Goal: Task Accomplishment & Management: Manage account settings

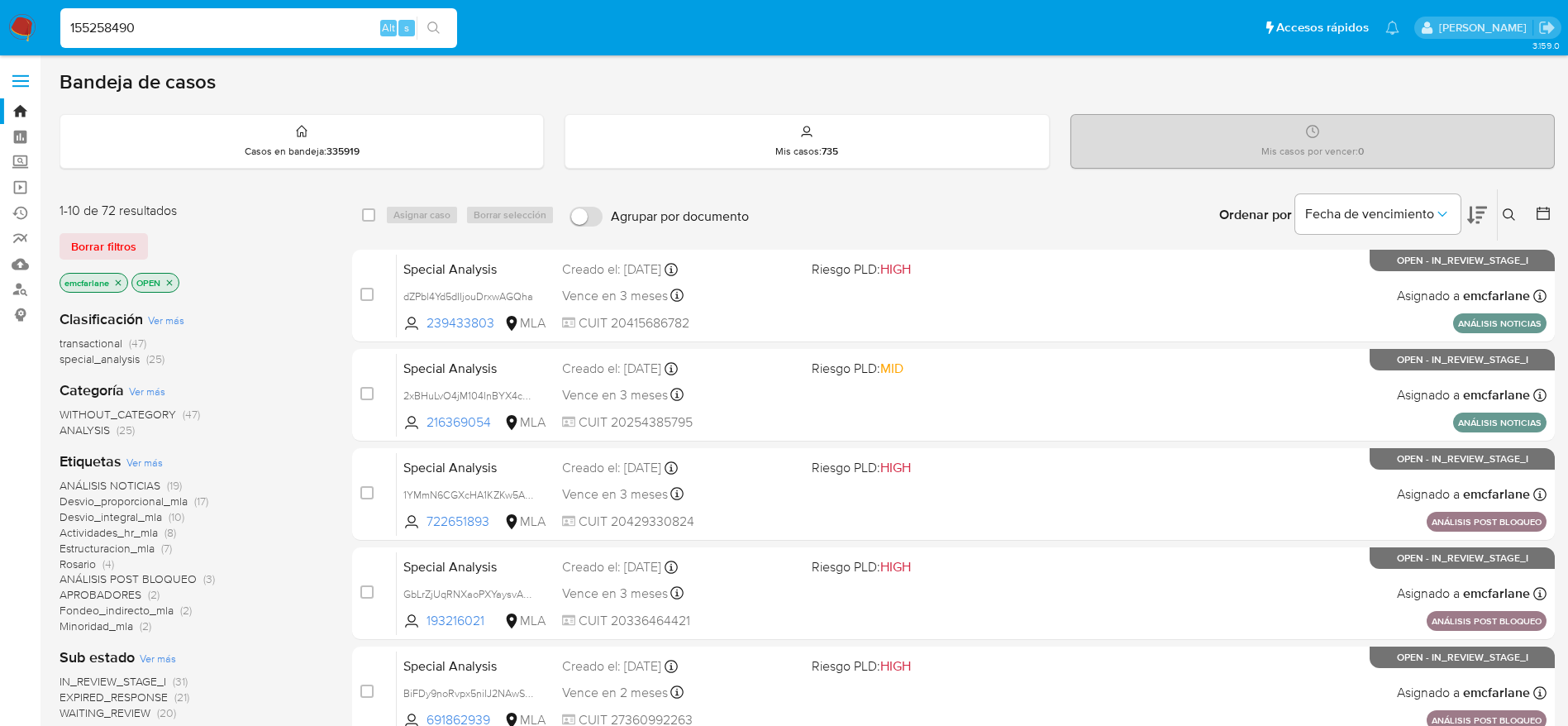
type input "155258490"
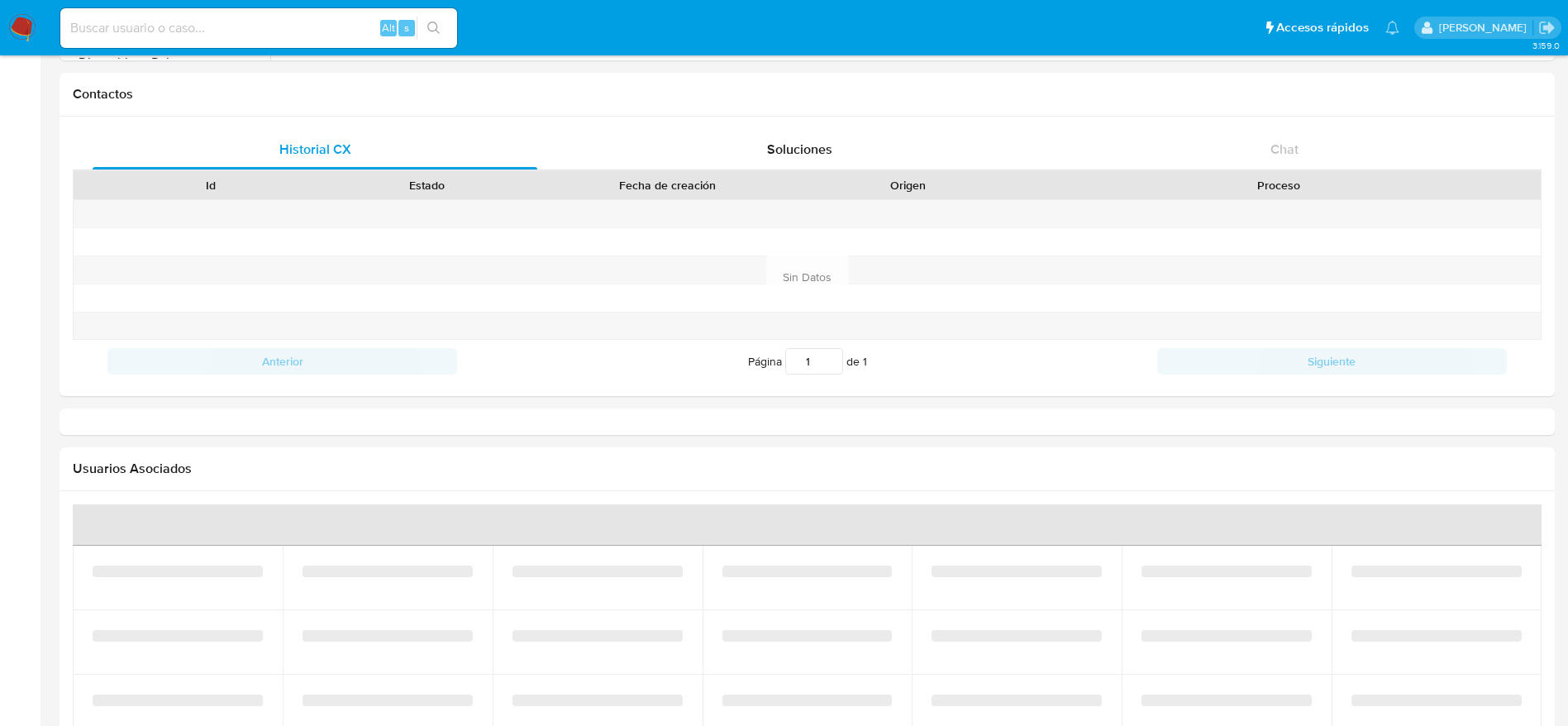
select select "10"
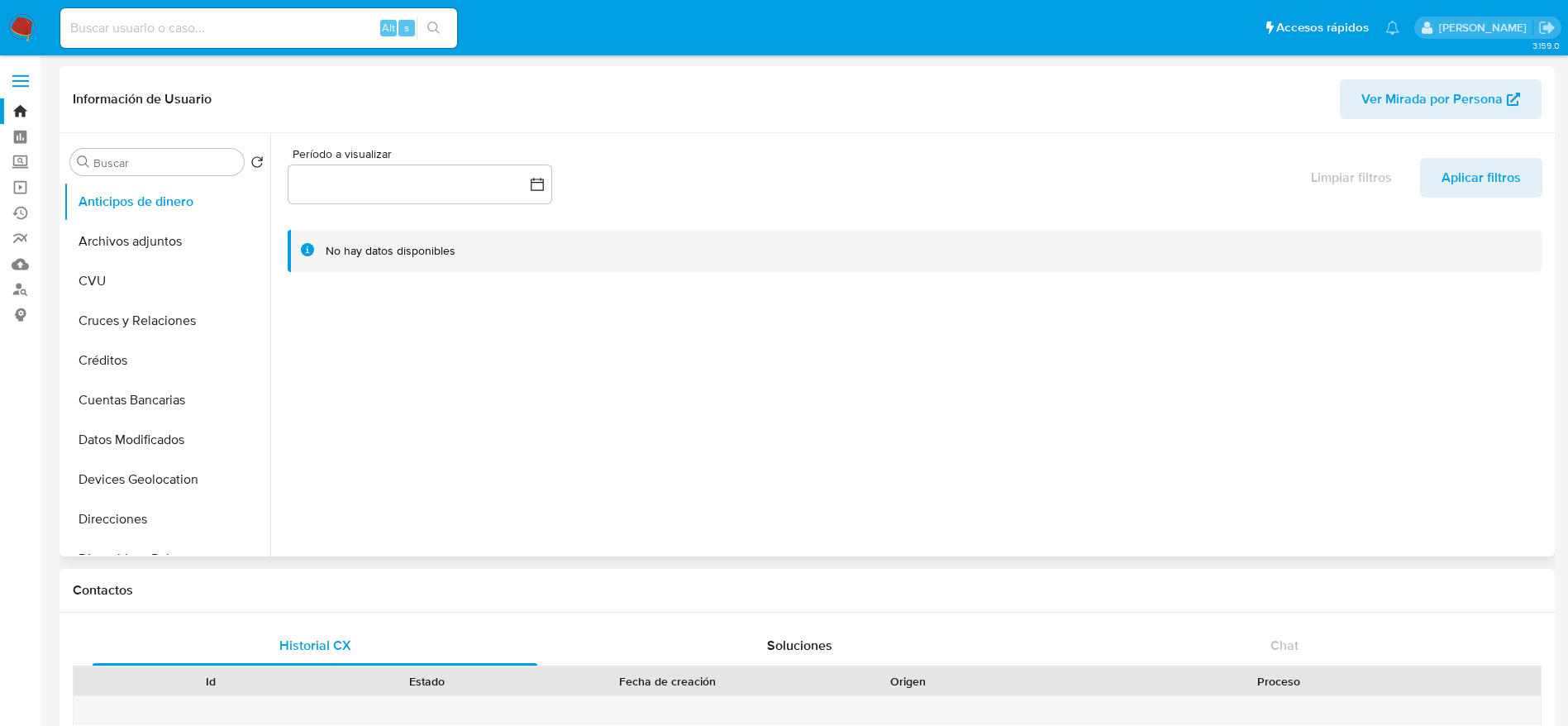
click at [1388, 90] on span "Ver Mirada por Persona" at bounding box center [1432, 98] width 142 height 40
click at [268, 21] on input at bounding box center [259, 28] width 397 height 21
paste input "YMm7NaSPD0ZcxLUklw24AZrs"
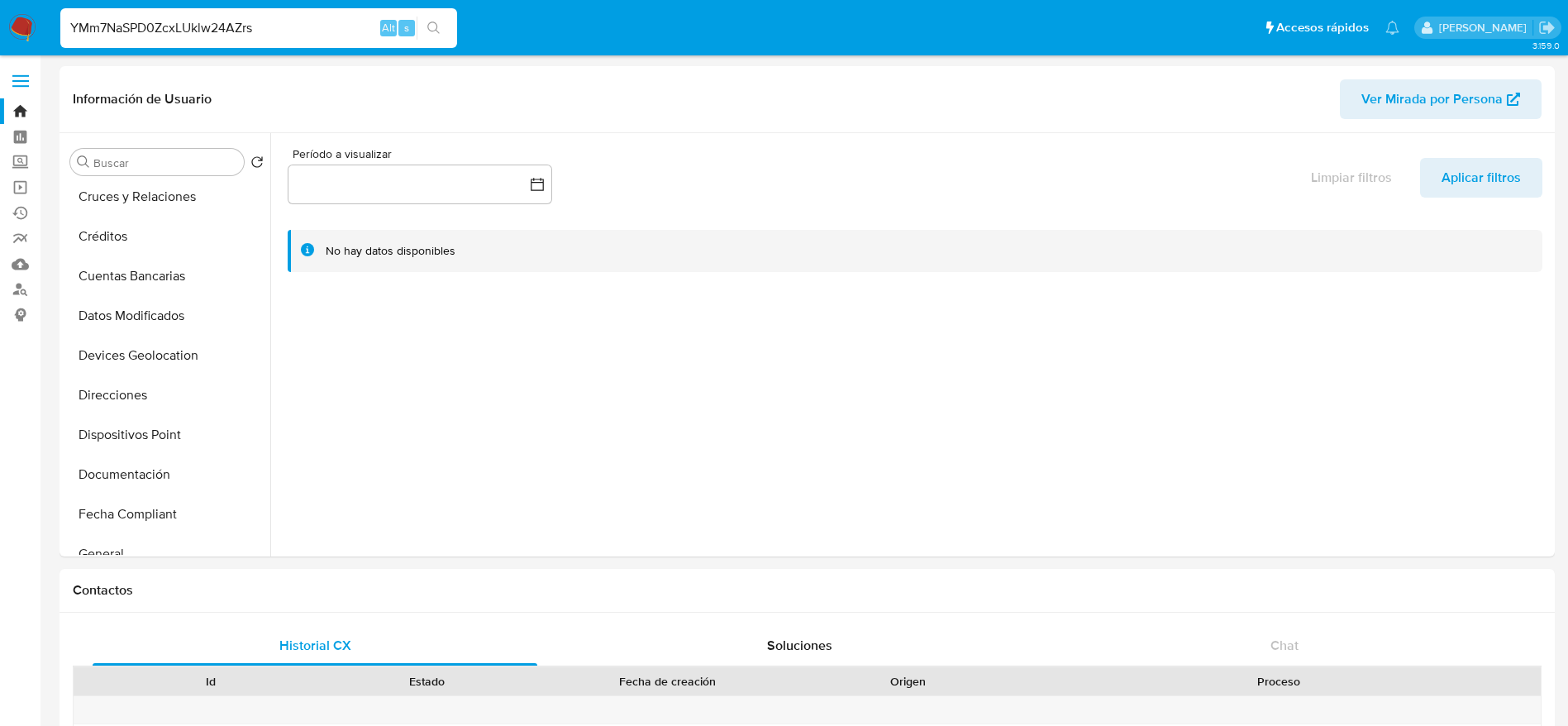
type input "YMm7NaSPD0ZcxLUklw24AZrs"
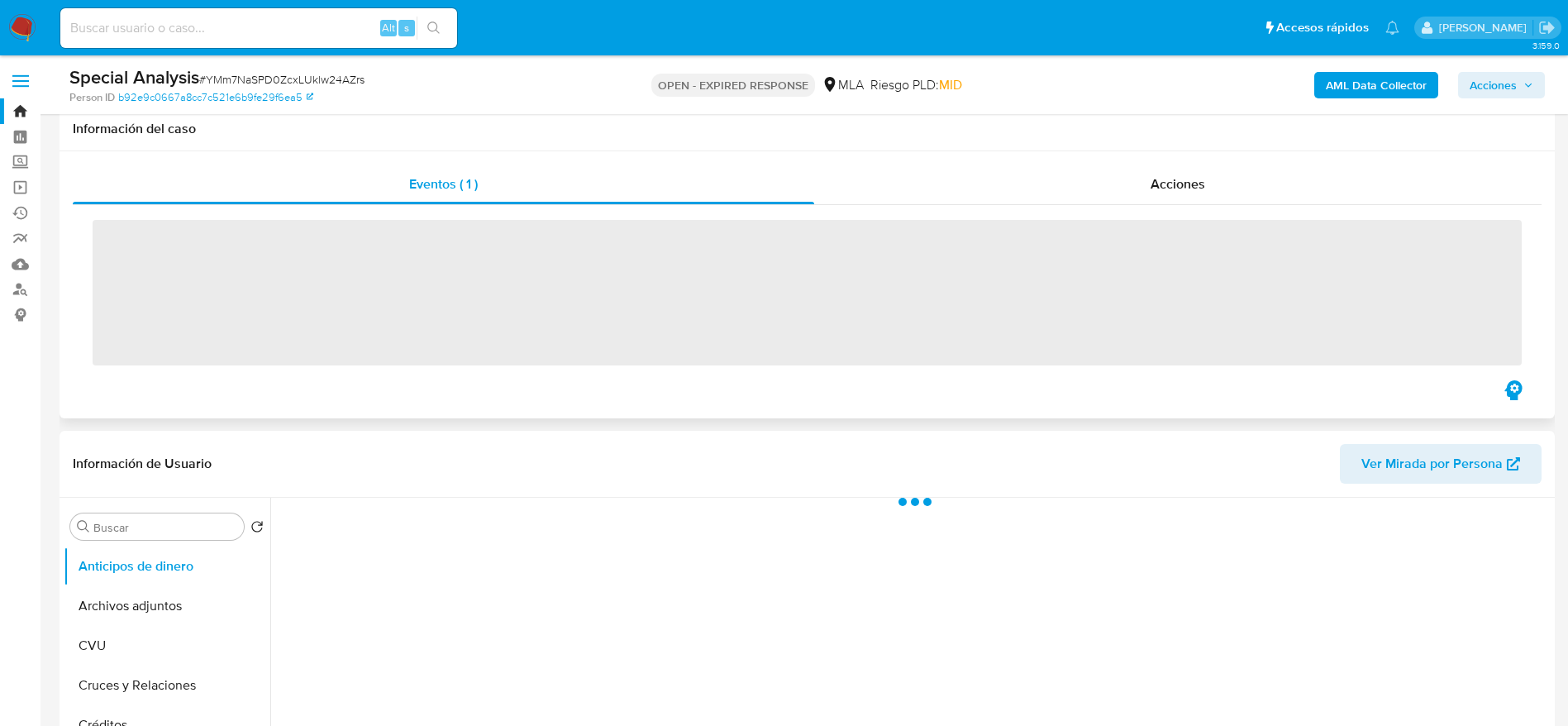
scroll to position [124, 0]
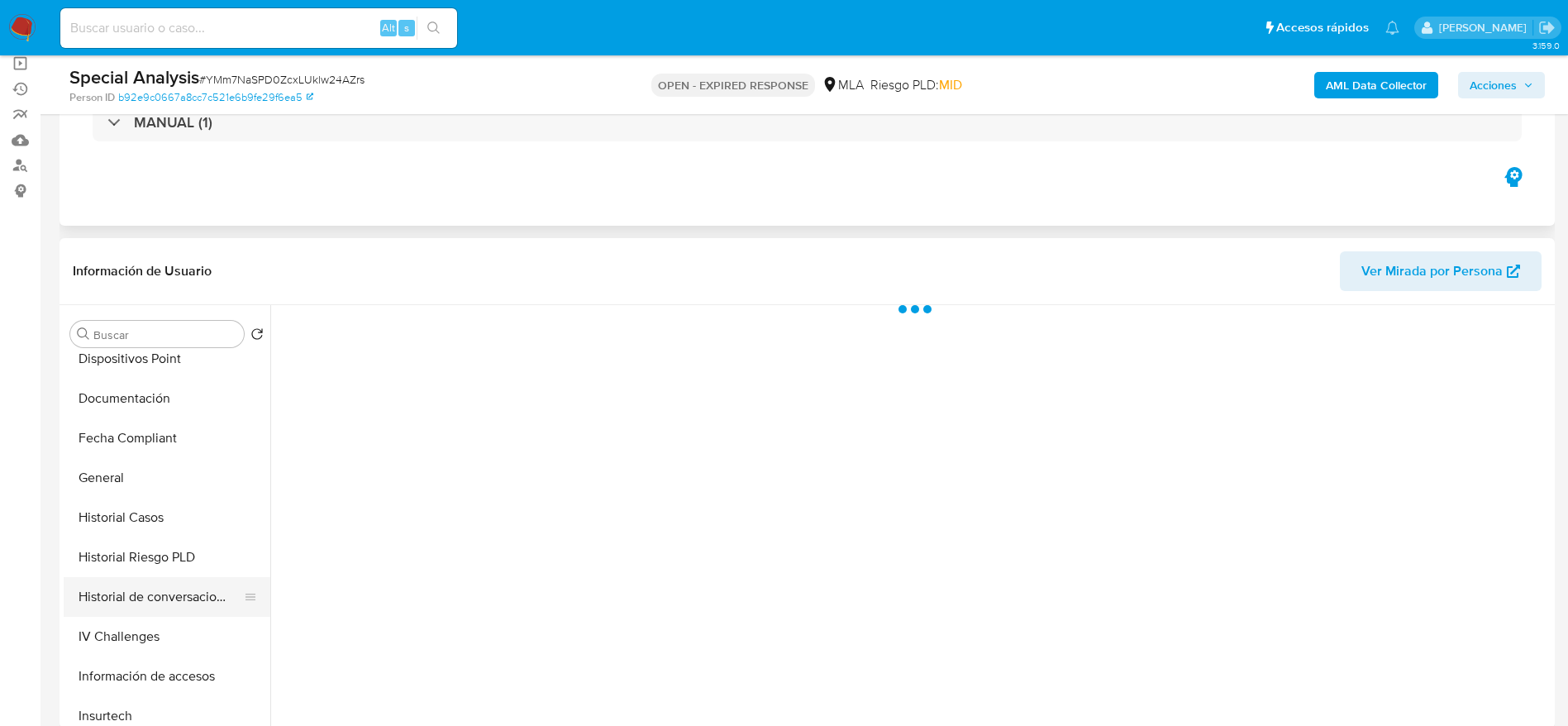
select select "10"
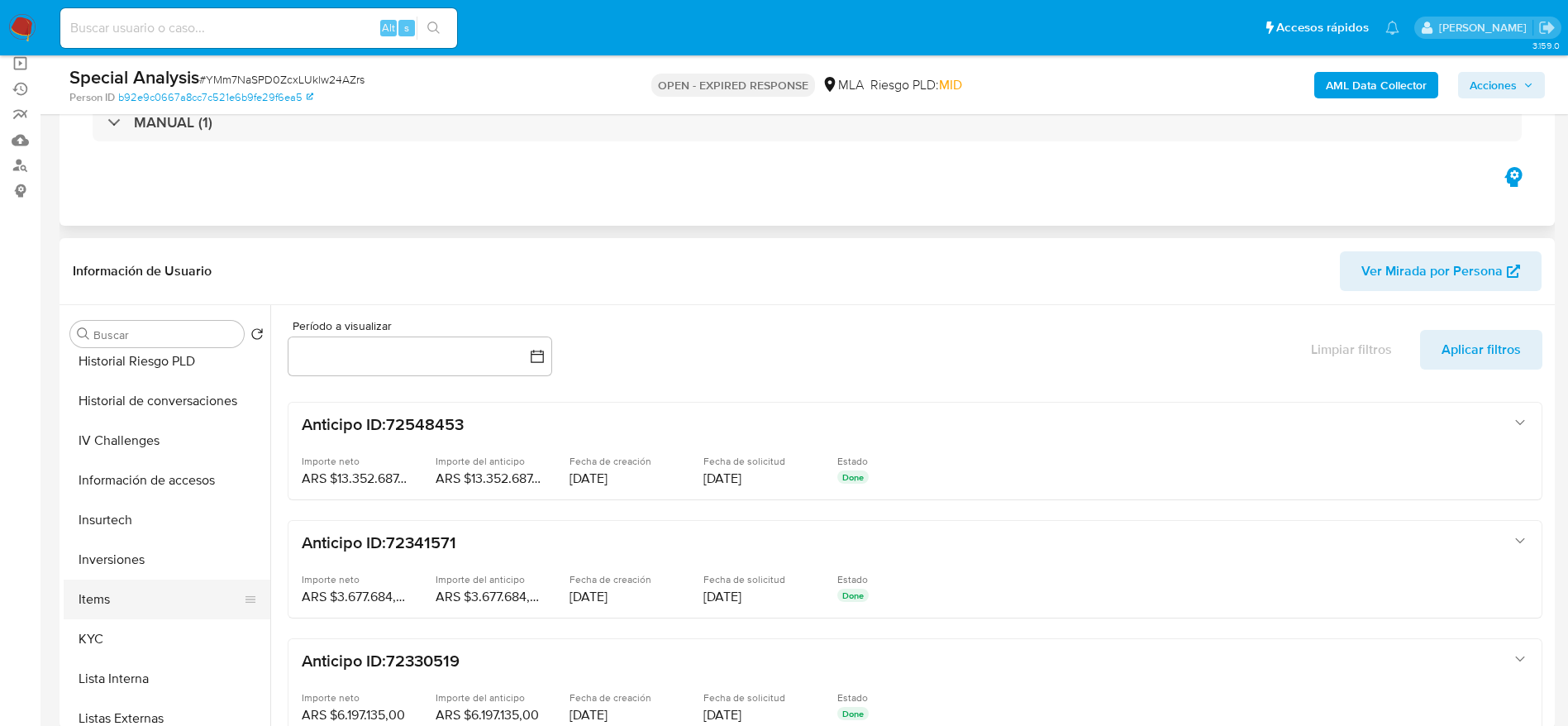
scroll to position [620, 0]
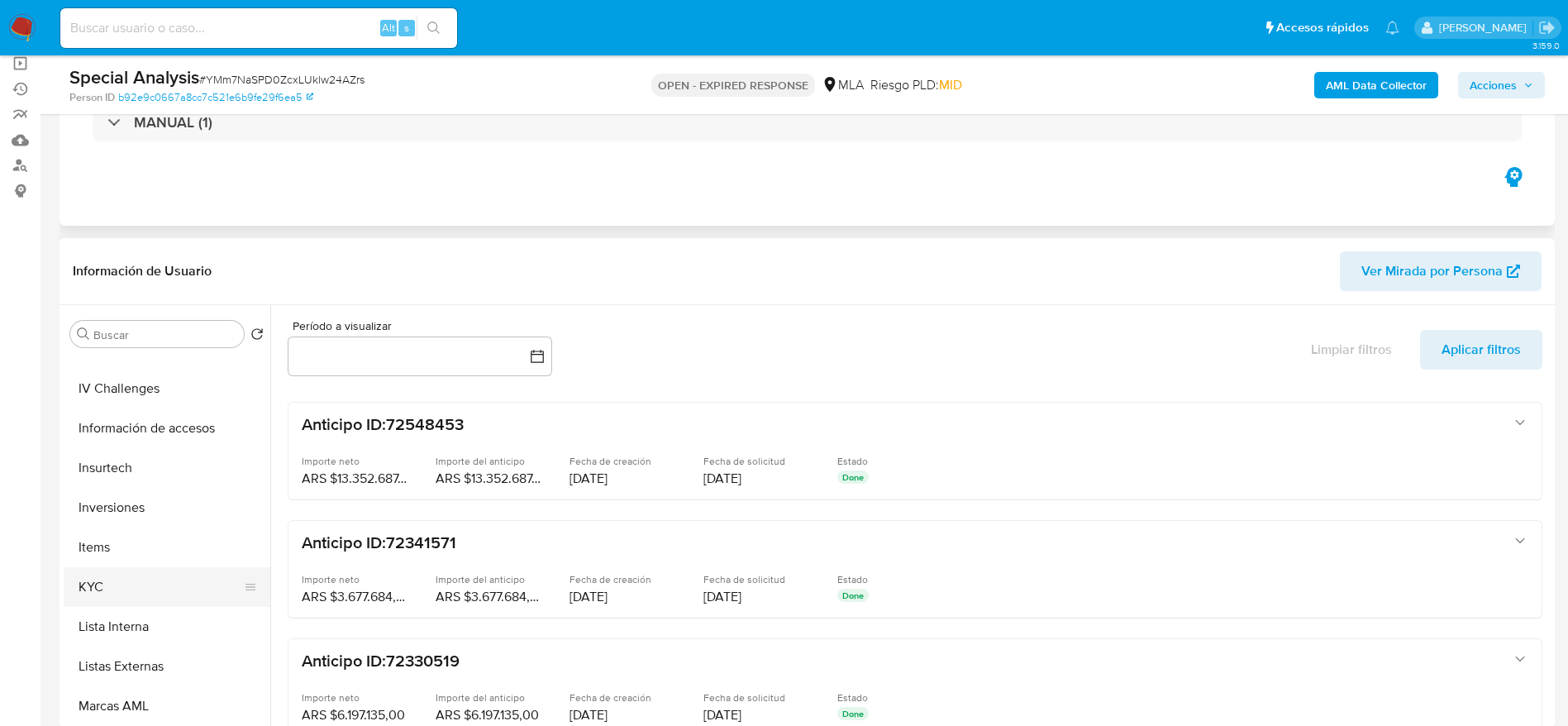
click at [130, 570] on button "KYC" at bounding box center [160, 586] width 194 height 40
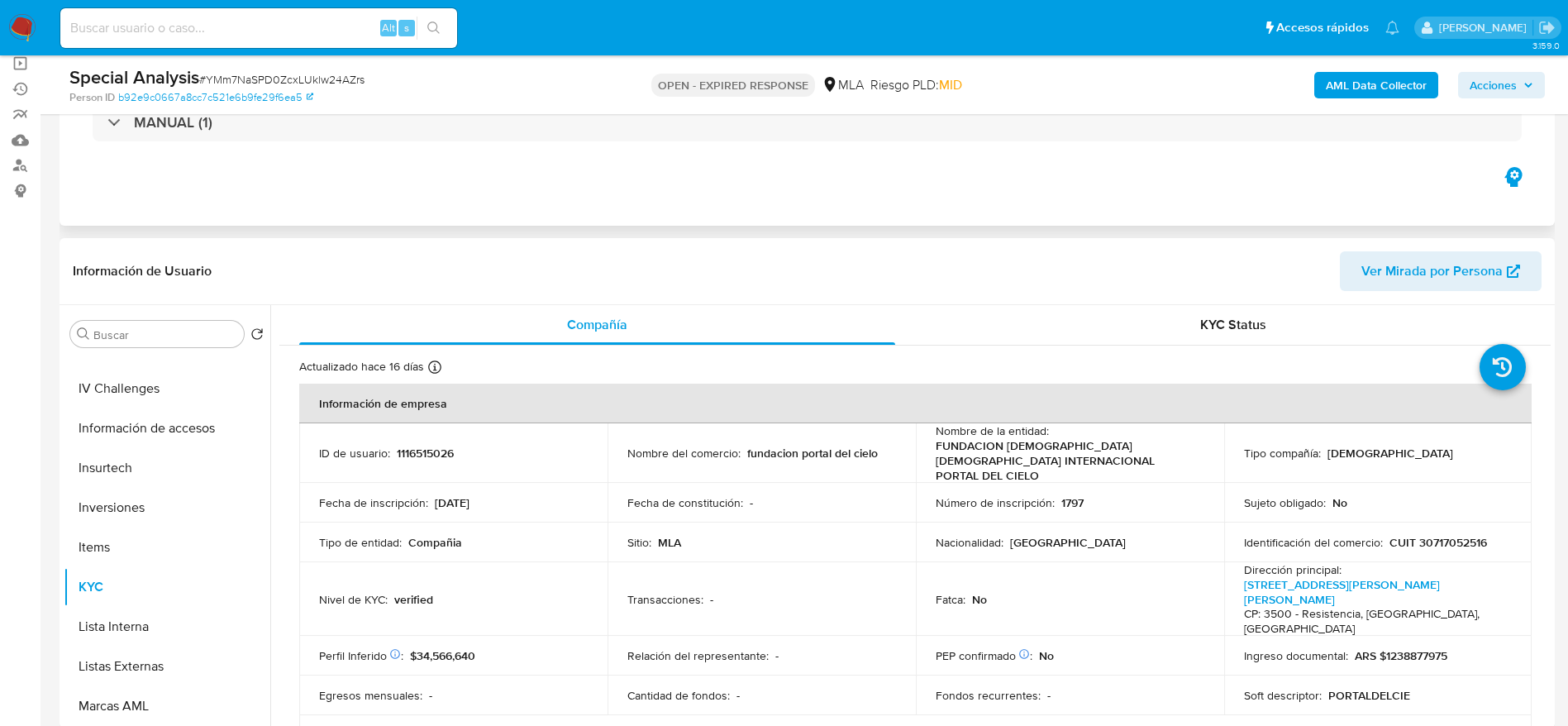
scroll to position [496, 0]
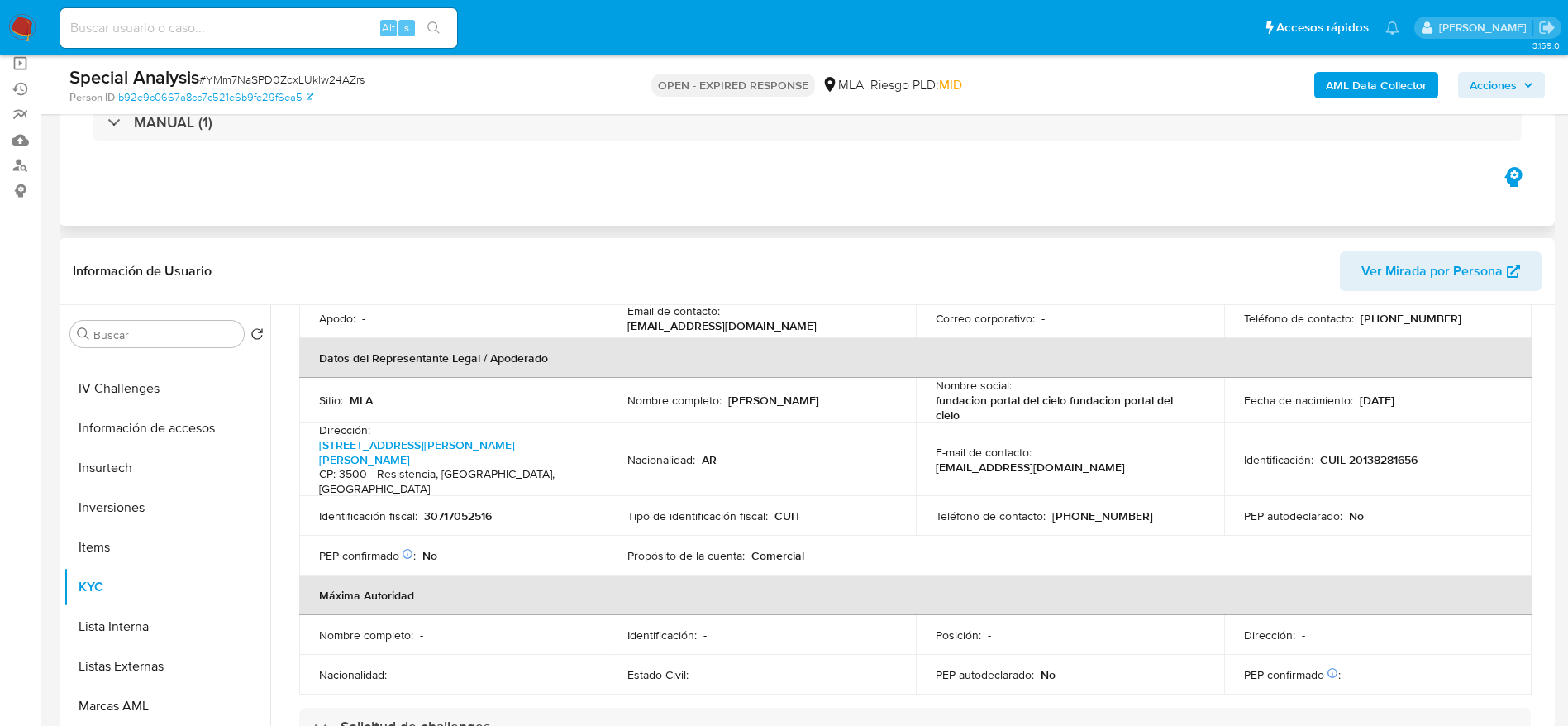
click at [1370, 452] on p "CUIL 20138281656" at bounding box center [1368, 459] width 97 height 14
copy p "20138281656"
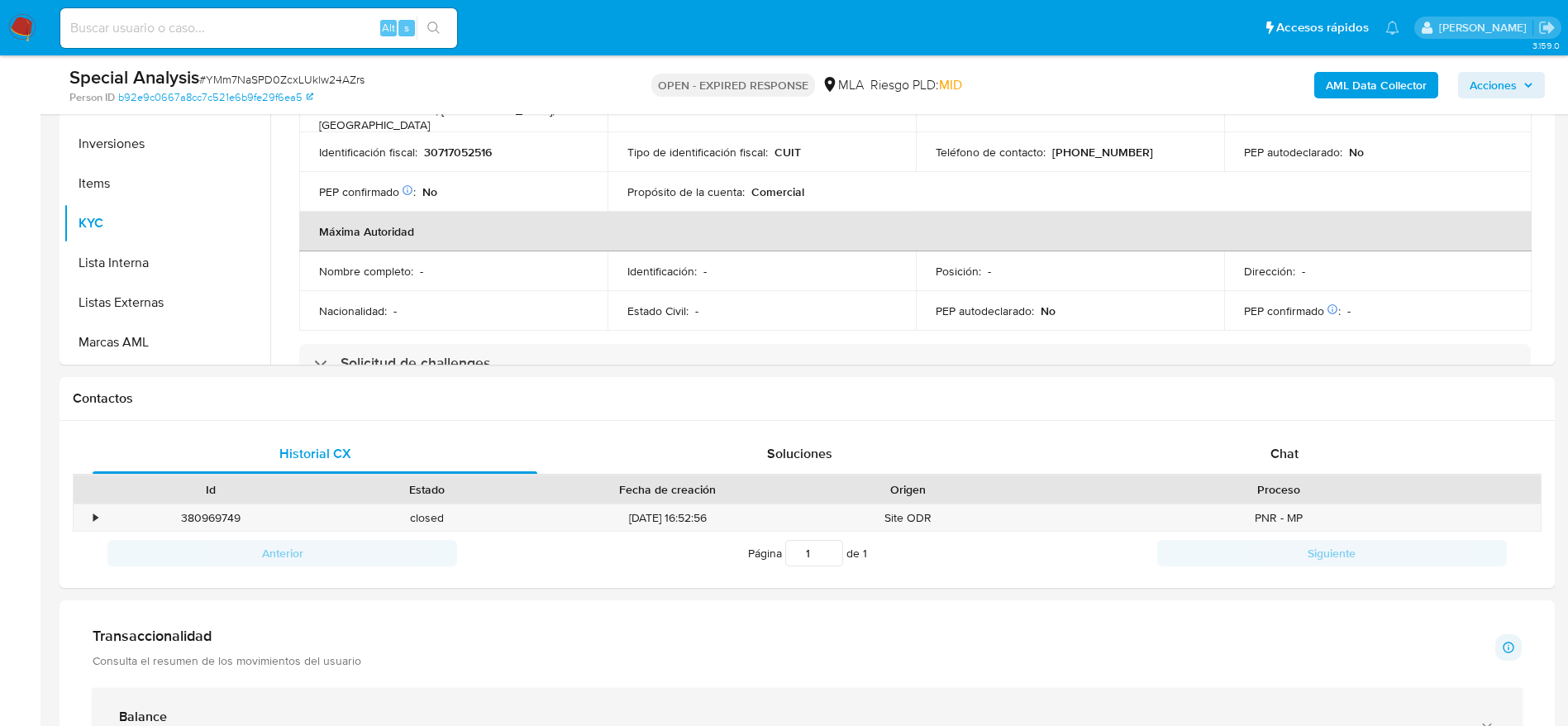
scroll to position [744, 0]
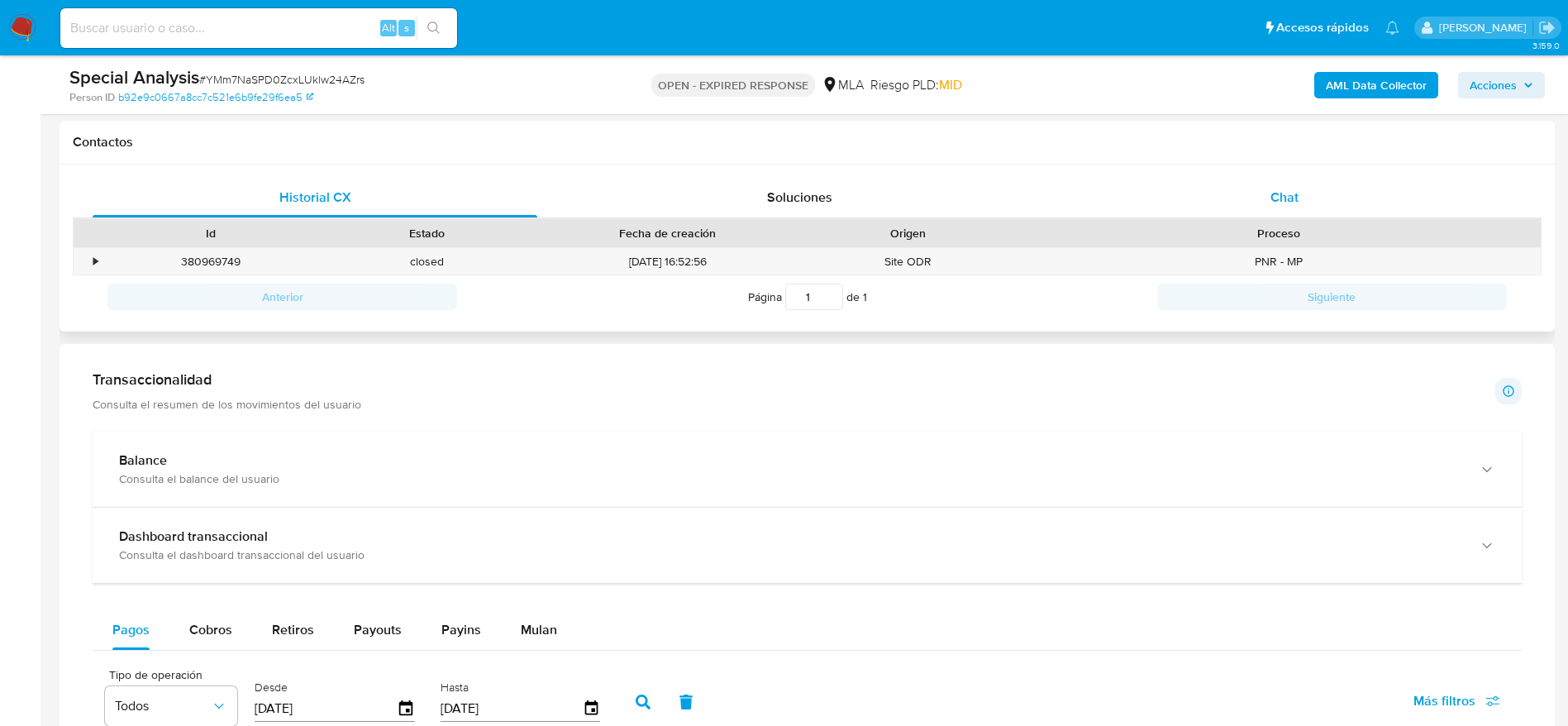
click at [1279, 212] on div "Chat" at bounding box center [1284, 197] width 445 height 40
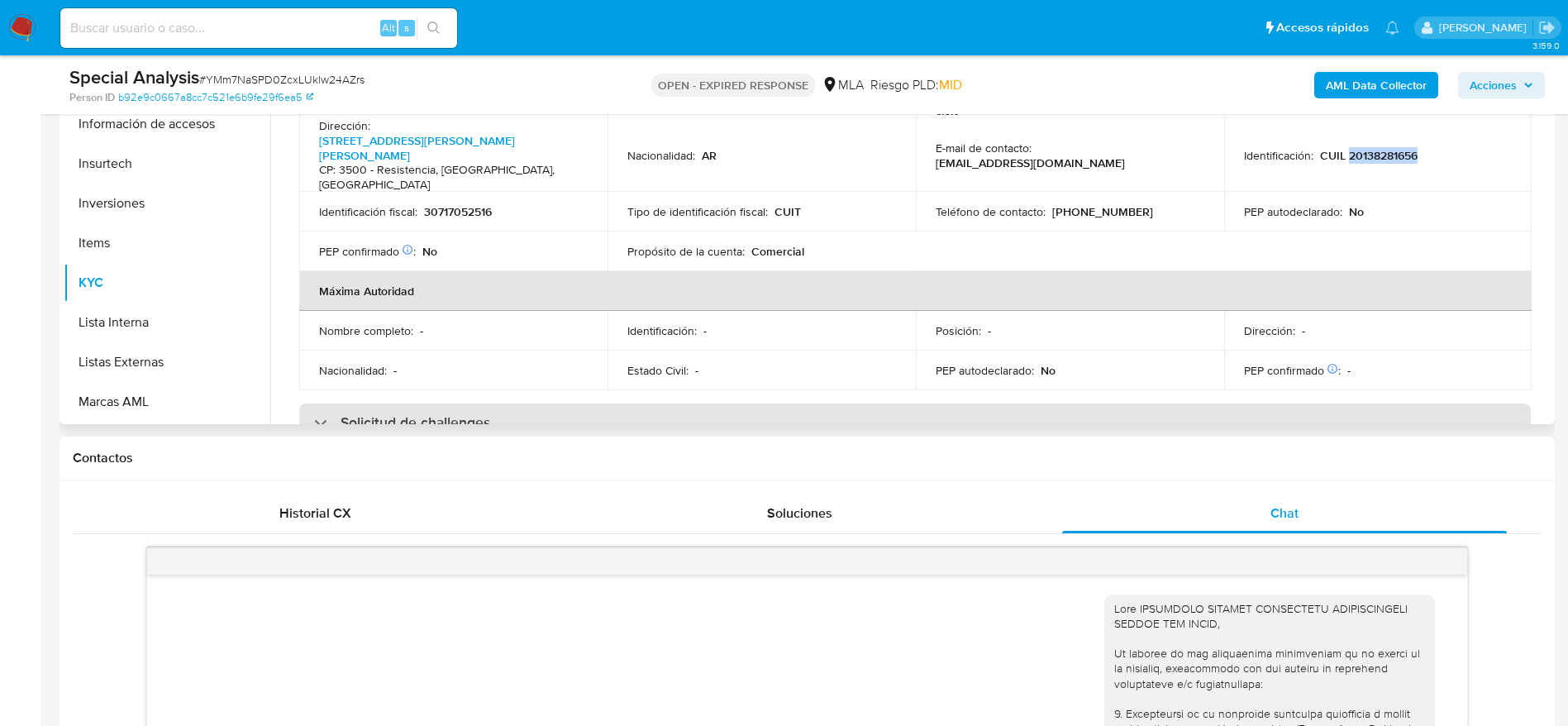
scroll to position [248, 0]
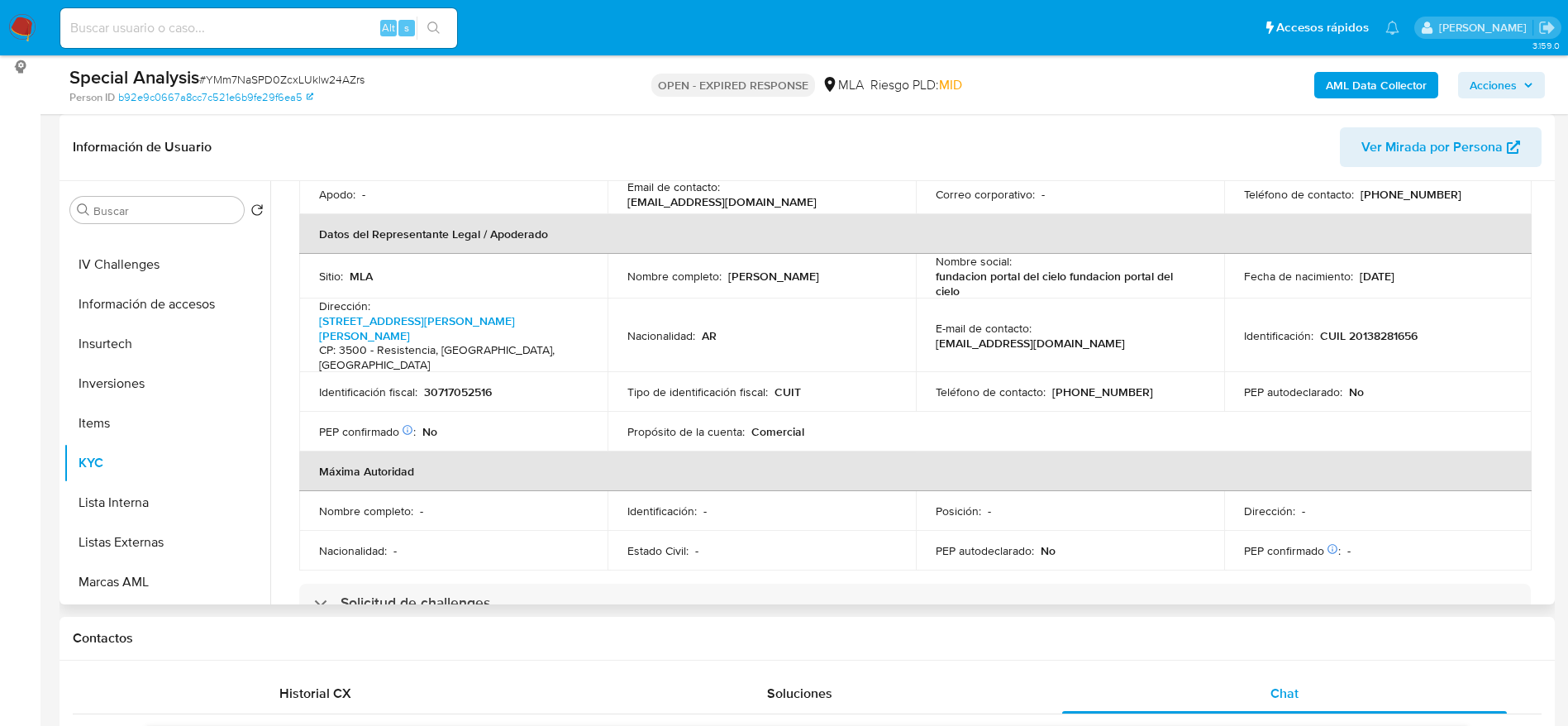
click at [1053, 336] on p "fundacionportaldelcielo@gmail.com" at bounding box center [1030, 342] width 189 height 14
click at [1103, 321] on div "E-mail de contacto : fundacionportaldelcielo@gmail.com" at bounding box center [1069, 336] width 269 height 30
click at [1132, 321] on div "E-mail de contacto : fundacionportaldelcielo@gmail.com" at bounding box center [1069, 336] width 269 height 30
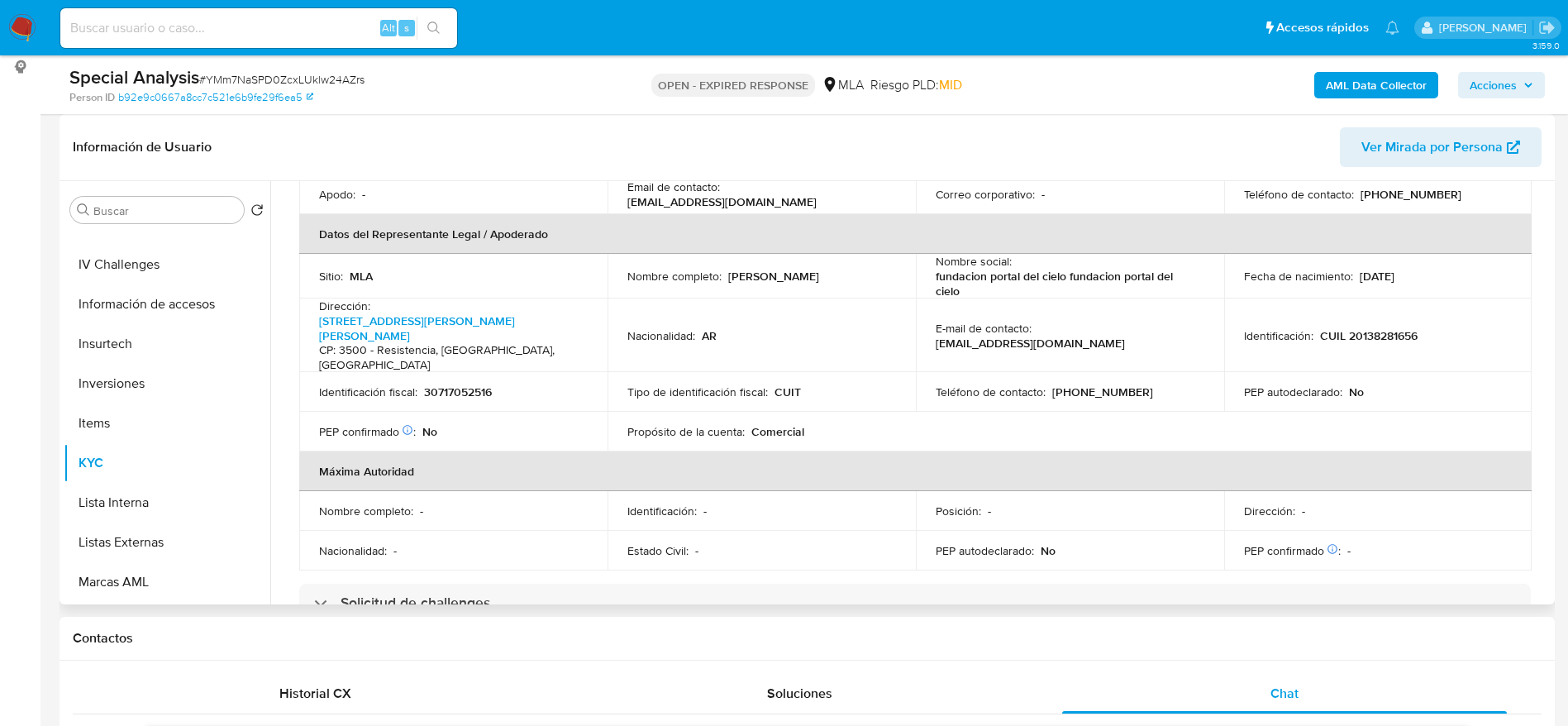
click at [1123, 269] on p "fundacion portal del cielo fundacion portal del cielo" at bounding box center [1067, 283] width 262 height 30
click at [1029, 336] on p "fundacionportaldelcielo@gmail.com" at bounding box center [1030, 342] width 189 height 14
click at [1030, 336] on p "fundacionportaldelcielo@gmail.com" at bounding box center [1030, 342] width 189 height 14
drag, startPoint x: 1129, startPoint y: 273, endPoint x: 1132, endPoint y: 286, distance: 13.3
click at [1129, 321] on div "E-mail de contacto : fundacionportaldelcielo@gmail.com" at bounding box center [1069, 336] width 269 height 30
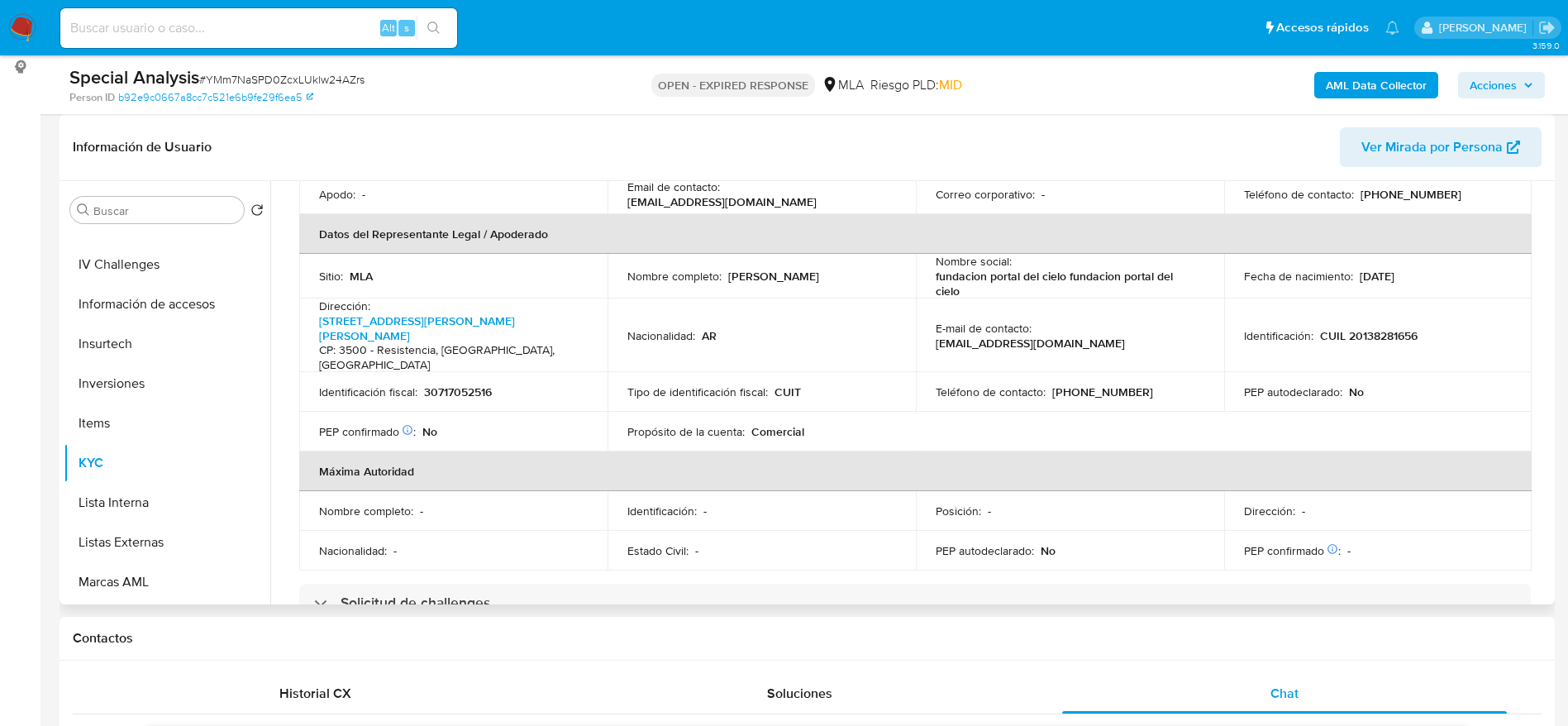
click at [1132, 321] on div "E-mail de contacto : fundacionportaldelcielo@gmail.com" at bounding box center [1069, 336] width 269 height 30
drag, startPoint x: 1132, startPoint y: 284, endPoint x: 921, endPoint y: 280, distance: 211.0
click at [921, 298] on td "E-mail de contacto : fundacionportaldelcielo@gmail.com" at bounding box center [1070, 335] width 309 height 73
copy p "fundacionportaldelcielo@gmail.com"
click at [27, 28] on img at bounding box center [22, 28] width 28 height 28
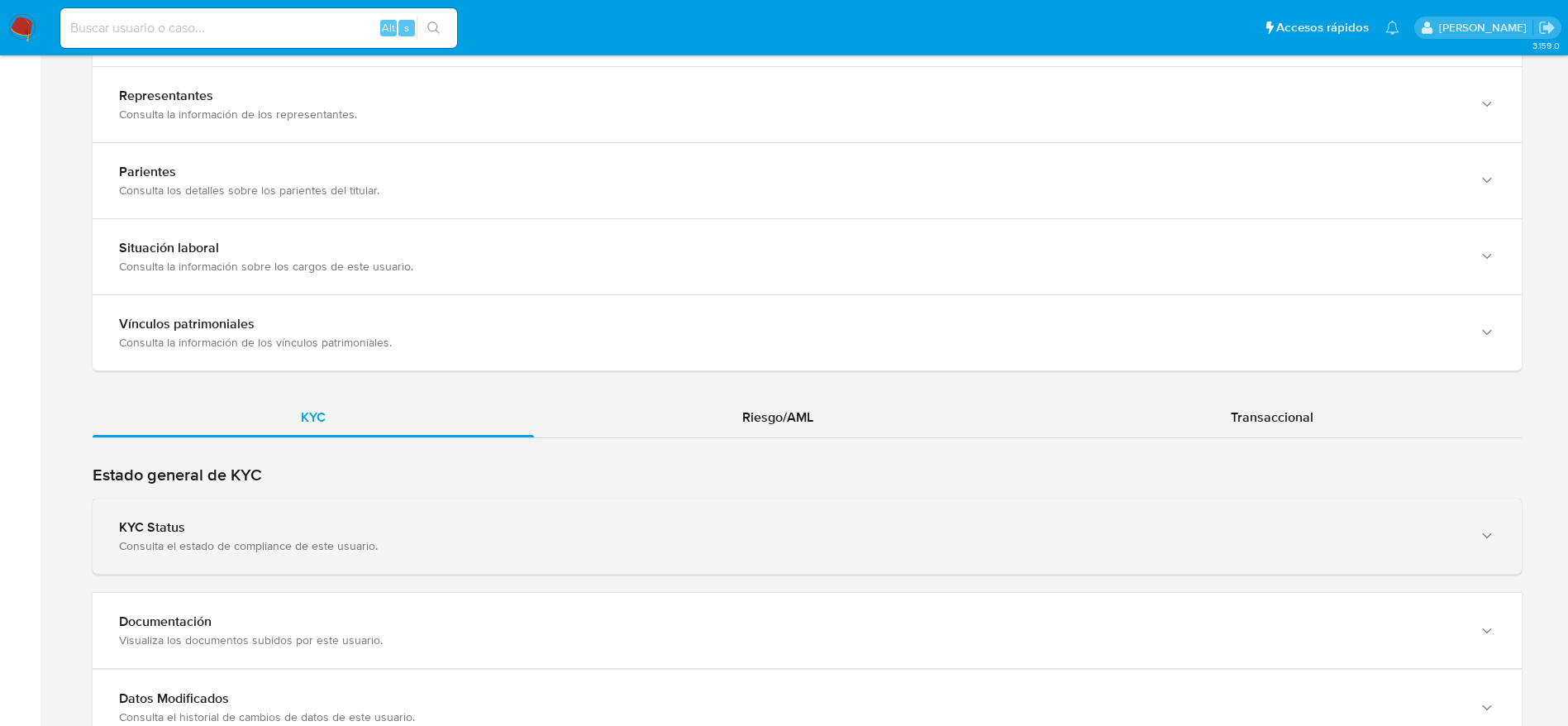
scroll to position [1183, 0]
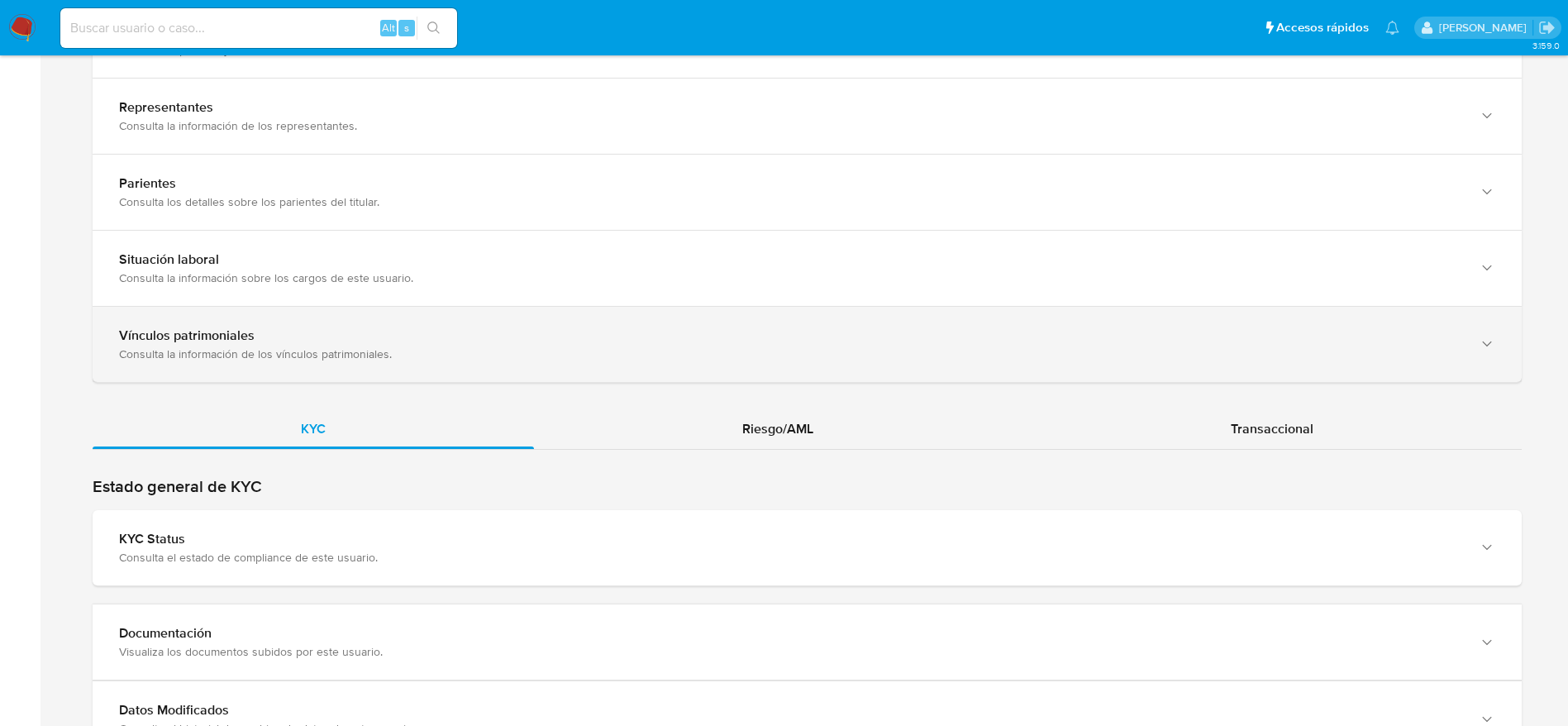
click at [1294, 424] on span "Transaccional" at bounding box center [1273, 429] width 83 height 19
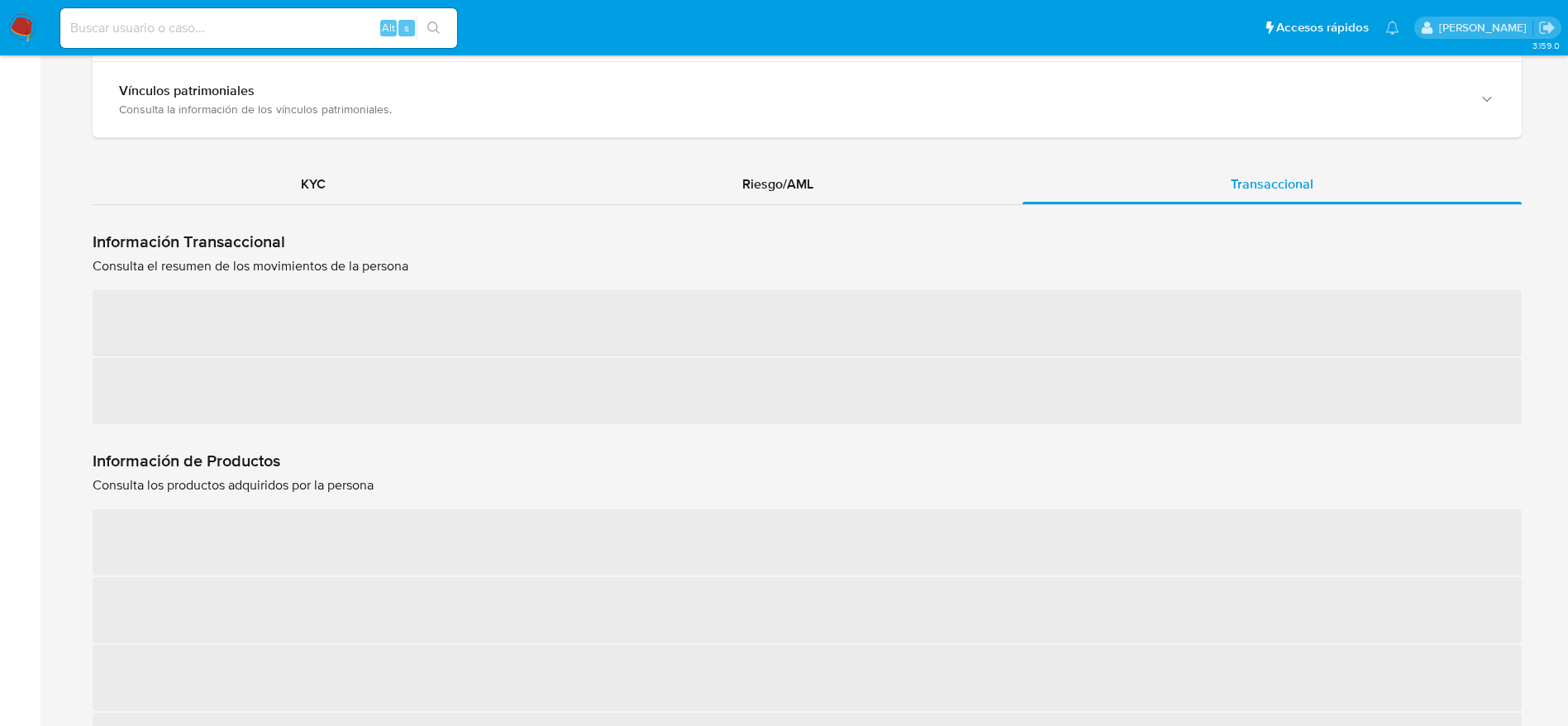
scroll to position [1555, 0]
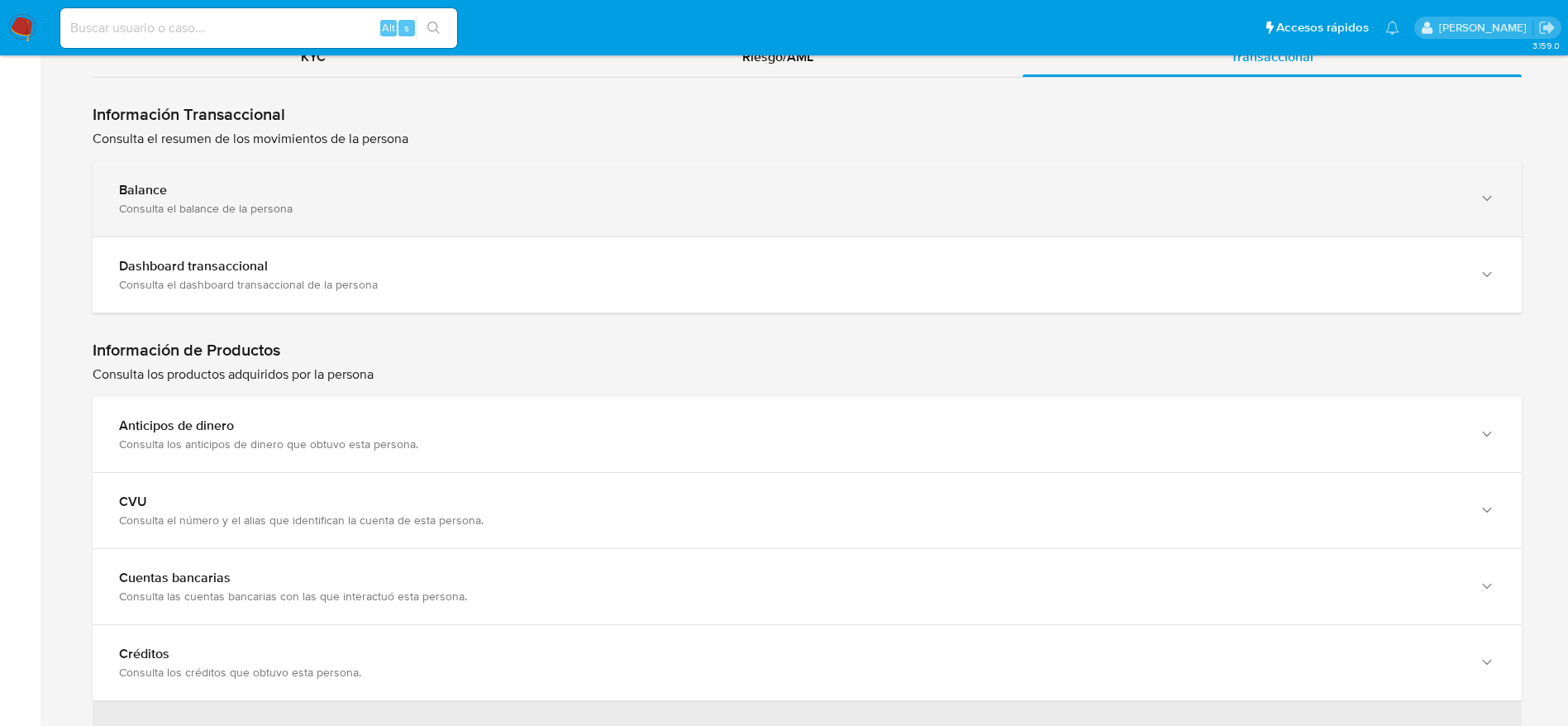
click at [943, 187] on div "Balance" at bounding box center [790, 190] width 1343 height 16
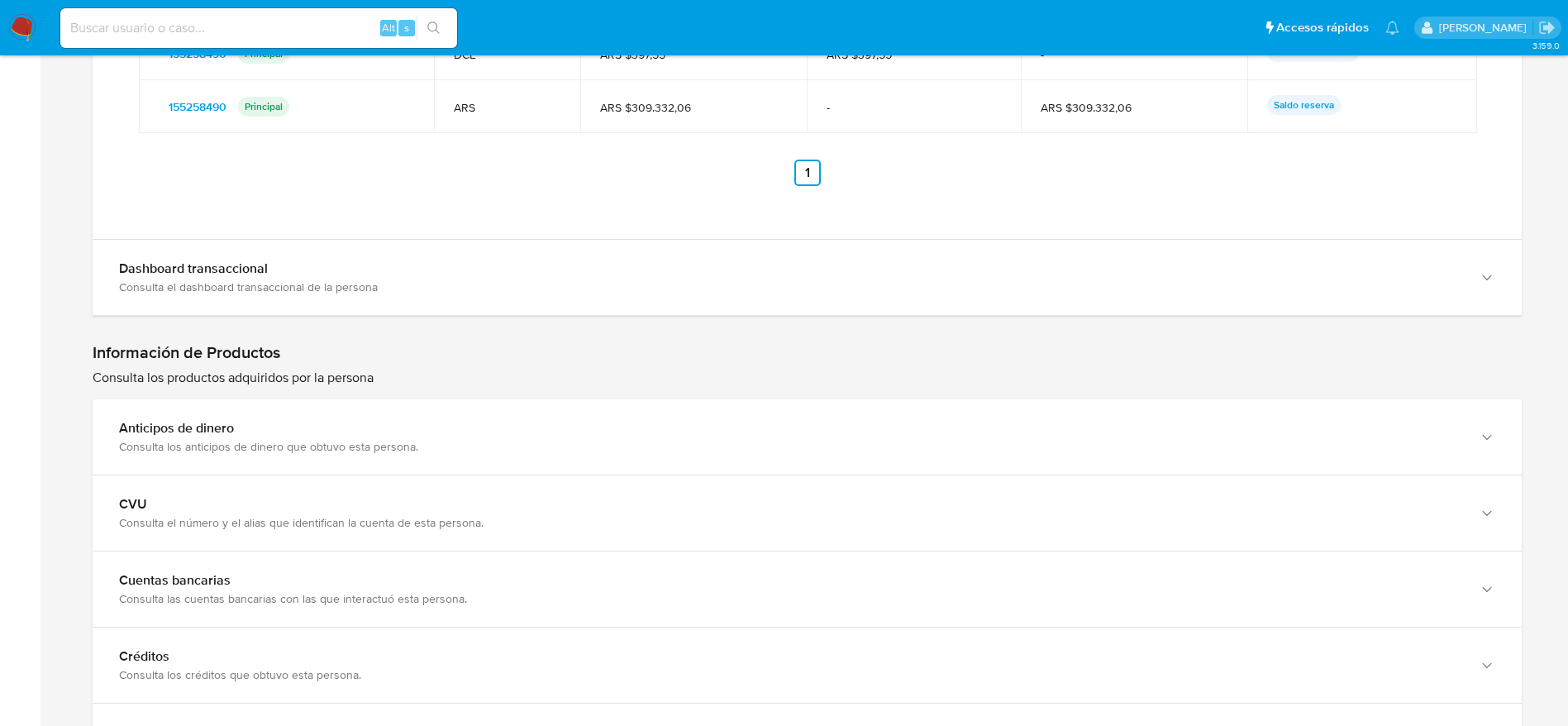
scroll to position [2299, 0]
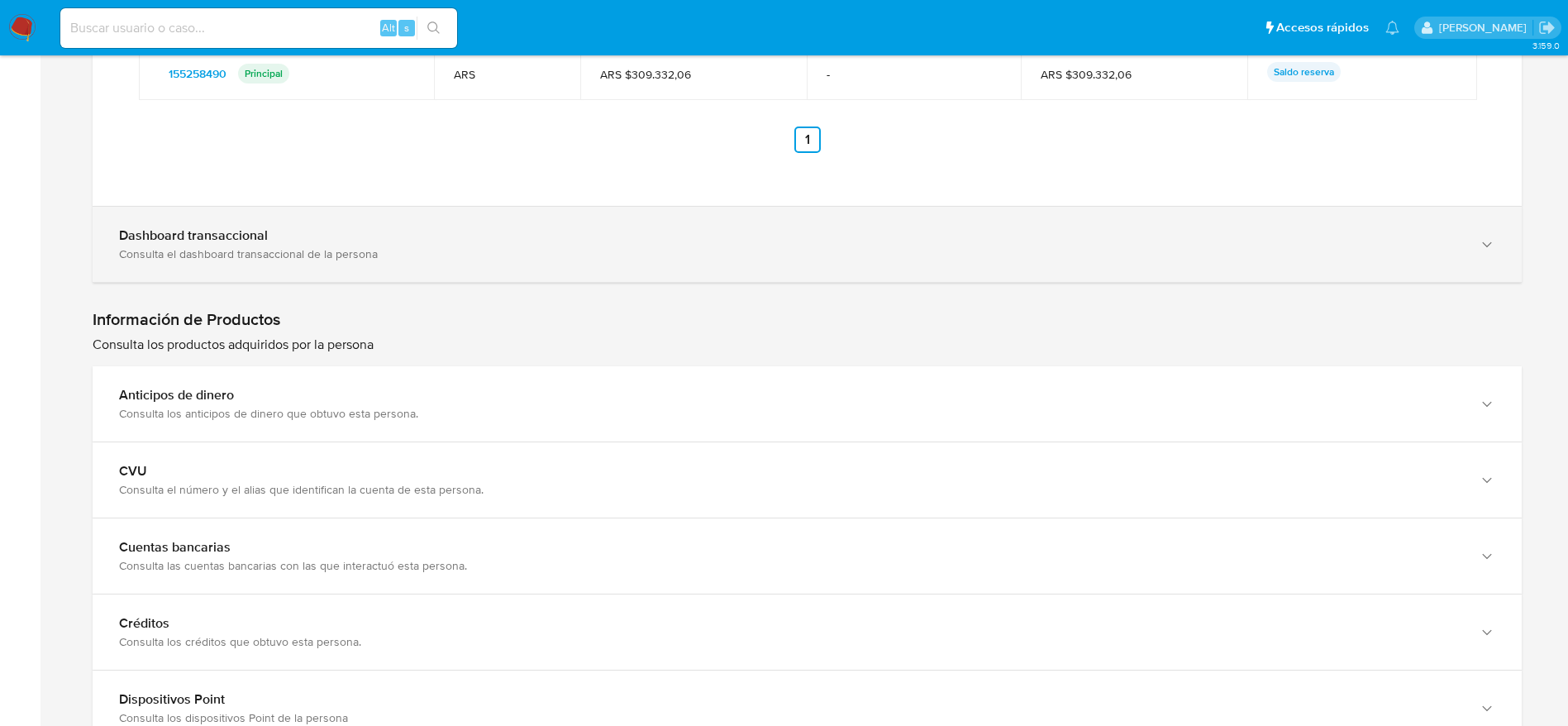
click at [381, 229] on div "Dashboard transaccional" at bounding box center [790, 235] width 1343 height 16
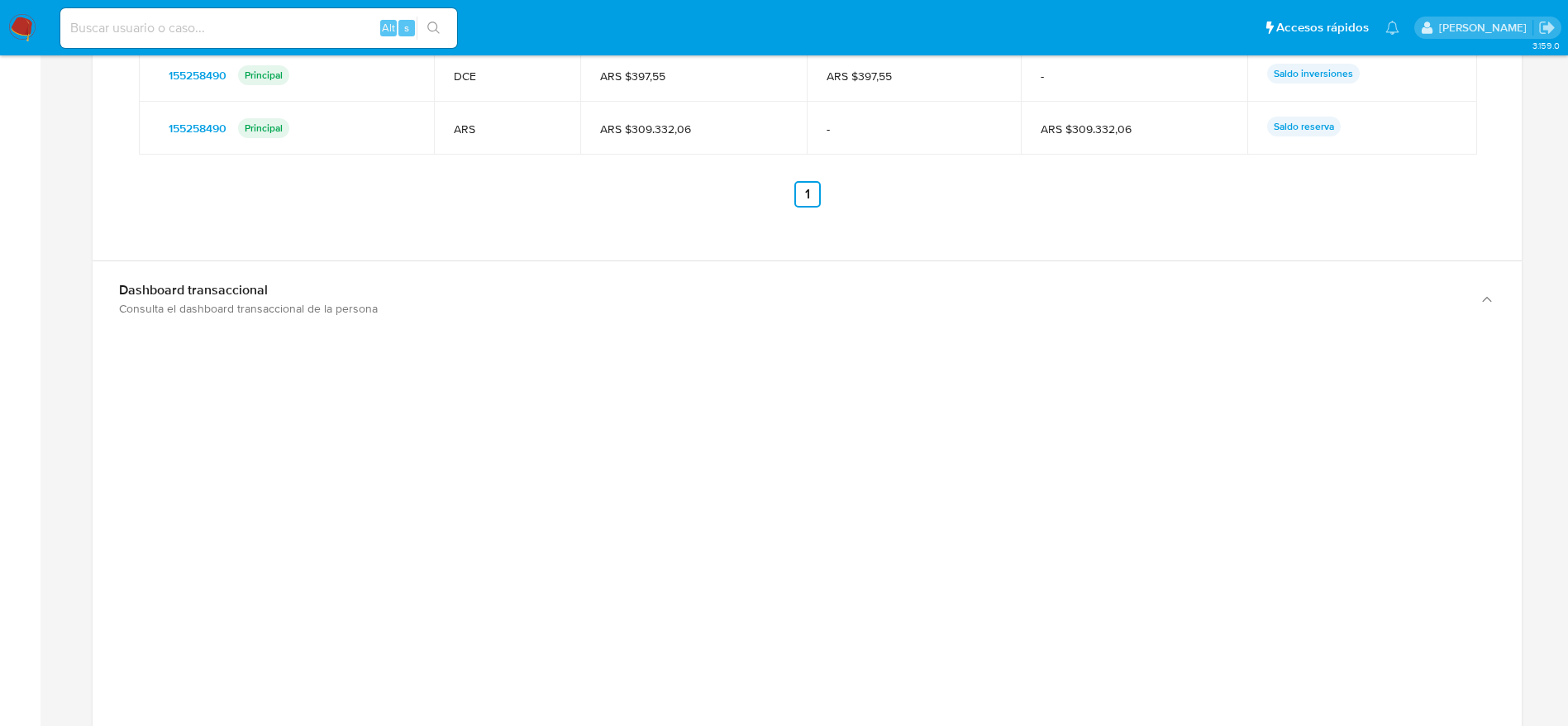
scroll to position [2407, 0]
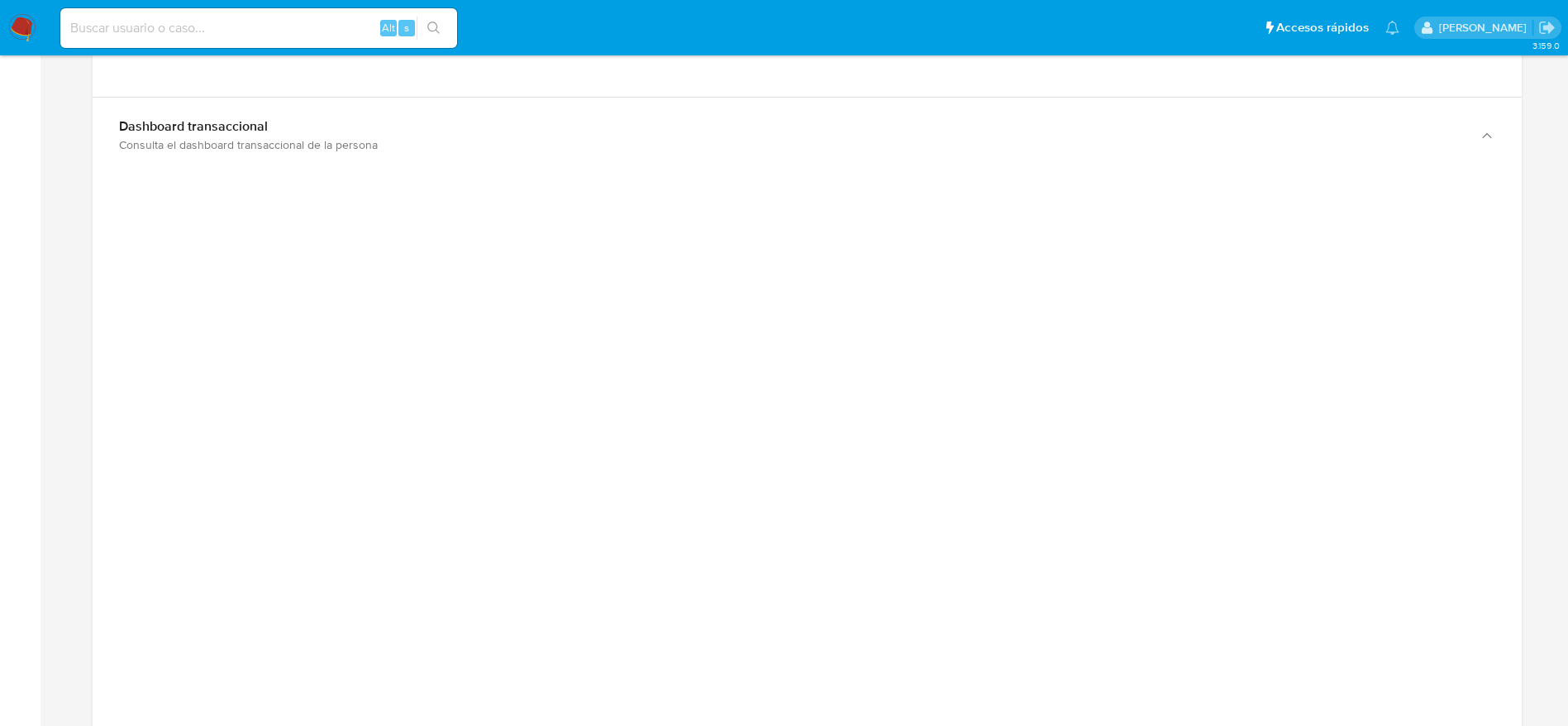
click at [1494, 331] on div at bounding box center [807, 545] width 1403 height 744
click at [1494, 332] on div at bounding box center [807, 545] width 1403 height 744
click at [159, 181] on div at bounding box center [807, 545] width 1403 height 744
click at [1409, 329] on div at bounding box center [807, 507] width 1403 height 744
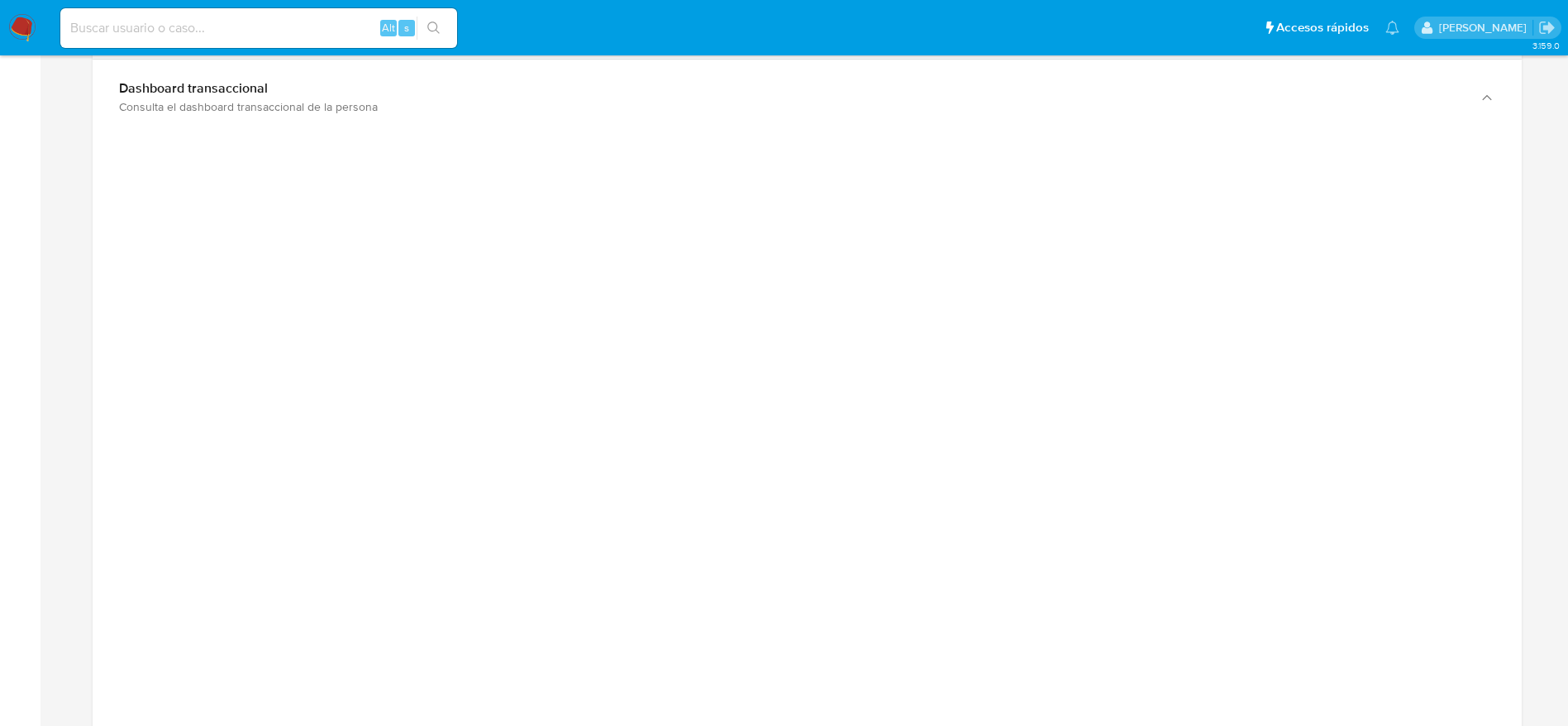
click at [1385, 397] on div at bounding box center [807, 507] width 1403 height 744
click at [1364, 259] on div at bounding box center [807, 507] width 1403 height 744
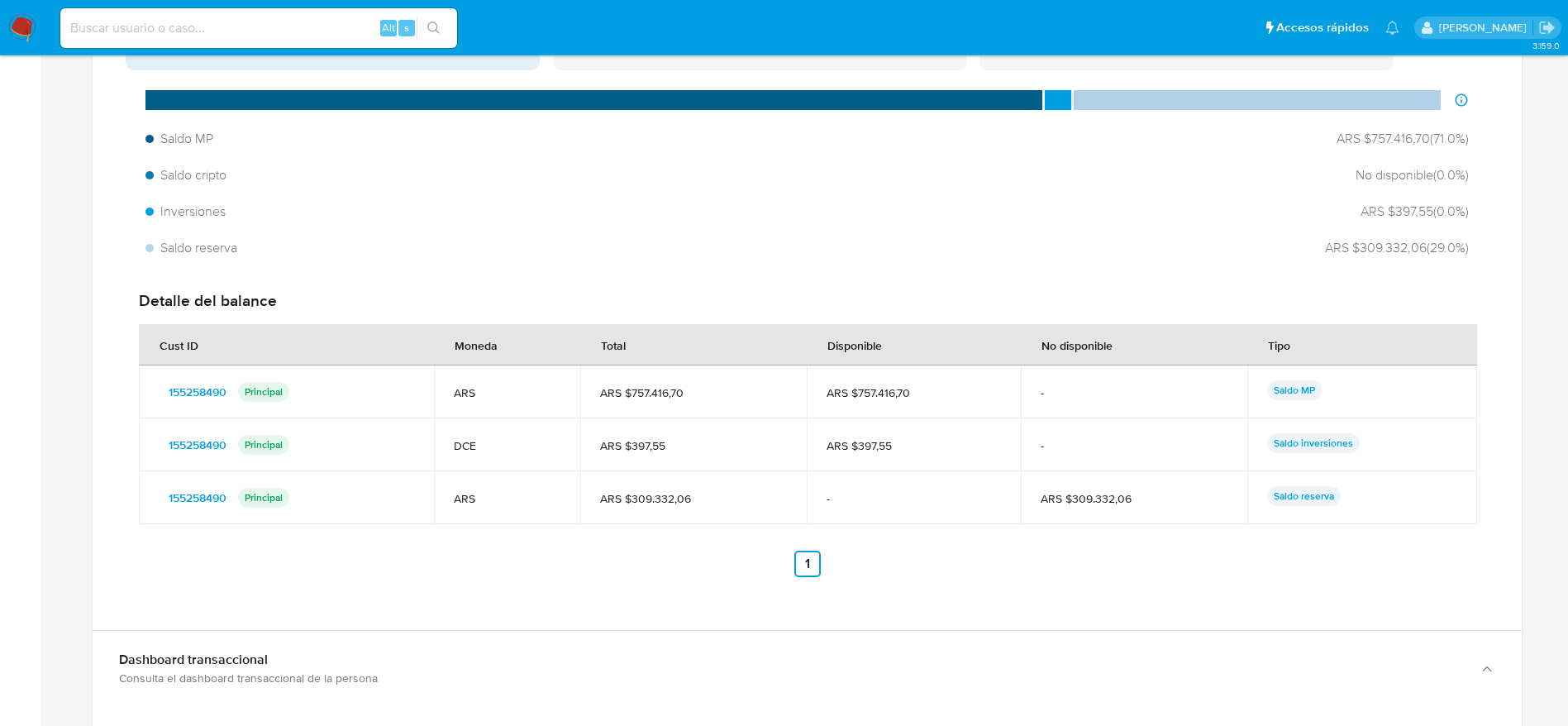
scroll to position [1578, 0]
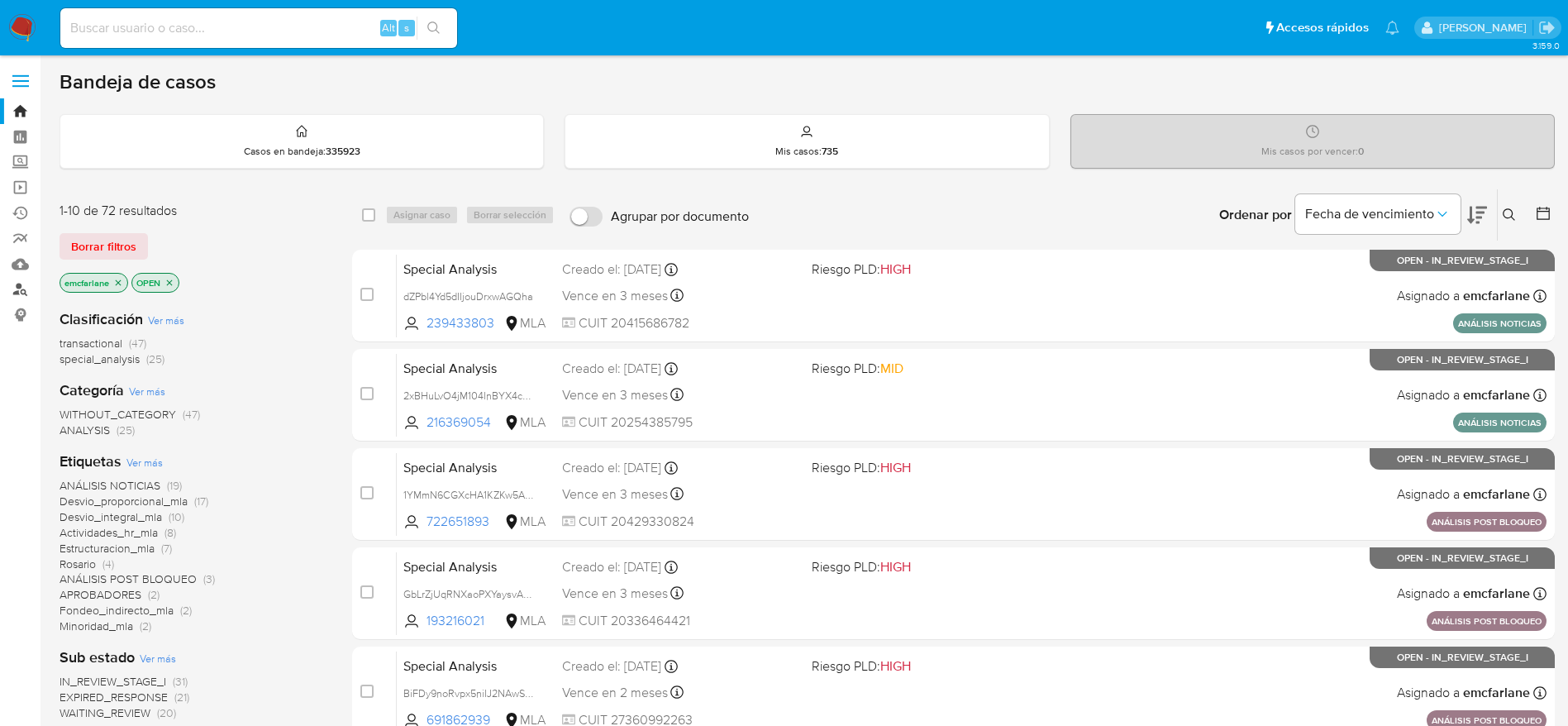
click at [19, 290] on link "Buscador de personas" at bounding box center [98, 289] width 197 height 26
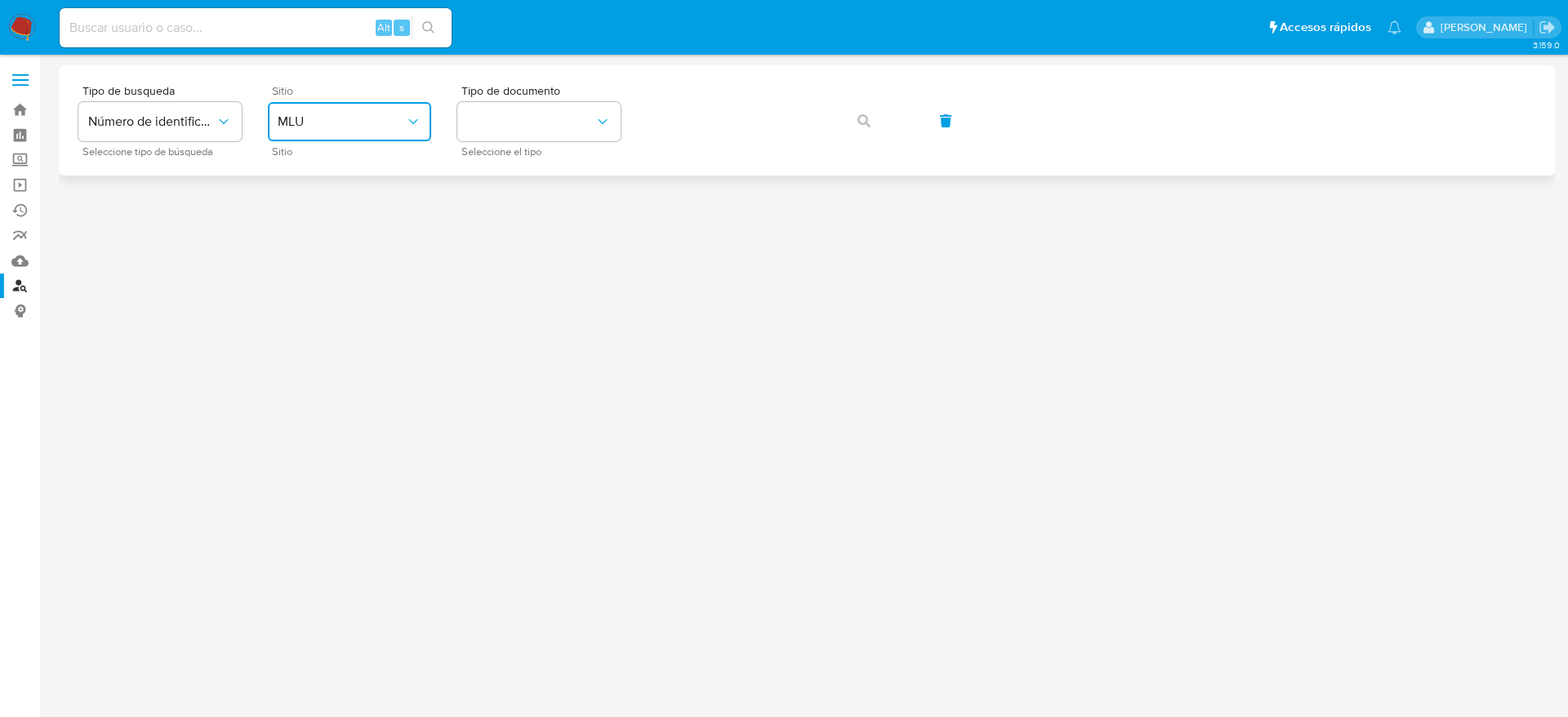
click at [327, 105] on button "MLU" at bounding box center [349, 121] width 163 height 39
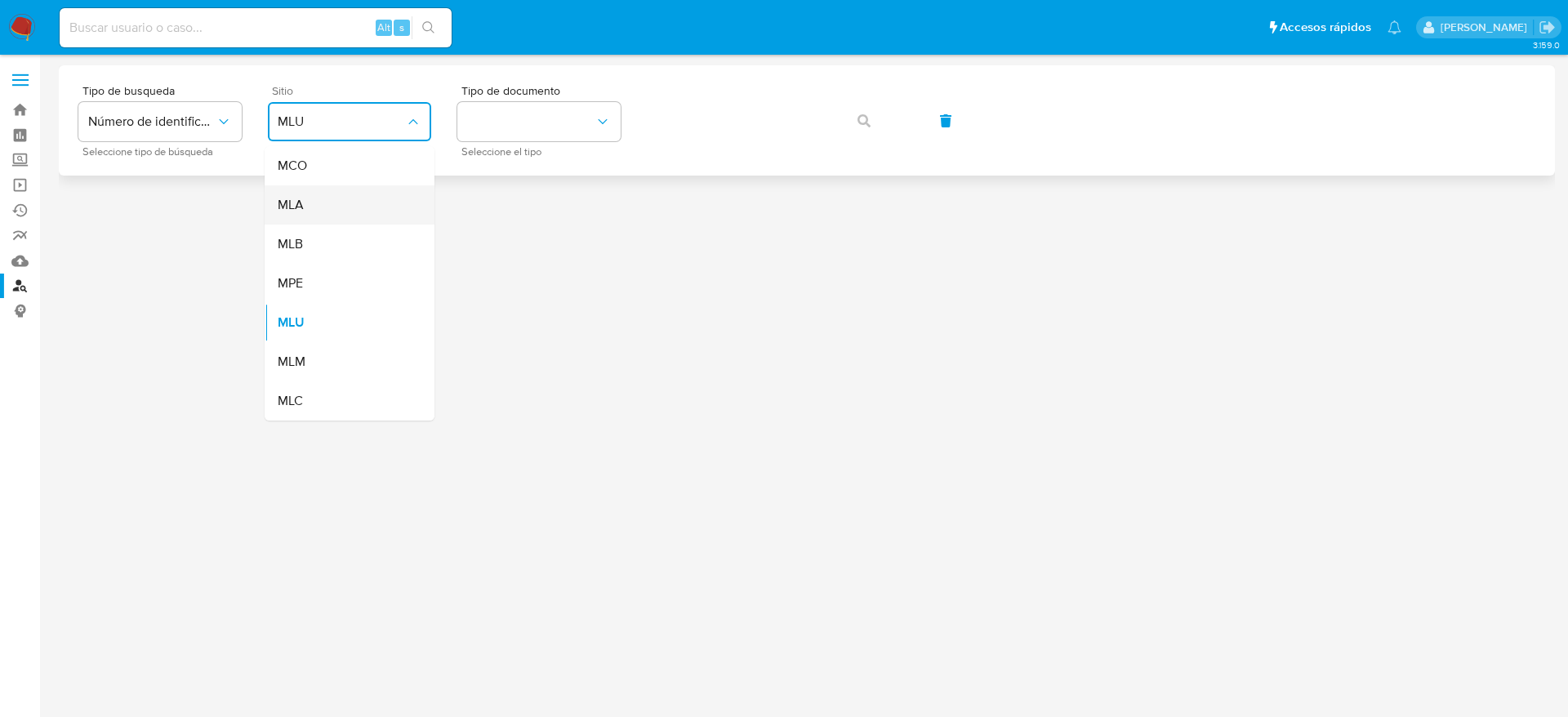
click at [291, 216] on div "MLA" at bounding box center [344, 205] width 134 height 39
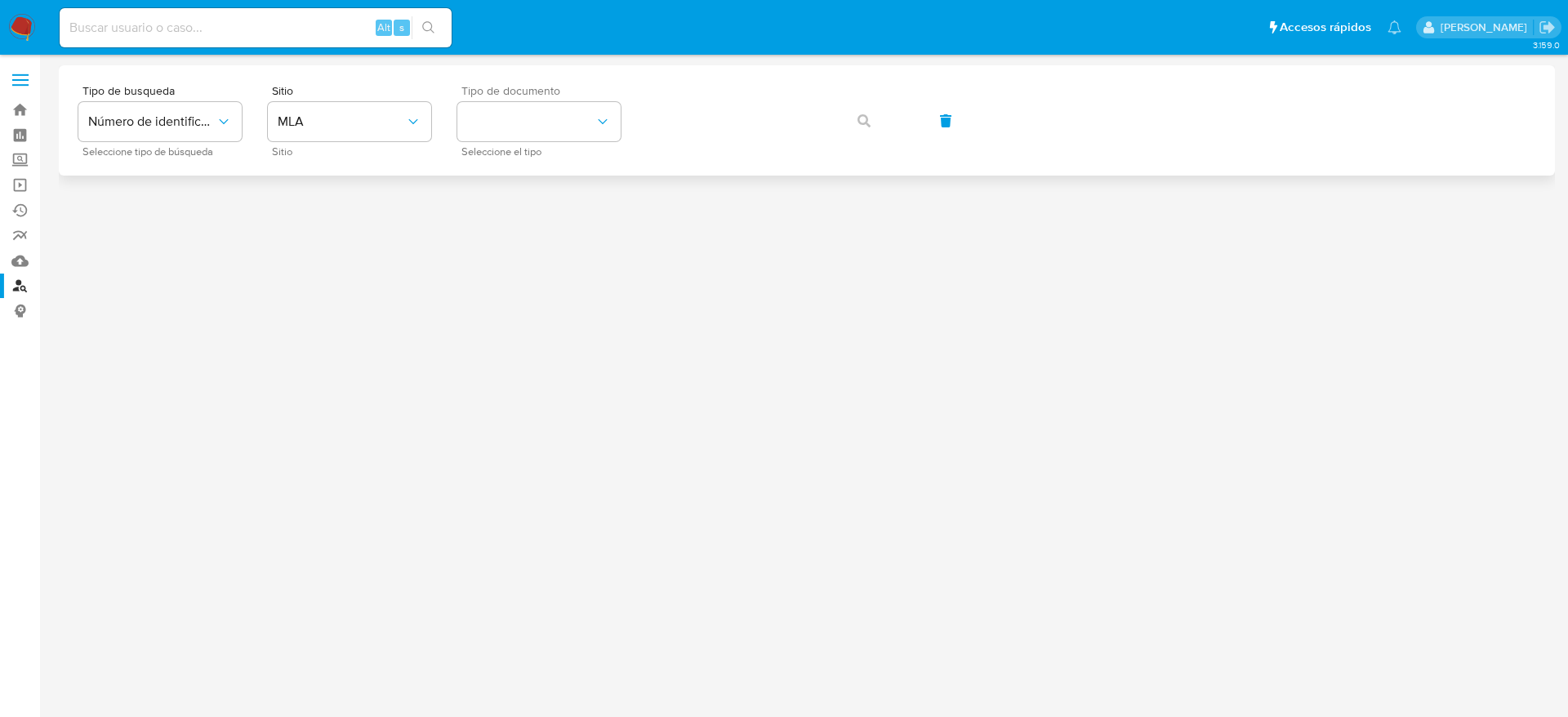
click at [617, 94] on span "Tipo de documento" at bounding box center [542, 90] width 163 height 11
click at [603, 123] on icon "identificationType" at bounding box center [602, 121] width 16 height 16
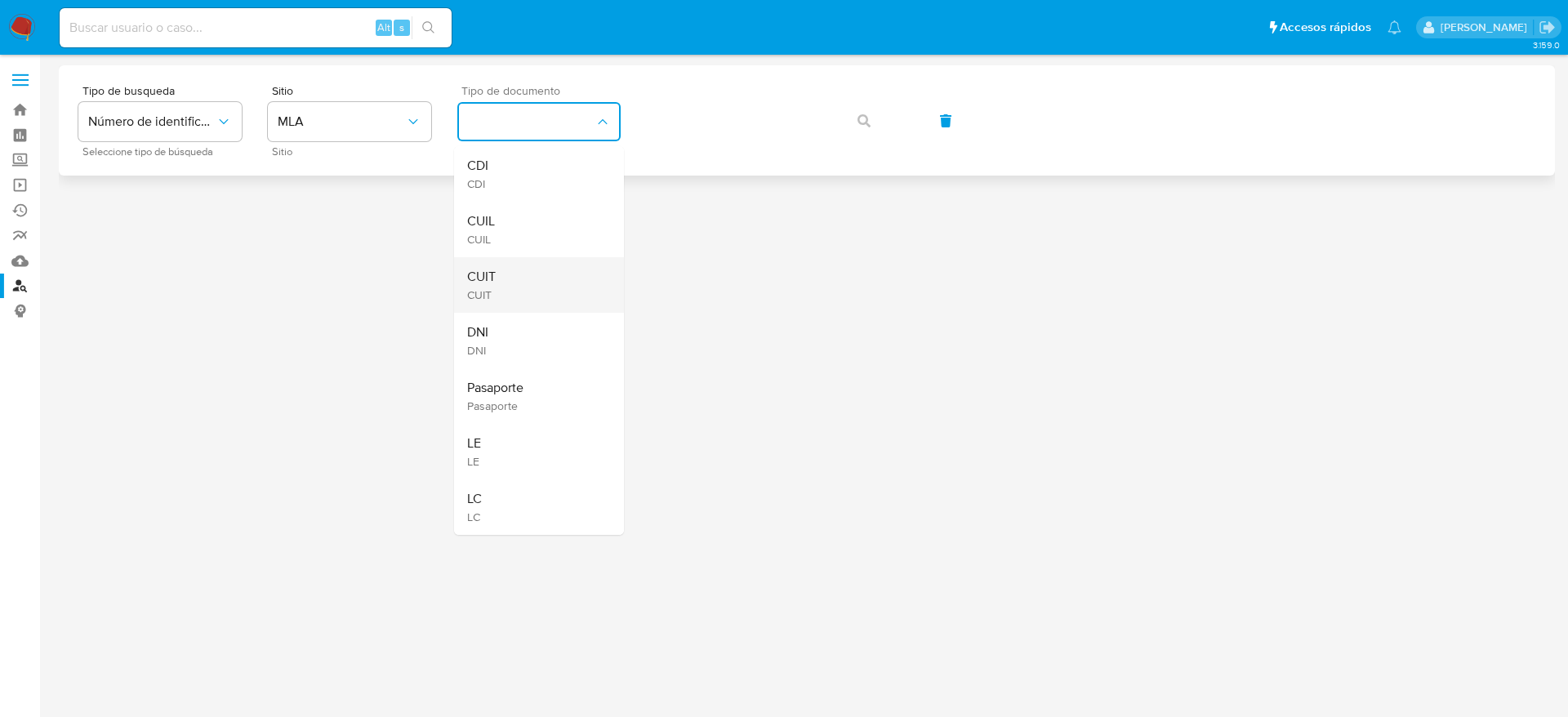
click at [565, 277] on div "CUIT CUIT" at bounding box center [533, 285] width 134 height 55
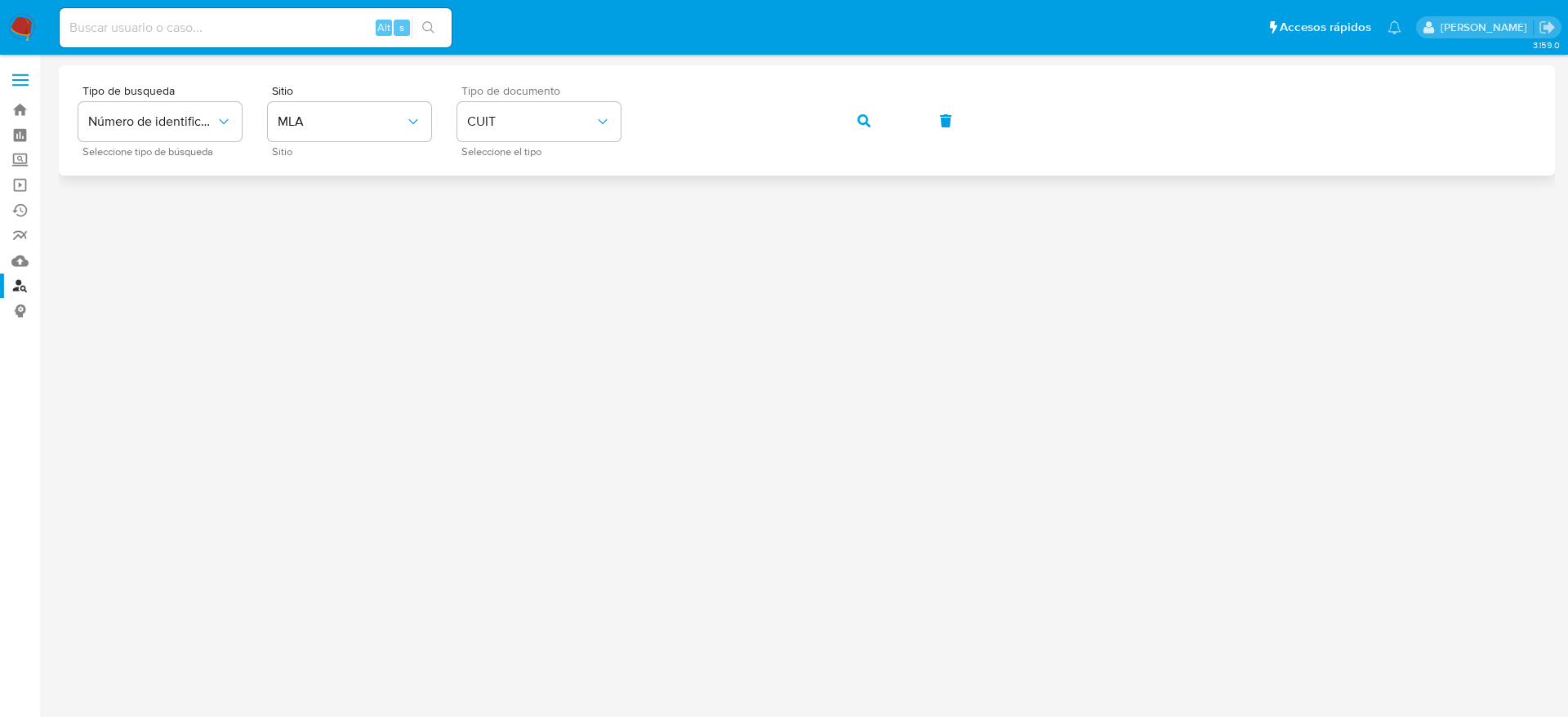
click at [883, 108] on button "button" at bounding box center [864, 120] width 55 height 39
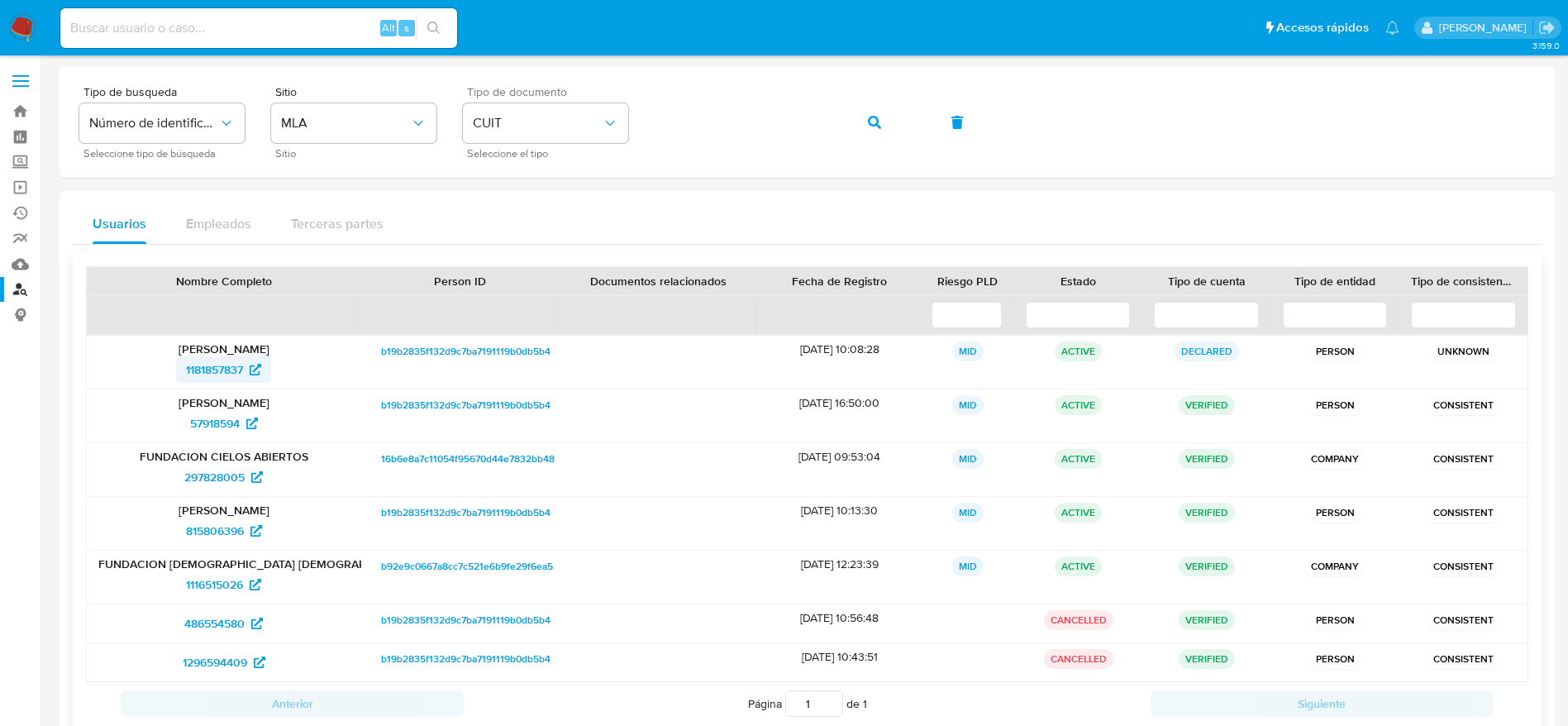
click at [224, 370] on span "1181857837" at bounding box center [214, 369] width 57 height 26
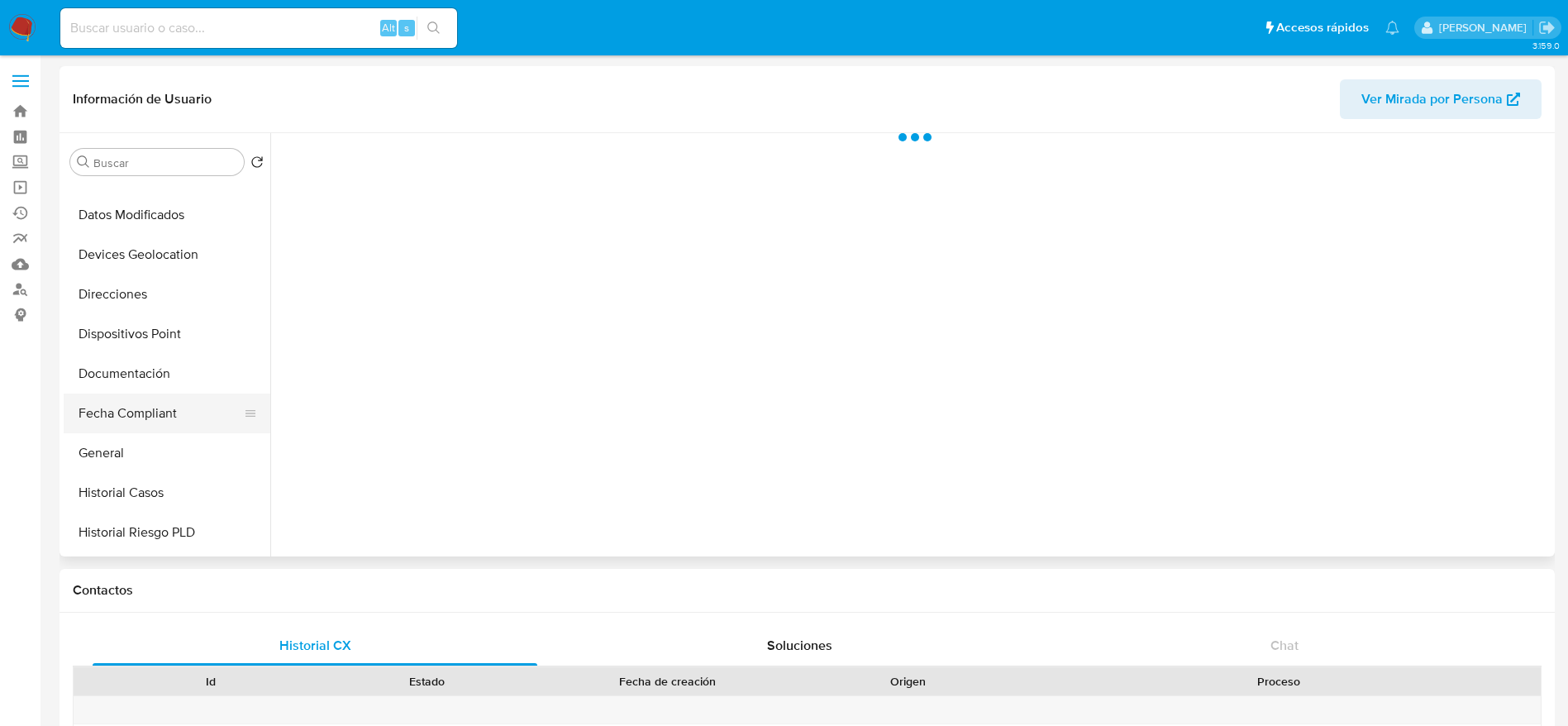
scroll to position [248, 0]
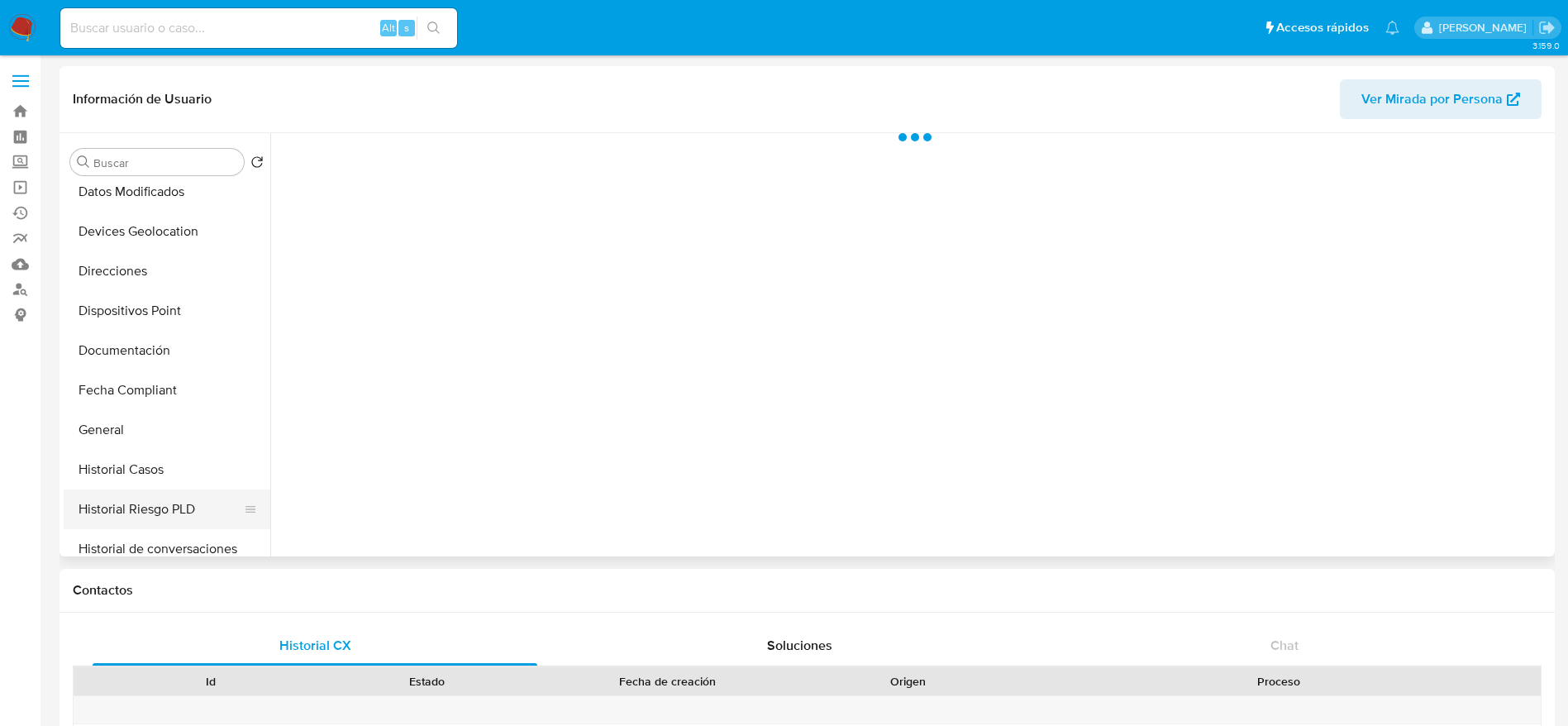
select select "10"
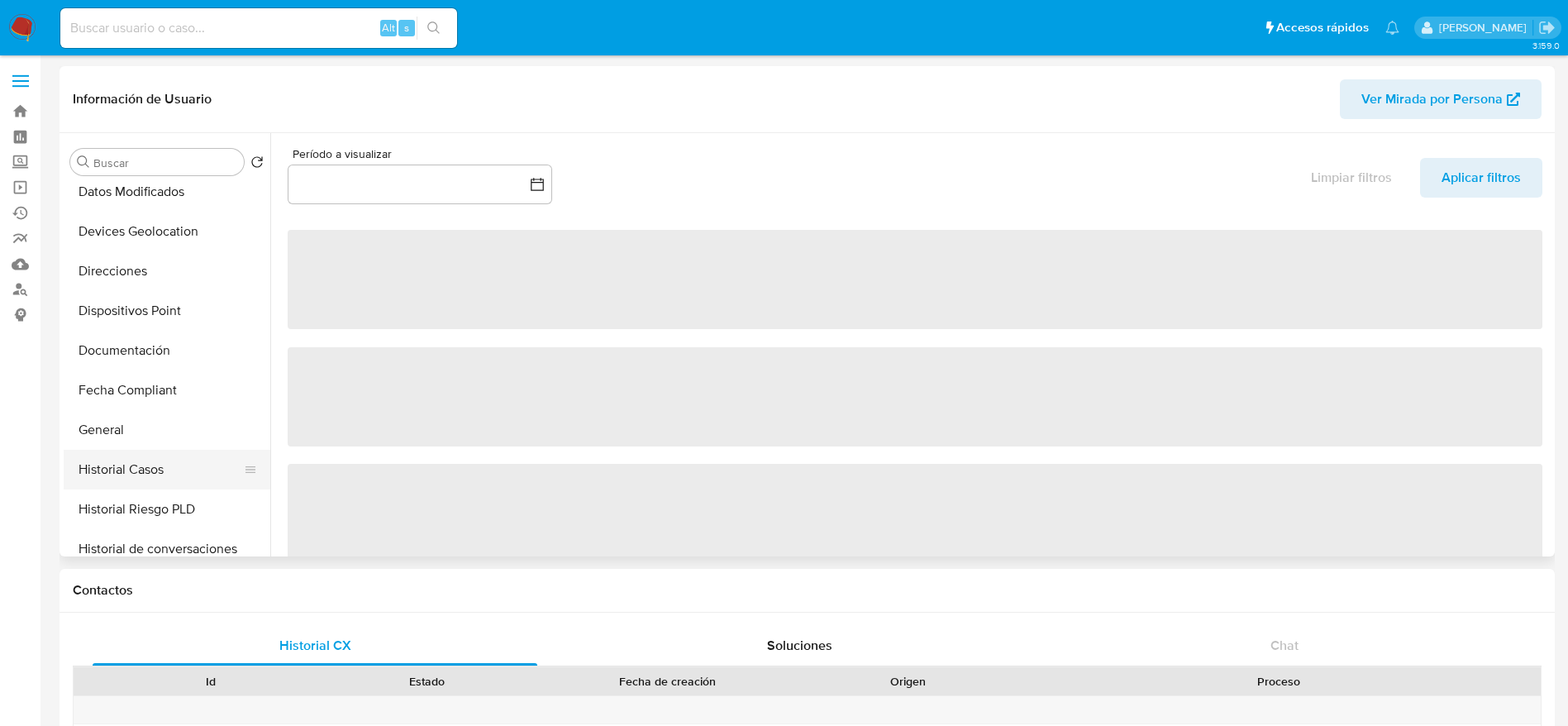
drag, startPoint x: 130, startPoint y: 455, endPoint x: 140, endPoint y: 455, distance: 10.0
click at [130, 455] on button "Historial Casos" at bounding box center [160, 469] width 194 height 40
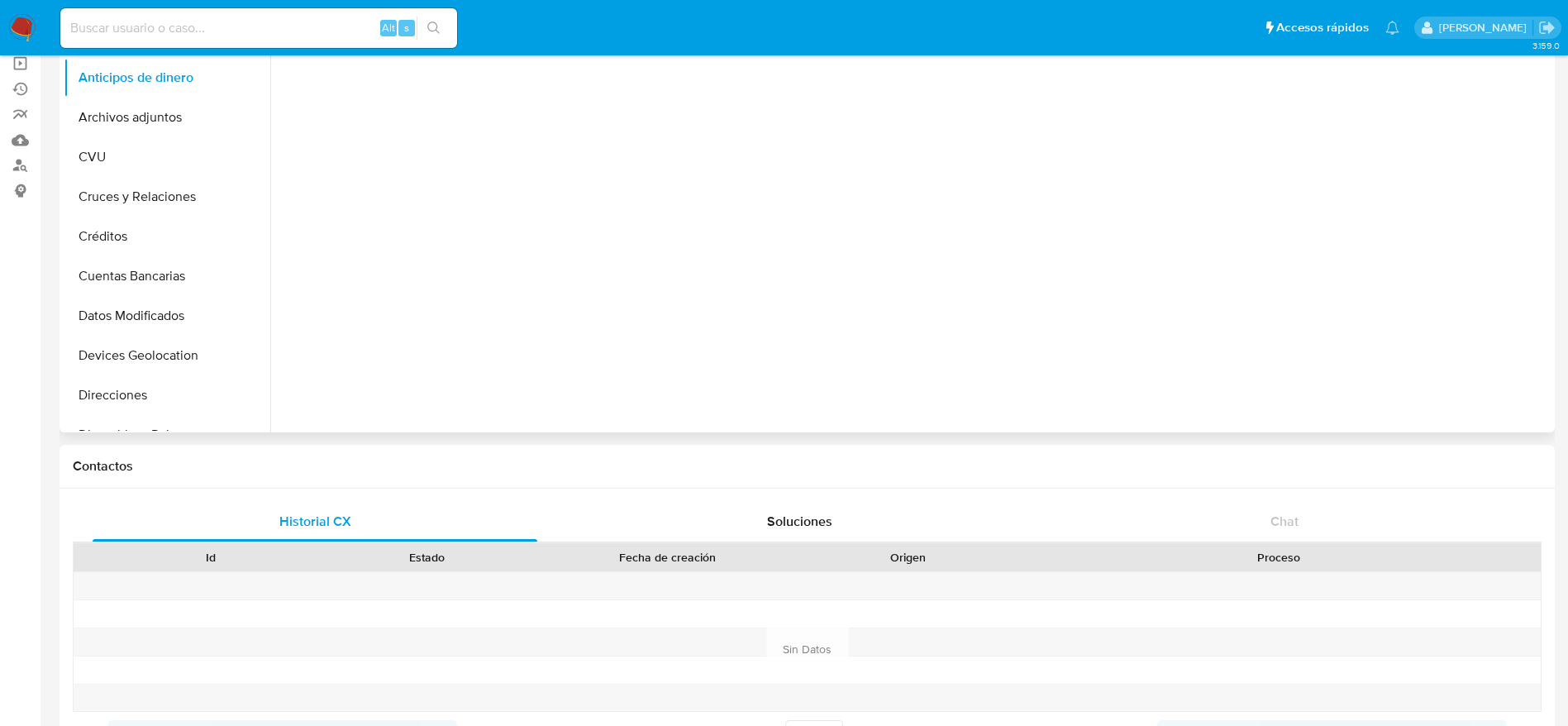
scroll to position [12, 0]
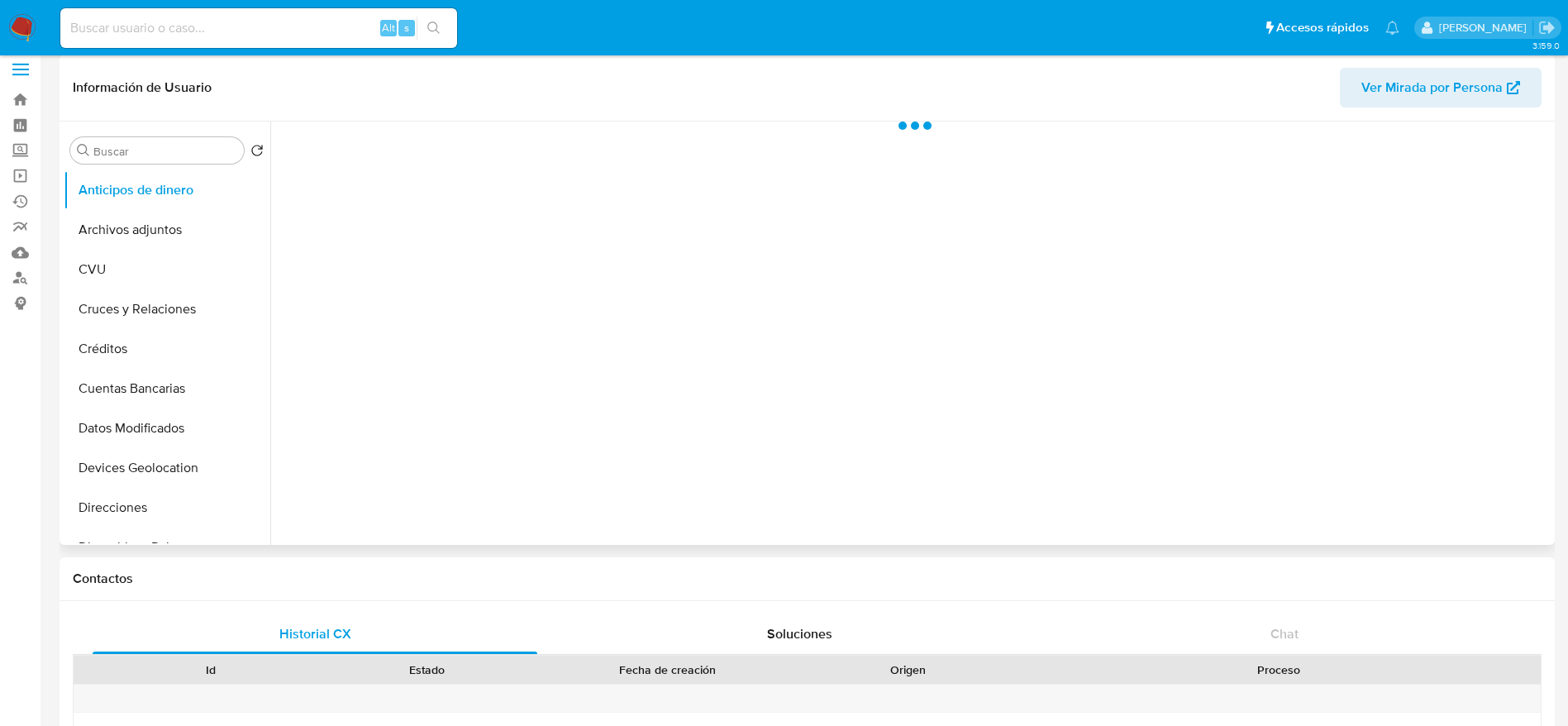
select select "10"
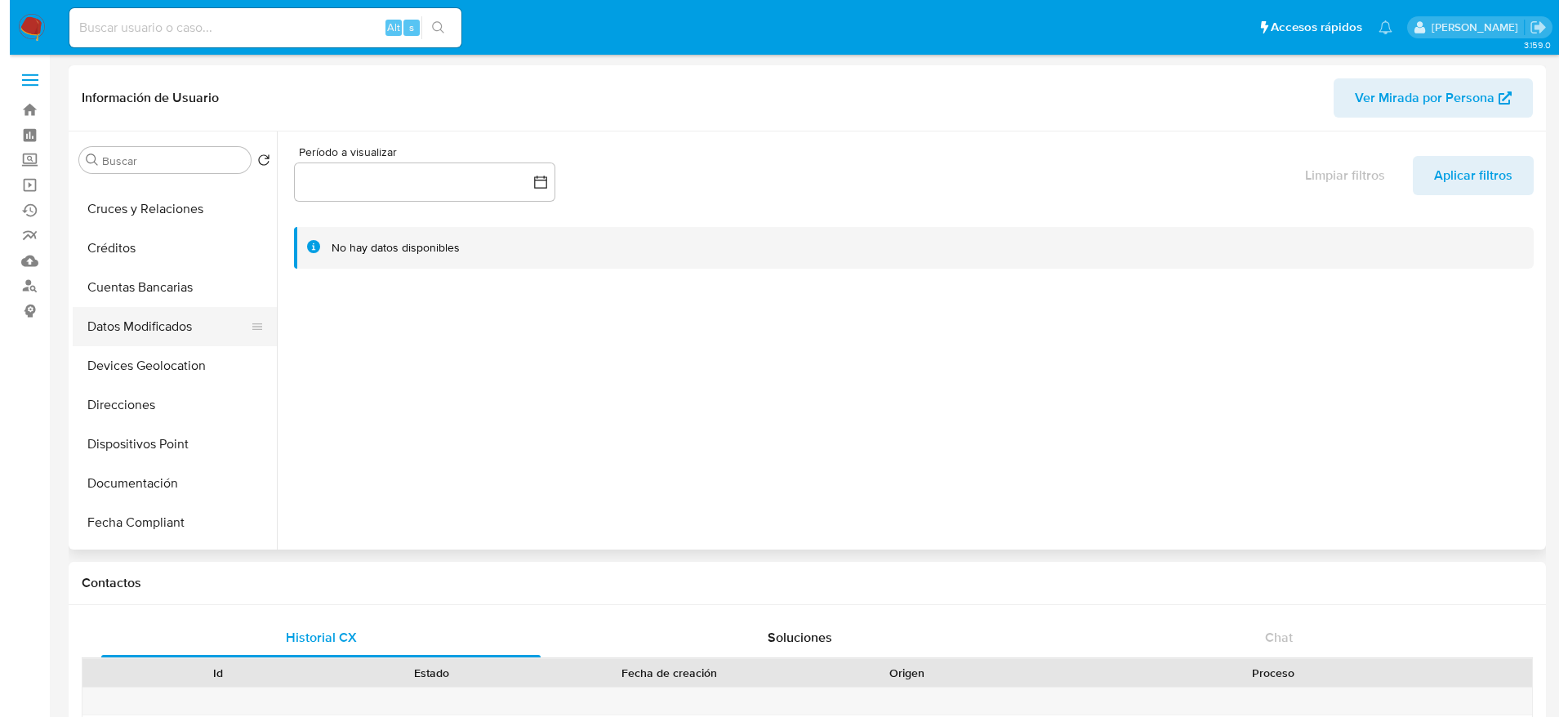
scroll to position [489, 0]
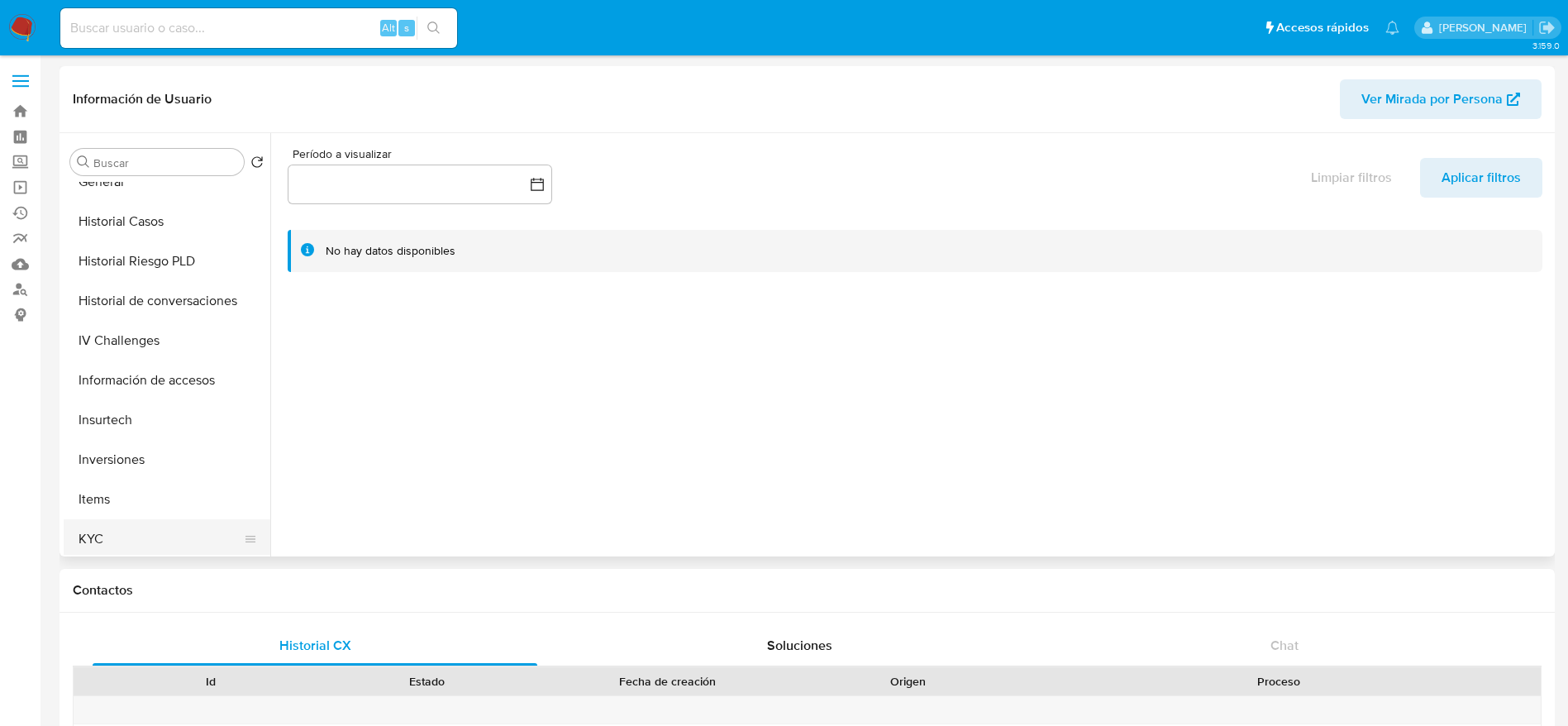
drag, startPoint x: 96, startPoint y: 531, endPoint x: 124, endPoint y: 520, distance: 30.1
click at [96, 532] on button "KYC" at bounding box center [160, 538] width 194 height 40
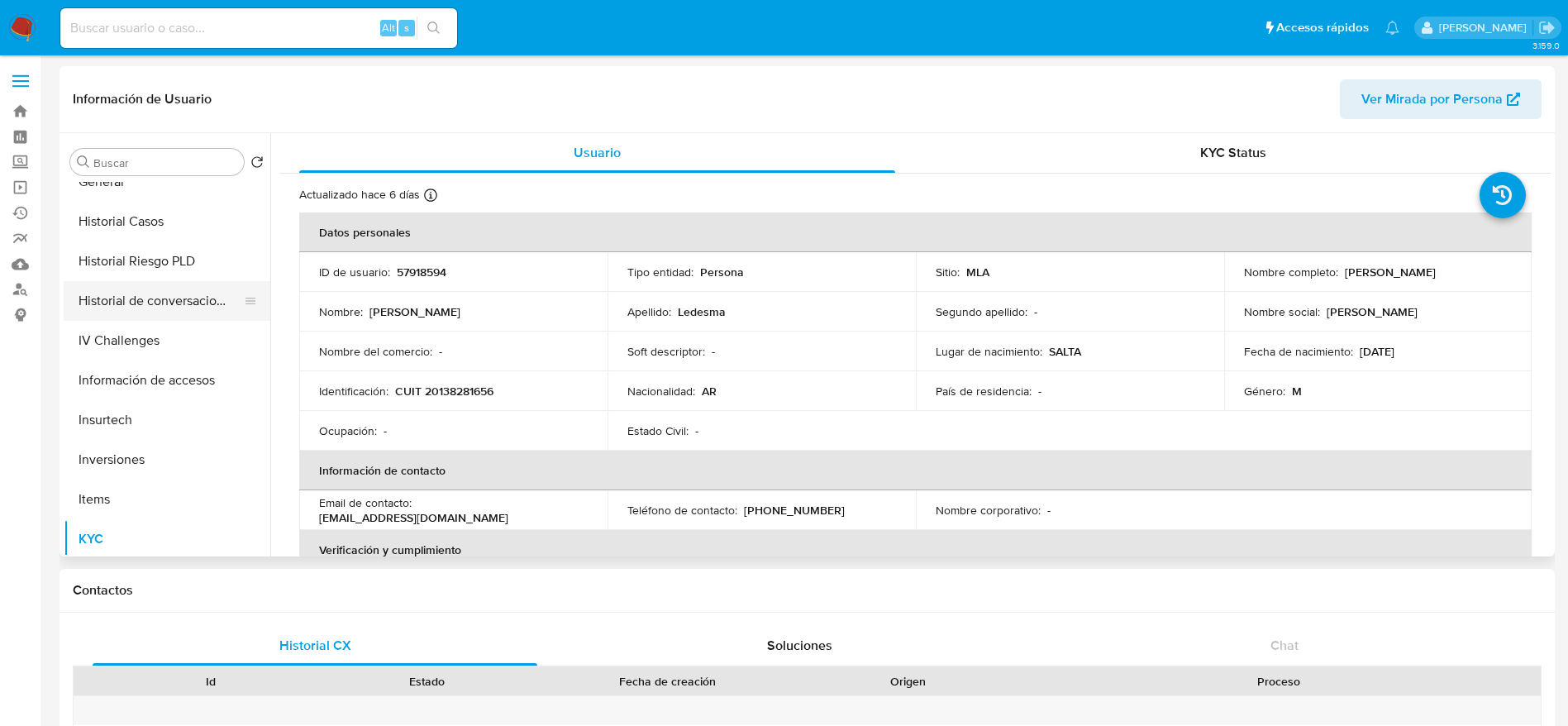
click at [196, 297] on button "Historial de conversaciones" at bounding box center [160, 300] width 194 height 40
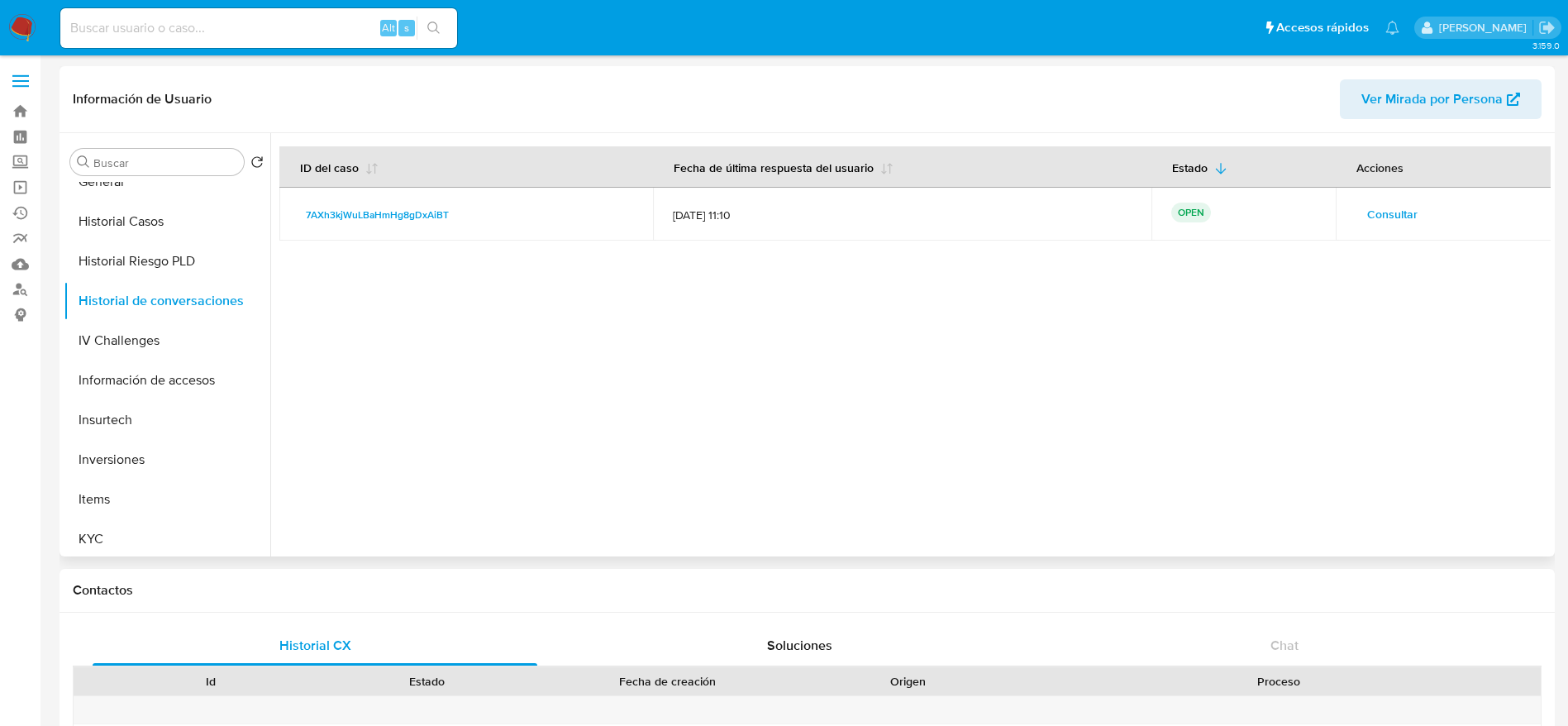
click at [1404, 219] on span "Consultar" at bounding box center [1392, 214] width 50 height 23
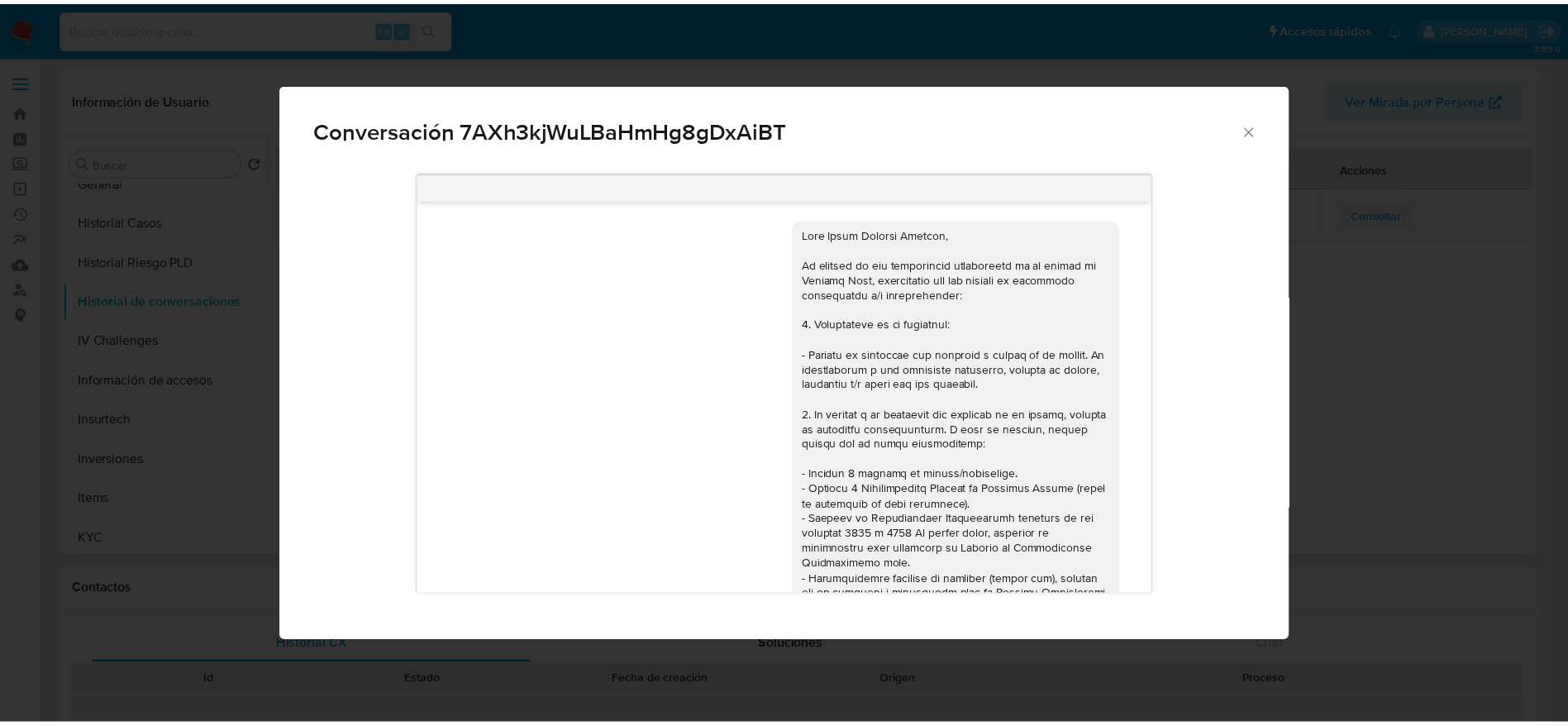
scroll to position [715, 0]
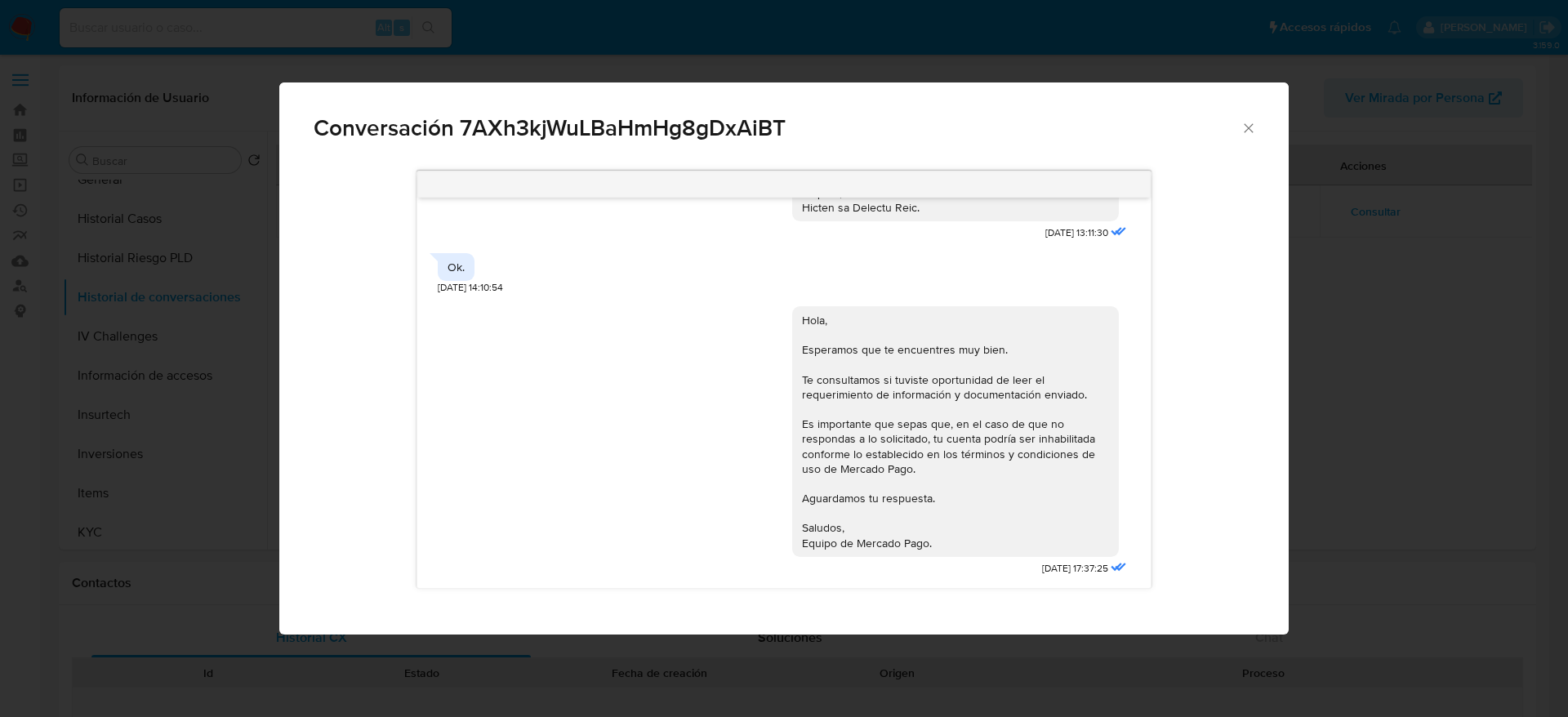
click at [1252, 124] on icon "Cerrar" at bounding box center [1248, 128] width 16 height 16
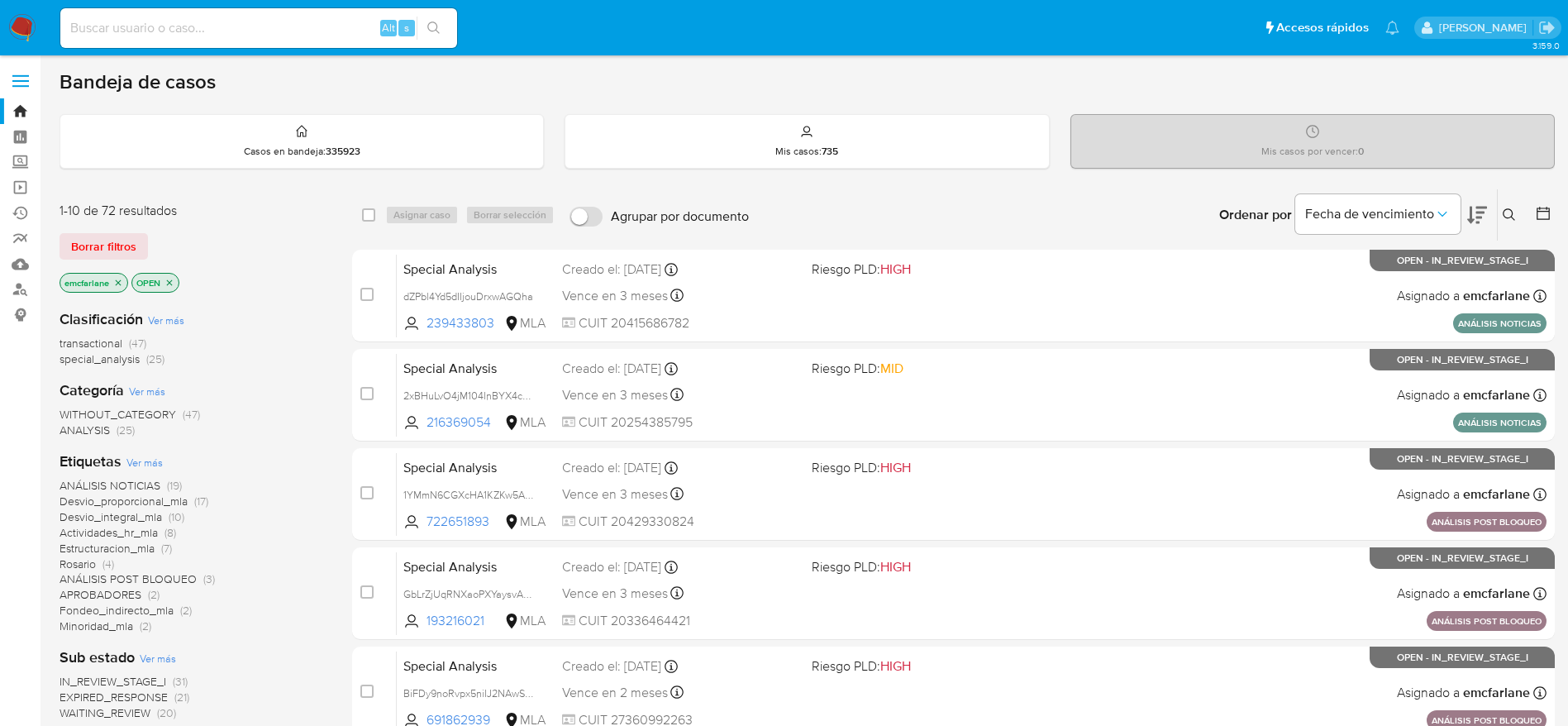
click at [295, 15] on div "Alt s" at bounding box center [259, 28] width 397 height 40
click at [305, 27] on input at bounding box center [259, 28] width 397 height 21
type input "v"
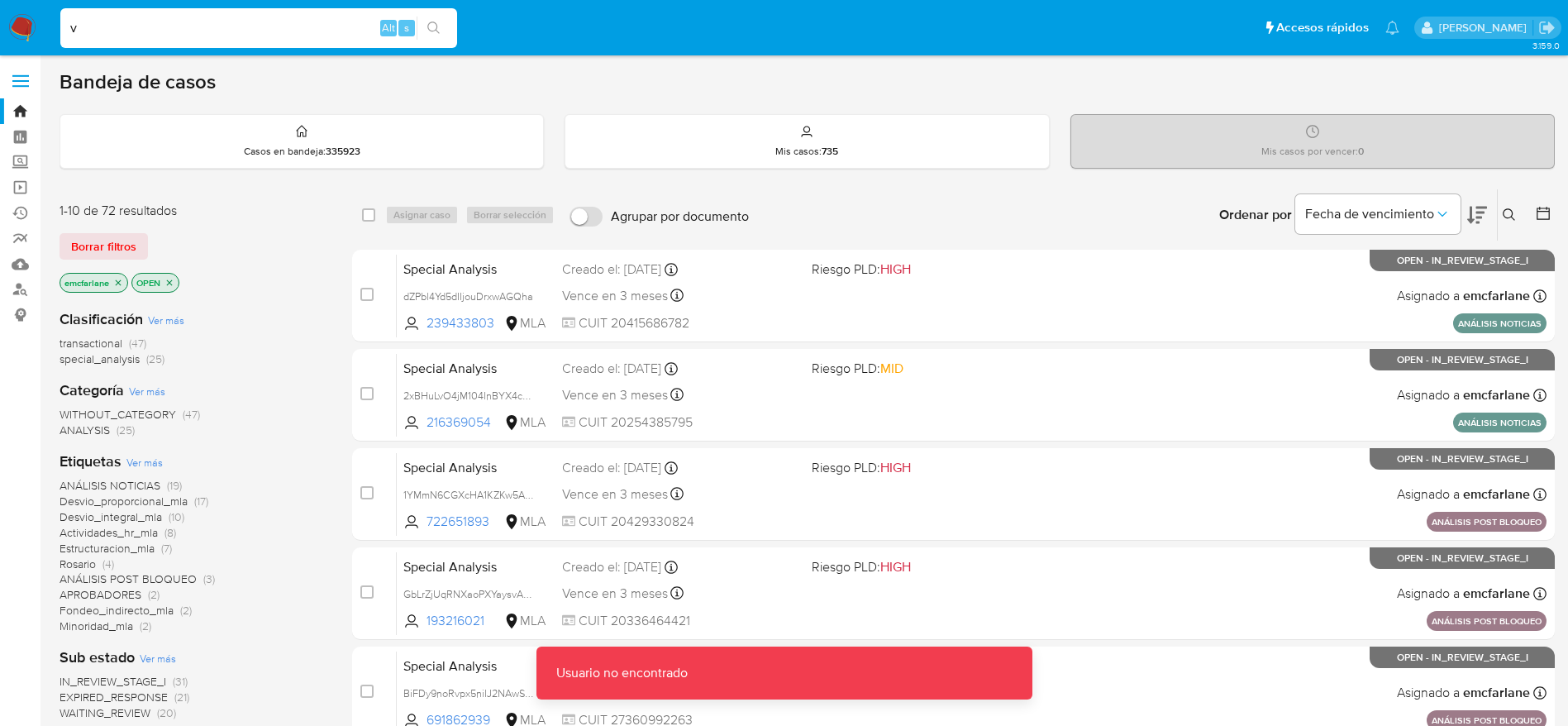
click at [305, 26] on input "v" at bounding box center [259, 28] width 397 height 21
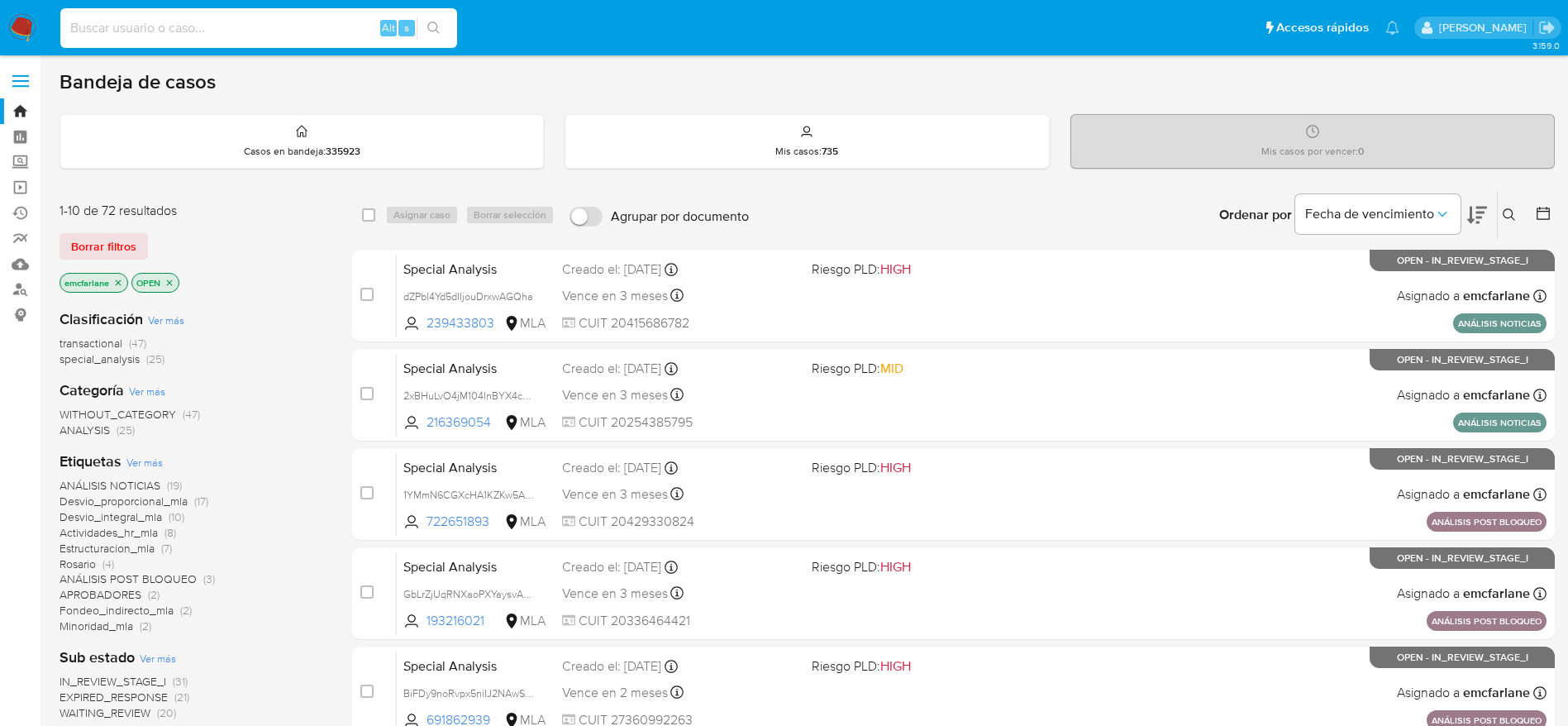
paste input "9NGPZelTu6oaUTGlJccf3i2d"
type input "9NGPZelTu6oaUTGlJccf3i2d"
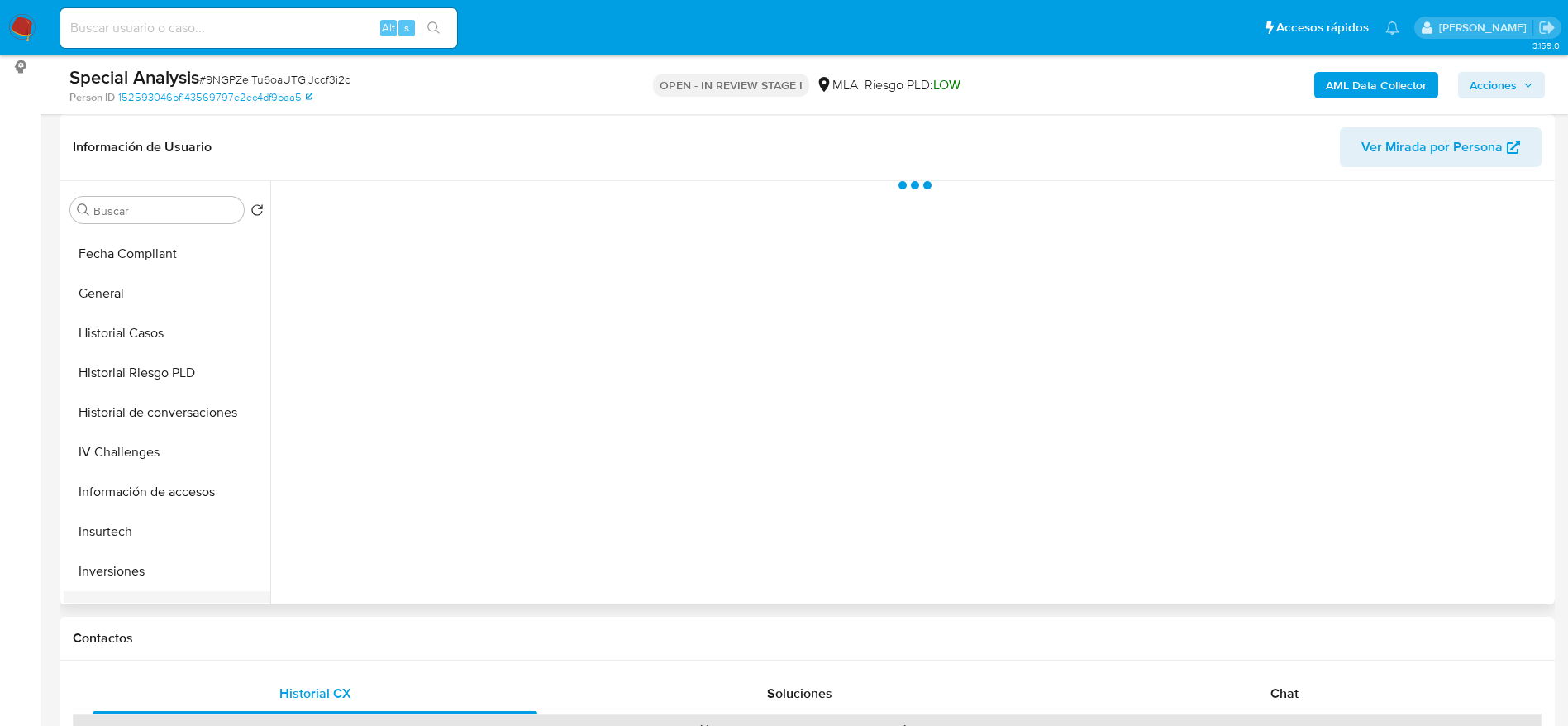
scroll to position [496, 0]
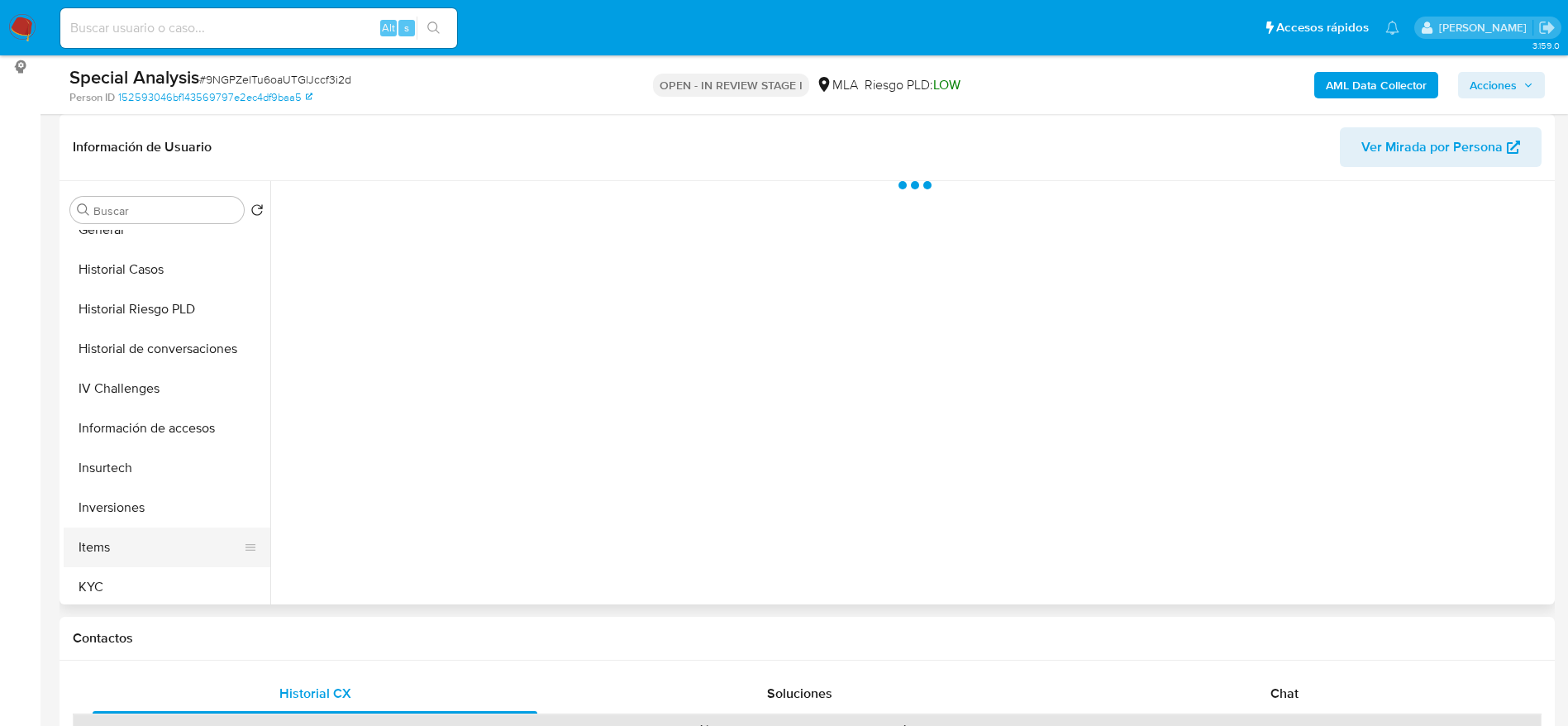
select select "10"
click at [119, 564] on button "Items" at bounding box center [160, 547] width 194 height 40
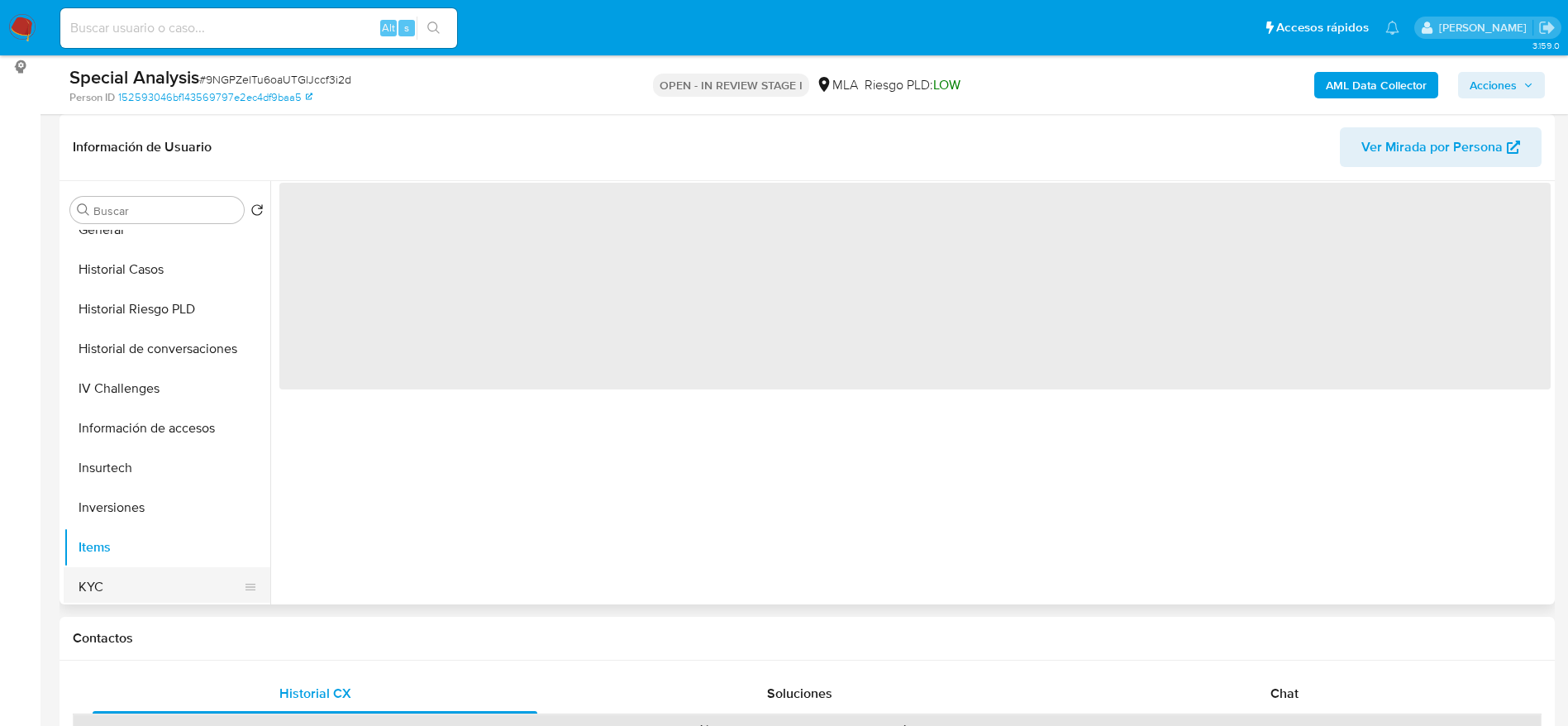
click at [122, 576] on button "KYC" at bounding box center [160, 586] width 194 height 40
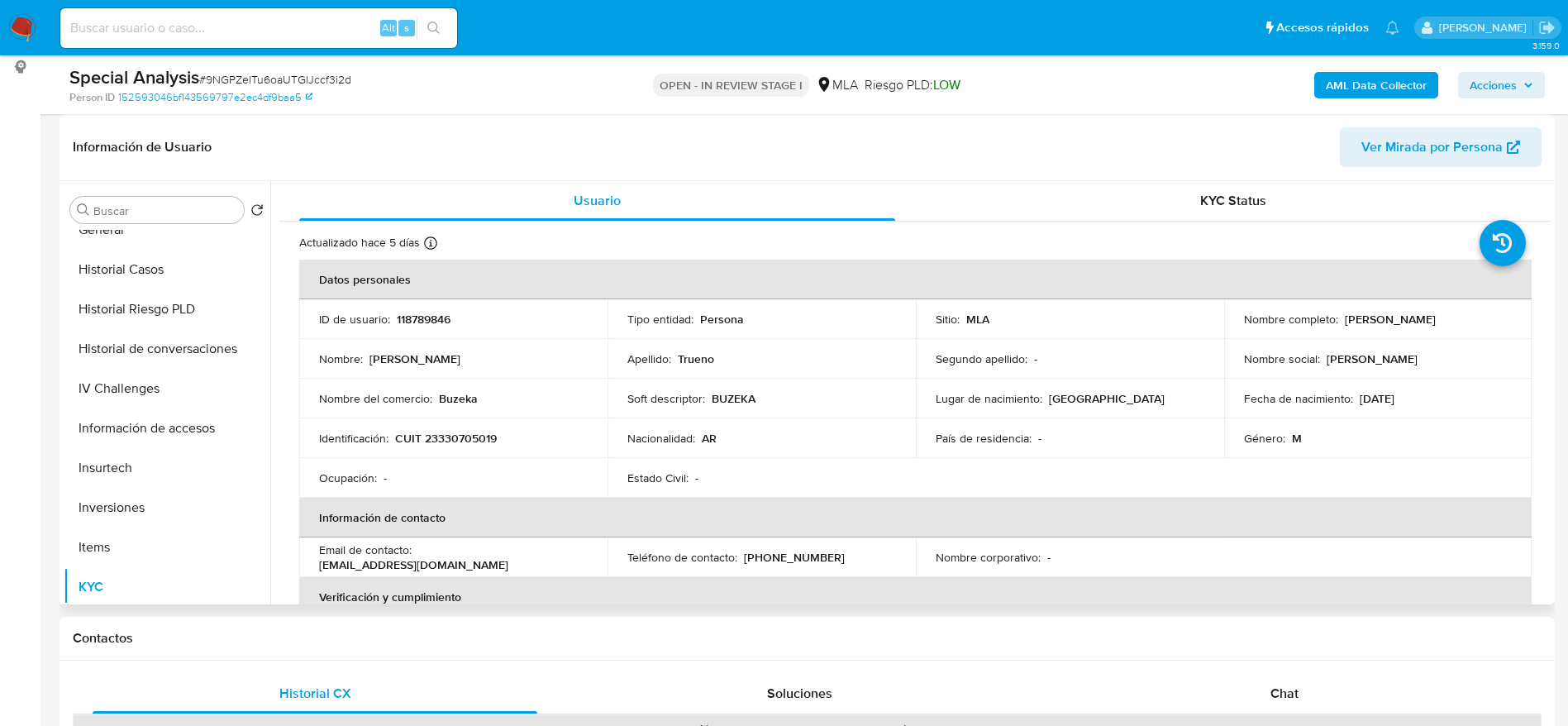
click at [455, 438] on p "CUIT 23330705019" at bounding box center [446, 438] width 101 height 14
click at [455, 437] on p "CUIT 23330705019" at bounding box center [446, 438] width 101 height 14
copy p "23330705019"
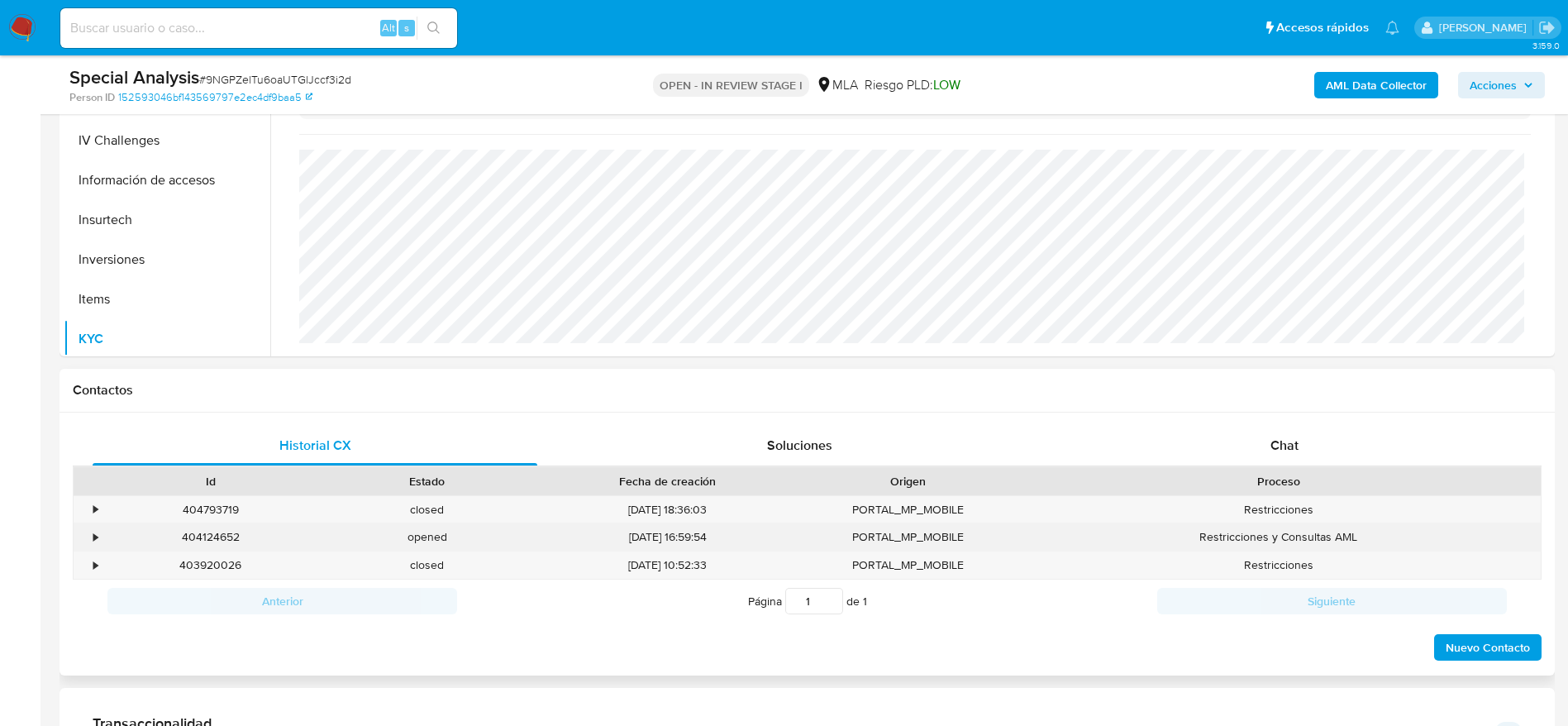
click at [217, 530] on div "404124652" at bounding box center [210, 537] width 217 height 27
copy div "404124652"
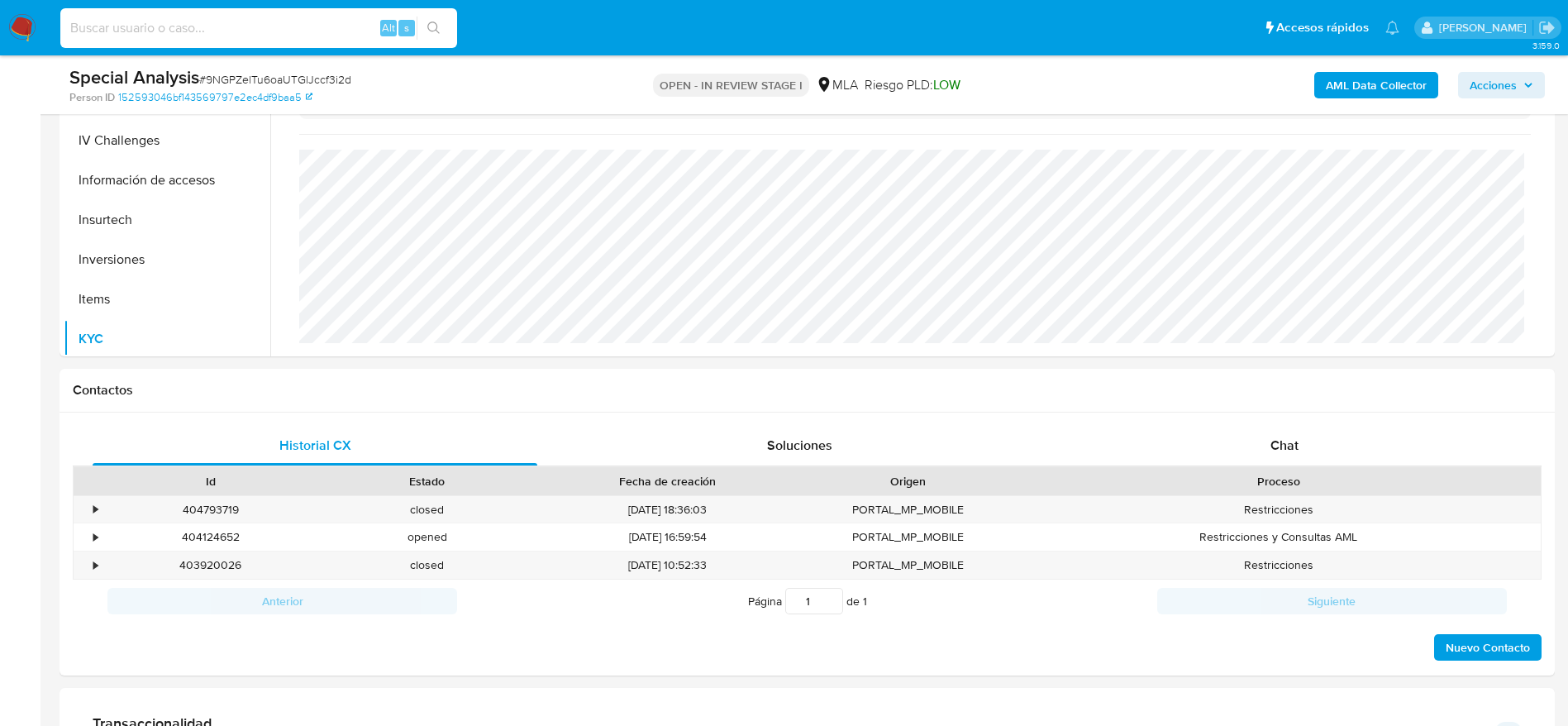
click at [233, 20] on input at bounding box center [259, 28] width 397 height 21
type input "v"
paste input "fxcD7Dn3dGTrneIeLMHjAHtd"
type input "fxcD7Dn3dGTrneIeLMHjAHtd"
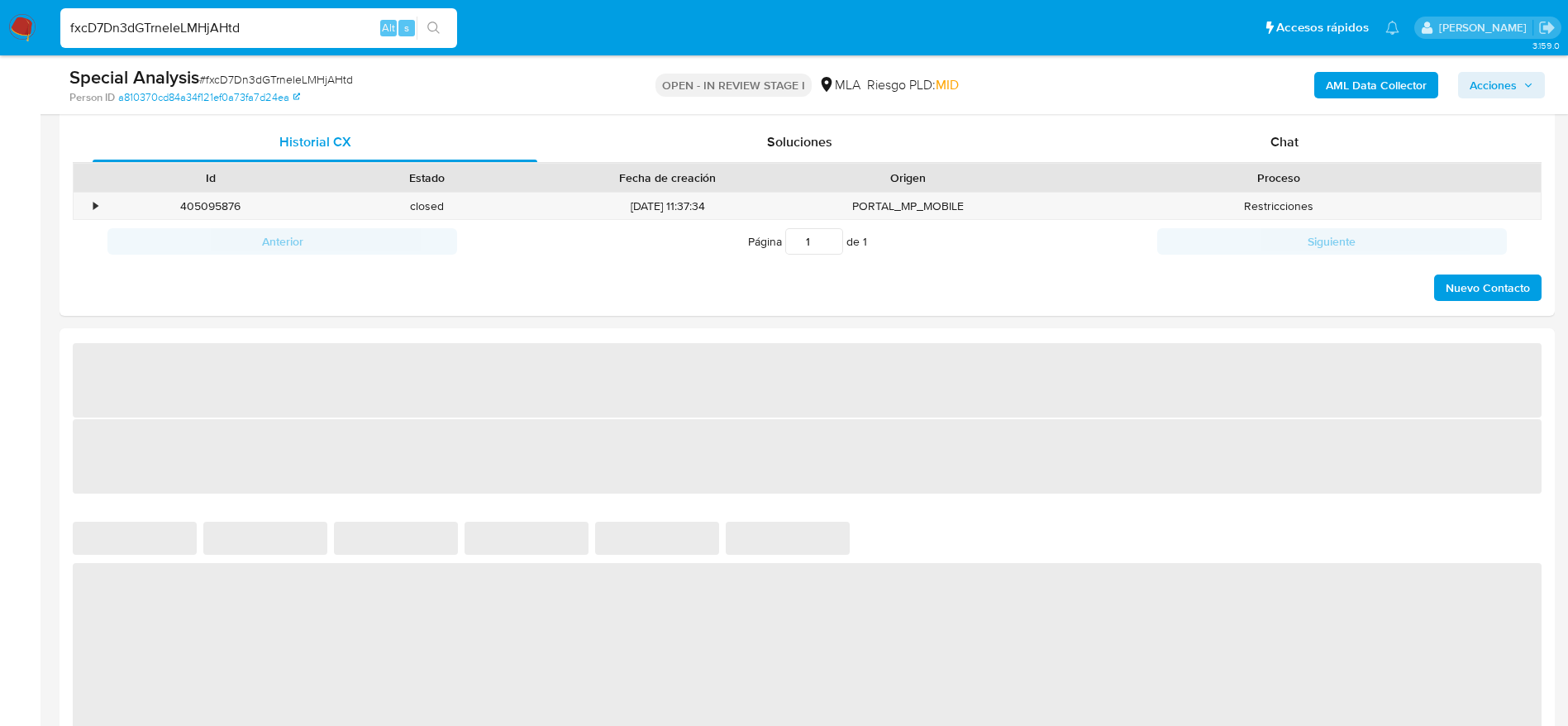
scroll to position [868, 0]
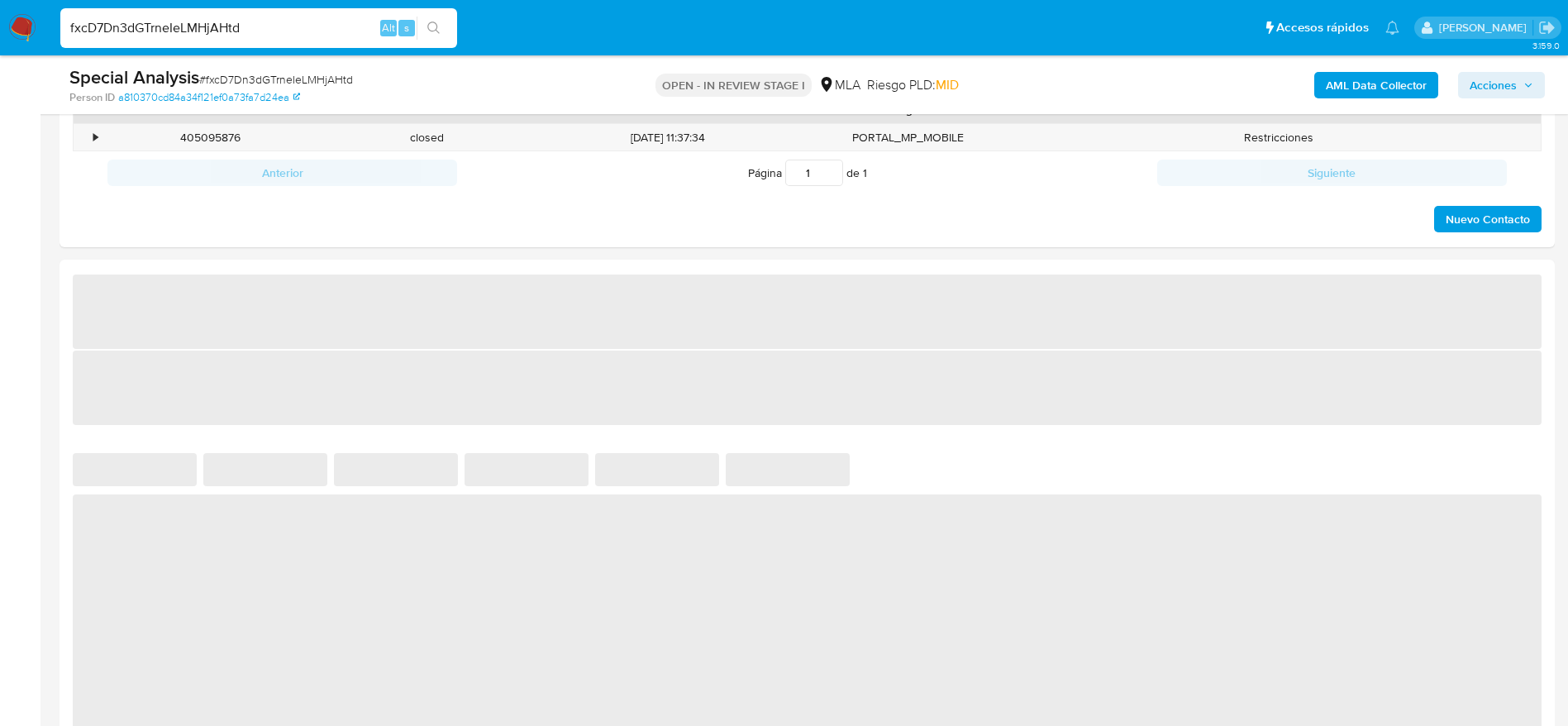
select select "10"
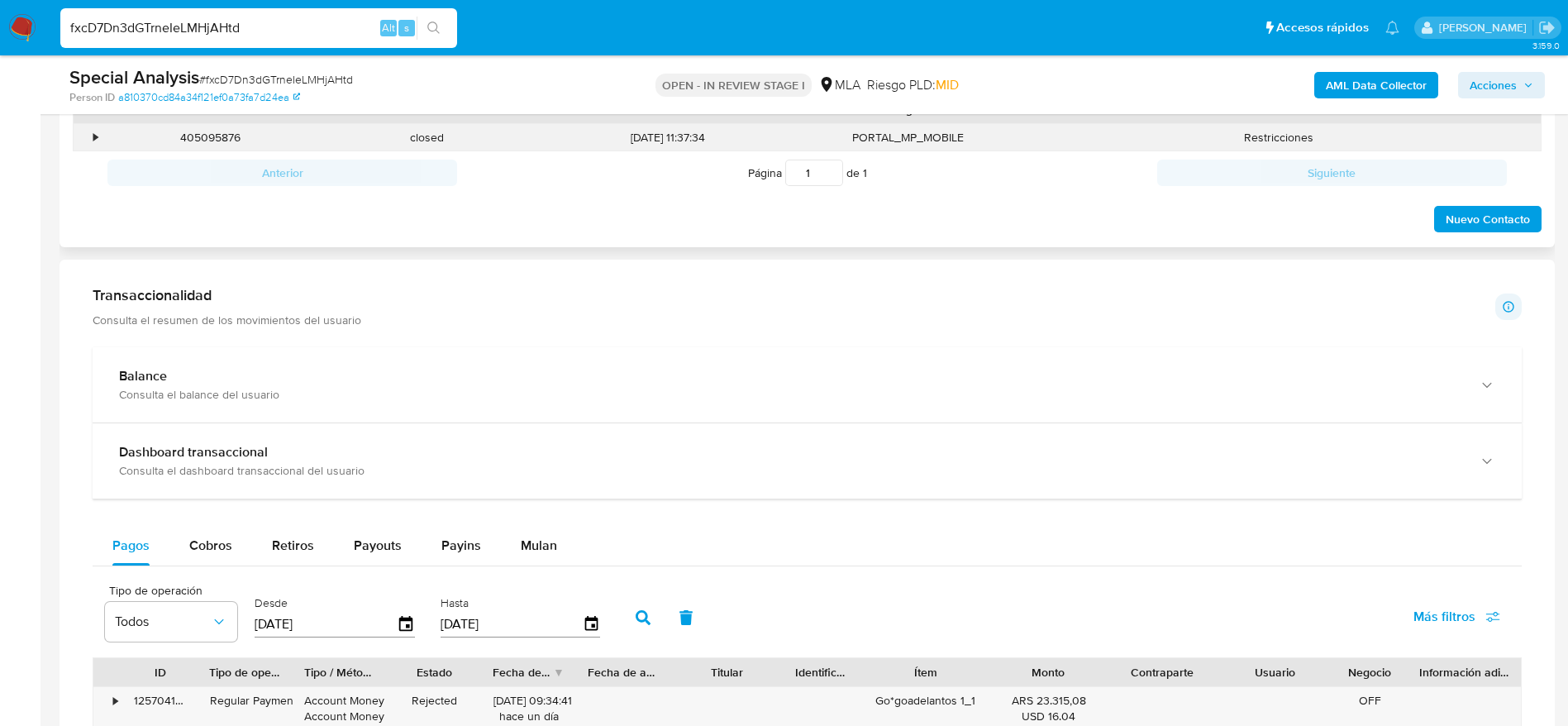
click at [228, 137] on div "405095876" at bounding box center [210, 138] width 217 height 27
click at [228, 136] on div "405095876" at bounding box center [210, 138] width 217 height 27
copy div "405095876"
click at [263, 26] on input "fxcD7Dn3dGTrneIeLMHjAHtd" at bounding box center [259, 28] width 397 height 21
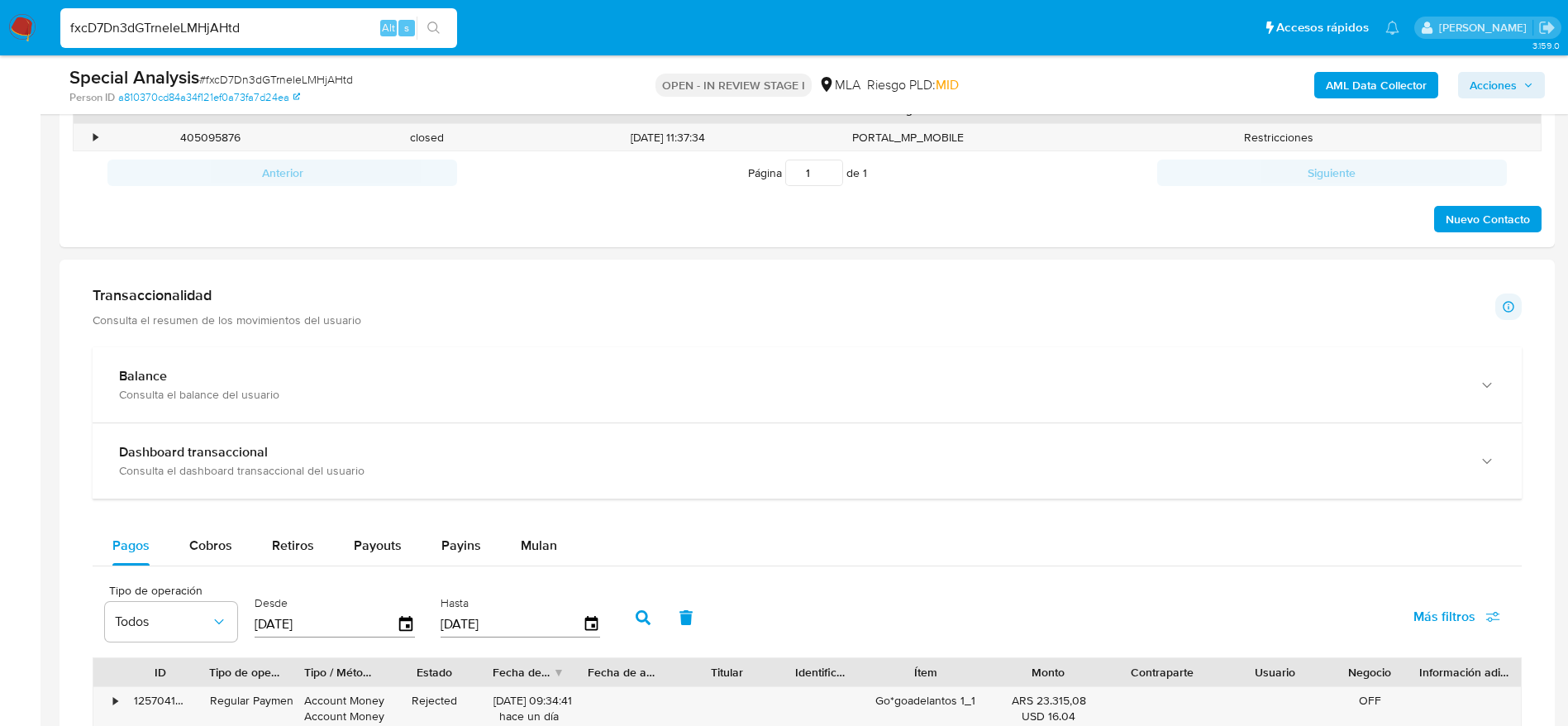
paste input "Vq2l2Dd0mg6HcIVQ5AIUYnH4"
type input "Vq2l2Dd0mg6HcIVQ5AIUYnH4"
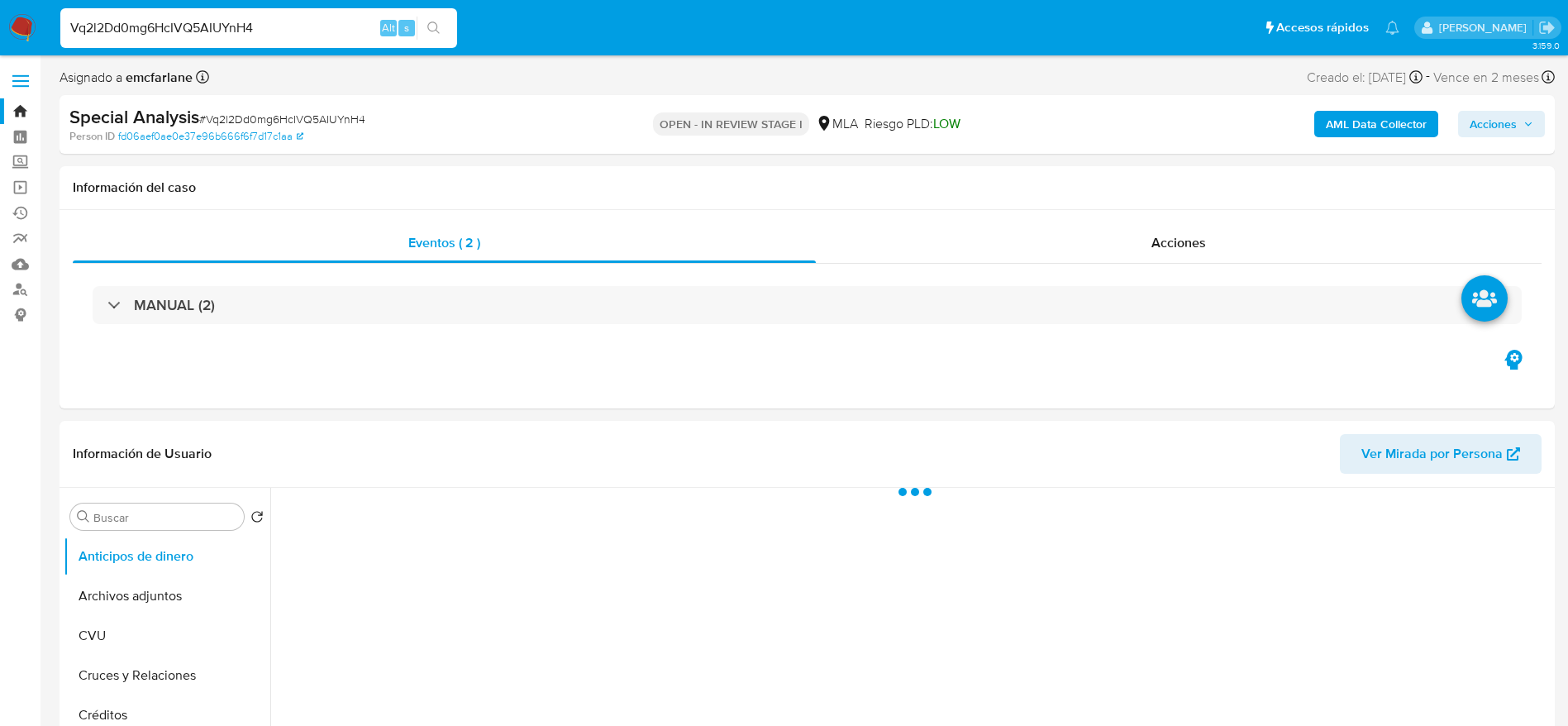
select select "10"
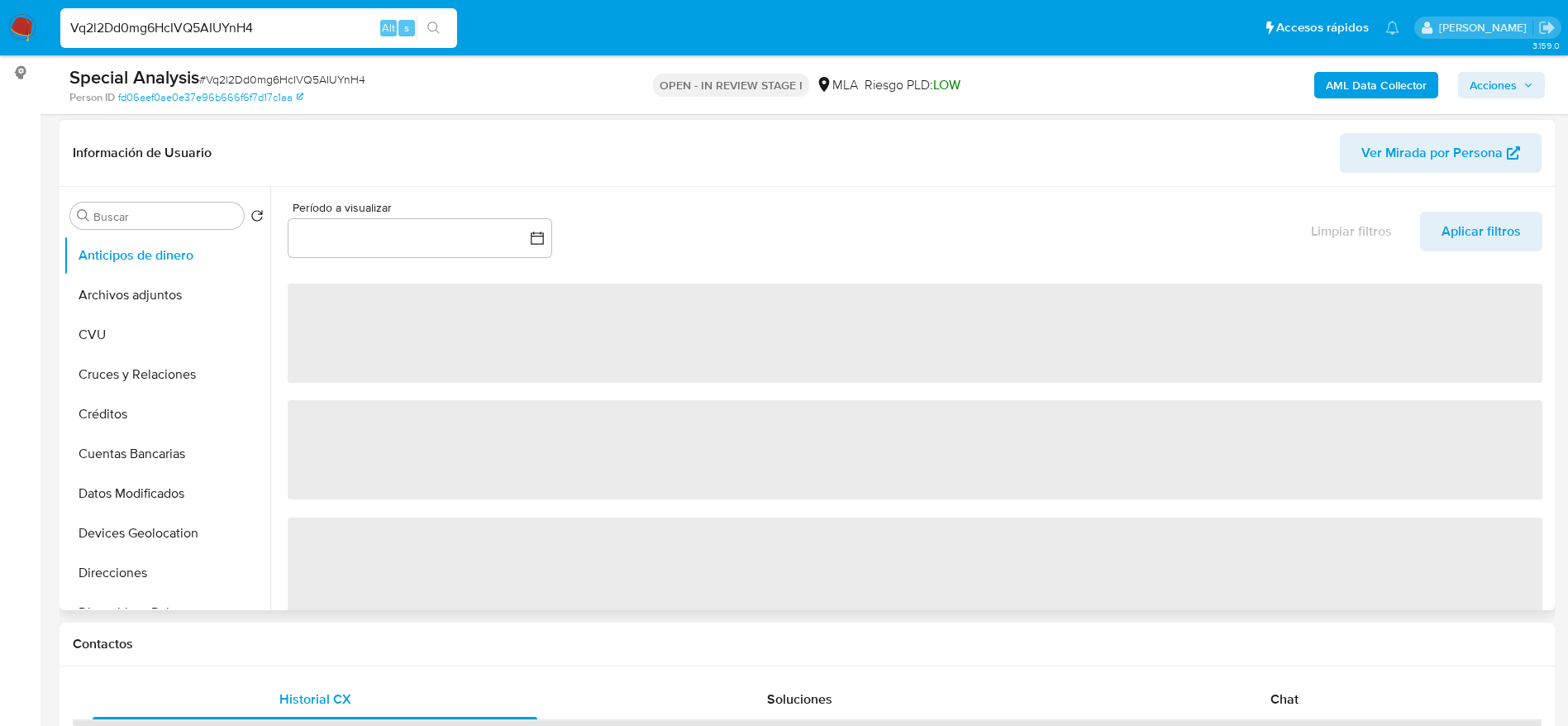
scroll to position [496, 0]
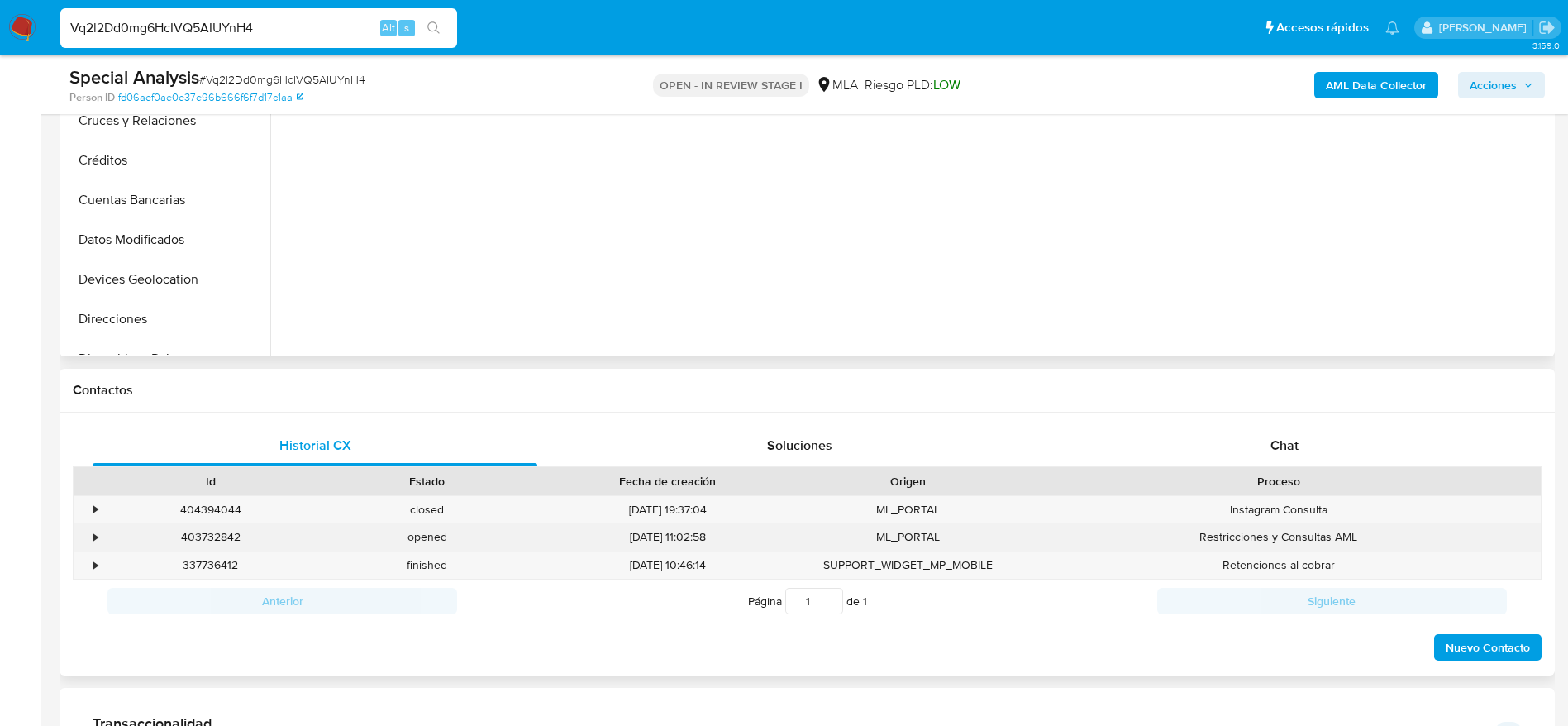
click at [207, 540] on div "403732842" at bounding box center [210, 537] width 217 height 27
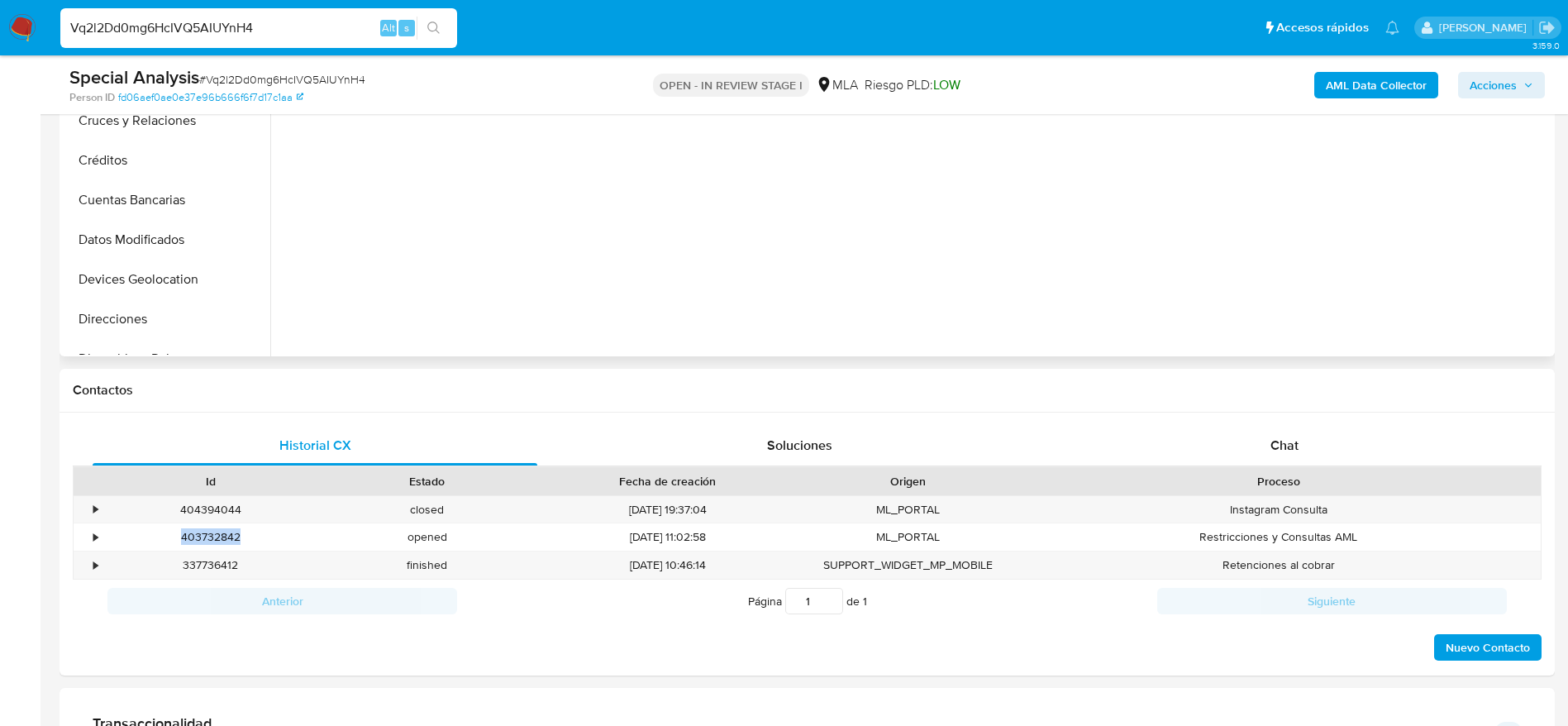
copy div "403732842"
click at [274, 25] on input "Vq2l2Dd0mg6HcIVQ5AIUYnH4" at bounding box center [259, 28] width 397 height 21
paste input "313419051"
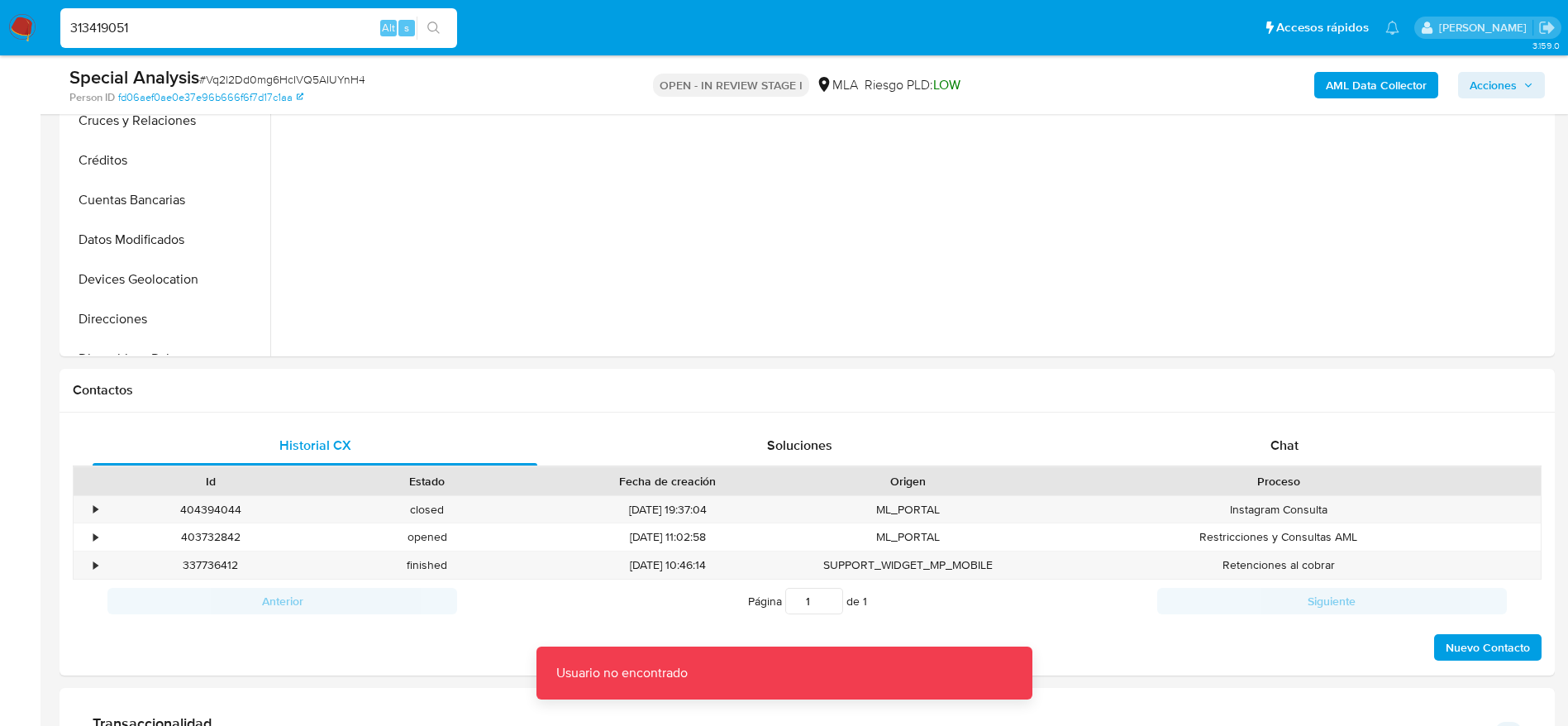
click at [274, 25] on input "313419051" at bounding box center [259, 28] width 397 height 21
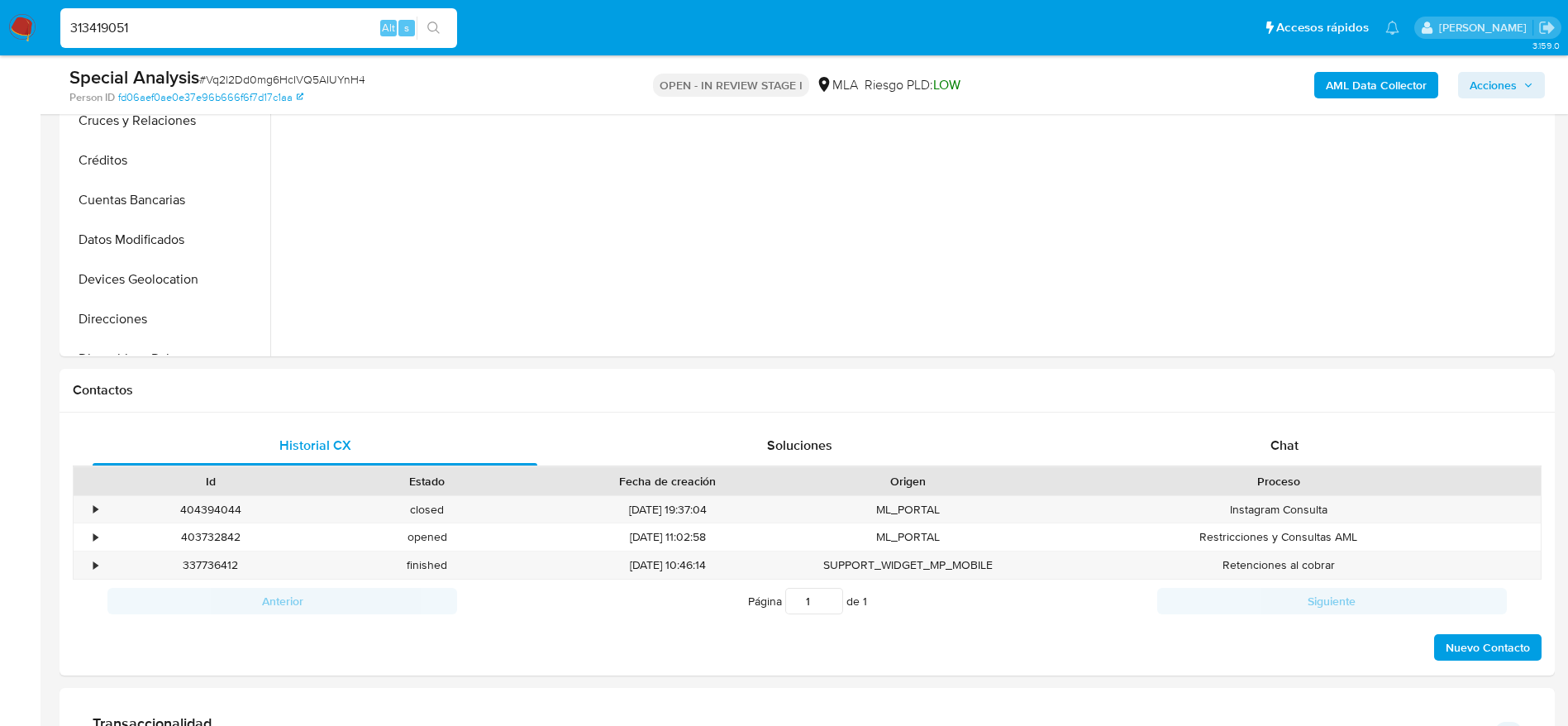
type input "313419051"
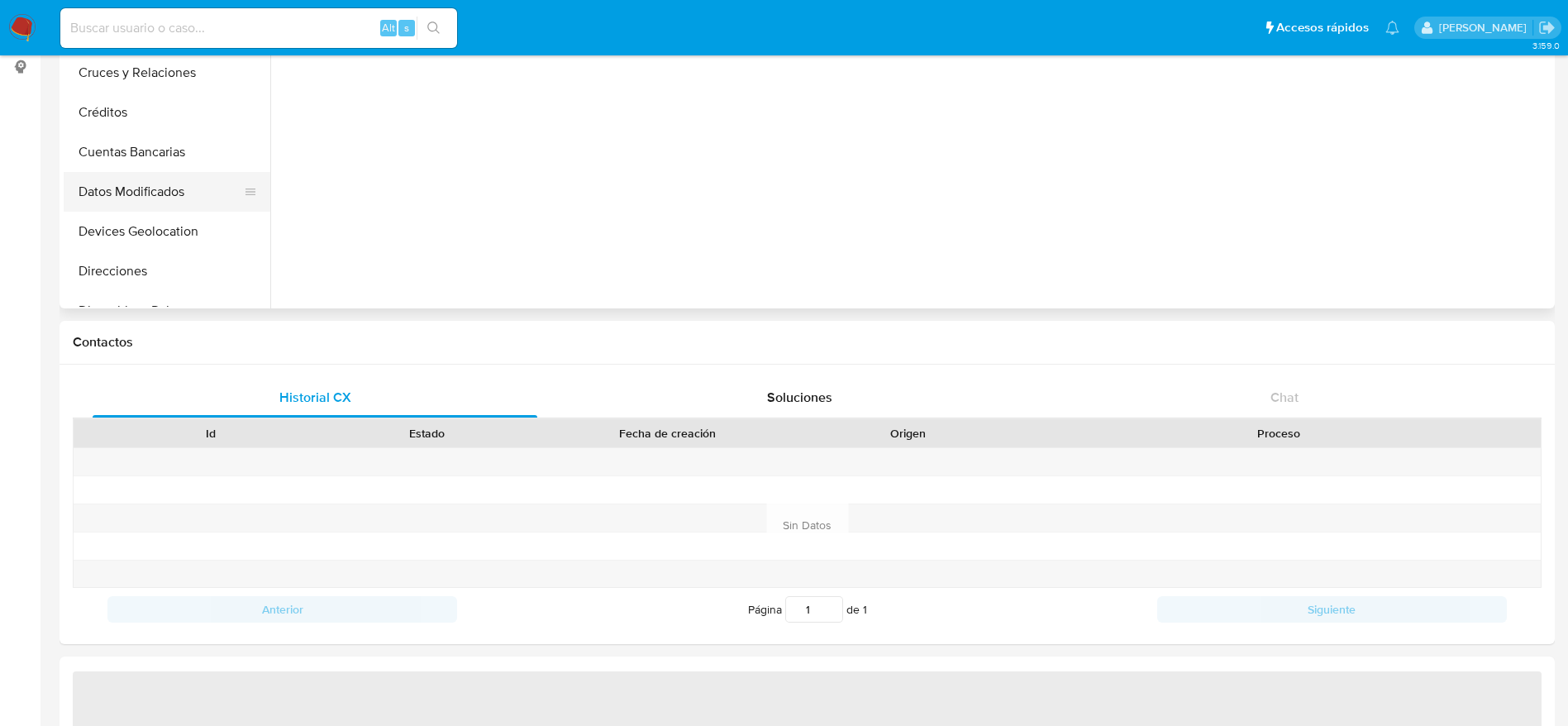
select select "10"
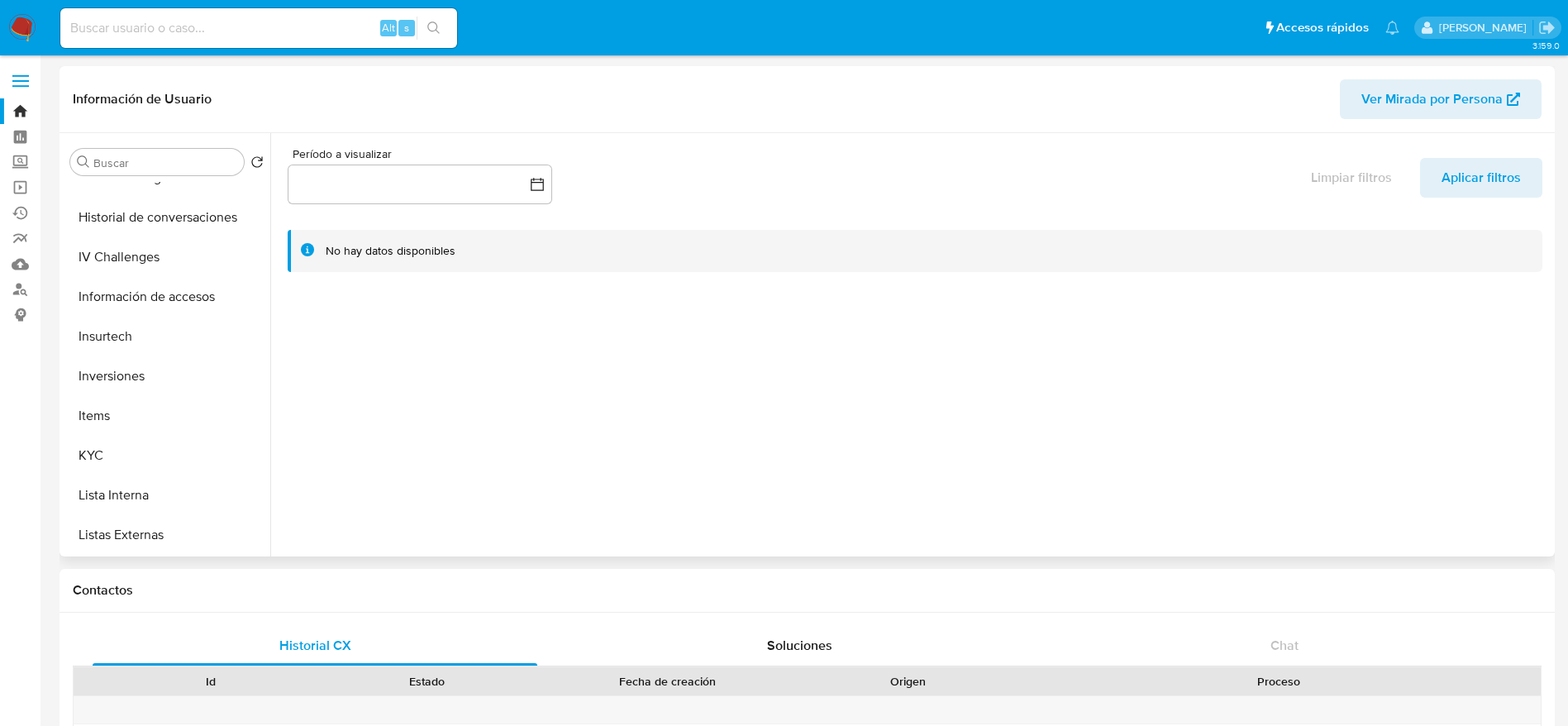
scroll to position [778, 0]
drag, startPoint x: 148, startPoint y: 444, endPoint x: 225, endPoint y: 450, distance: 77.2
click at [151, 447] on button "Restricciones Nuevo Mundo" at bounding box center [160, 455] width 194 height 40
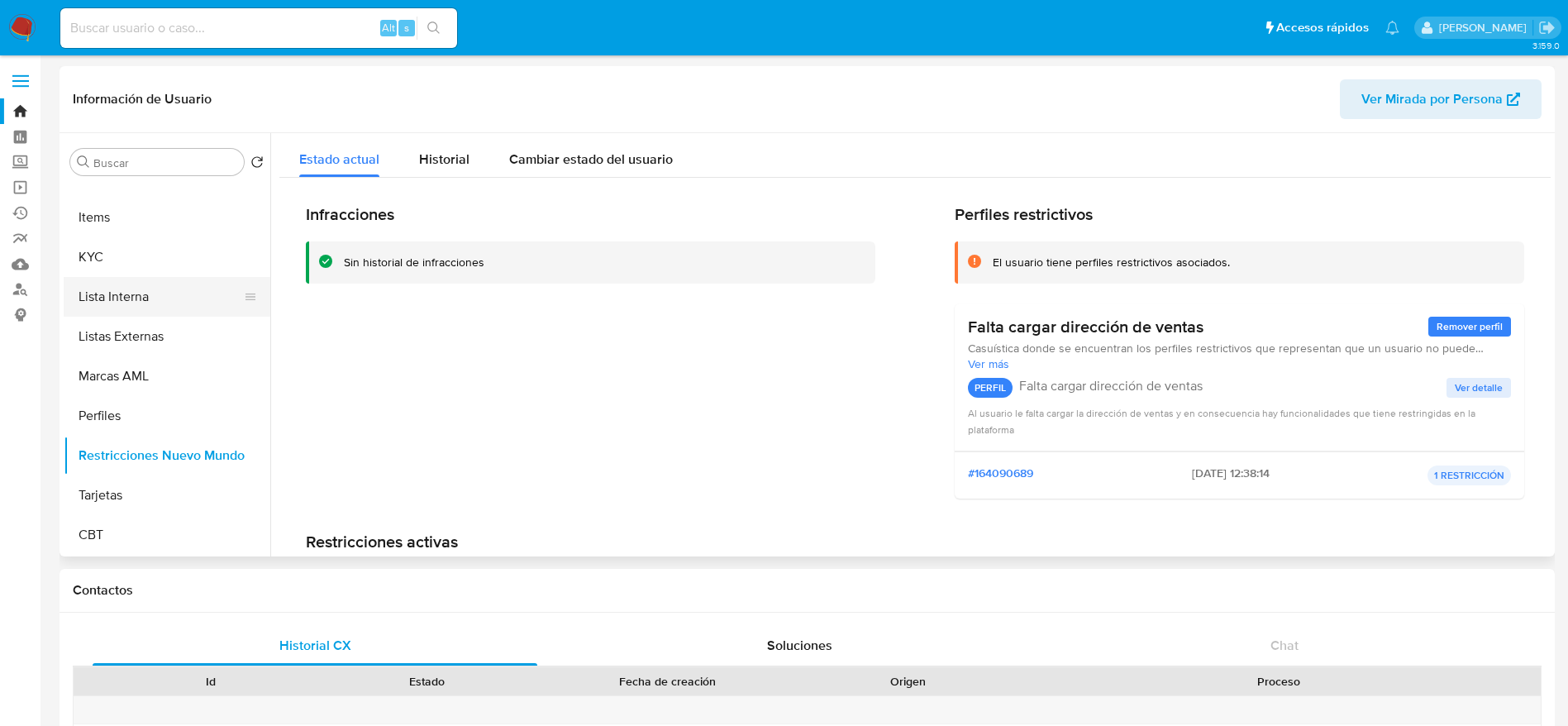
click at [164, 306] on button "Lista Interna" at bounding box center [160, 296] width 194 height 40
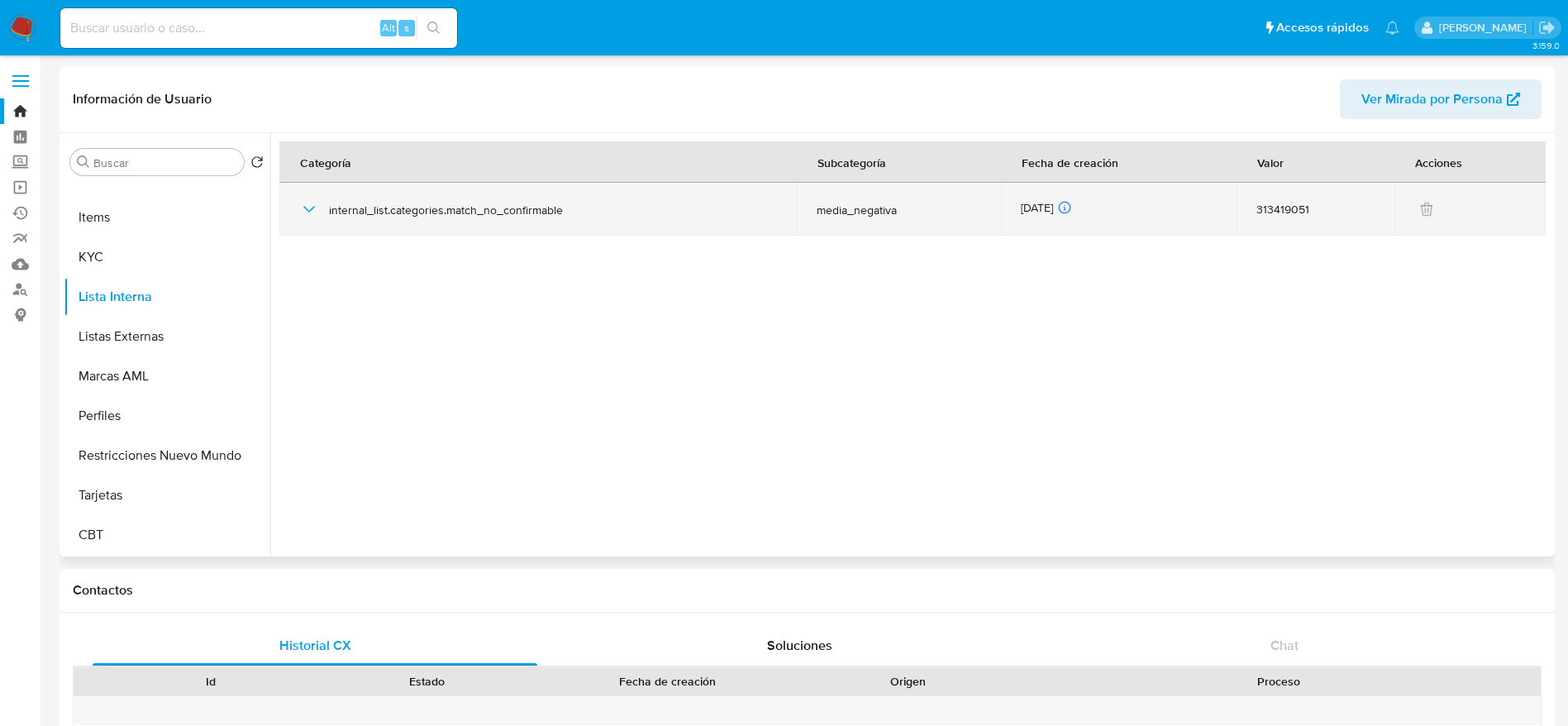
click at [307, 215] on icon "button" at bounding box center [309, 209] width 20 height 20
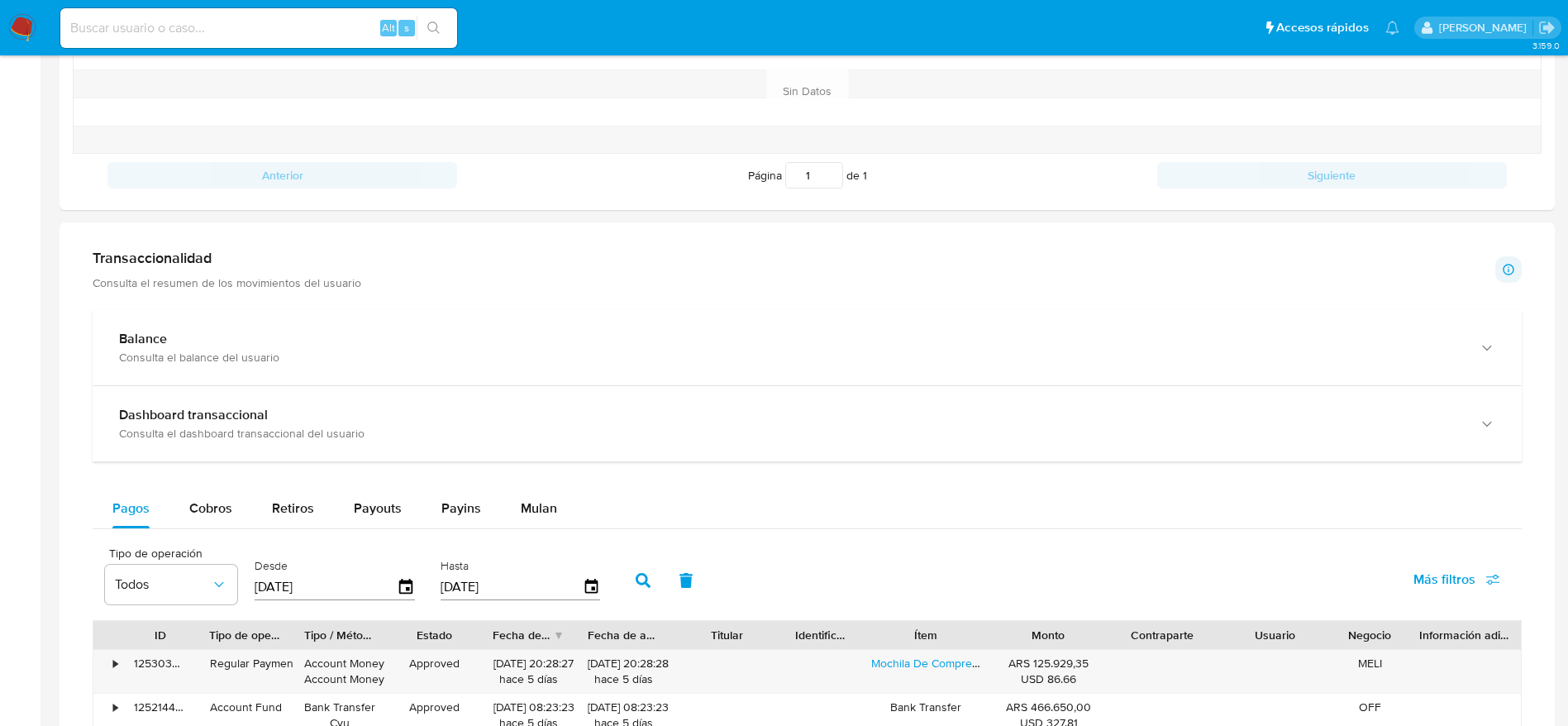
scroll to position [0, 0]
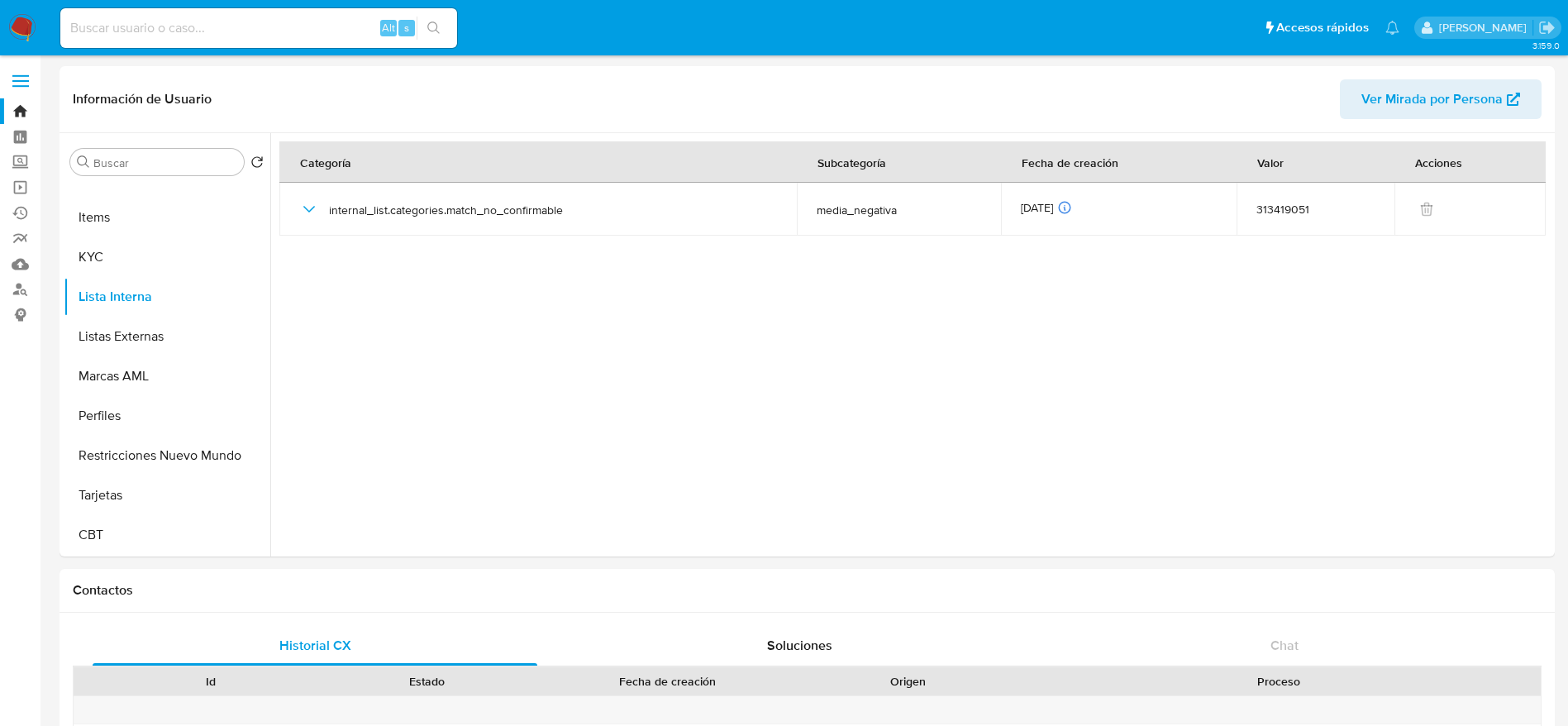
click at [286, 30] on input at bounding box center [259, 28] width 397 height 21
type input "v"
paste input "165022832"
type input "165022832"
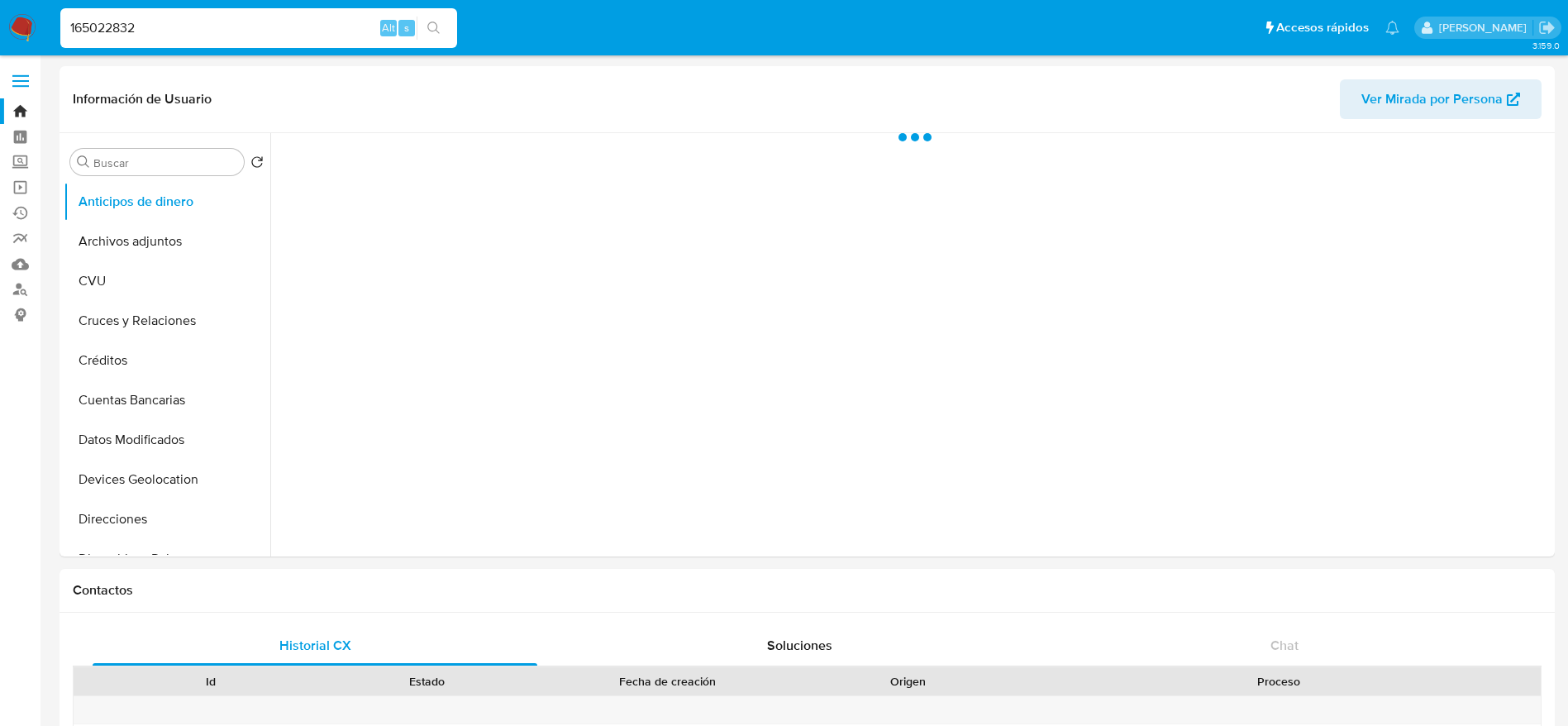
select select "10"
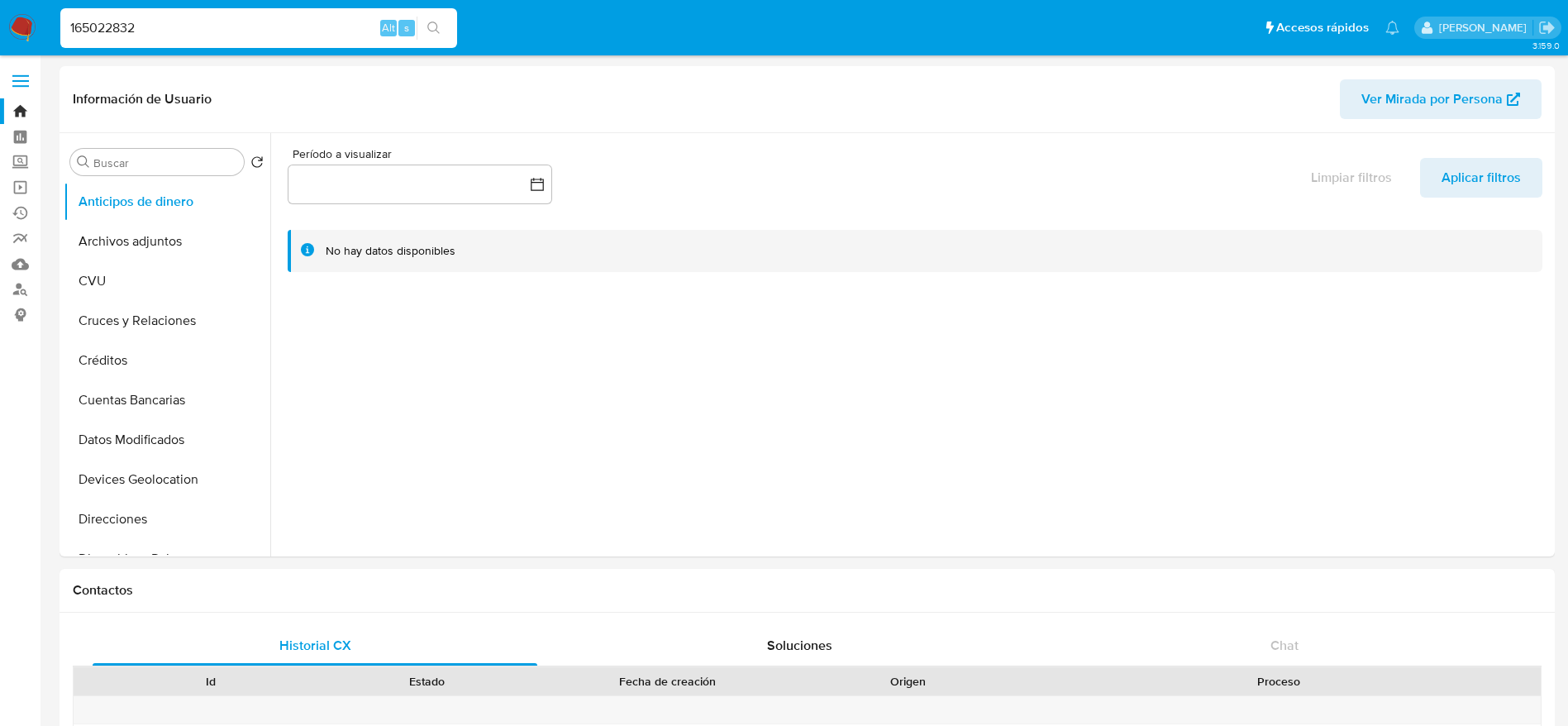
click at [26, 35] on img at bounding box center [22, 28] width 28 height 28
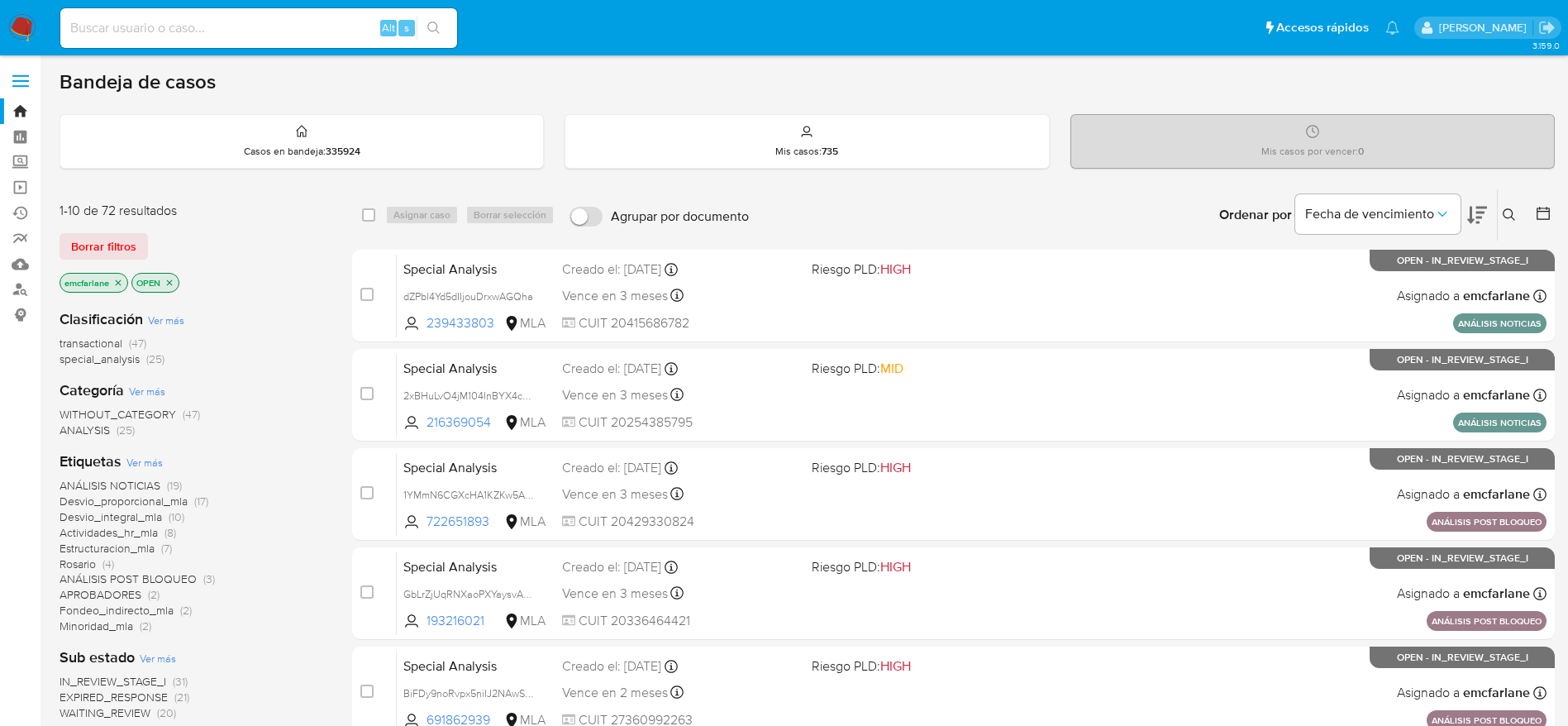
click at [338, 26] on input at bounding box center [259, 28] width 397 height 21
paste input "tEX8wj9h8dX5Masj9YuZfMxp"
type input "tEX8wj9h8dX5Masj9YuZfMxp"
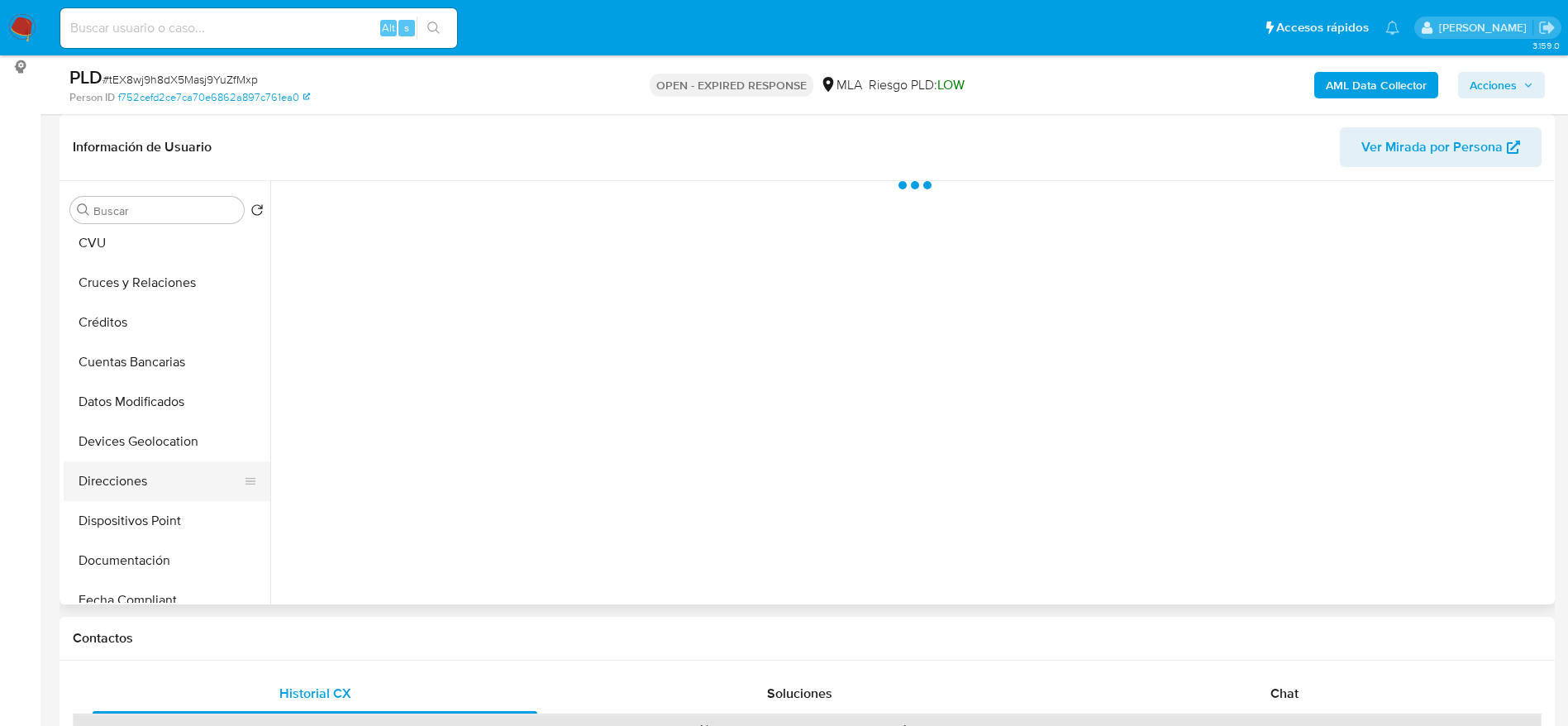
scroll to position [124, 0]
select select "10"
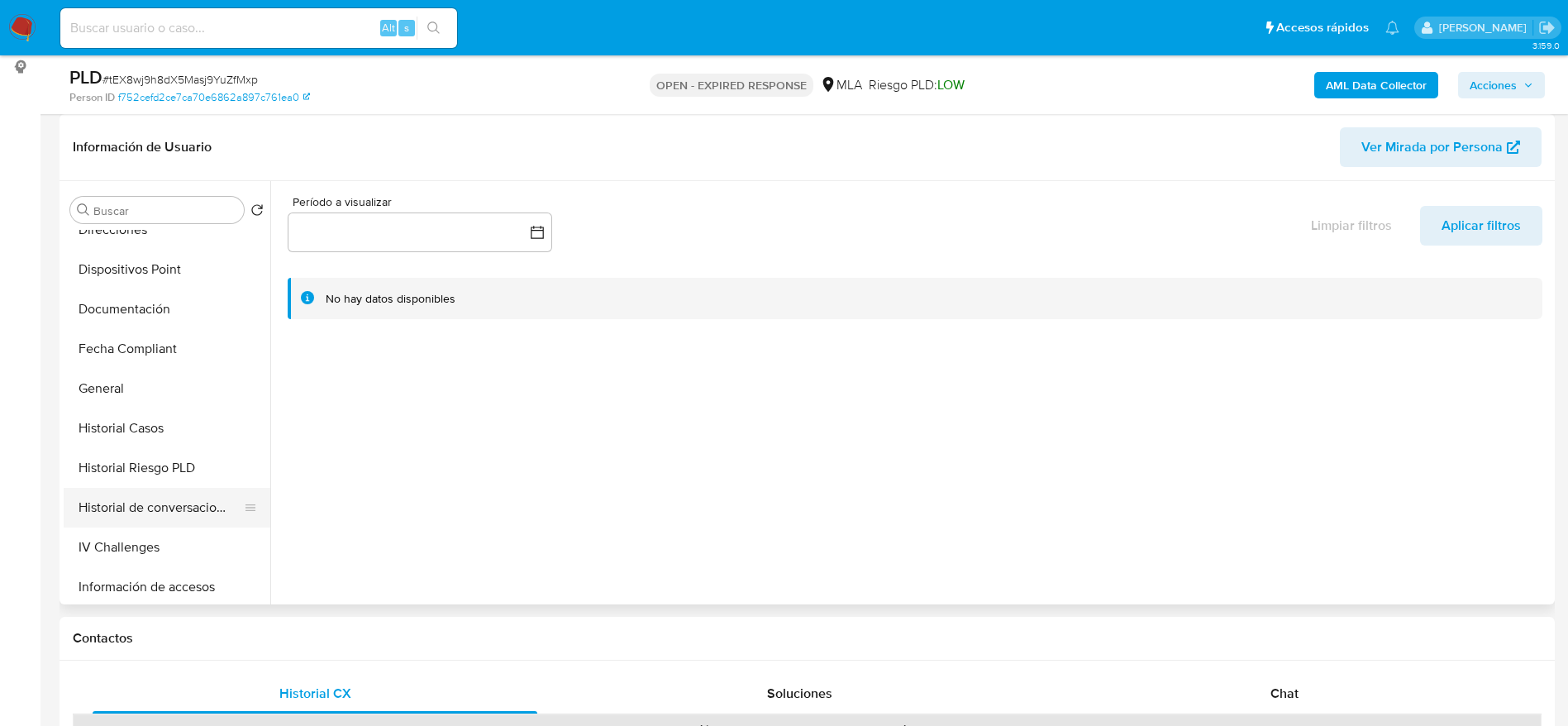
scroll to position [372, 0]
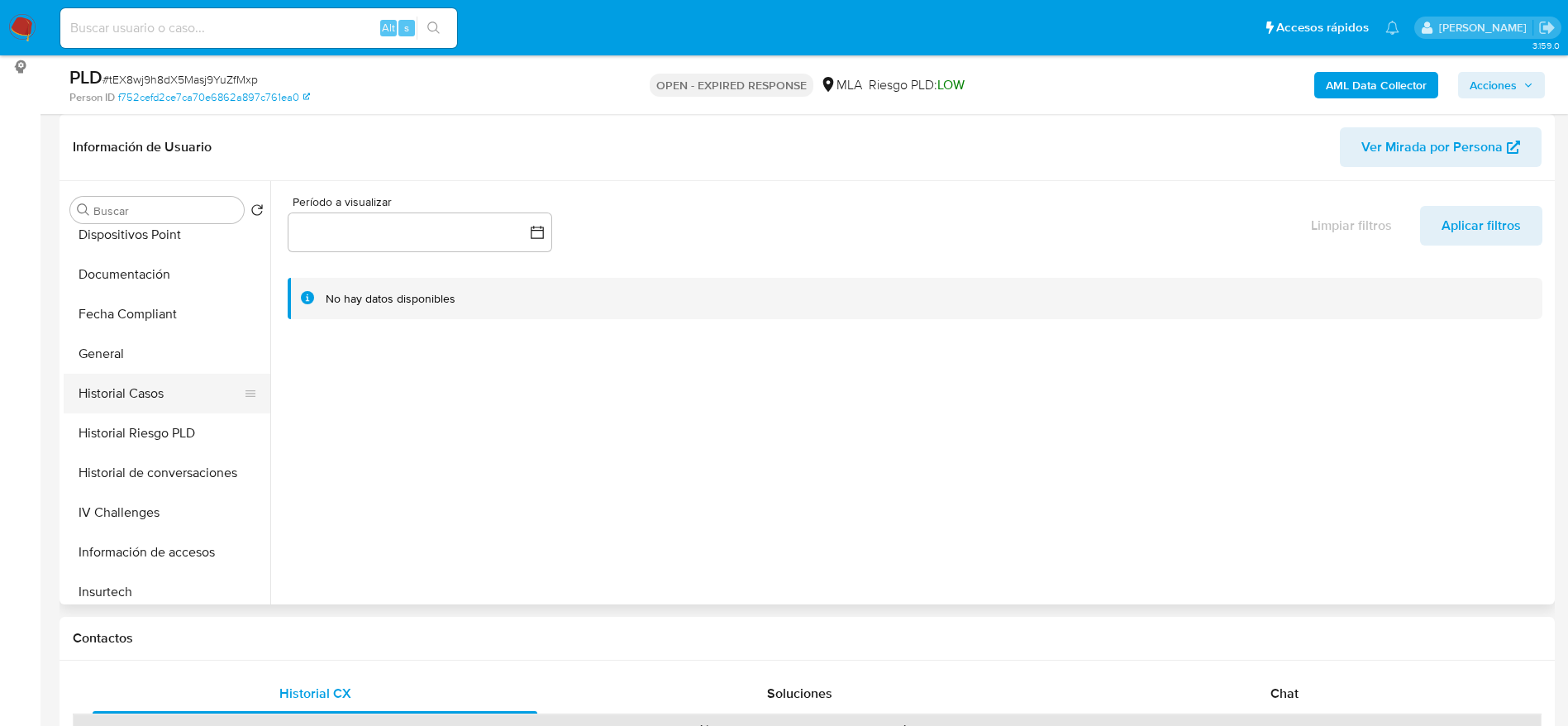
drag, startPoint x: 119, startPoint y: 390, endPoint x: 608, endPoint y: 18, distance: 614.4
click at [119, 390] on button "Historial Casos" at bounding box center [167, 393] width 206 height 40
click at [149, 363] on button "General" at bounding box center [160, 353] width 194 height 40
click at [132, 396] on button "Historial Casos" at bounding box center [160, 393] width 194 height 40
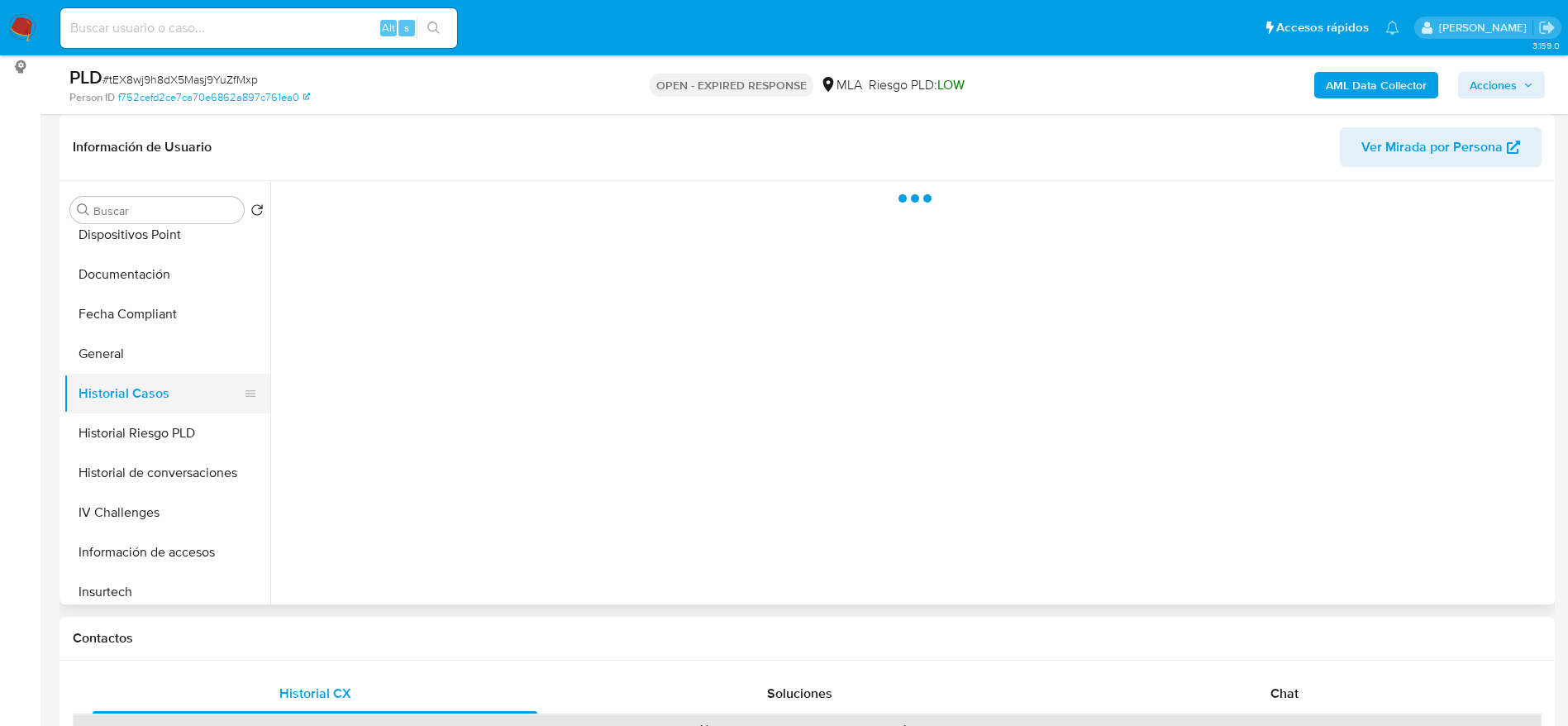
click at [118, 390] on button "Historial Casos" at bounding box center [160, 393] width 194 height 40
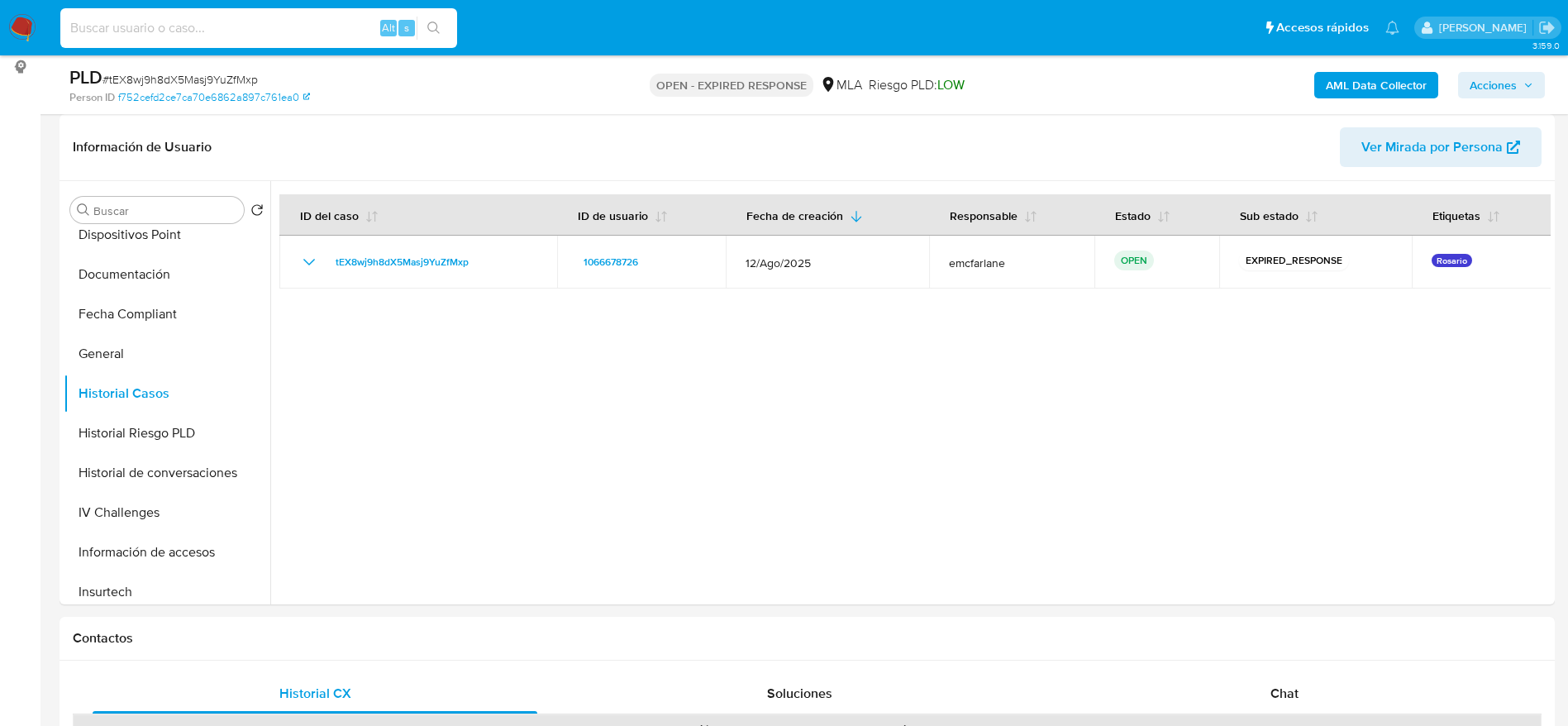
click at [284, 26] on input at bounding box center [259, 28] width 397 height 21
paste input "WXajABS702tOCADK6zvjPfjf"
type input "WXajABS702tOCADK6zvjPfjf"
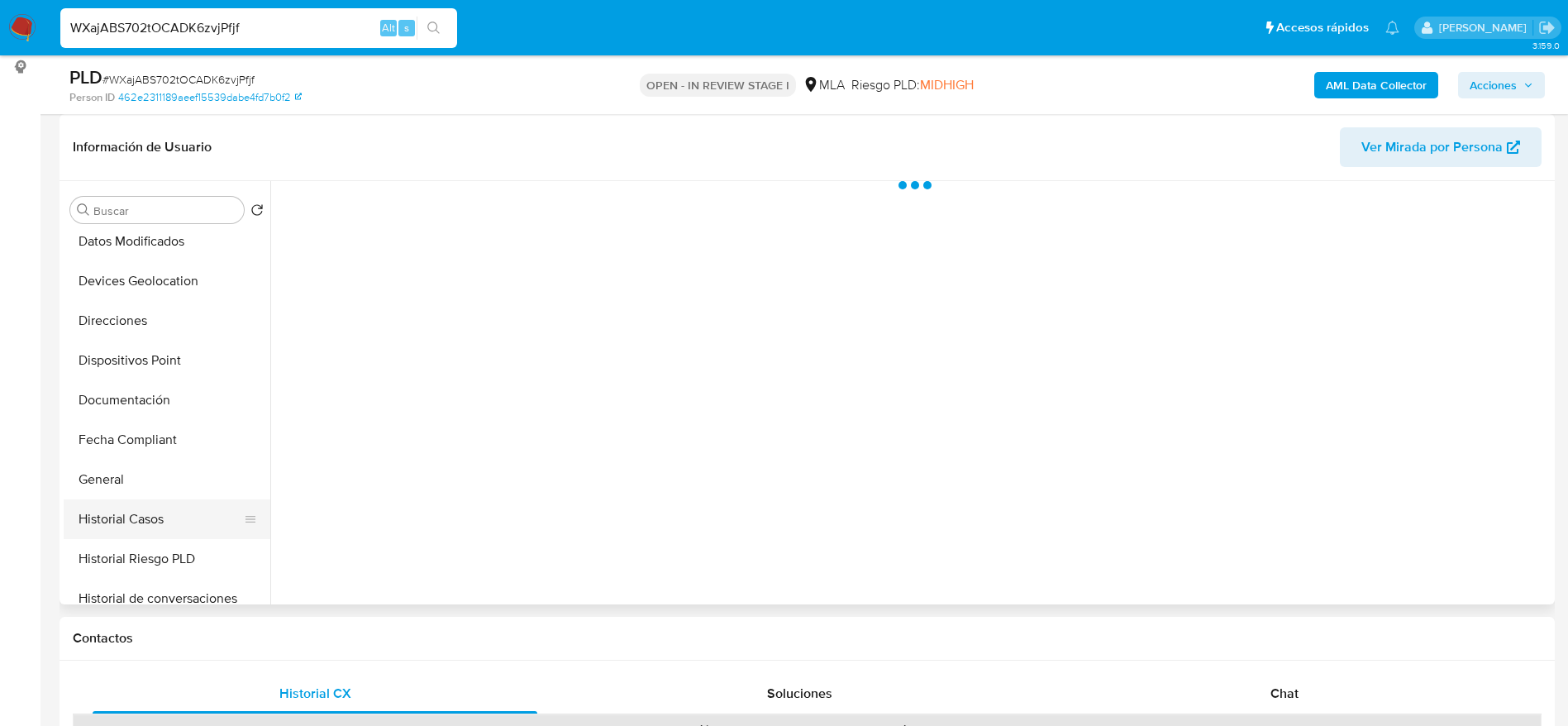
scroll to position [248, 0]
click at [156, 521] on button "Historial Casos" at bounding box center [160, 517] width 194 height 40
select select "10"
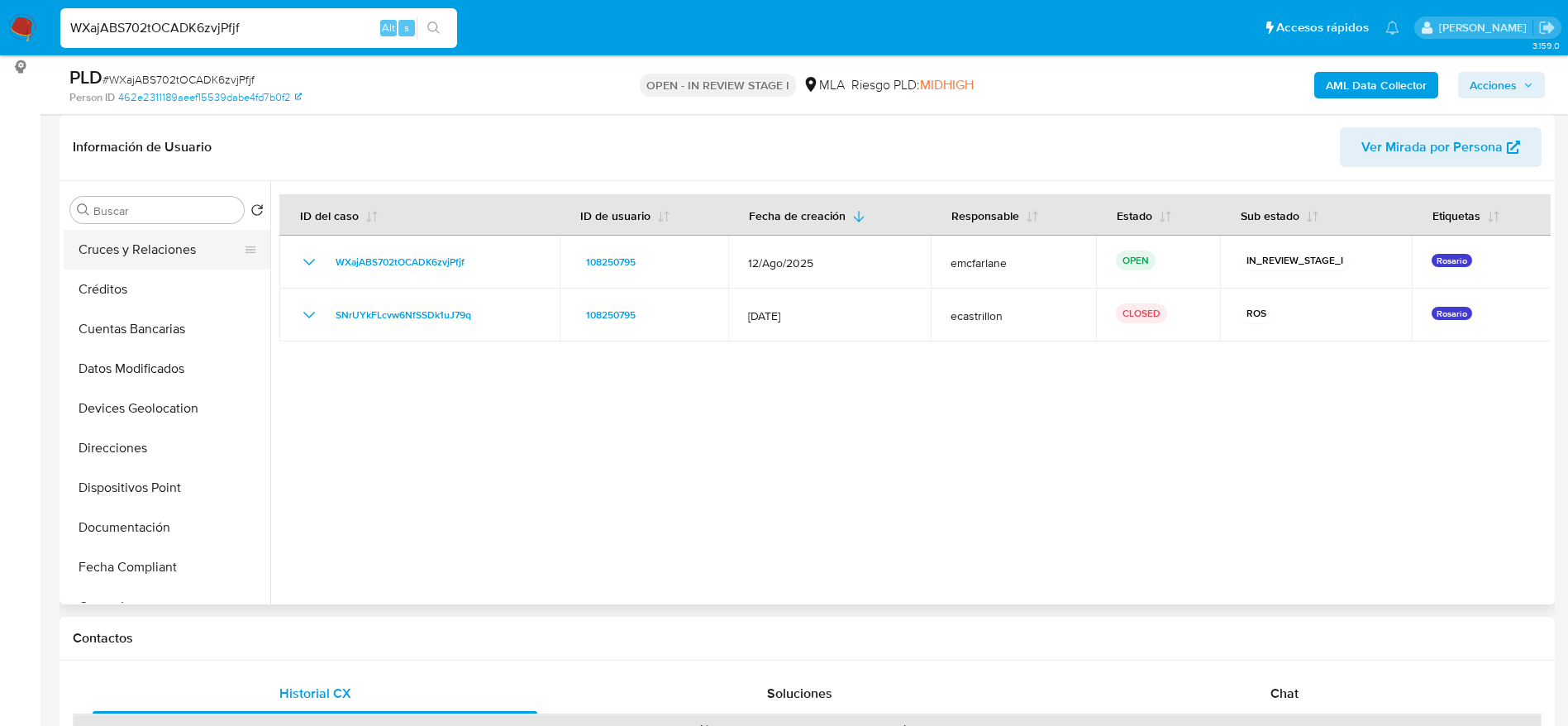
scroll to position [0, 0]
click at [161, 282] on button "Archivos adjuntos" at bounding box center [160, 288] width 194 height 40
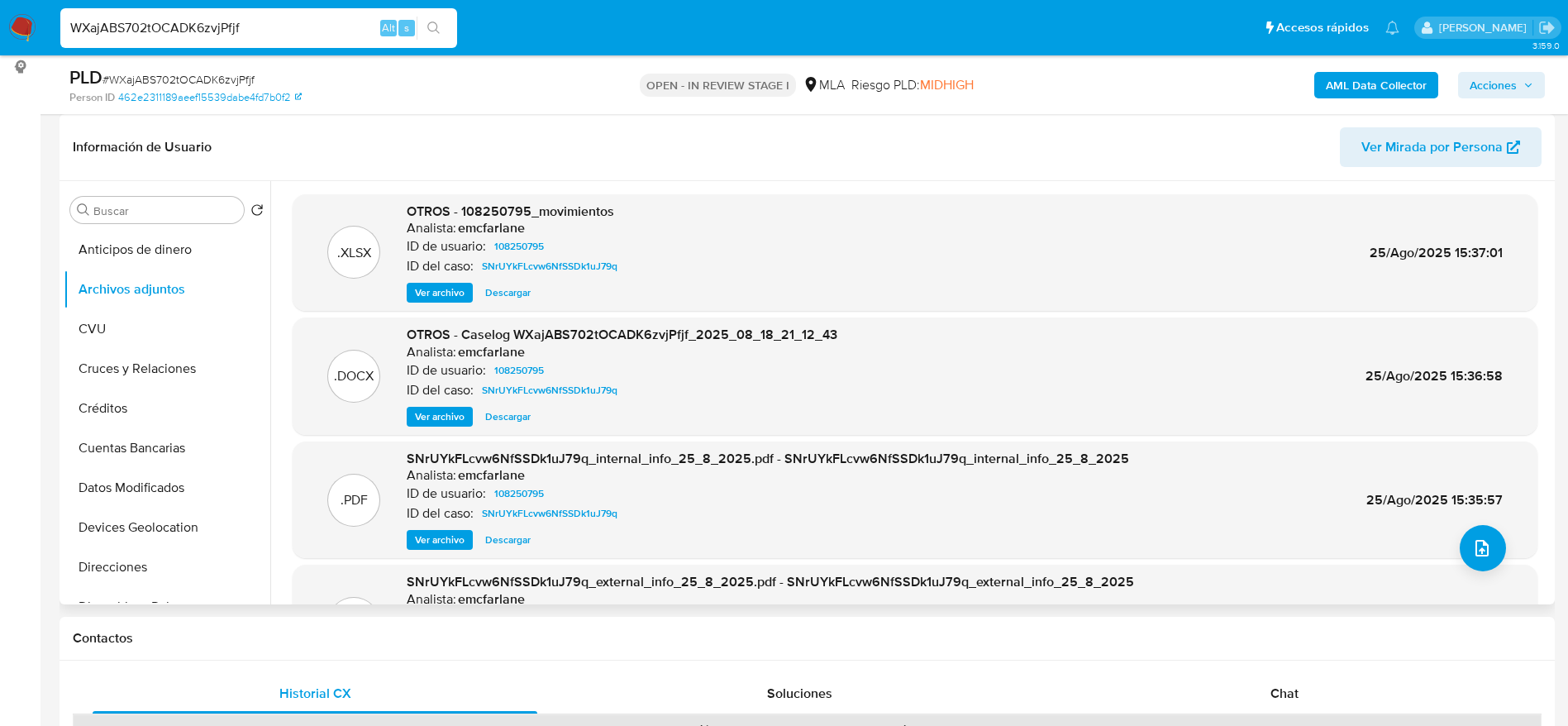
click at [429, 415] on span "Ver archivo" at bounding box center [439, 417] width 49 height 16
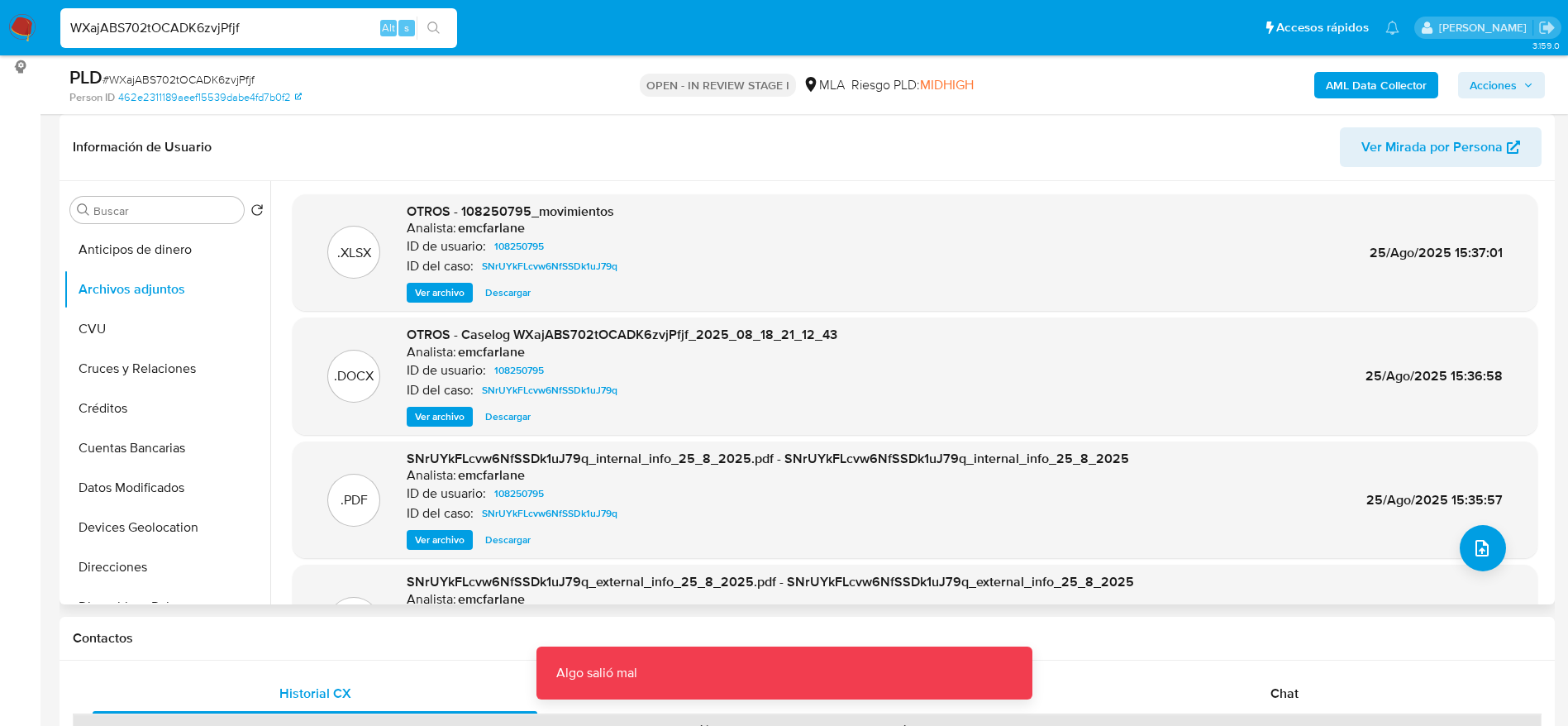
click at [434, 411] on span "Ver archivo" at bounding box center [439, 417] width 49 height 16
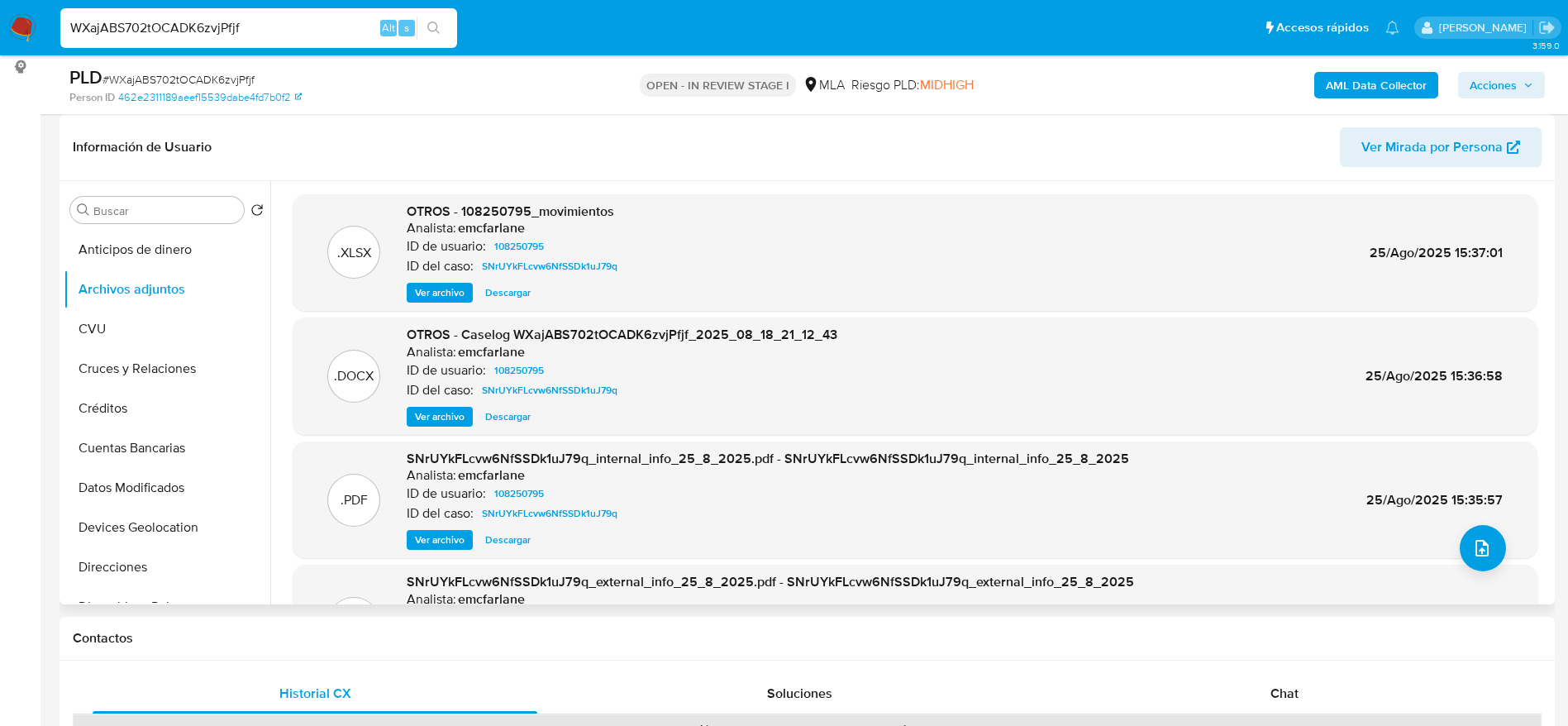
click at [434, 410] on span "Ver archivo" at bounding box center [439, 417] width 49 height 16
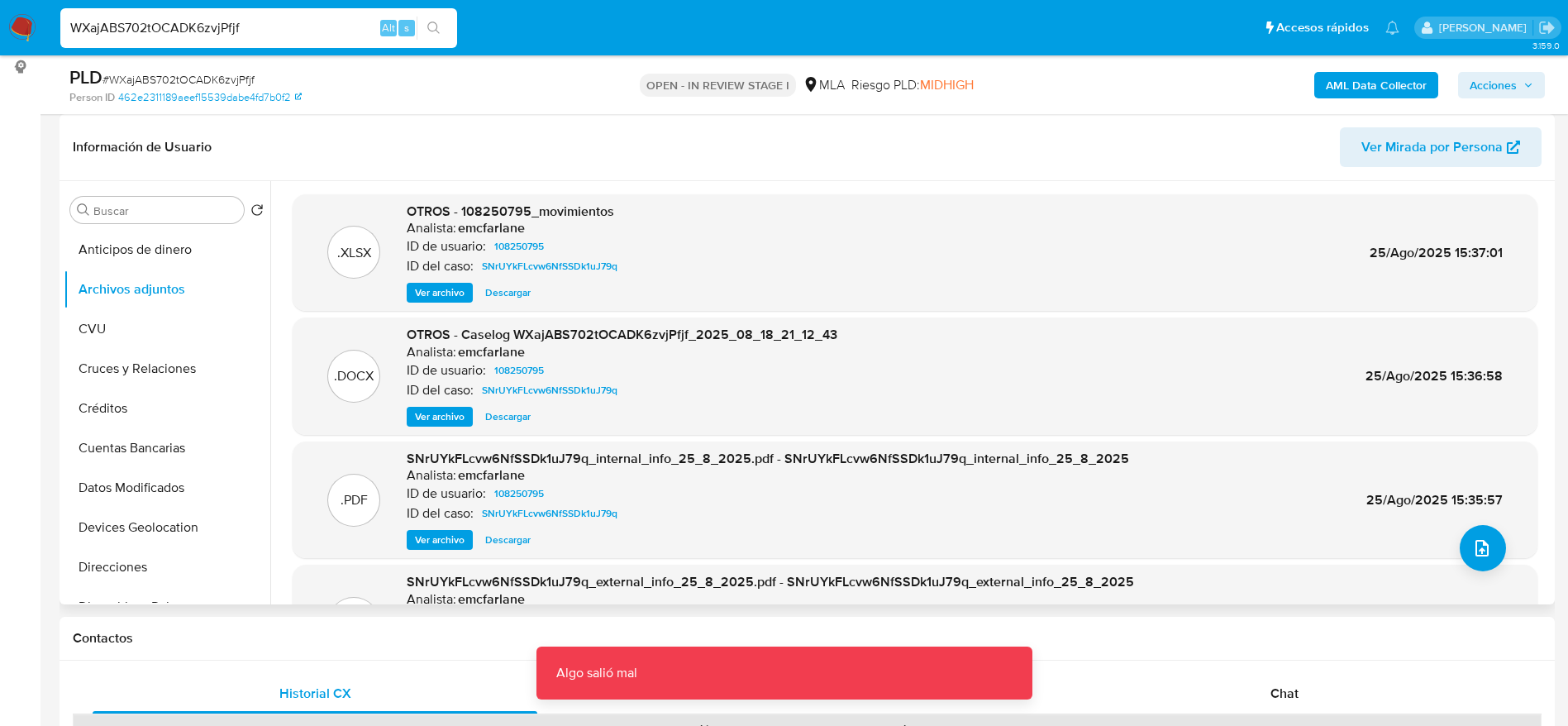
click at [434, 410] on span "Ver archivo" at bounding box center [439, 417] width 49 height 16
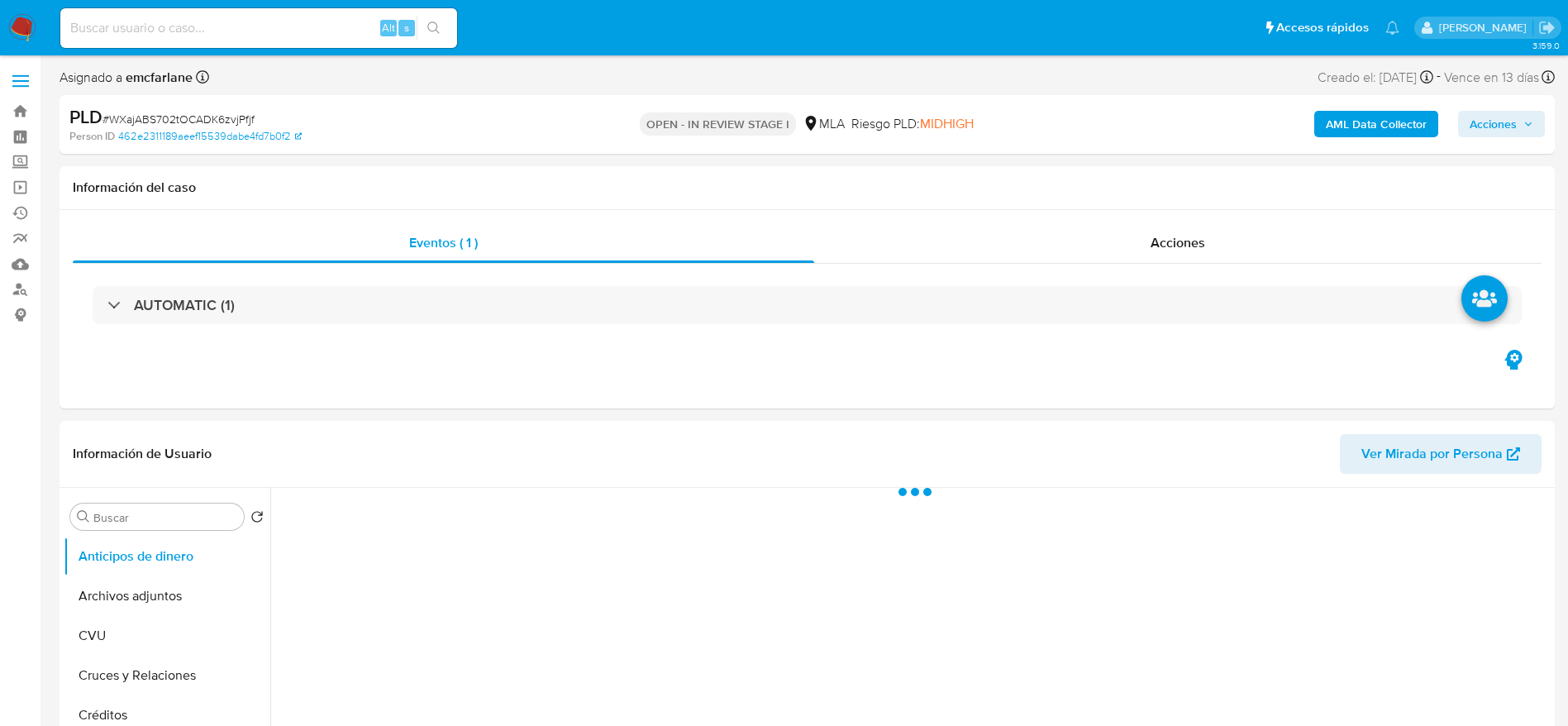
select select "10"
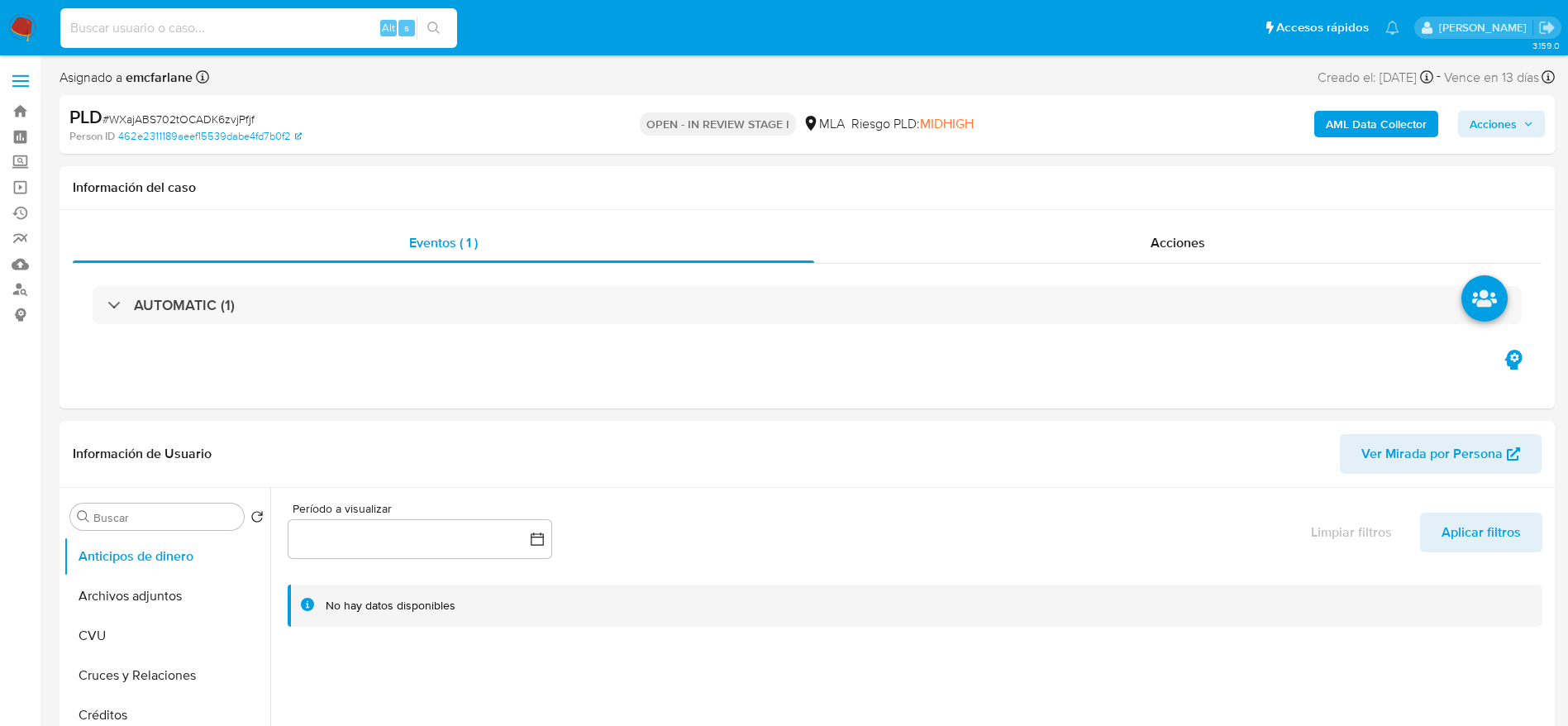
click at [293, 38] on input at bounding box center [259, 28] width 397 height 21
paste input "fQD2KrdI4DJY7lBJLqDzSZLV"
type input "fQD2KrdI4DJY7lBJLqDzSZLV"
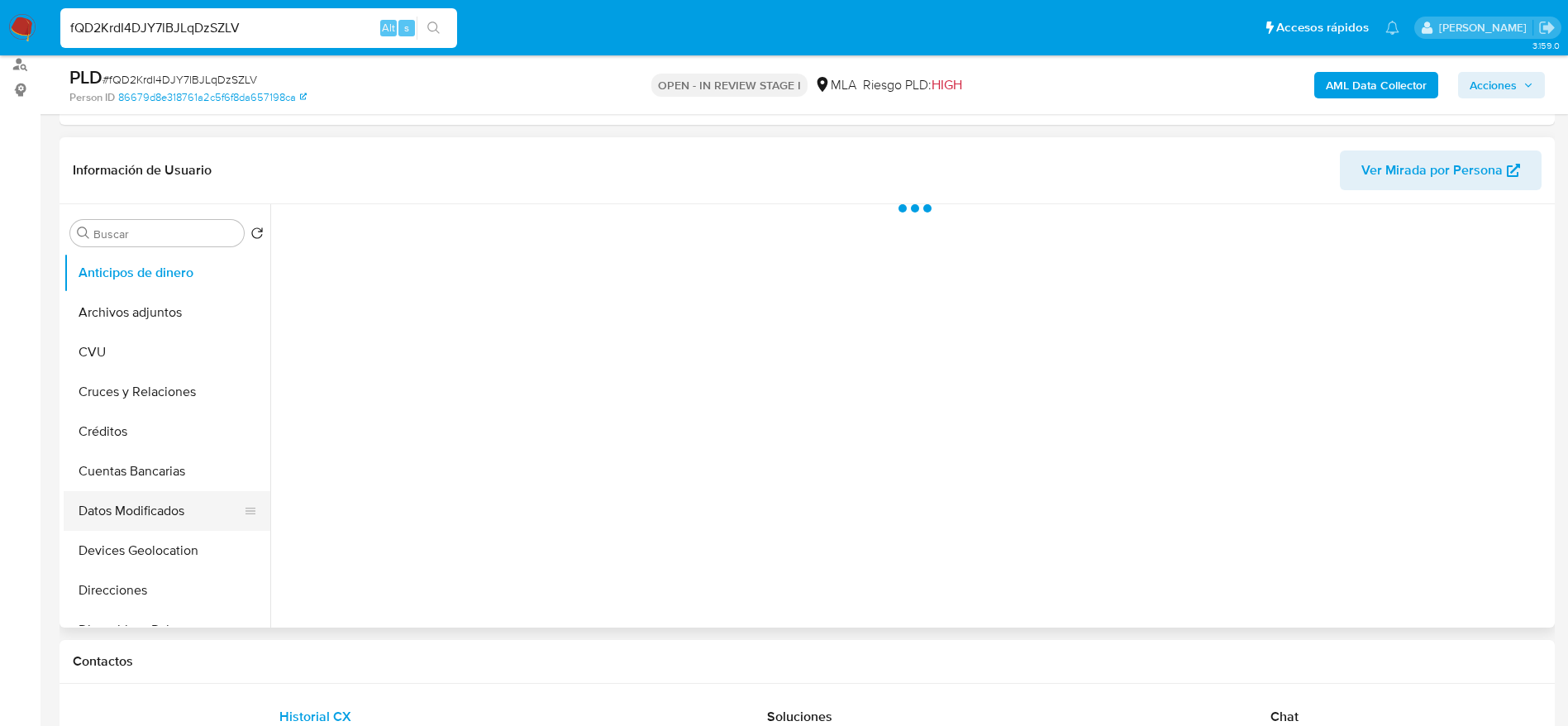
scroll to position [248, 0]
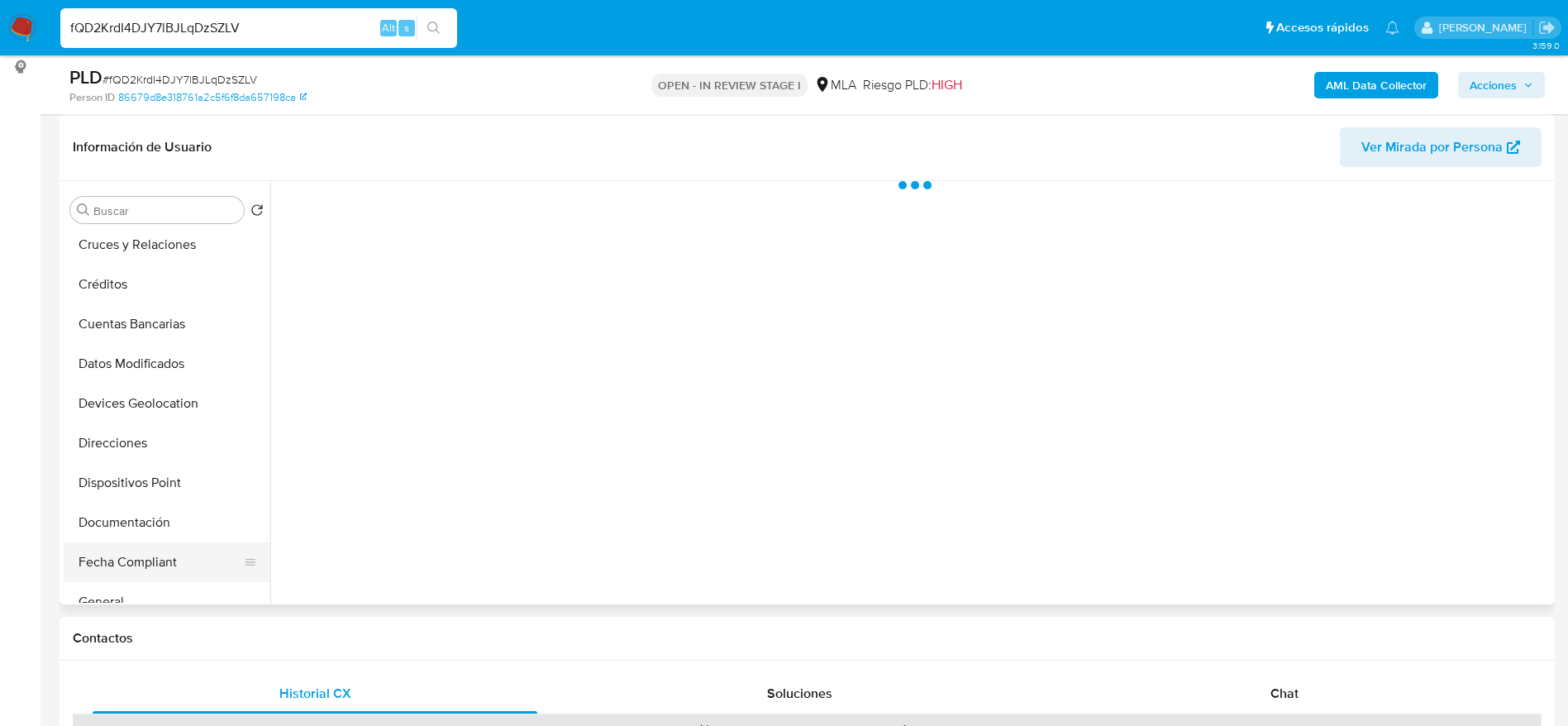
select select "10"
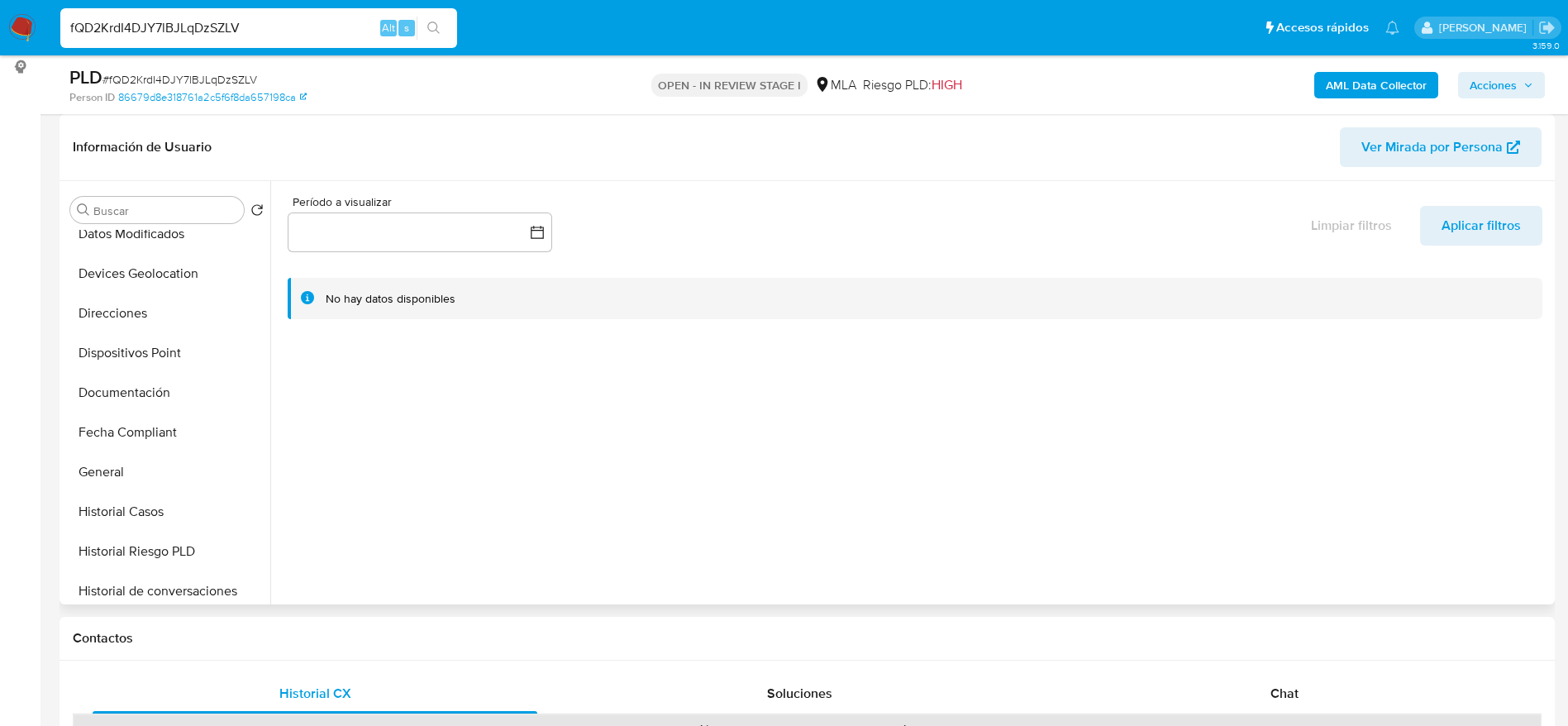
scroll to position [372, 0]
click at [113, 382] on button "Historial Casos" at bounding box center [160, 393] width 194 height 40
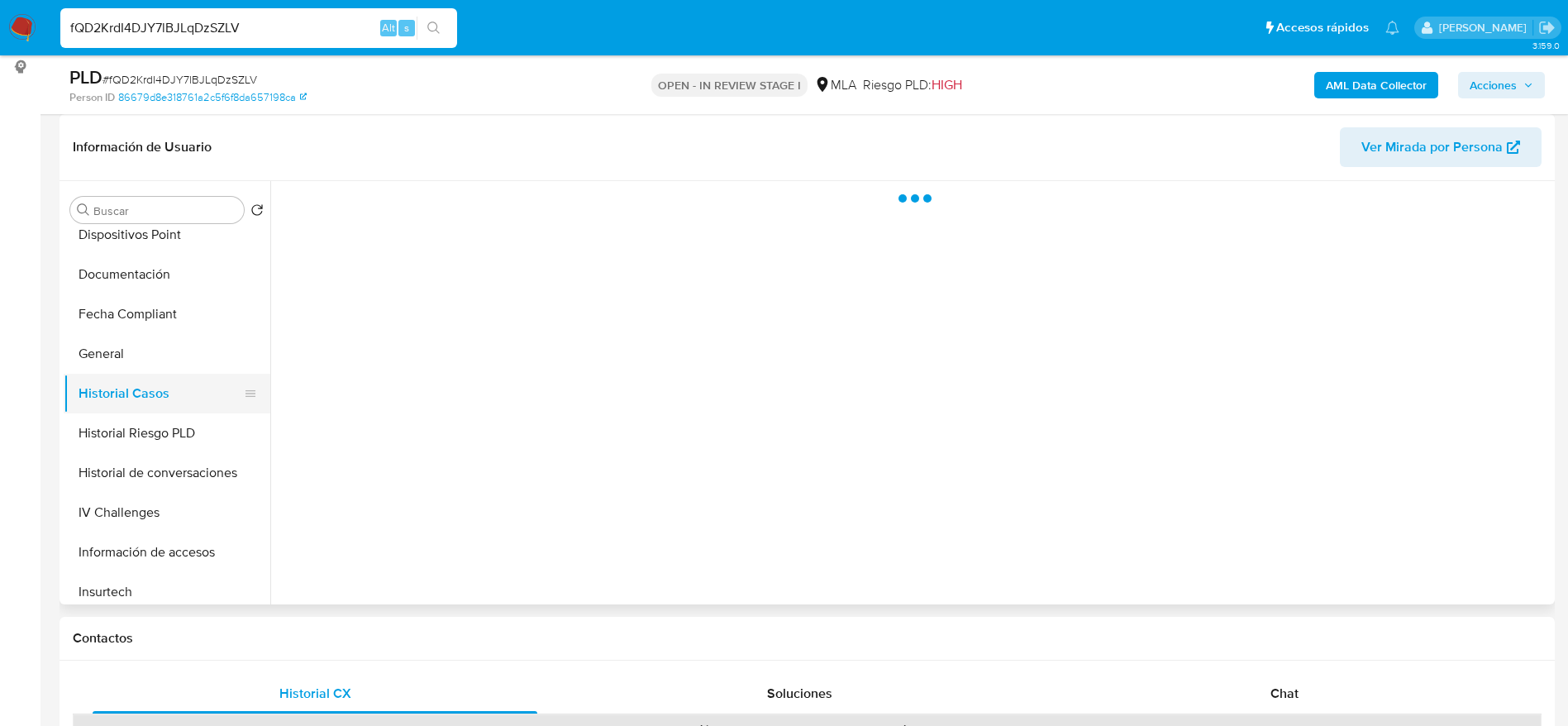
scroll to position [0, 0]
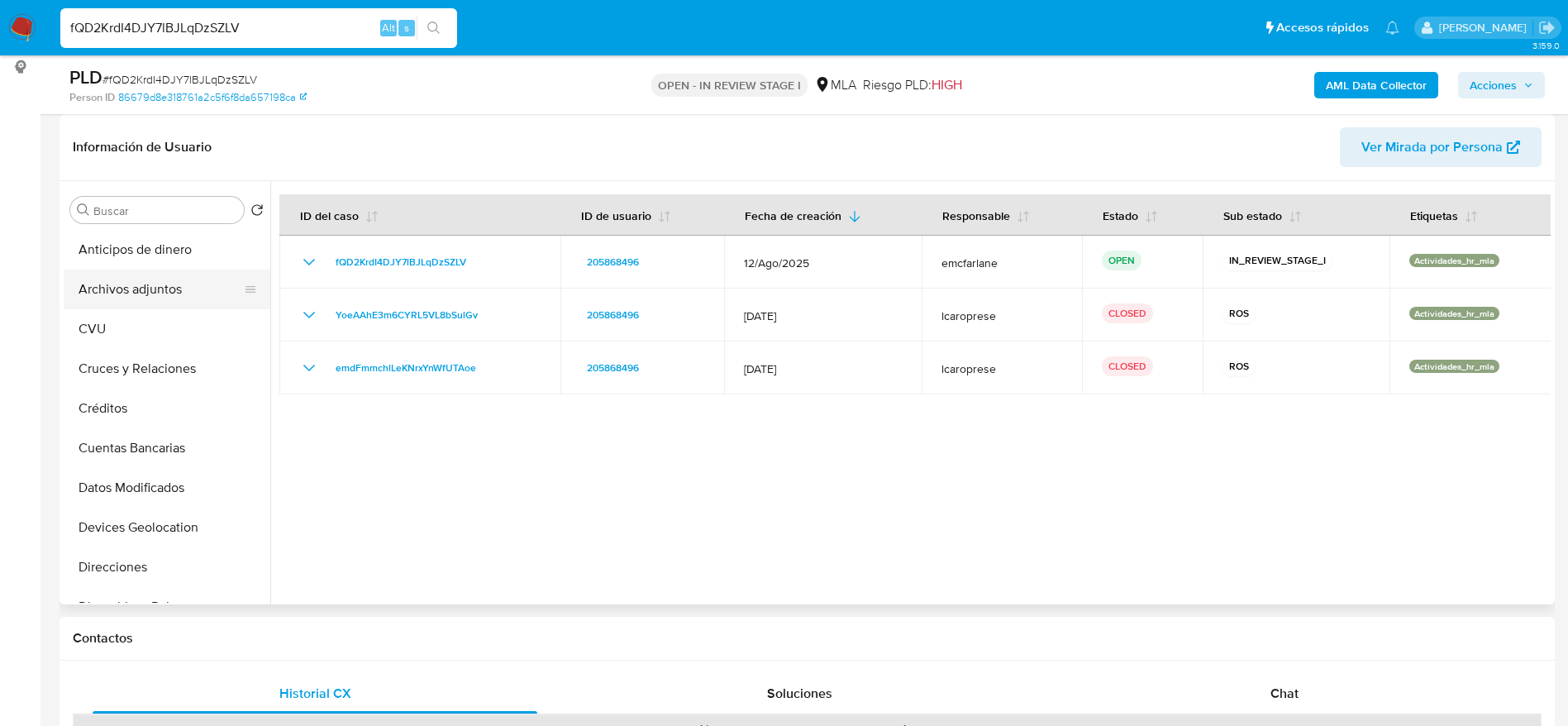
click at [153, 282] on button "Archivos adjuntos" at bounding box center [160, 288] width 194 height 40
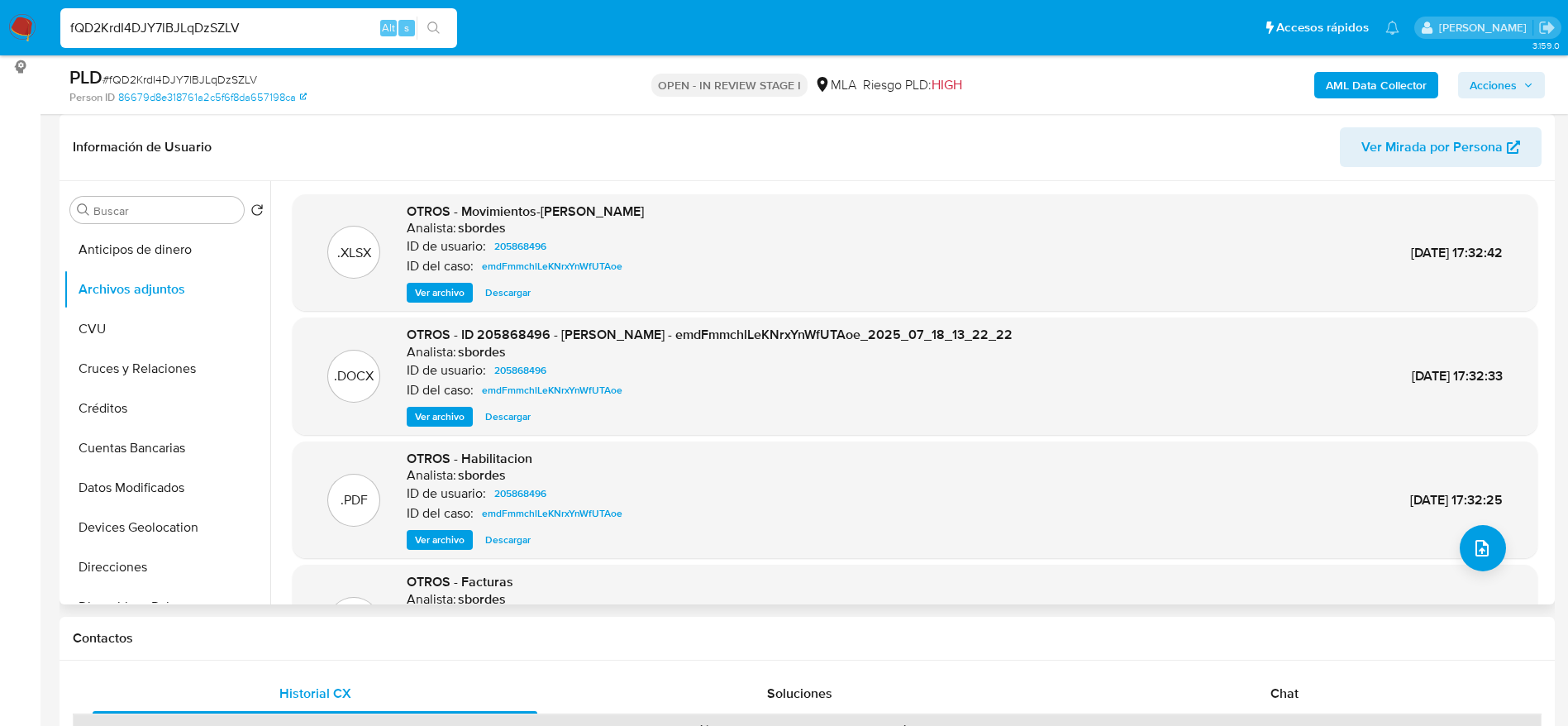
click at [446, 415] on span "Ver archivo" at bounding box center [439, 417] width 49 height 16
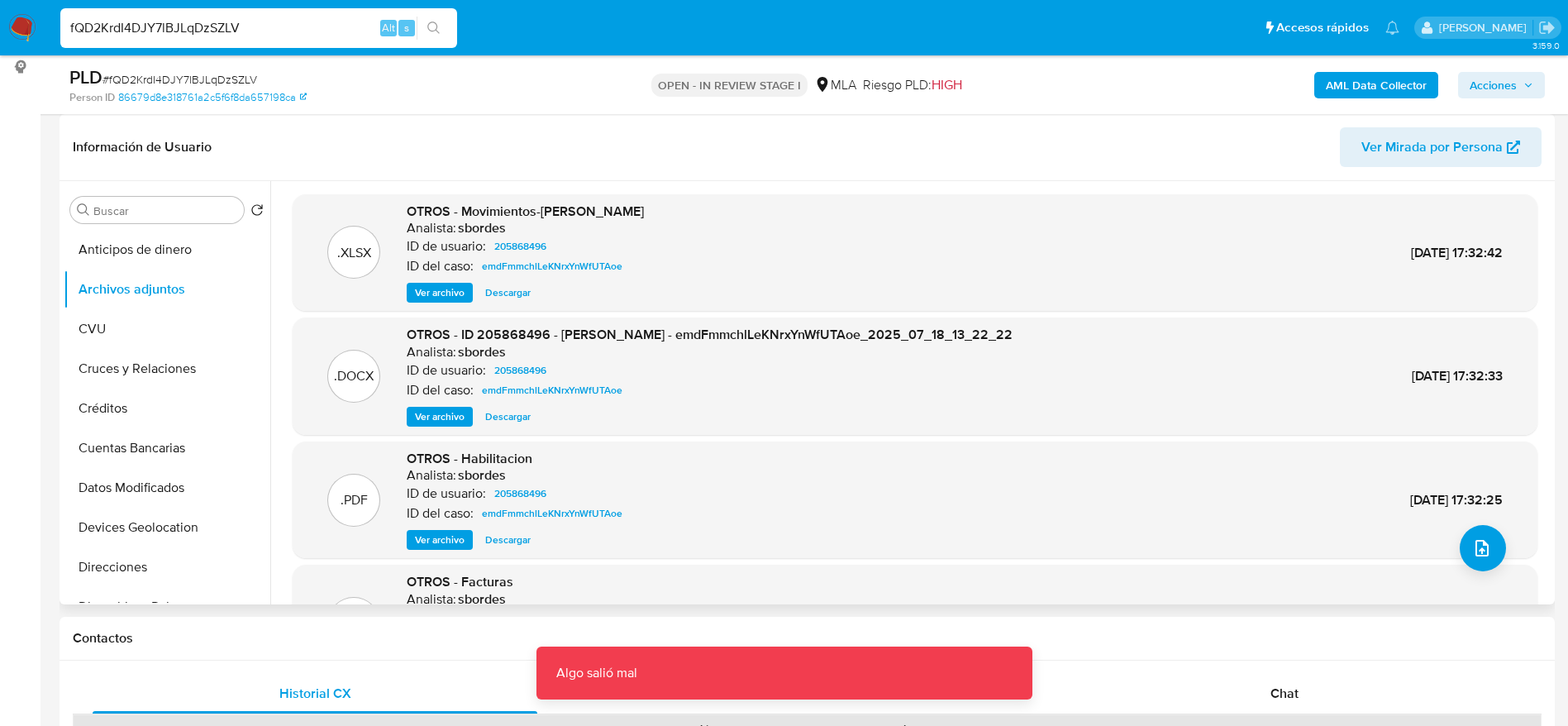
click at [446, 415] on span "Ver archivo" at bounding box center [439, 417] width 49 height 16
click at [446, 414] on span "Ver archivo" at bounding box center [439, 417] width 49 height 16
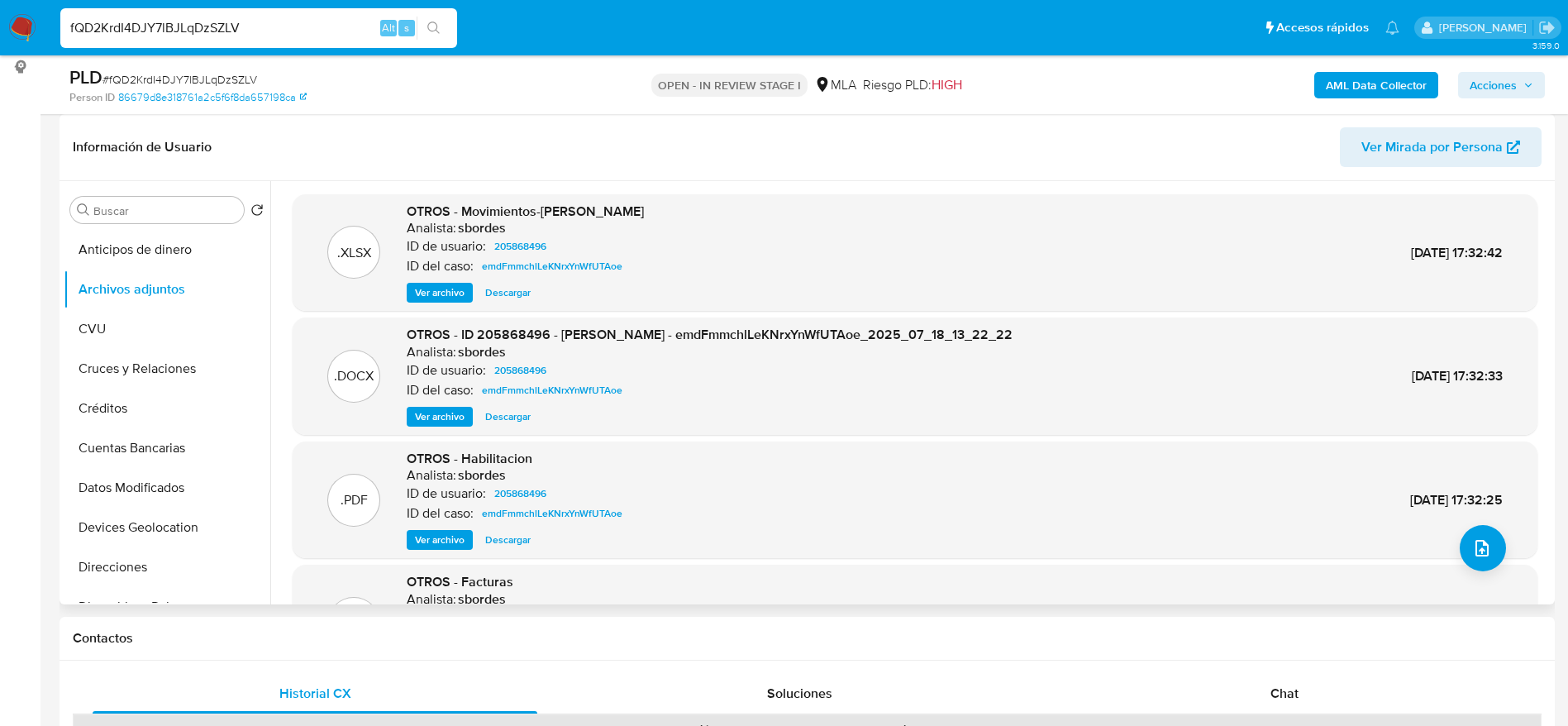
click at [446, 413] on span "Ver archivo" at bounding box center [439, 417] width 49 height 16
click at [446, 412] on span "Ver archivo" at bounding box center [439, 417] width 49 height 16
click at [252, 29] on input "fQD2KrdI4DJY7lBJLqDzSZLV" at bounding box center [259, 28] width 397 height 21
click at [252, 28] on input "fQD2KrdI4DJY7lBJLqDzSZLV" at bounding box center [259, 28] width 397 height 21
paste input "PLJ2AuZSftPk6GJmbsZkrxSm"
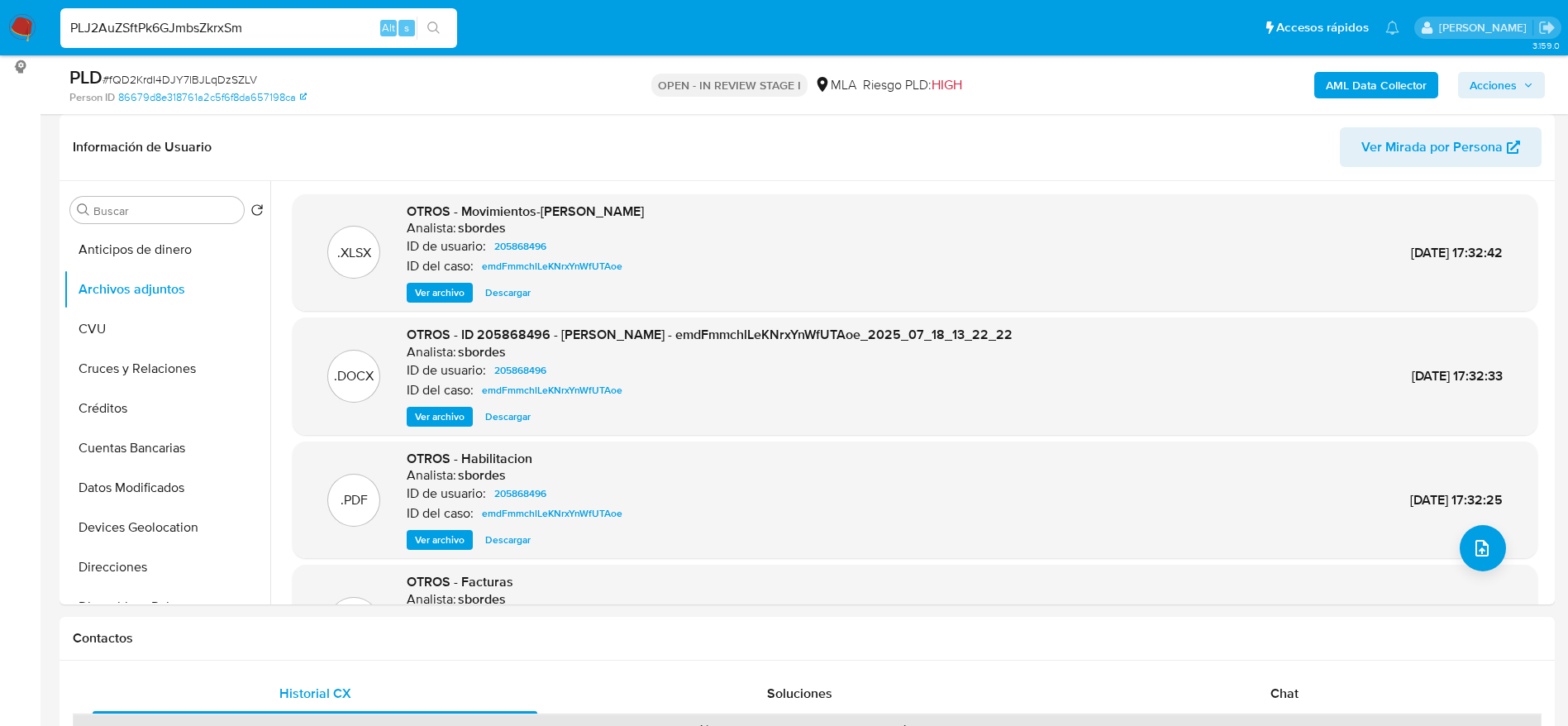
type input "PLJ2AuZSftPk6GJmbsZkrxSm"
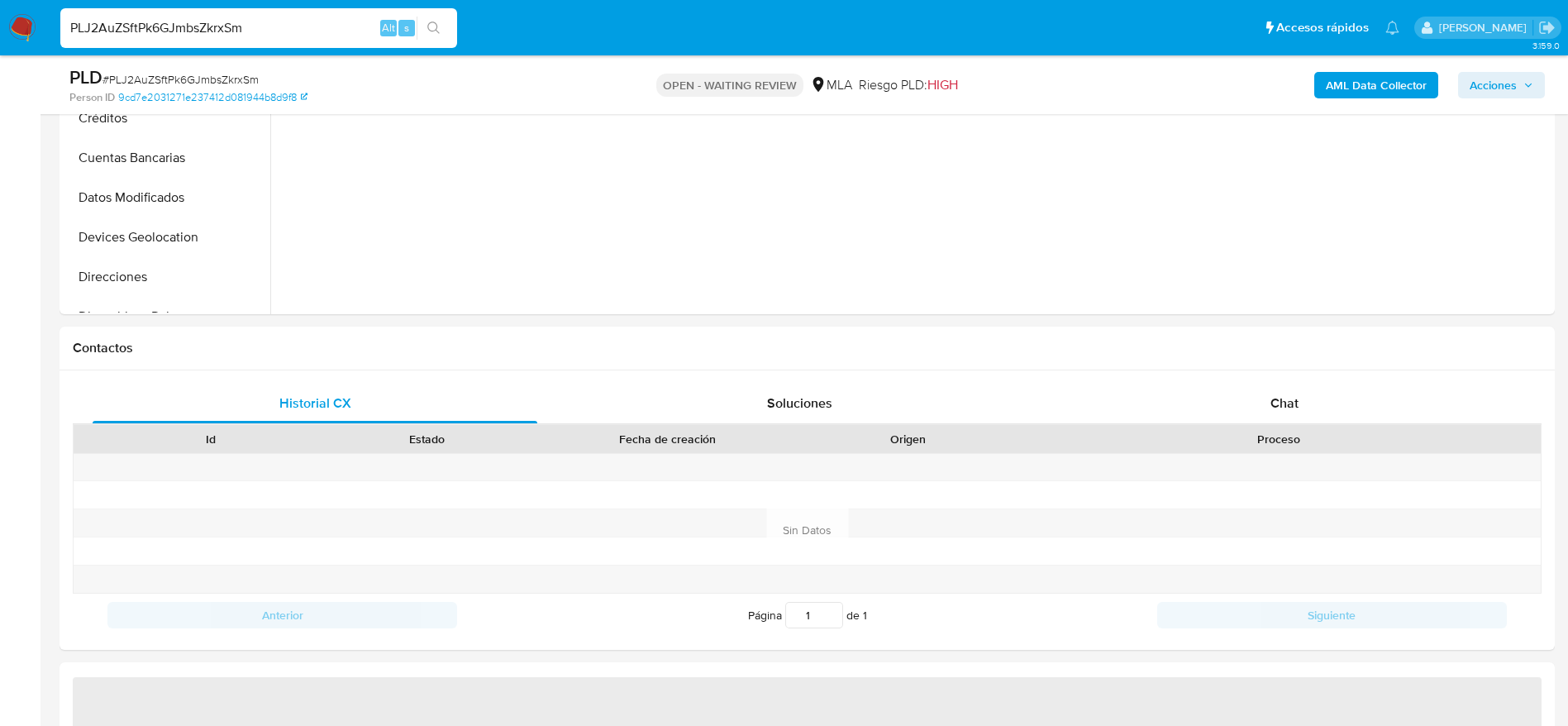
scroll to position [744, 0]
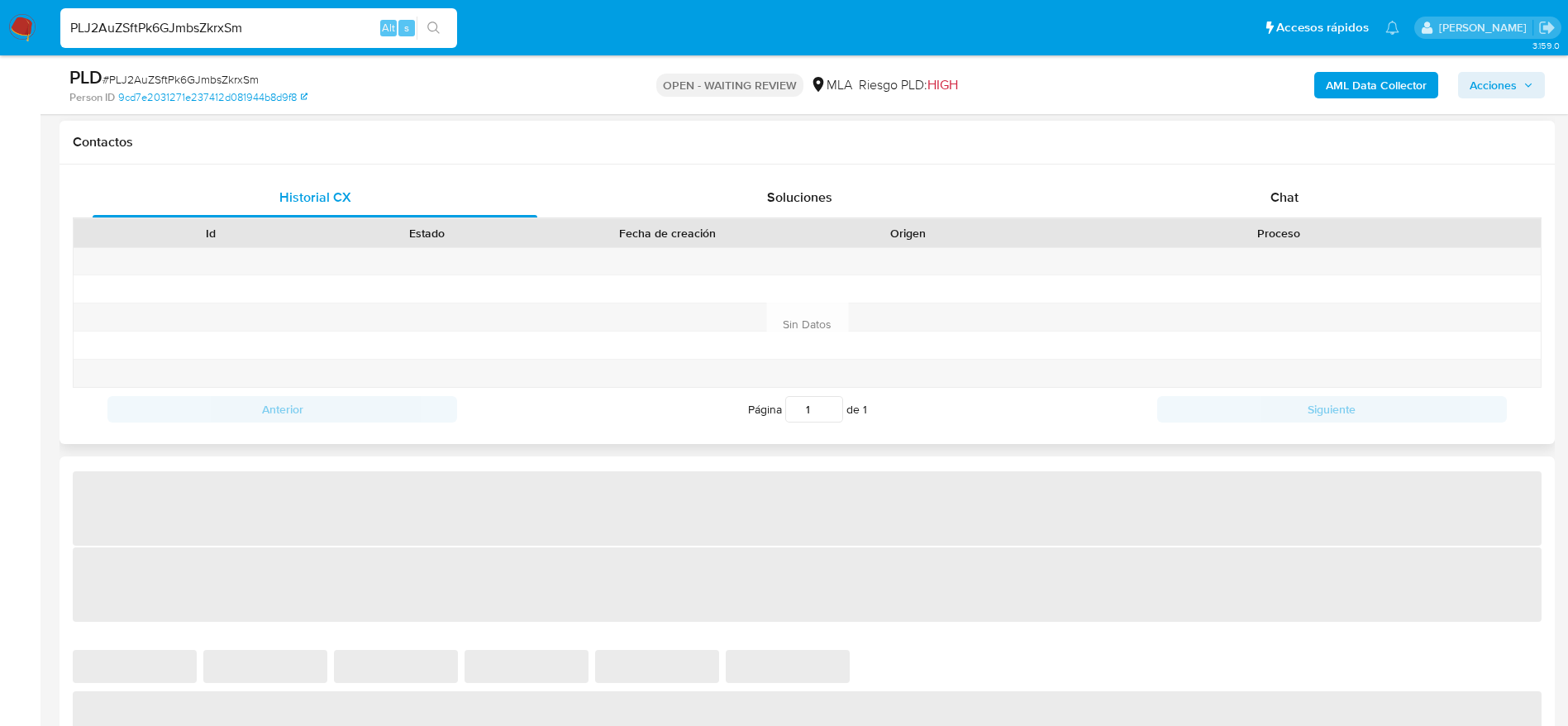
select select "10"
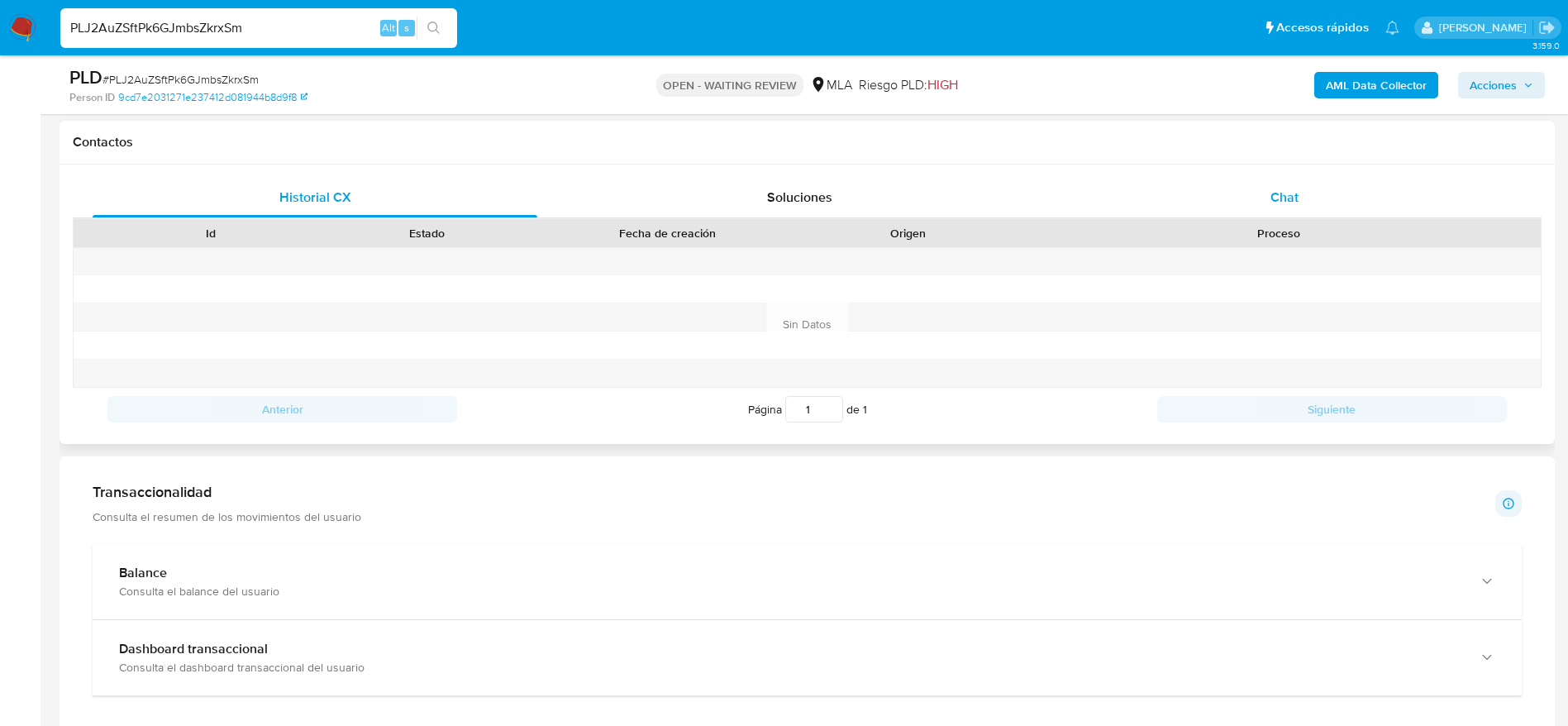
click at [1286, 197] on span "Chat" at bounding box center [1284, 198] width 28 height 19
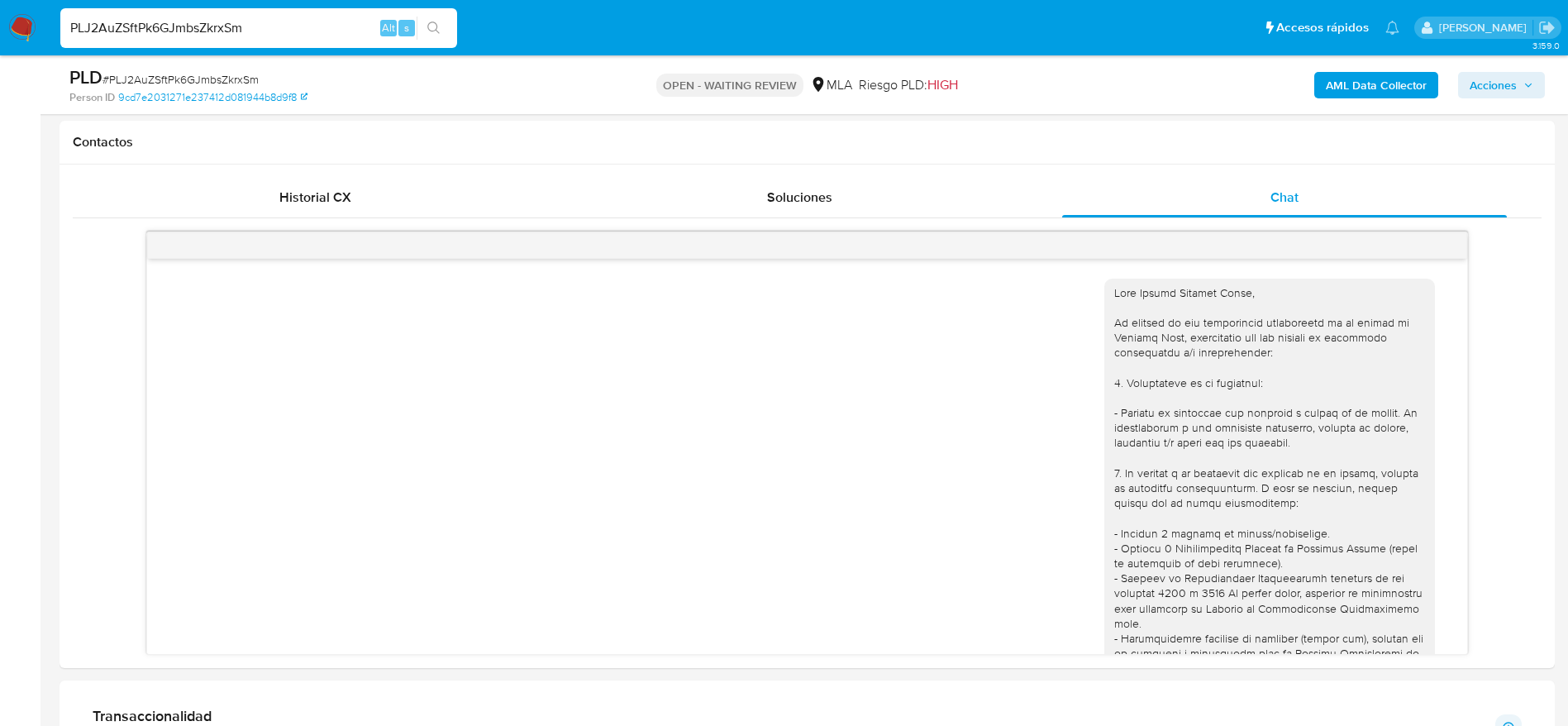
scroll to position [653, 0]
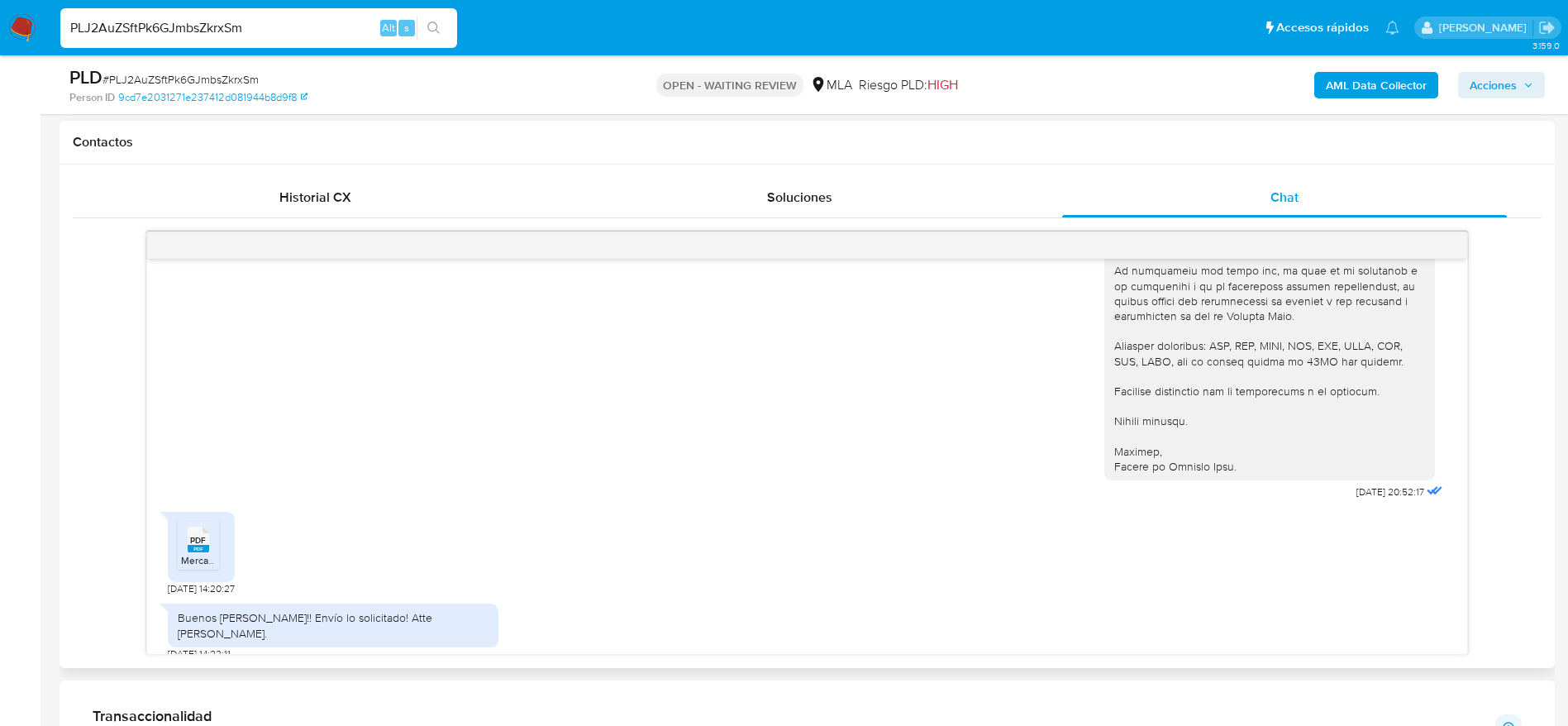
click at [193, 532] on icon at bounding box center [199, 539] width 21 height 26
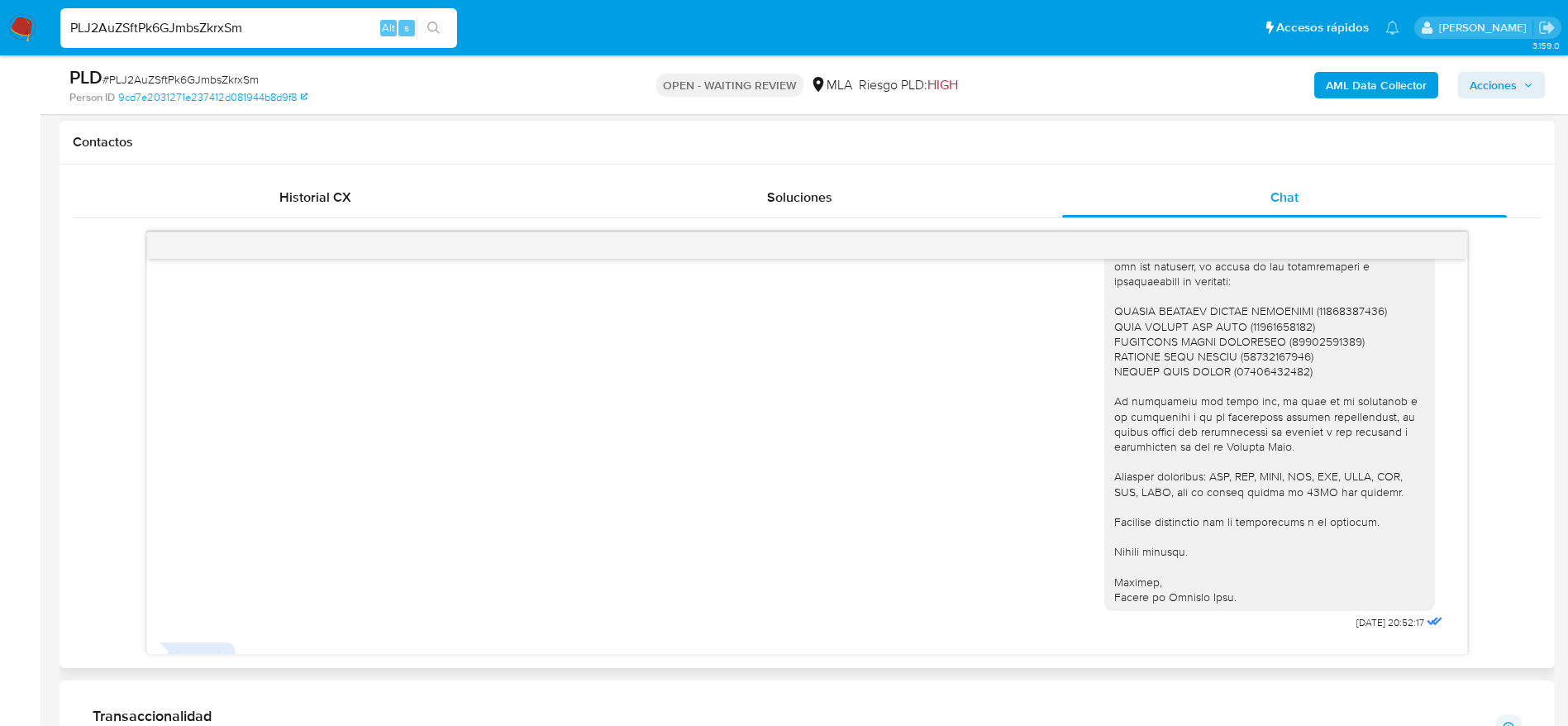
scroll to position [281, 0]
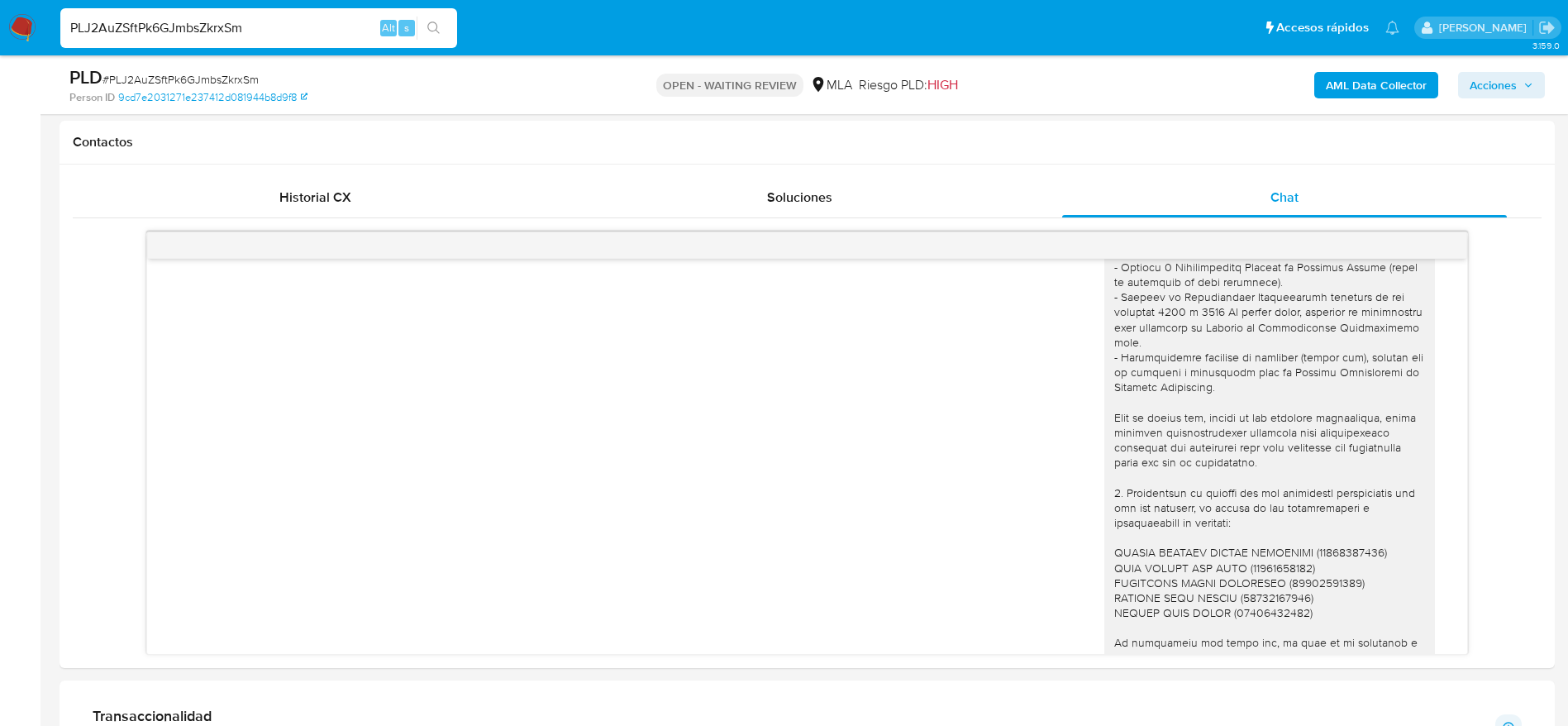
click at [275, 27] on input "PLJ2AuZSftPk6GJmbsZkrxSm" at bounding box center [259, 28] width 397 height 21
click at [275, 26] on input "PLJ2AuZSftPk6GJmbsZkrxSm" at bounding box center [259, 28] width 397 height 21
paste input "GtUGgSSWY2lrjYebFFffBehT"
type input "GtUGgSSWY2lrjYebFFffBehT"
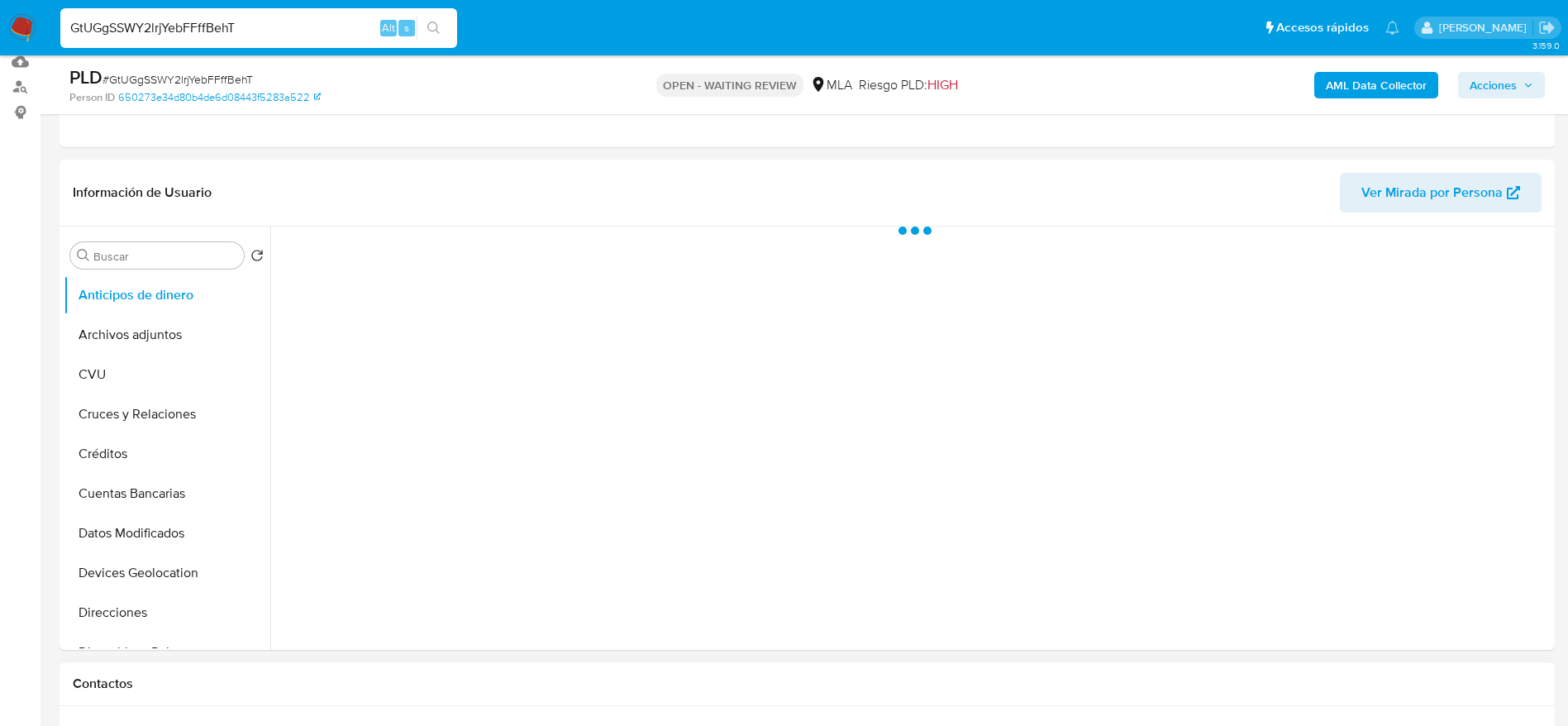
scroll to position [620, 0]
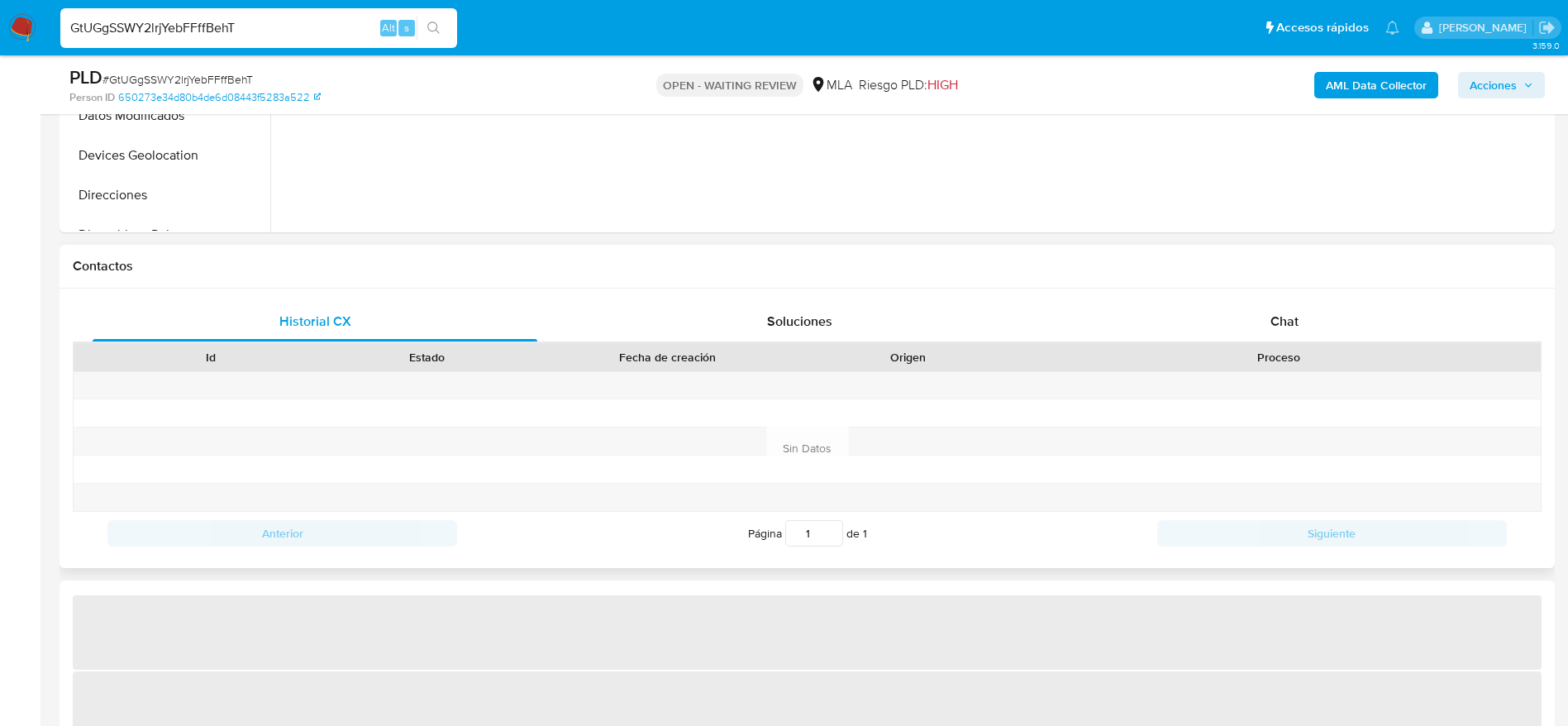
drag, startPoint x: 1288, startPoint y: 317, endPoint x: 1177, endPoint y: 354, distance: 117.0
click at [1287, 317] on span "Chat" at bounding box center [1284, 321] width 28 height 19
select select "10"
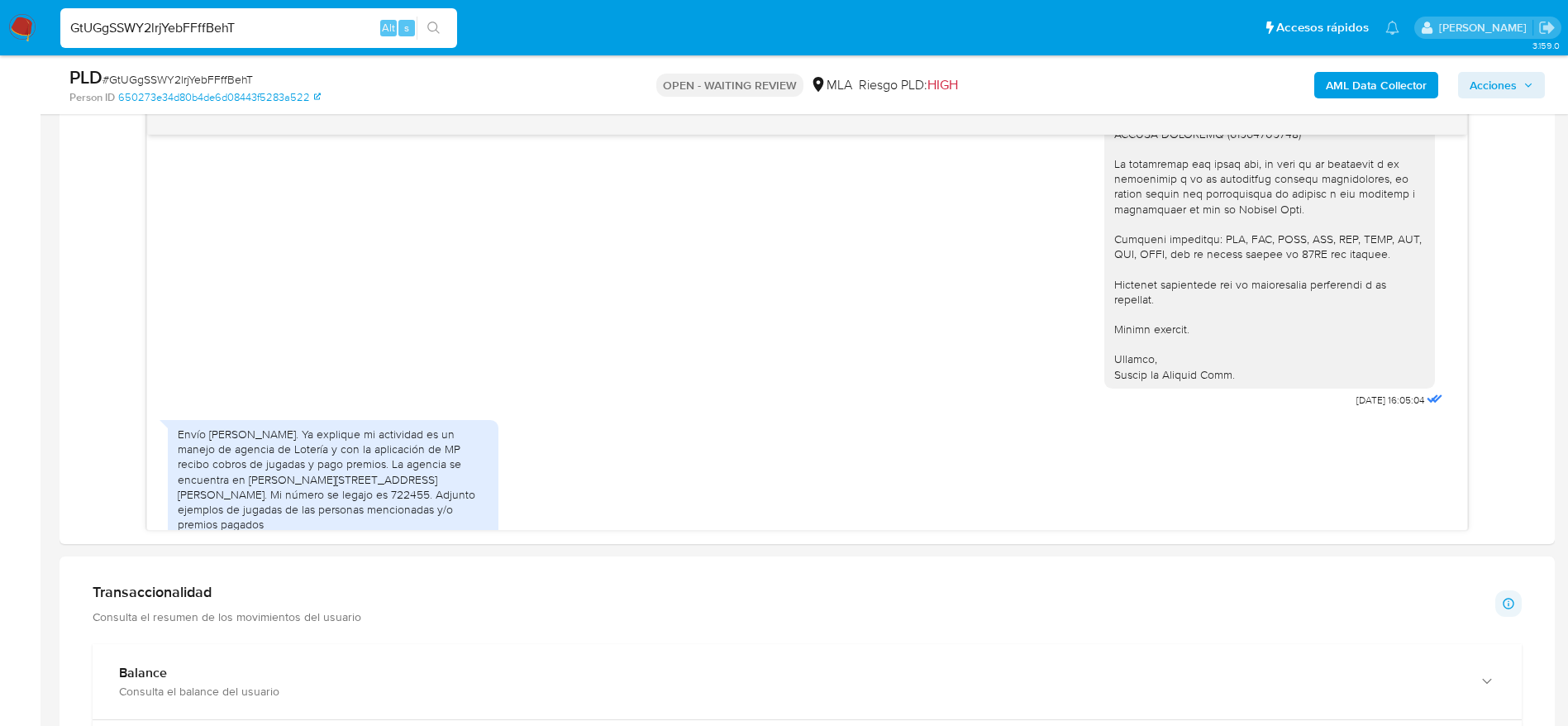
scroll to position [992, 0]
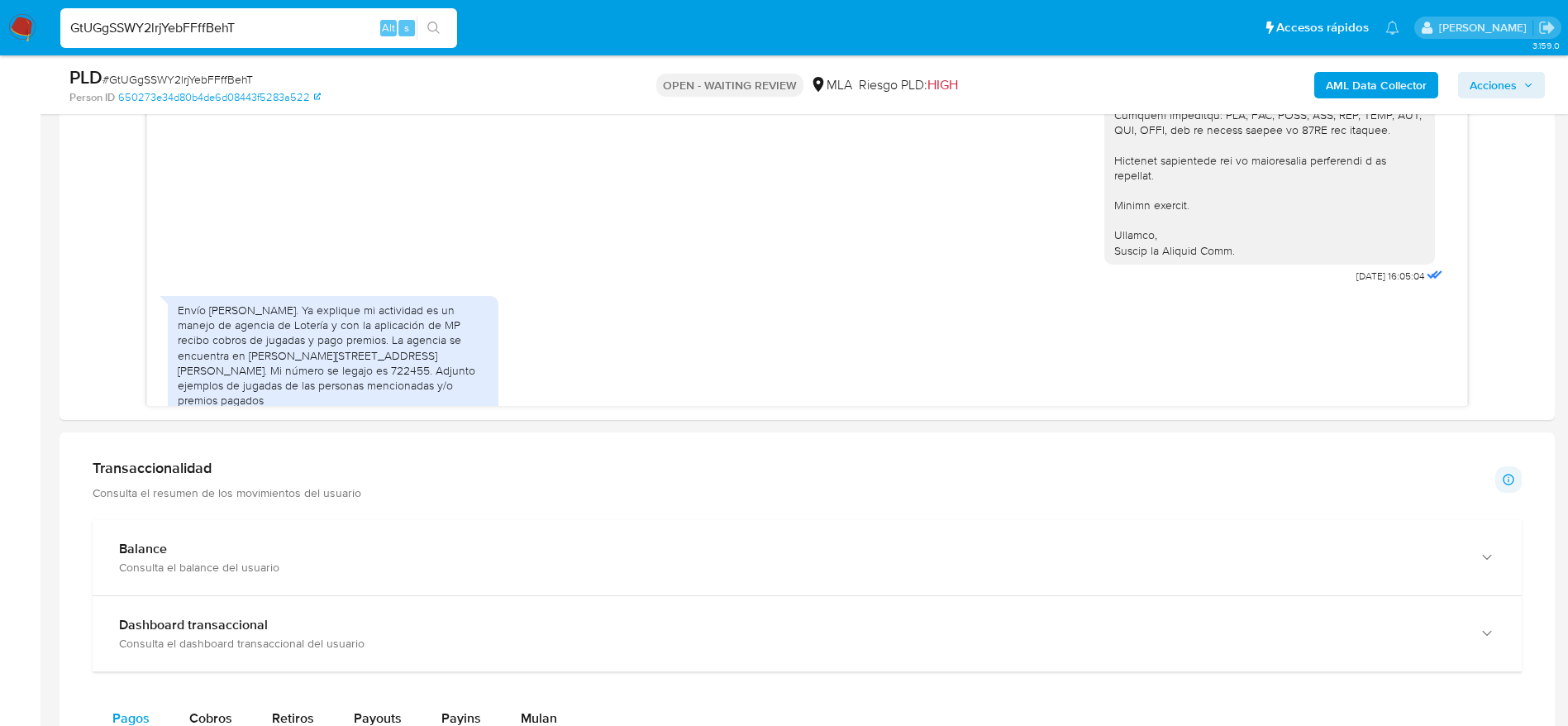
click at [246, 31] on input "GtUGgSSWY2lrjYebFFffBehT" at bounding box center [259, 28] width 397 height 21
click at [246, 30] on input "GtUGgSSWY2lrjYebFFffBehT" at bounding box center [259, 28] width 397 height 21
paste input "Kok61TJXR4ml8MvpZKUMNlvp"
type input "Kok61TJXR4ml8MvpZKUMNlvp"
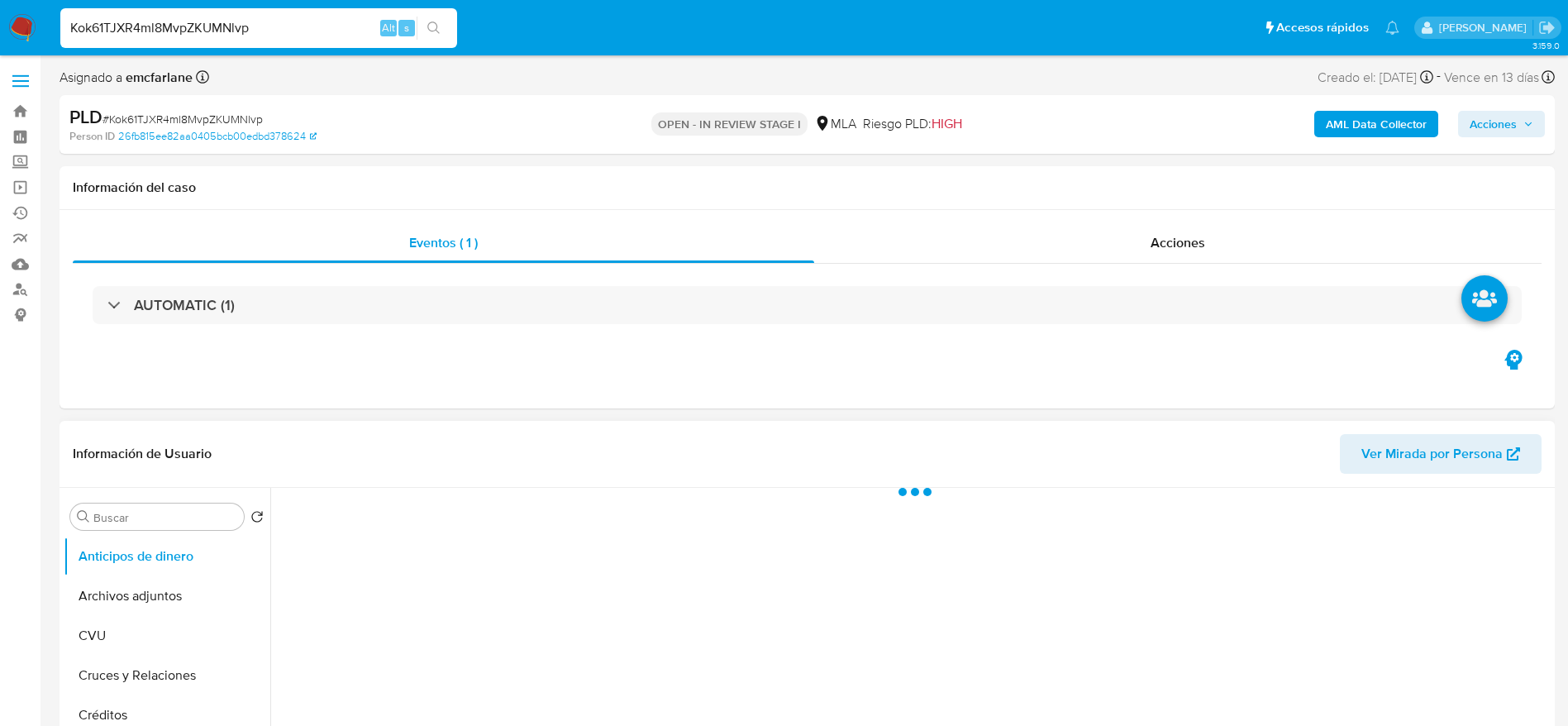
select select "10"
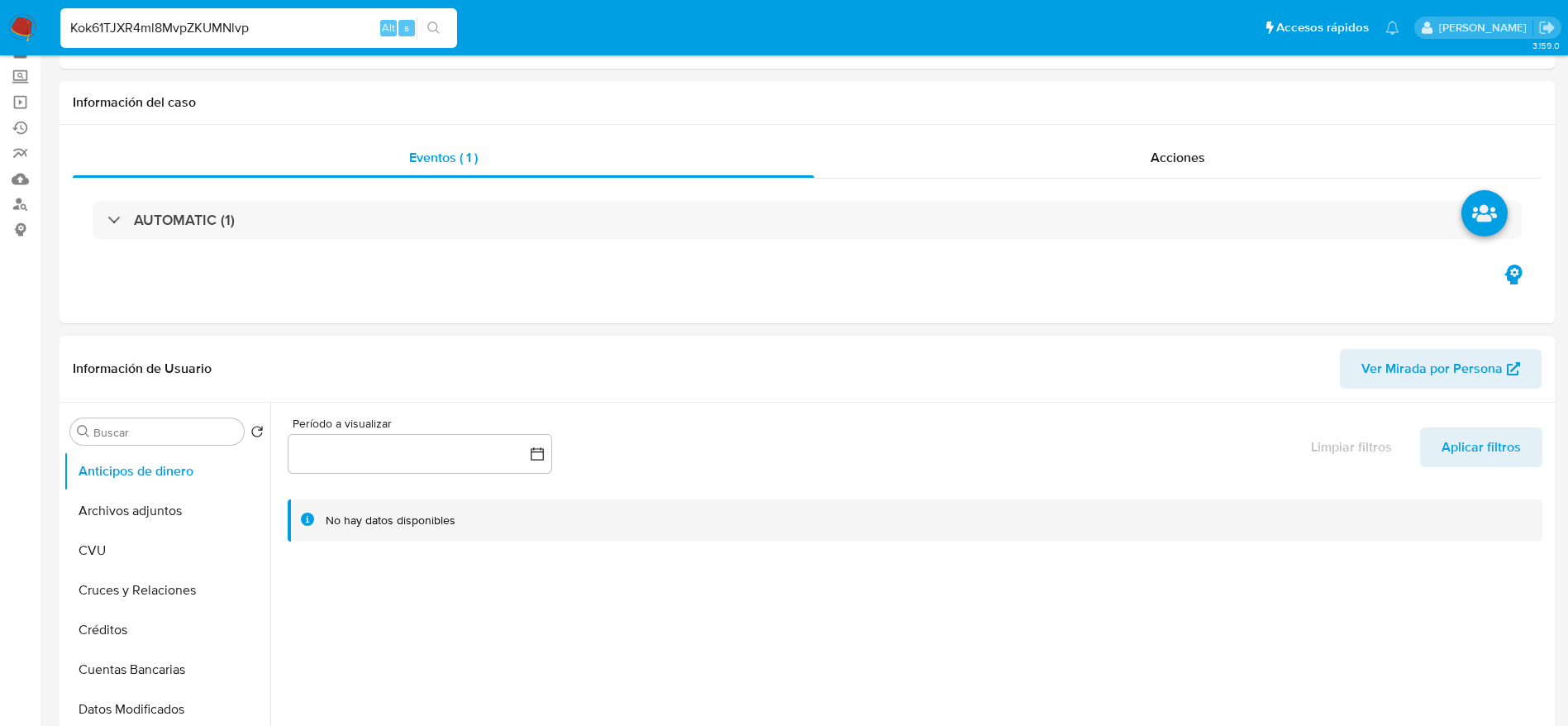
scroll to position [124, 0]
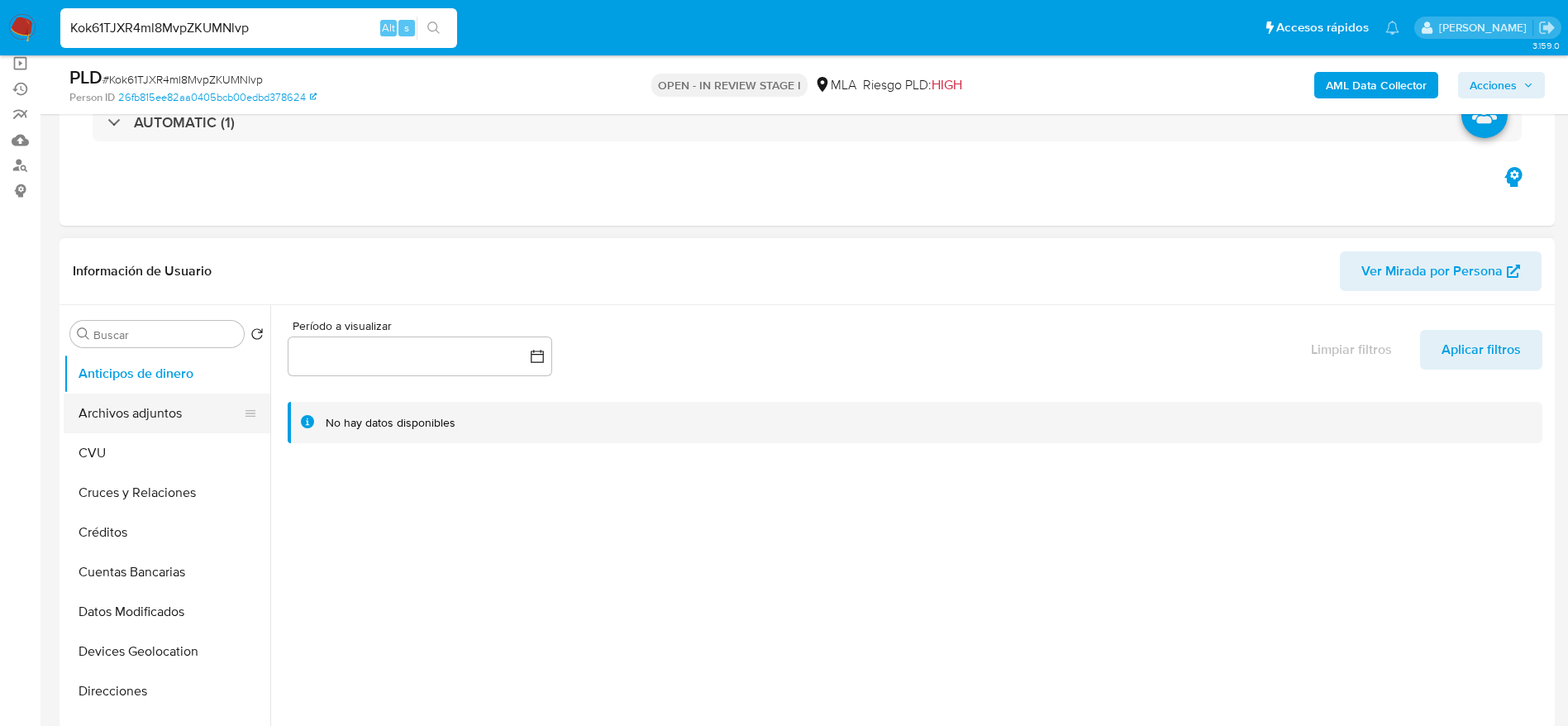
click at [103, 406] on button "Archivos adjuntos" at bounding box center [160, 413] width 194 height 40
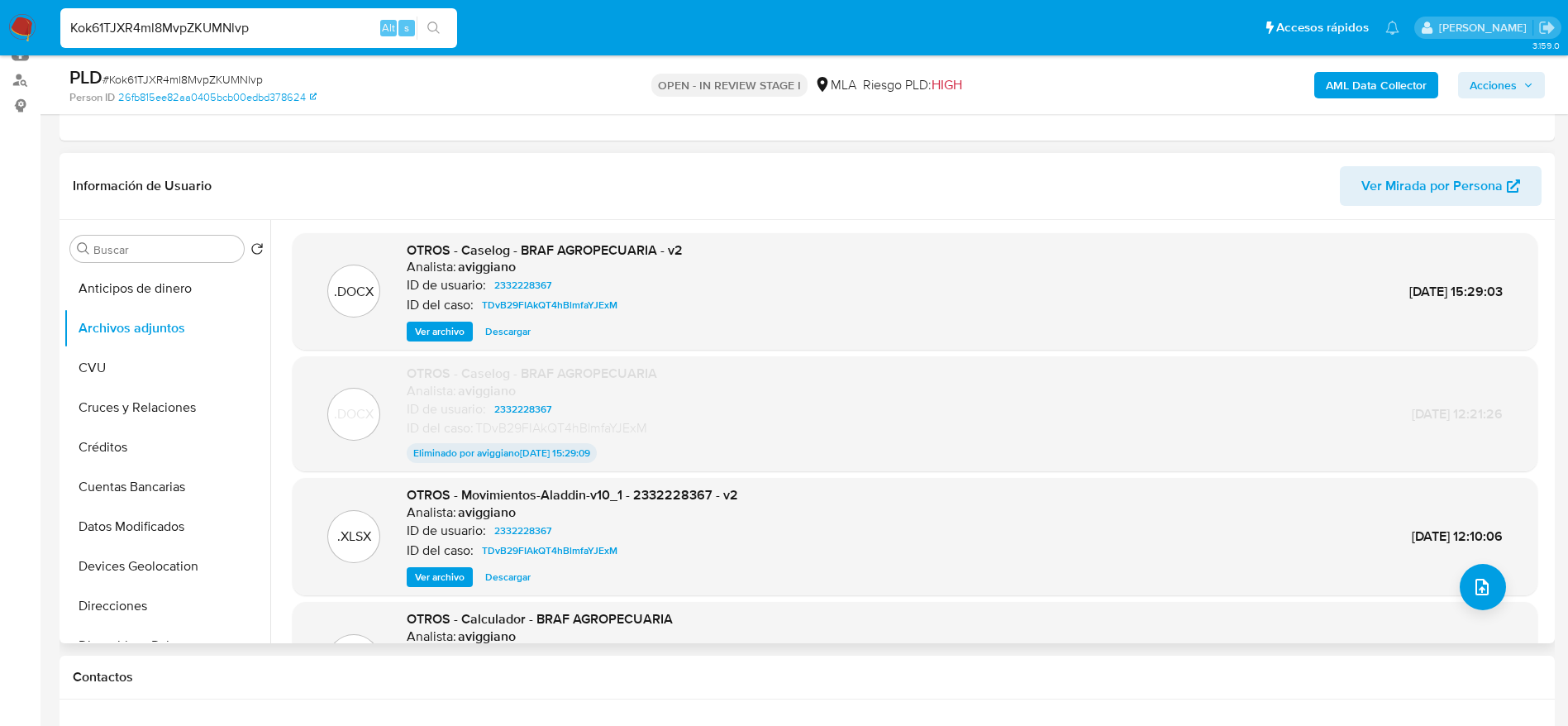
scroll to position [248, 0]
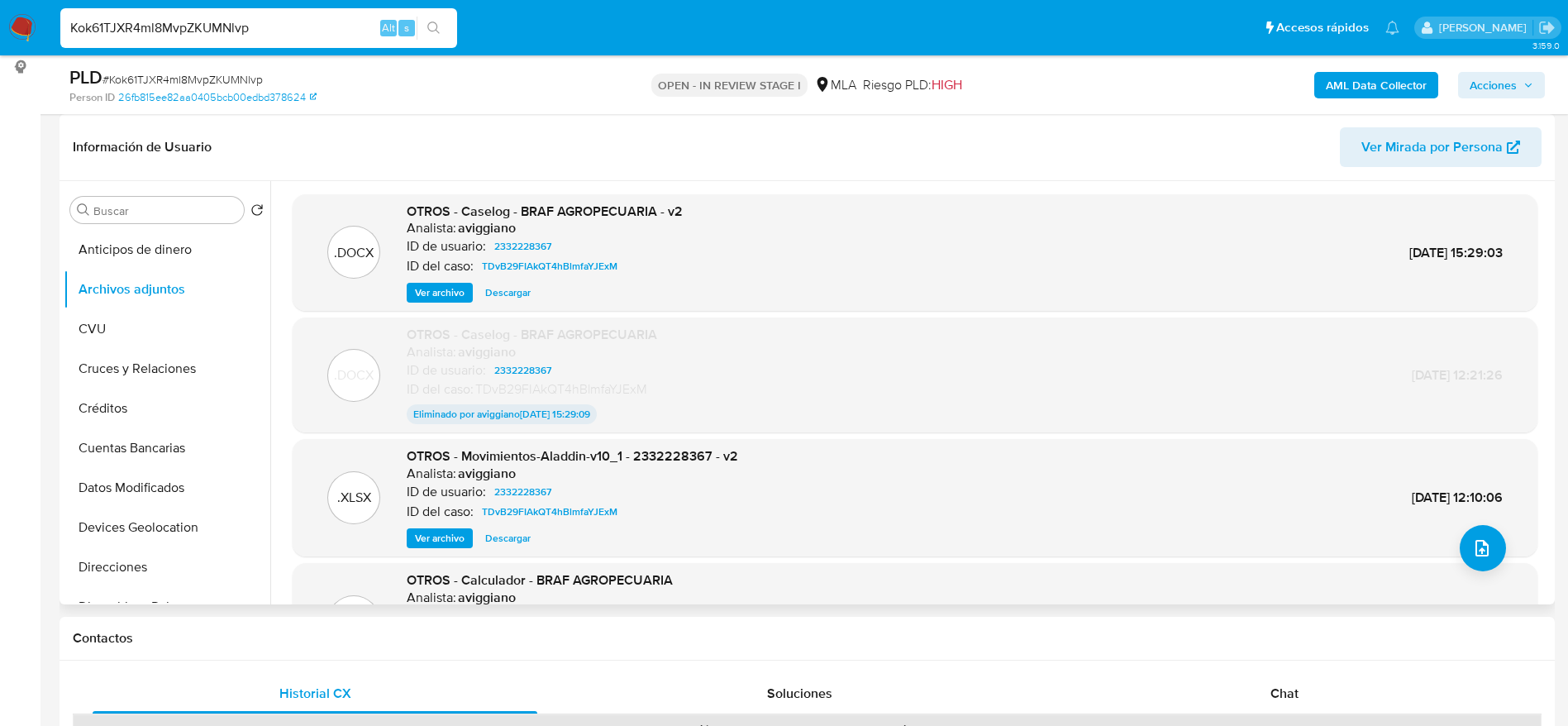
click at [507, 290] on span "Descargar" at bounding box center [507, 292] width 45 height 16
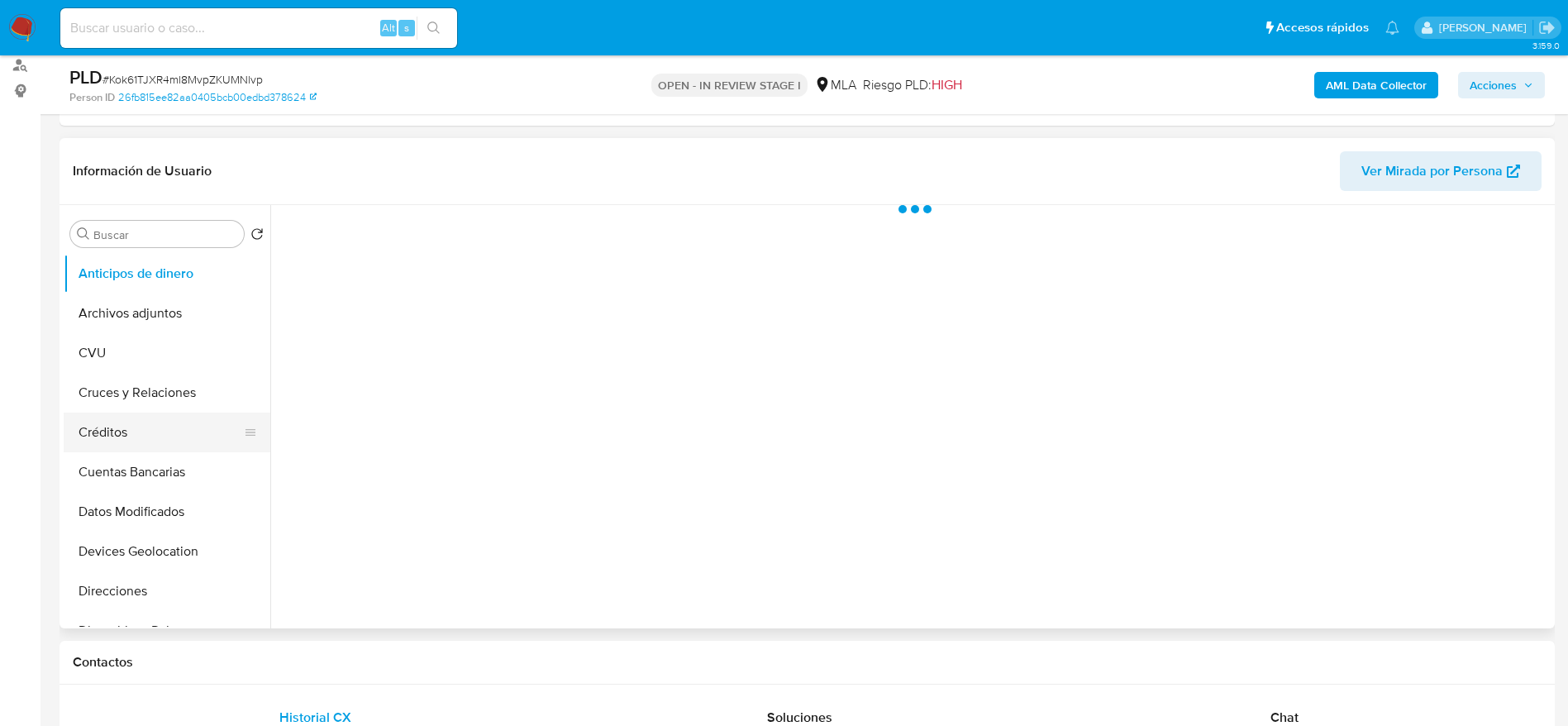
scroll to position [248, 0]
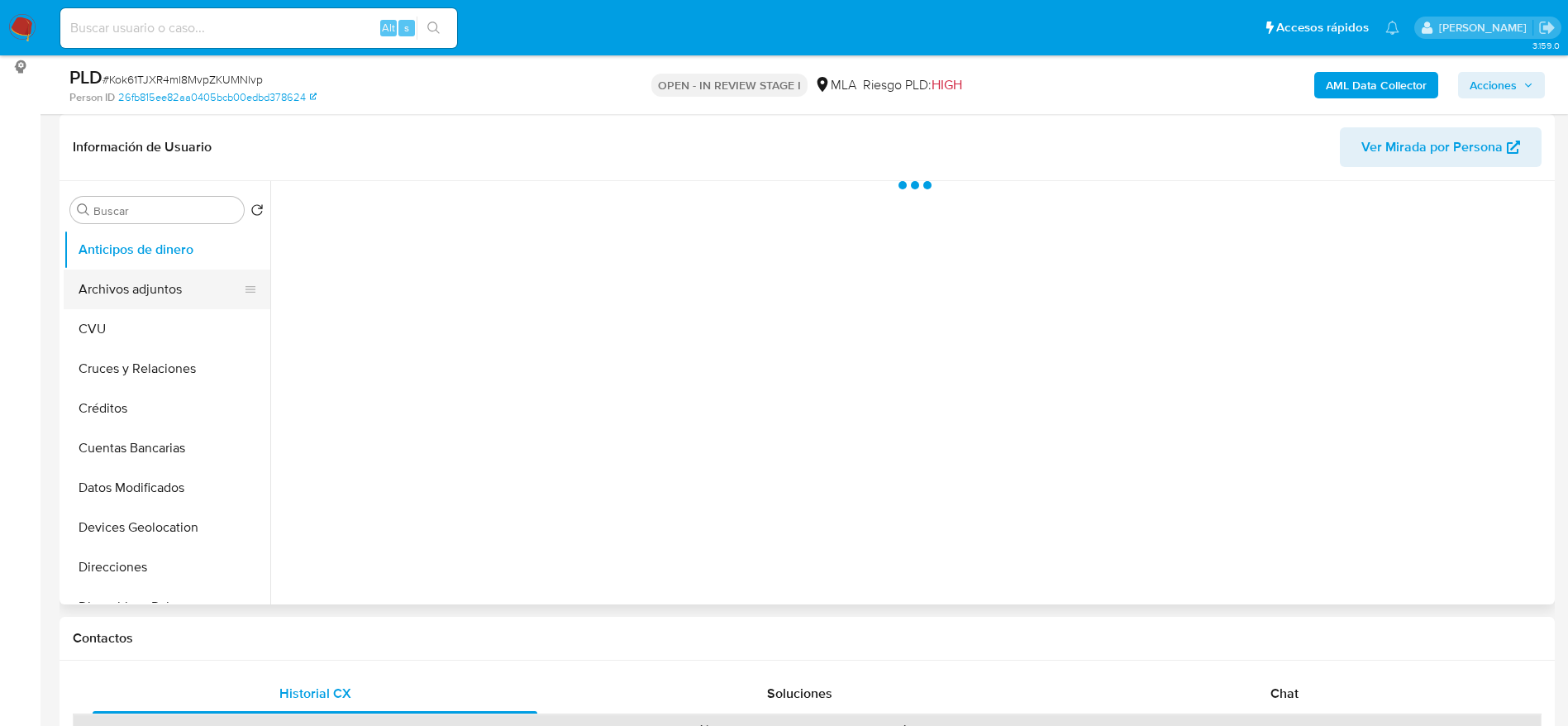
select select "10"
drag, startPoint x: 128, startPoint y: 271, endPoint x: 139, endPoint y: 281, distance: 14.9
click at [128, 272] on button "Archivos adjuntos" at bounding box center [160, 288] width 194 height 40
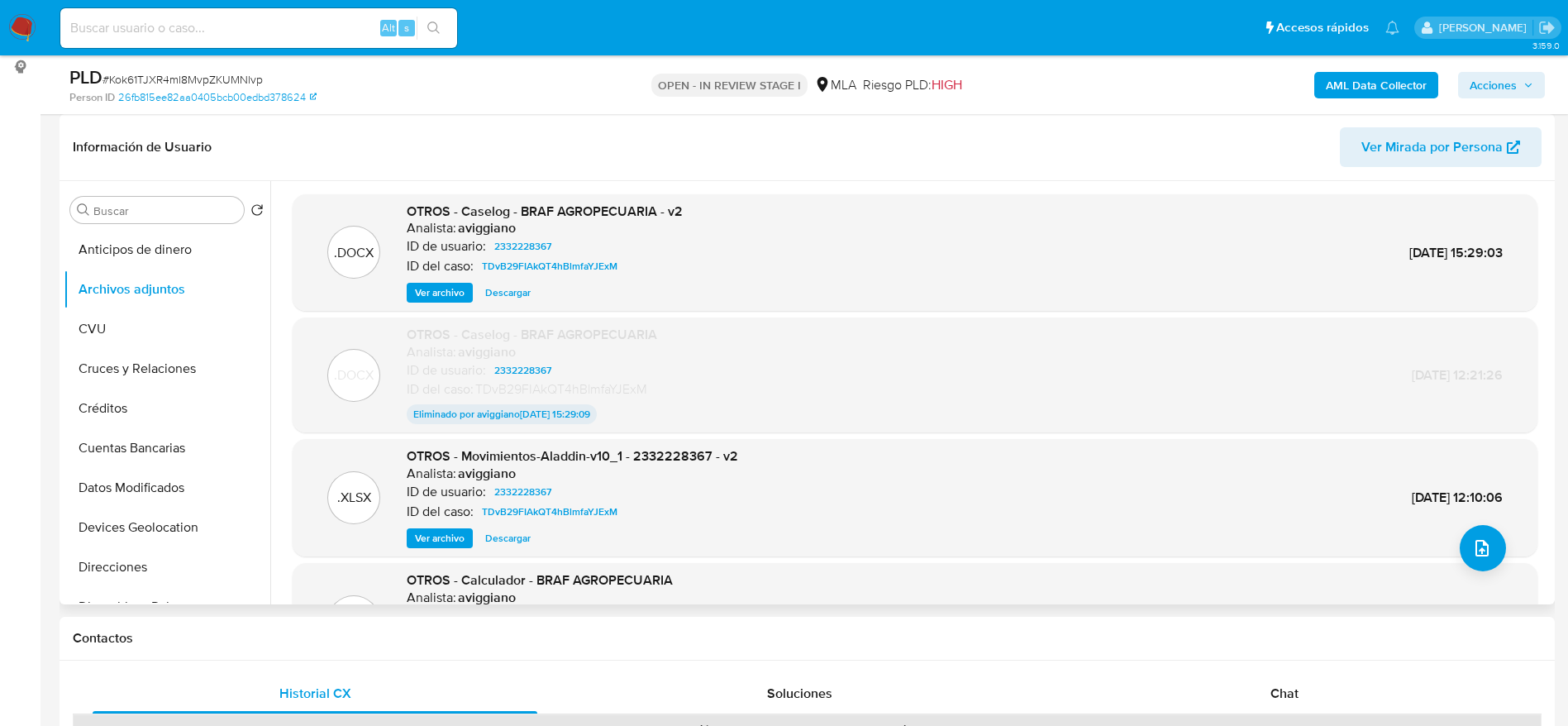
click at [500, 298] on span "Descargar" at bounding box center [507, 292] width 45 height 16
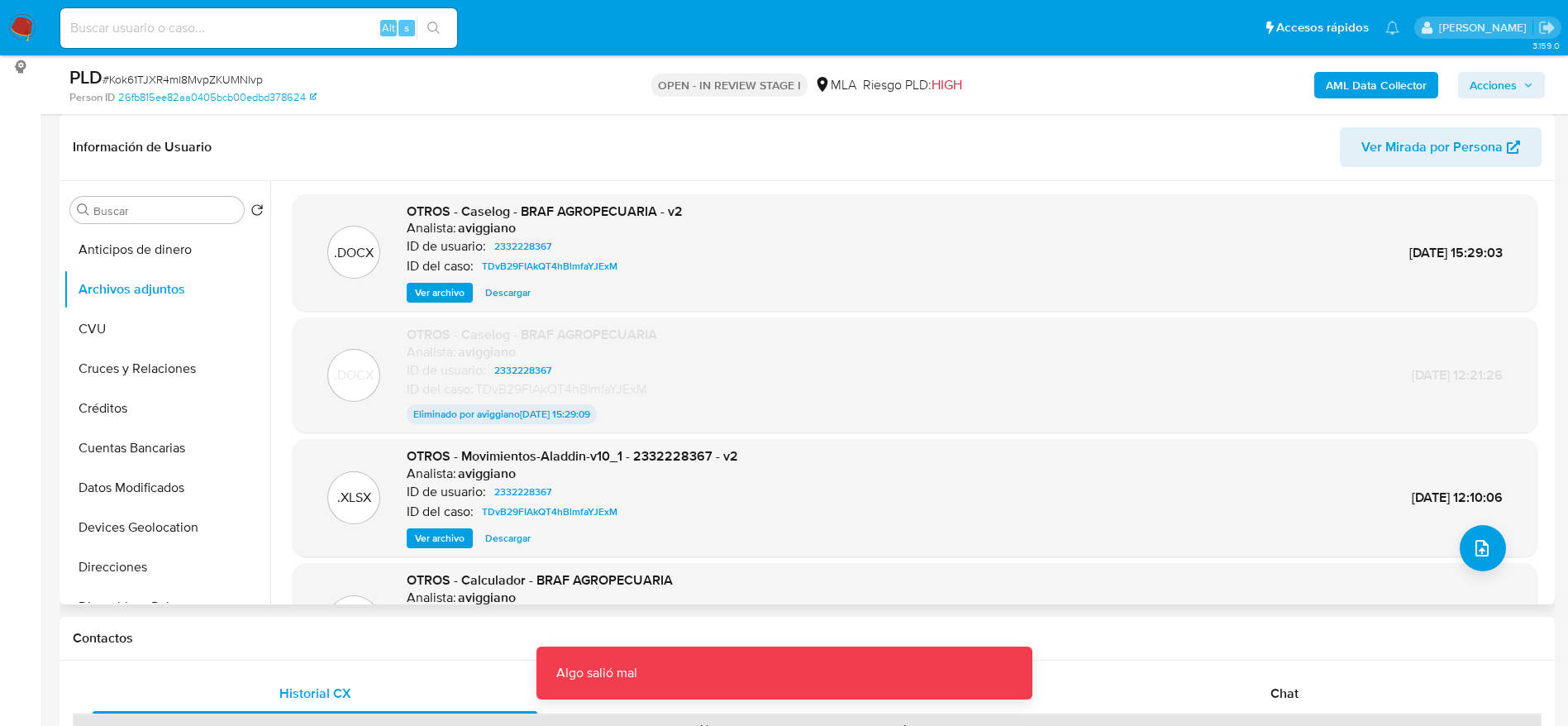
click at [449, 297] on span "Ver archivo" at bounding box center [439, 292] width 49 height 16
click at [512, 278] on div "OTROS - Caselog - BRAF AGROPECUARIA - v2 Analista: aviggiano ID de usuario: 233…" at bounding box center [545, 253] width 276 height 101
click at [512, 284] on span "Descargar" at bounding box center [507, 292] width 45 height 16
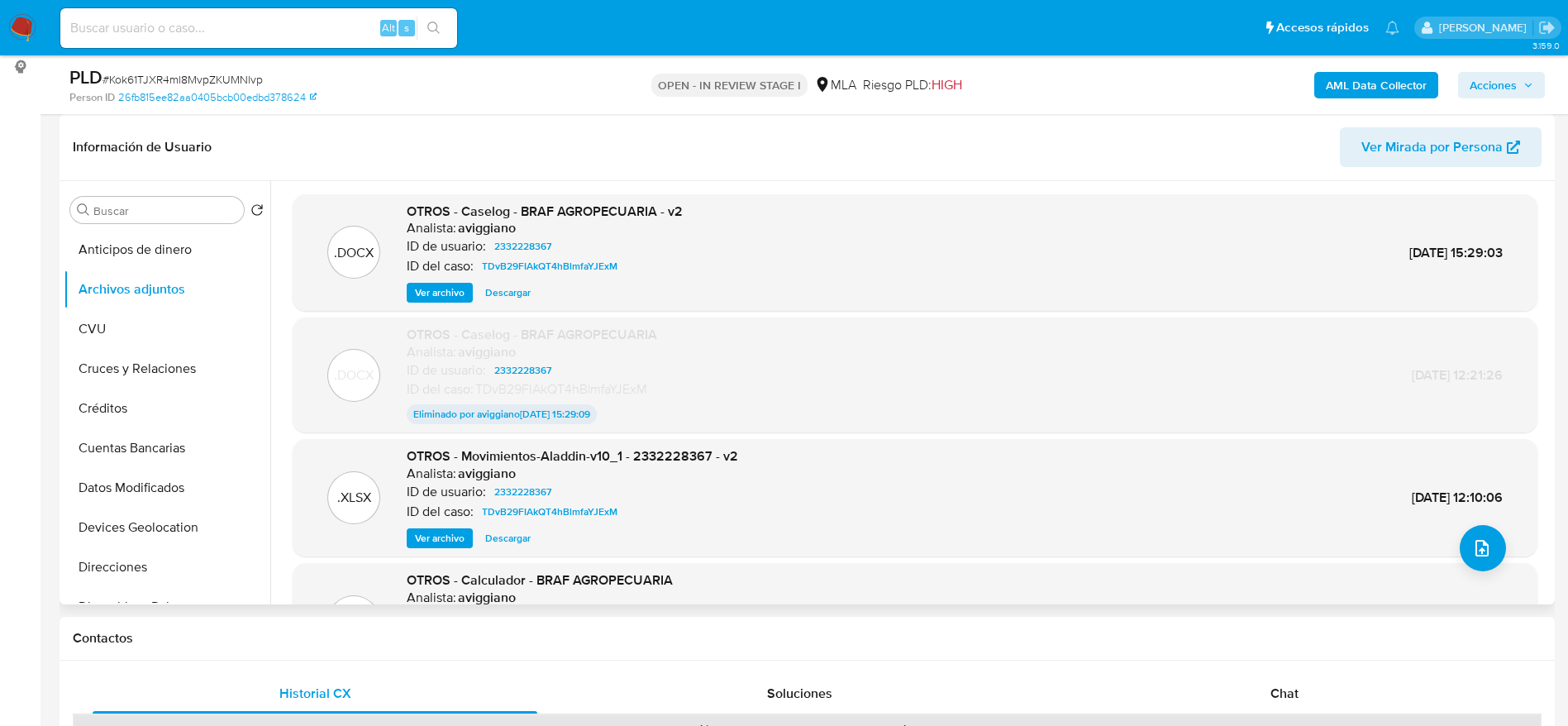
click at [442, 294] on span "Ver archivo" at bounding box center [439, 292] width 49 height 16
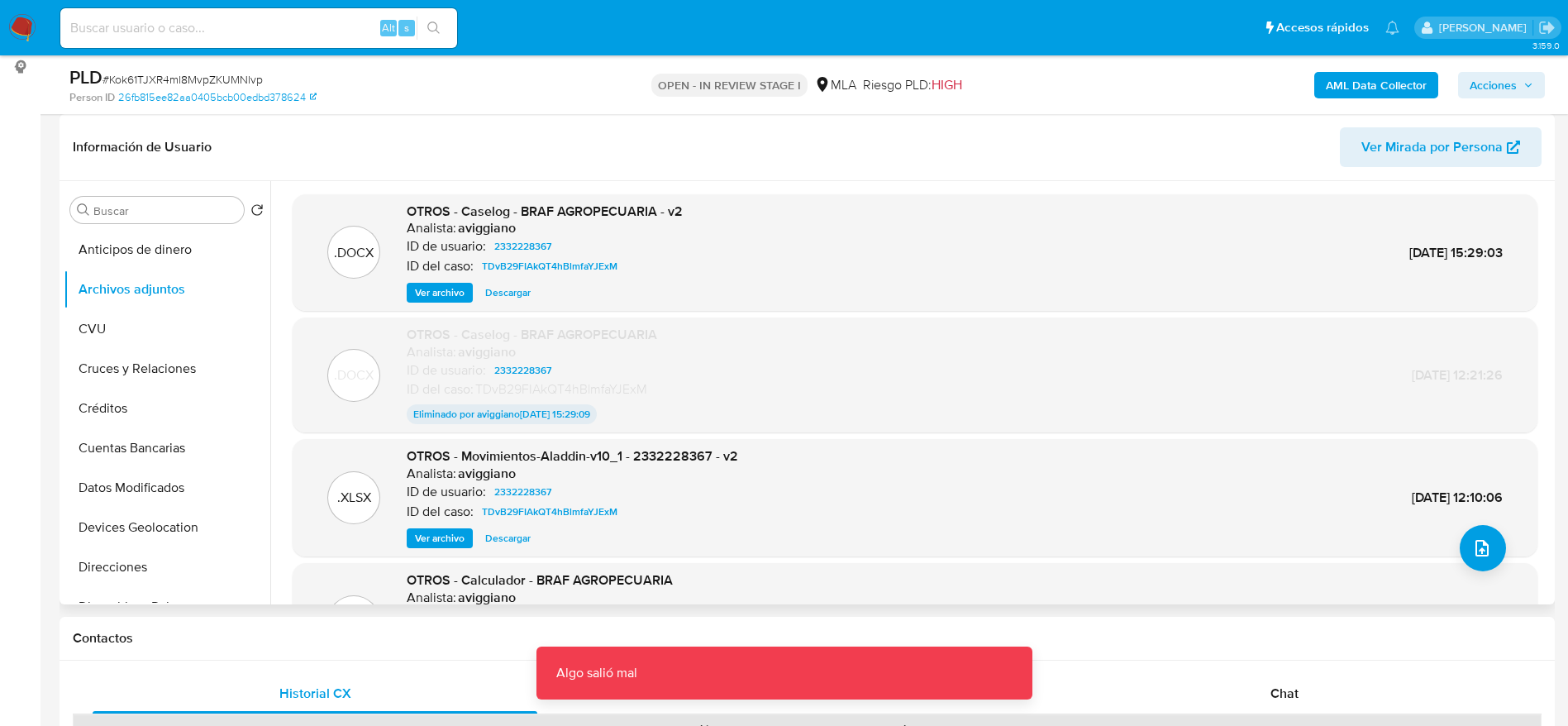
click at [442, 294] on span "Ver archivo" at bounding box center [439, 292] width 49 height 16
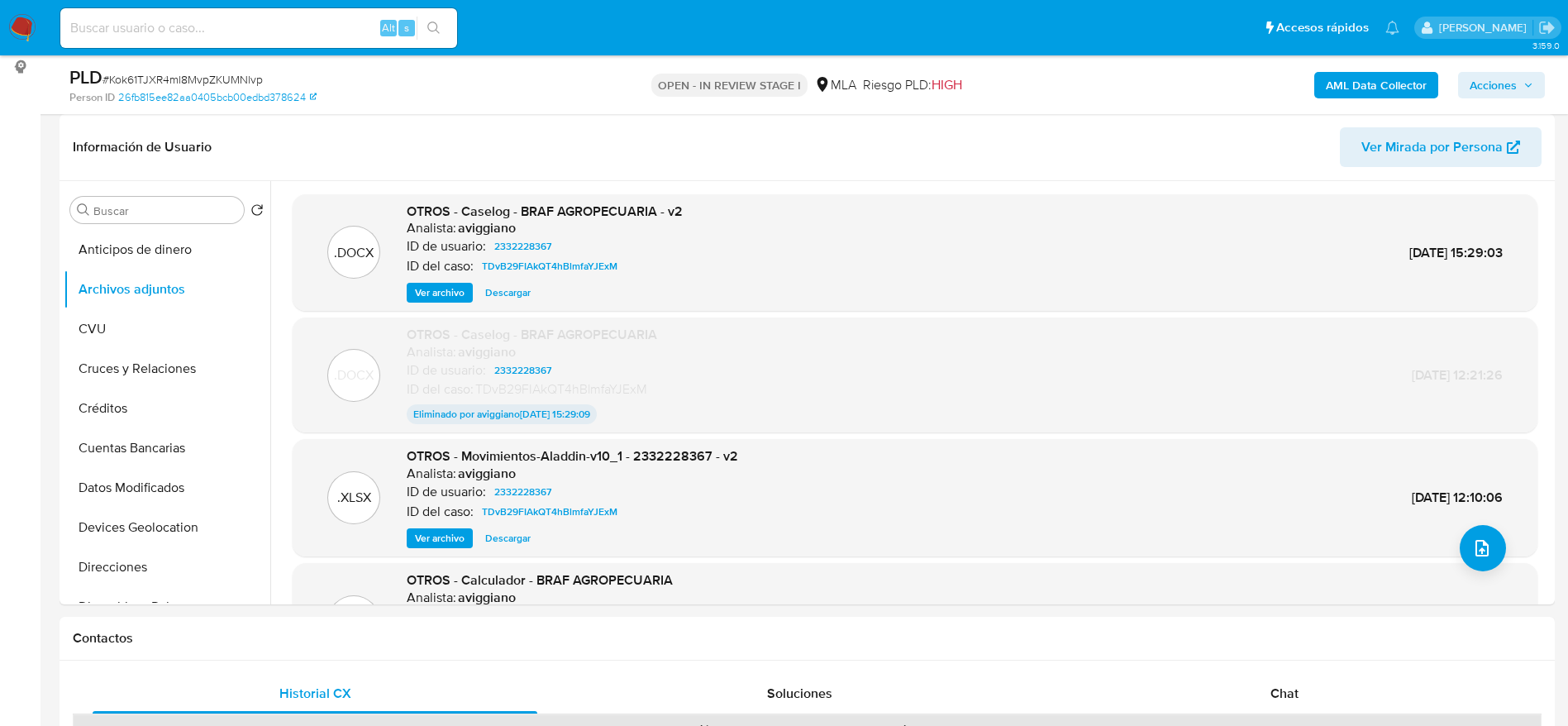
click at [271, 14] on div "Alt s" at bounding box center [259, 28] width 397 height 40
click at [265, 30] on input at bounding box center [259, 28] width 397 height 21
paste input "30717052516"
type input "30717052516"
click at [39, 7] on nav "Pausado Ver notificaciones 30717052516 Alt s Accesos rápidos Presiona las sigui…" at bounding box center [784, 27] width 1568 height 55
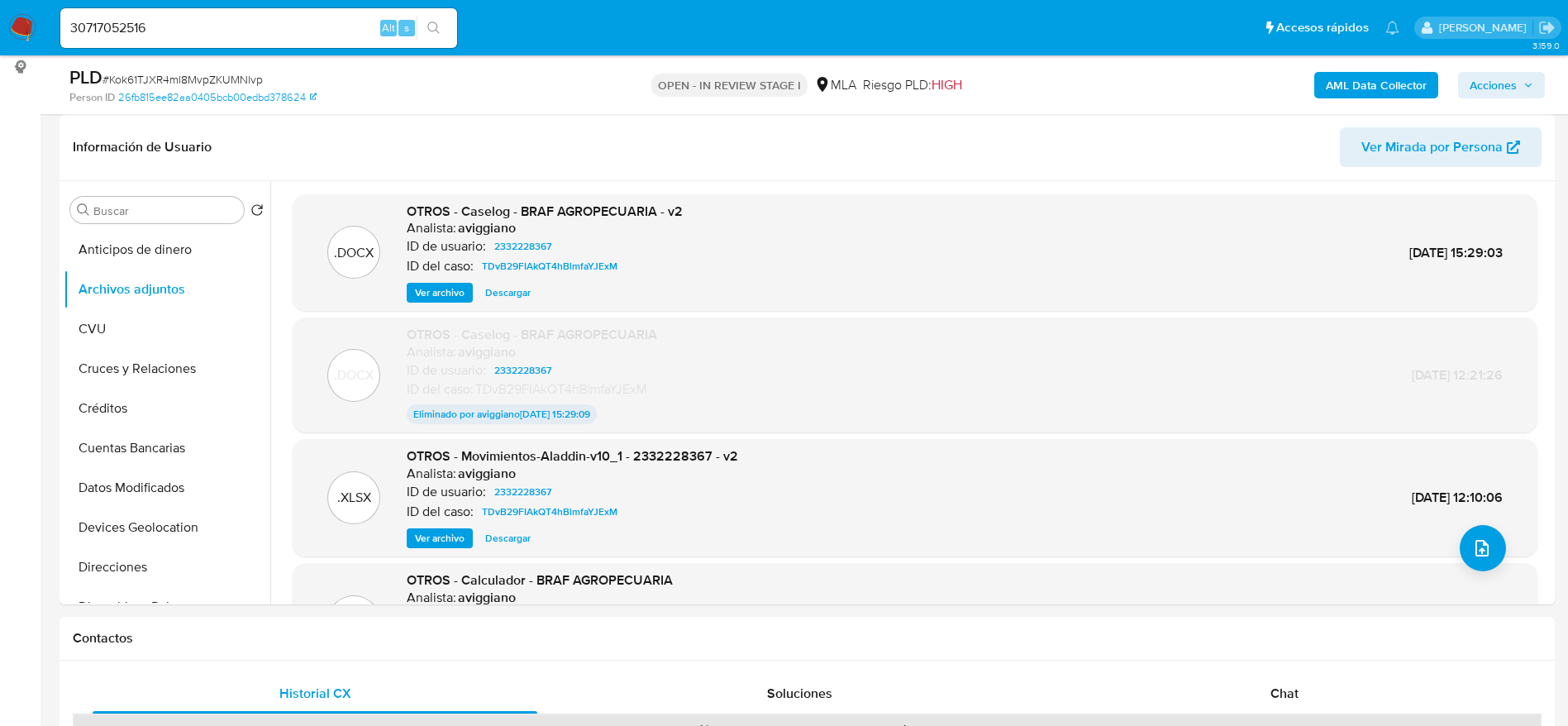
click at [32, 17] on img at bounding box center [22, 28] width 28 height 28
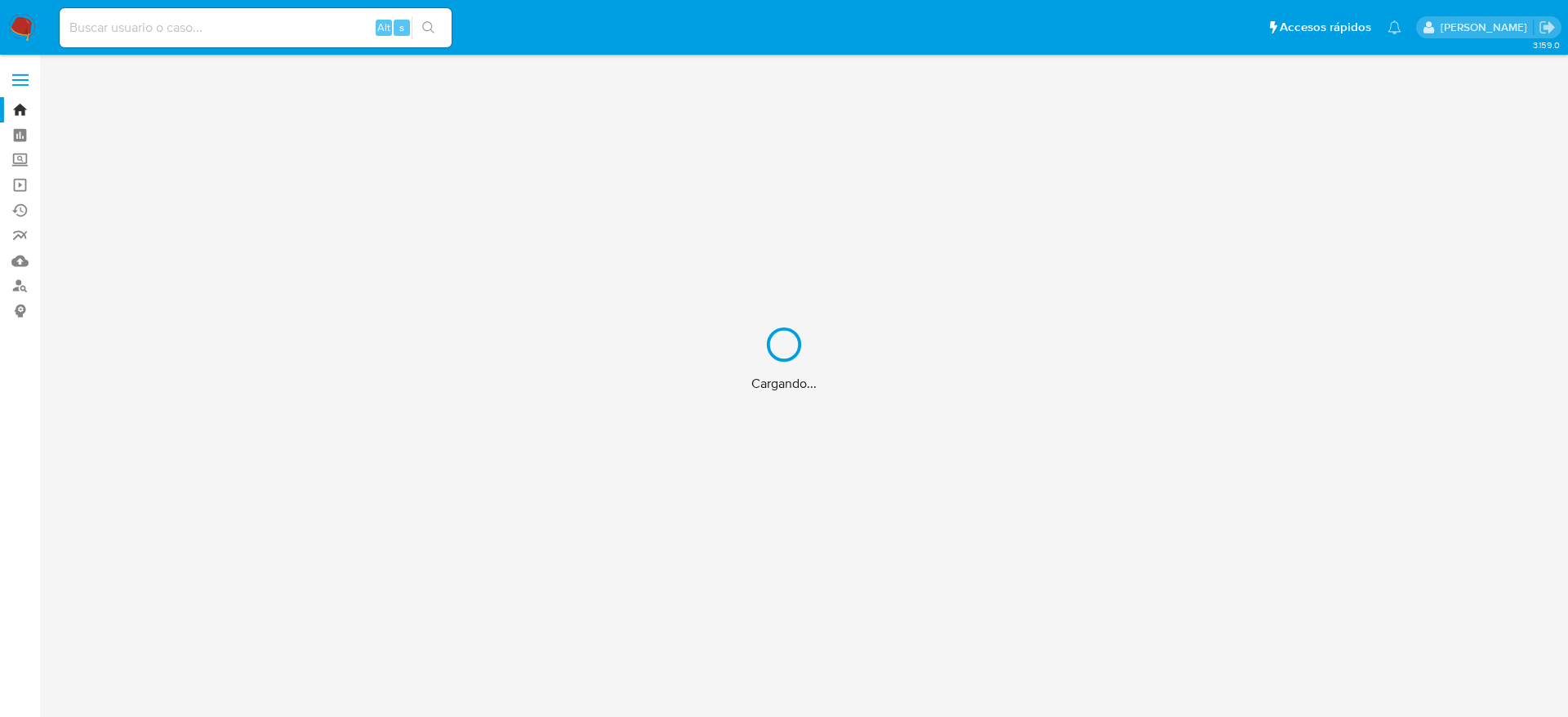
click at [20, 289] on div "Cargando..." at bounding box center [784, 358] width 1568 height 717
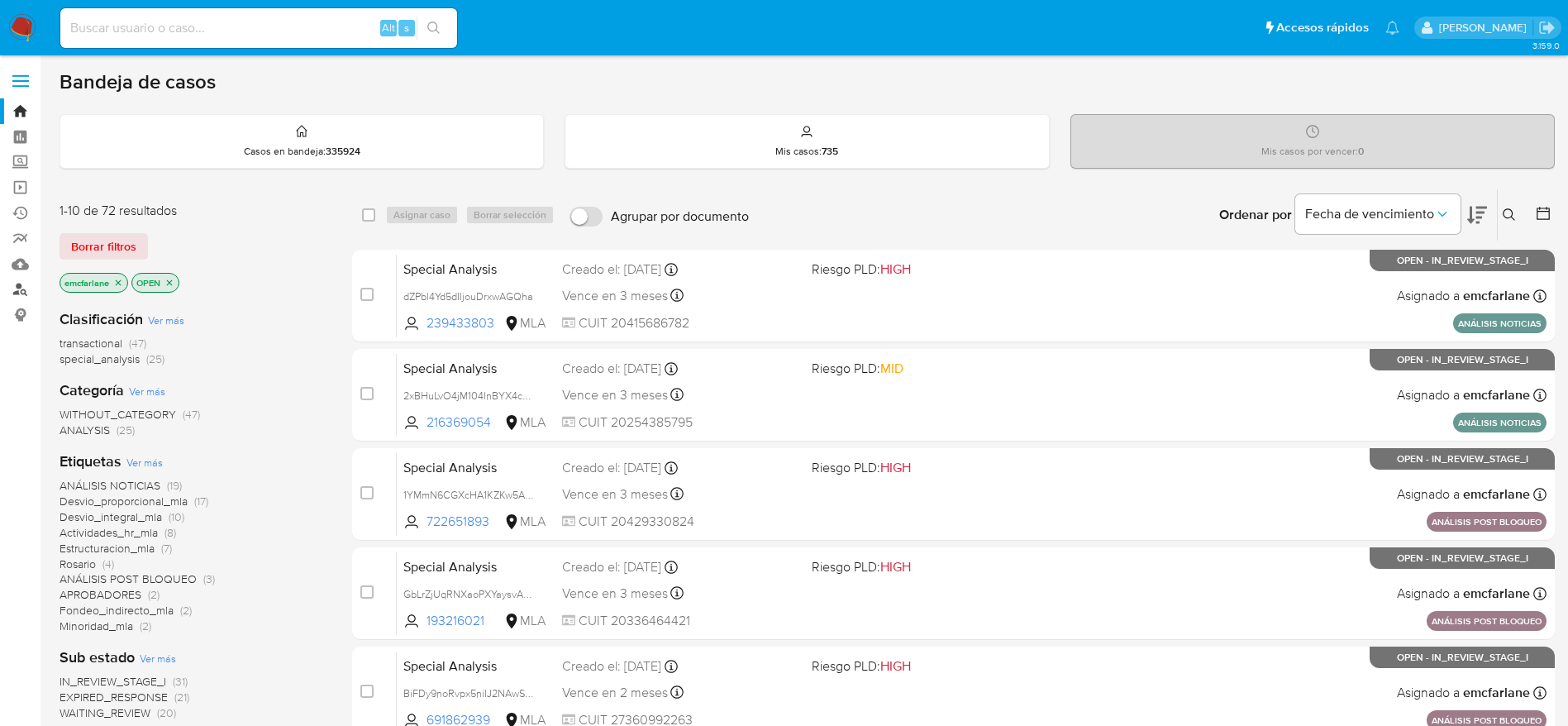
click at [20, 290] on link "Buscador de personas" at bounding box center [98, 289] width 197 height 26
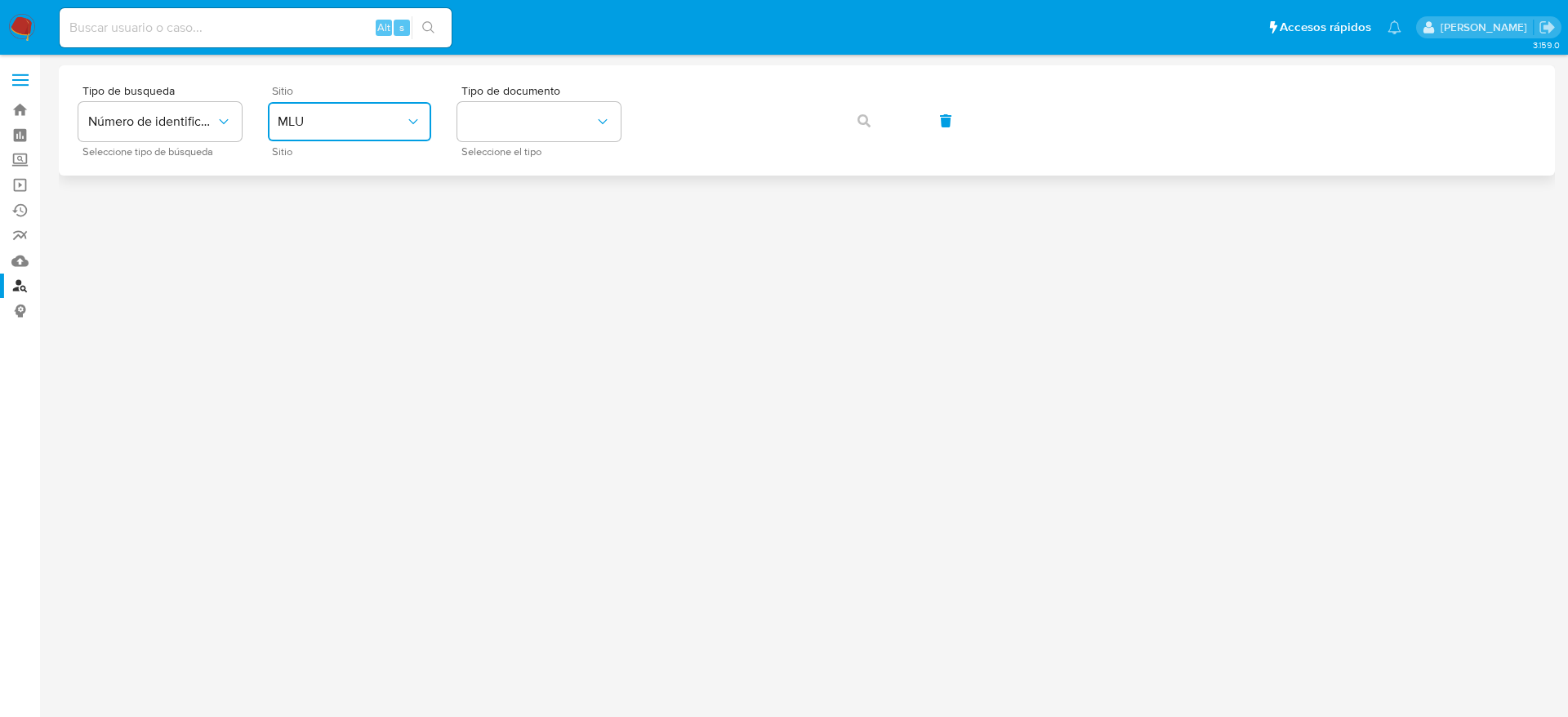
click at [376, 132] on button "MLU" at bounding box center [349, 121] width 163 height 39
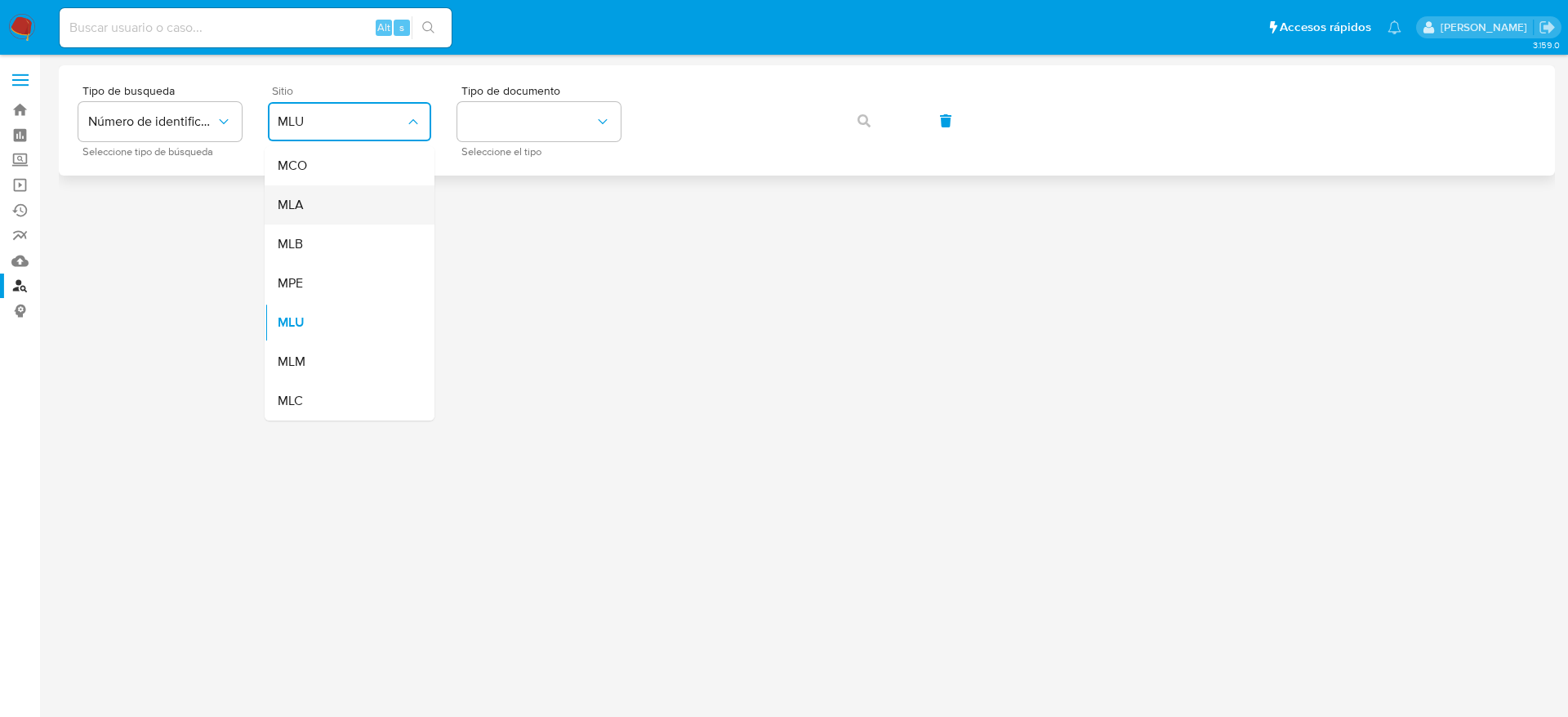
click at [322, 202] on div "MLA" at bounding box center [344, 205] width 134 height 39
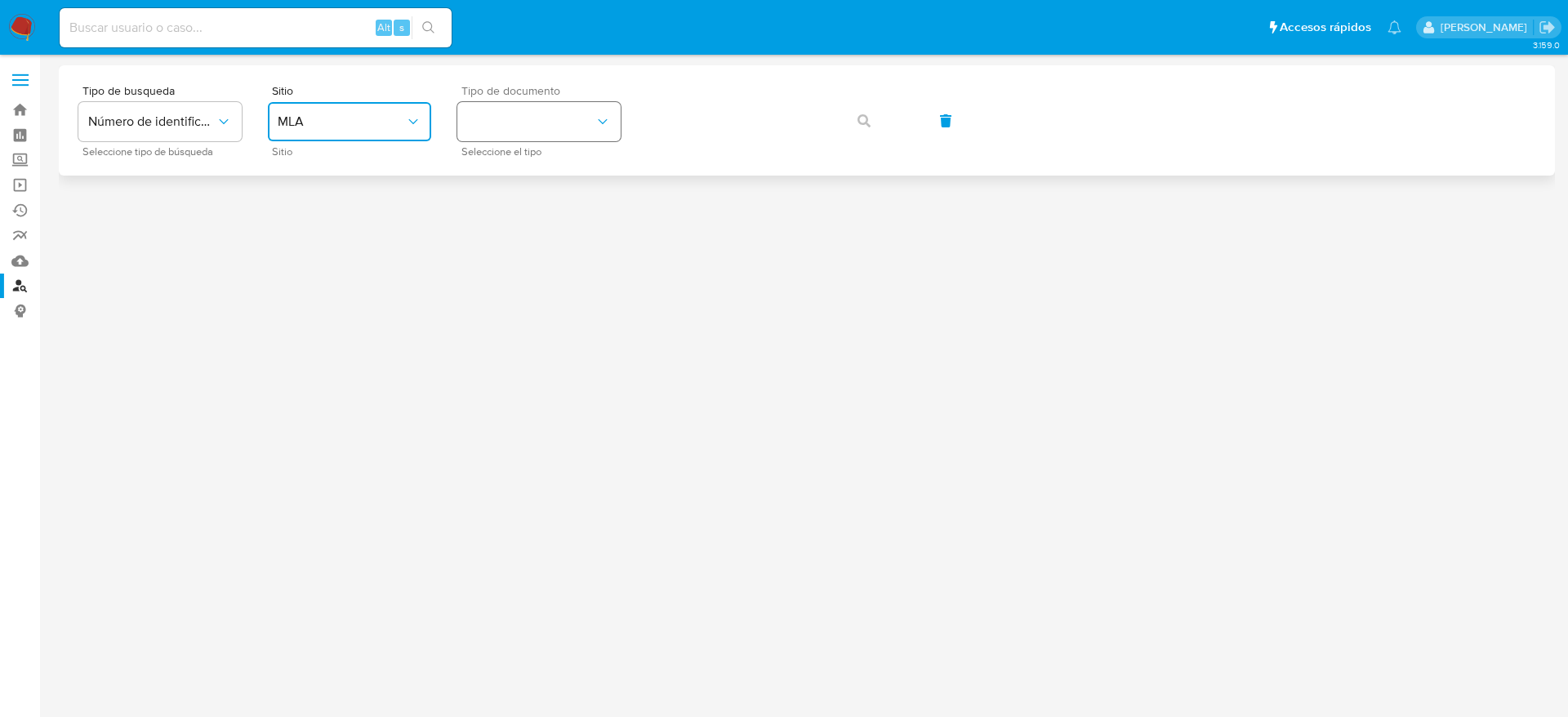
click at [499, 127] on button "identificationType" at bounding box center [538, 121] width 163 height 39
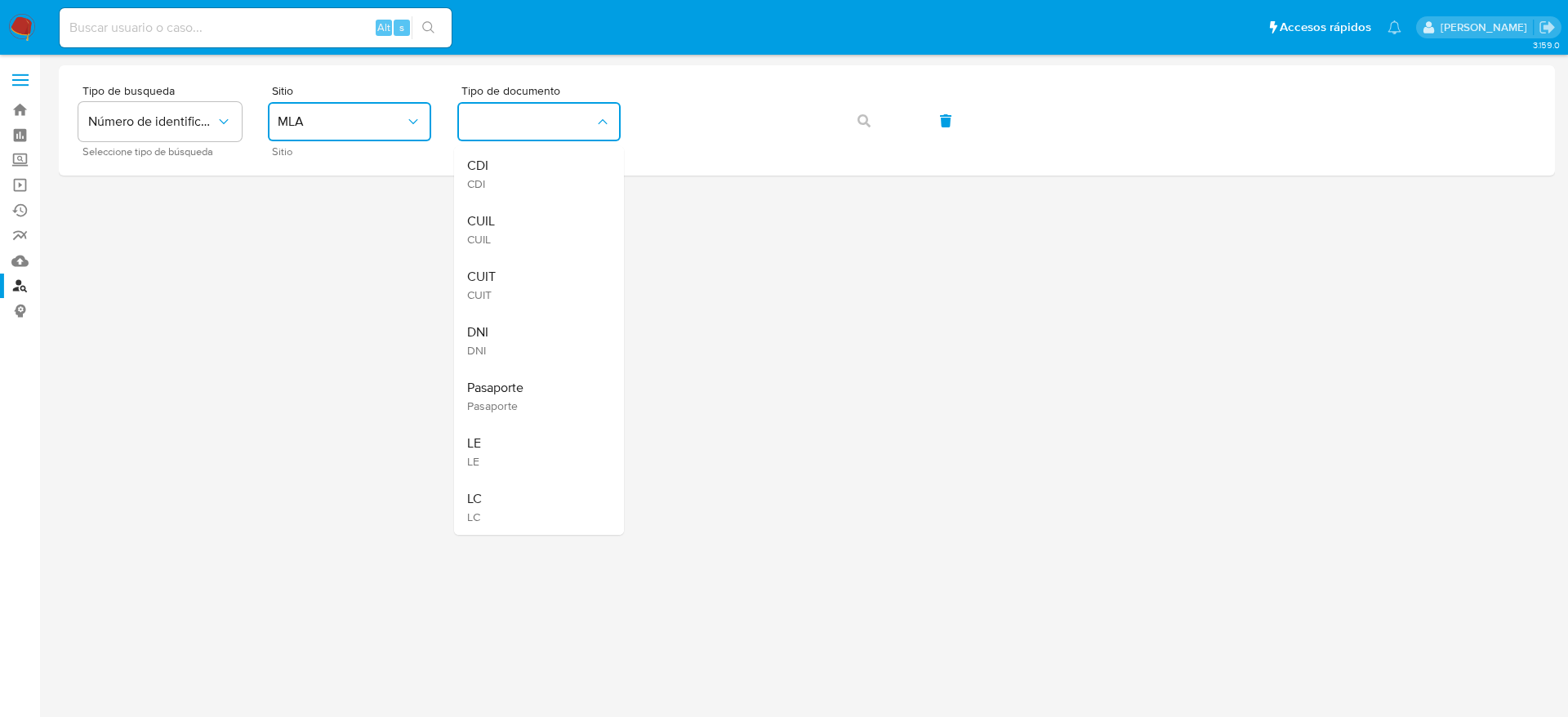
drag, startPoint x: 507, startPoint y: 284, endPoint x: 591, endPoint y: 228, distance: 101.0
click at [508, 283] on div "CUIT CUIT" at bounding box center [533, 285] width 134 height 55
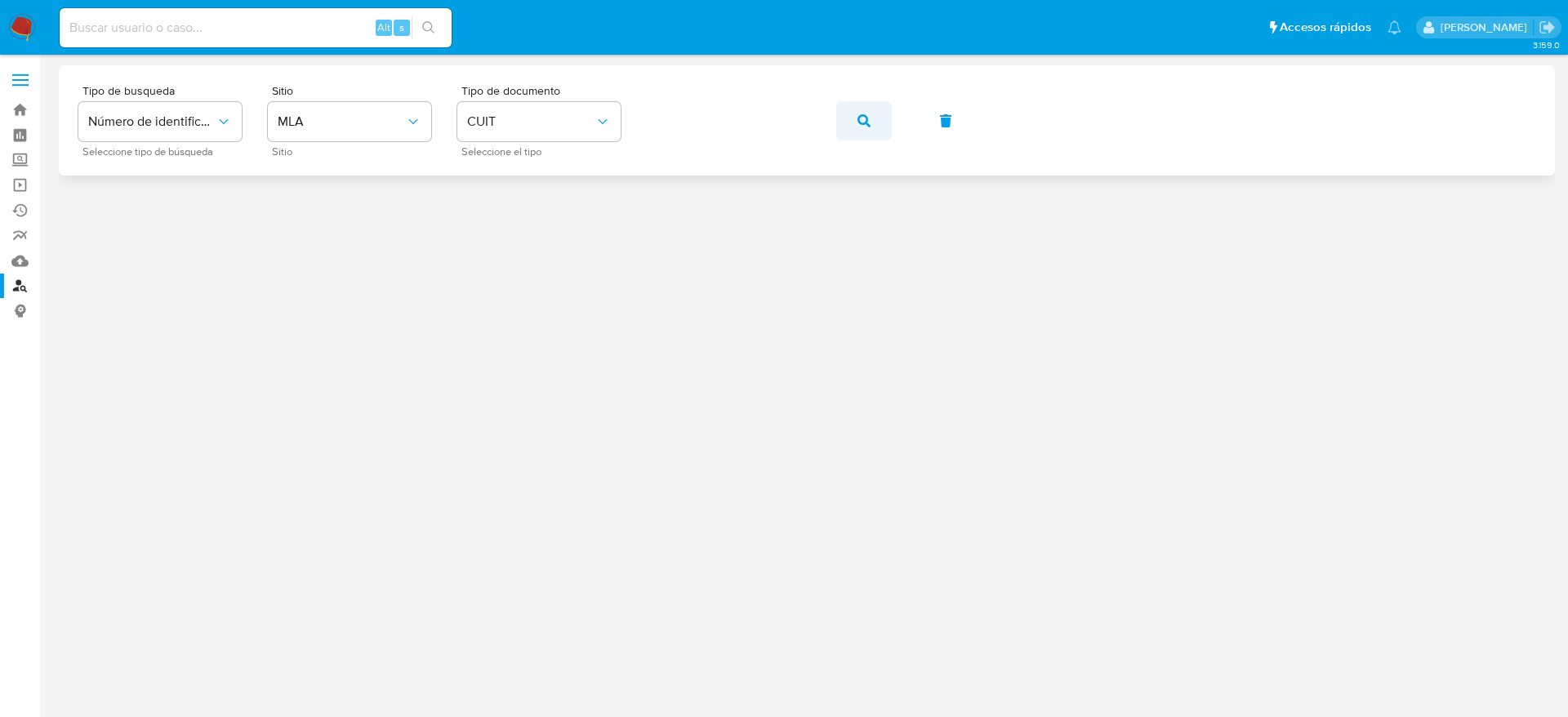
click at [855, 113] on button "button" at bounding box center [864, 120] width 55 height 39
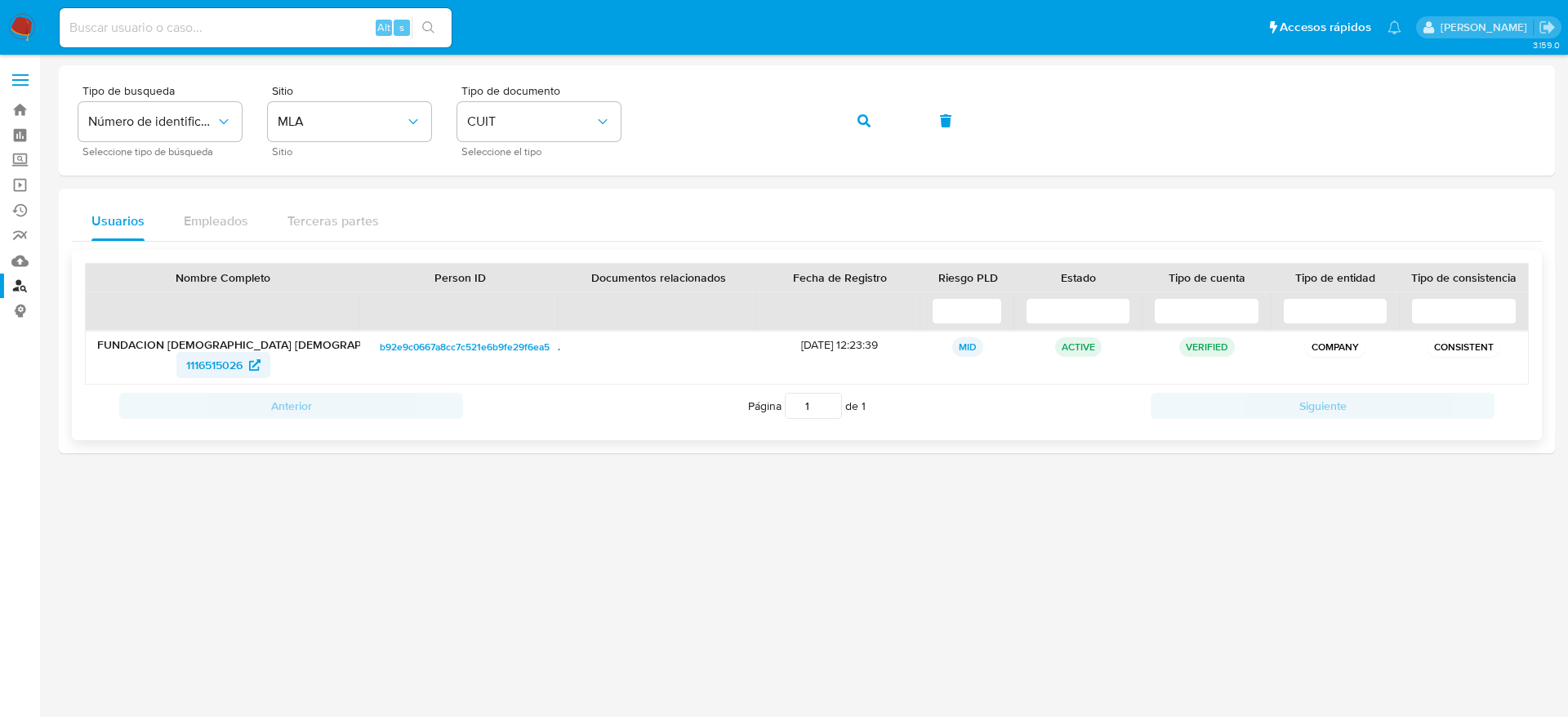
click at [220, 358] on span "1116515026" at bounding box center [213, 365] width 56 height 26
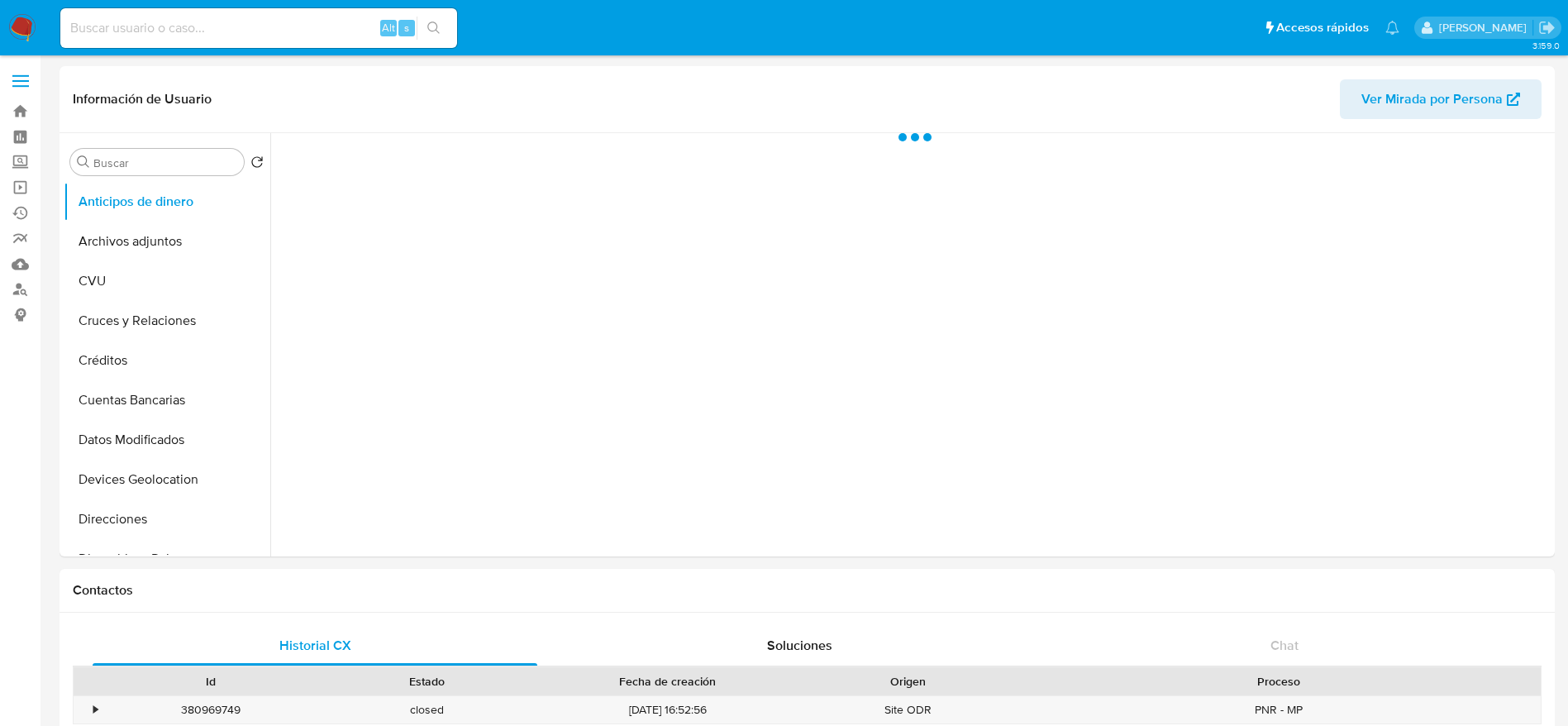
select select "10"
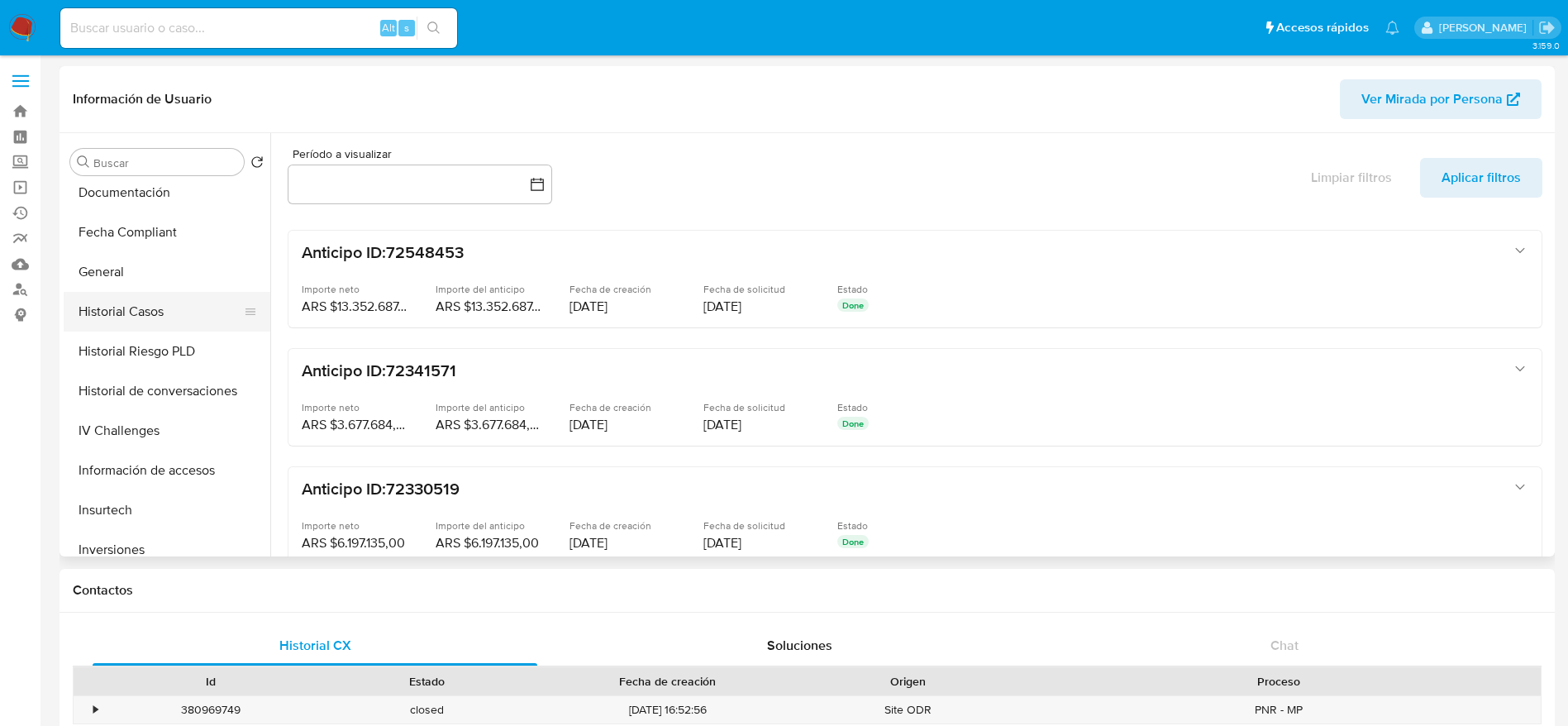
scroll to position [530, 0]
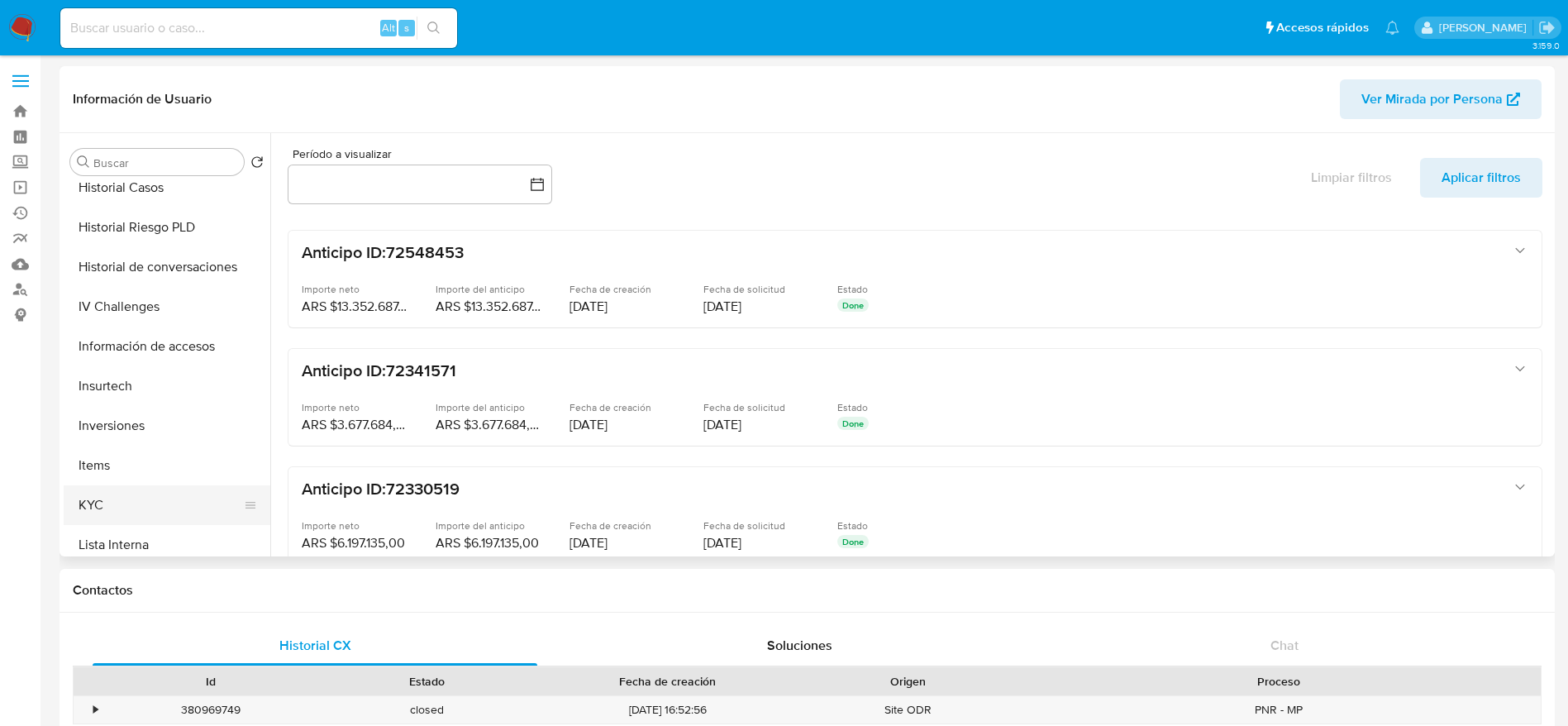
click at [107, 507] on button "KYC" at bounding box center [160, 504] width 194 height 40
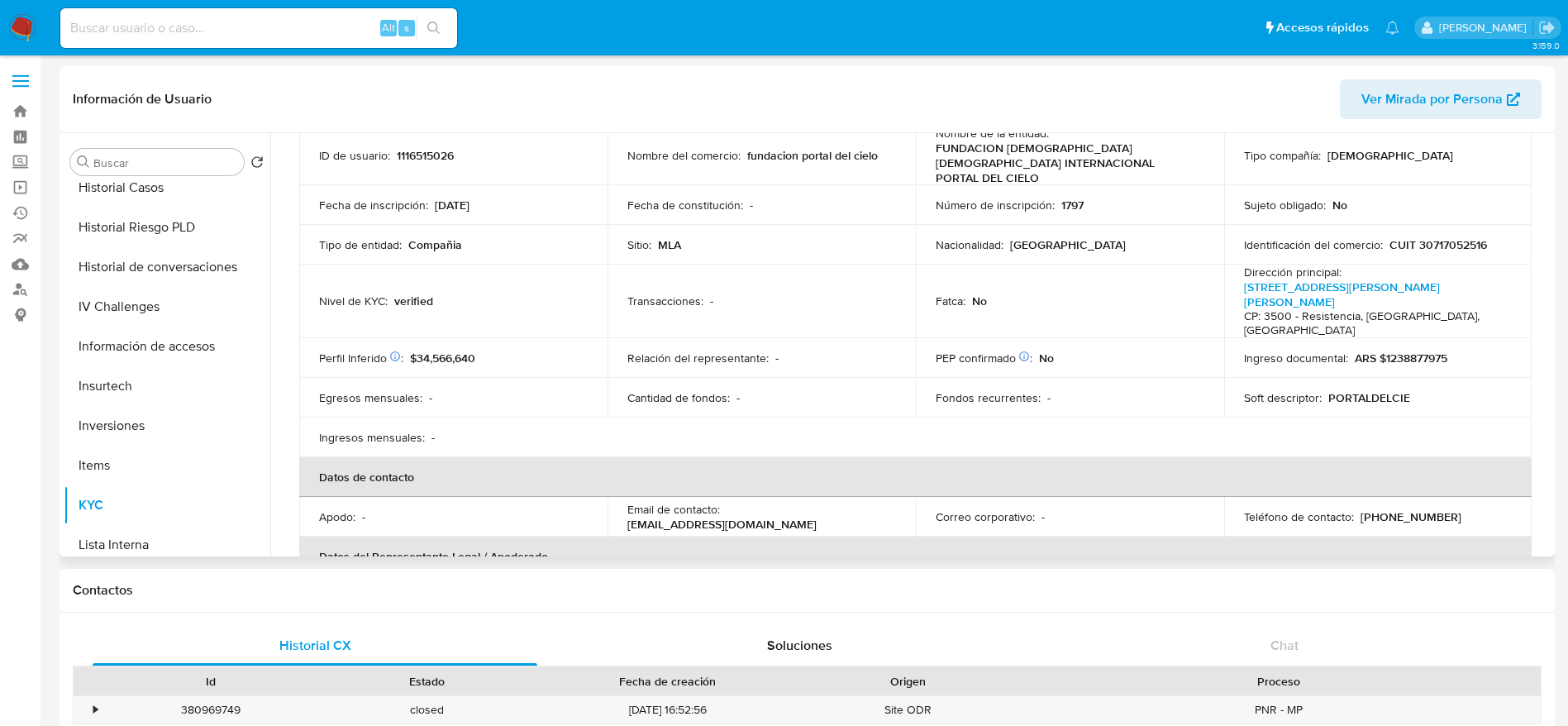
scroll to position [248, 0]
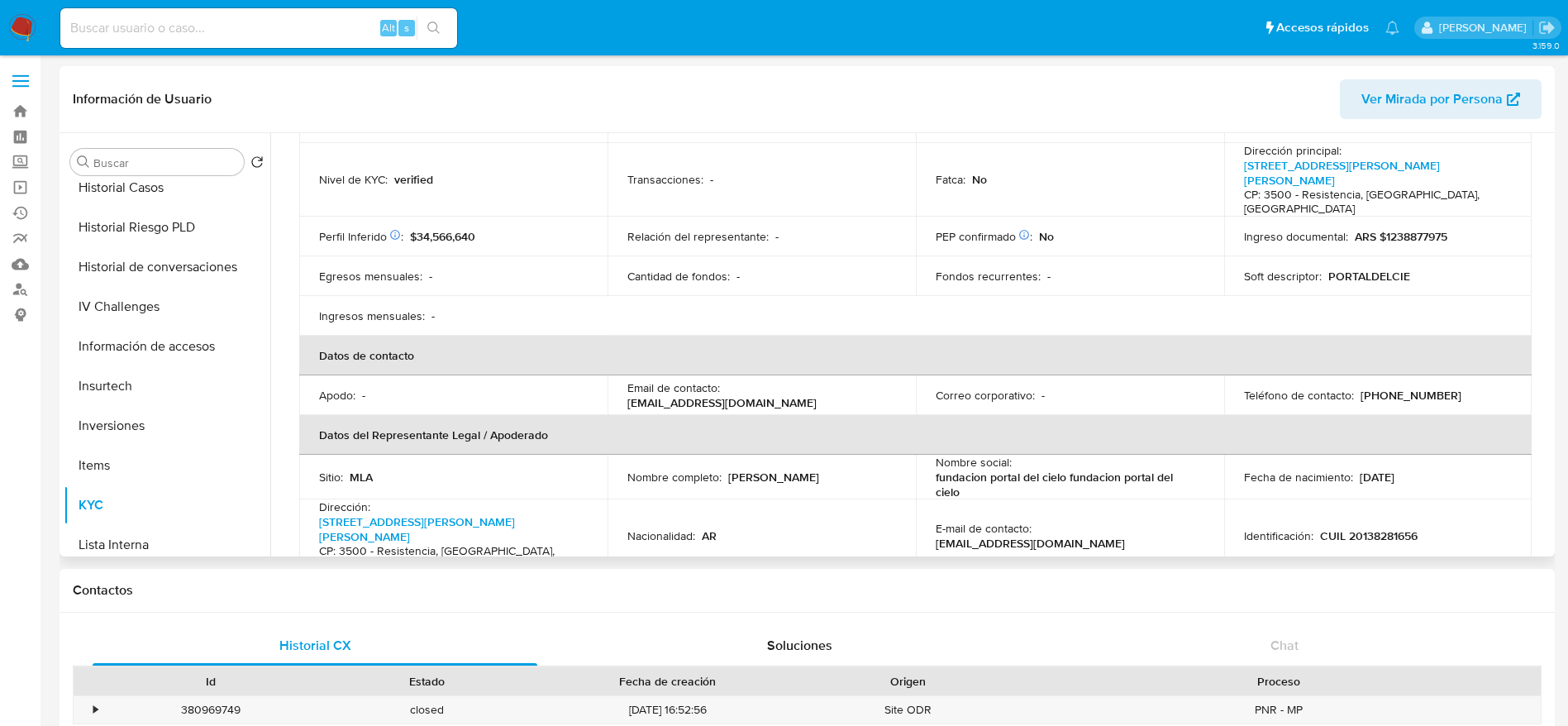
click at [1386, 528] on p "CUIL 20138281656" at bounding box center [1368, 535] width 97 height 14
copy p "20138281656"
click at [269, 28] on input at bounding box center [259, 28] width 397 height 21
paste input "2sBu7xAiqqwsBZJKuTLhHBP8"
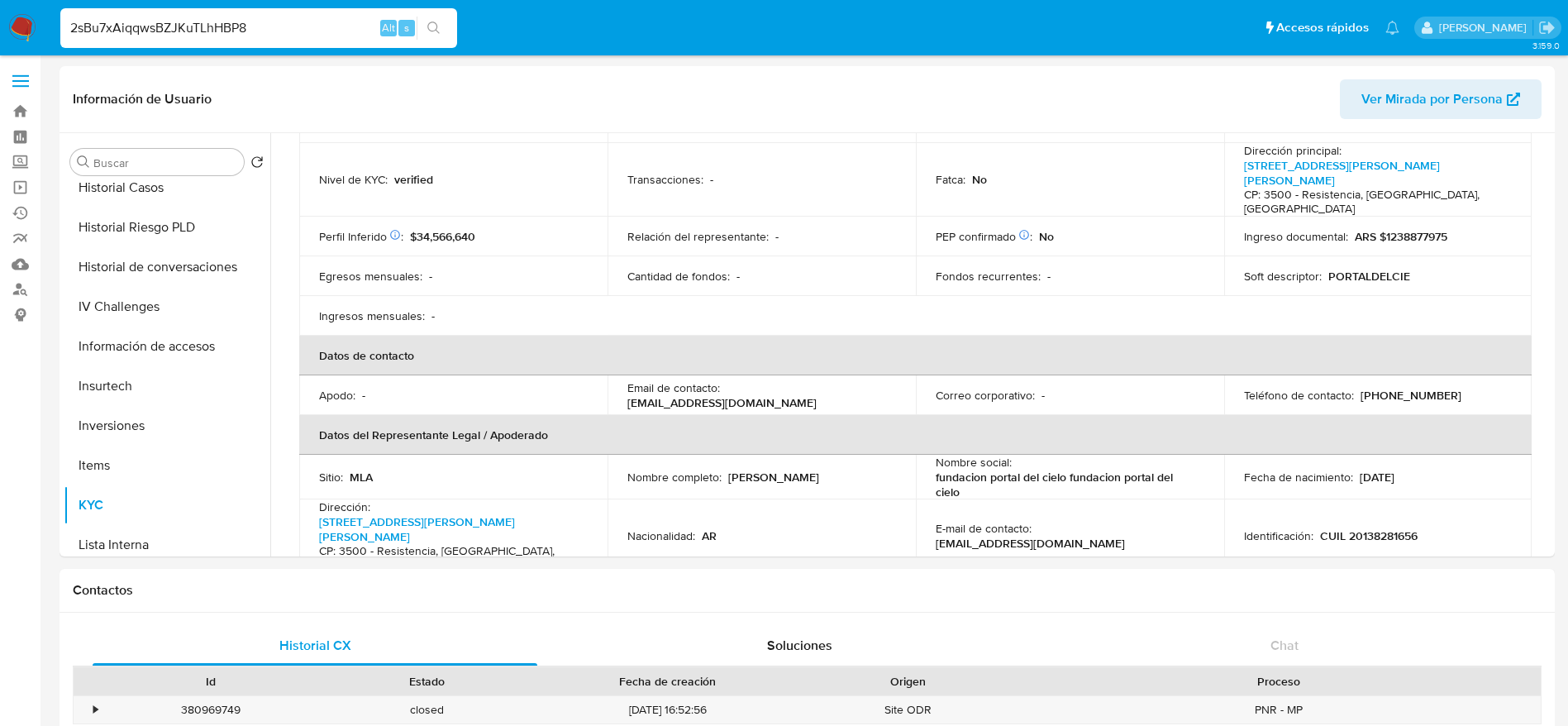
type input "2sBu7xAiqqwsBZJKuTLhHBP8"
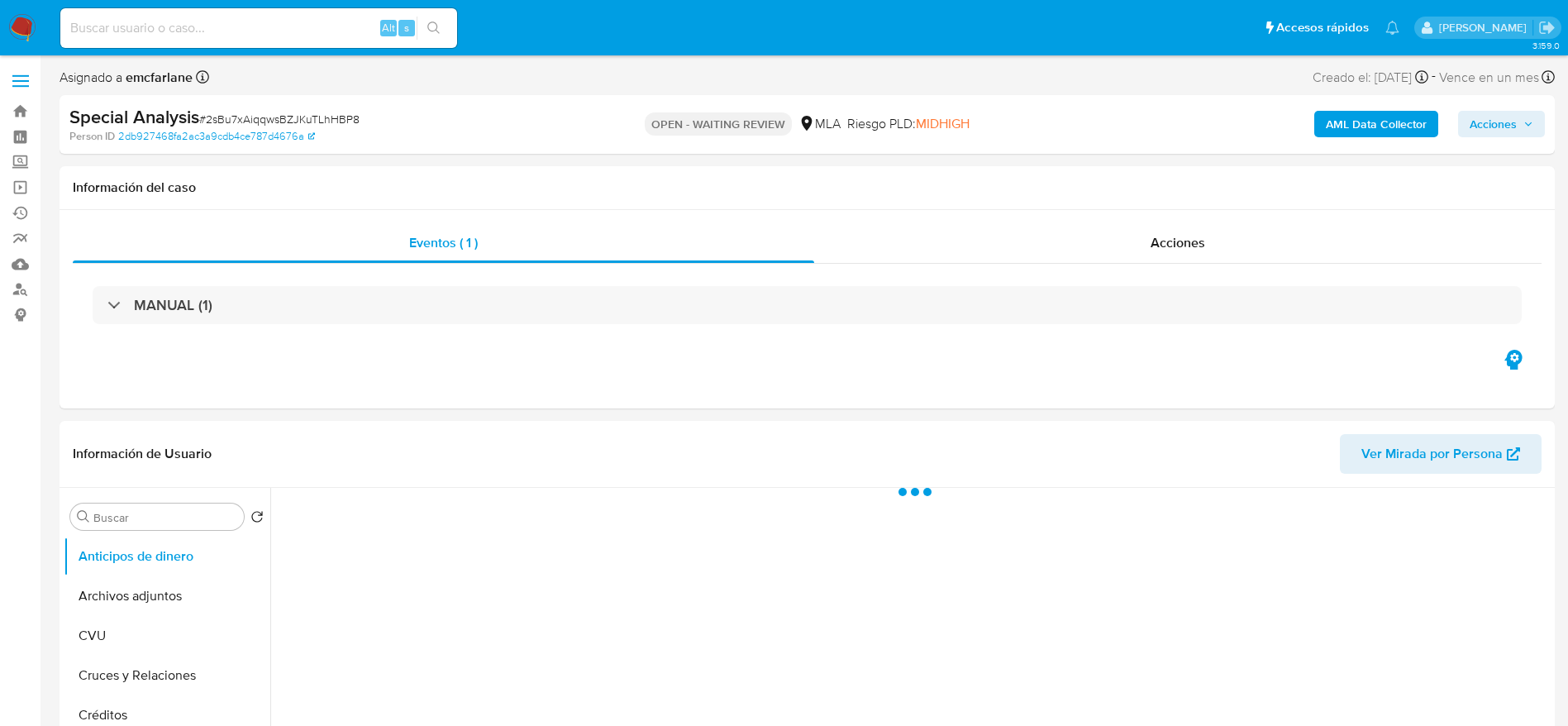
select select "10"
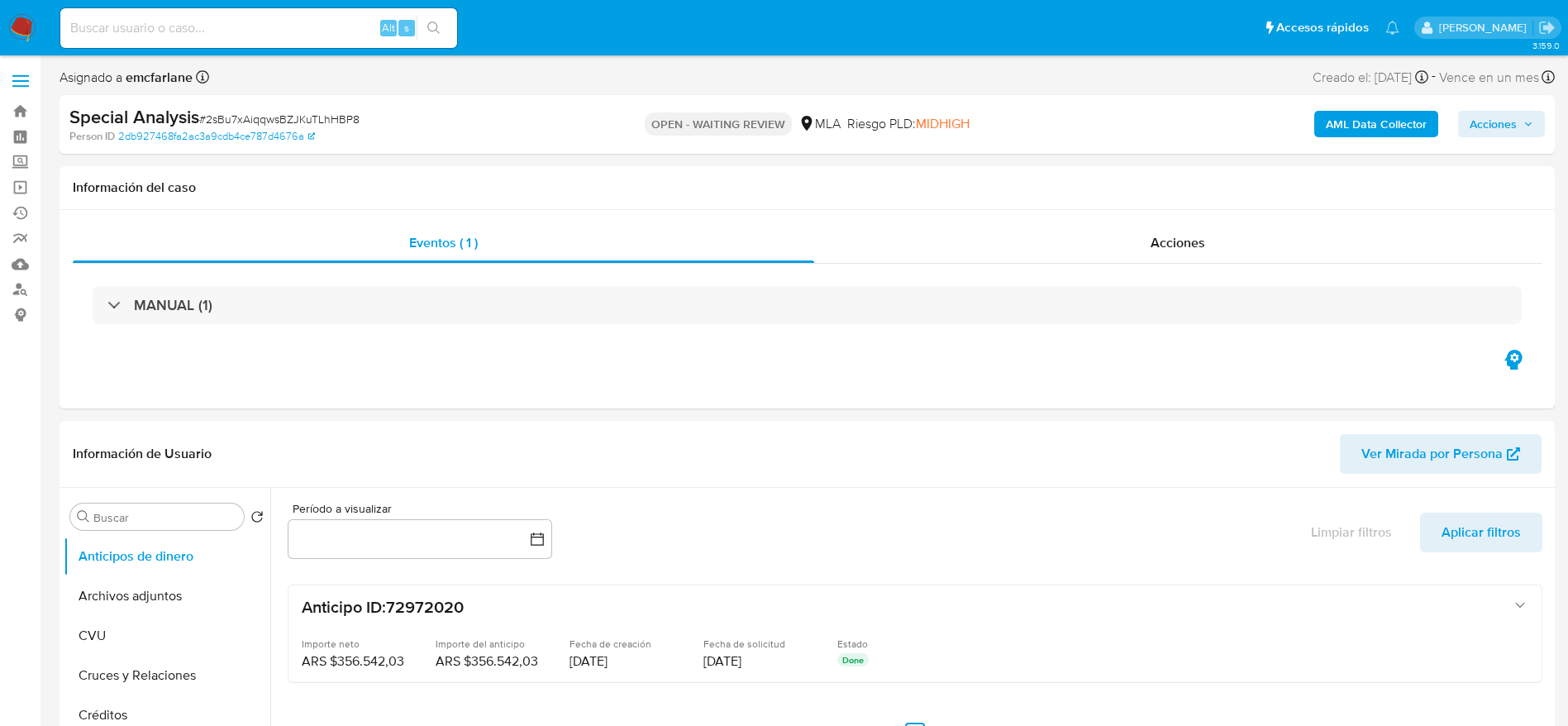
click at [250, 109] on div "Special Analysis # 2sBu7xAiqqwsBZJKuTLhHBP8" at bounding box center [312, 118] width 486 height 25
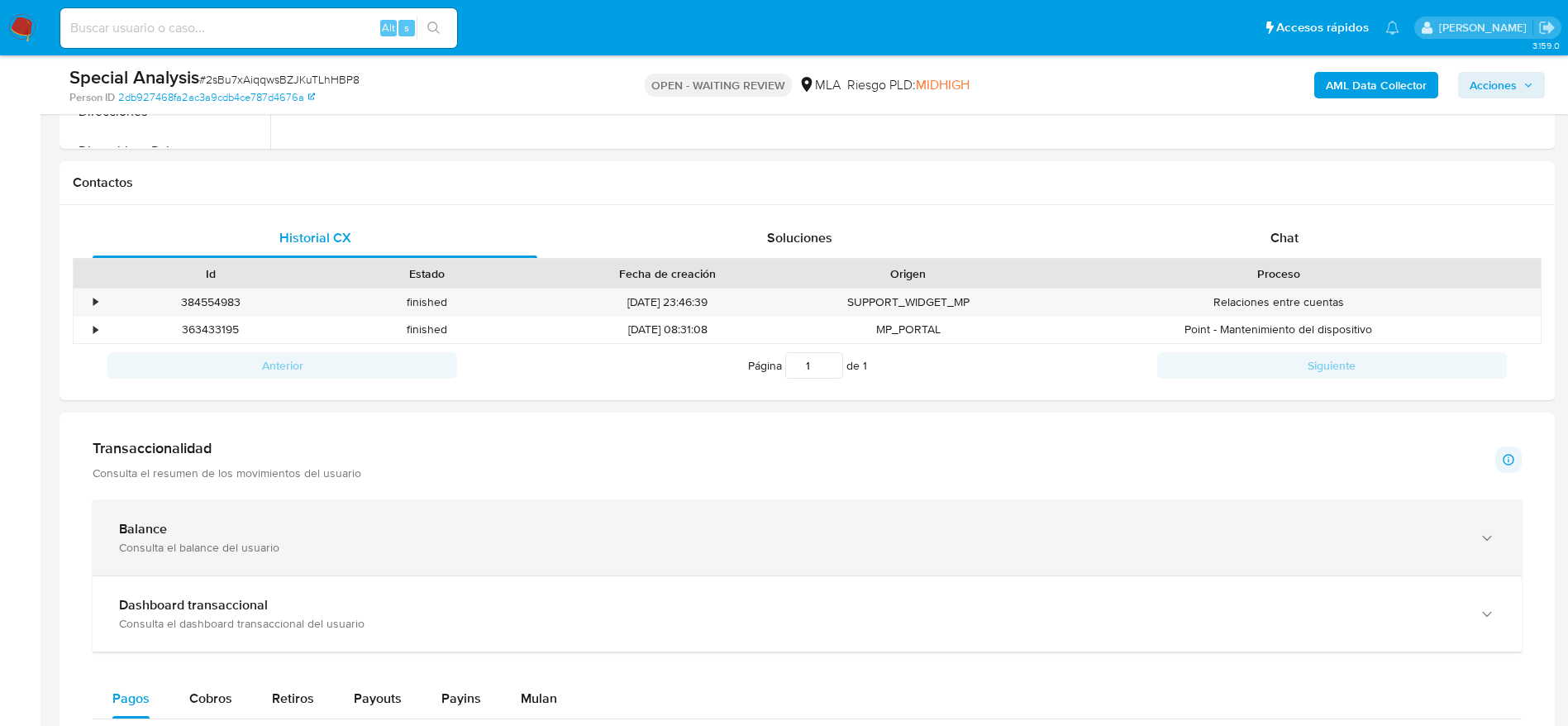
scroll to position [744, 0]
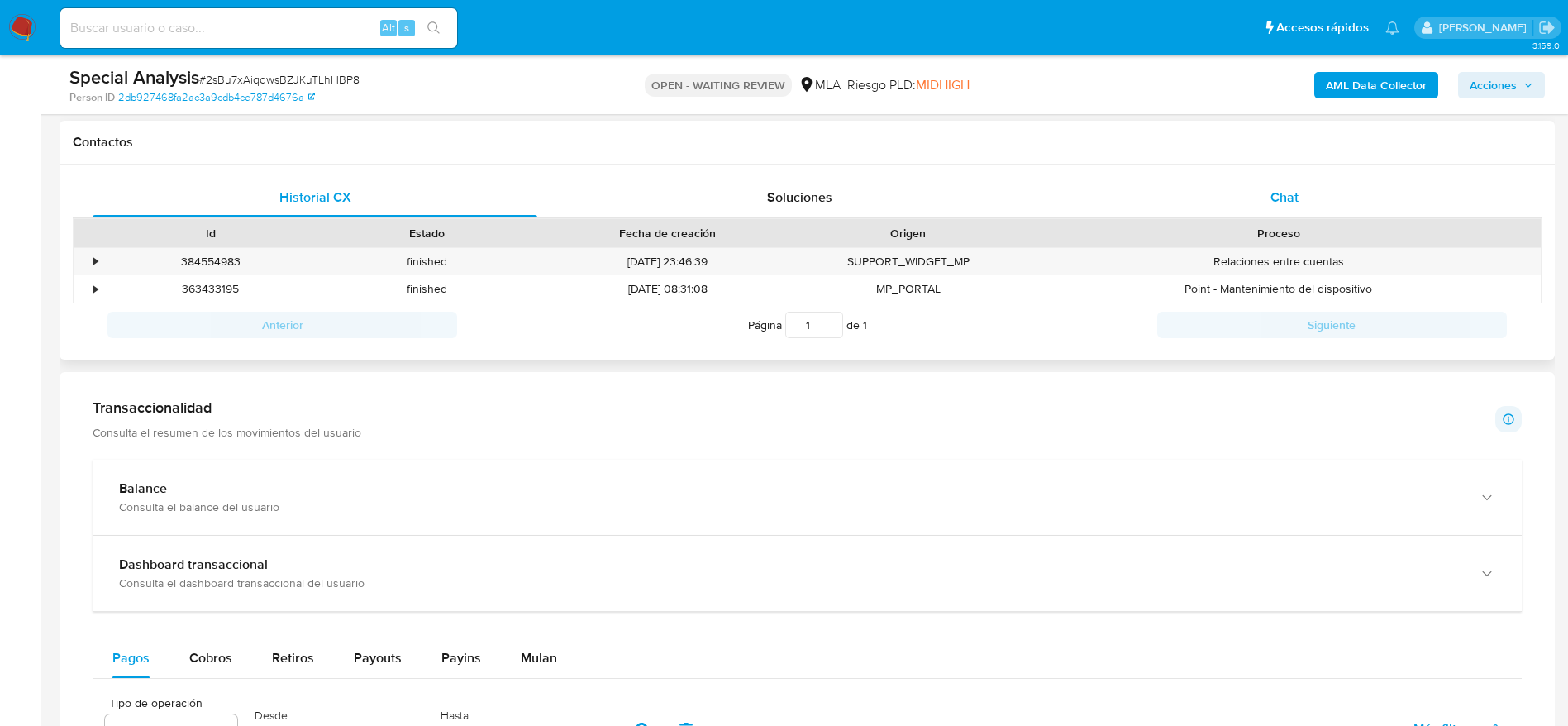
click at [1299, 211] on div "Chat" at bounding box center [1284, 197] width 445 height 40
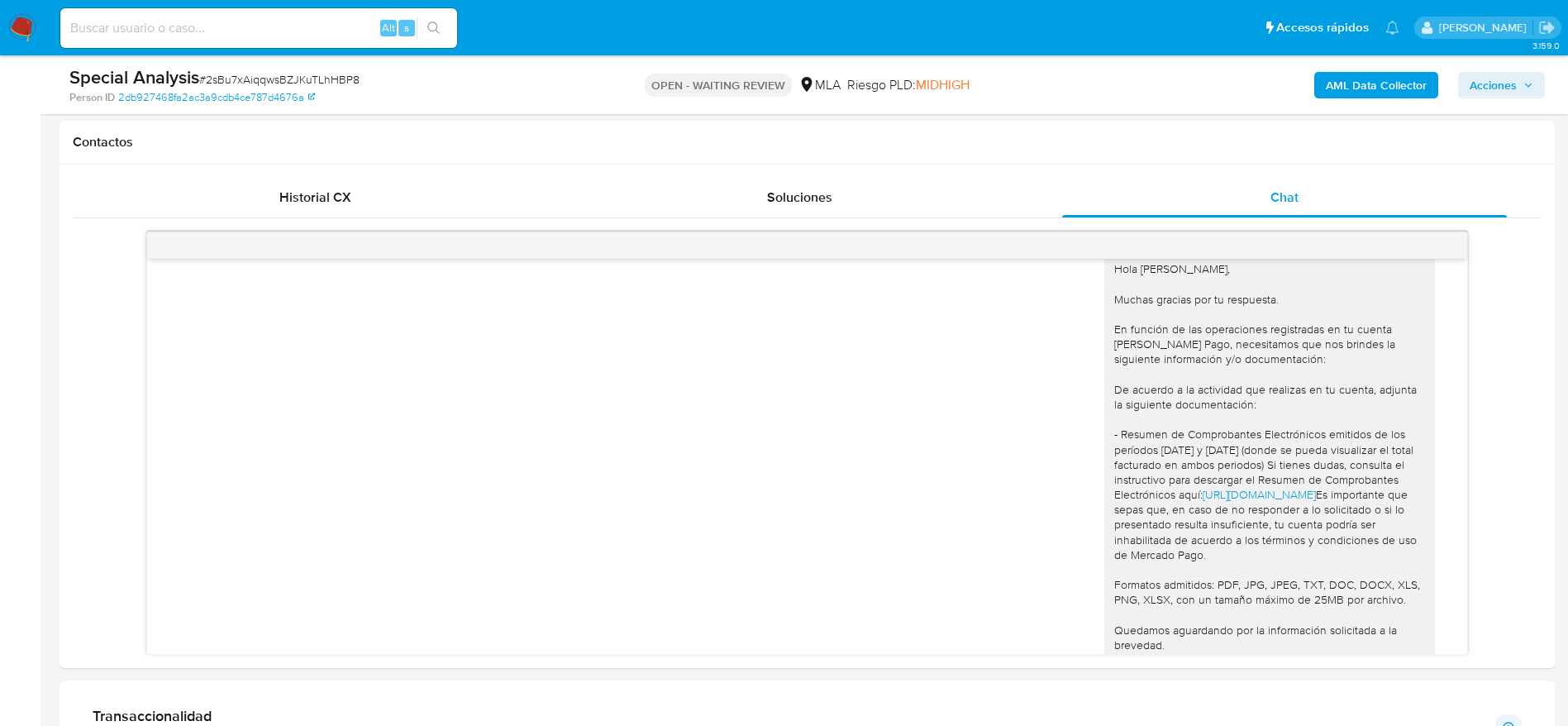
scroll to position [1035, 0]
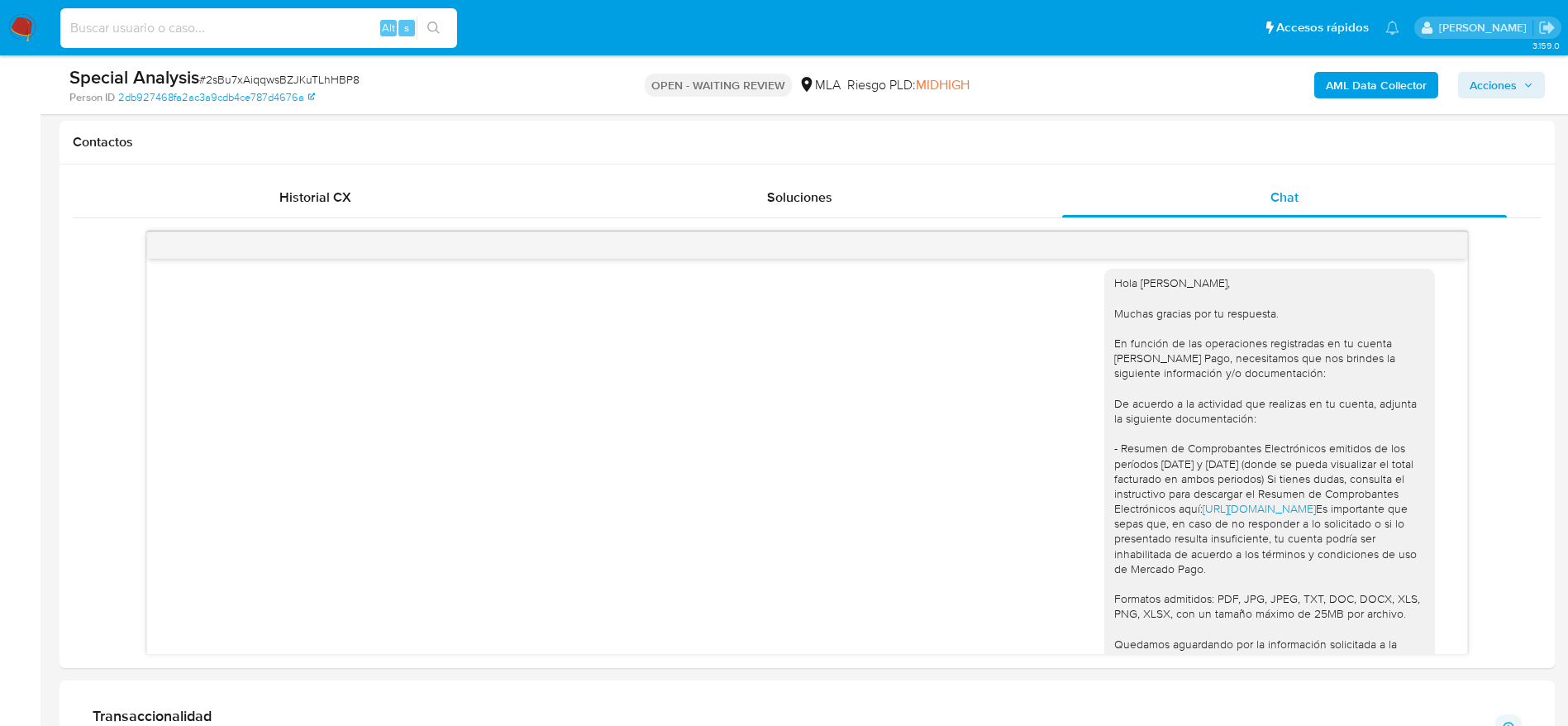
click at [288, 34] on input at bounding box center [259, 28] width 397 height 21
paste input "YMm7NaSPD0ZcxLUklw24AZrs"
type input "YMm7NaSPD0ZcxLUklw24AZrs"
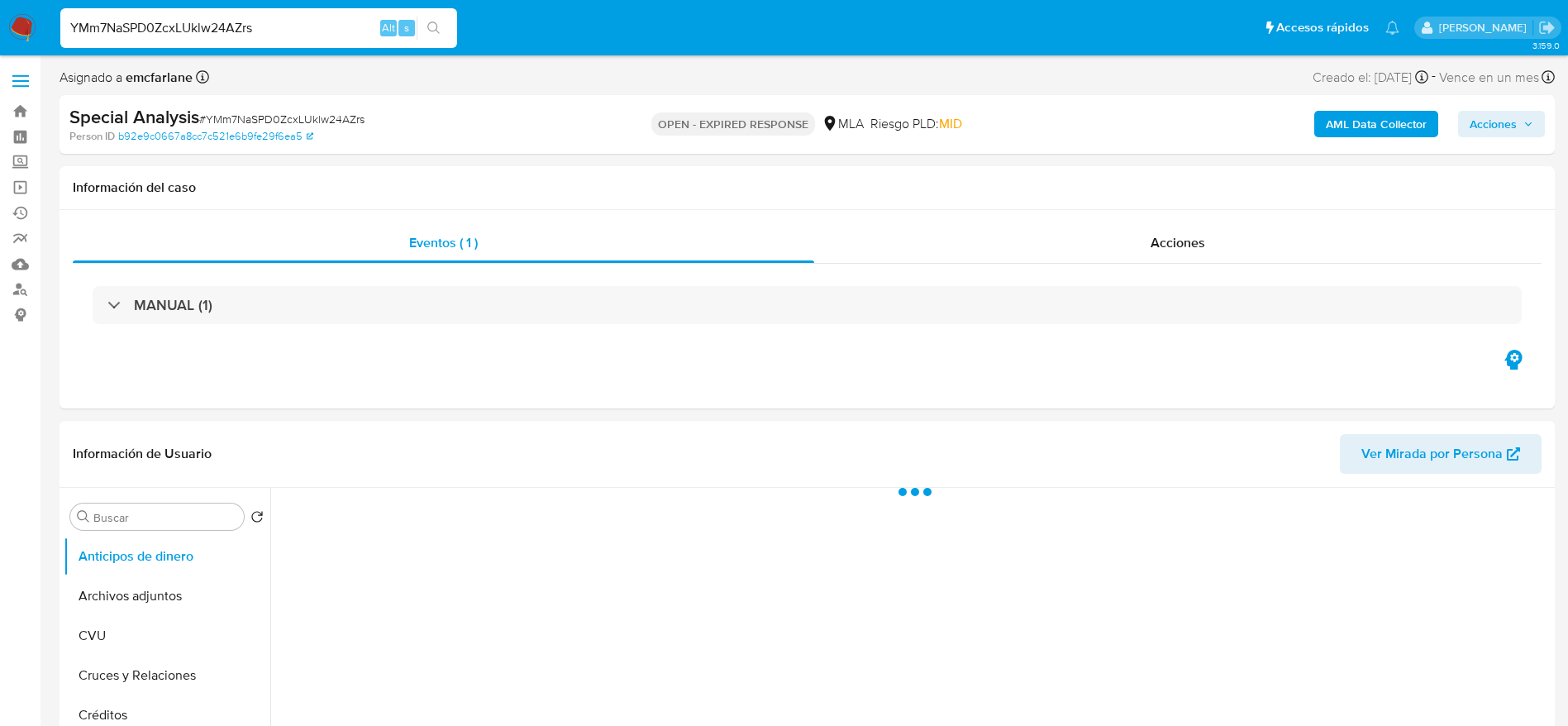
select select "10"
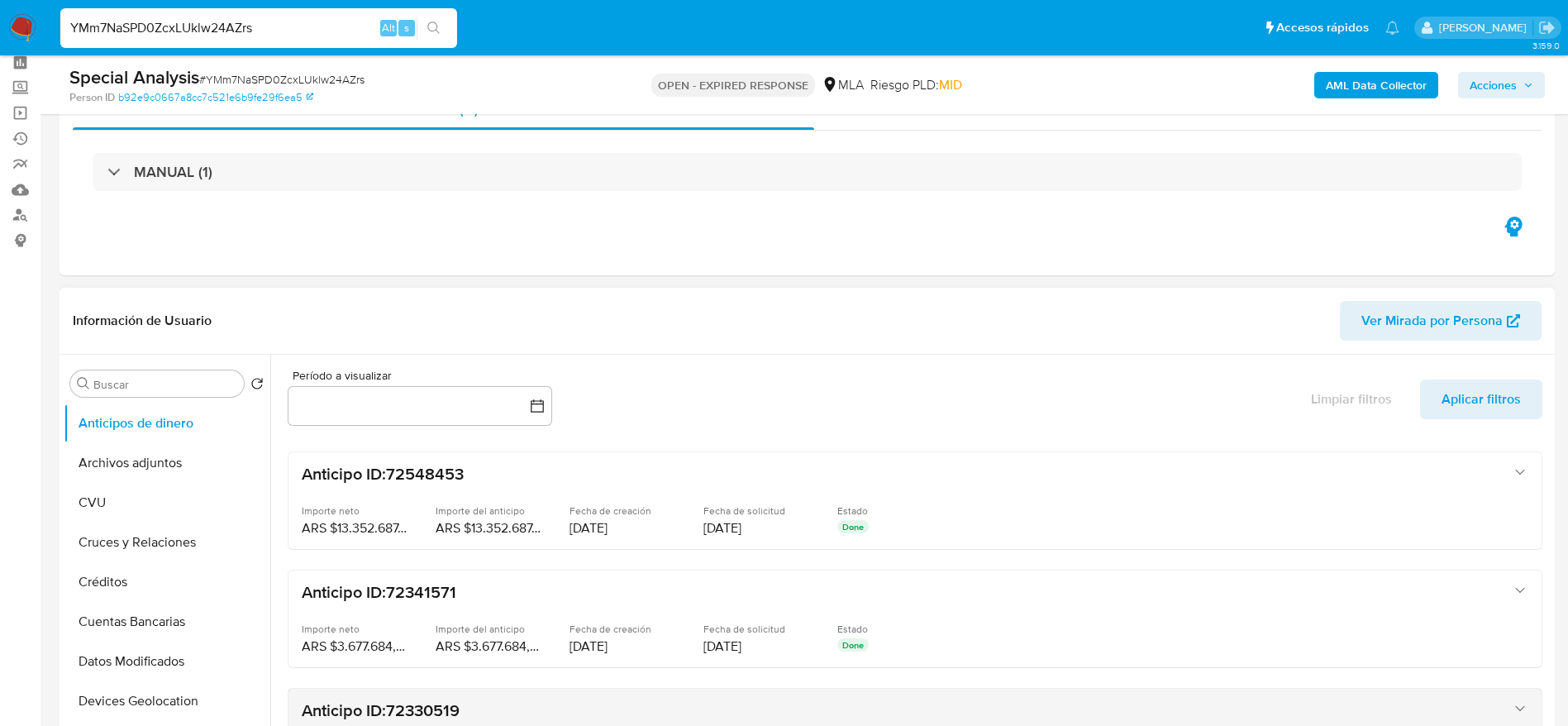
scroll to position [372, 0]
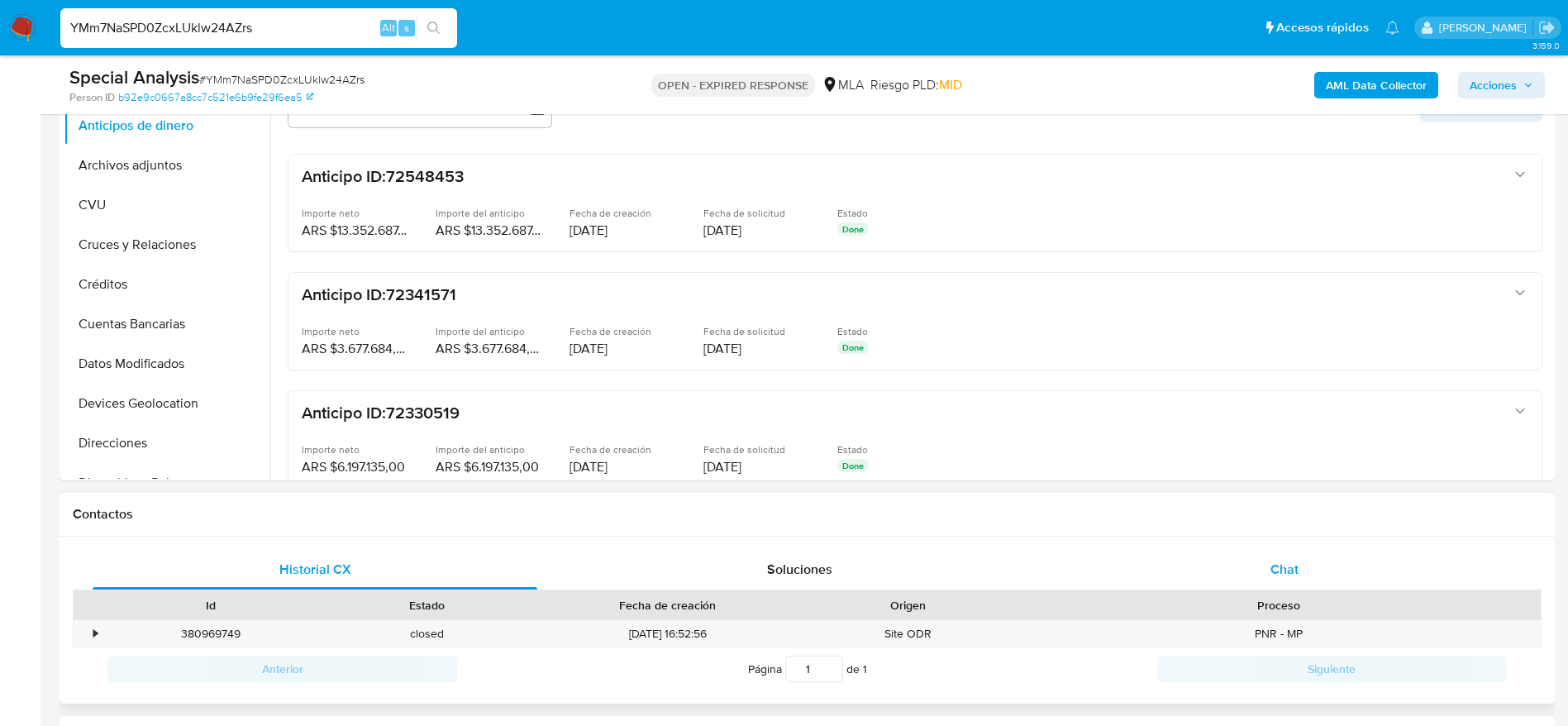
click at [1312, 562] on div "Chat" at bounding box center [1284, 569] width 445 height 40
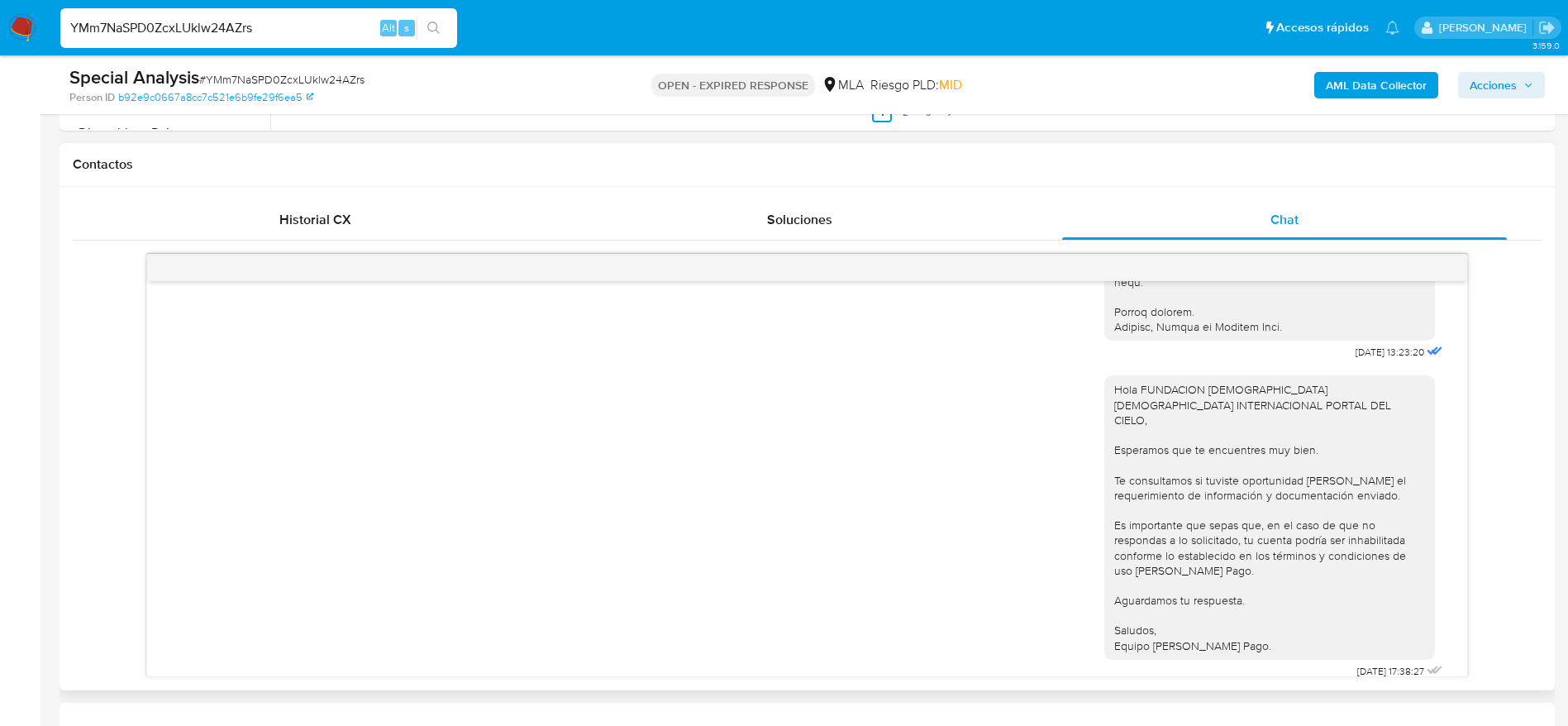
scroll to position [744, 0]
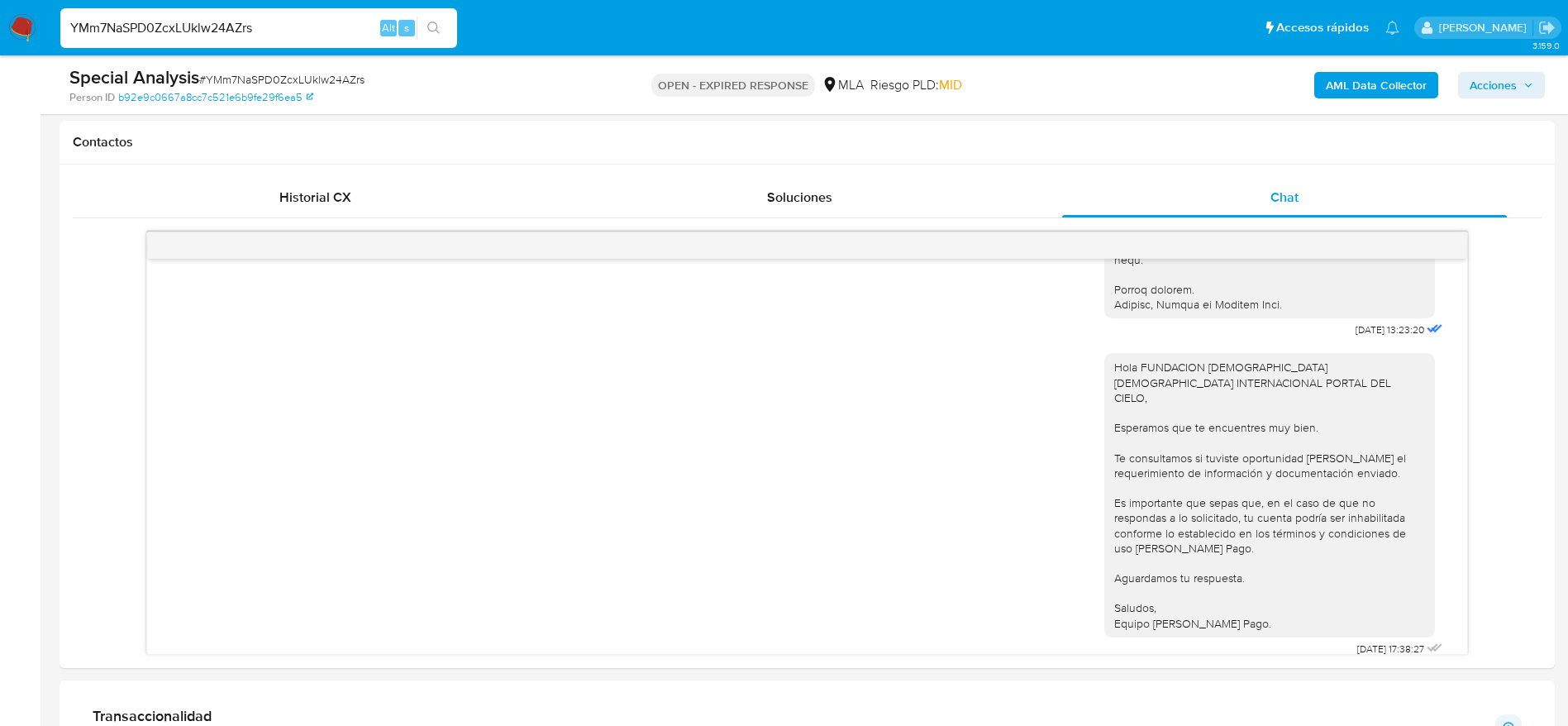
click at [340, 74] on span "# YMm7NaSPD0ZcxLUklw24AZrs" at bounding box center [282, 79] width 165 height 16
copy span "YMm7NaSPD0ZcxLUklw24AZrs"
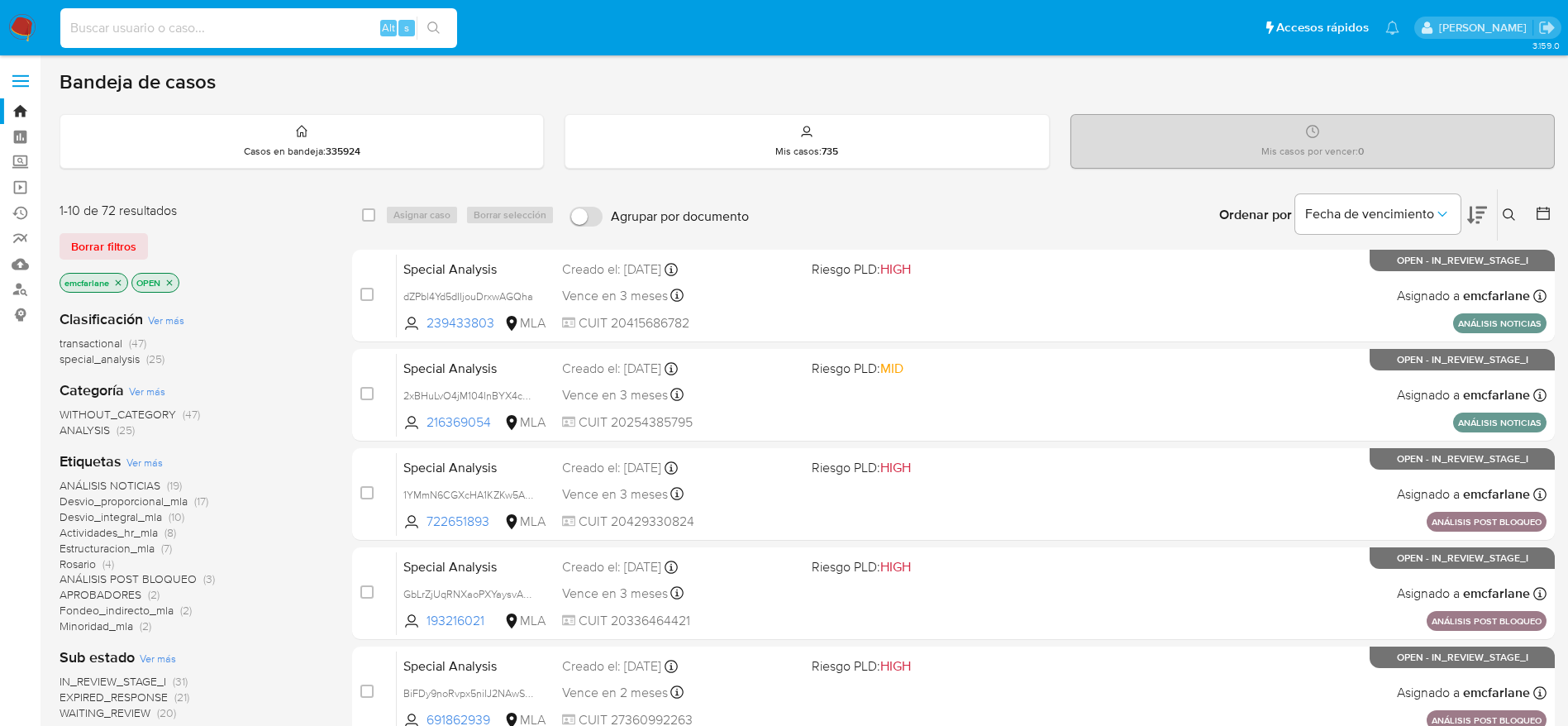
click at [261, 26] on input at bounding box center [259, 28] width 397 height 21
paste input "7AXh3kjWuLBaHmHg8gDxAiBT"
type input "7AXh3kjWuLBaHmHg8gDxAiBT"
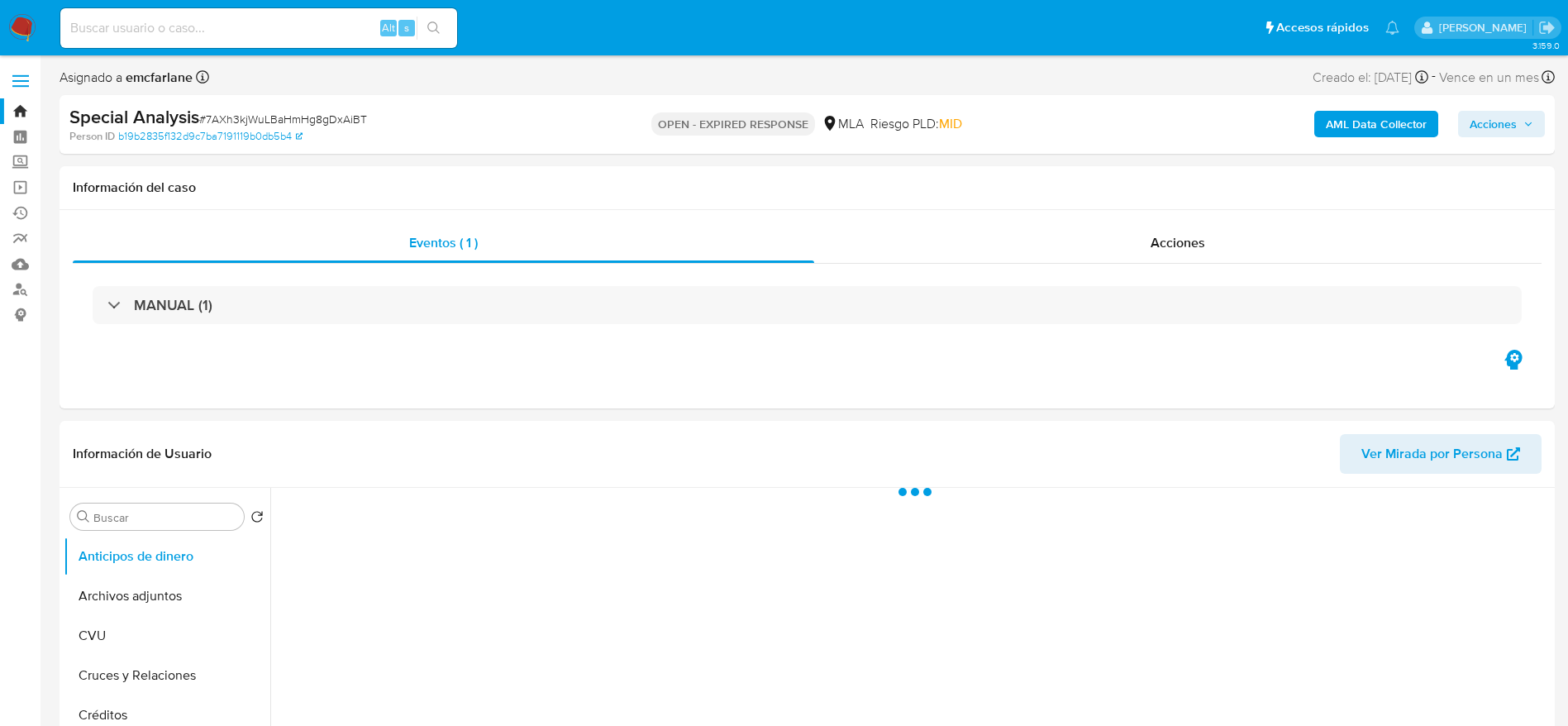
select select "10"
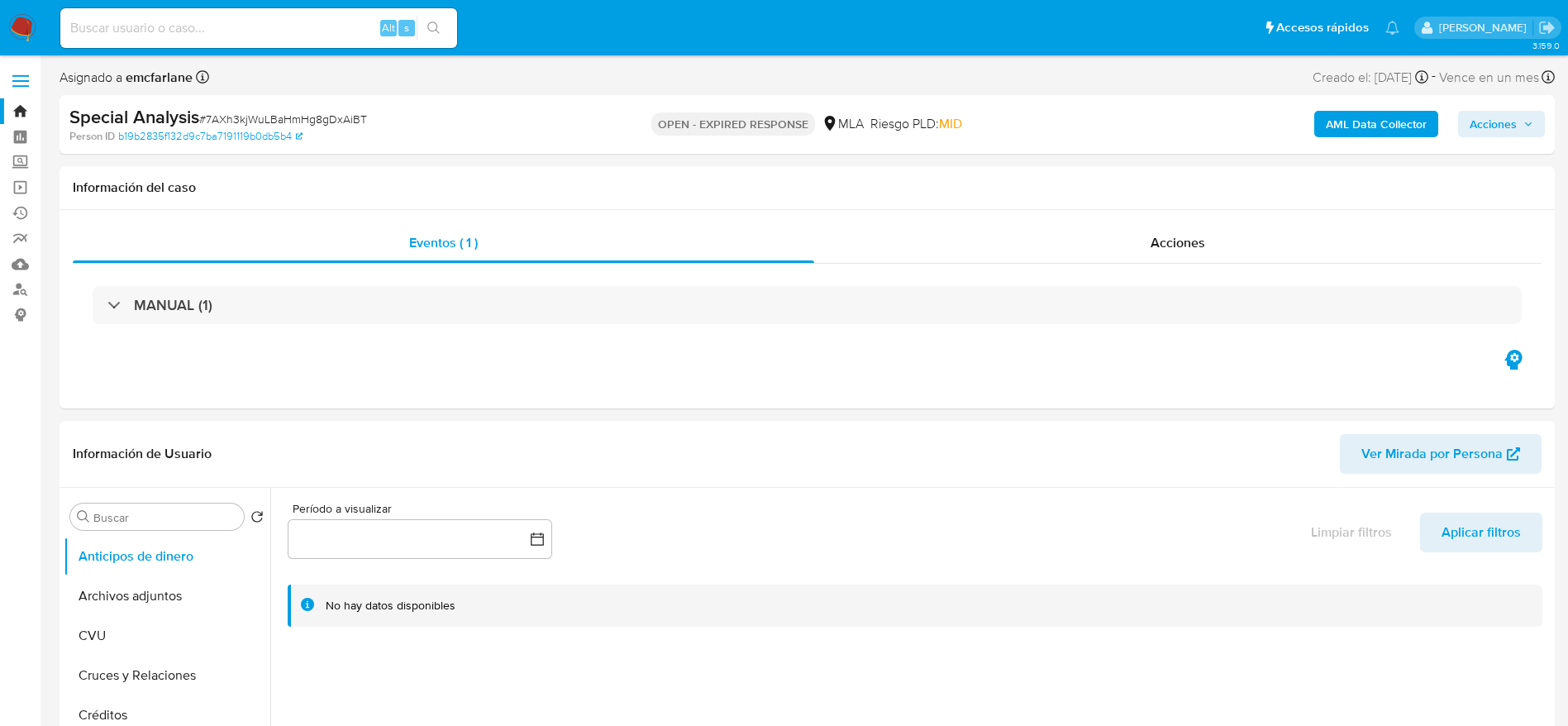
click at [210, 119] on span "# 7AXh3kjWuLBaHmHg8gDxAiBT" at bounding box center [284, 119] width 168 height 16
copy span "7AXh3kjWuLBaHmHg8gDxAiBT"
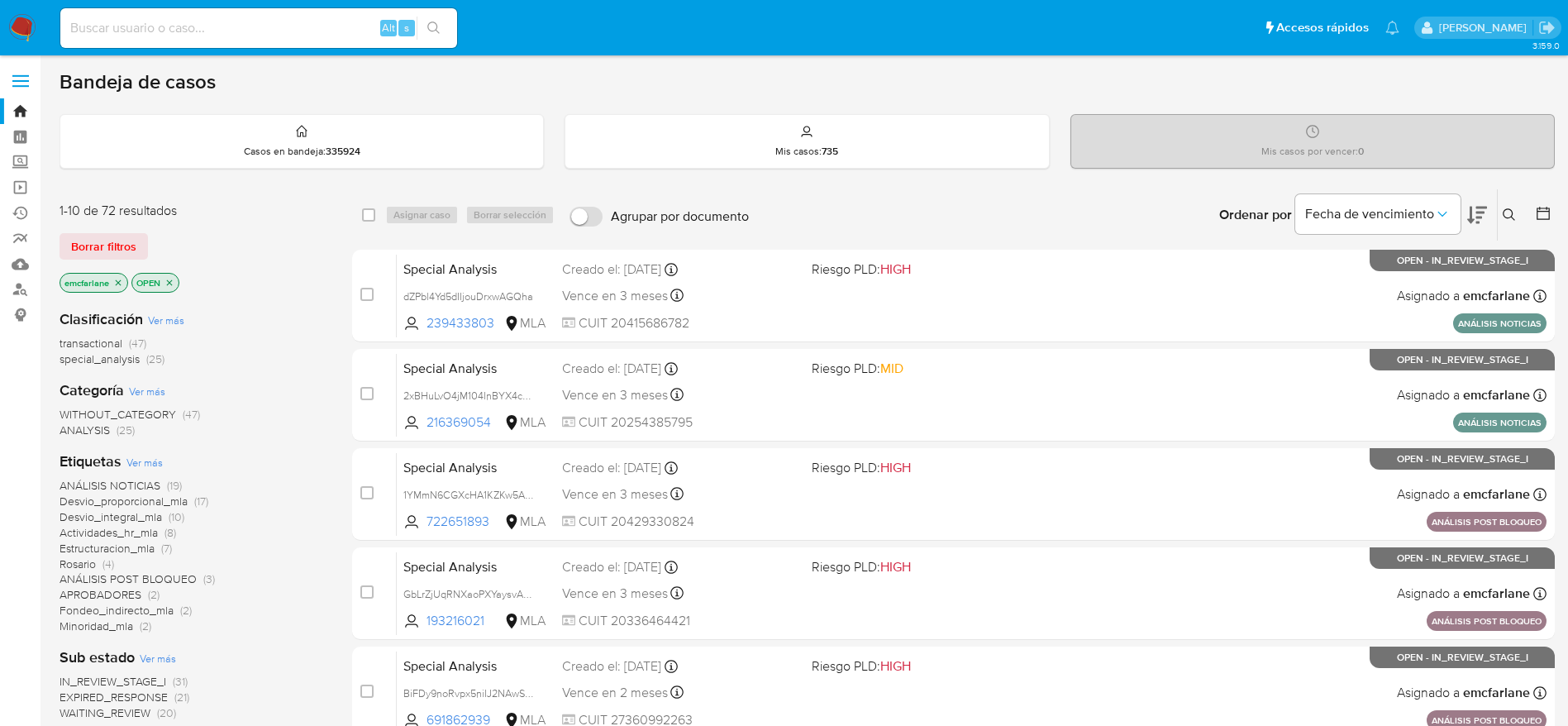
click at [88, 260] on div "1-10 de 72 resultados Borrar filtros emcfarlane OPEN" at bounding box center [192, 249] width 264 height 94
click at [85, 249] on span "Borrar filtros" at bounding box center [104, 246] width 66 height 23
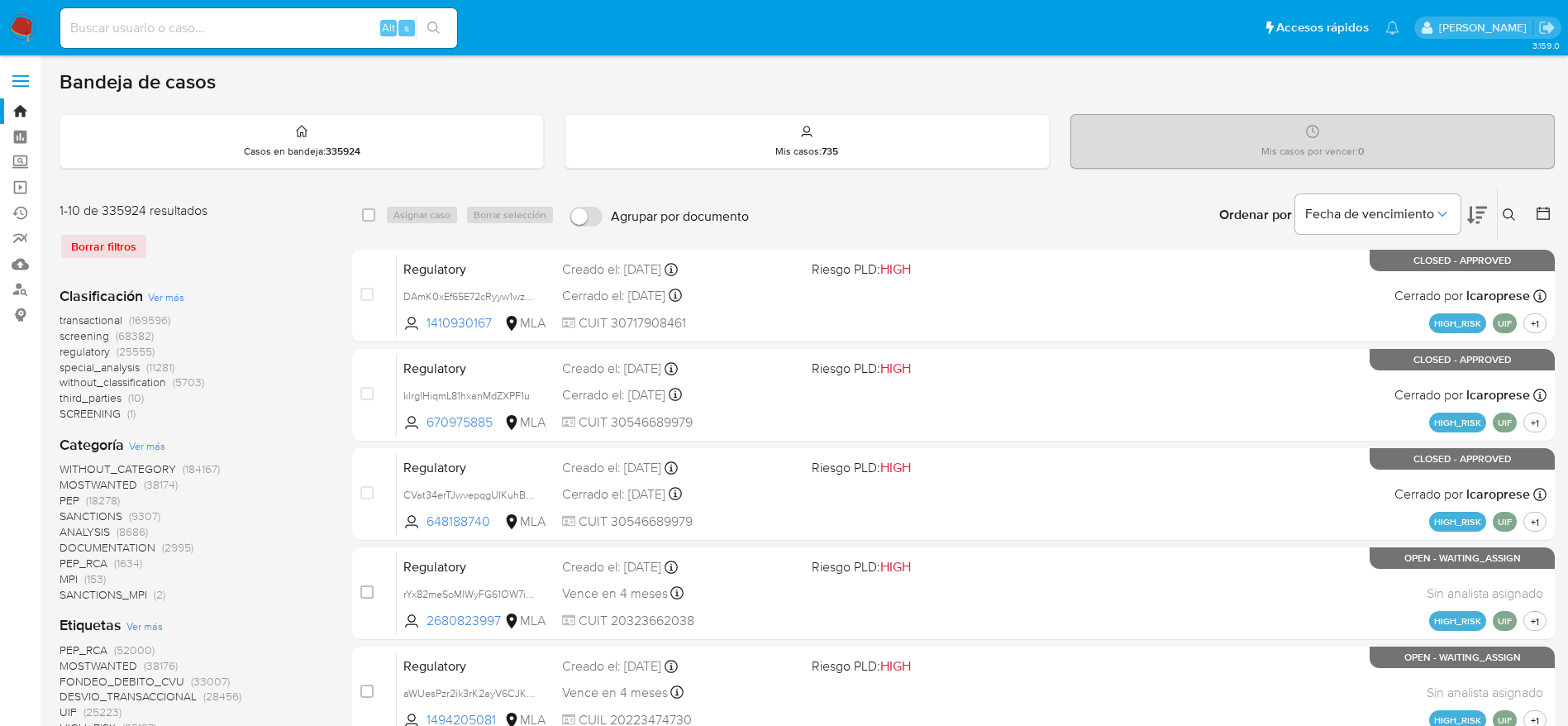
click at [1510, 219] on icon at bounding box center [1510, 215] width 14 height 13
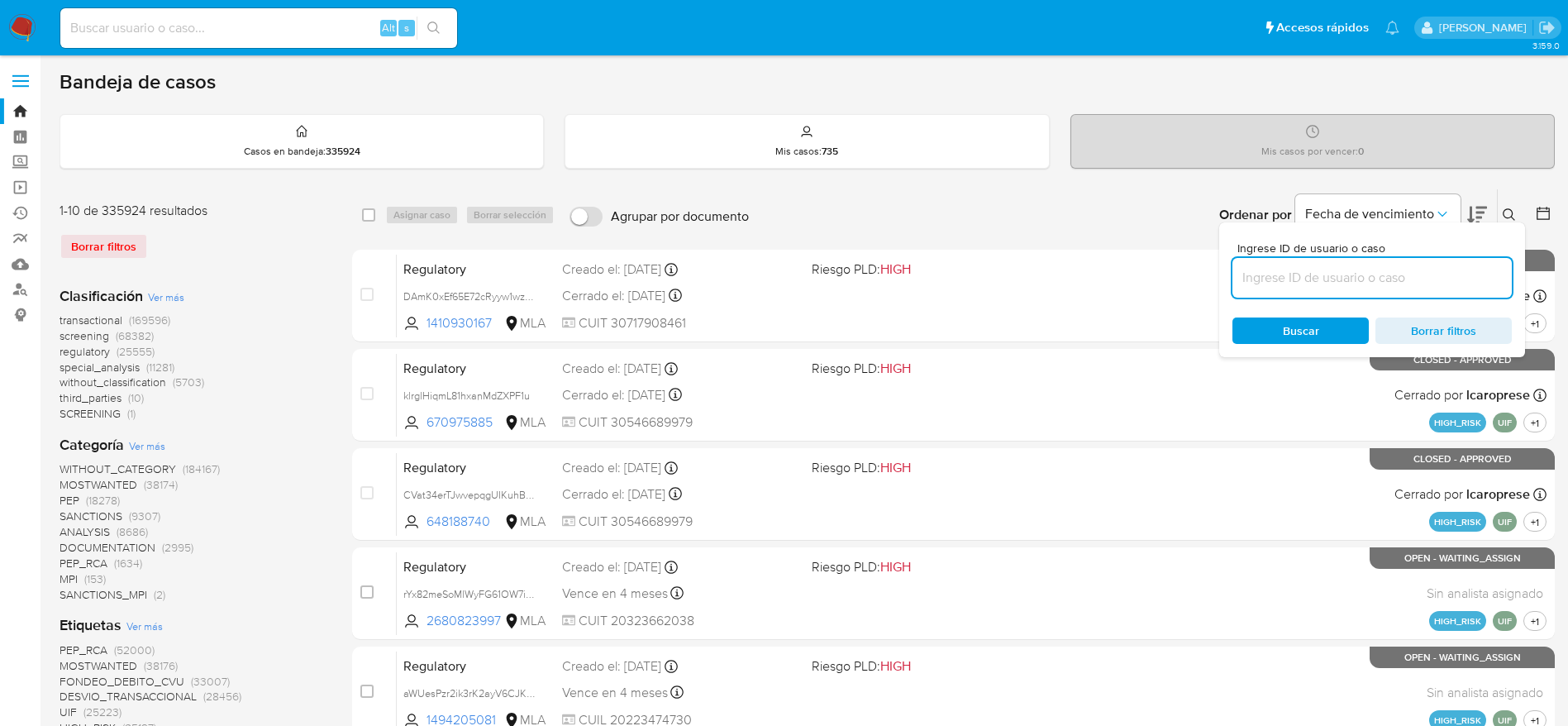
click at [1405, 268] on input at bounding box center [1372, 278] width 280 height 21
type input "7AXh3kjWuLBaHmHg8gDxAiBT"
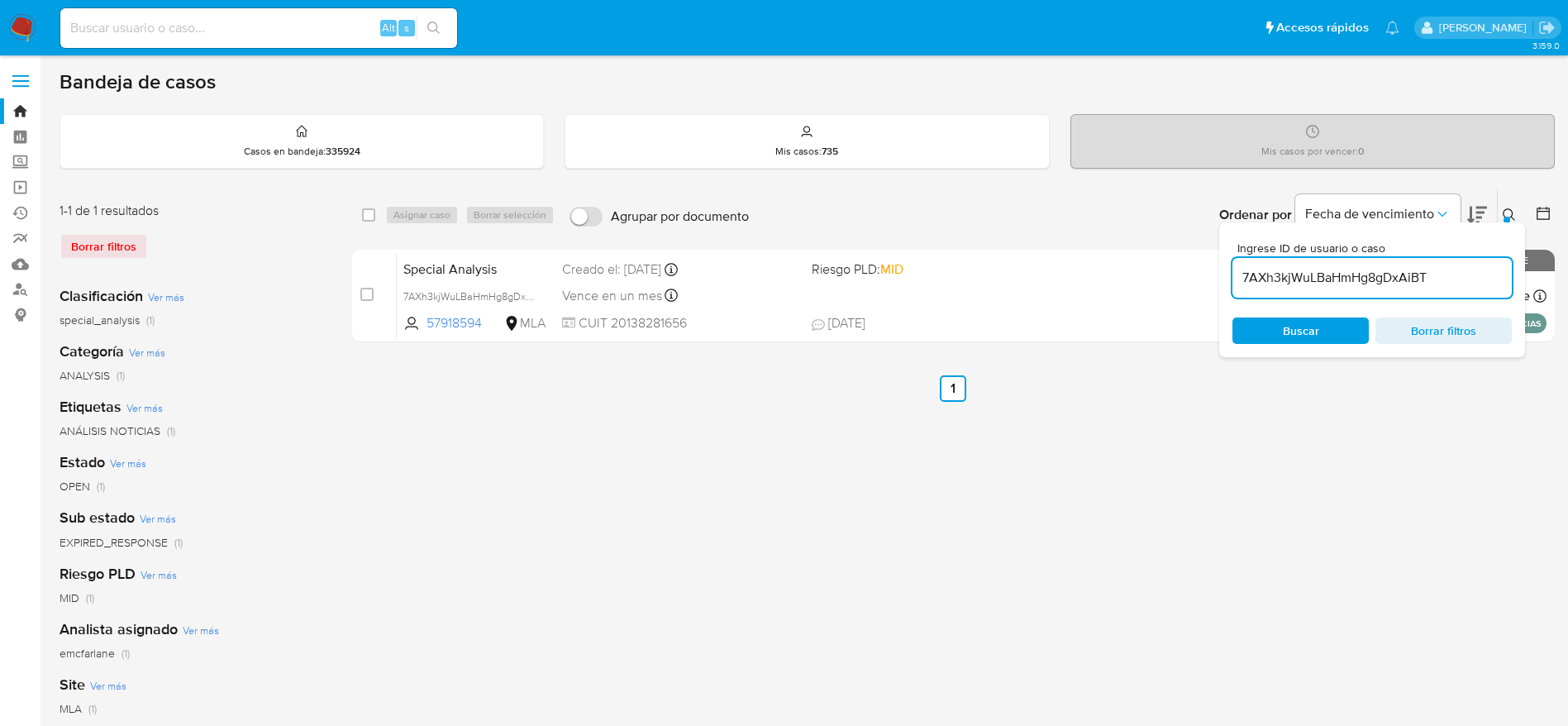
click at [375, 220] on div "select-all-cases-checkbox" at bounding box center [372, 215] width 20 height 20
click at [372, 217] on input "checkbox" at bounding box center [369, 215] width 14 height 13
checkbox input "true"
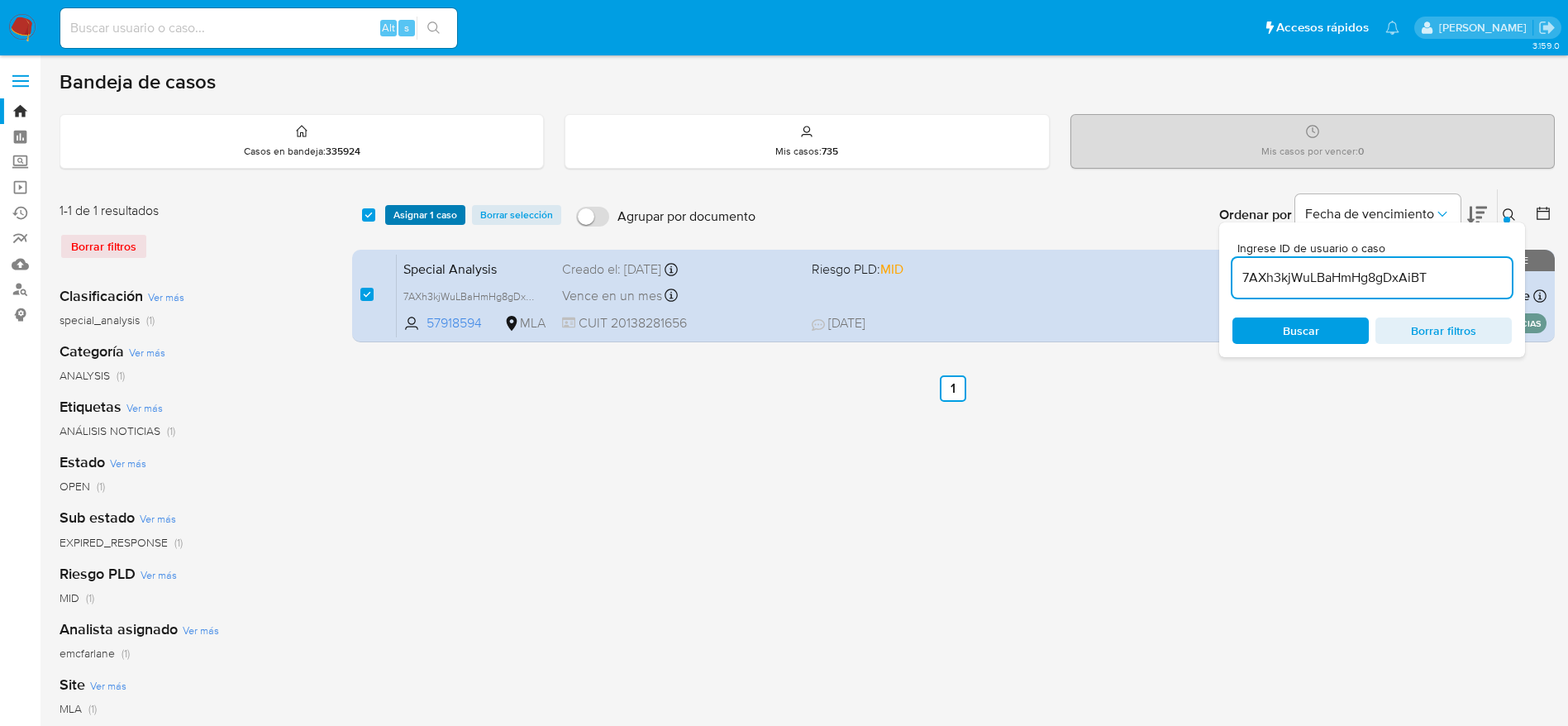
click at [415, 206] on span "Asignar 1 caso" at bounding box center [425, 214] width 64 height 16
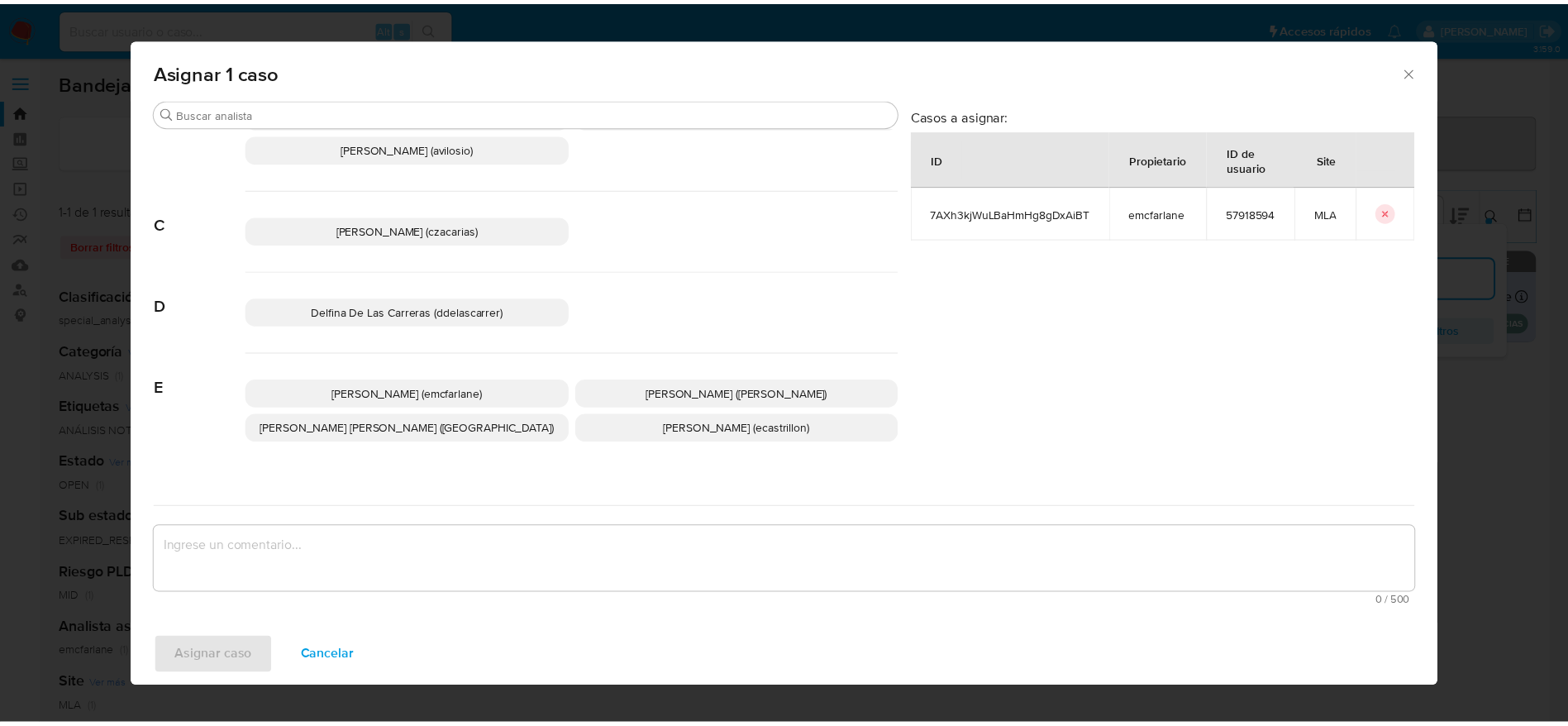
scroll to position [124, 0]
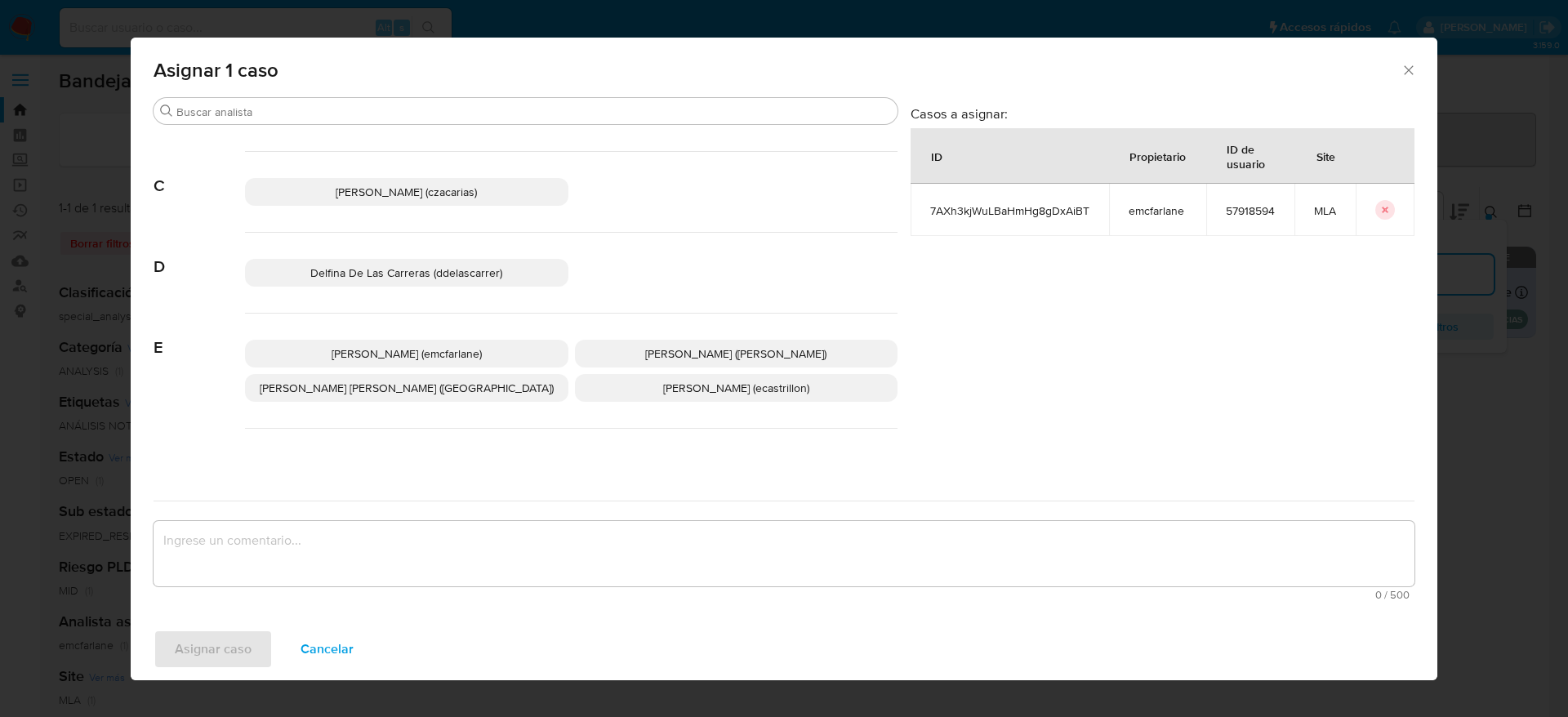
click at [468, 355] on span "Elaine Mc Farlane (emcfarlane)" at bounding box center [407, 353] width 151 height 16
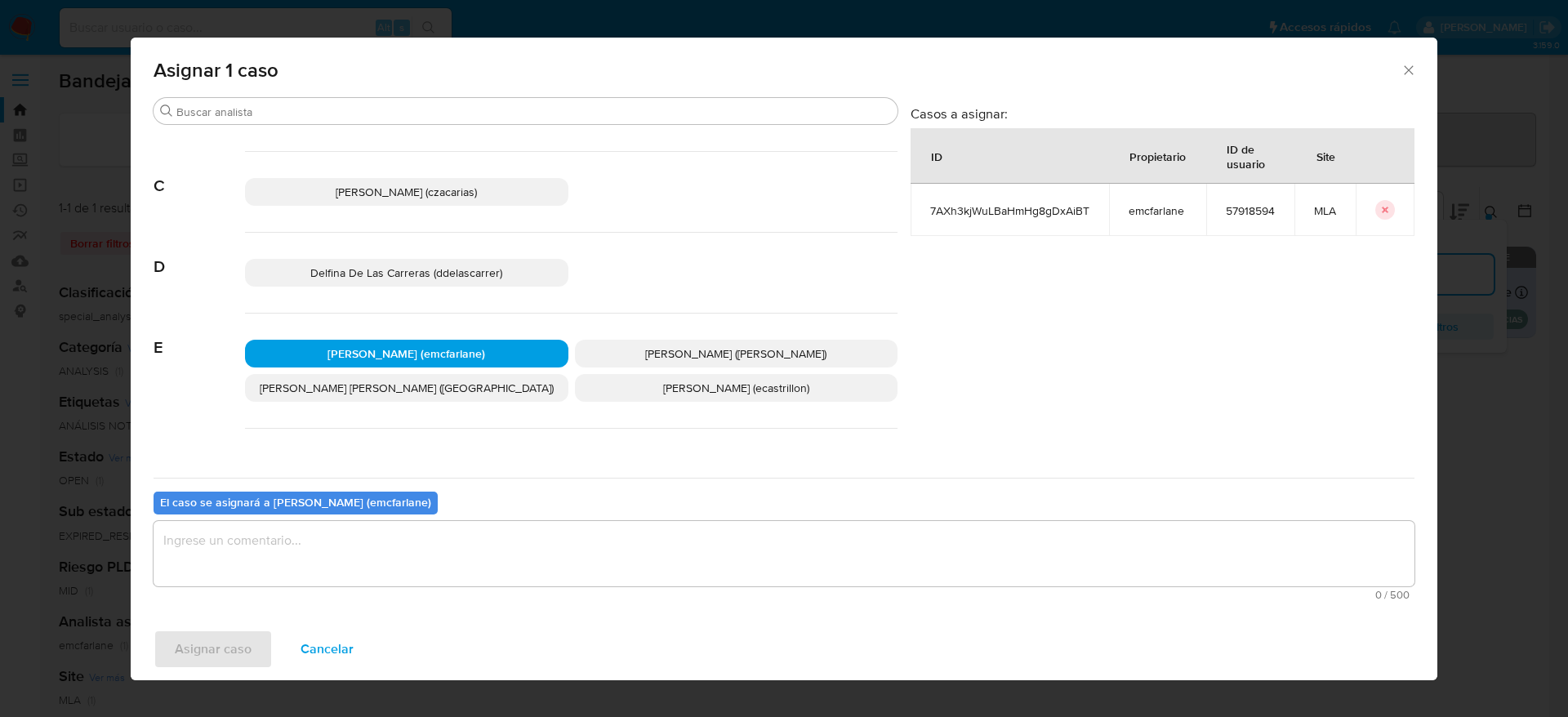
click at [422, 557] on textarea "assign-modal" at bounding box center [784, 553] width 1261 height 66
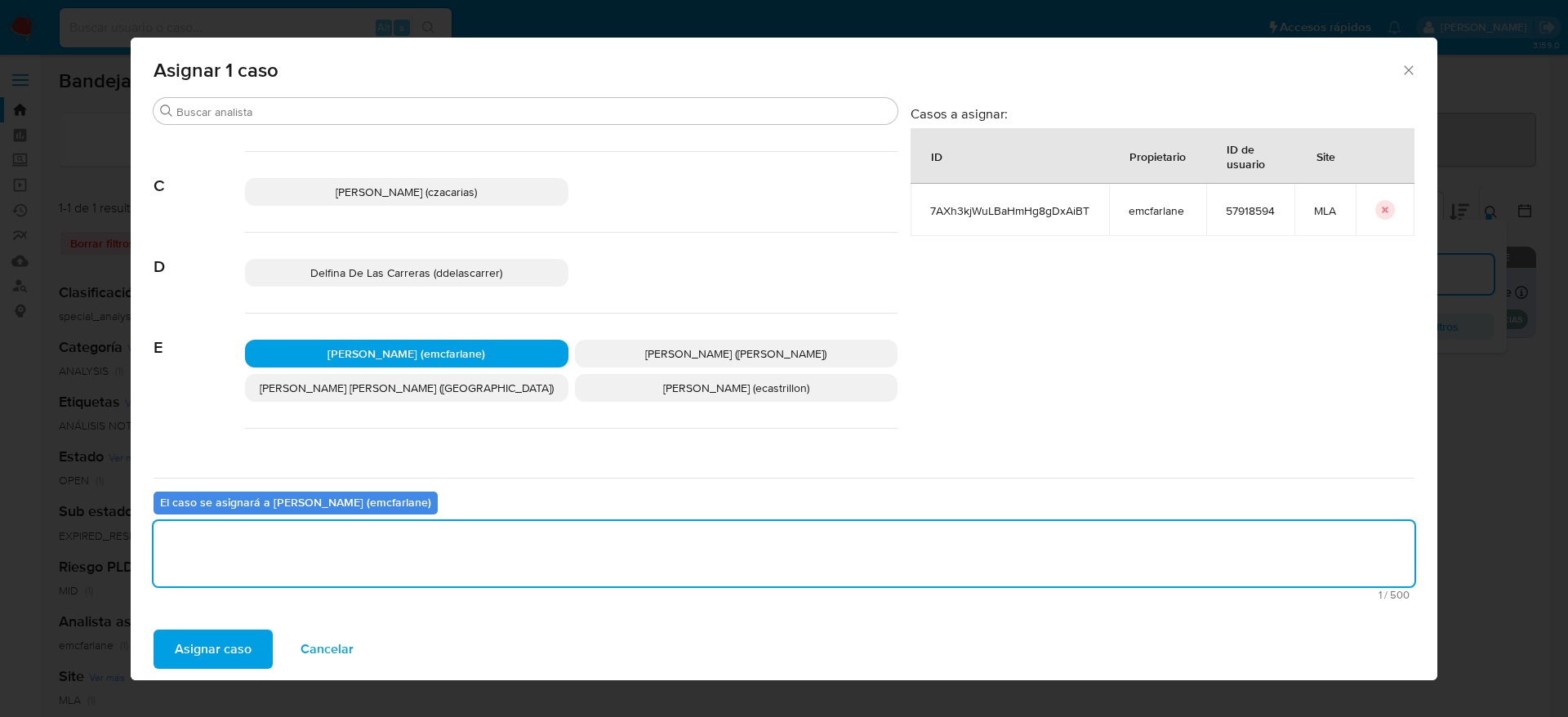
click at [236, 637] on span "Asignar caso" at bounding box center [212, 649] width 77 height 36
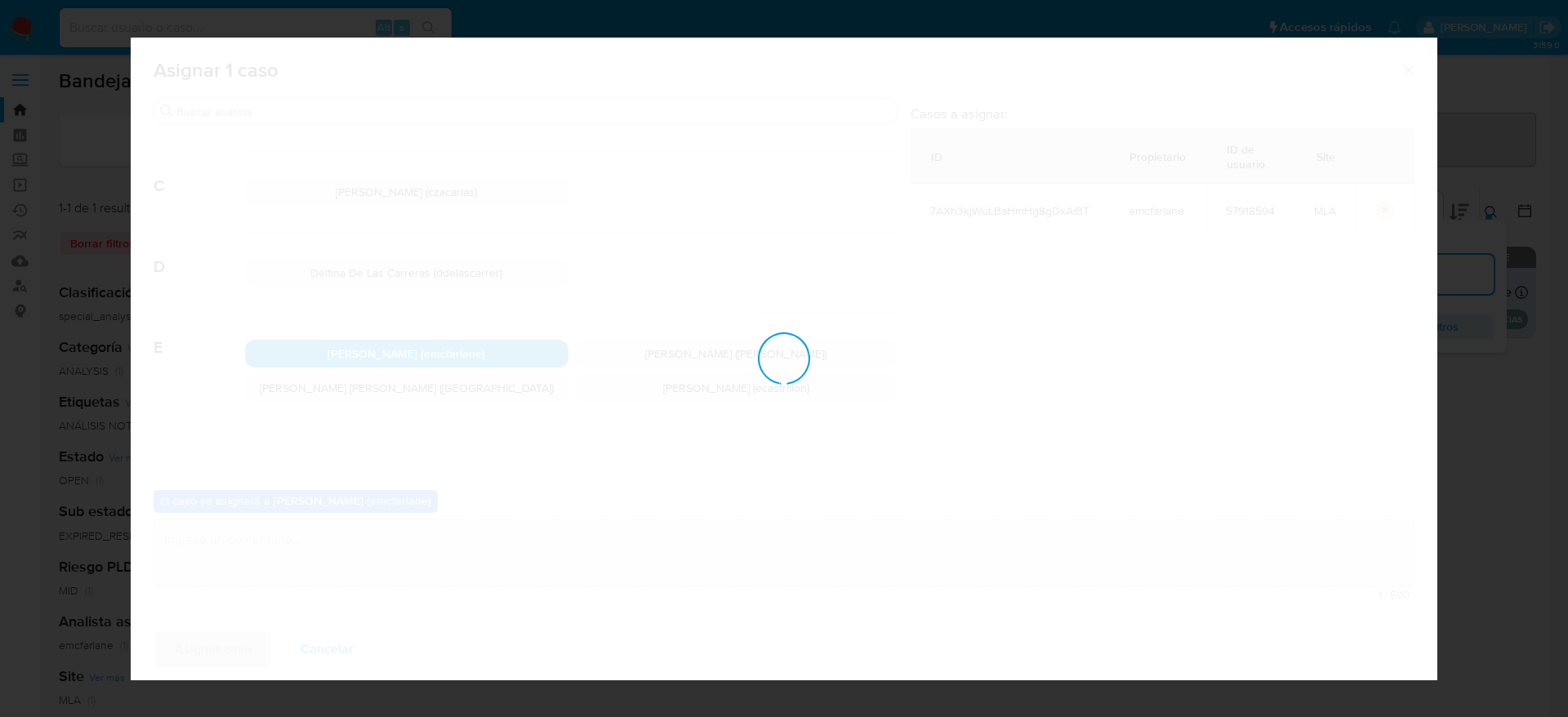
checkbox input "false"
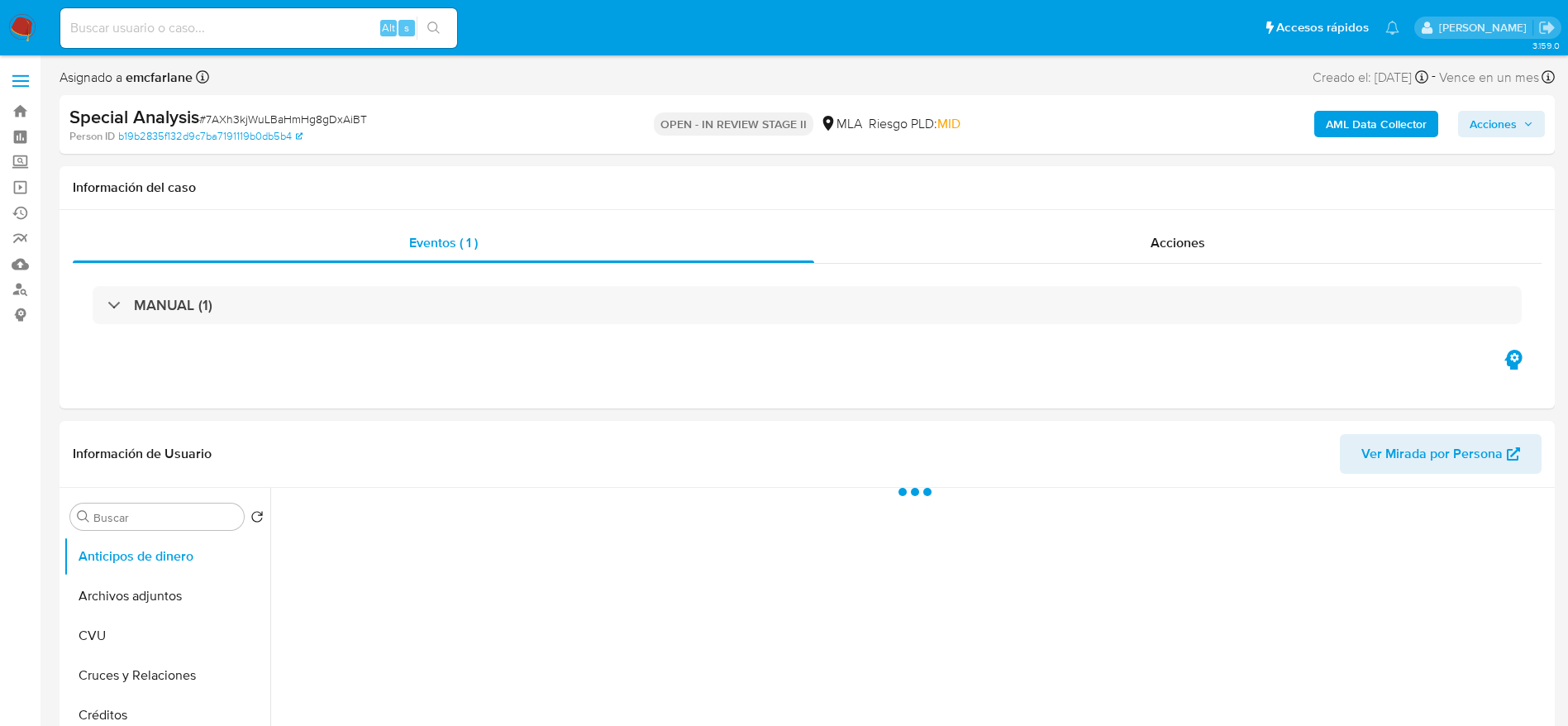
select select "10"
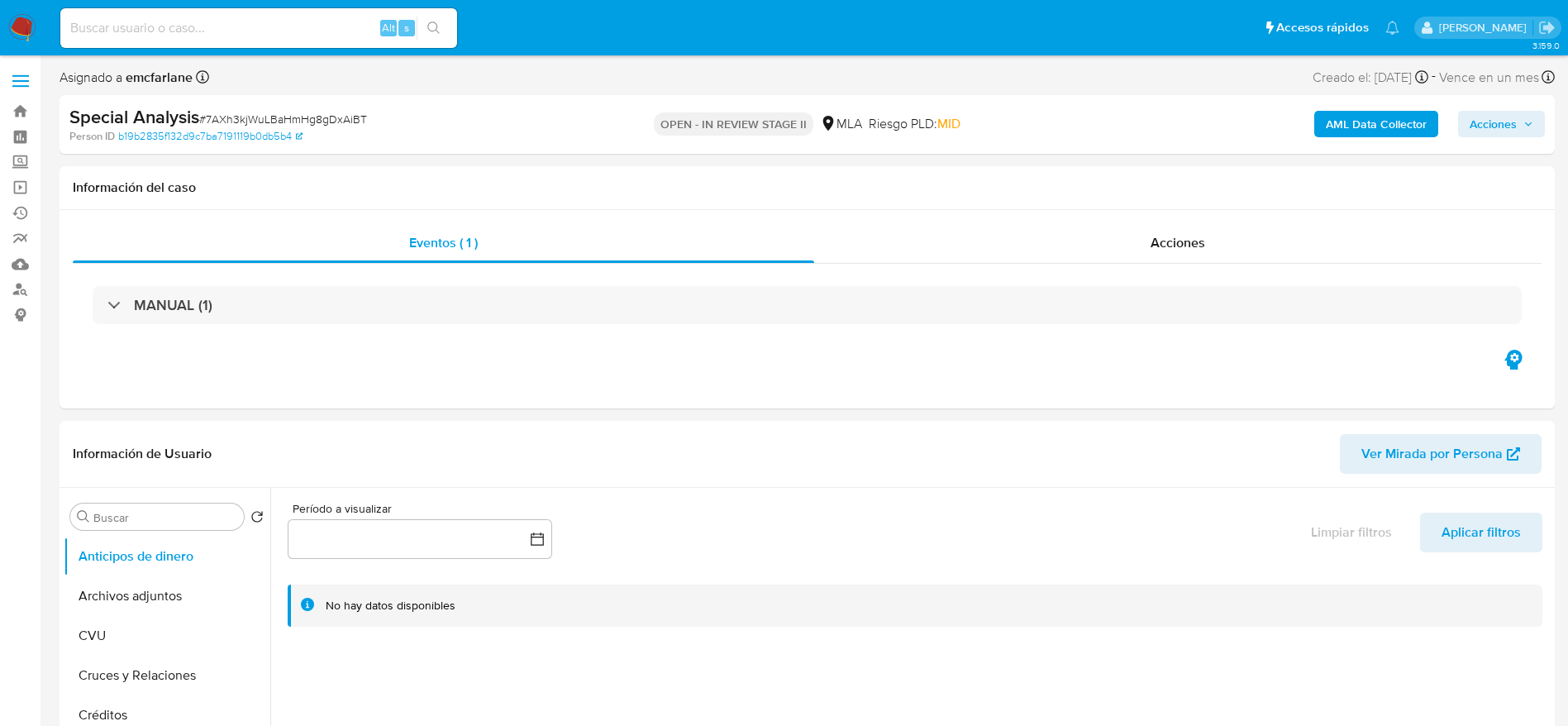
click at [1527, 118] on span "Acciones" at bounding box center [1501, 124] width 64 height 23
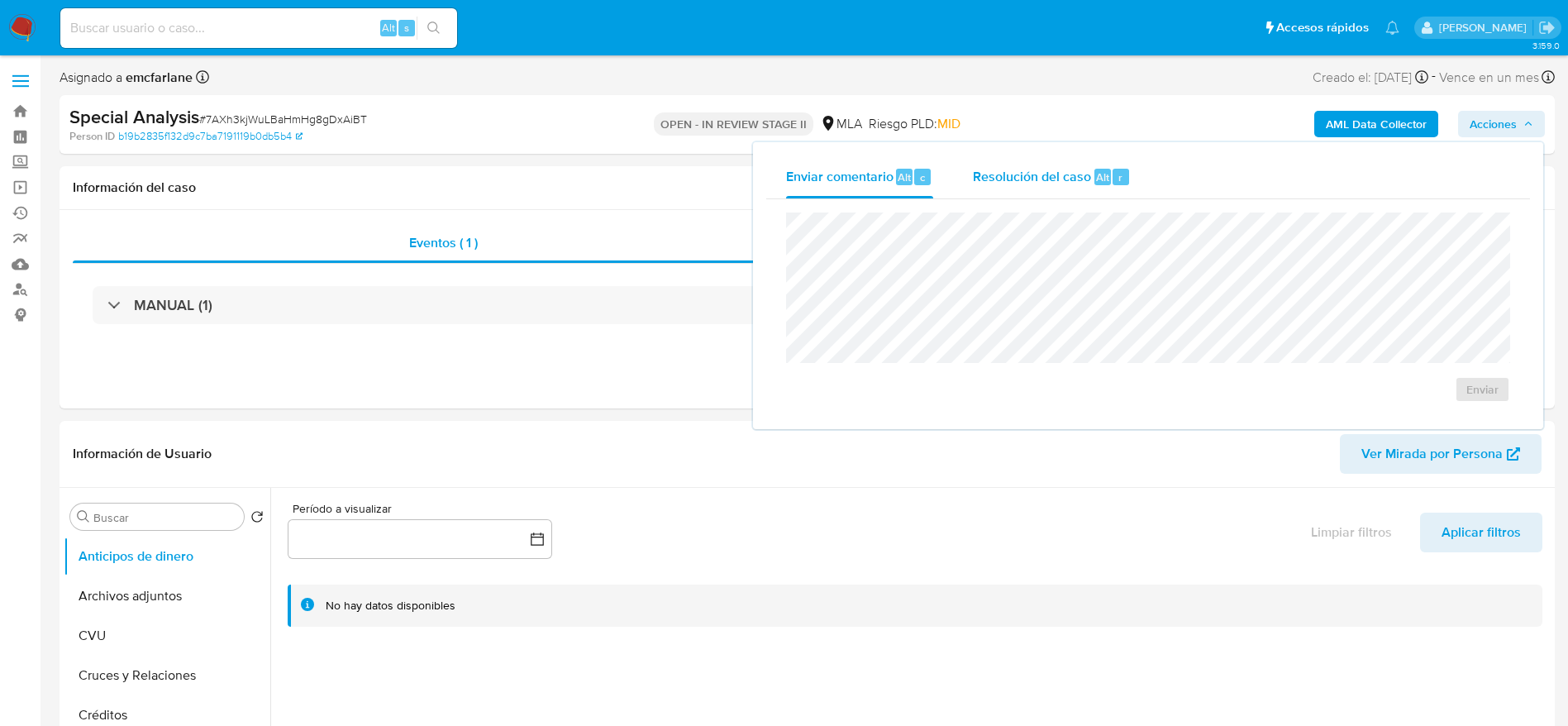
click at [1088, 198] on div "Resolución del caso Alt r" at bounding box center [1052, 176] width 158 height 43
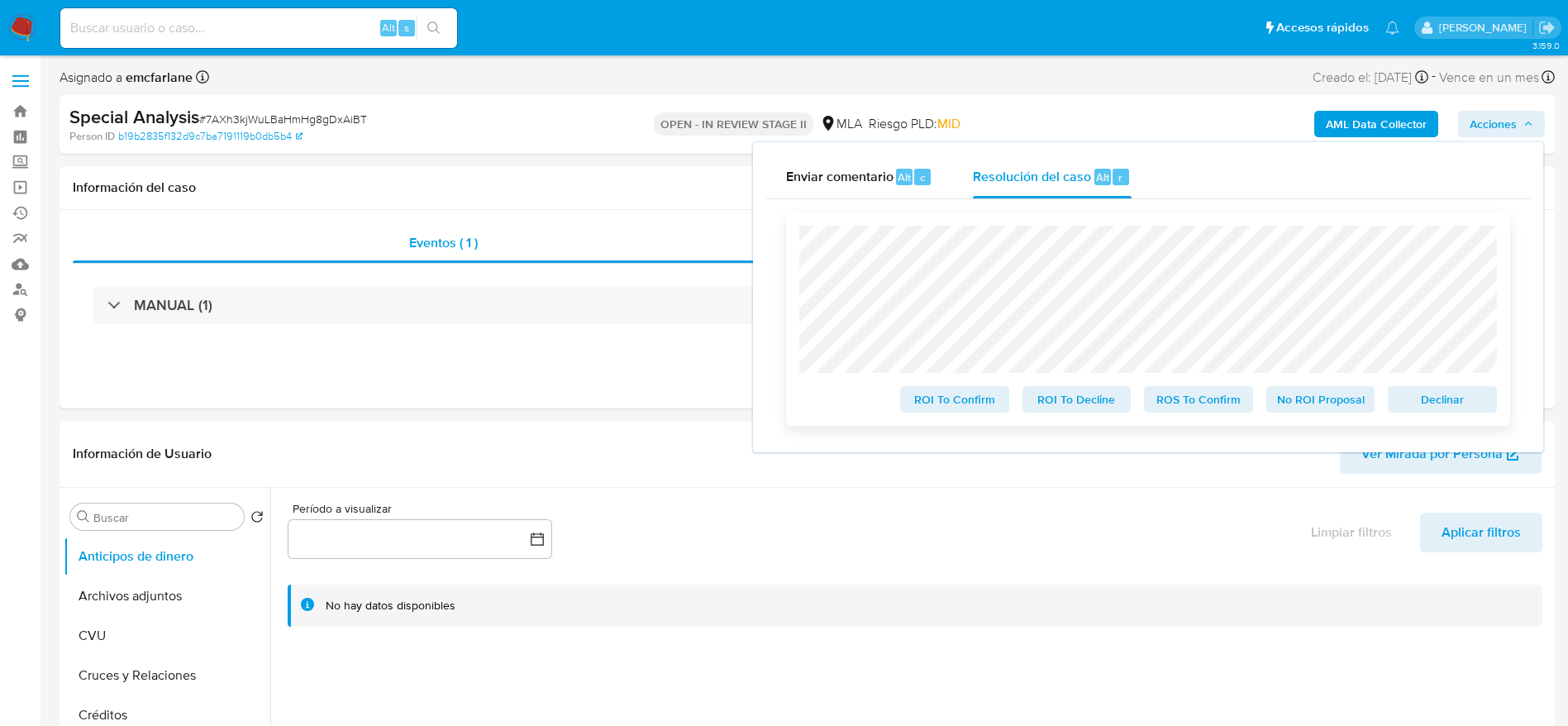
click at [1459, 411] on span "Declinar" at bounding box center [1442, 399] width 86 height 23
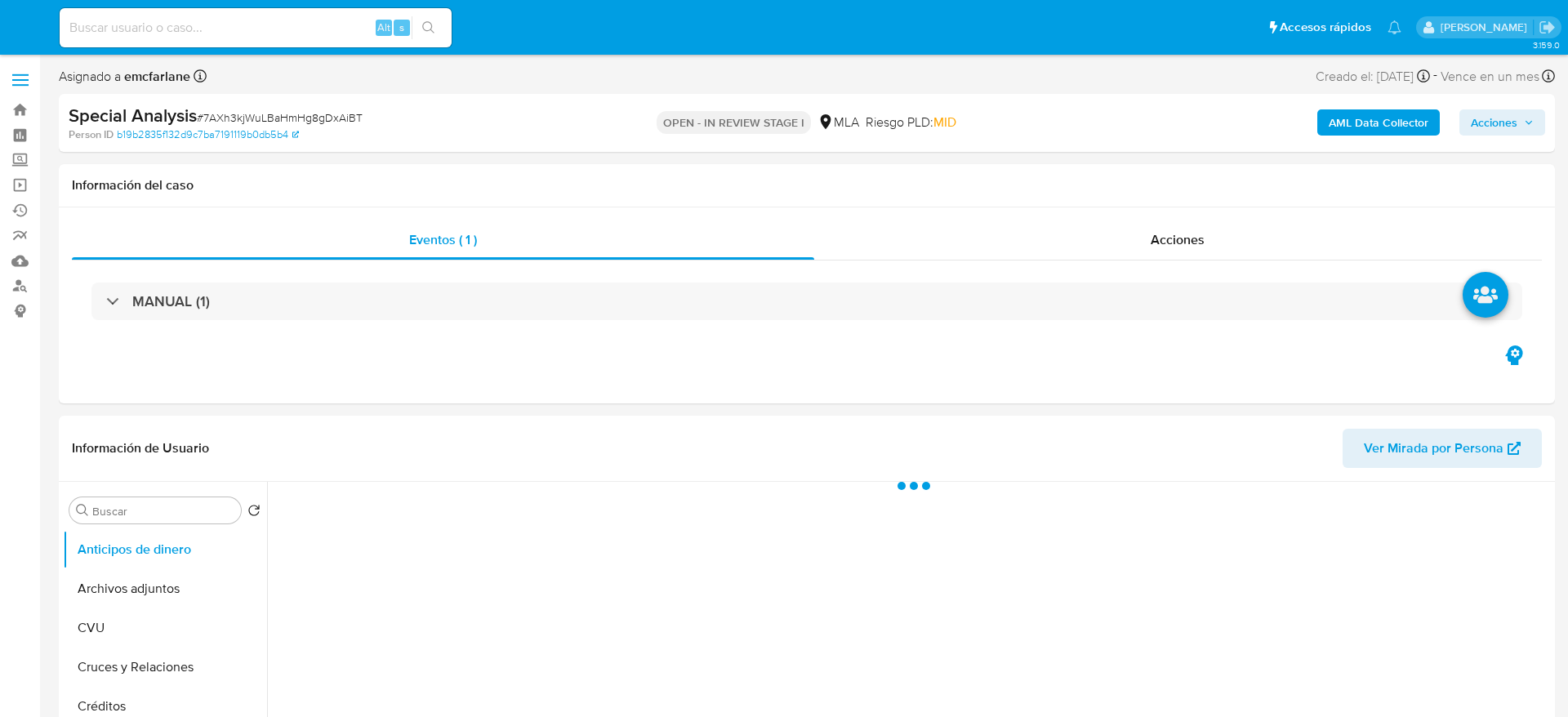
select select "10"
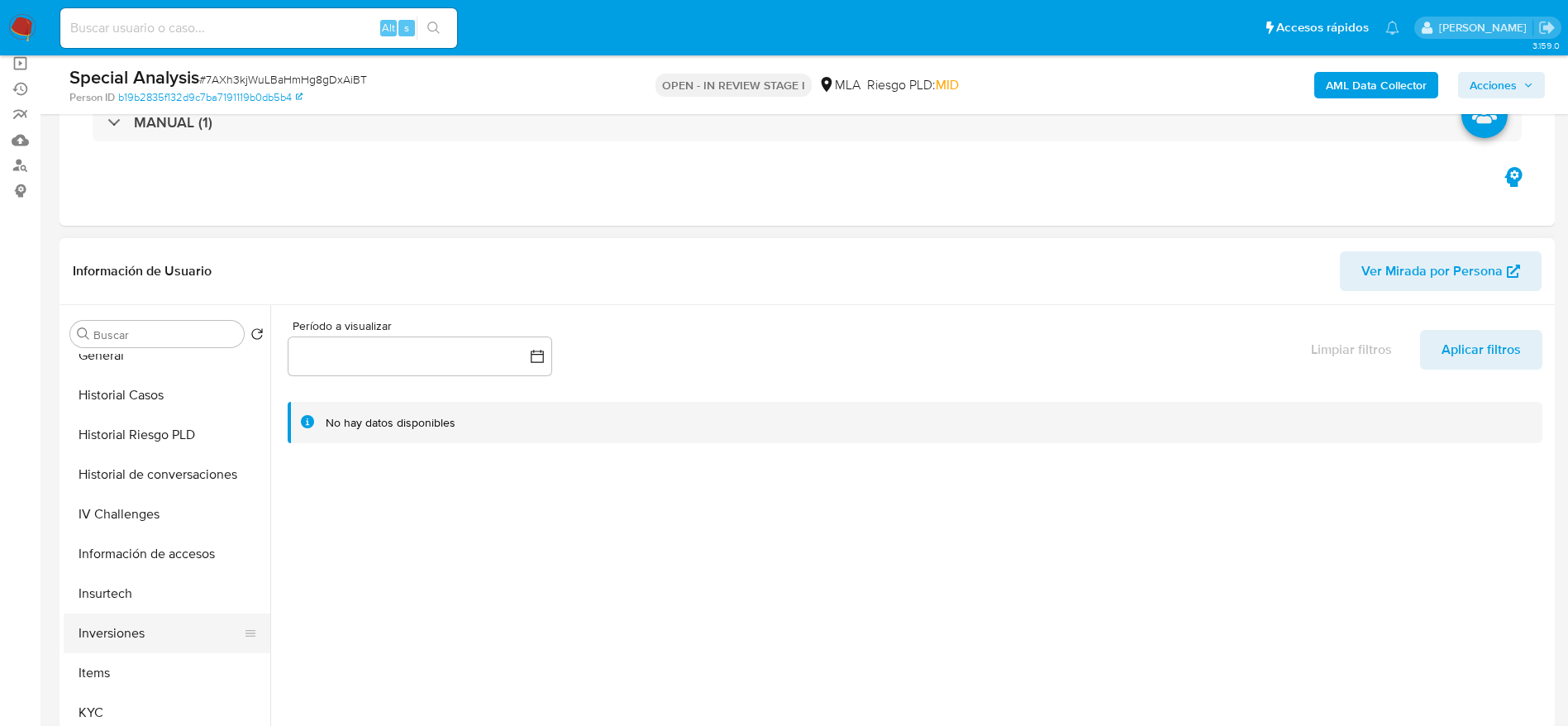
scroll to position [496, 0]
click at [127, 694] on button "KYC" at bounding box center [160, 711] width 194 height 40
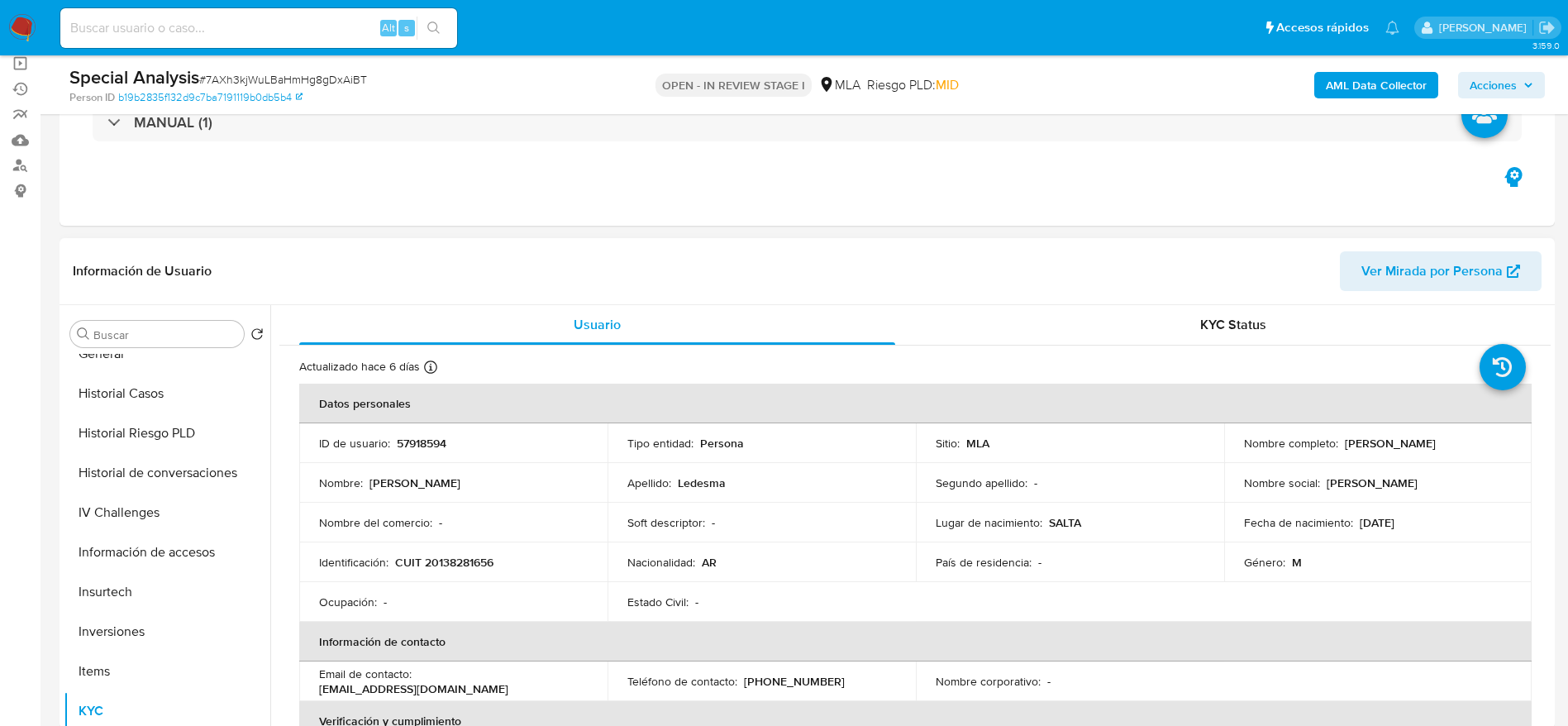
drag, startPoint x: 1342, startPoint y: 434, endPoint x: 1466, endPoint y: 447, distance: 124.7
click at [1466, 447] on div "Nombre completo : [PERSON_NAME]" at bounding box center [1378, 443] width 269 height 14
copy p "[PERSON_NAME]"
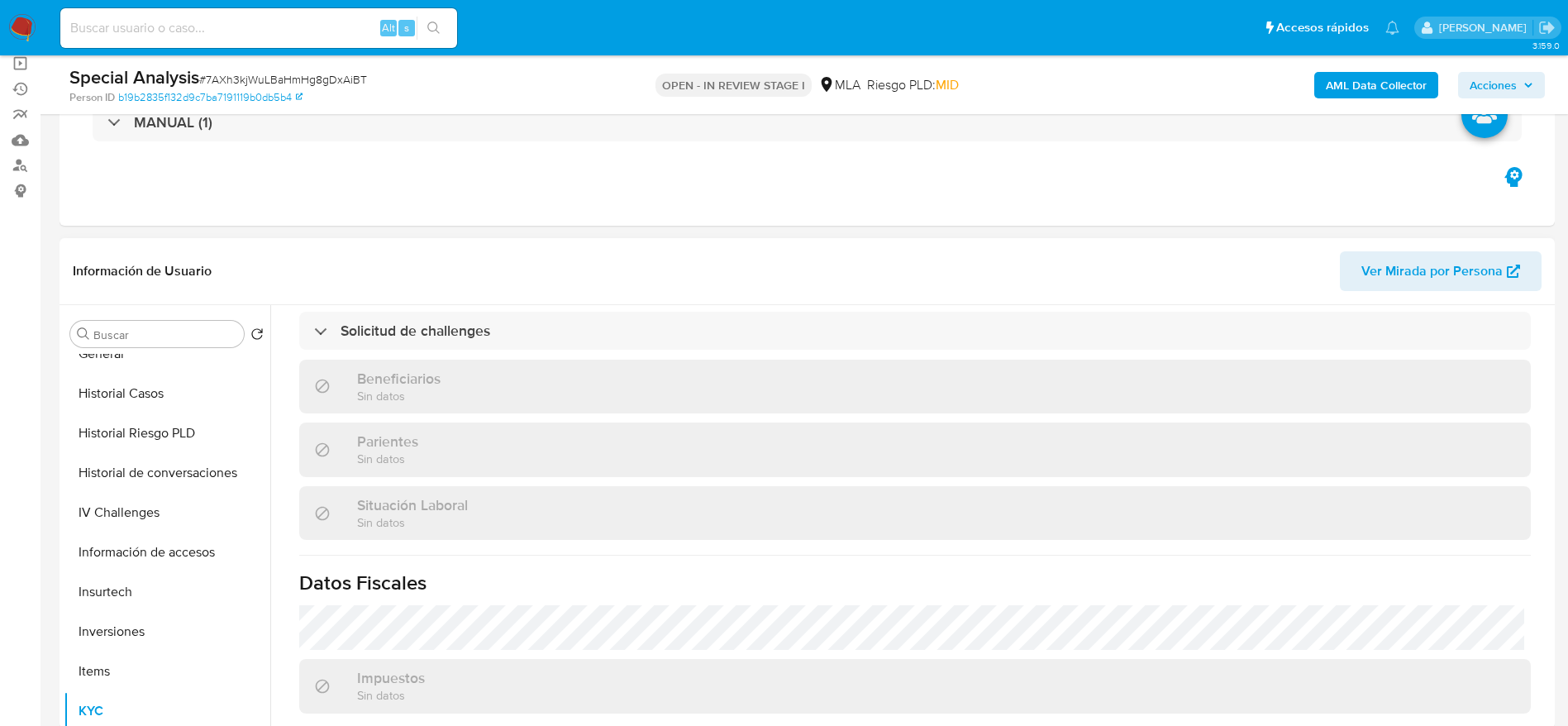
scroll to position [839, 0]
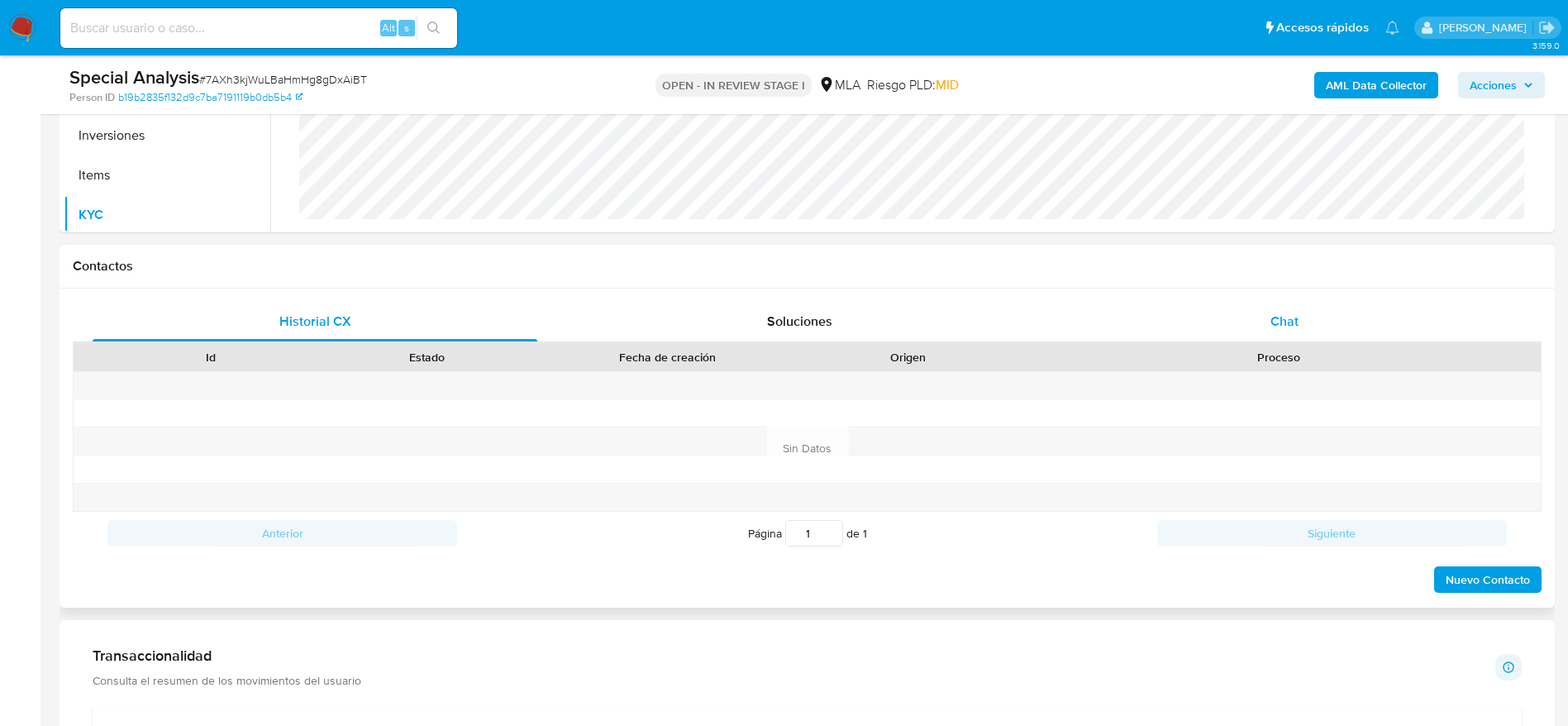
click at [1322, 328] on div "Chat" at bounding box center [1284, 321] width 445 height 40
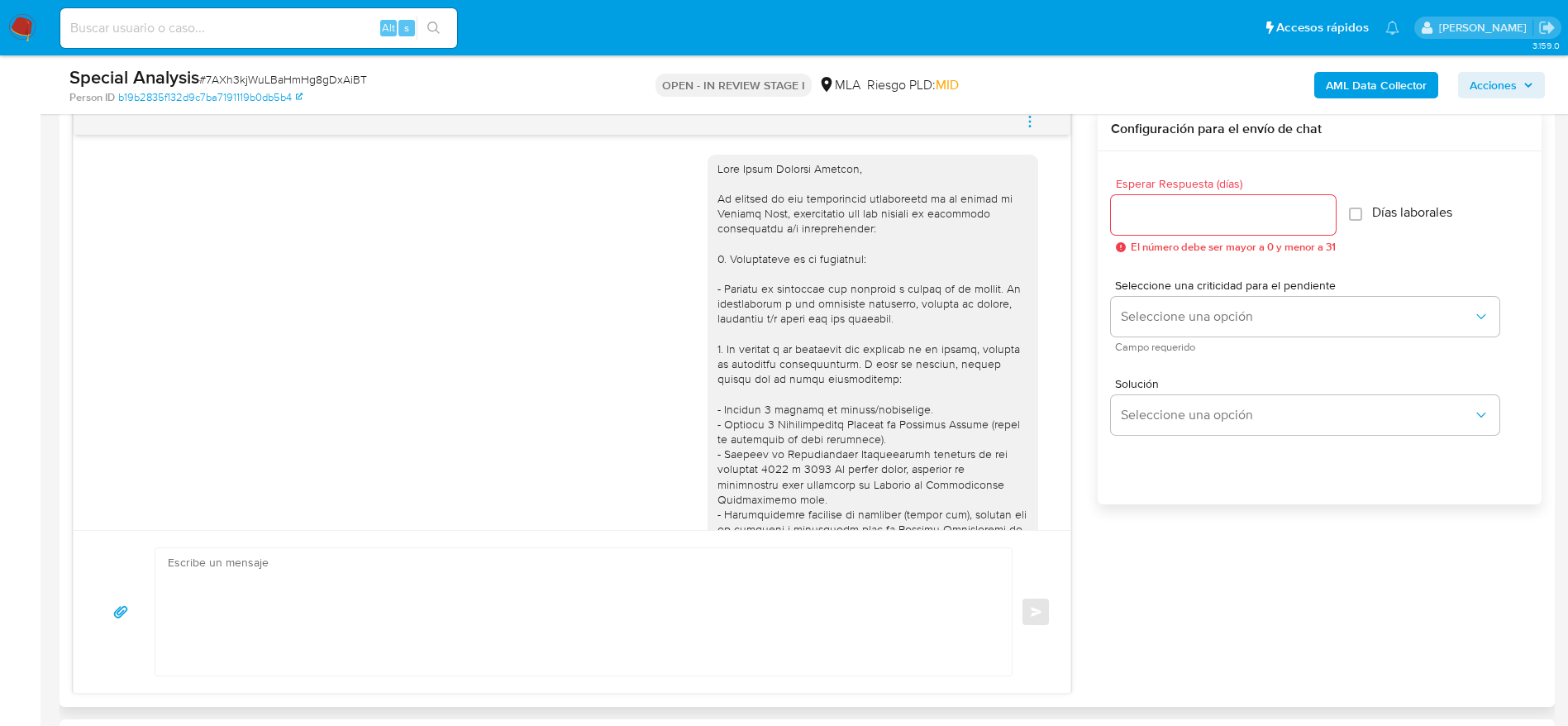
scroll to position [715, 0]
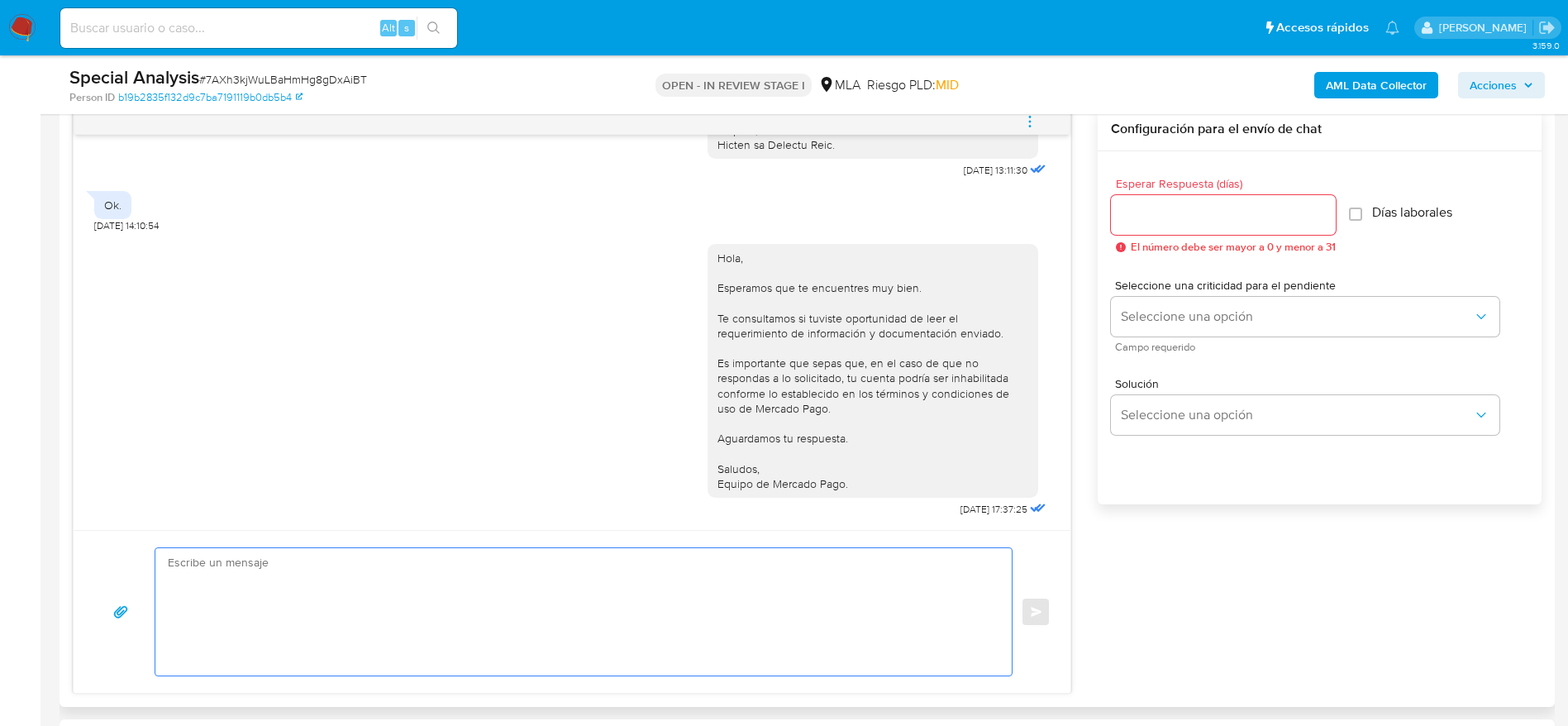
click at [368, 574] on textarea at bounding box center [580, 611] width 824 height 127
paste textarea "Lore Ipsum Dolorsi Ametcon, Adipiscin eli se doeiusmodt inc utla. Et doloremagn…"
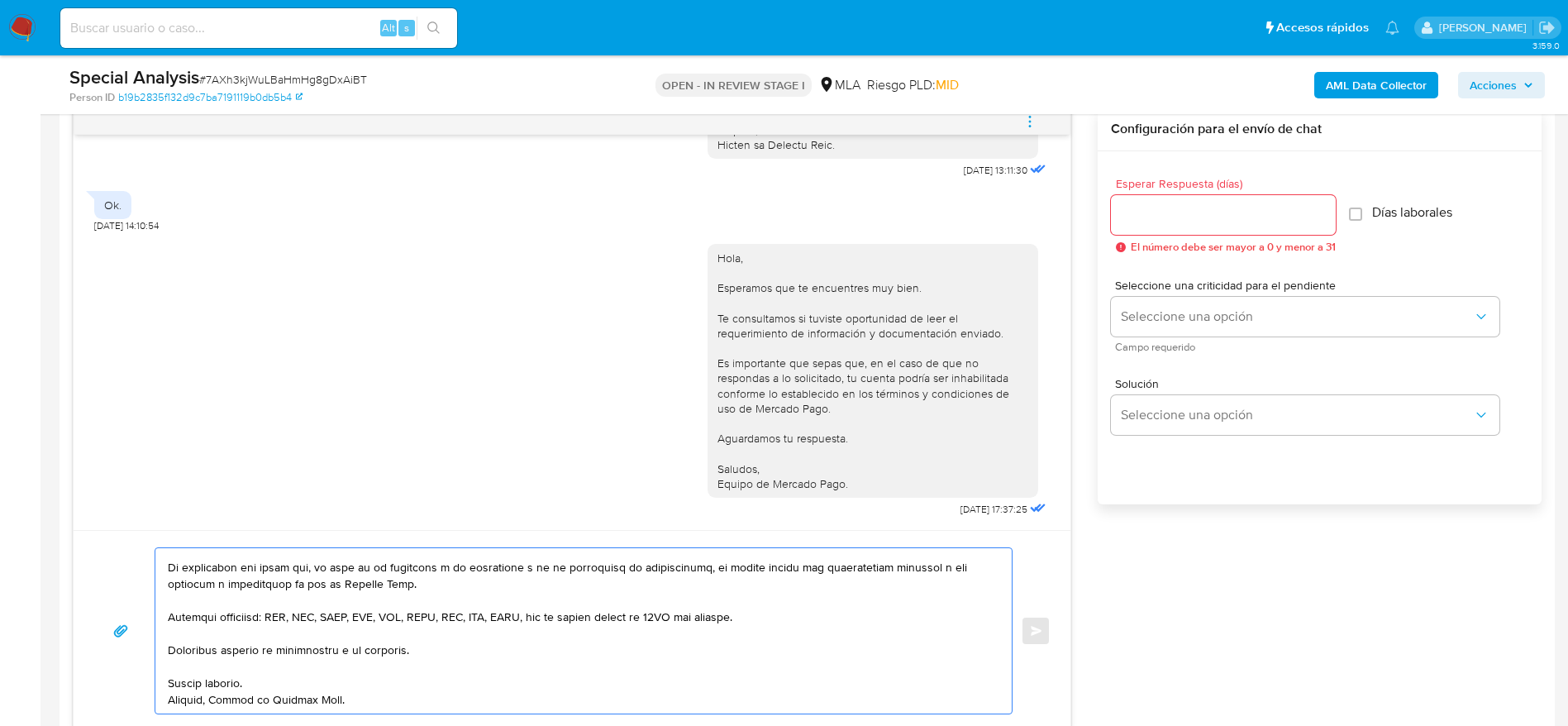
scroll to position [0, 0]
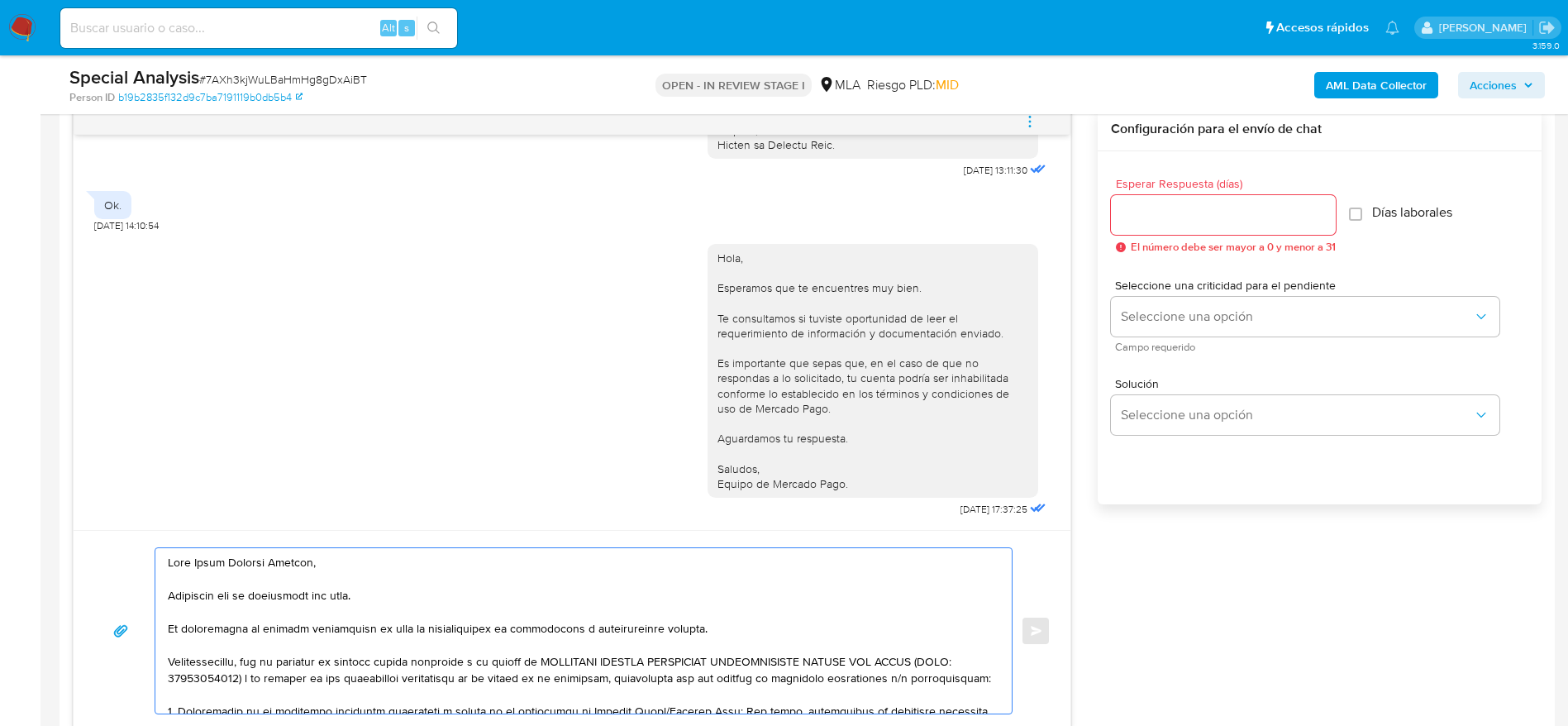
click at [403, 588] on textarea at bounding box center [580, 630] width 824 height 165
click at [722, 629] on textarea at bounding box center [580, 630] width 824 height 165
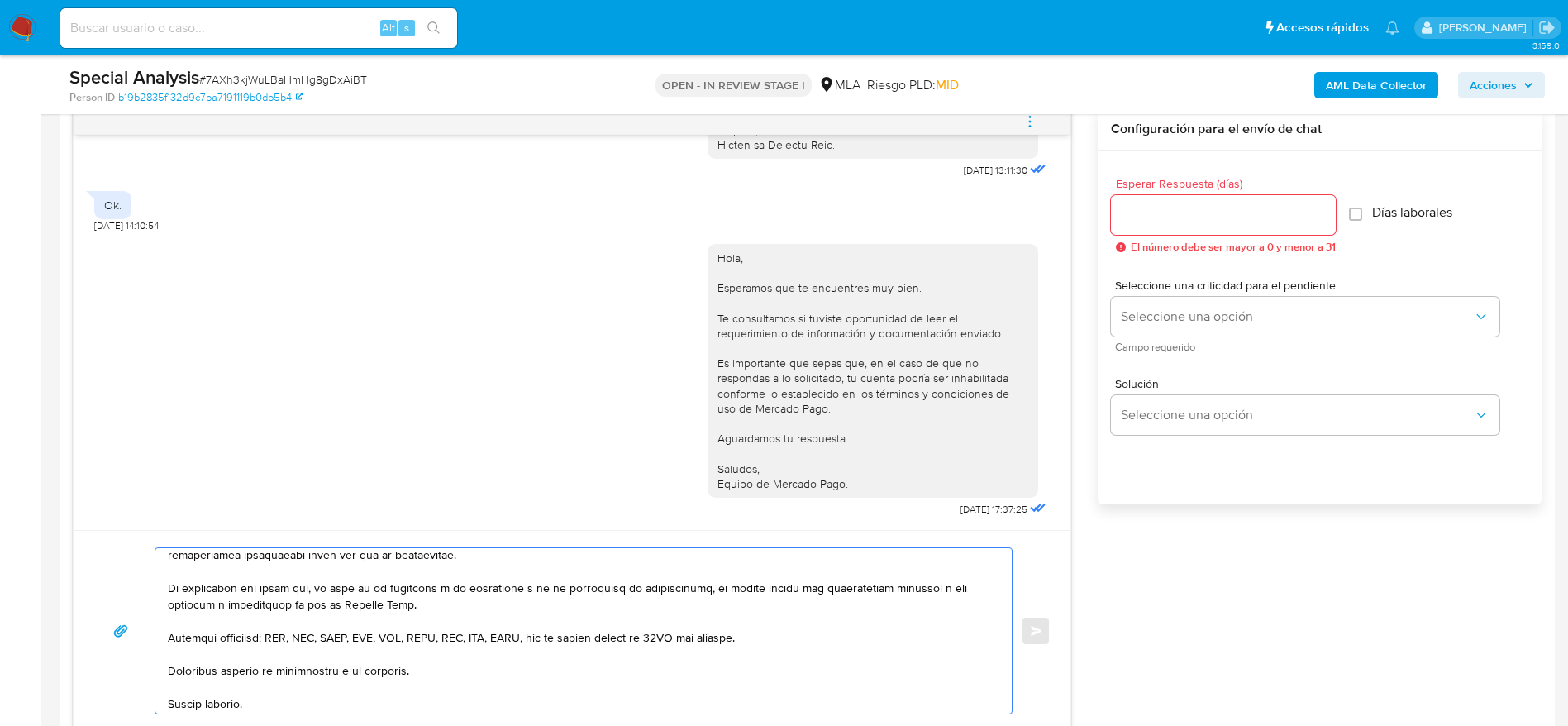
scroll to position [342, 0]
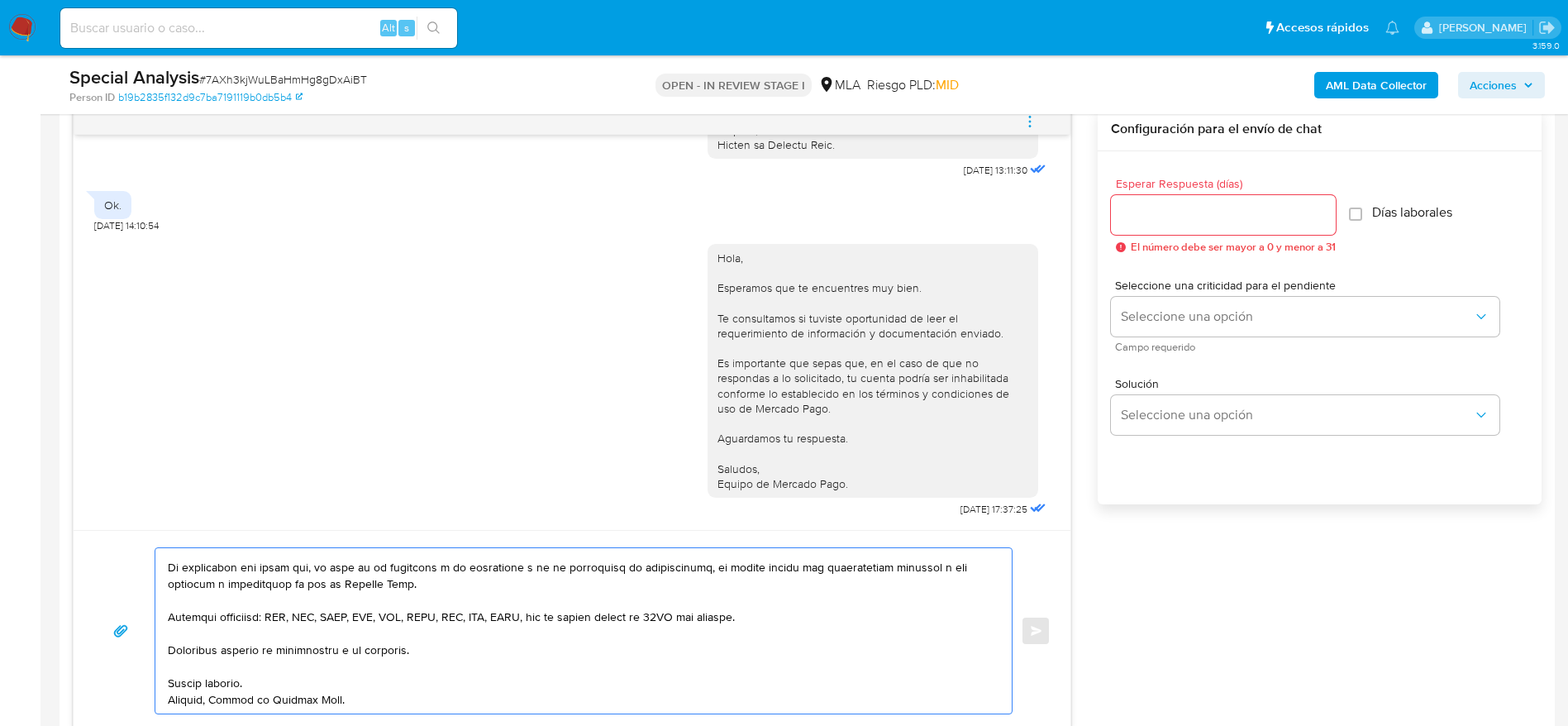
type textarea "Hola Jorge Eduardo Ledesma, Esperamos que te encuentres muy bien. Te consultamo…"
click at [1143, 206] on input "Esperar Respuesta (días)" at bounding box center [1223, 215] width 225 height 21
type input "1"
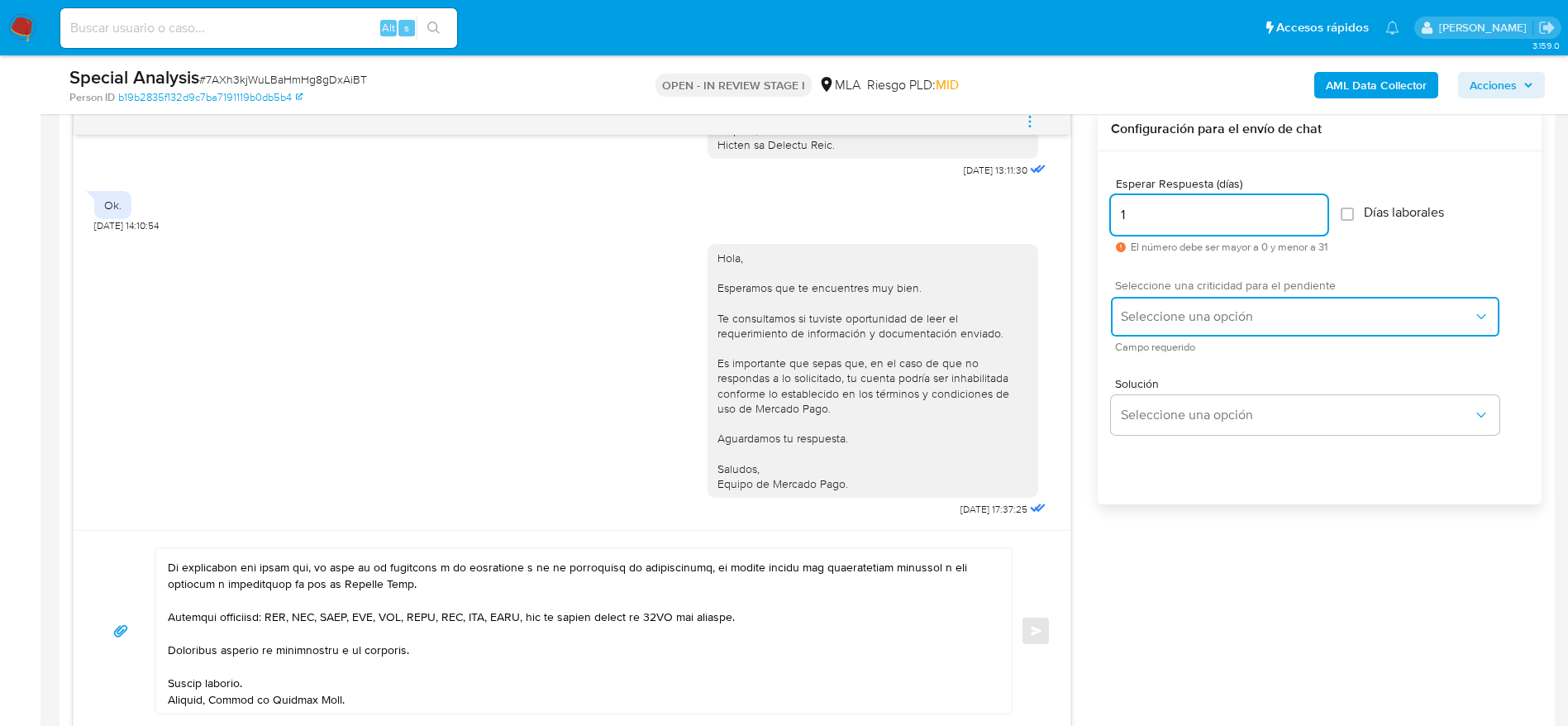
click at [1165, 315] on span "Seleccione una opción" at bounding box center [1297, 316] width 352 height 16
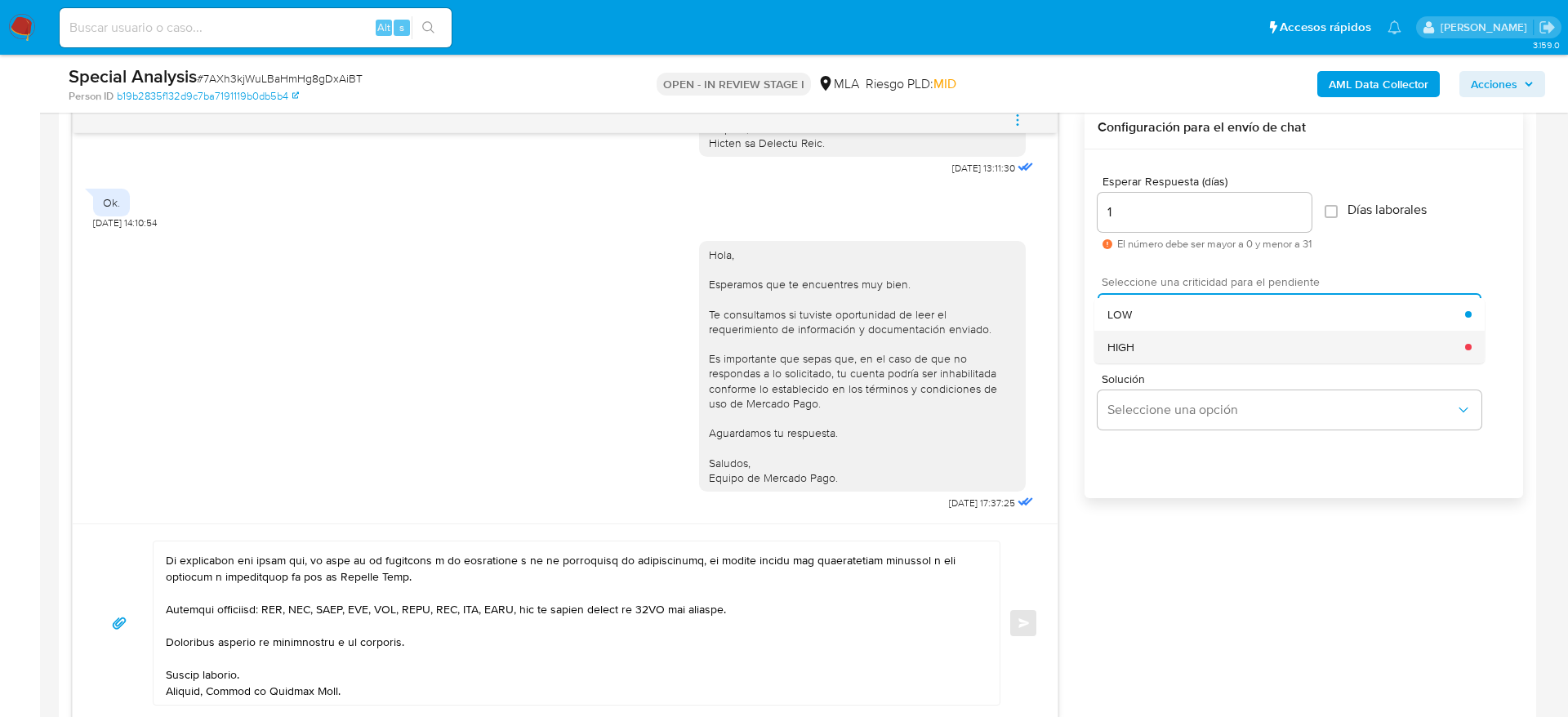
click at [1152, 350] on div "HIGH" at bounding box center [1287, 347] width 358 height 32
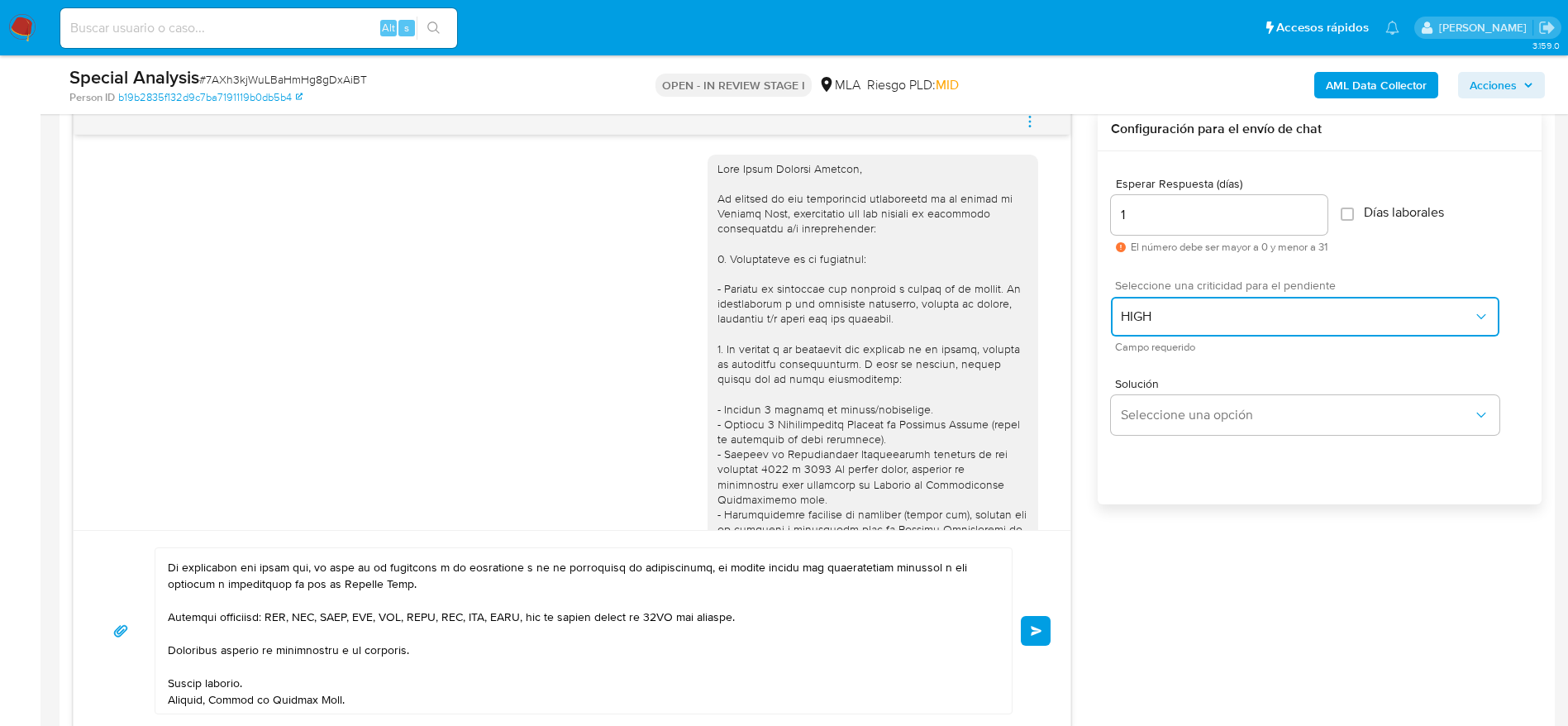
scroll to position [0, 0]
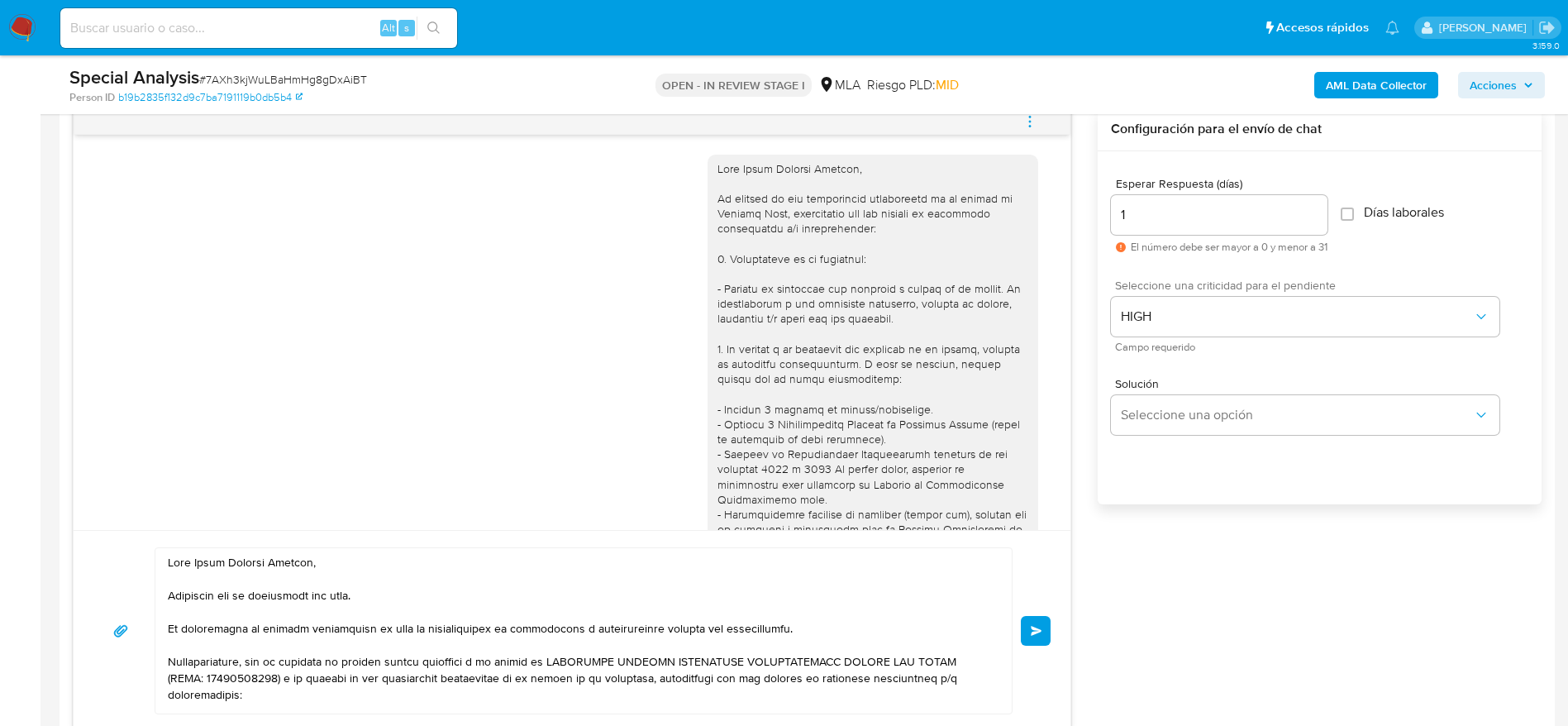
click at [1044, 640] on button "Enviar" at bounding box center [1036, 631] width 30 height 30
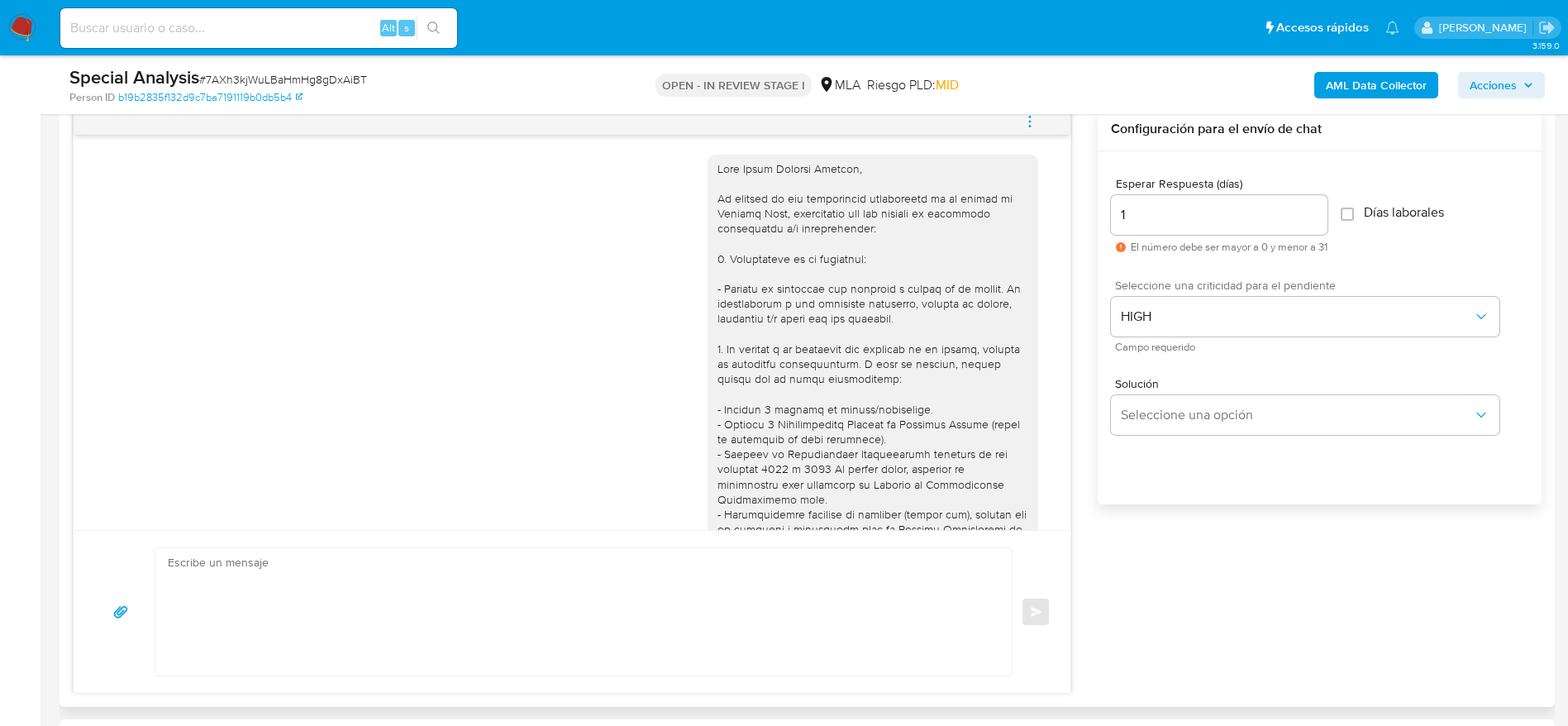
scroll to position [1469, 0]
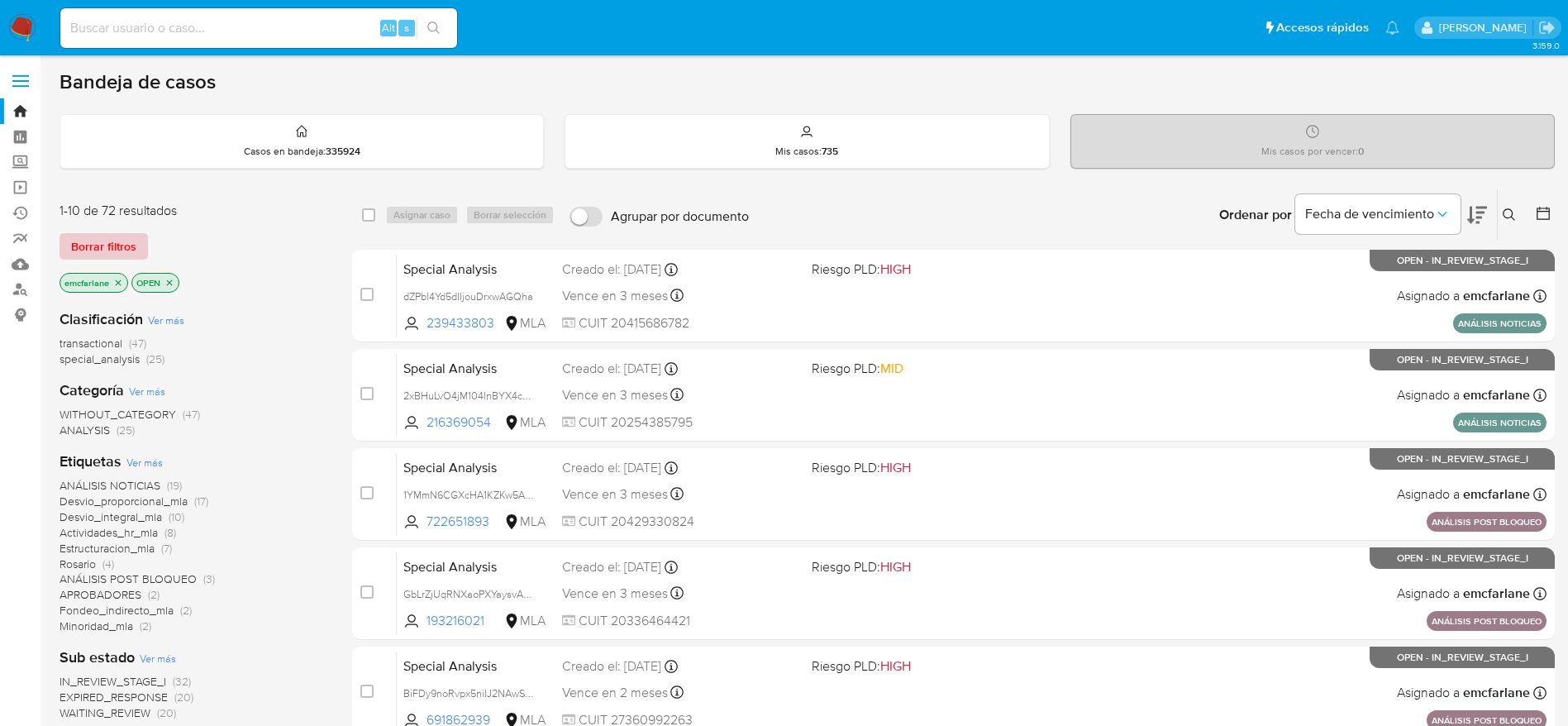
click at [107, 250] on span "Borrar filtros" at bounding box center [104, 246] width 66 height 23
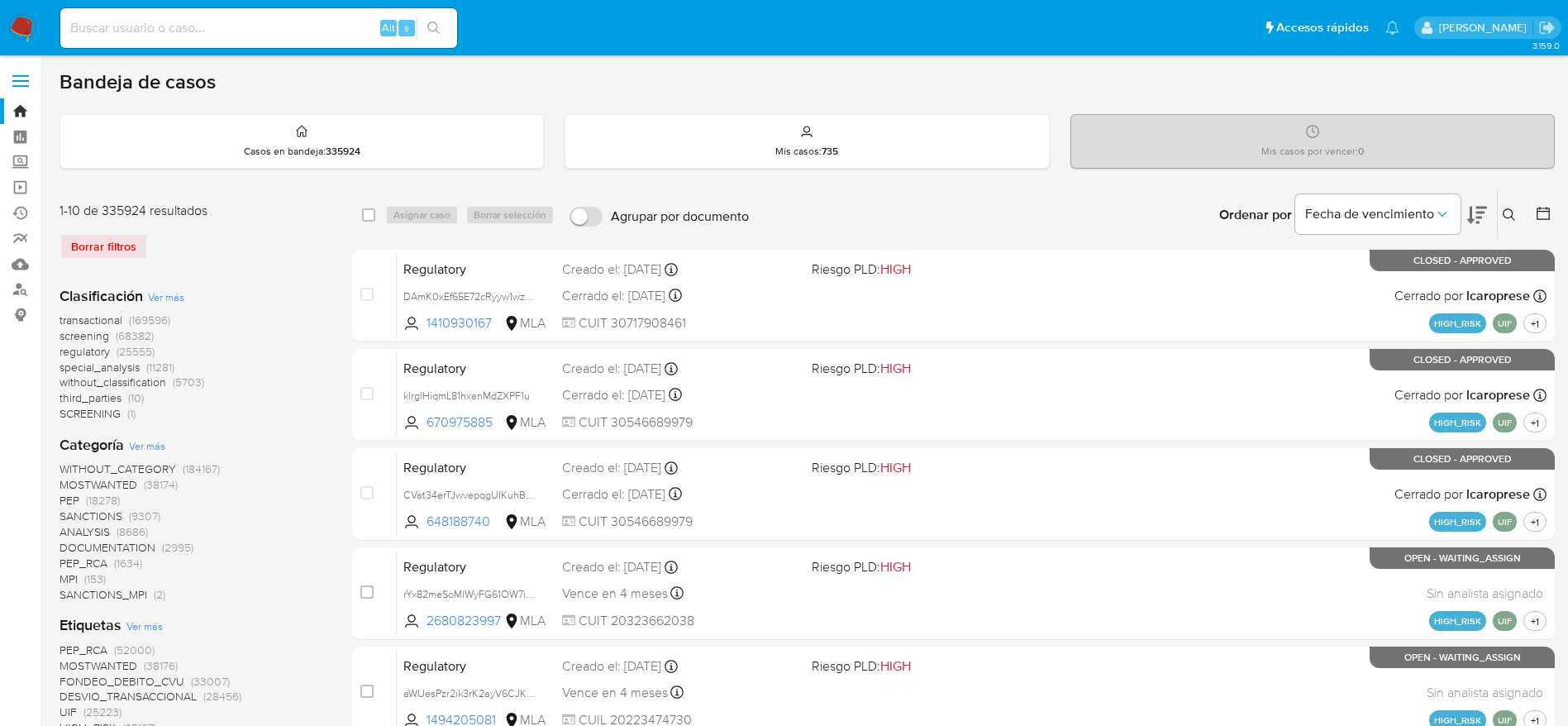
click at [1504, 210] on icon at bounding box center [1509, 214] width 13 height 13
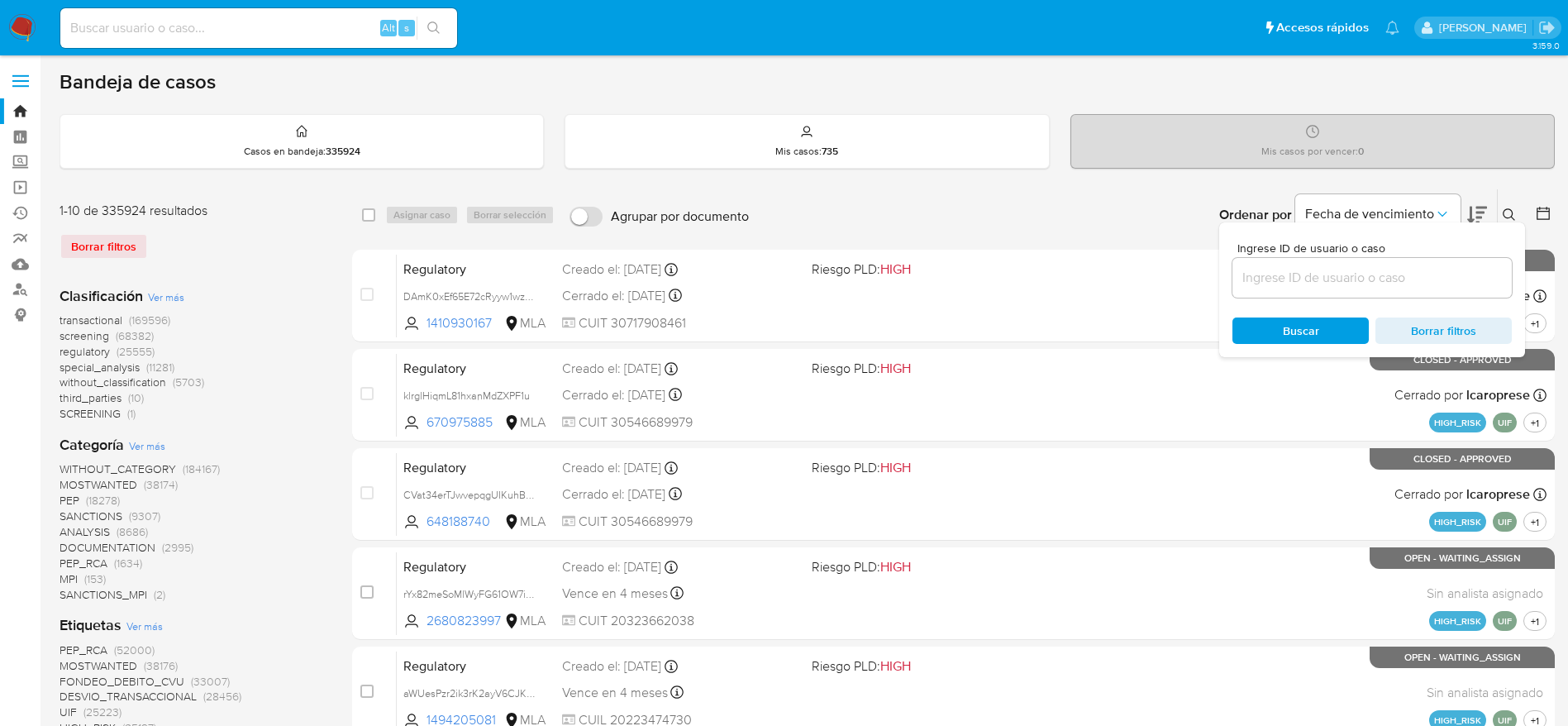
click at [1389, 271] on input at bounding box center [1372, 278] width 280 height 21
type input "YMm7NaSPD0ZcxLUklw24AZrs"
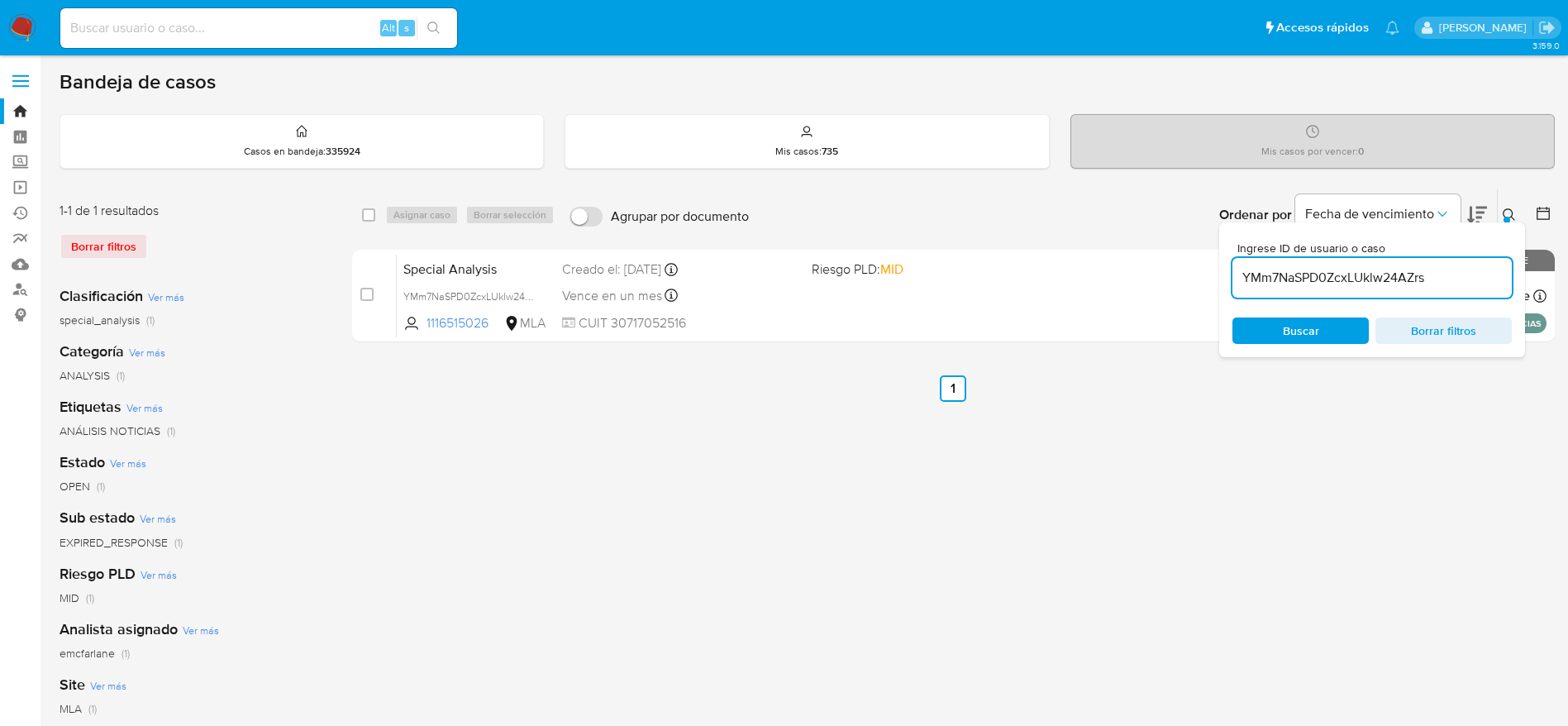
drag, startPoint x: 367, startPoint y: 221, endPoint x: 391, endPoint y: 215, distance: 24.7
click at [368, 221] on input "checkbox" at bounding box center [369, 215] width 14 height 13
checkbox input "true"
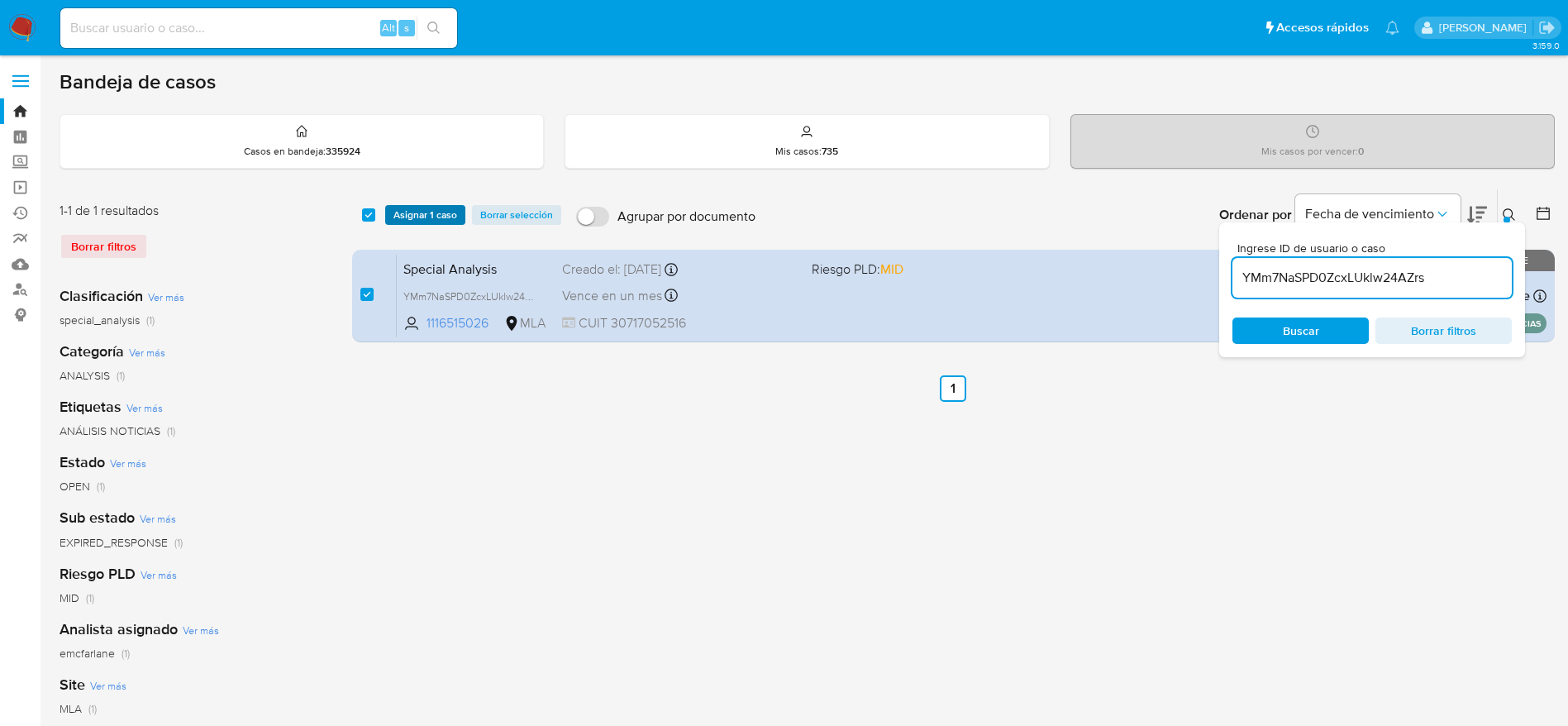
click at [392, 213] on button "Asignar 1 caso" at bounding box center [425, 215] width 80 height 20
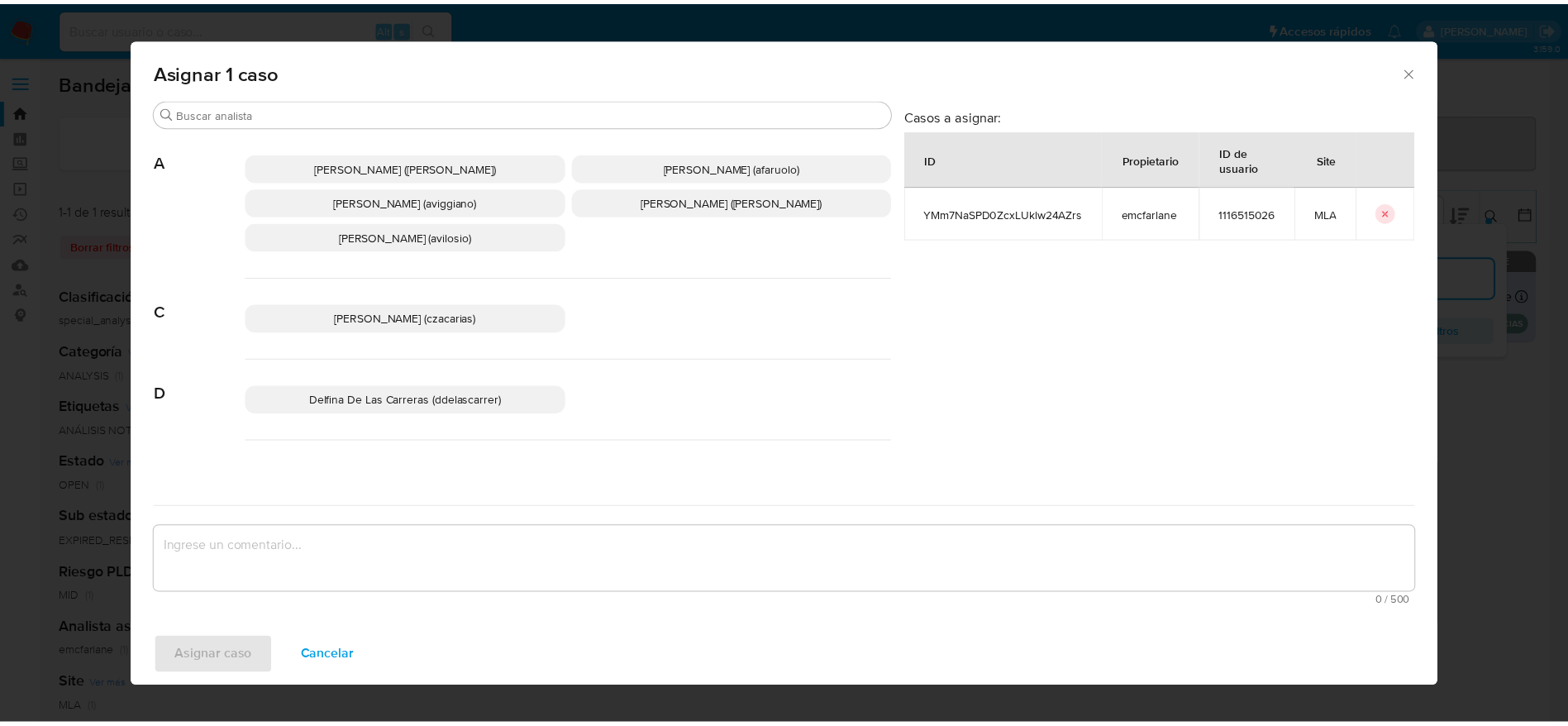
scroll to position [124, 0]
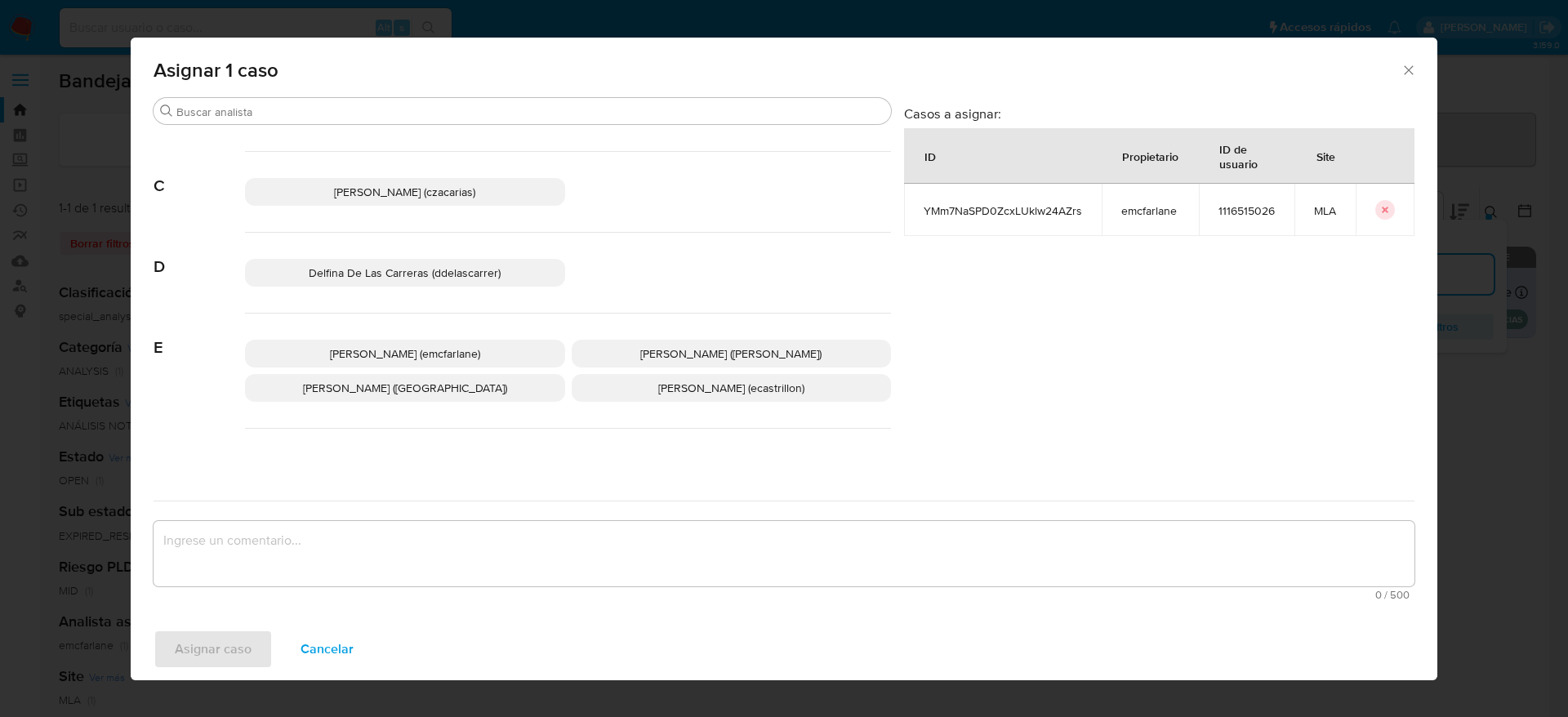
click at [474, 339] on div "Elaine Mc Farlane (emcfarlane) Eliana Guerrero (eliguerrero) Emmanuel Hernan Vi…" at bounding box center [568, 370] width 646 height 115
click at [459, 358] on span "Elaine Mc Farlane (emcfarlane)" at bounding box center [405, 353] width 151 height 16
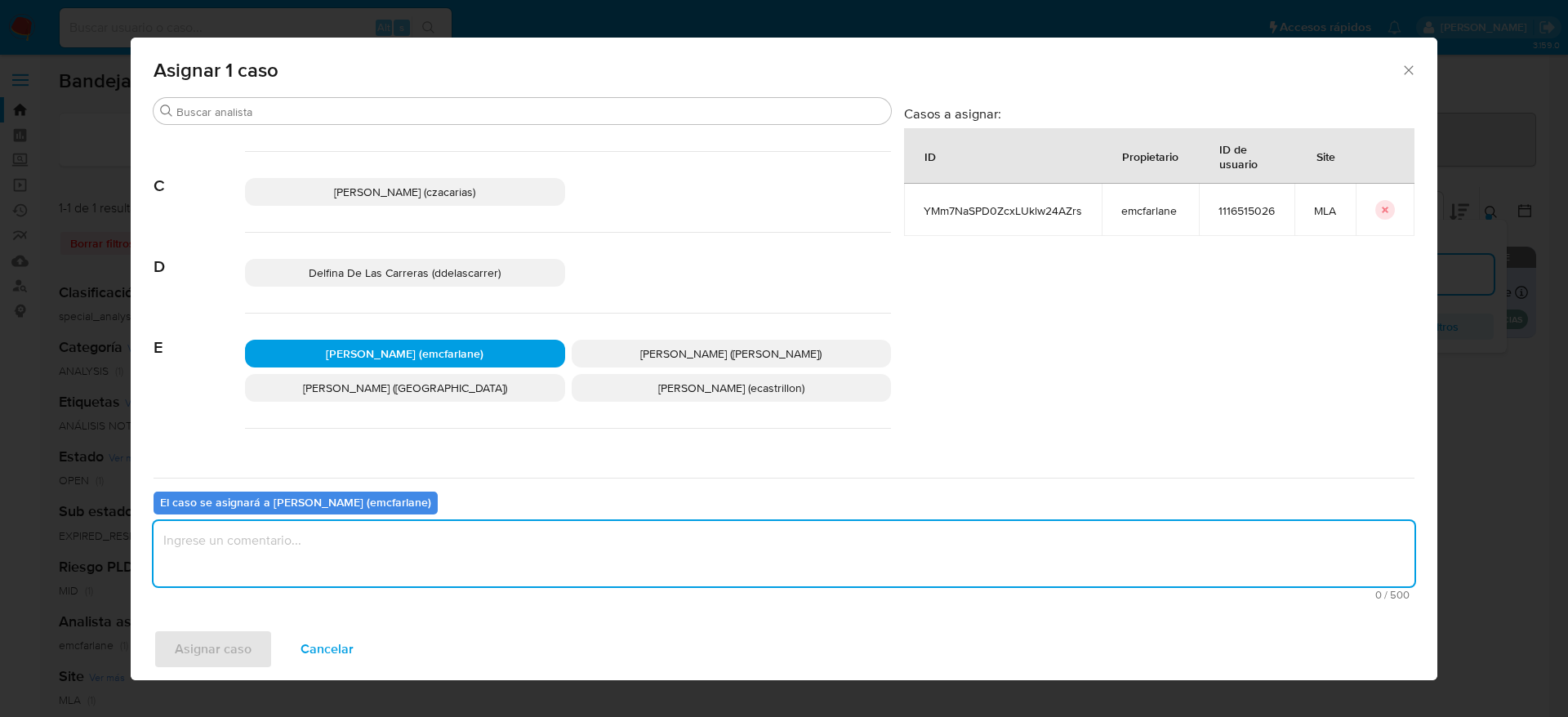
click at [409, 529] on textarea "assign-modal" at bounding box center [784, 553] width 1261 height 66
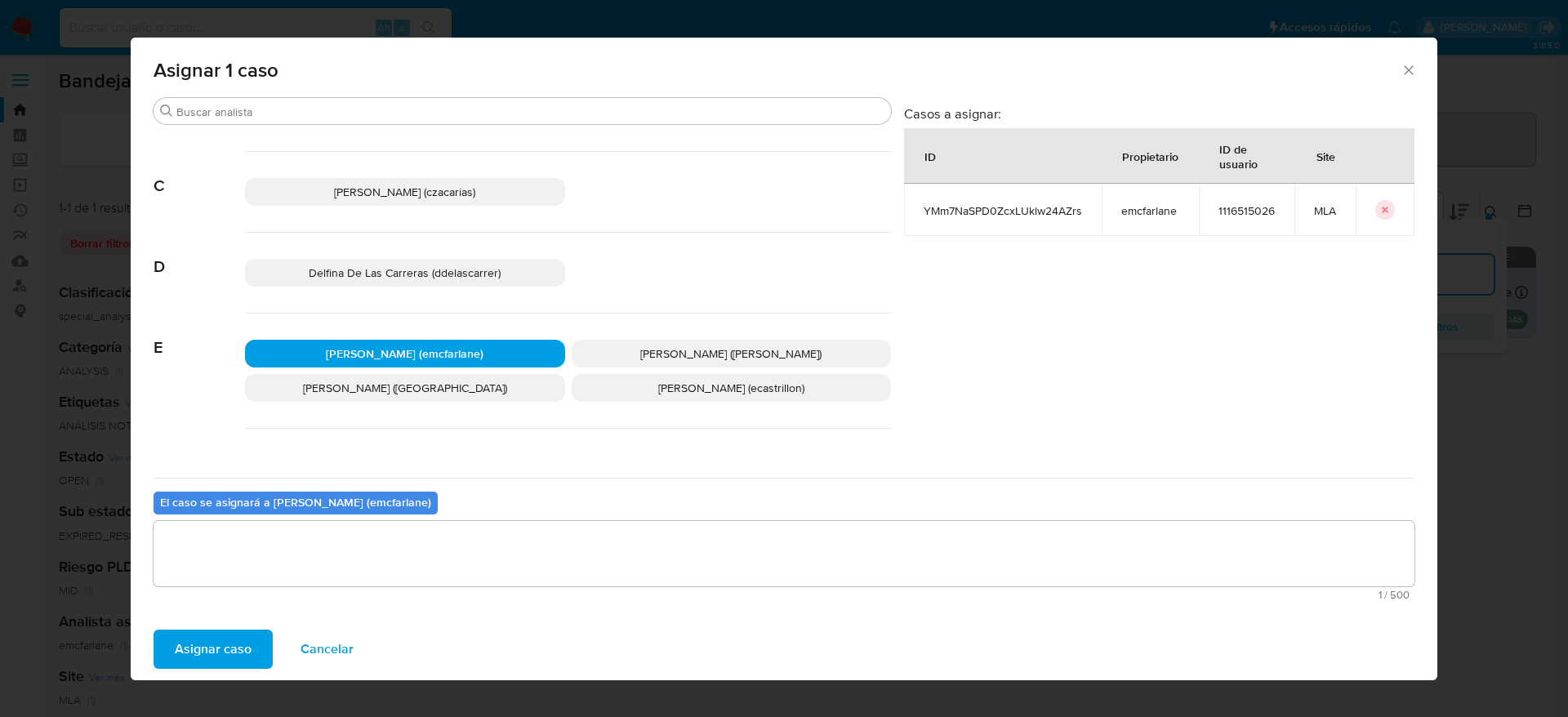
click at [230, 639] on span "Asignar caso" at bounding box center [212, 649] width 77 height 36
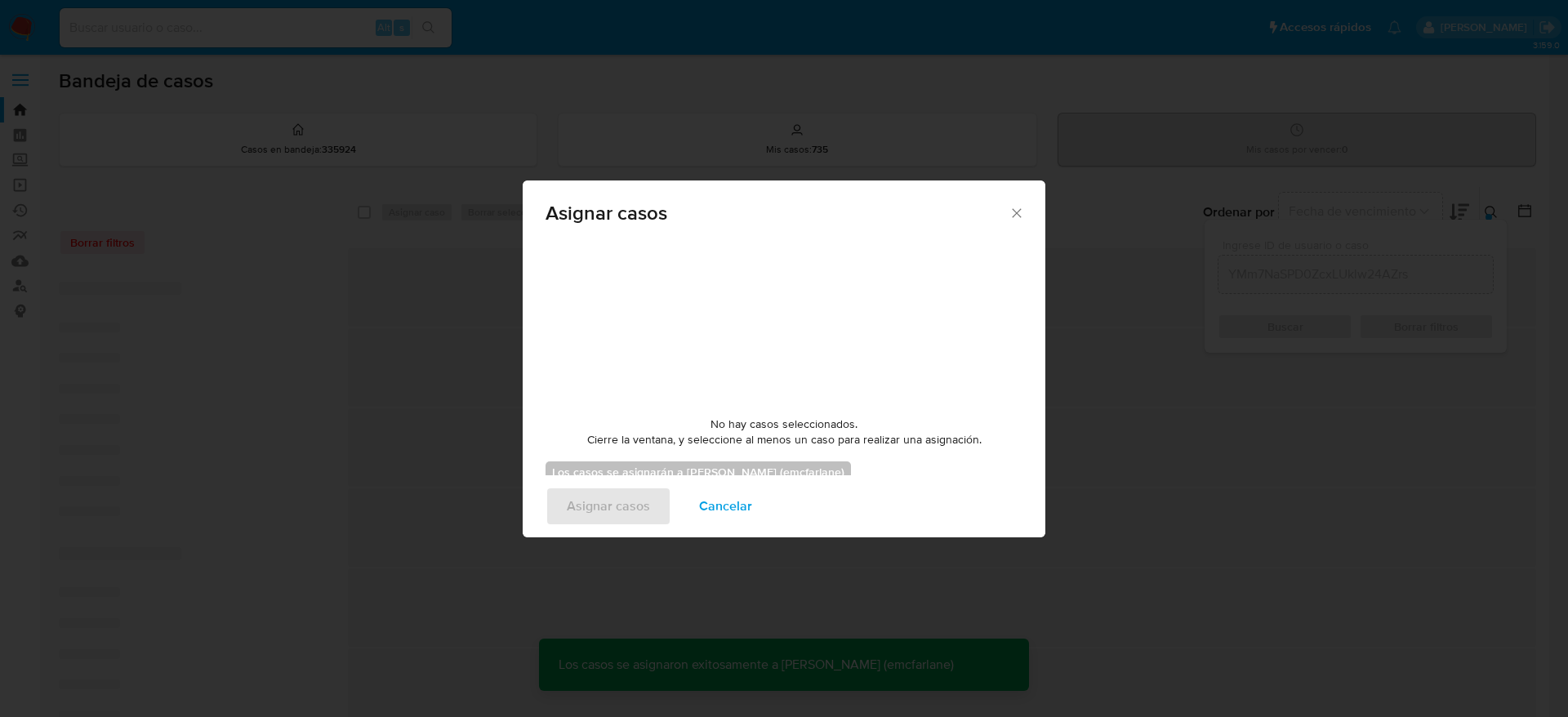
checkbox input "false"
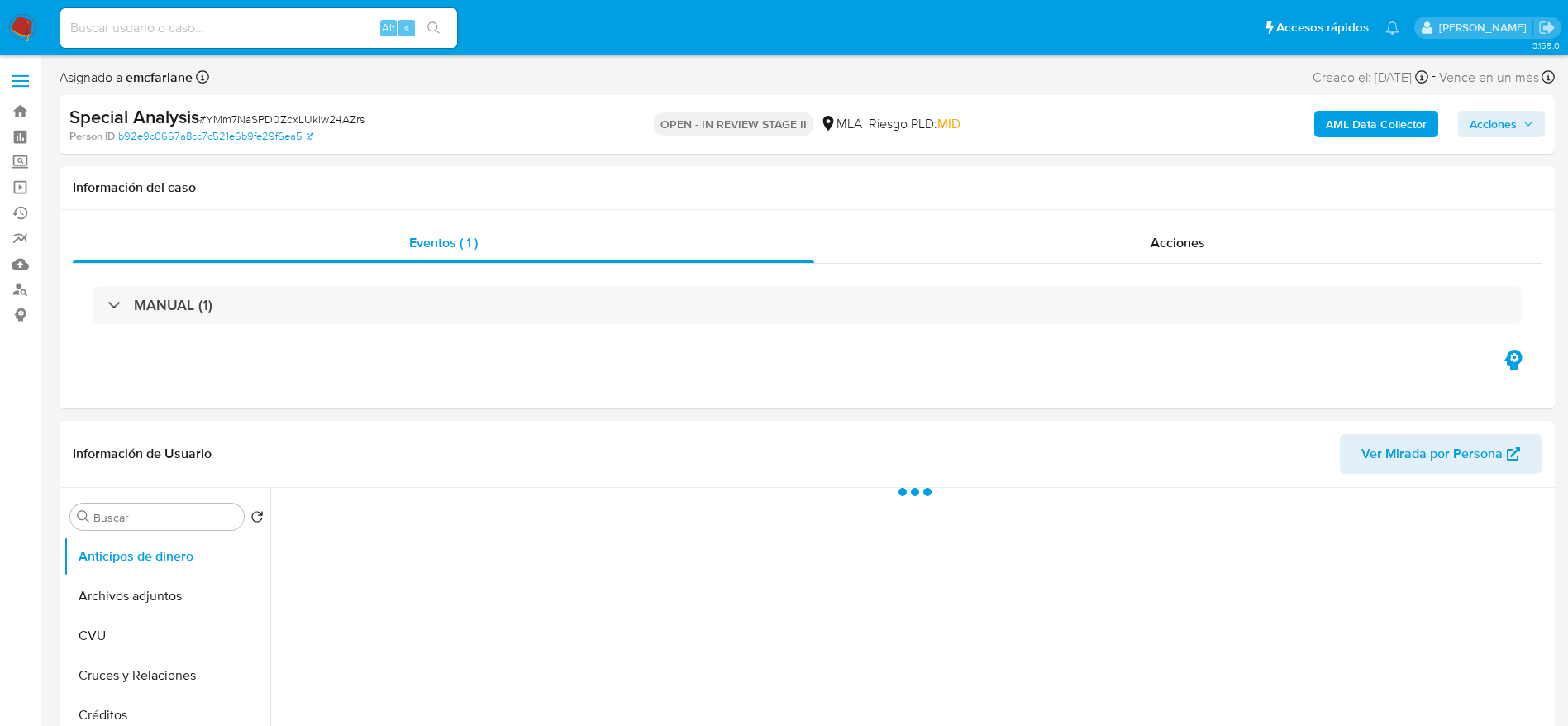
click at [1489, 124] on span "Acciones" at bounding box center [1493, 123] width 47 height 26
select select "10"
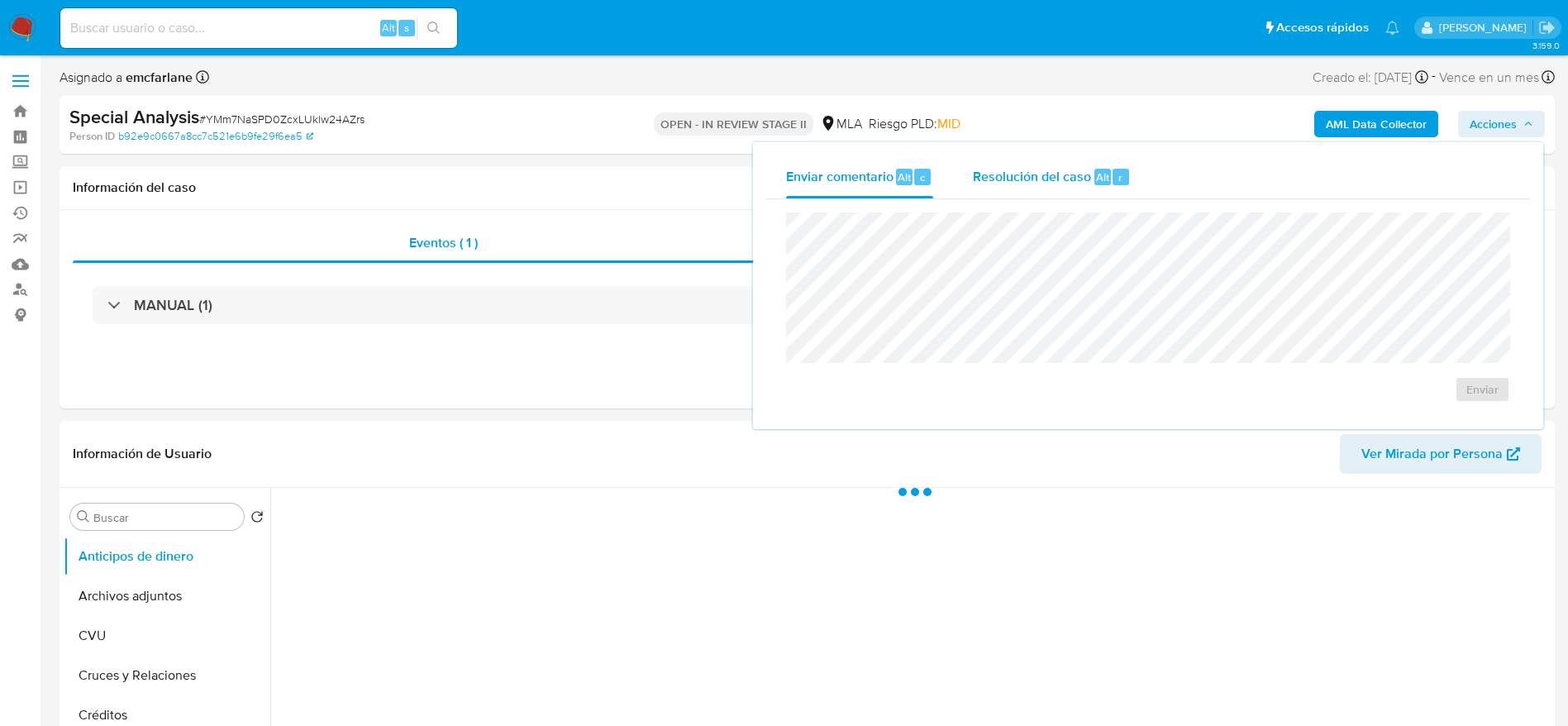
click at [1100, 175] on span "Alt" at bounding box center [1103, 177] width 14 height 15
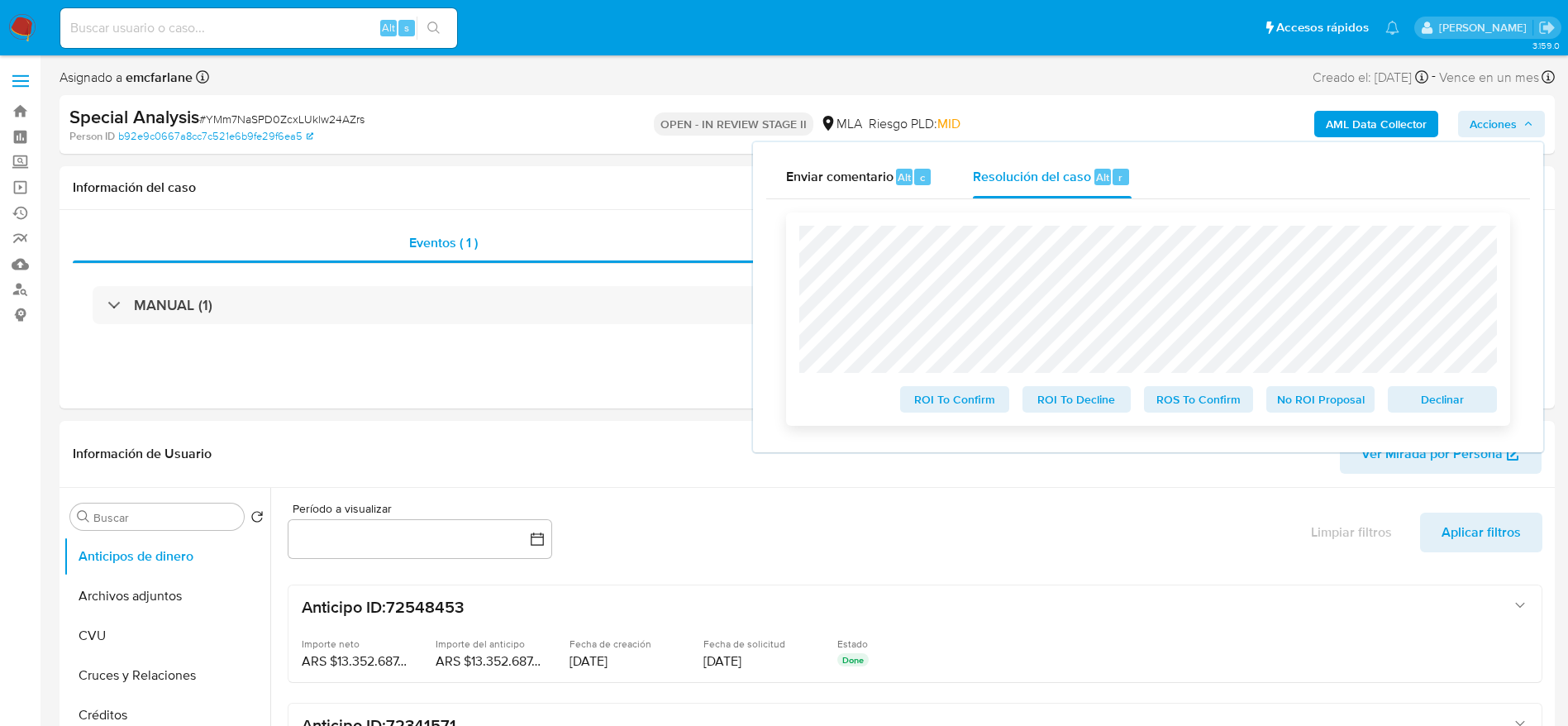
click at [1456, 418] on div "ROI To Confirm ROI To Decline ROS To Confirm No ROI Proposal Declinar" at bounding box center [1148, 318] width 724 height 213
click at [1456, 404] on span "Declinar" at bounding box center [1442, 399] width 86 height 23
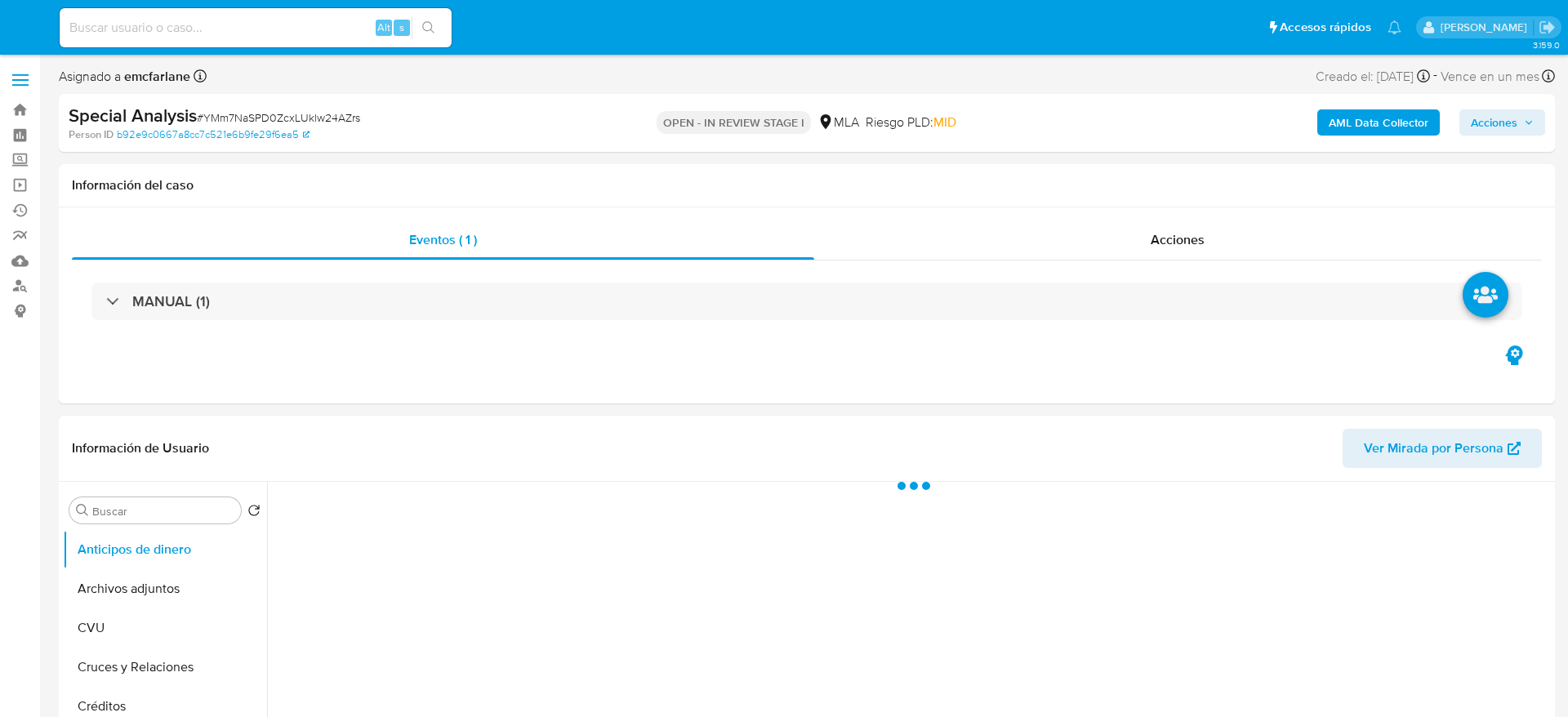
select select "10"
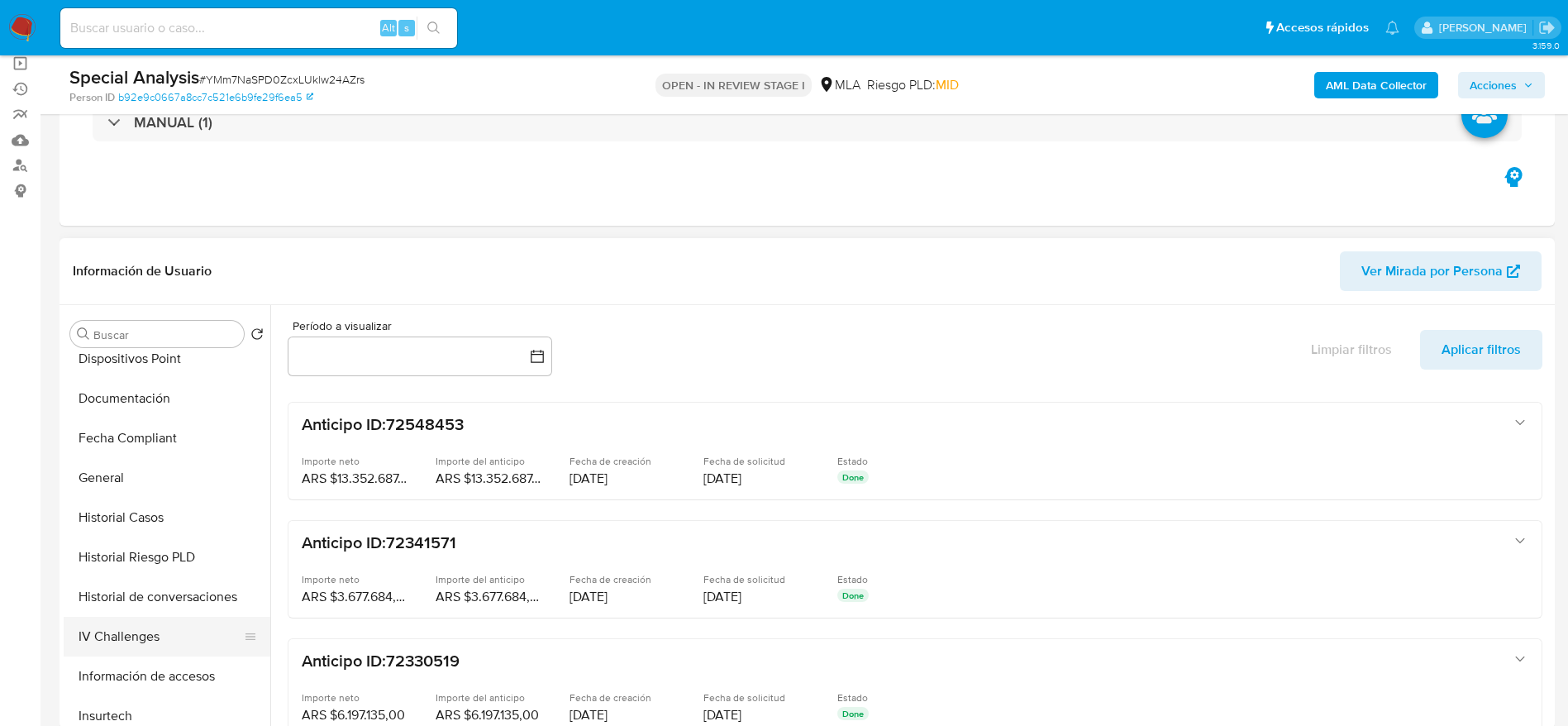
scroll to position [620, 0]
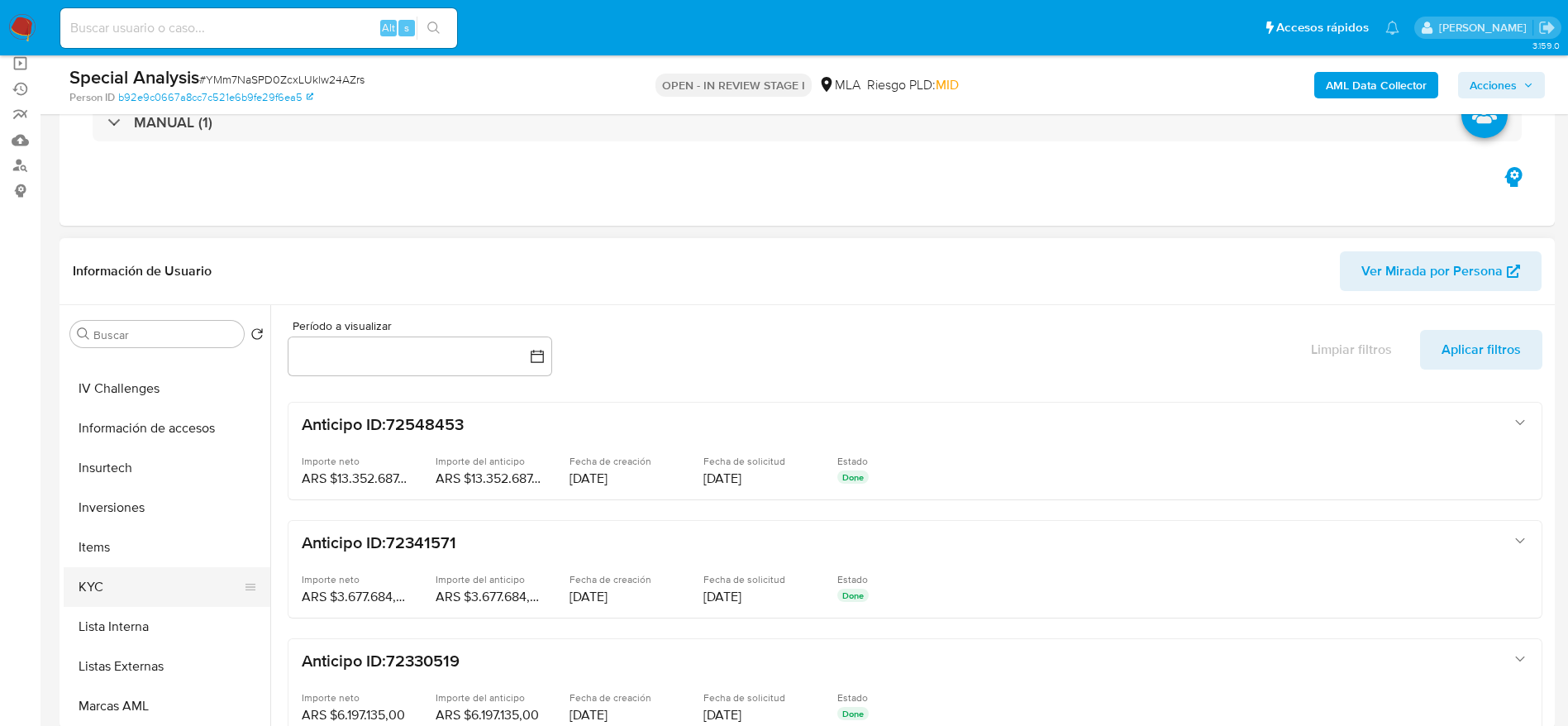
drag, startPoint x: 105, startPoint y: 575, endPoint x: 231, endPoint y: 567, distance: 126.3
click at [105, 576] on button "KYC" at bounding box center [160, 586] width 194 height 40
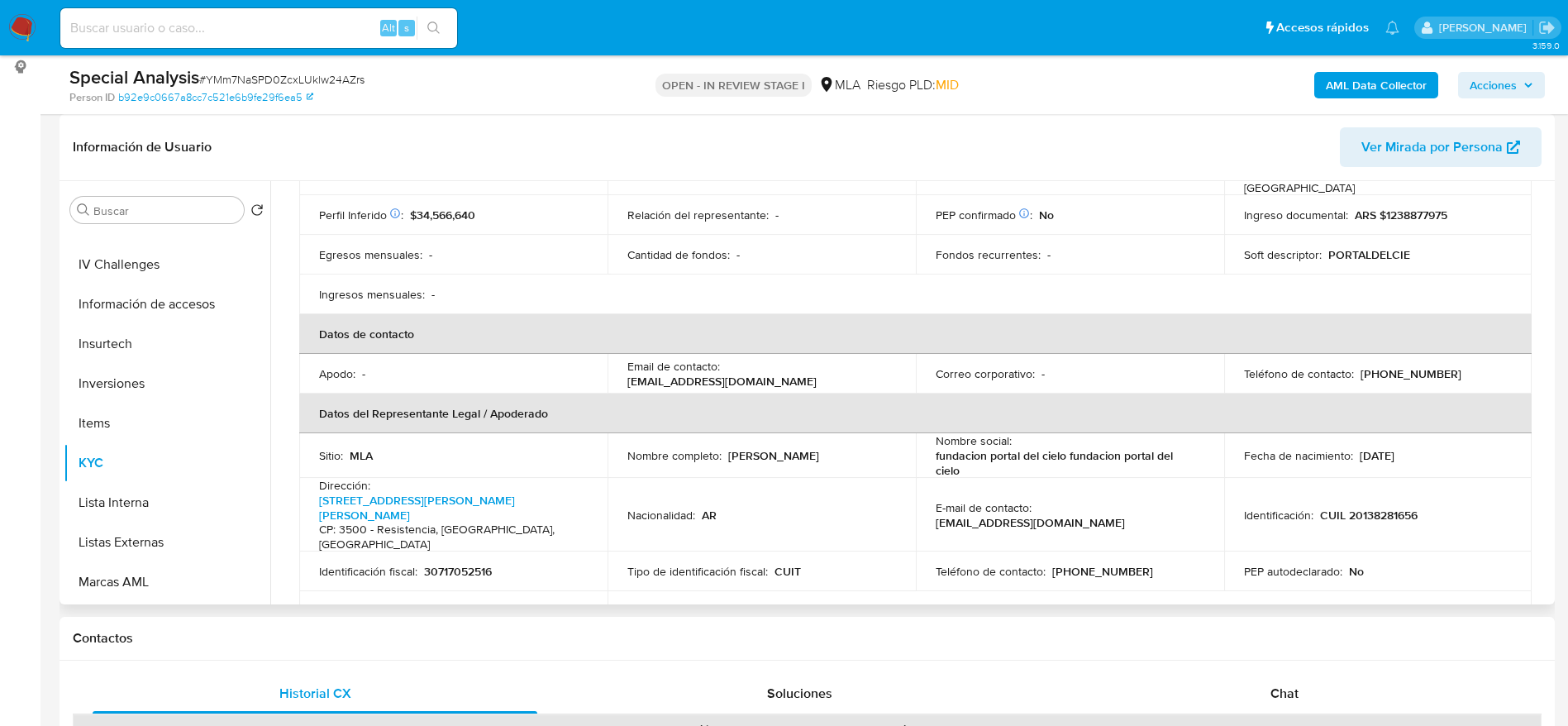
scroll to position [372, 0]
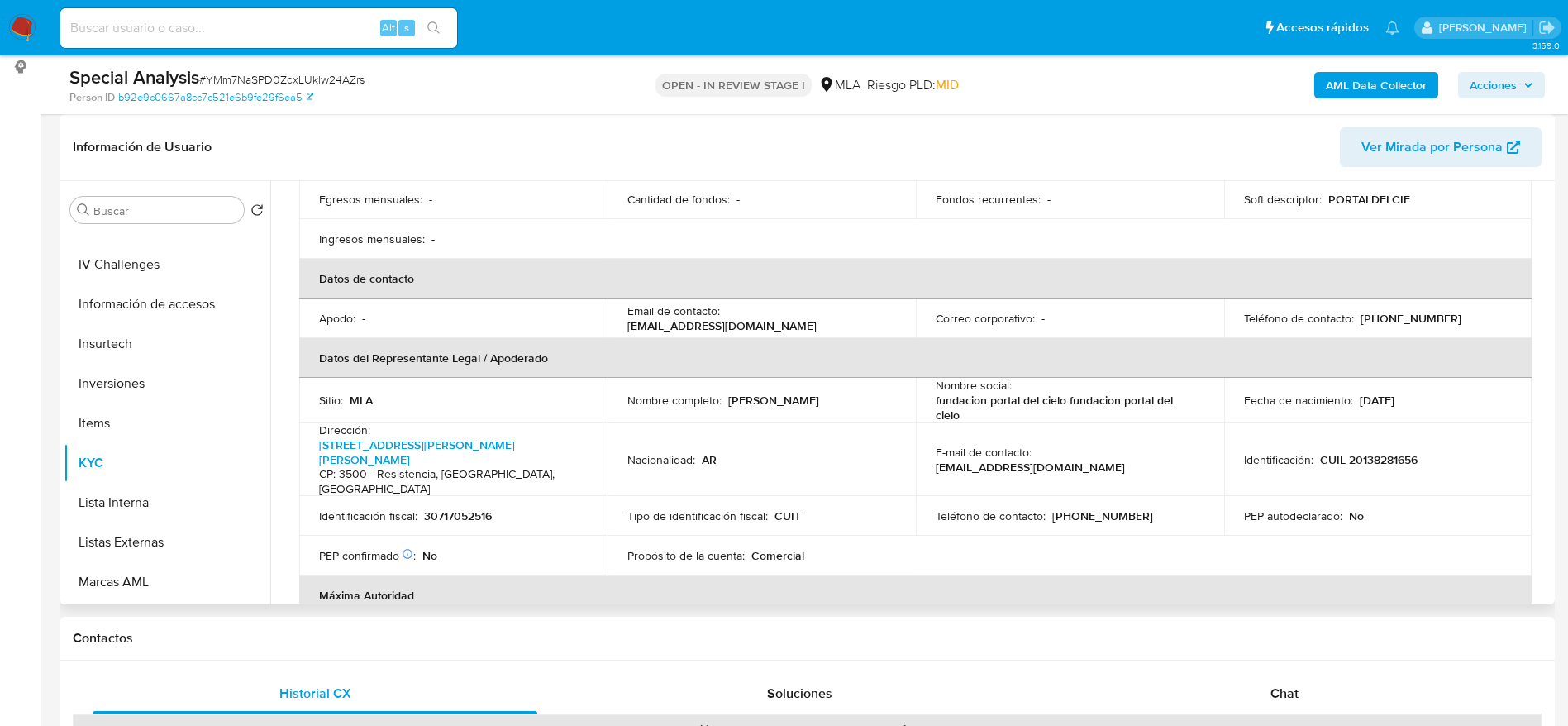
drag, startPoint x: 724, startPoint y: 351, endPoint x: 867, endPoint y: 372, distance: 144.5
click at [867, 378] on td "Nombre completo : [PERSON_NAME]" at bounding box center [762, 400] width 309 height 44
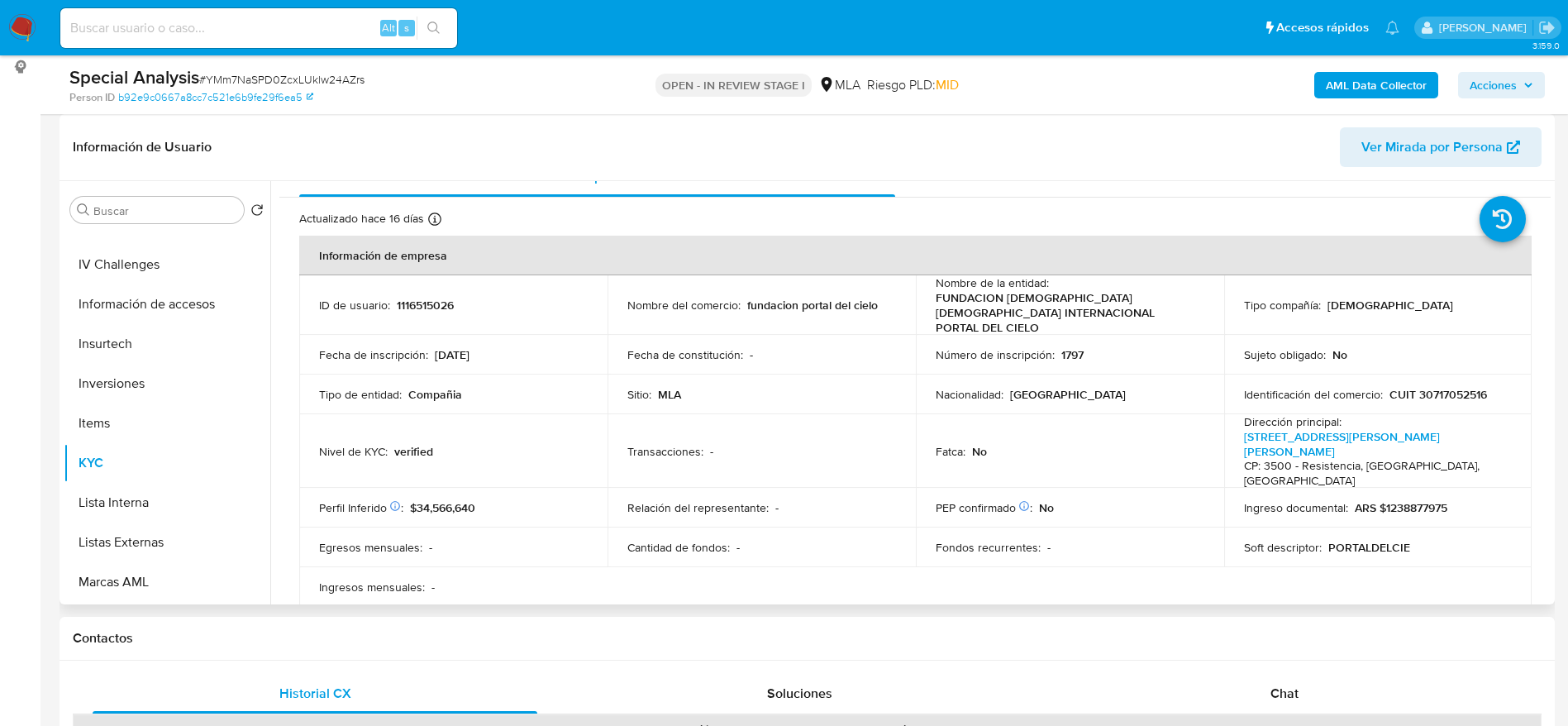
scroll to position [0, 0]
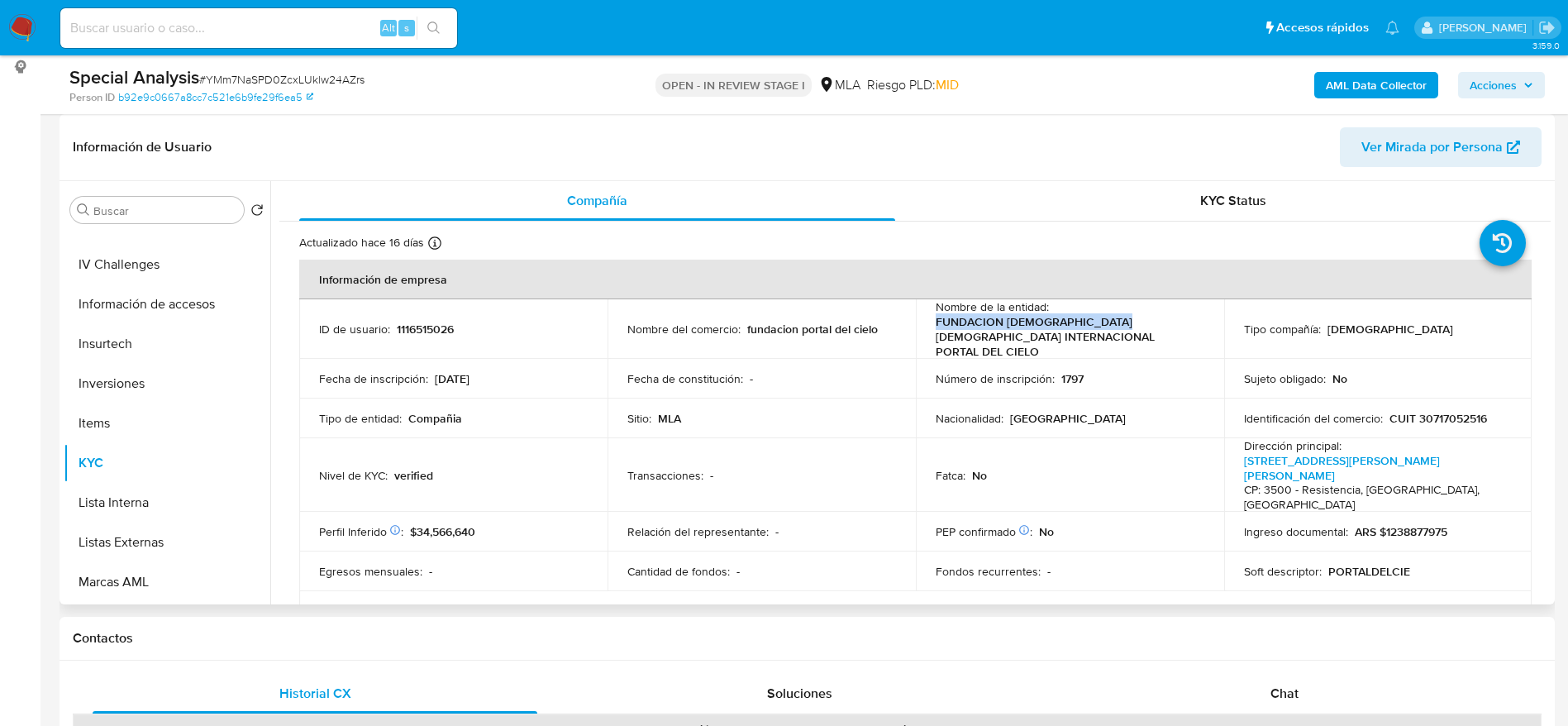
drag, startPoint x: 983, startPoint y: 337, endPoint x: 1145, endPoint y: 328, distance: 162.2
click at [1145, 328] on td "Nombre de la entidad : FUNDACION [DEMOGRAPHIC_DATA] [DEMOGRAPHIC_DATA] INTERNAC…" at bounding box center [1070, 329] width 309 height 60
click at [1147, 337] on p "FUNDACION [DEMOGRAPHIC_DATA] [DEMOGRAPHIC_DATA] INTERNACIONAL PORTAL DEL CIELO" at bounding box center [1067, 336] width 262 height 44
drag, startPoint x: 1017, startPoint y: 337, endPoint x: 1129, endPoint y: 328, distance: 112.4
click at [1129, 328] on td "Nombre de la entidad : FUNDACION [DEMOGRAPHIC_DATA] [DEMOGRAPHIC_DATA] INTERNAC…" at bounding box center [1070, 329] width 309 height 60
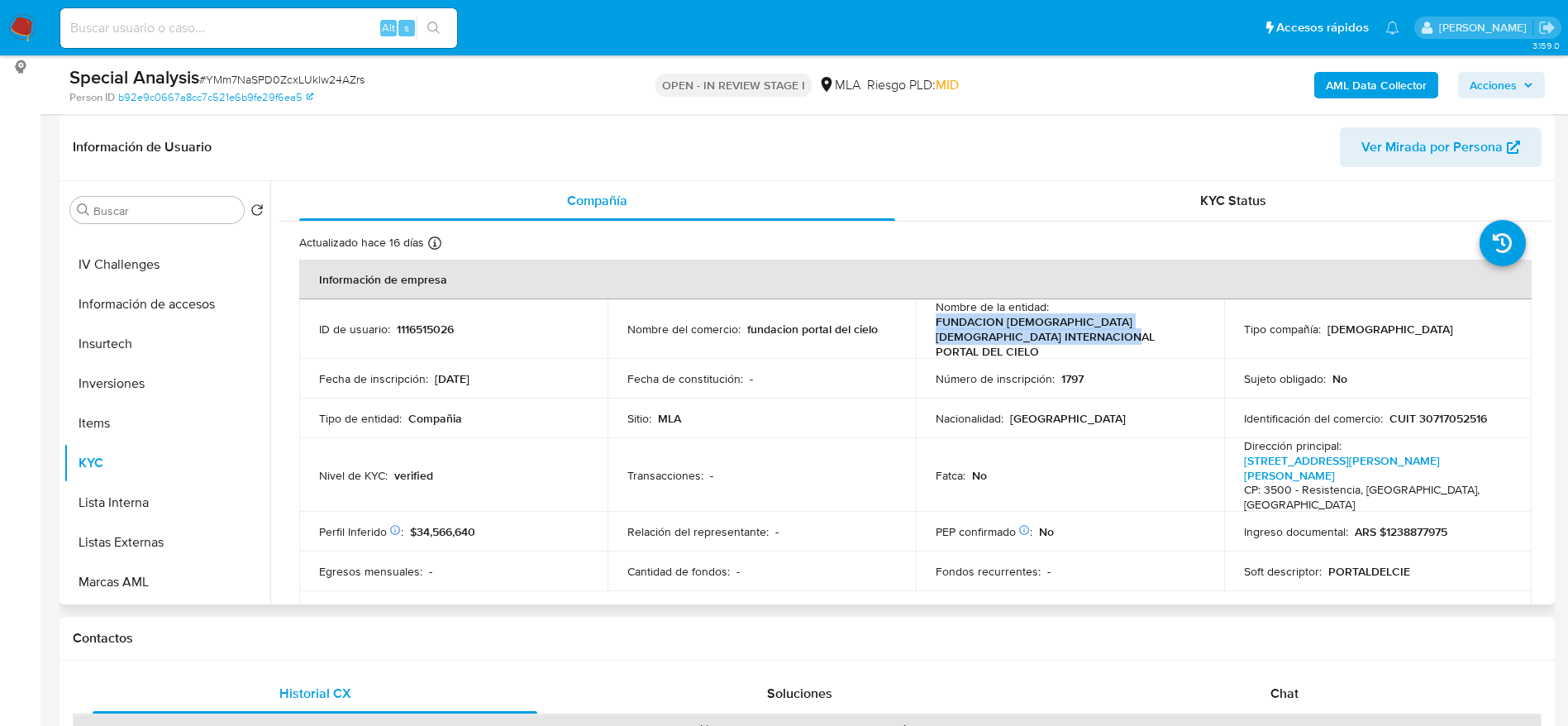
drag, startPoint x: 932, startPoint y: 319, endPoint x: 1140, endPoint y: 333, distance: 208.5
click at [1140, 333] on p "FUNDACION [DEMOGRAPHIC_DATA] [DEMOGRAPHIC_DATA] INTERNACIONAL PORTAL DEL CIELO" at bounding box center [1067, 336] width 262 height 44
copy p "FUNDACION [DEMOGRAPHIC_DATA] [DEMOGRAPHIC_DATA] INTERNACIONAL PORTAL DEL CIELO"
click at [1434, 398] on td "Identificación del comercio : CUIT 30717052516" at bounding box center [1379, 417] width 309 height 40
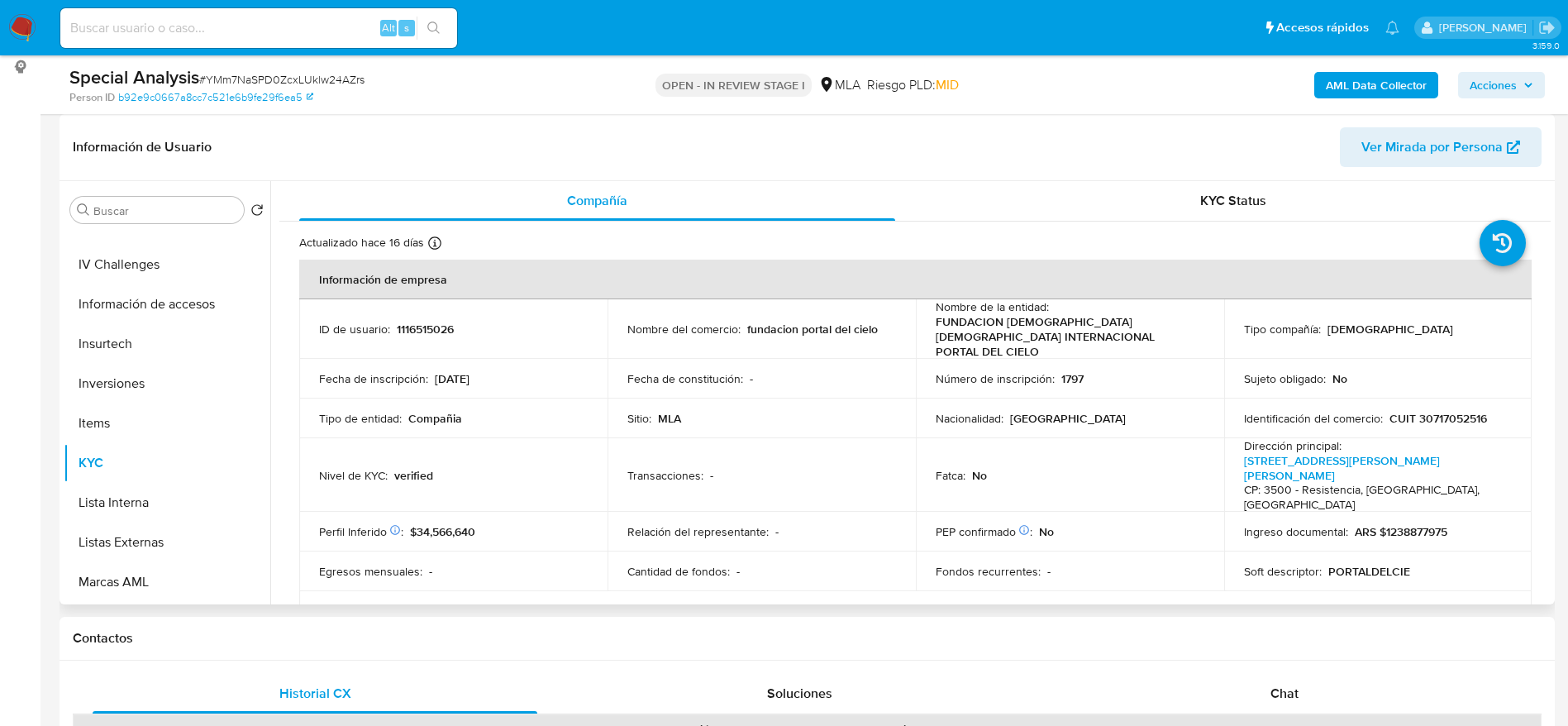
click at [1440, 411] on p "CUIT 30717052516" at bounding box center [1438, 417] width 97 height 14
copy p "30717052516"
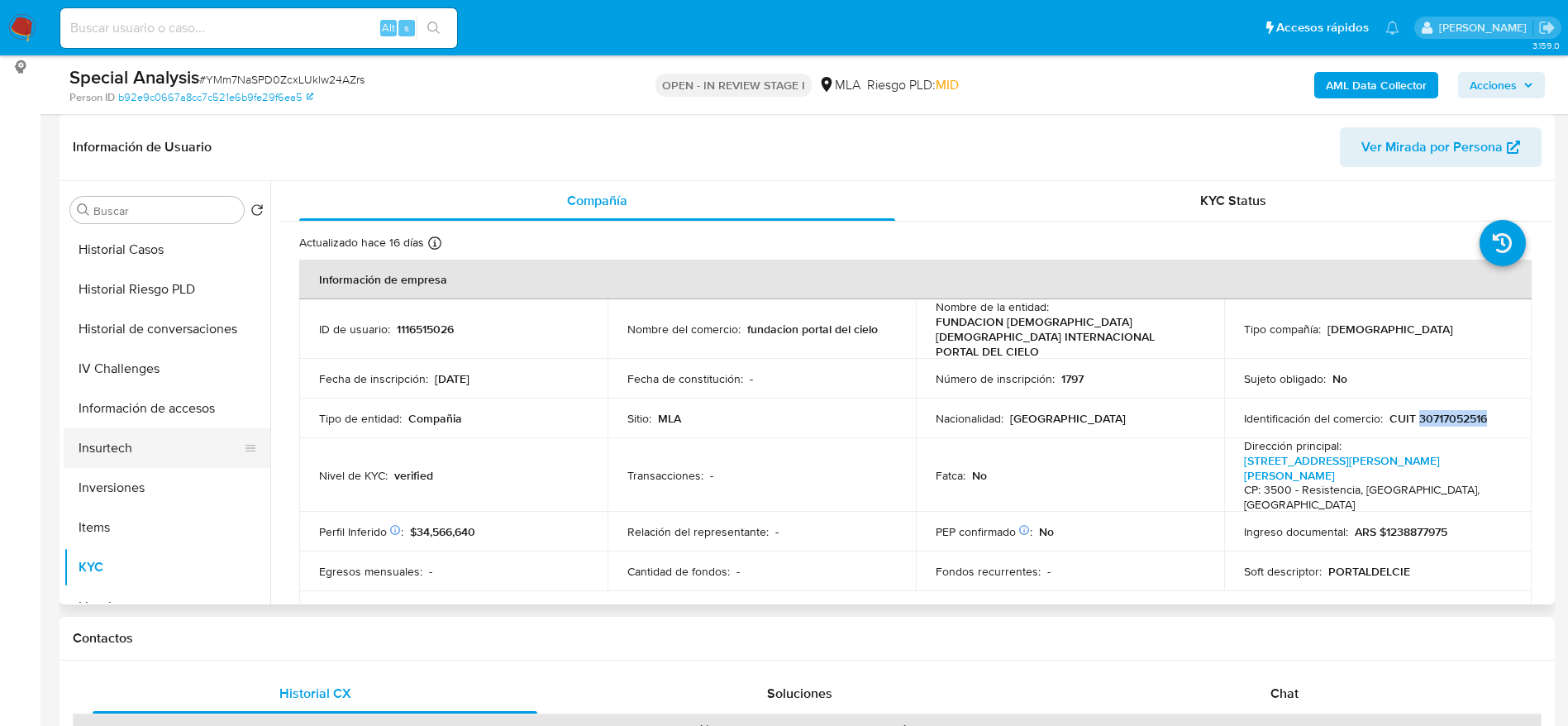
scroll to position [372, 0]
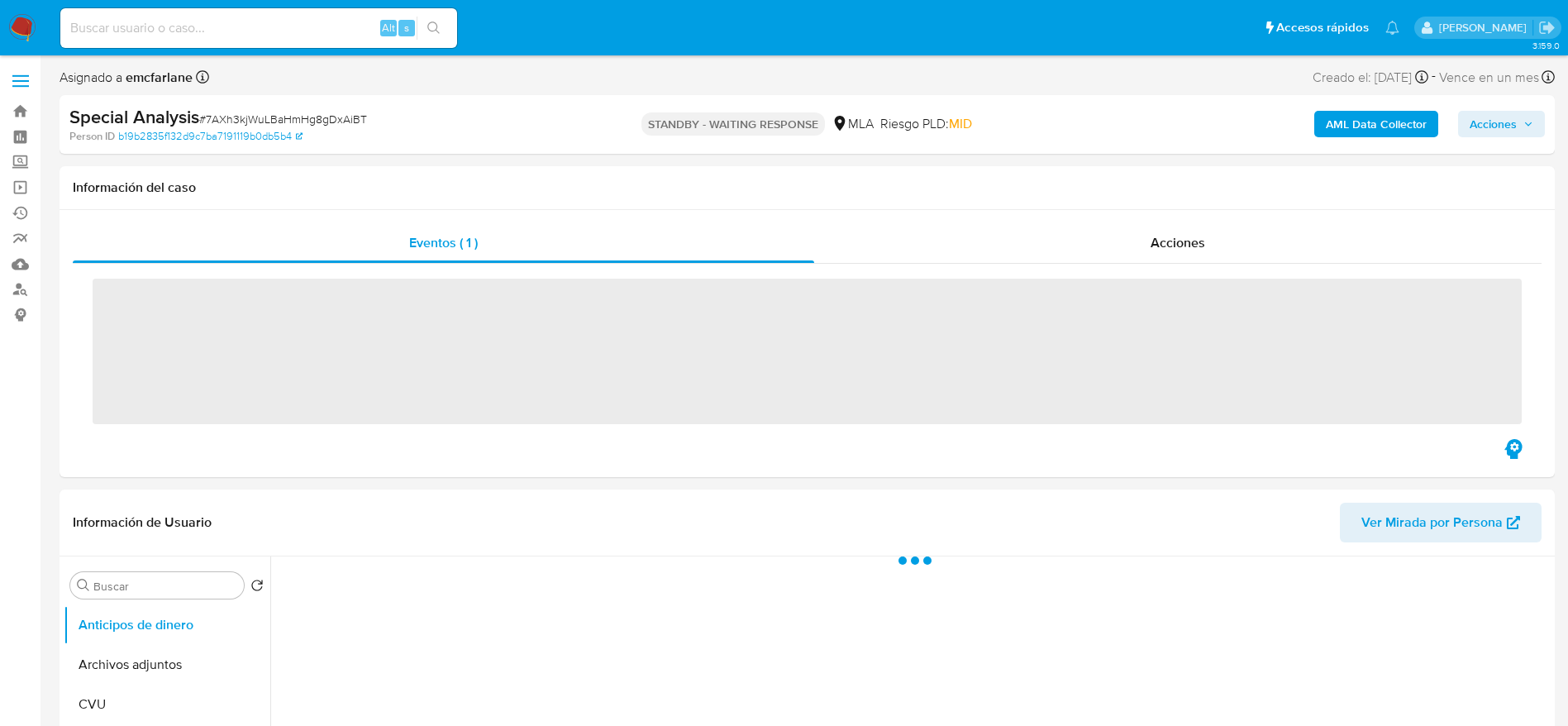
click at [9, 26] on img at bounding box center [22, 28] width 28 height 28
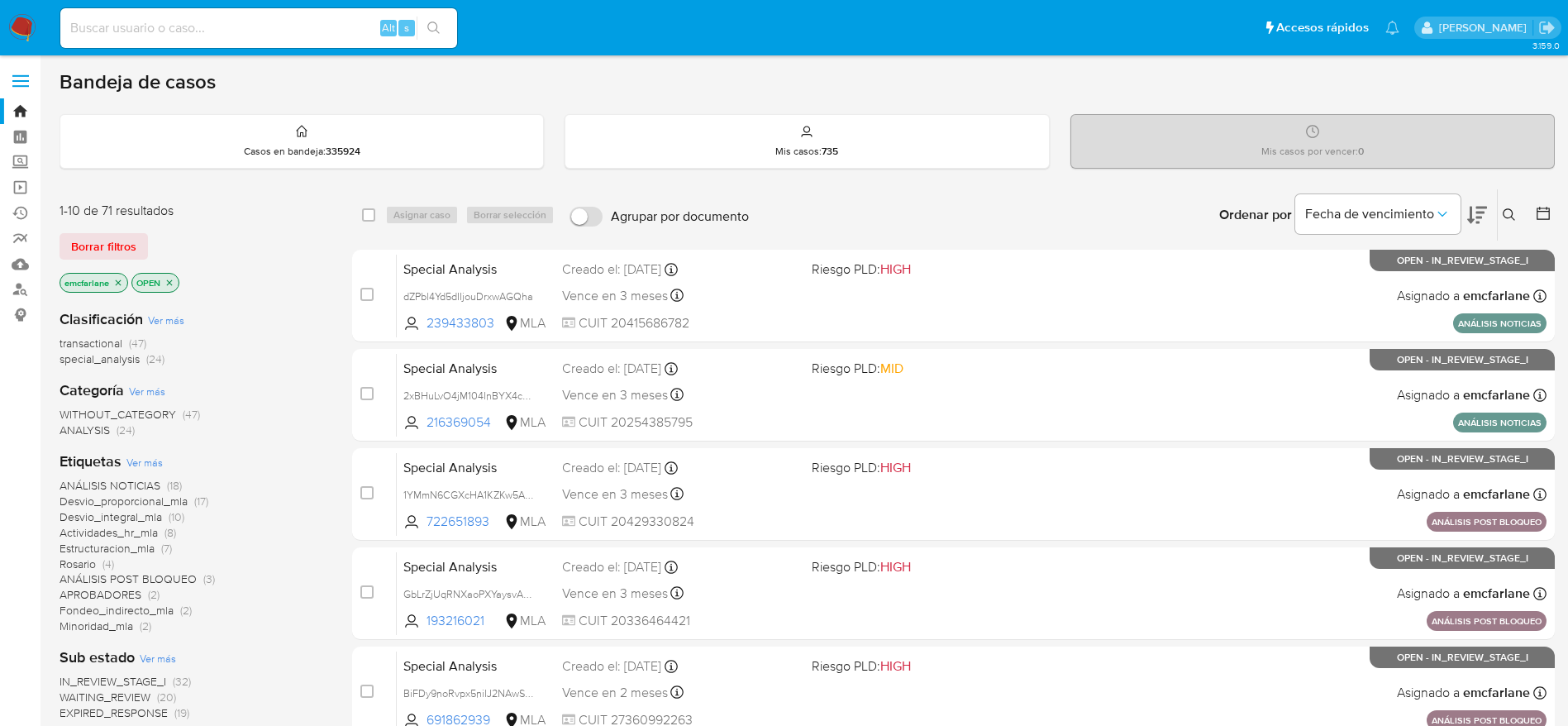
click at [271, 31] on input at bounding box center [259, 28] width 397 height 21
paste input "Kok61TJXR4ml8MvpZKUMNlvp"
type input "Kok61TJXR4ml8MvpZKUMNlvp"
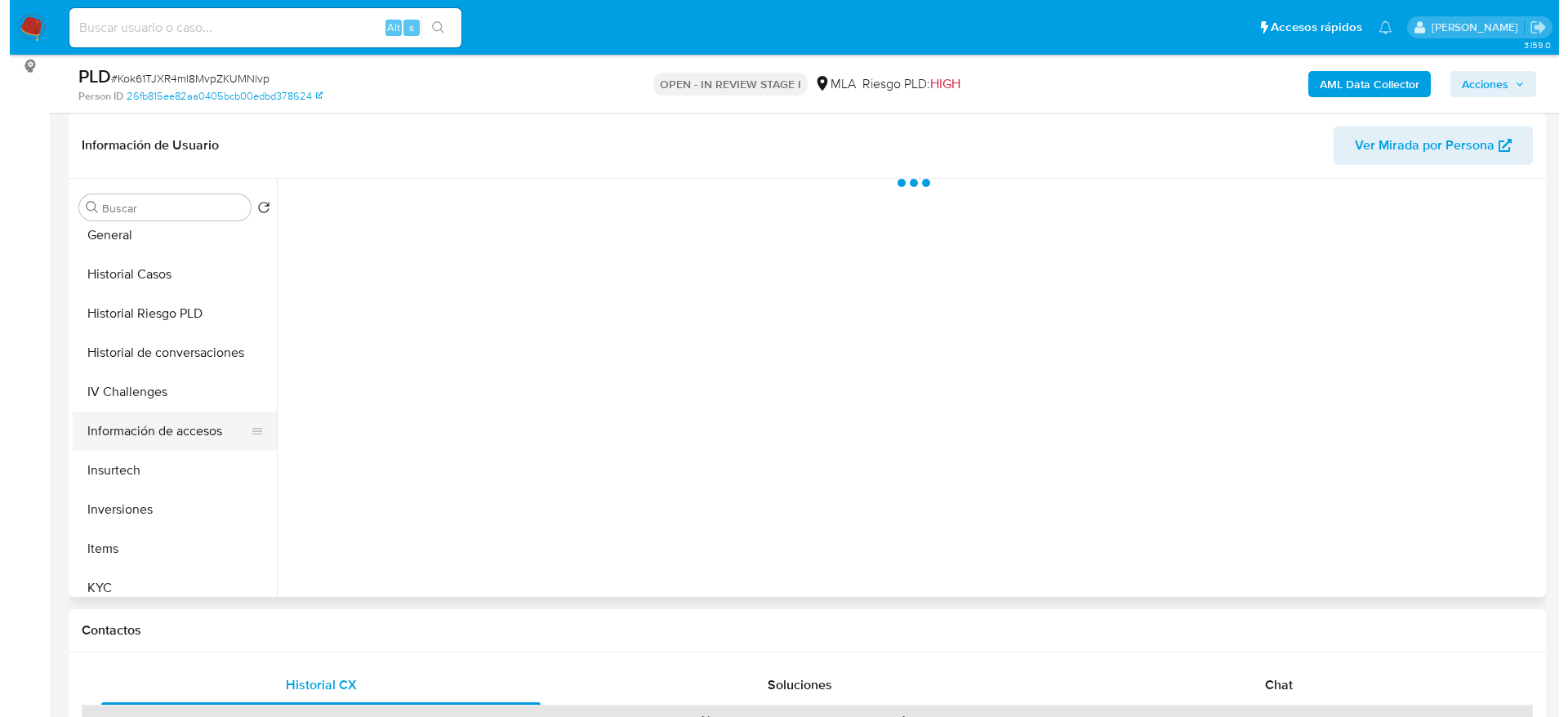
scroll to position [489, 0]
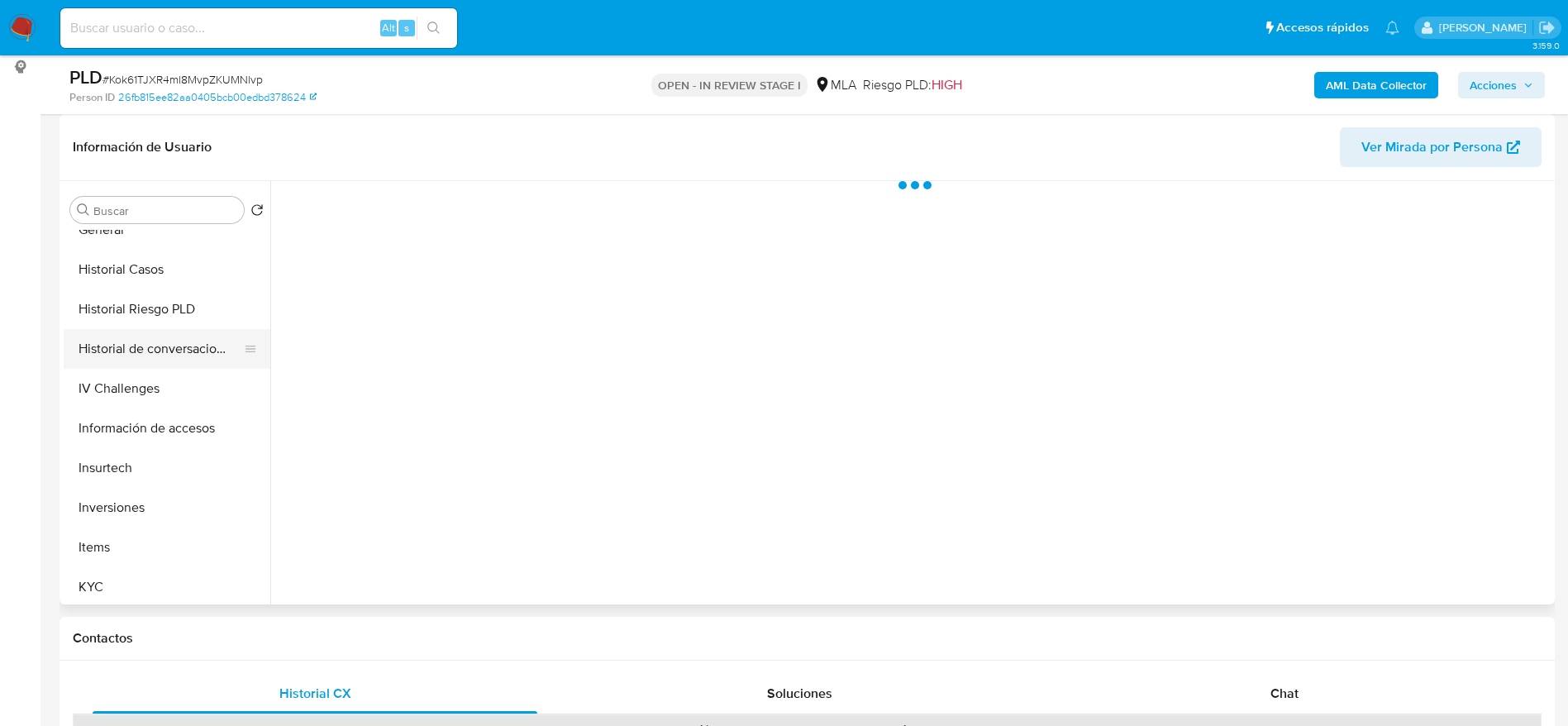
select select "10"
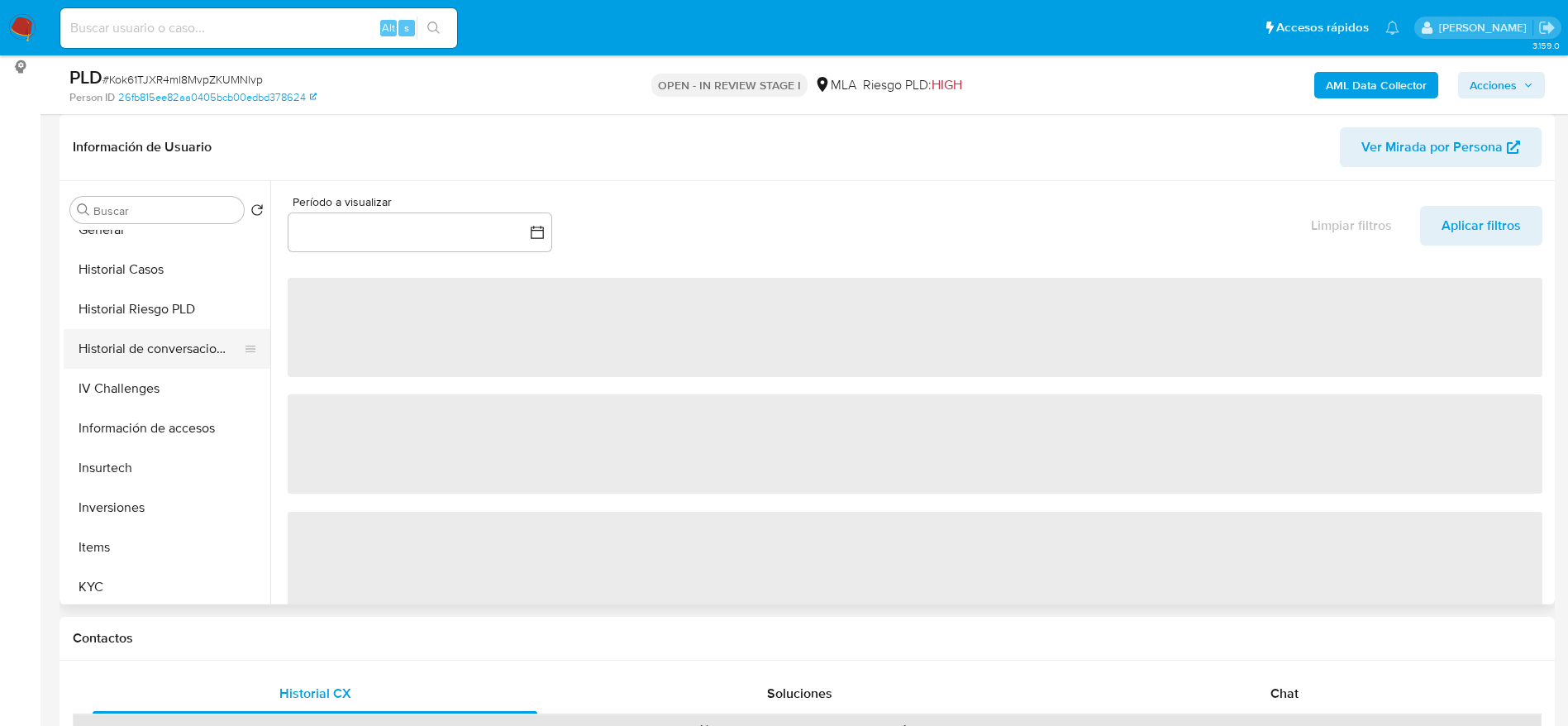
click at [185, 363] on button "Historial de conversaciones" at bounding box center [160, 348] width 194 height 40
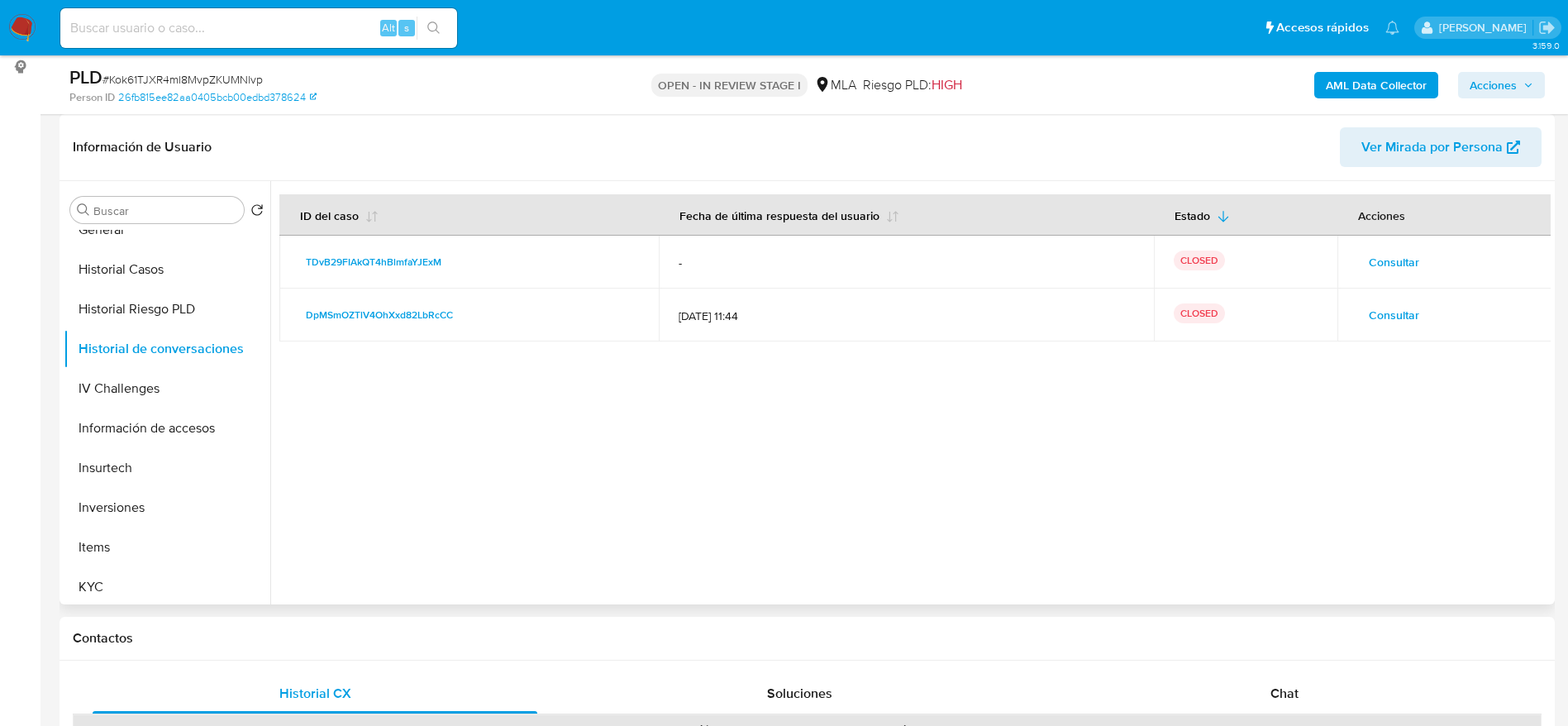
click at [1396, 320] on span "Consultar" at bounding box center [1394, 315] width 50 height 23
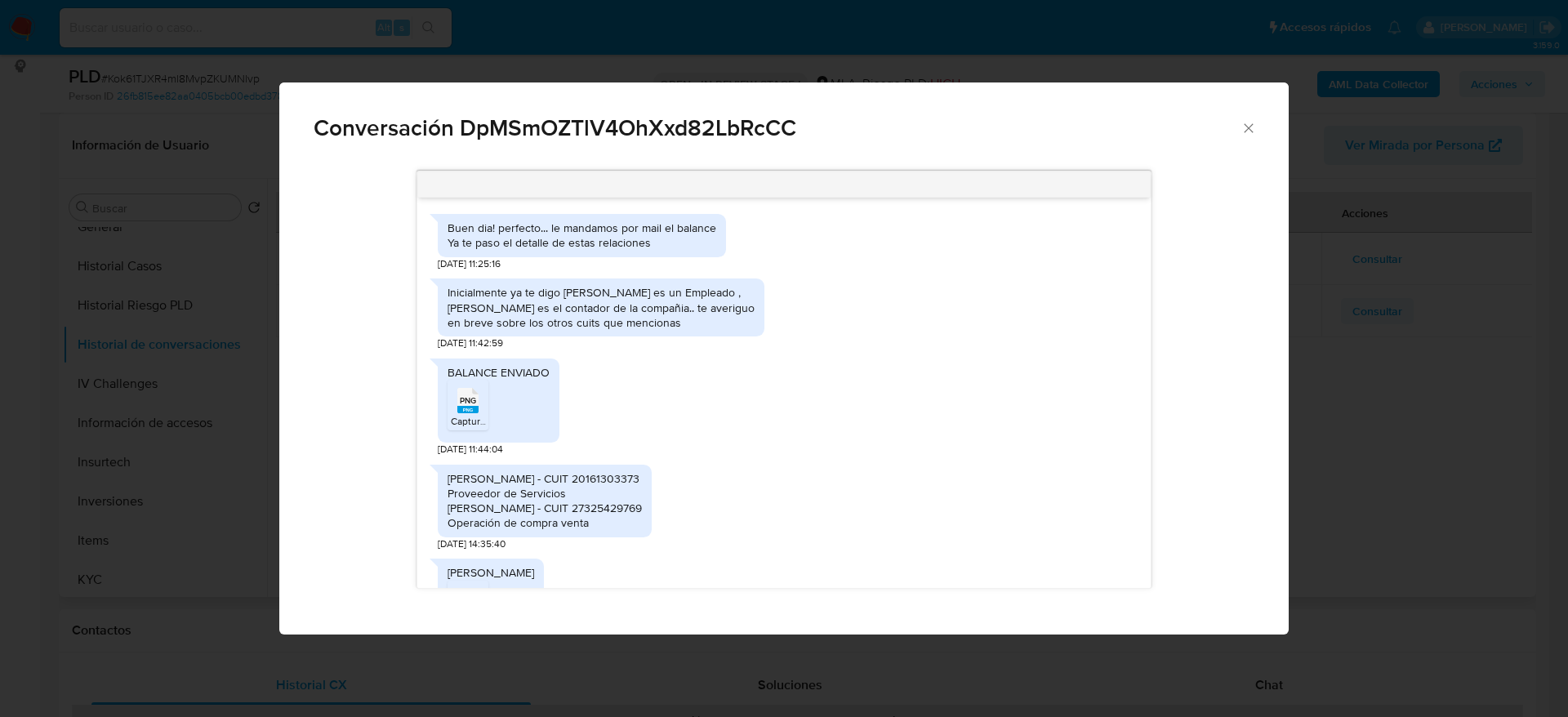
scroll to position [558, 0]
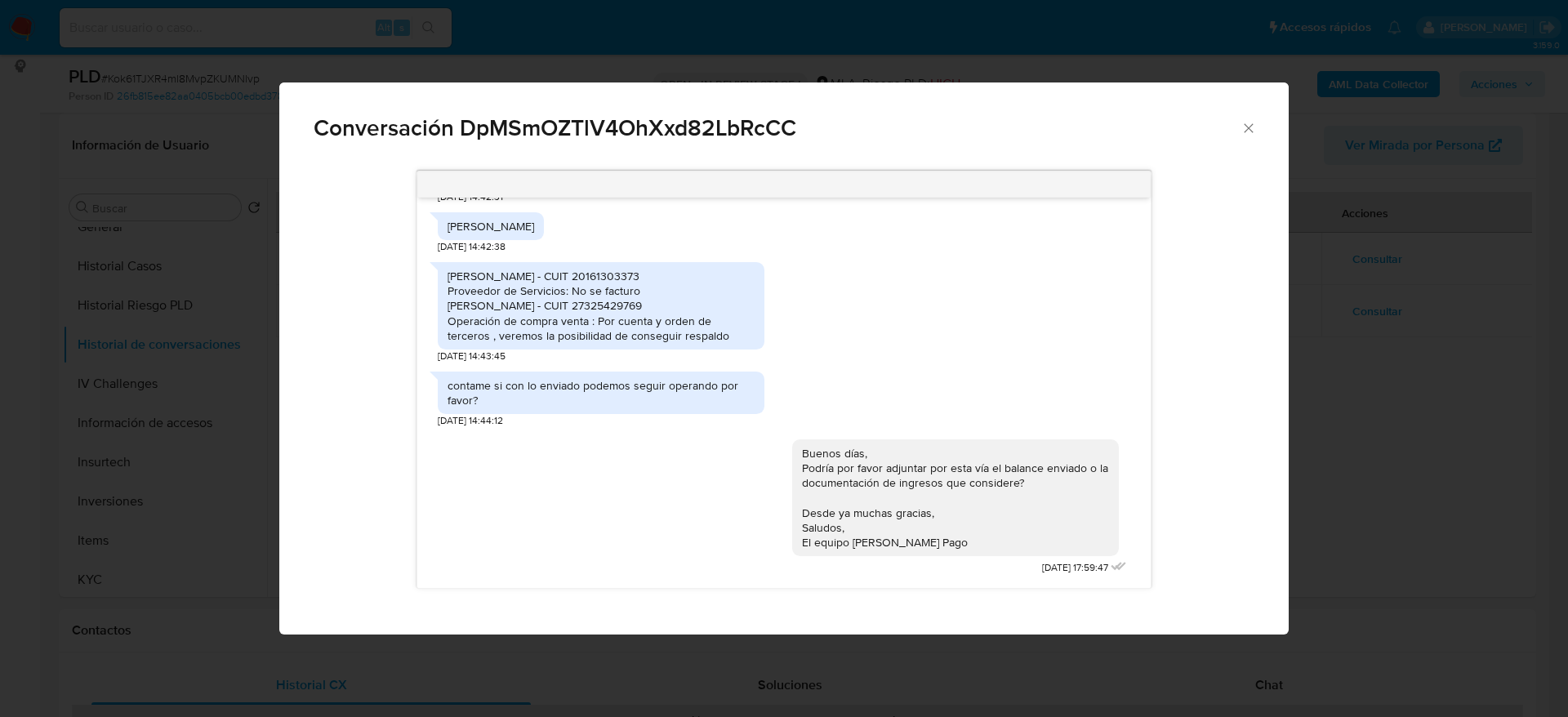
click at [1245, 130] on icon "Cerrar" at bounding box center [1248, 127] width 9 height 9
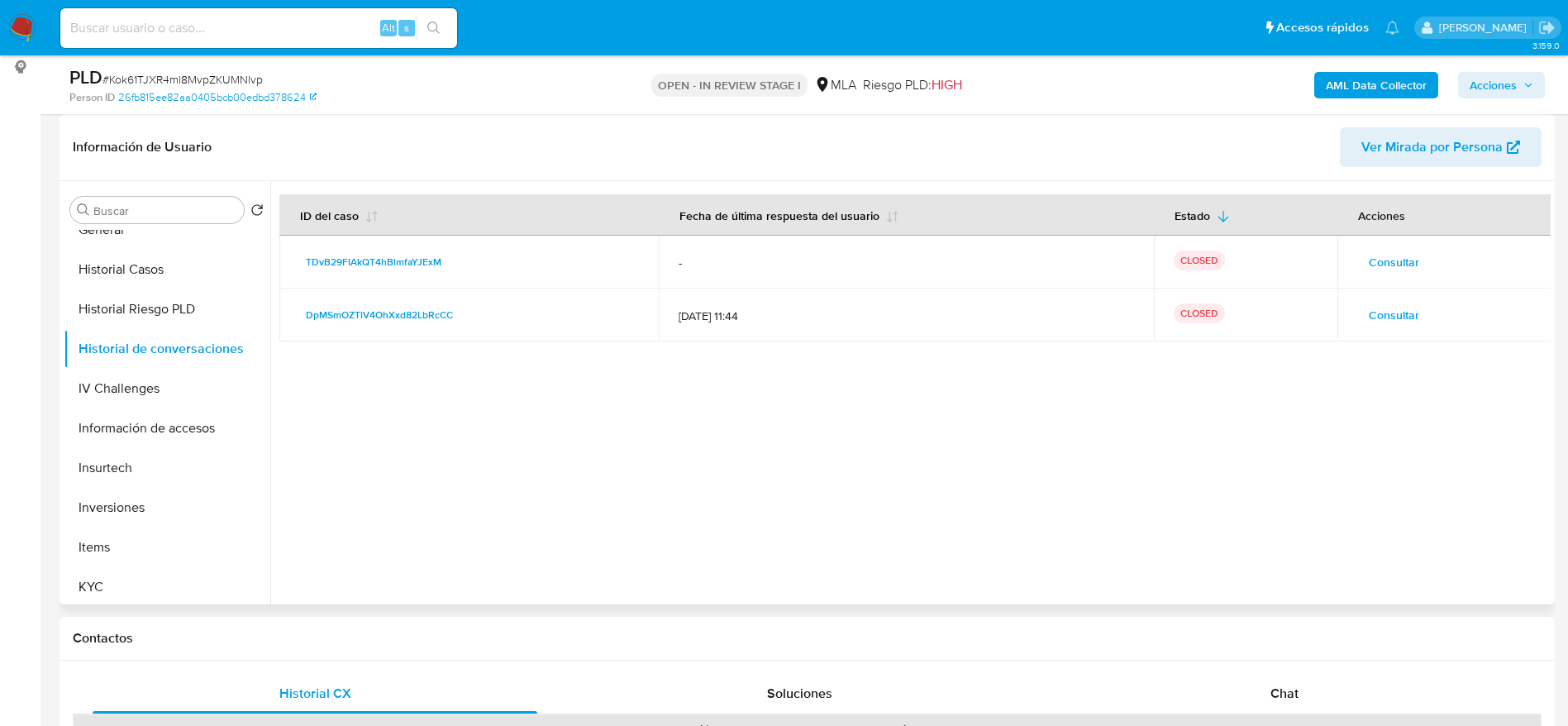
click at [1405, 262] on span "Consultar" at bounding box center [1394, 262] width 50 height 23
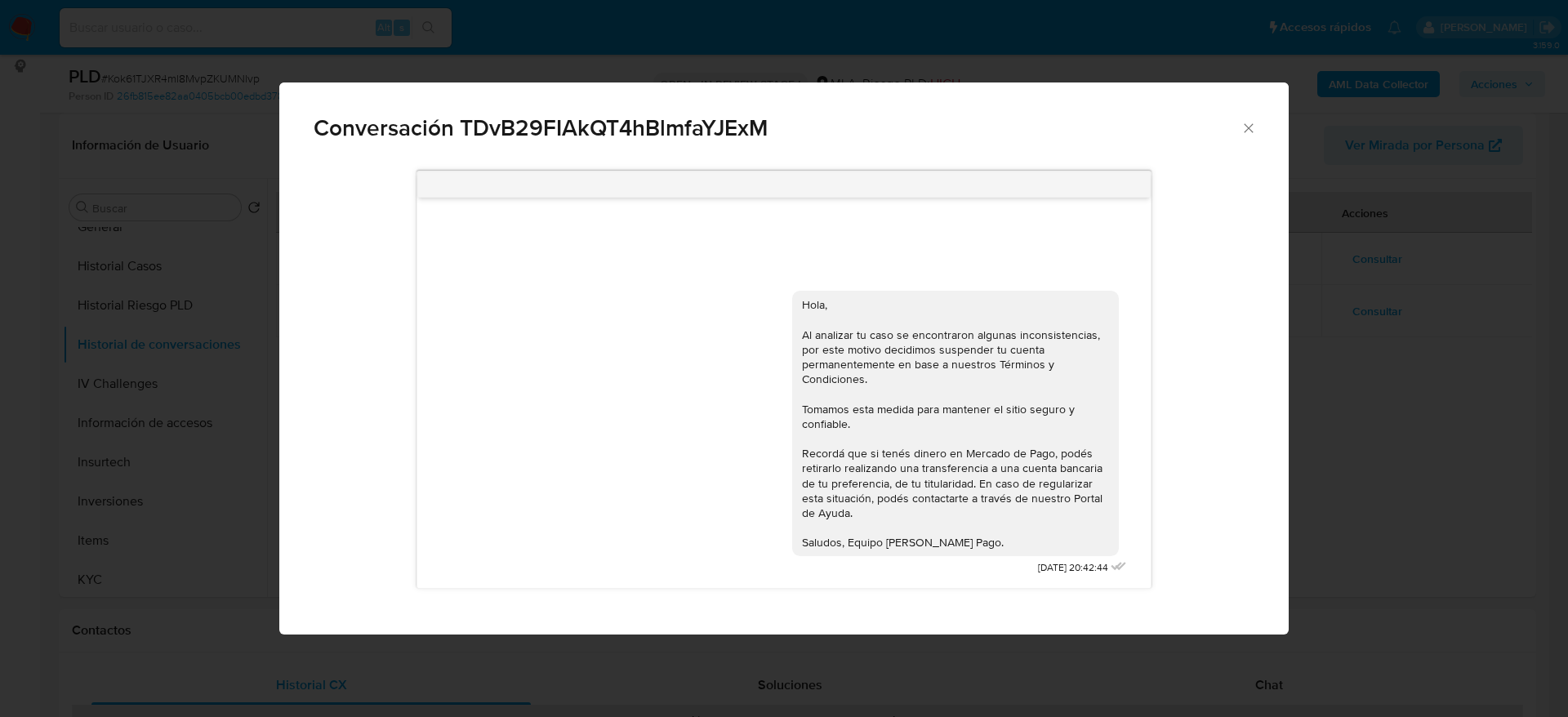
click at [1247, 128] on icon "Cerrar" at bounding box center [1248, 128] width 16 height 16
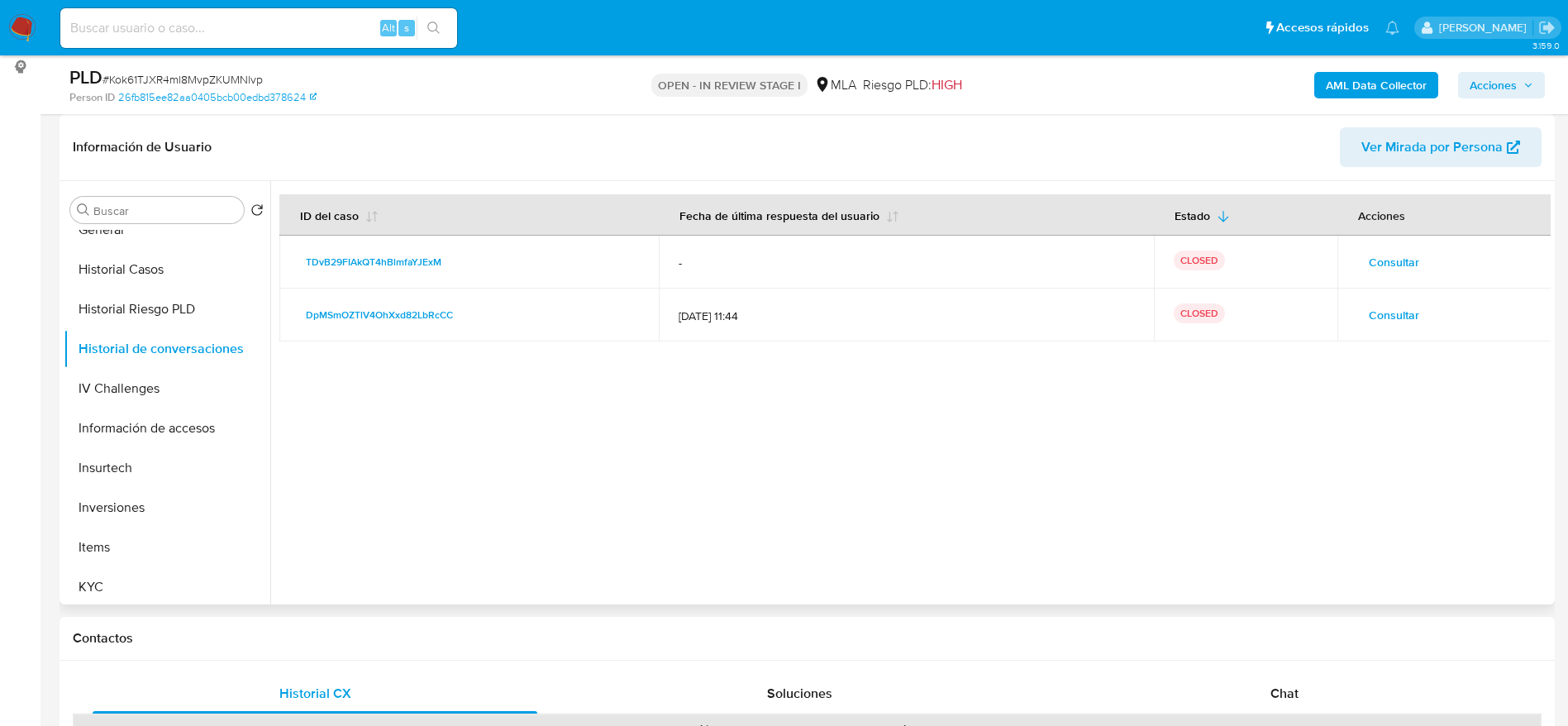
click at [1369, 269] on span "Consultar" at bounding box center [1394, 262] width 50 height 23
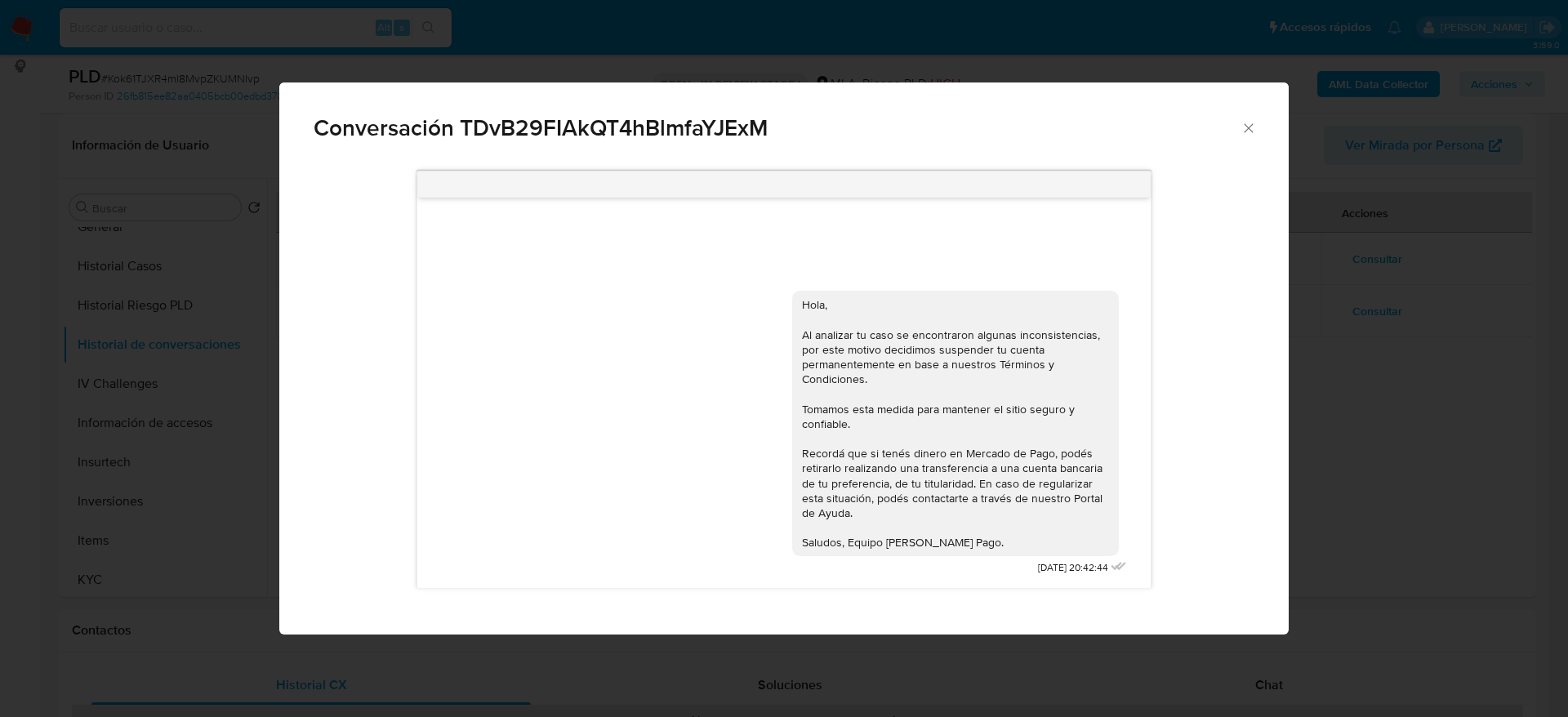
drag, startPoint x: 1014, startPoint y: 569, endPoint x: 1117, endPoint y: 569, distance: 103.0
click at [1117, 569] on div "Hola, Al analizar tu caso se encontraron algunas inconsistencias, por este moti…" at bounding box center [961, 428] width 338 height 300
click at [1252, 127] on icon "Cerrar" at bounding box center [1248, 128] width 16 height 16
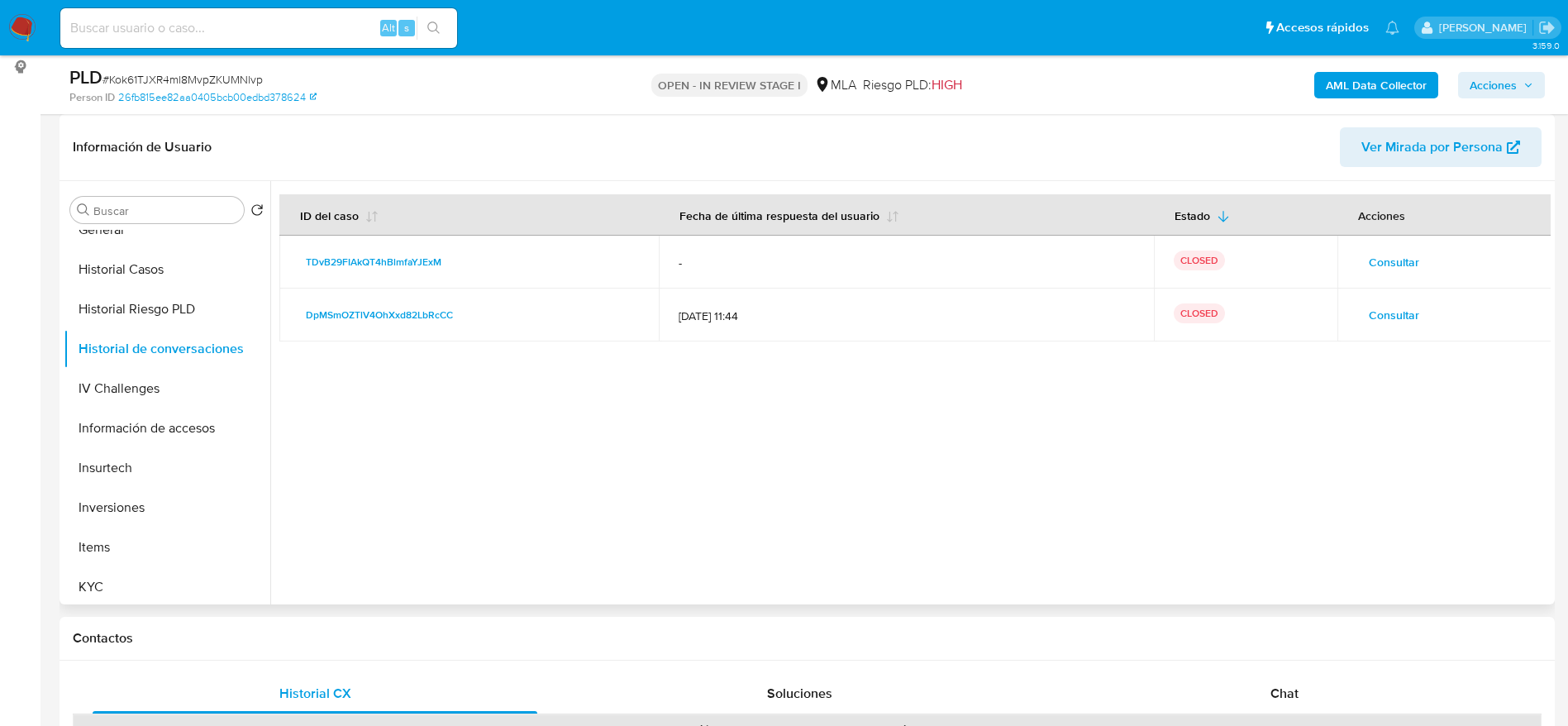
click at [1393, 324] on span "Consultar" at bounding box center [1394, 315] width 50 height 23
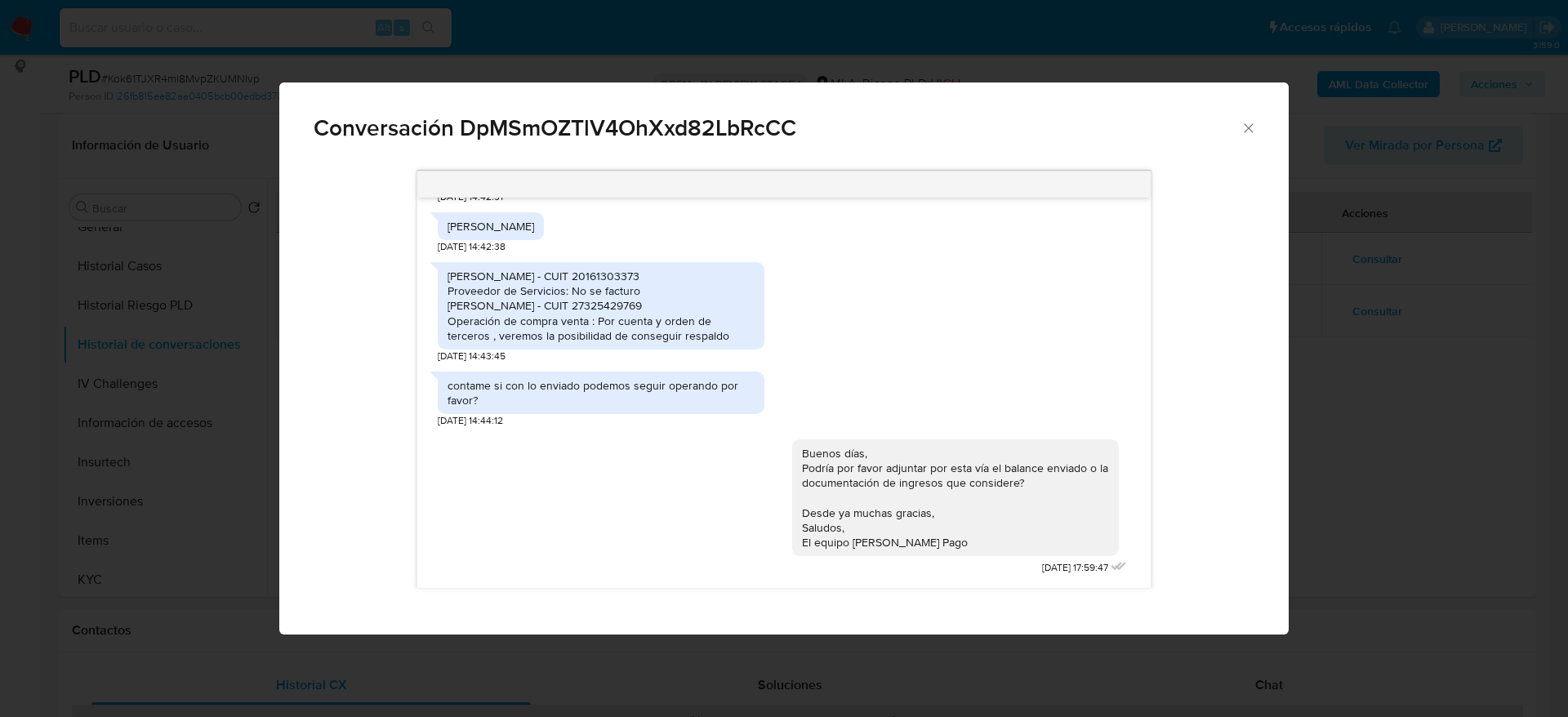
click at [1253, 125] on icon "Cerrar" at bounding box center [1248, 128] width 16 height 16
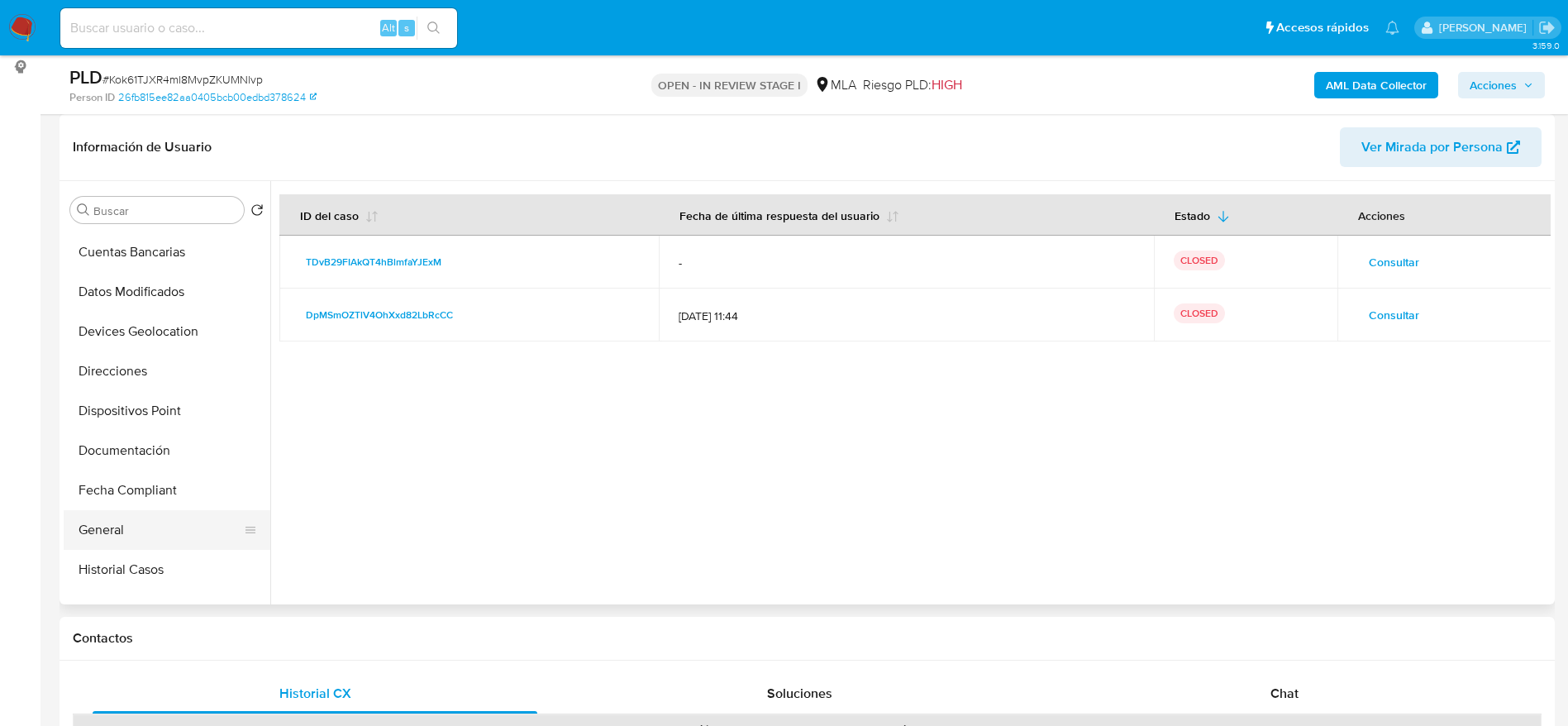
scroll to position [248, 0]
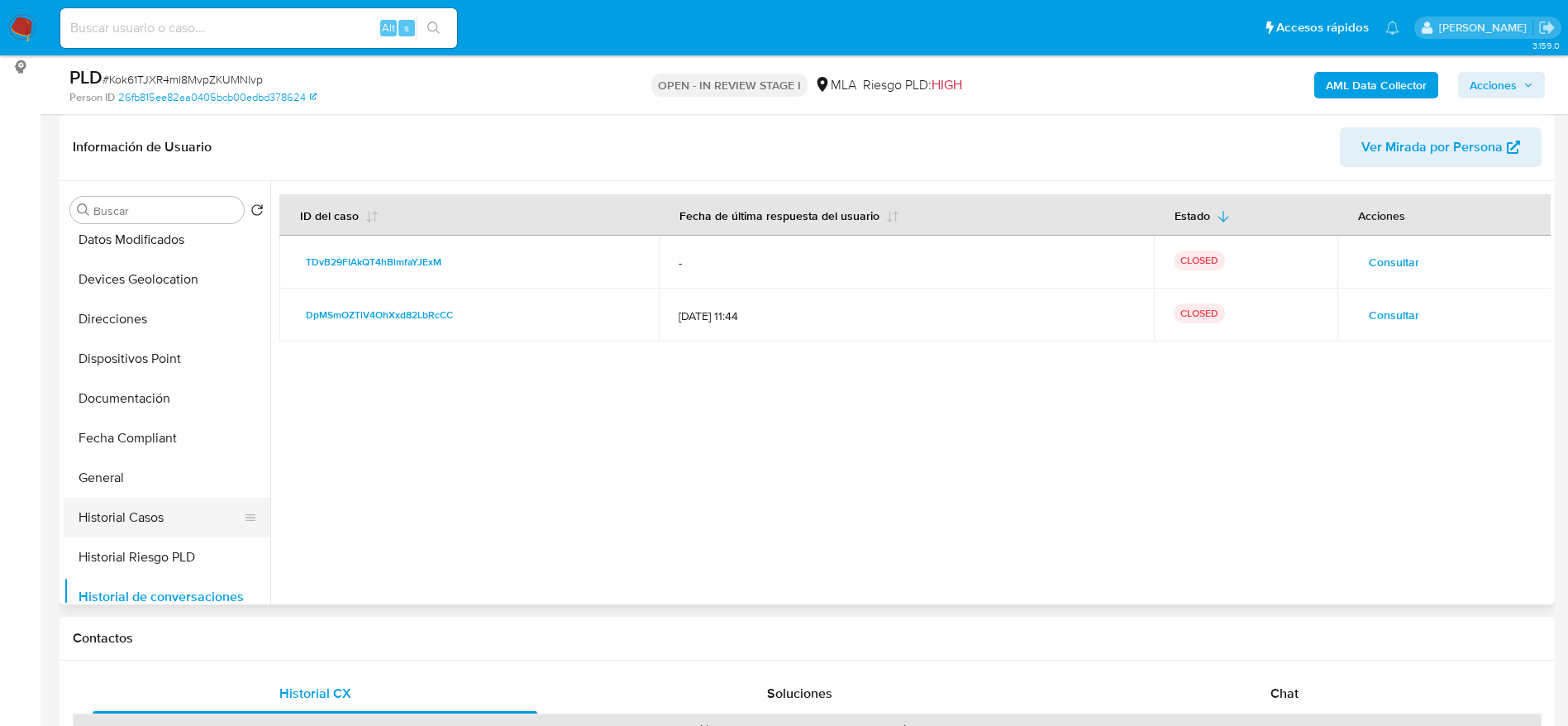
click at [147, 513] on button "Historial Casos" at bounding box center [160, 517] width 194 height 40
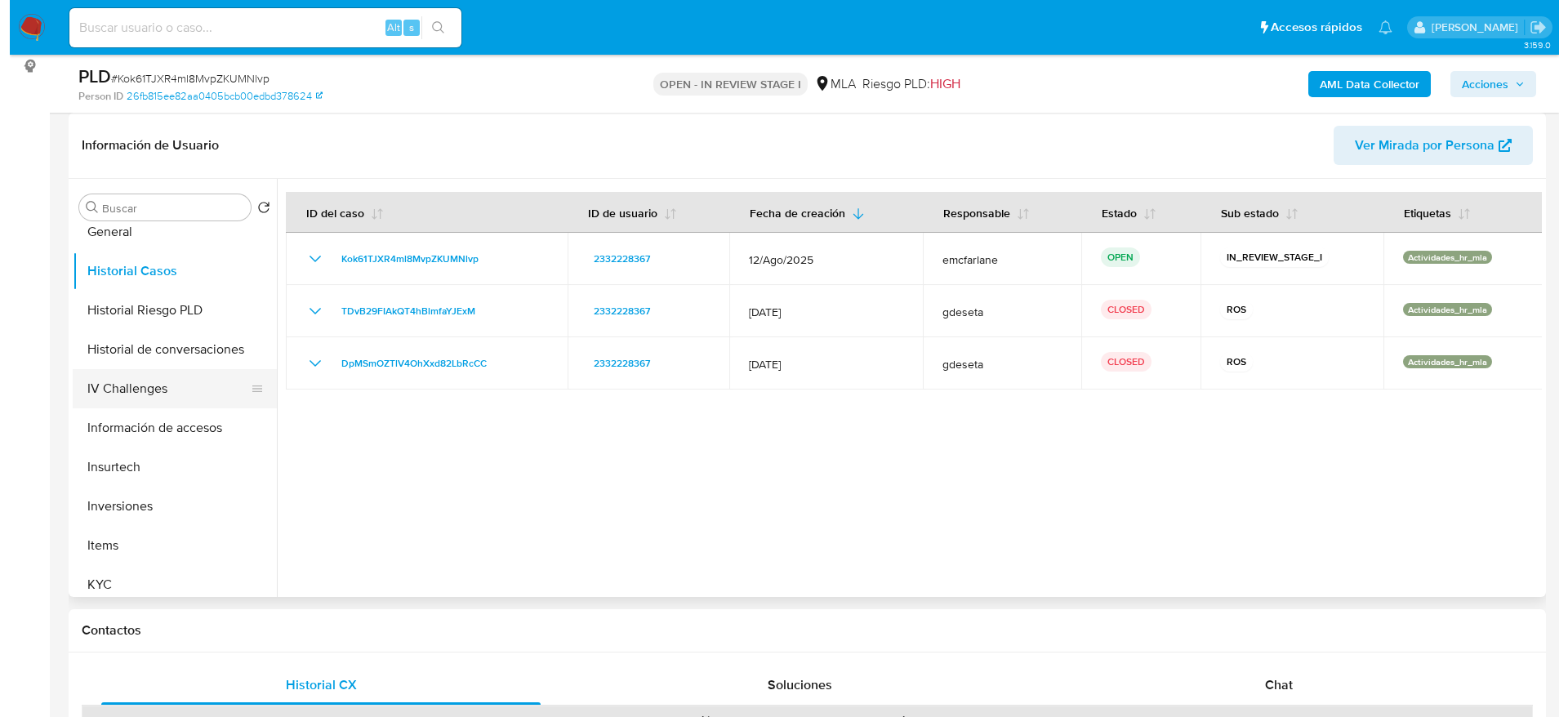
scroll to position [489, 0]
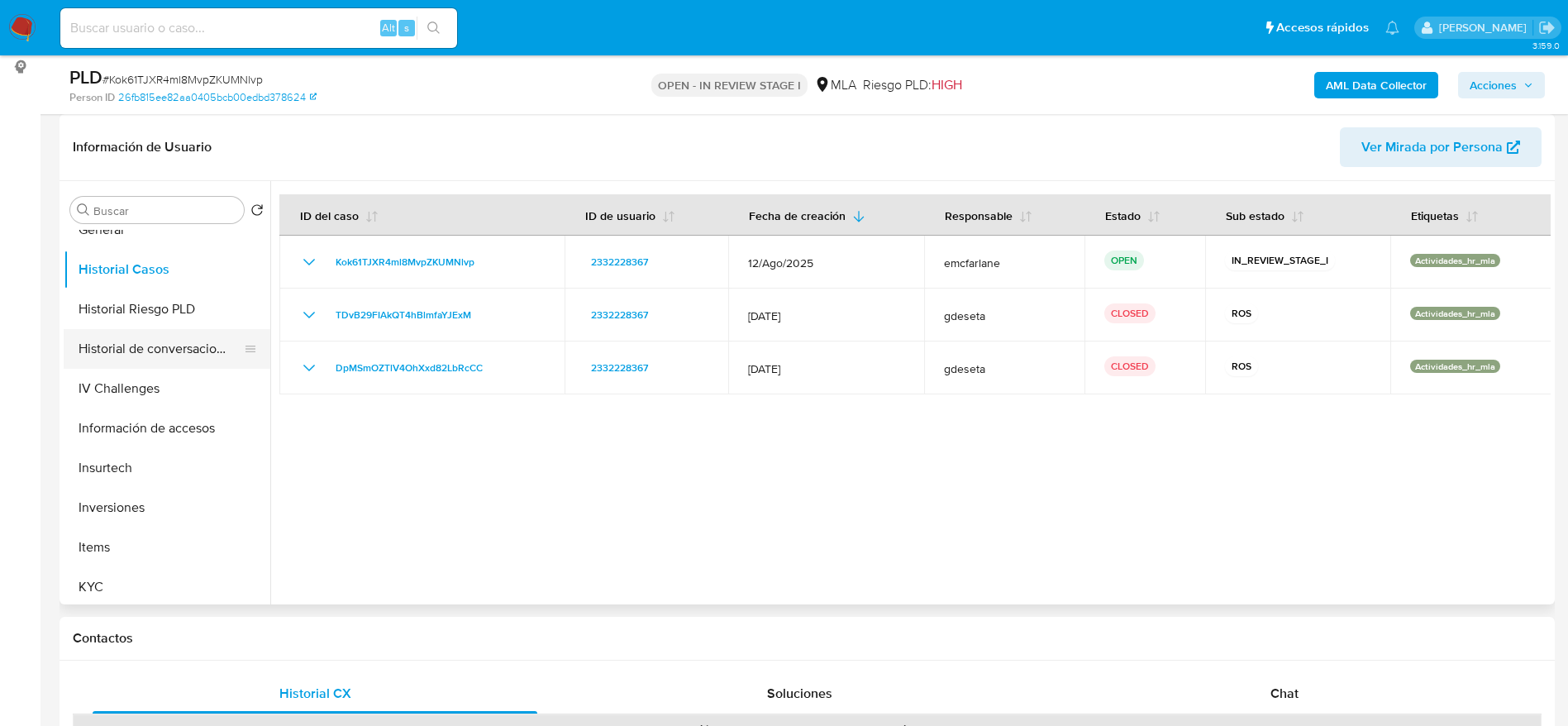
click at [183, 339] on button "Historial de conversaciones" at bounding box center [160, 348] width 194 height 40
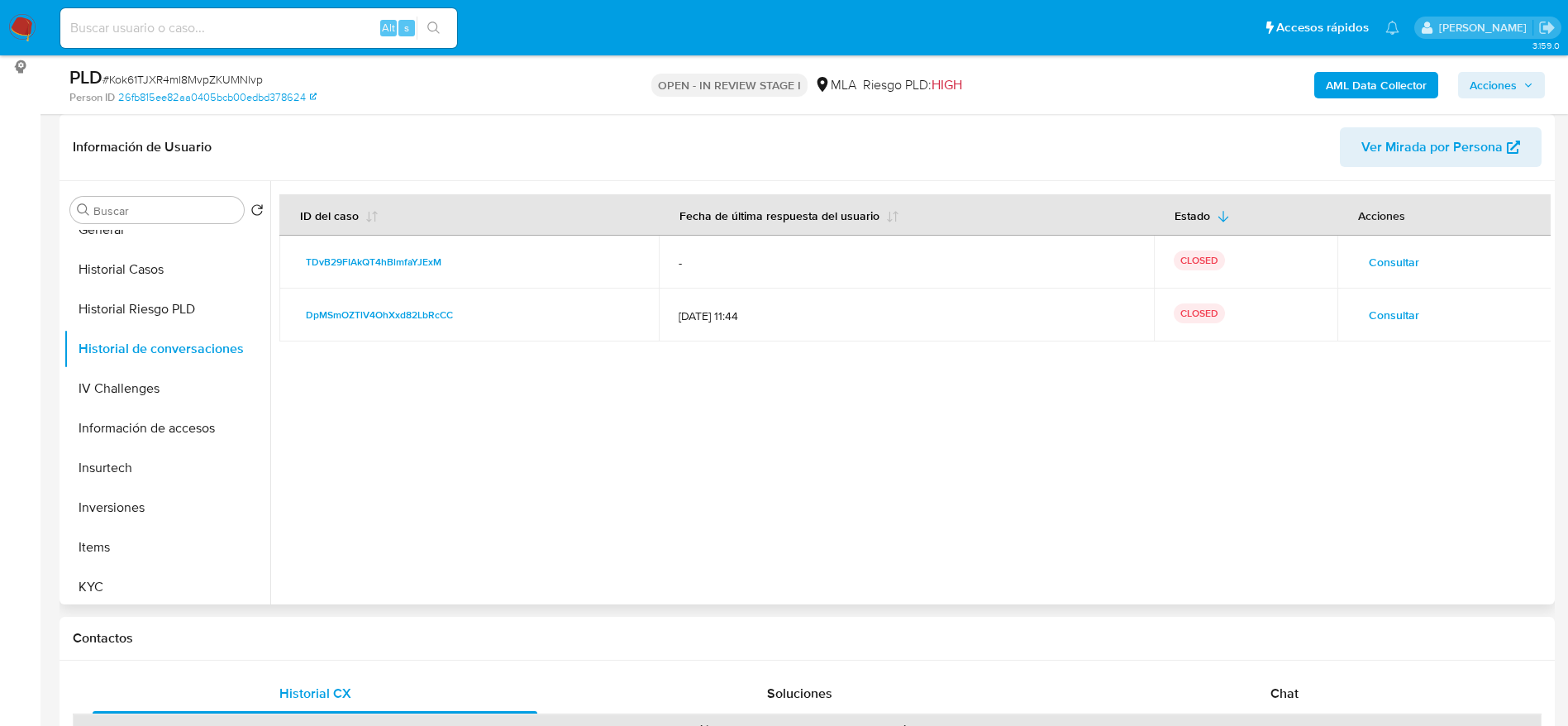
click at [1373, 306] on span "Consultar" at bounding box center [1394, 315] width 50 height 23
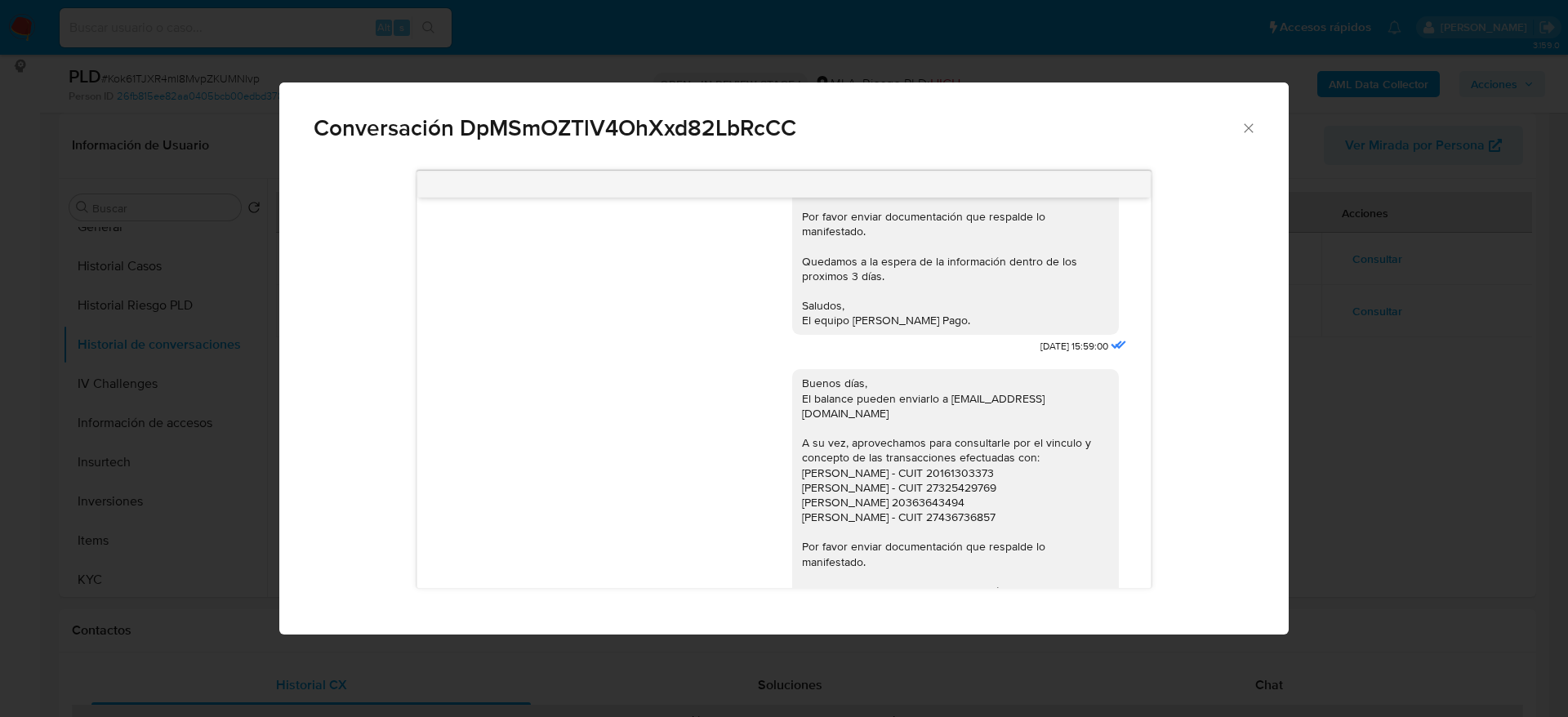
scroll to position [1592, 0]
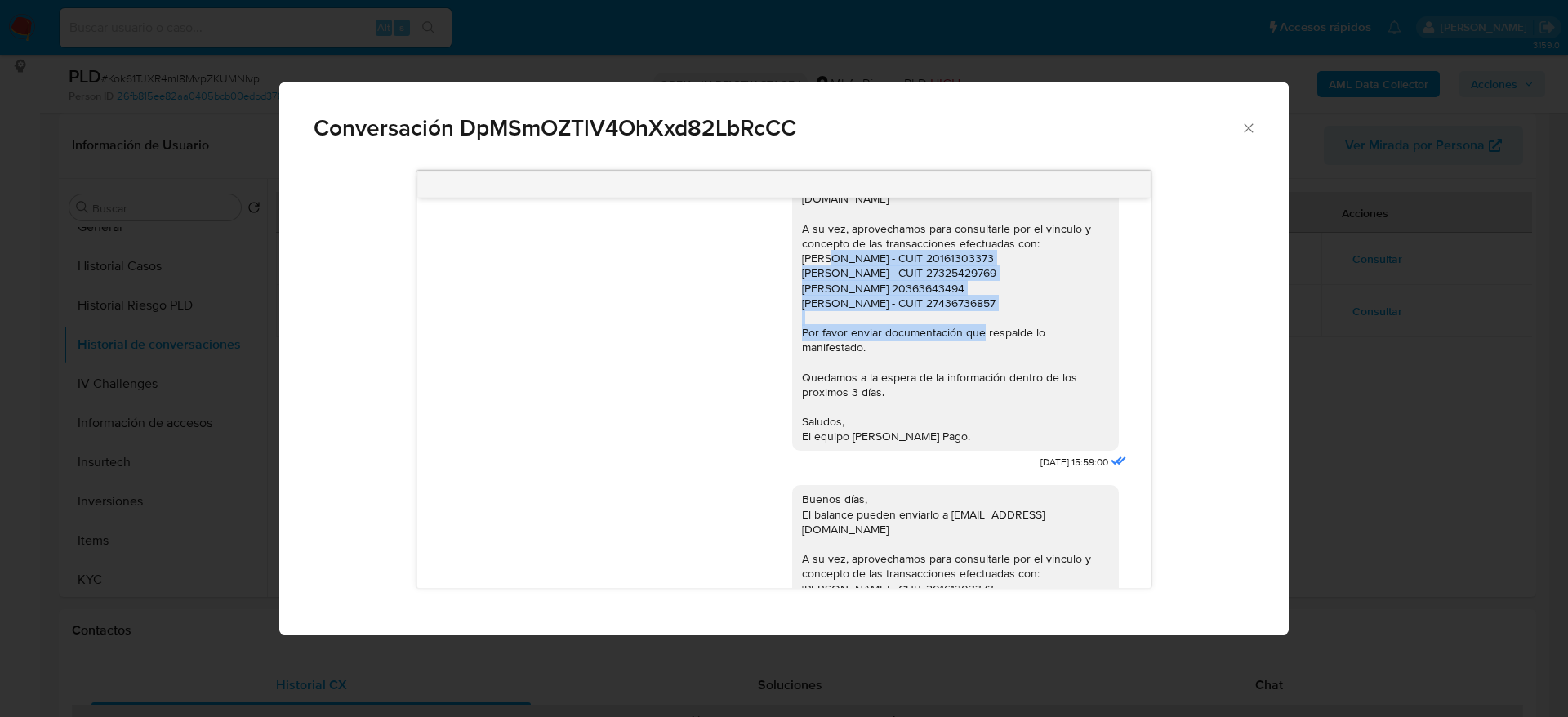
drag, startPoint x: 785, startPoint y: 312, endPoint x: 956, endPoint y: 368, distance: 179.9
click at [956, 368] on div "Buenos días, El balance pueden enviarlo a documentacion@mercadolibre.com.ar A s…" at bounding box center [955, 303] width 307 height 283
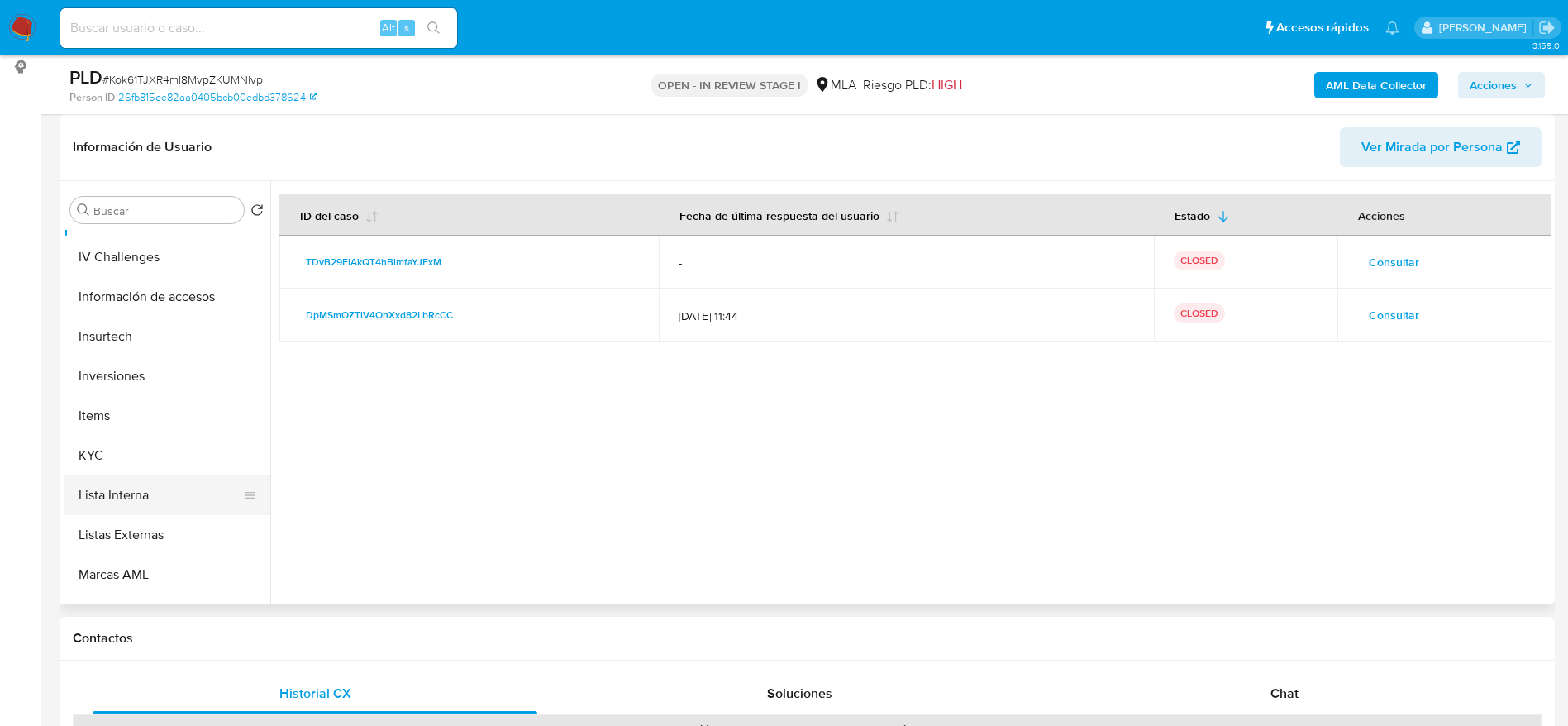
scroll to position [744, 0]
click at [124, 317] on ul "Anticipos de dinero Archivos adjuntos CVU Cruces y Relaciones Créditos Cuentas …" at bounding box center [167, 416] width 206 height 373
drag, startPoint x: 72, startPoint y: 349, endPoint x: 205, endPoint y: 352, distance: 133.0
click at [72, 347] on button "KYC" at bounding box center [160, 338] width 194 height 40
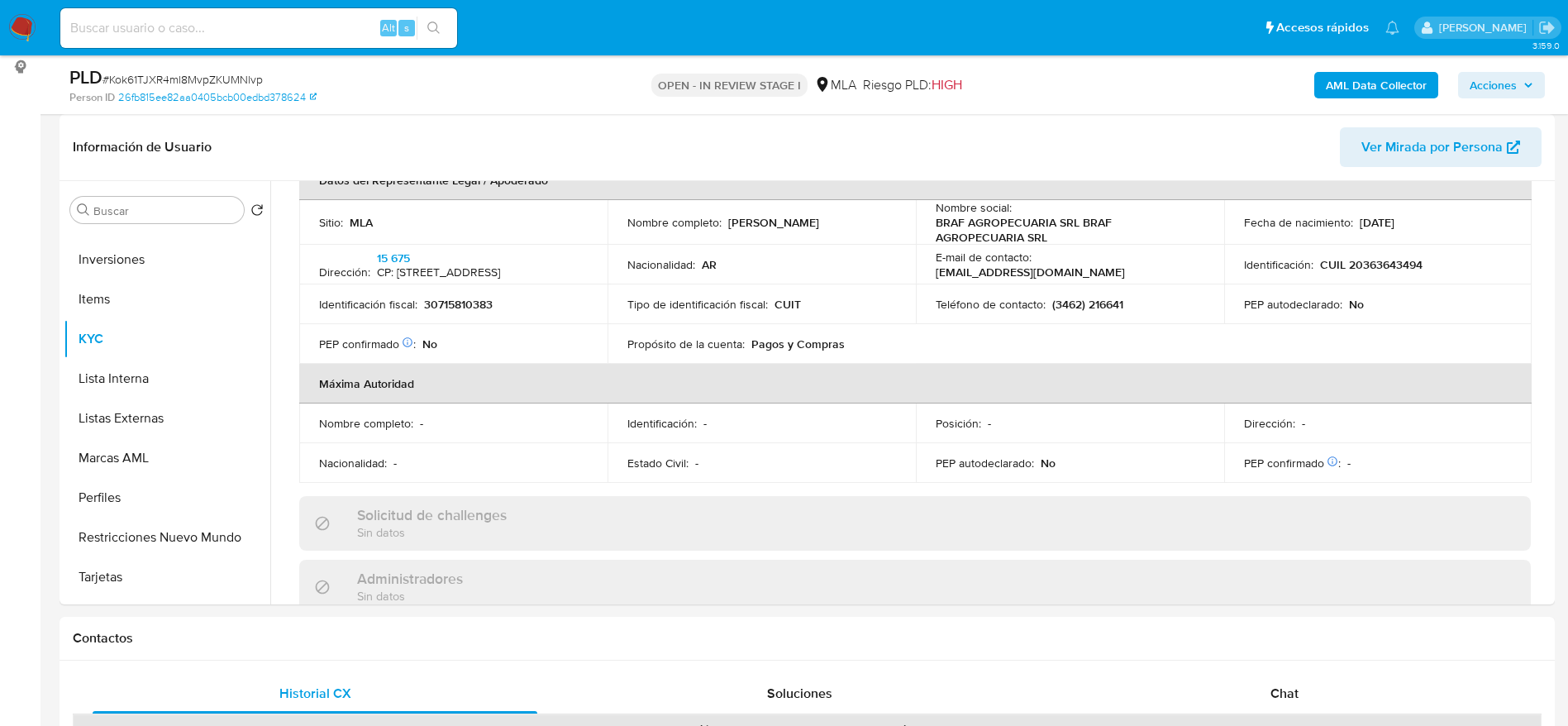
scroll to position [372, 0]
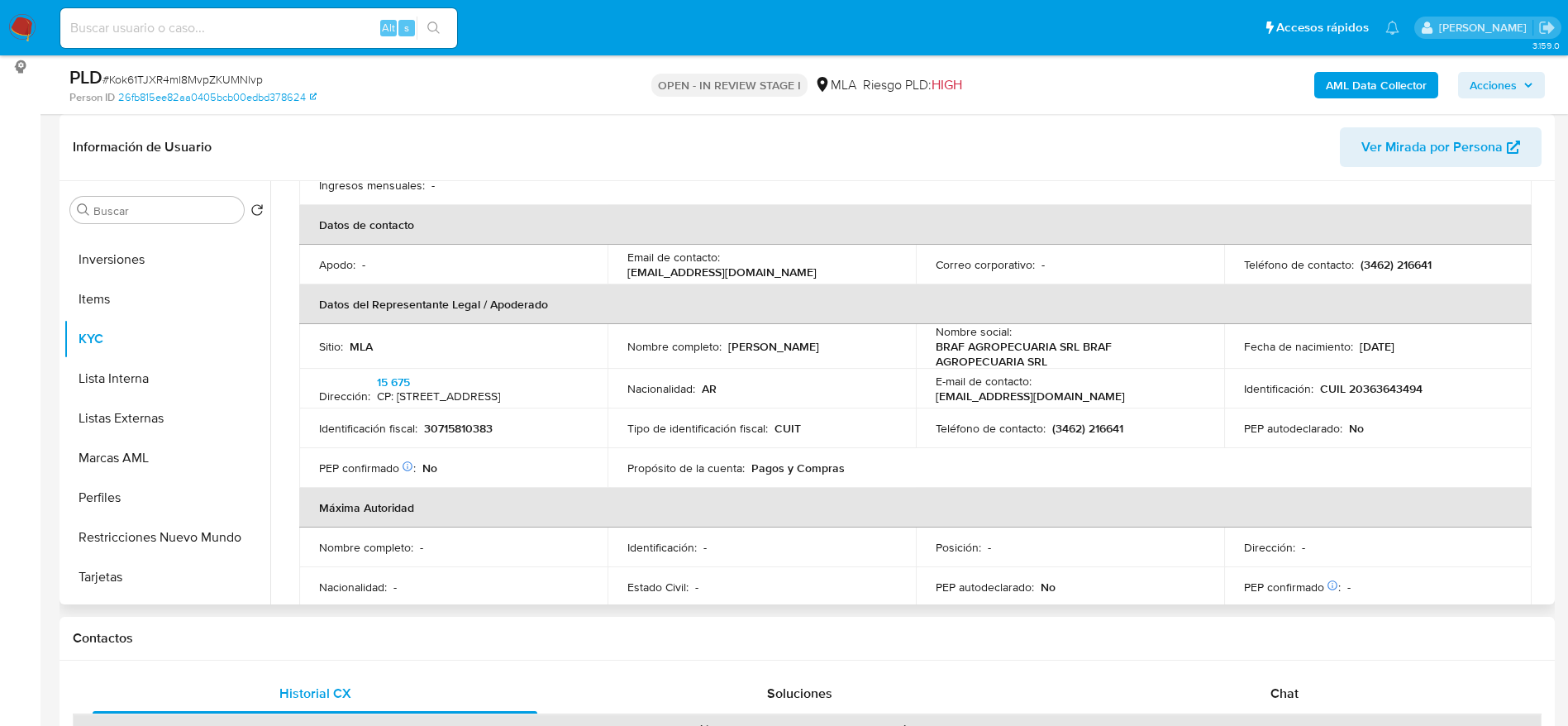
click at [768, 353] on p "Guido Bonifacio" at bounding box center [773, 346] width 91 height 14
click at [768, 351] on p "Guido Bonifacio" at bounding box center [773, 346] width 91 height 14
copy p "Bonifacio"
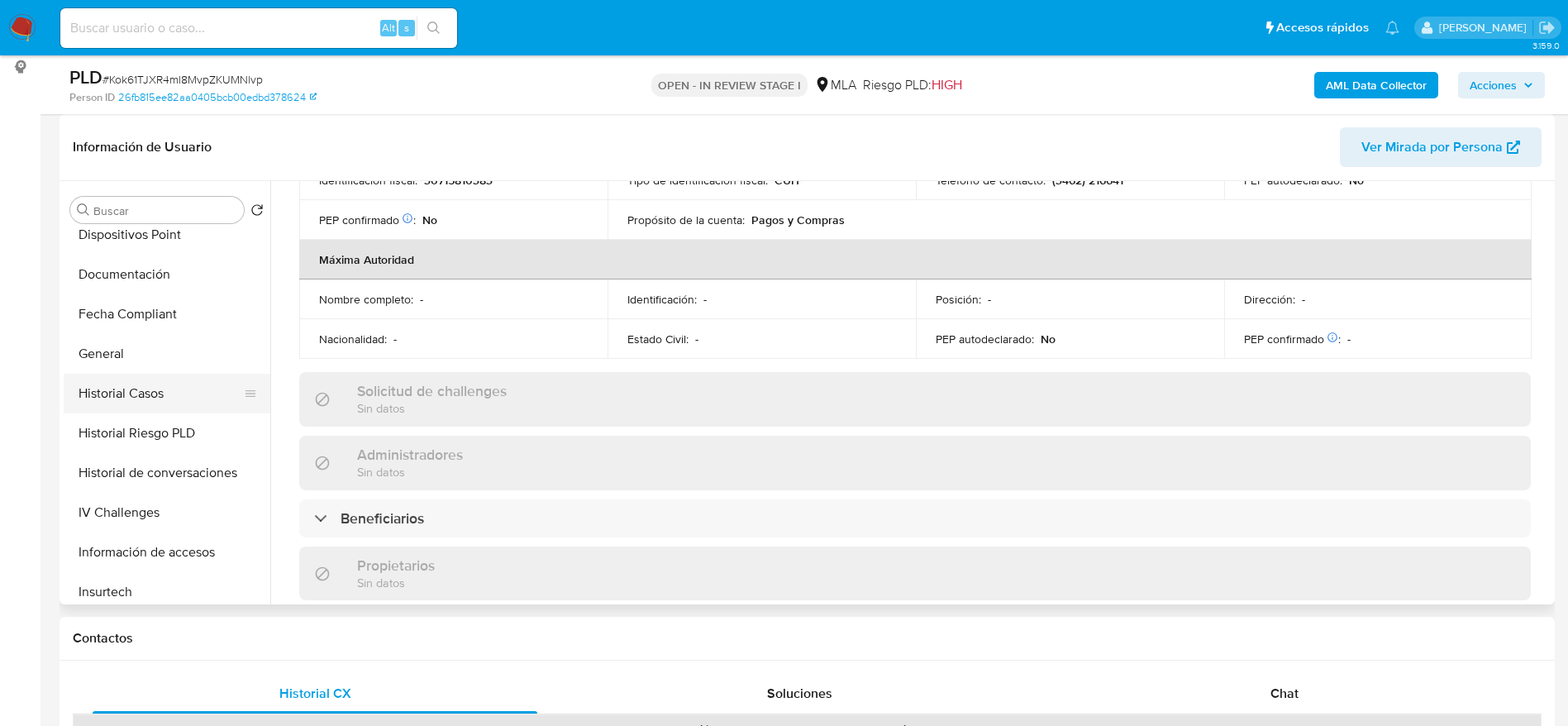
click at [154, 386] on button "Historial Casos" at bounding box center [160, 393] width 194 height 40
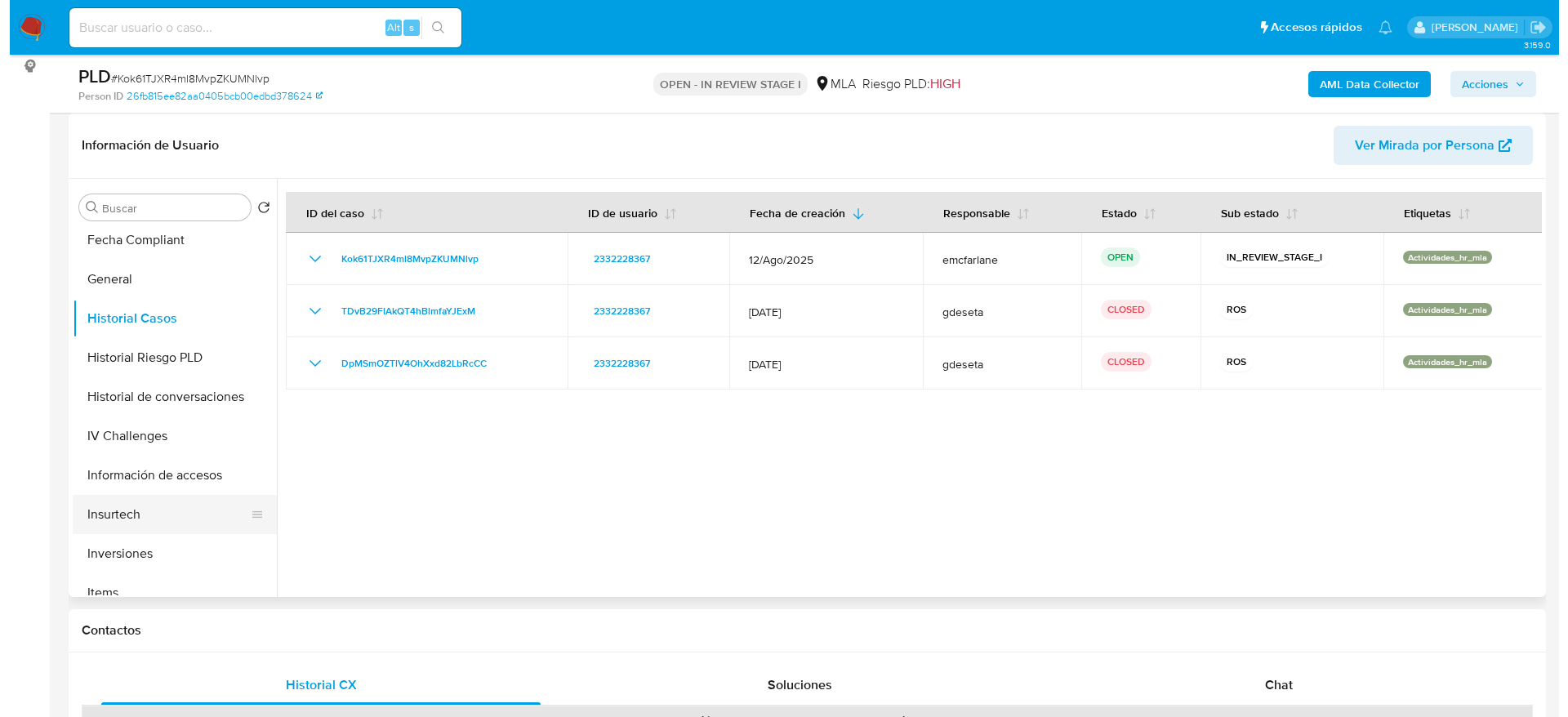
scroll to position [489, 0]
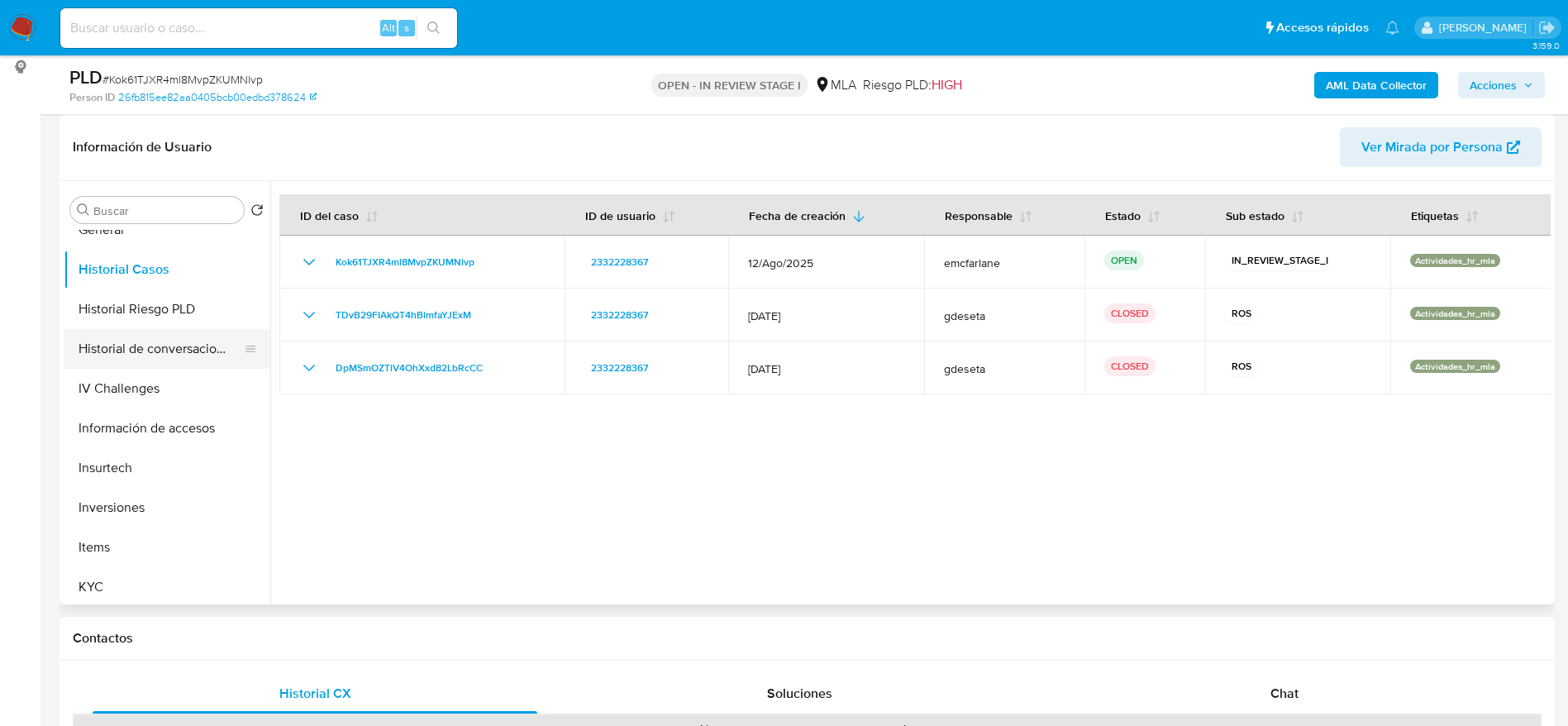
click at [154, 333] on button "Historial de conversaciones" at bounding box center [160, 348] width 194 height 40
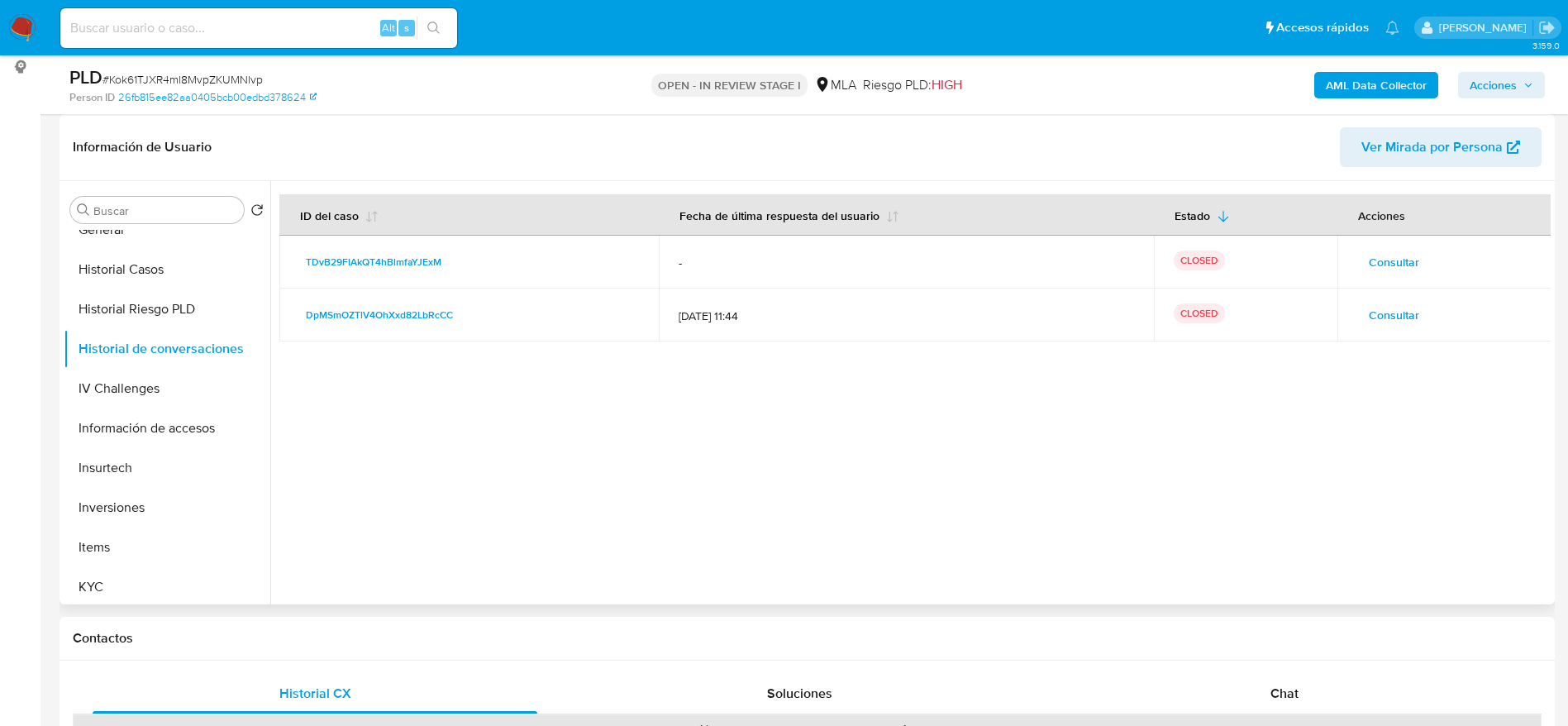
click at [1399, 312] on span "Consultar" at bounding box center [1394, 315] width 50 height 23
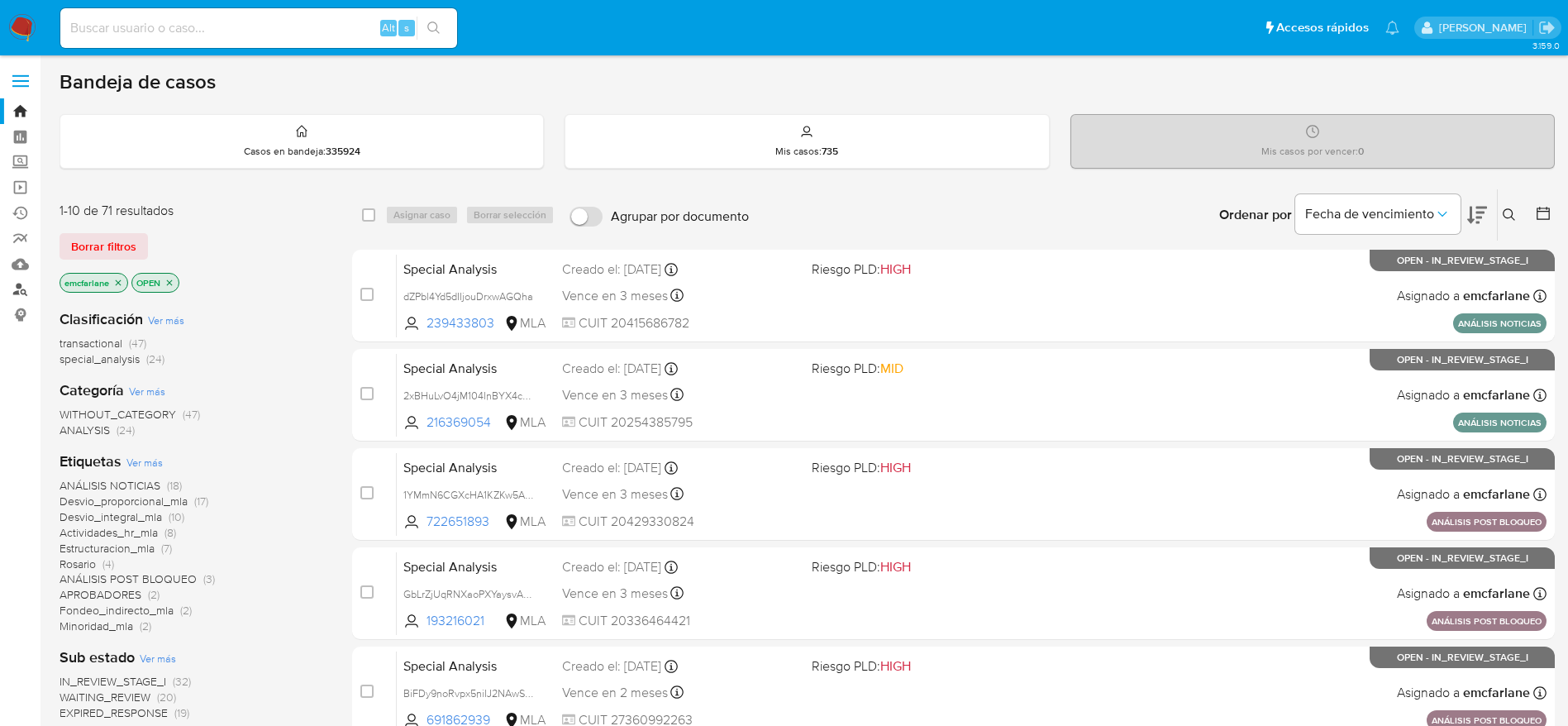
click at [19, 287] on link "Buscador de personas" at bounding box center [98, 289] width 197 height 26
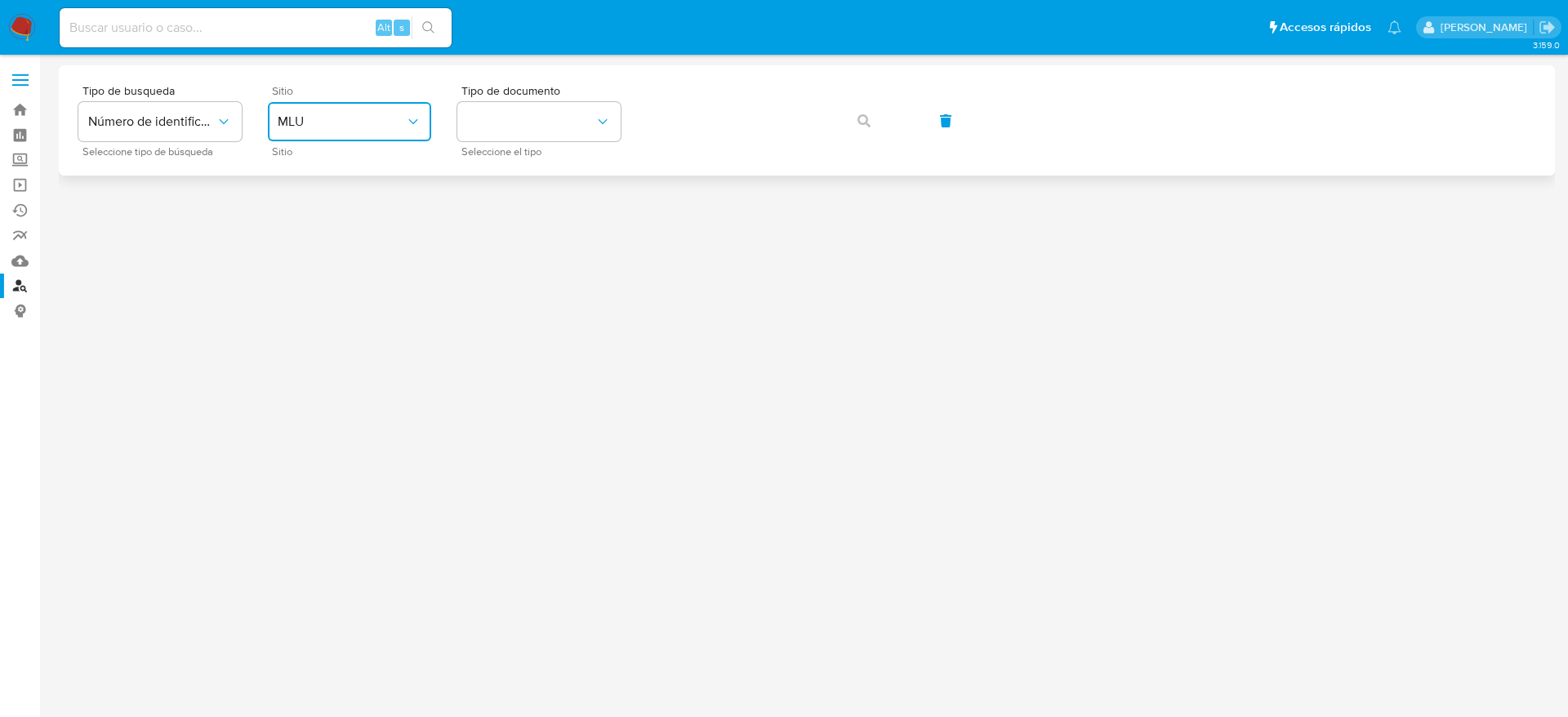
click at [414, 110] on button "MLU" at bounding box center [349, 121] width 163 height 39
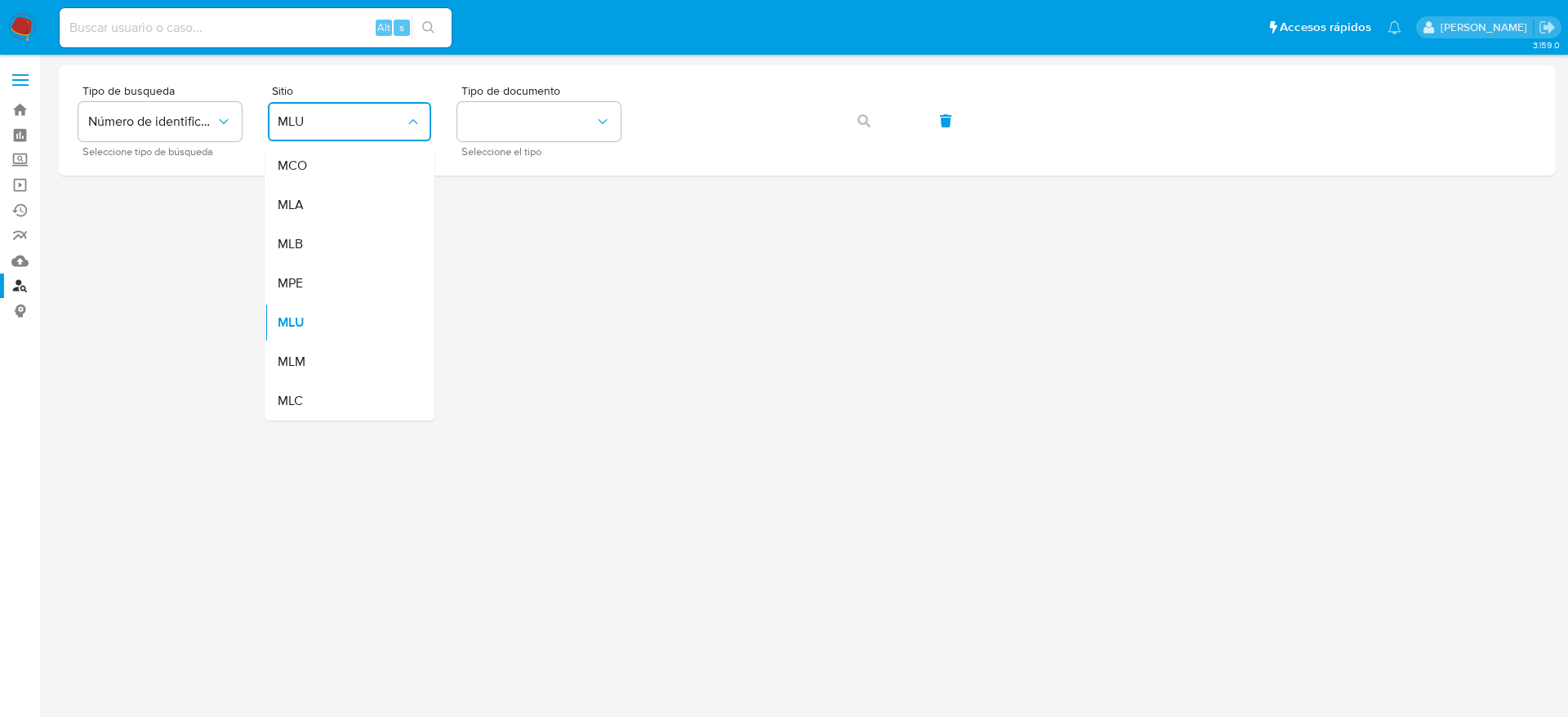
click at [321, 208] on div "MLA" at bounding box center [344, 205] width 134 height 39
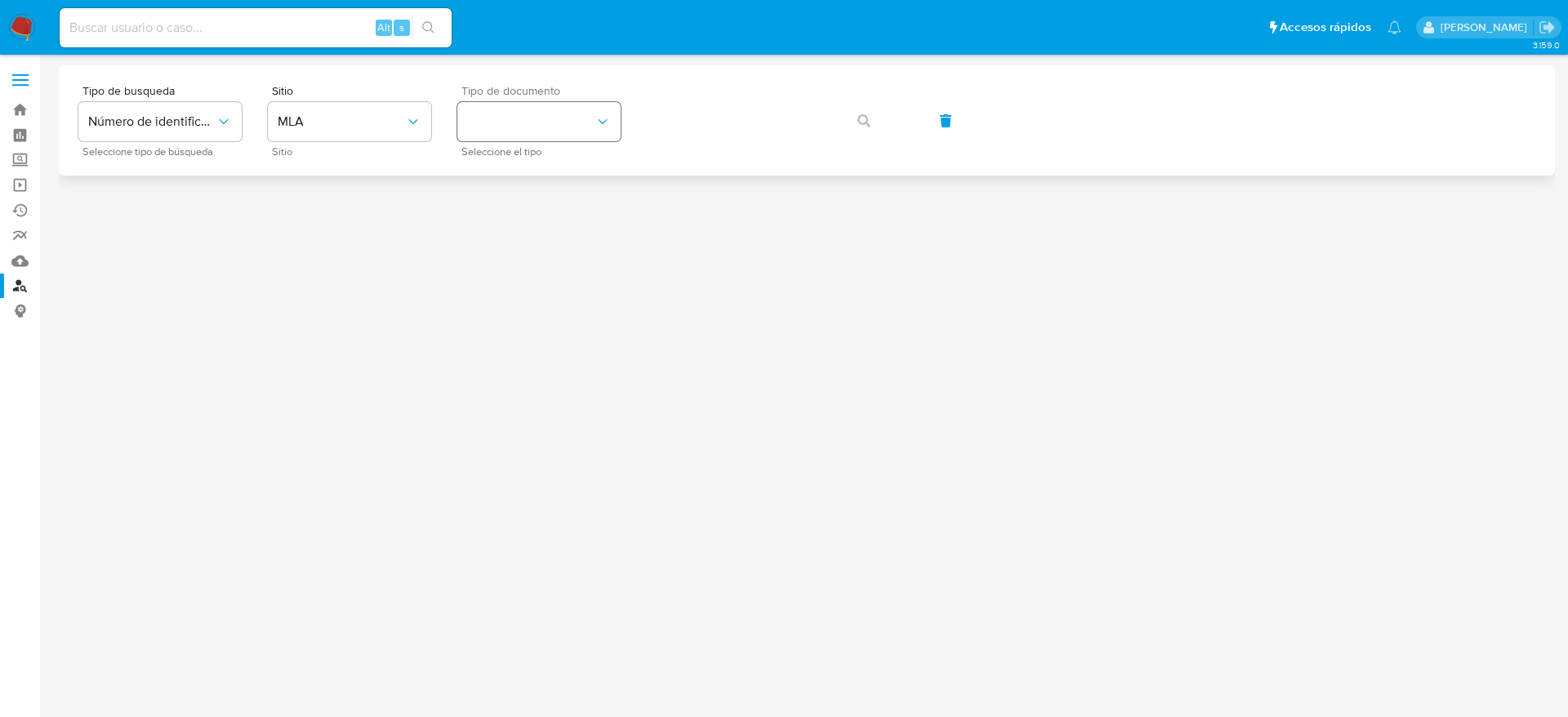
click at [488, 140] on div "Tipo de documento Seleccione el tipo" at bounding box center [538, 120] width 163 height 71
click at [596, 117] on icon "identificationType" at bounding box center [602, 121] width 16 height 16
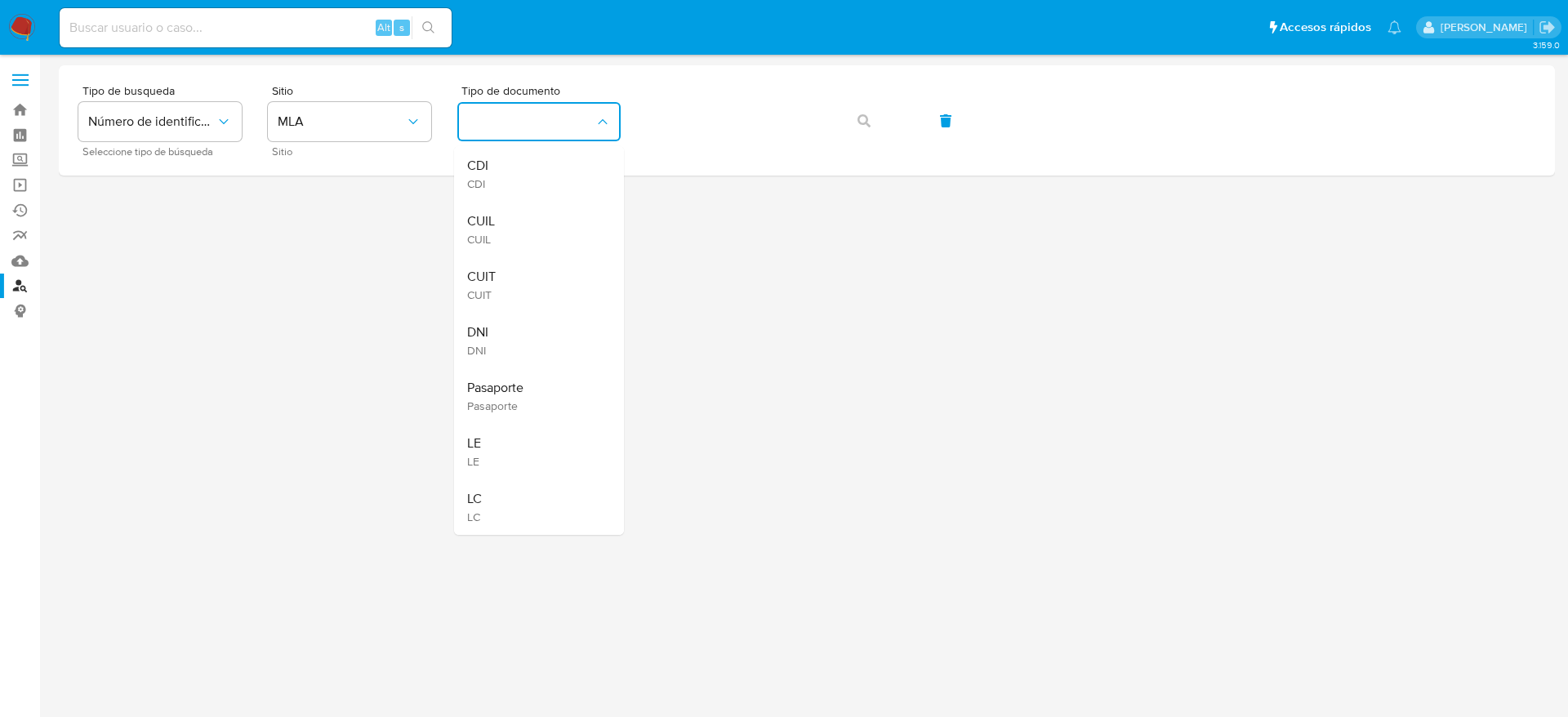
click at [549, 287] on div "CUIT CUIT" at bounding box center [533, 285] width 134 height 55
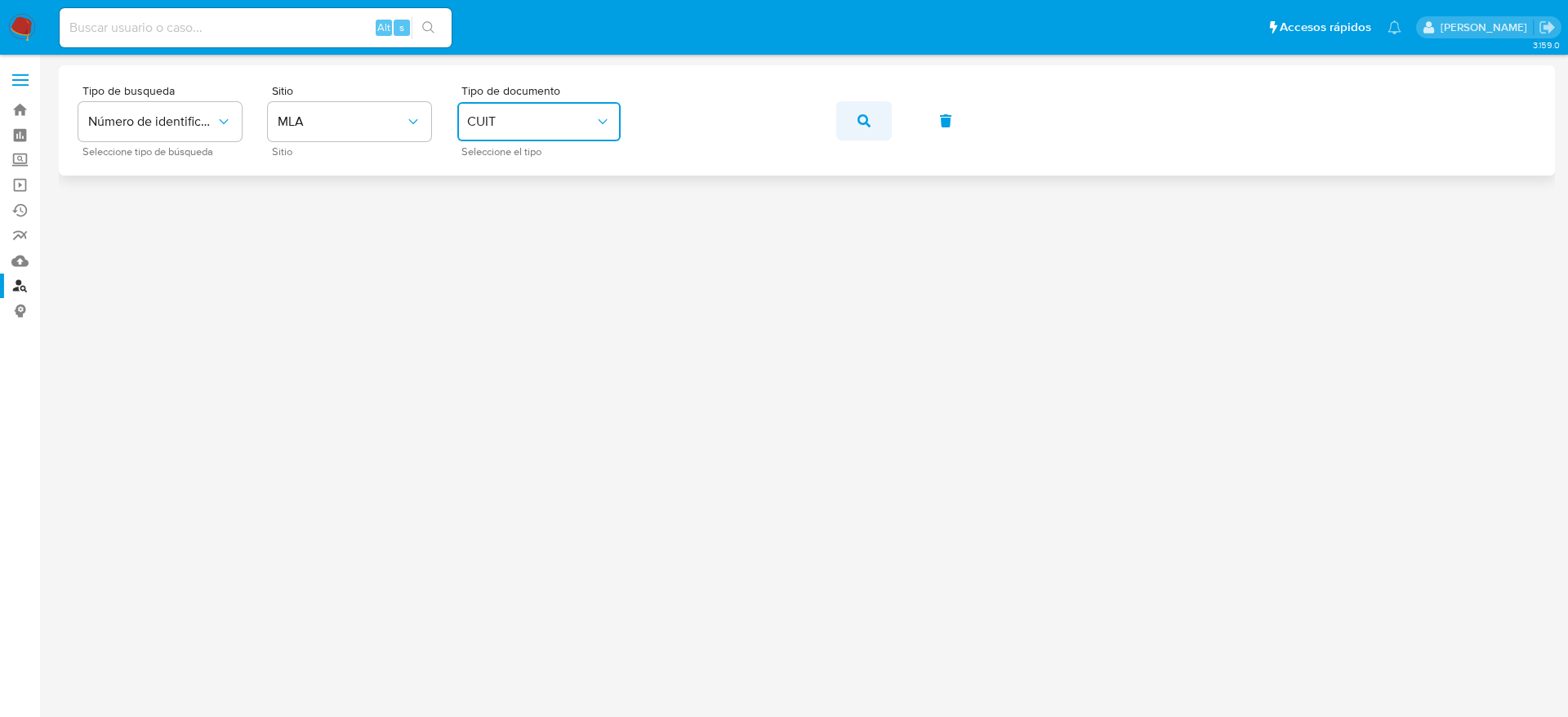
click at [867, 118] on icon "button" at bounding box center [864, 121] width 13 height 13
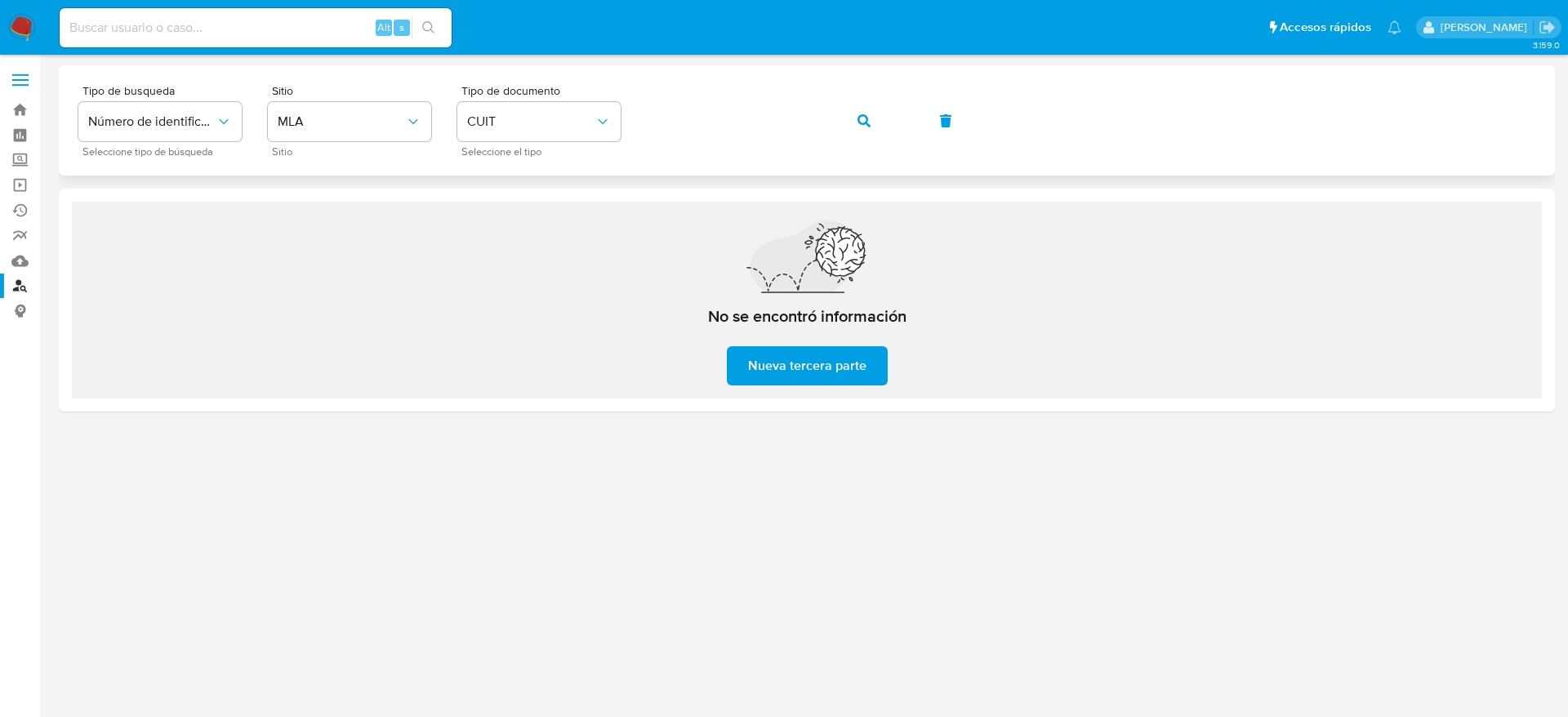
click at [869, 117] on icon "button" at bounding box center [864, 121] width 13 height 13
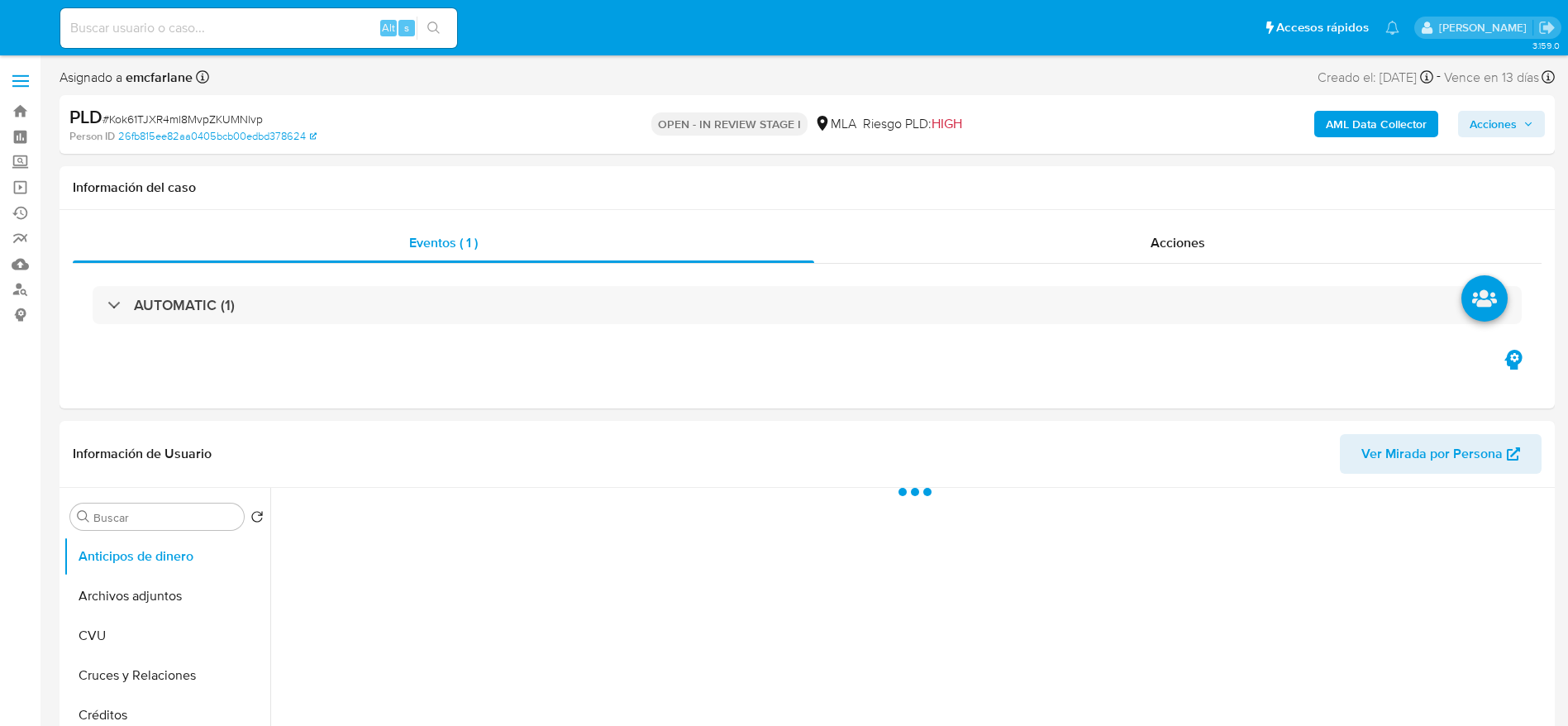
select select "10"
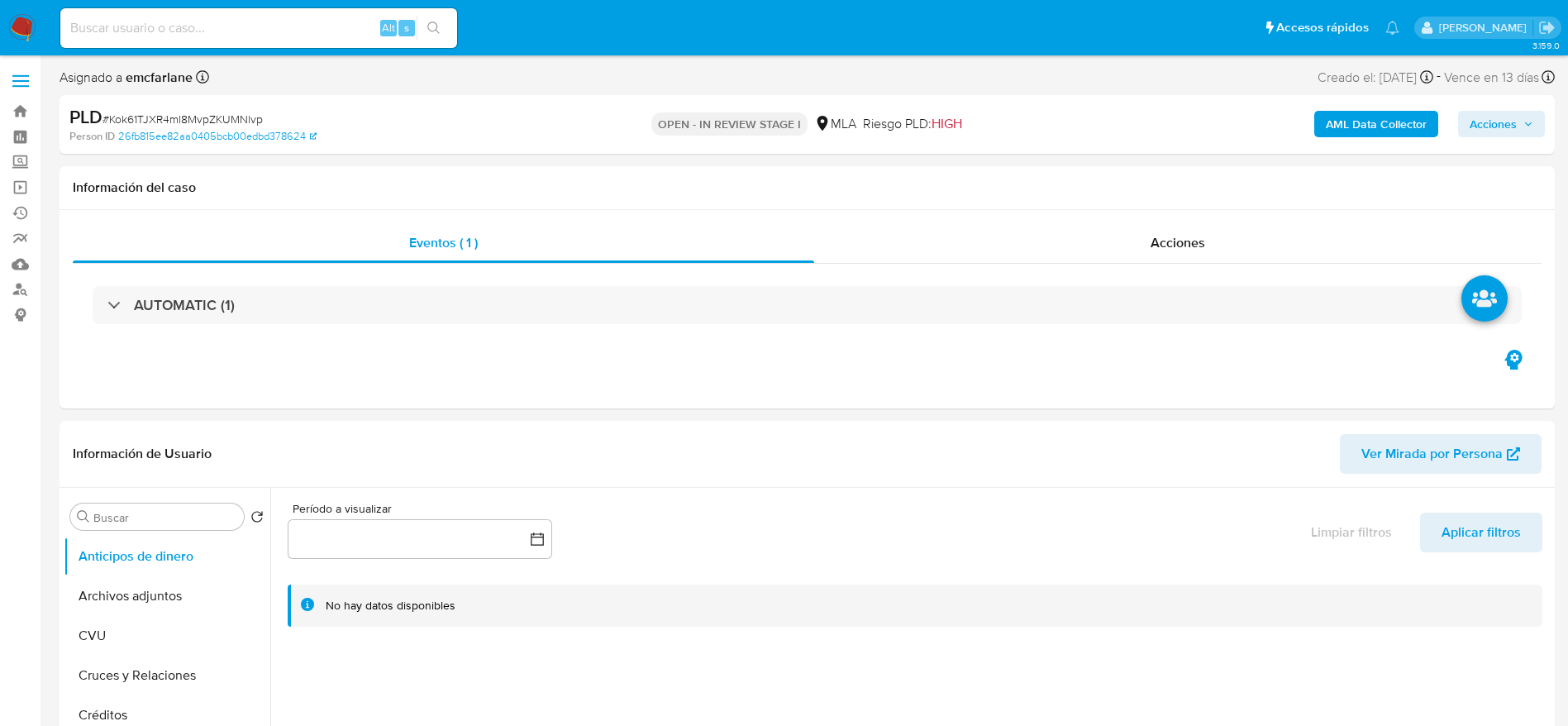
click at [284, 37] on input at bounding box center [259, 28] width 397 height 21
paste input "tEX8wj9h8dX5Masj9YuZfMxp"
type input "tEX8wj9h8dX5Masj9YuZfMxp"
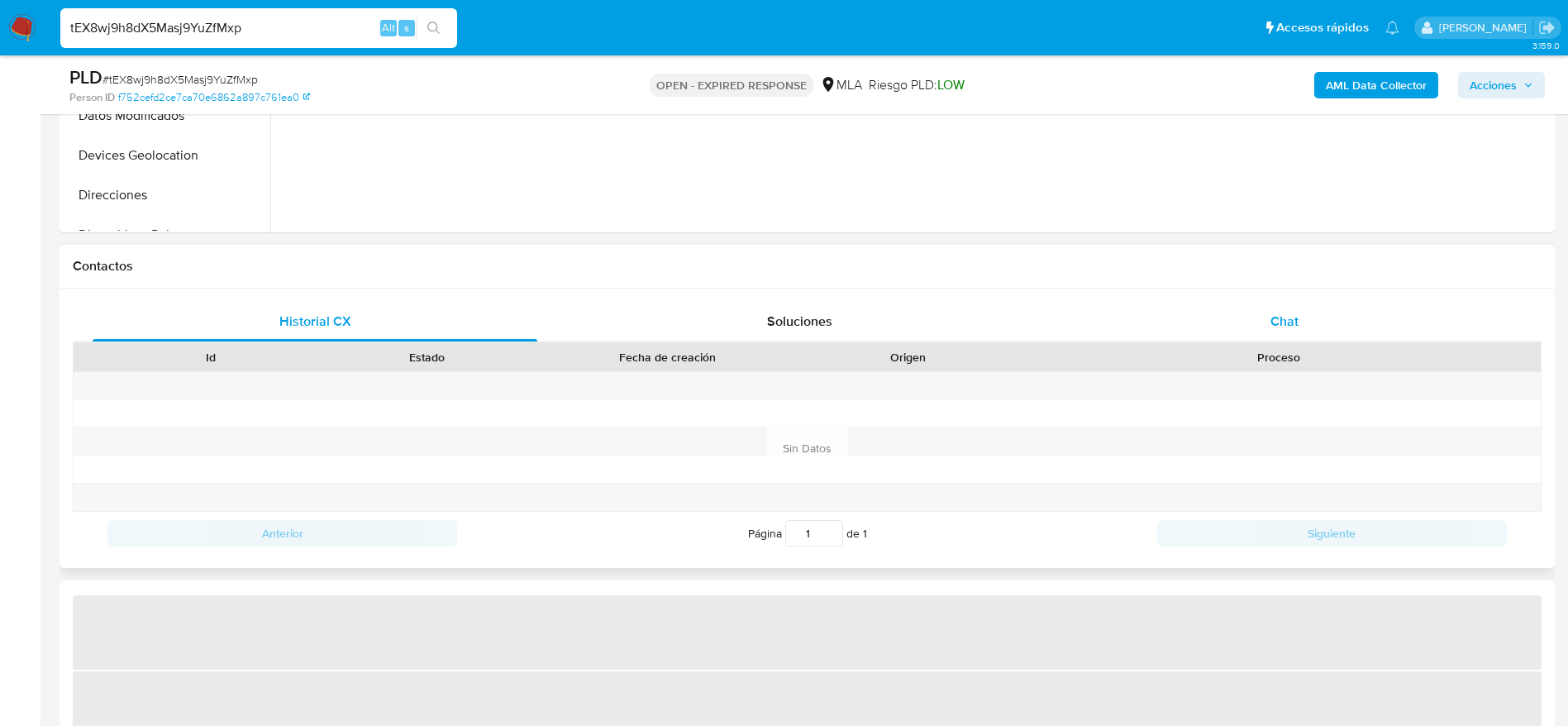
click at [1243, 323] on div "Chat" at bounding box center [1284, 321] width 445 height 40
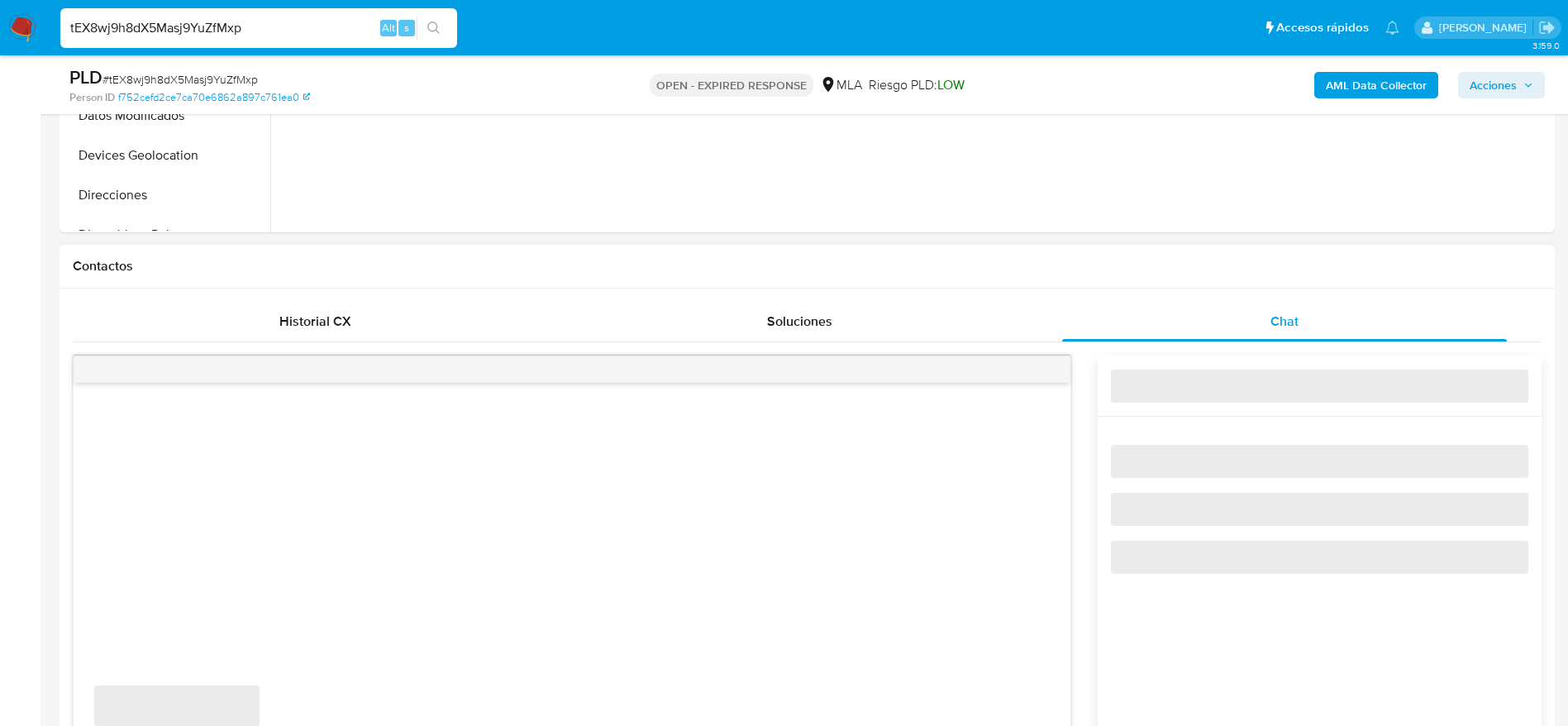
select select "10"
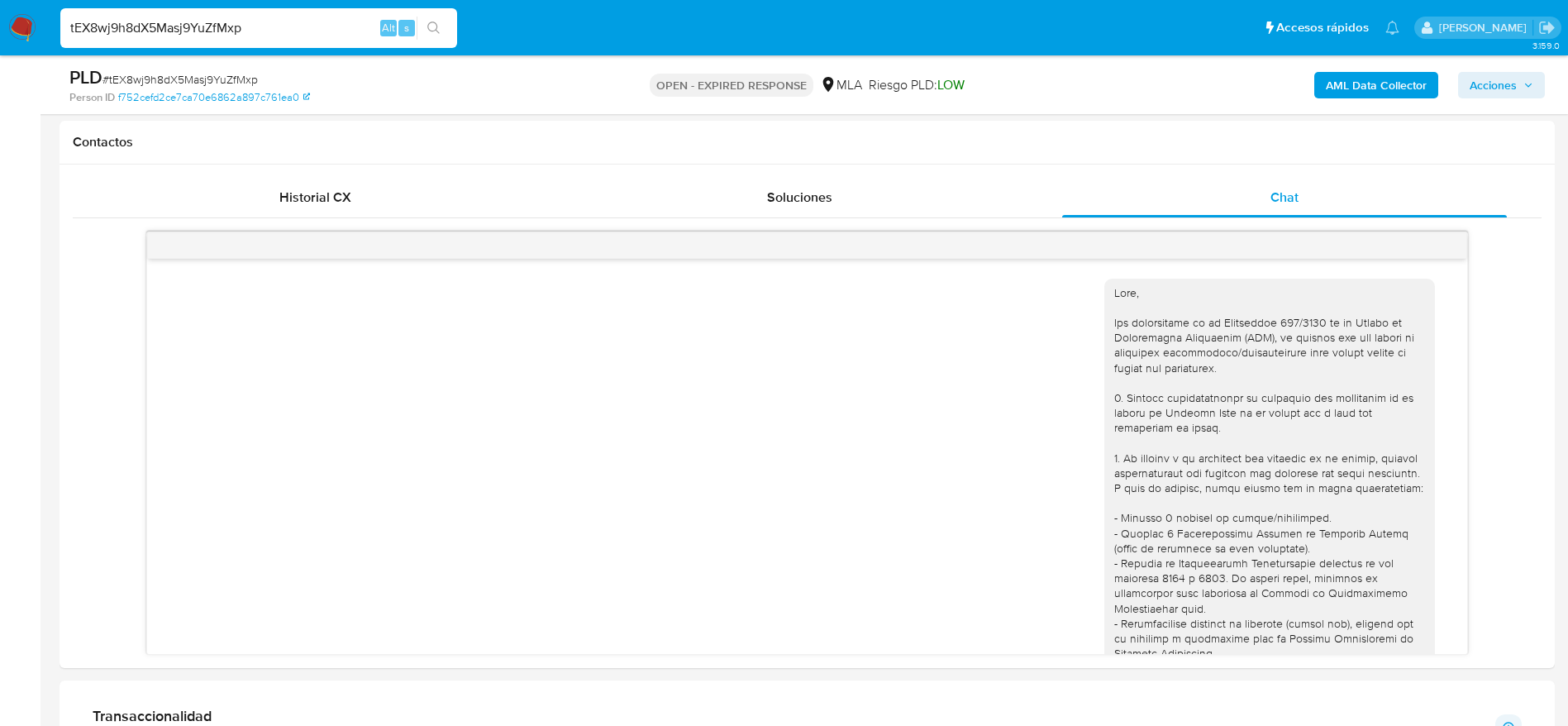
click at [322, 32] on input "tEX8wj9h8dX5Masj9YuZfMxp" at bounding box center [259, 28] width 397 height 21
paste input "H5wqlCq0HRc60KJSh36wcvXN"
type input "H5wqlCq0HRc60KJSh36wcvXN"
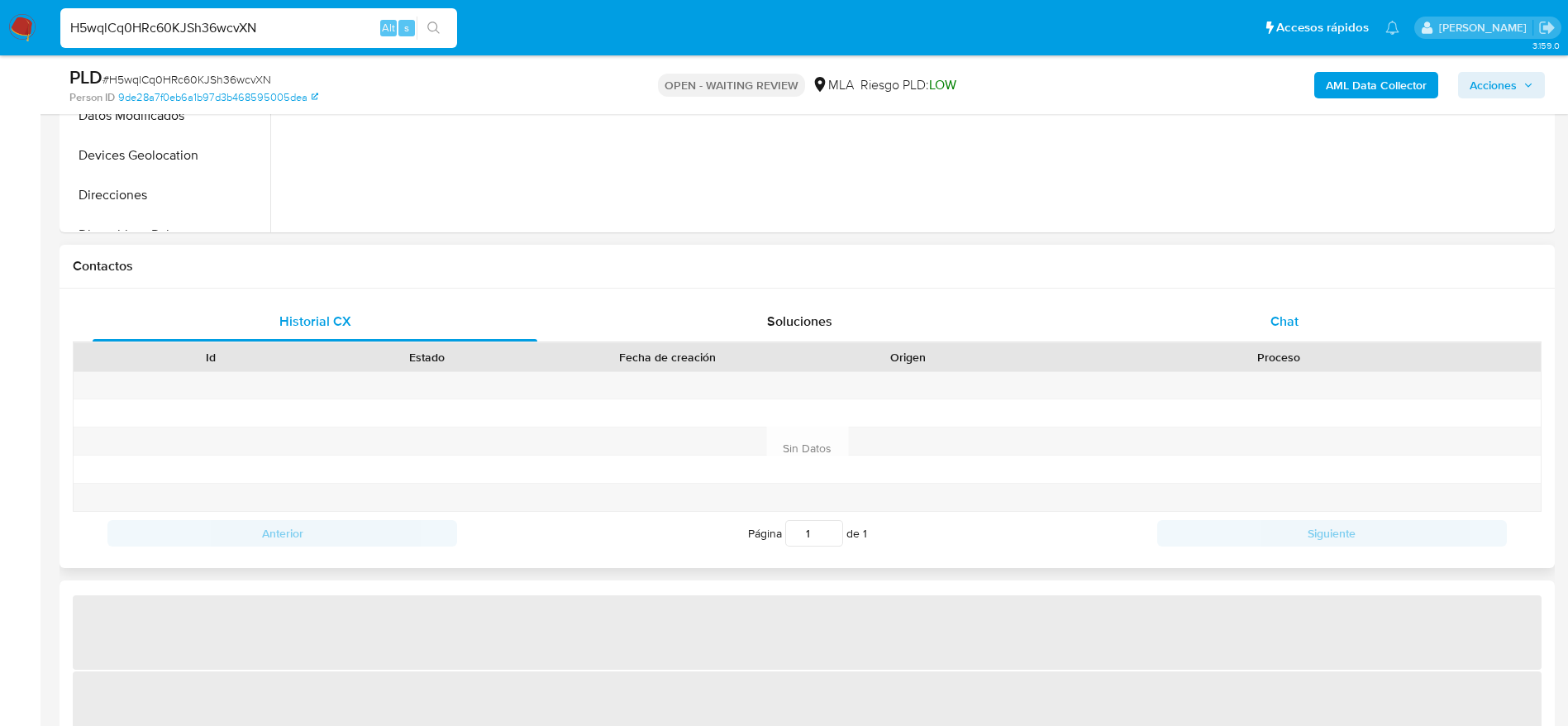
click at [1319, 322] on div "Chat" at bounding box center [1284, 321] width 445 height 40
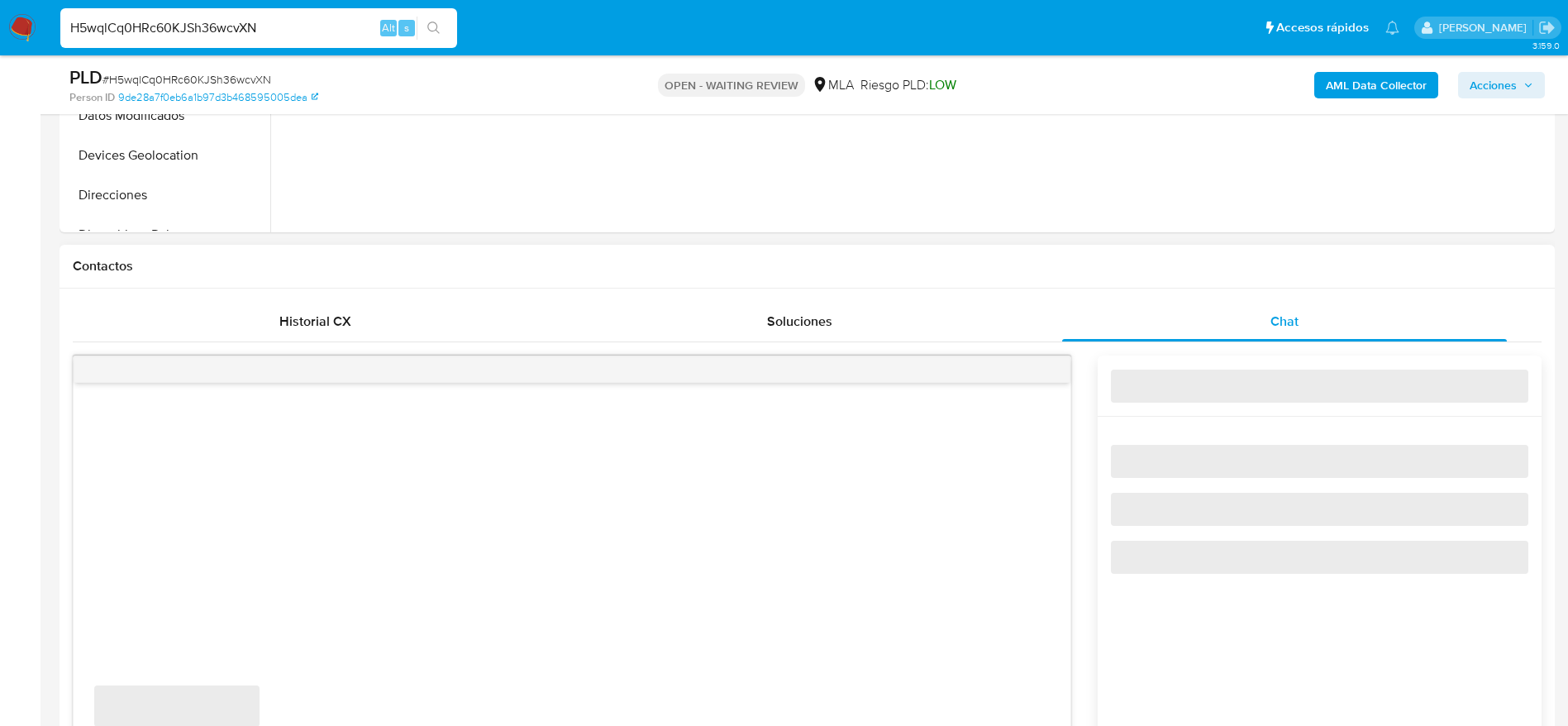
select select "10"
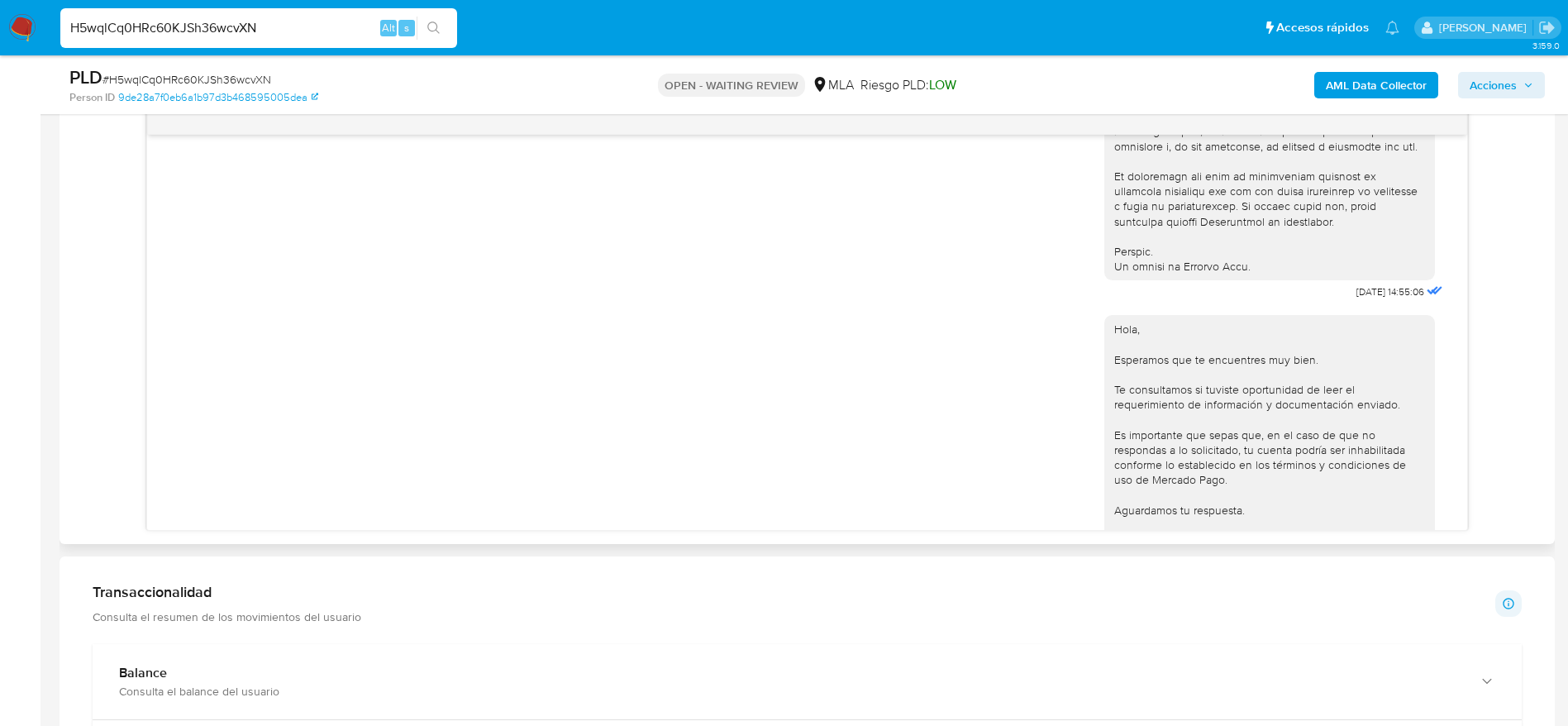
scroll to position [1102, 0]
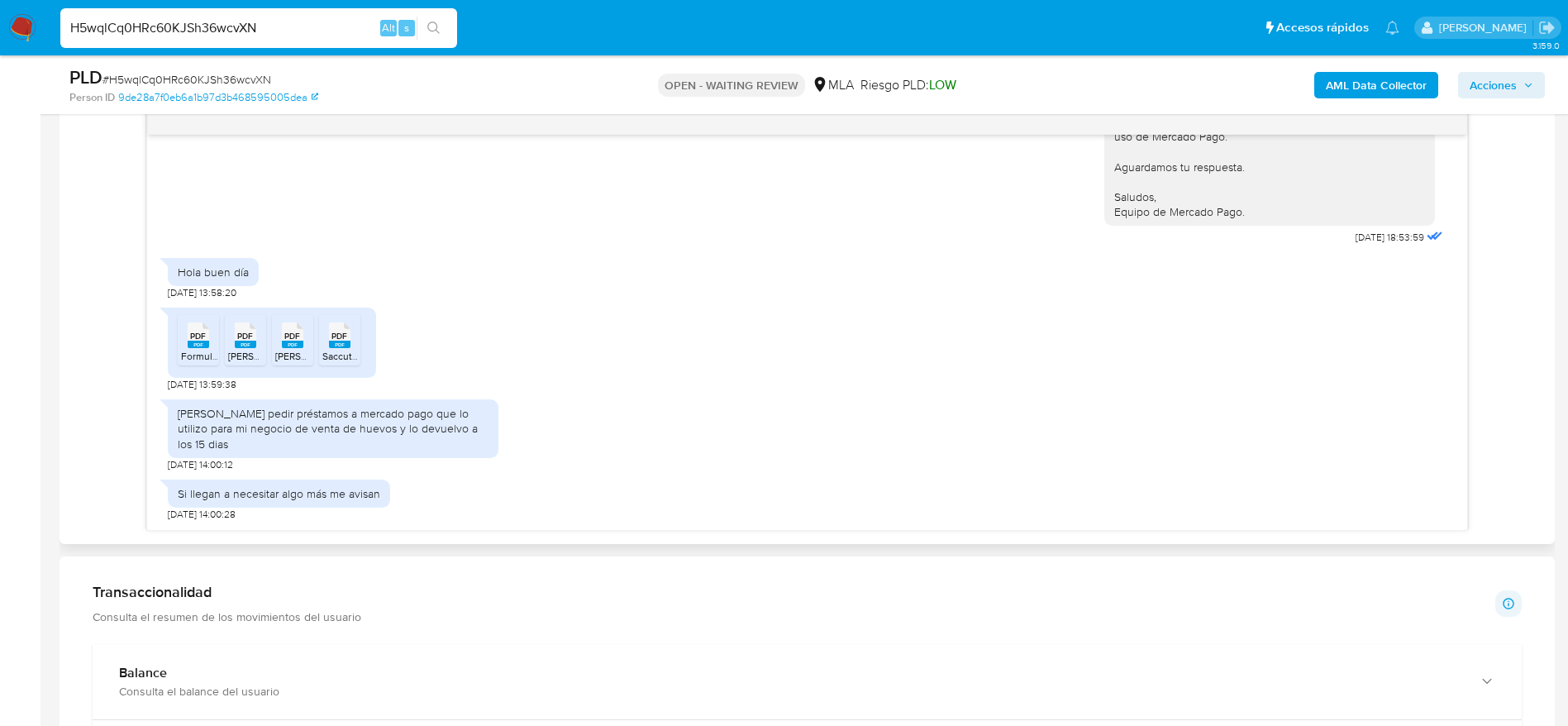
drag, startPoint x: 201, startPoint y: 351, endPoint x: 291, endPoint y: 354, distance: 90.0
click at [202, 341] on span "PDF" at bounding box center [198, 336] width 15 height 11
click at [254, 348] on icon at bounding box center [245, 335] width 21 height 26
click at [305, 350] on div "PDF PDF" at bounding box center [292, 333] width 35 height 32
drag, startPoint x: 351, startPoint y: 357, endPoint x: 636, endPoint y: 324, distance: 286.9
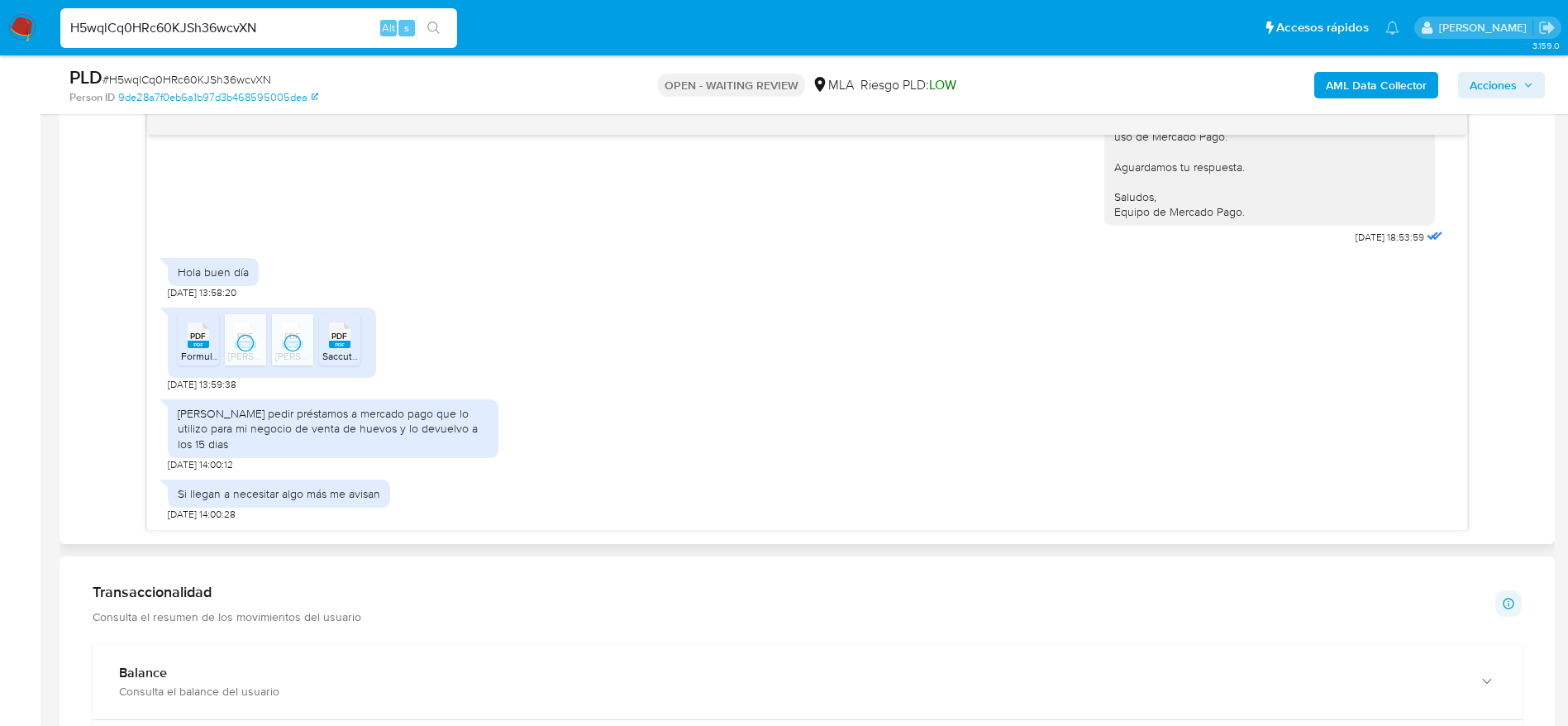
click at [351, 350] on div "PDF PDF" at bounding box center [339, 333] width 35 height 32
click at [275, 34] on input "H5wqlCq0HRc60KJSh36wcvXN" at bounding box center [259, 28] width 397 height 21
paste input "9B7sIcM3vAqnFzrEEiAVemKq"
type input "9B7sIcM3vAqnFzrEEiAVemKq"
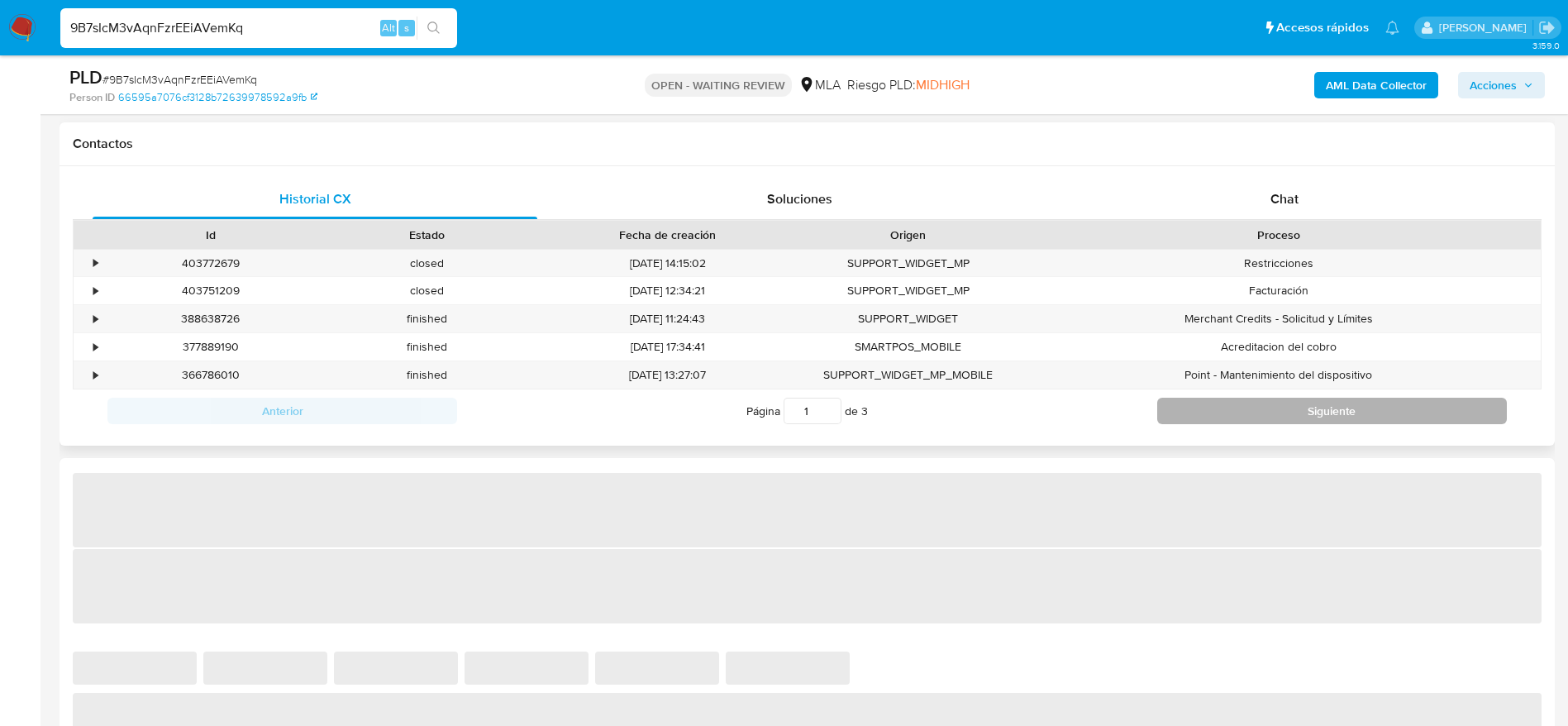
scroll to position [744, 0]
select select "10"
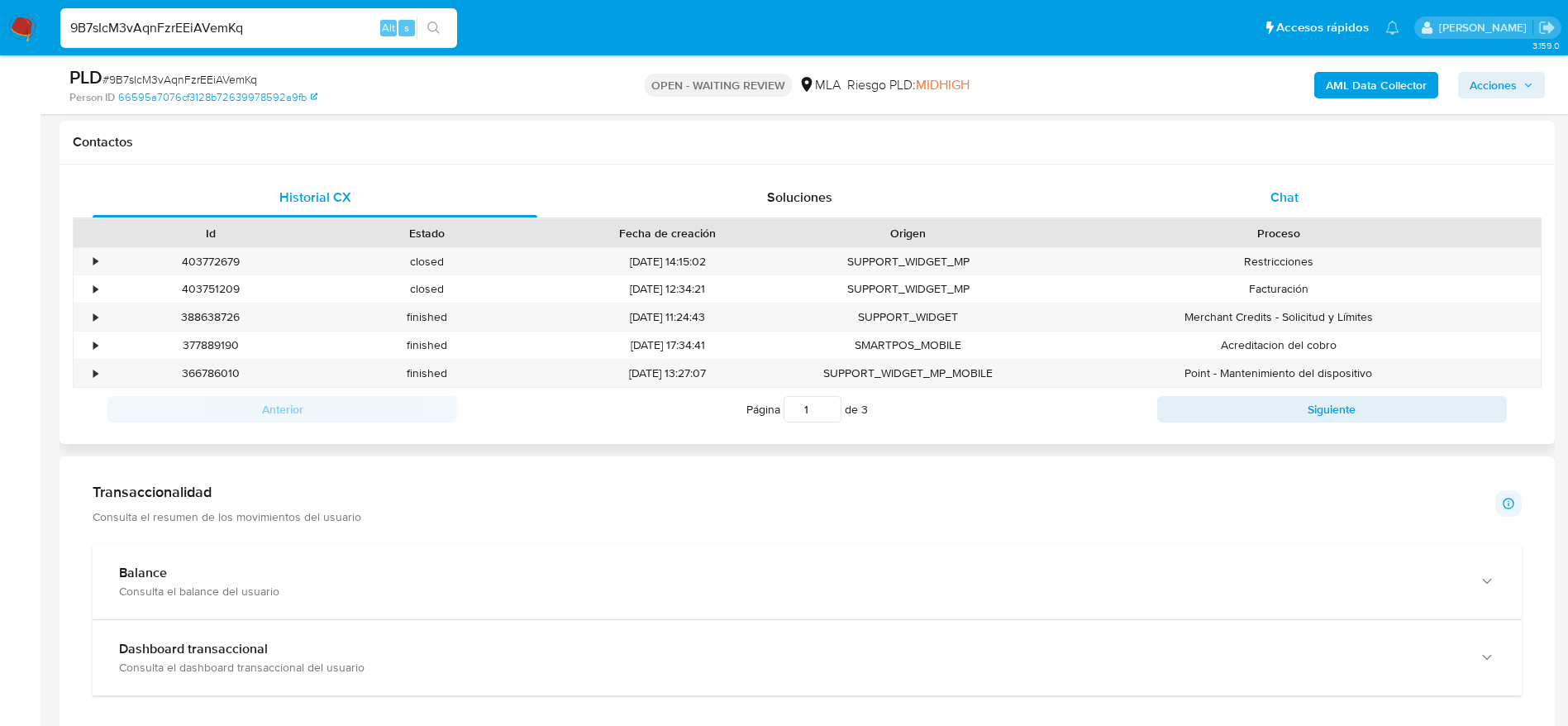
click at [1291, 189] on span "Chat" at bounding box center [1284, 198] width 28 height 19
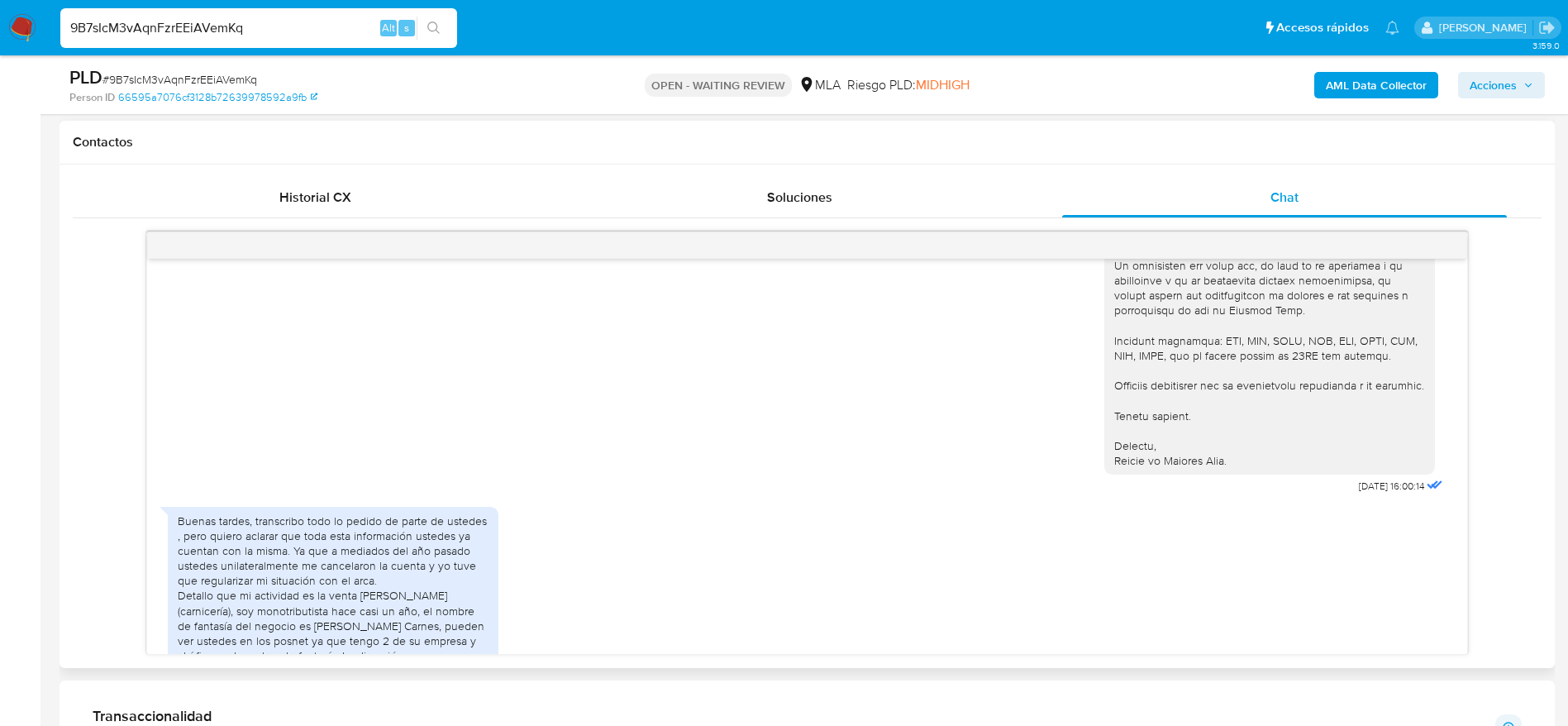
scroll to position [1834, 0]
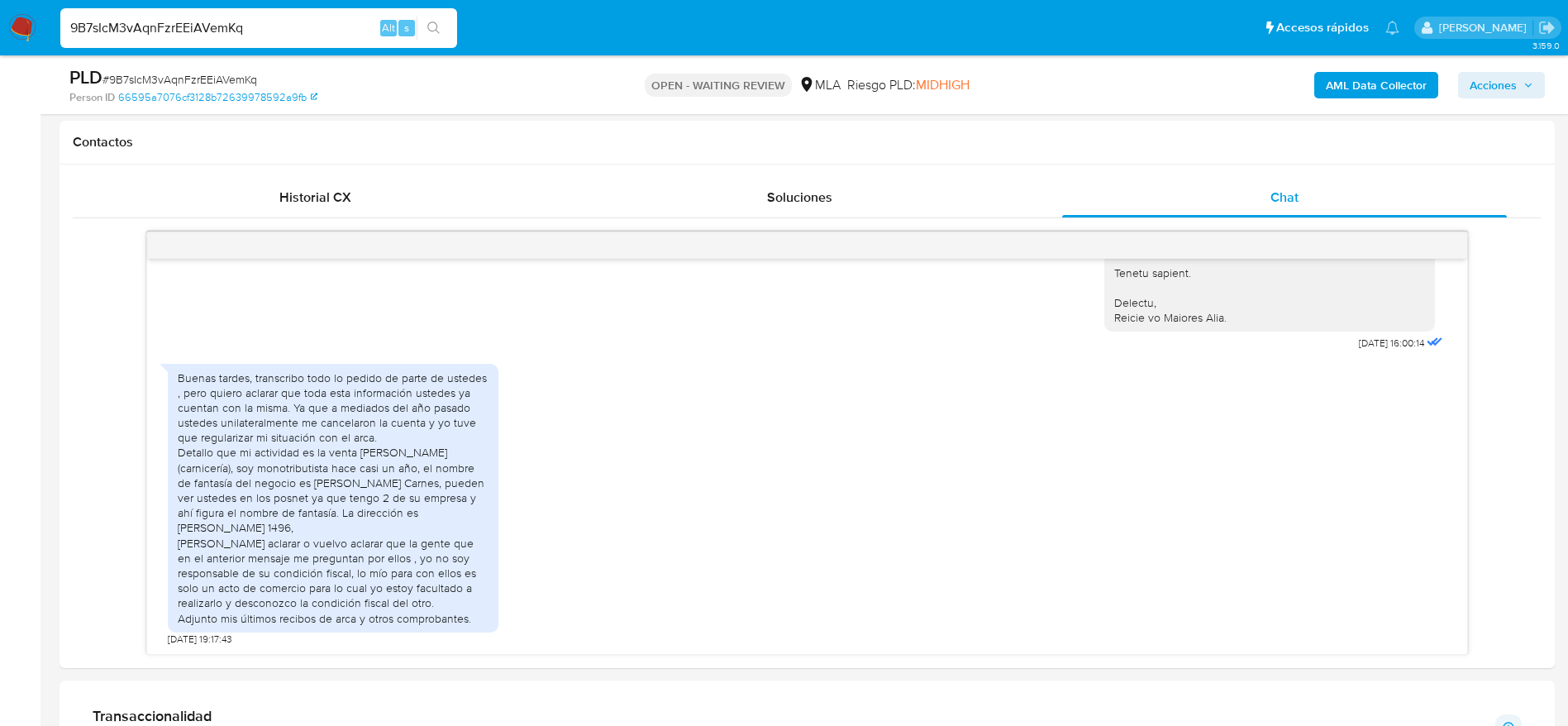
click at [280, 11] on div "9B7sIcM3vAqnFzrEEiAVemKq Alt s" at bounding box center [259, 28] width 397 height 40
click at [283, 27] on input "9B7sIcM3vAqnFzrEEiAVemKq" at bounding box center [259, 28] width 397 height 21
click at [299, 21] on input "9B7sIcM3vAqnFzrEEiAVemKq" at bounding box center [259, 28] width 397 height 21
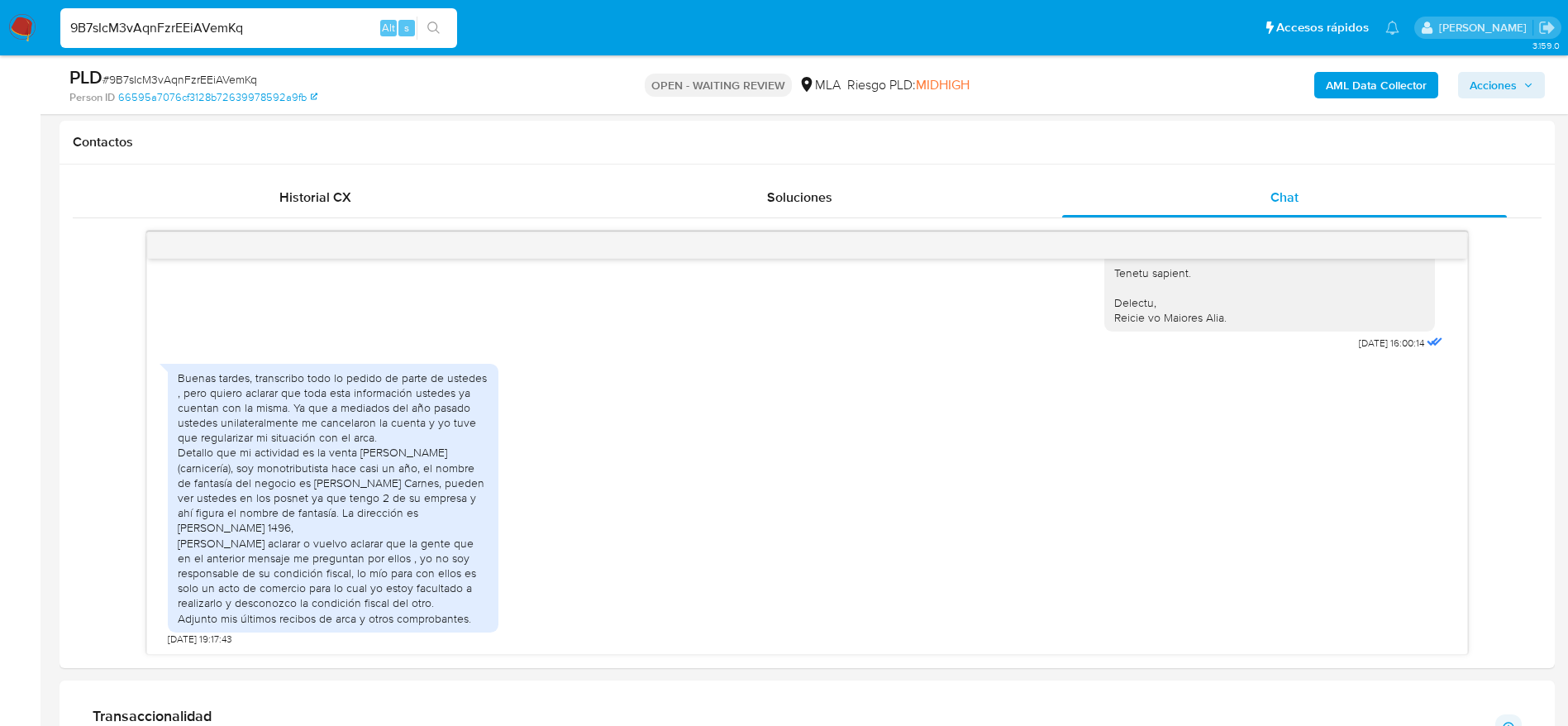
paste input "QRKAwCzRvDKKny86ppnBSQLe"
type input "QRKAwCzRvDKKny86ppnBSQLe"
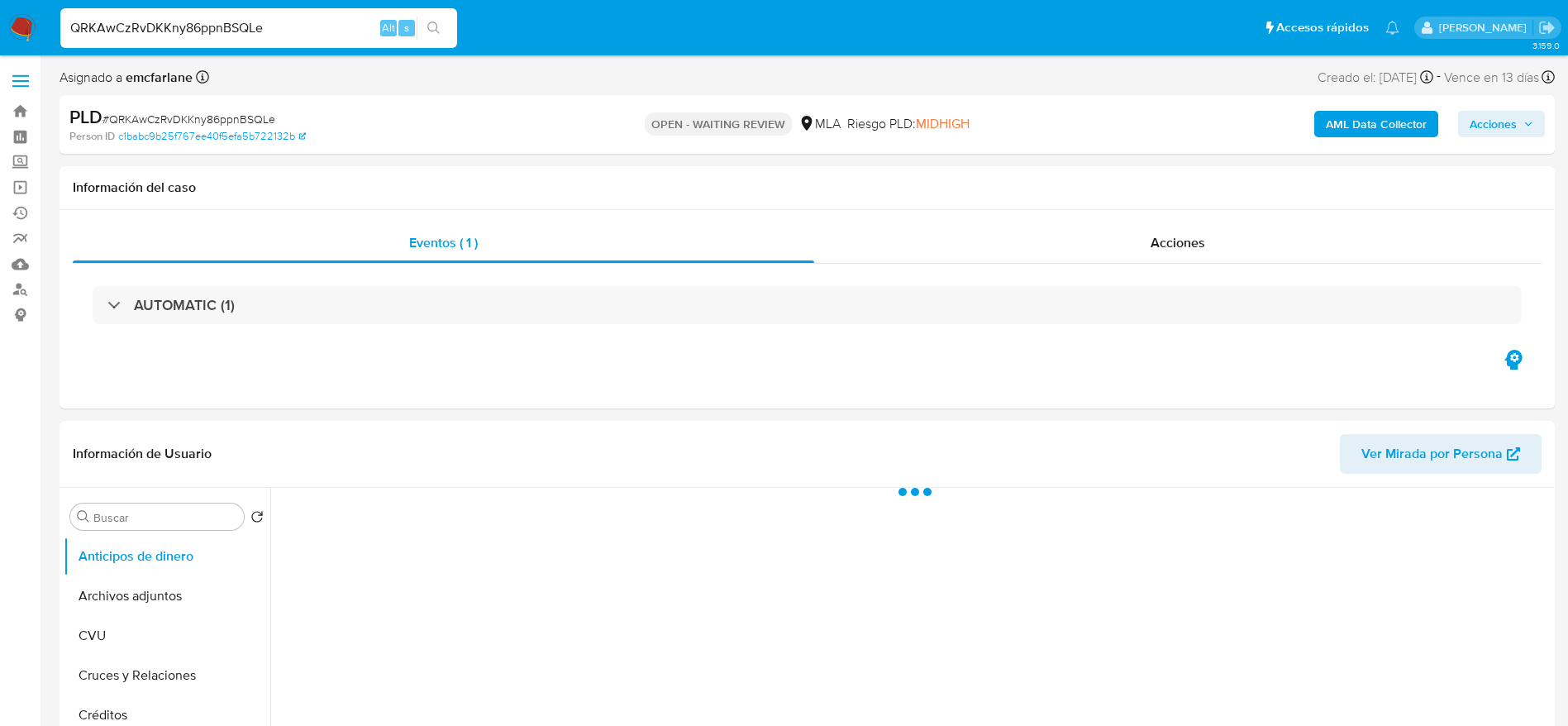
select select "10"
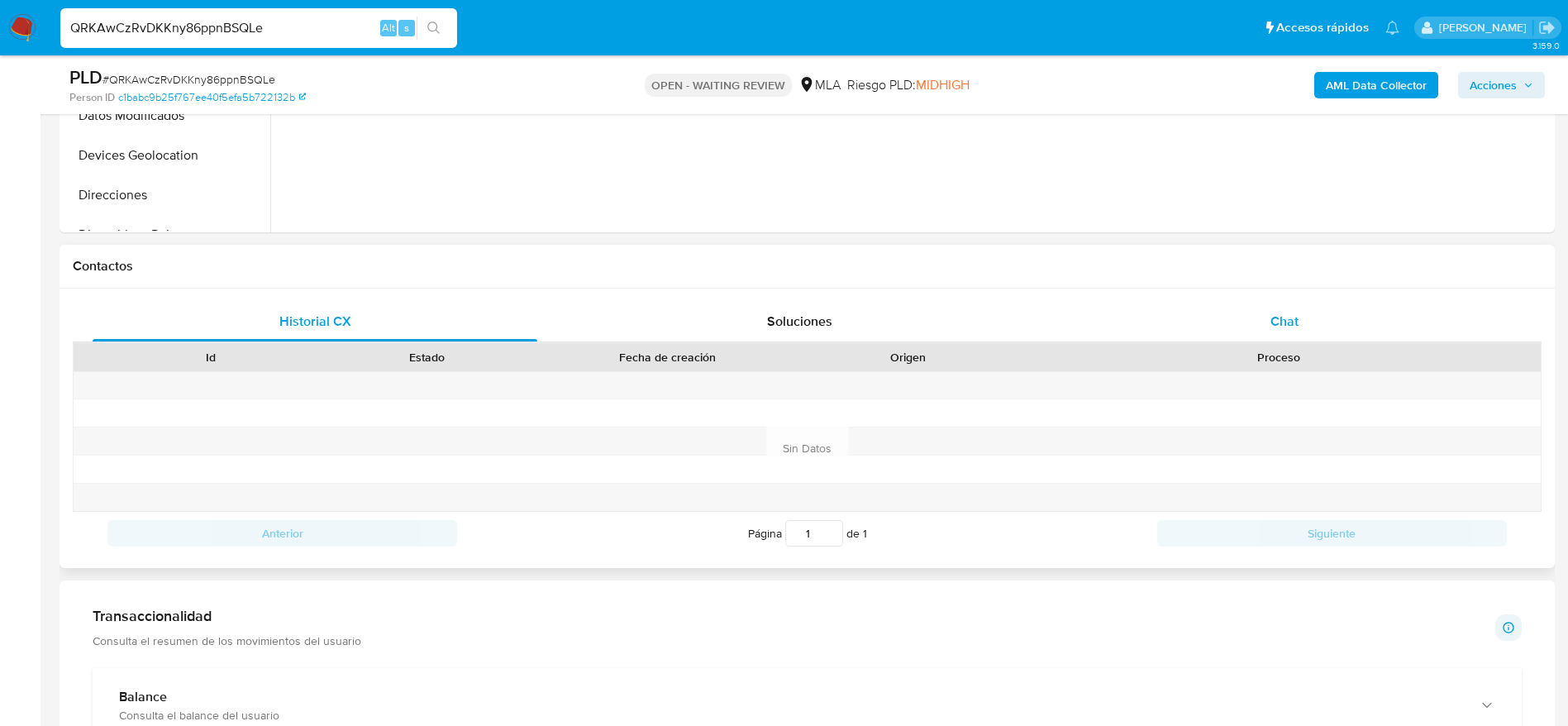
drag, startPoint x: 1279, startPoint y: 325, endPoint x: 1240, endPoint y: 337, distance: 40.8
click at [1279, 324] on span "Chat" at bounding box center [1284, 321] width 28 height 19
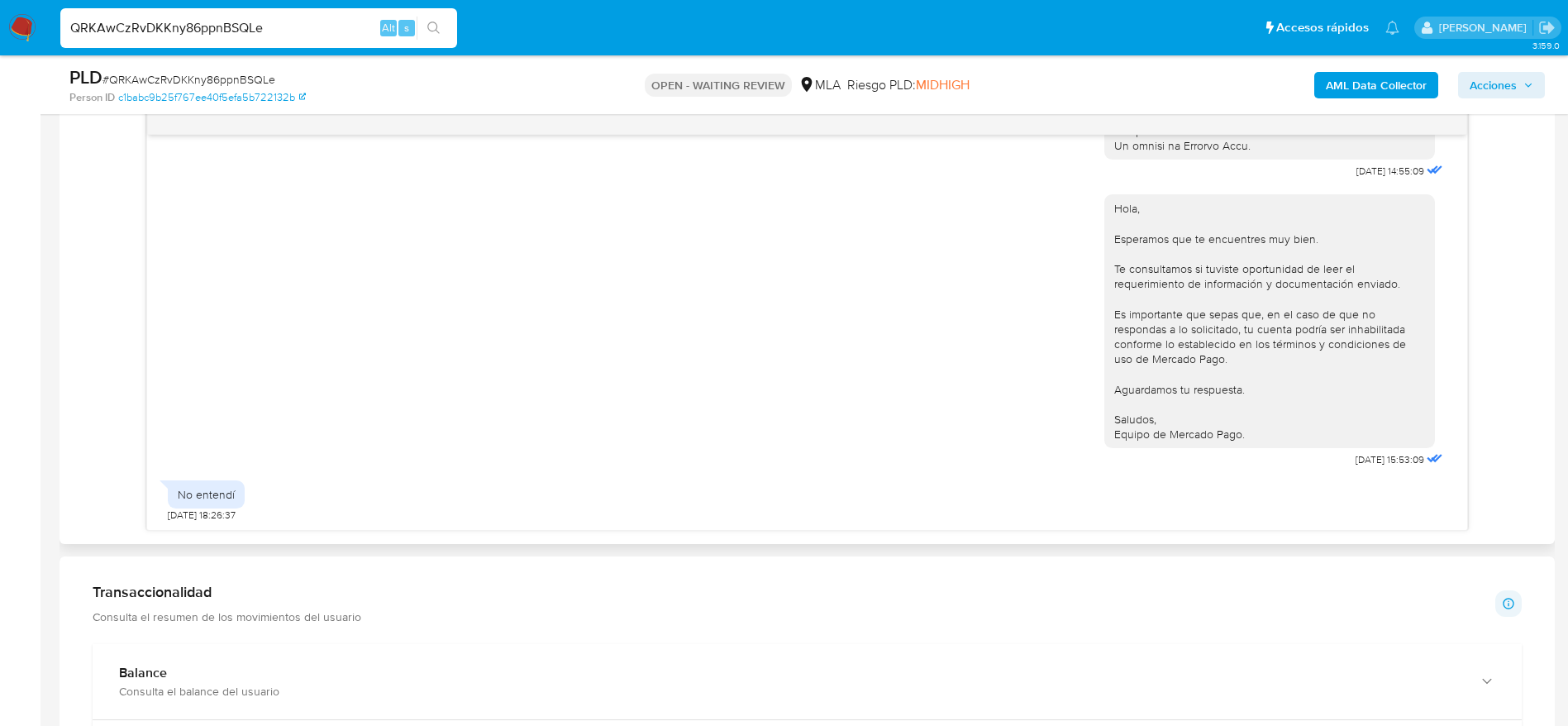
scroll to position [895, 0]
